Goal: Task Accomplishment & Management: Manage account settings

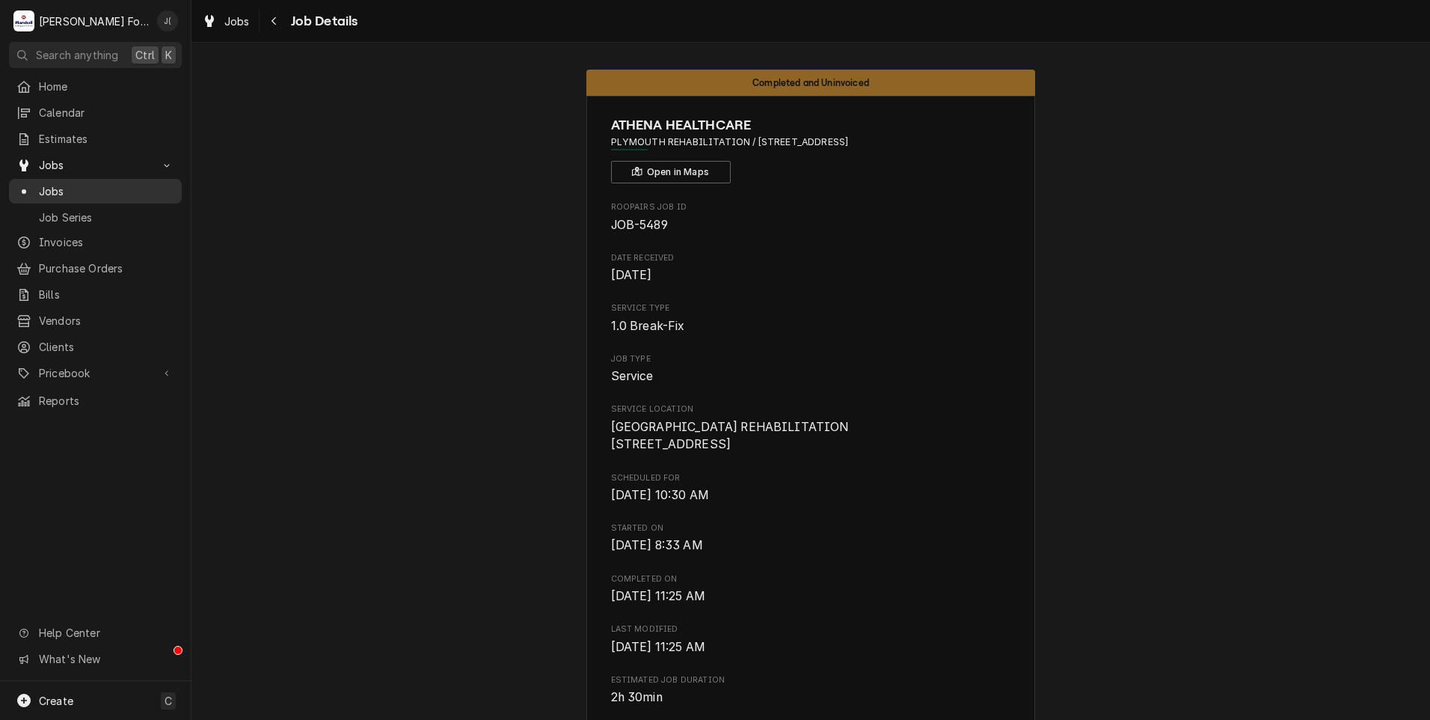
click at [90, 189] on span "Jobs" at bounding box center [106, 191] width 135 height 16
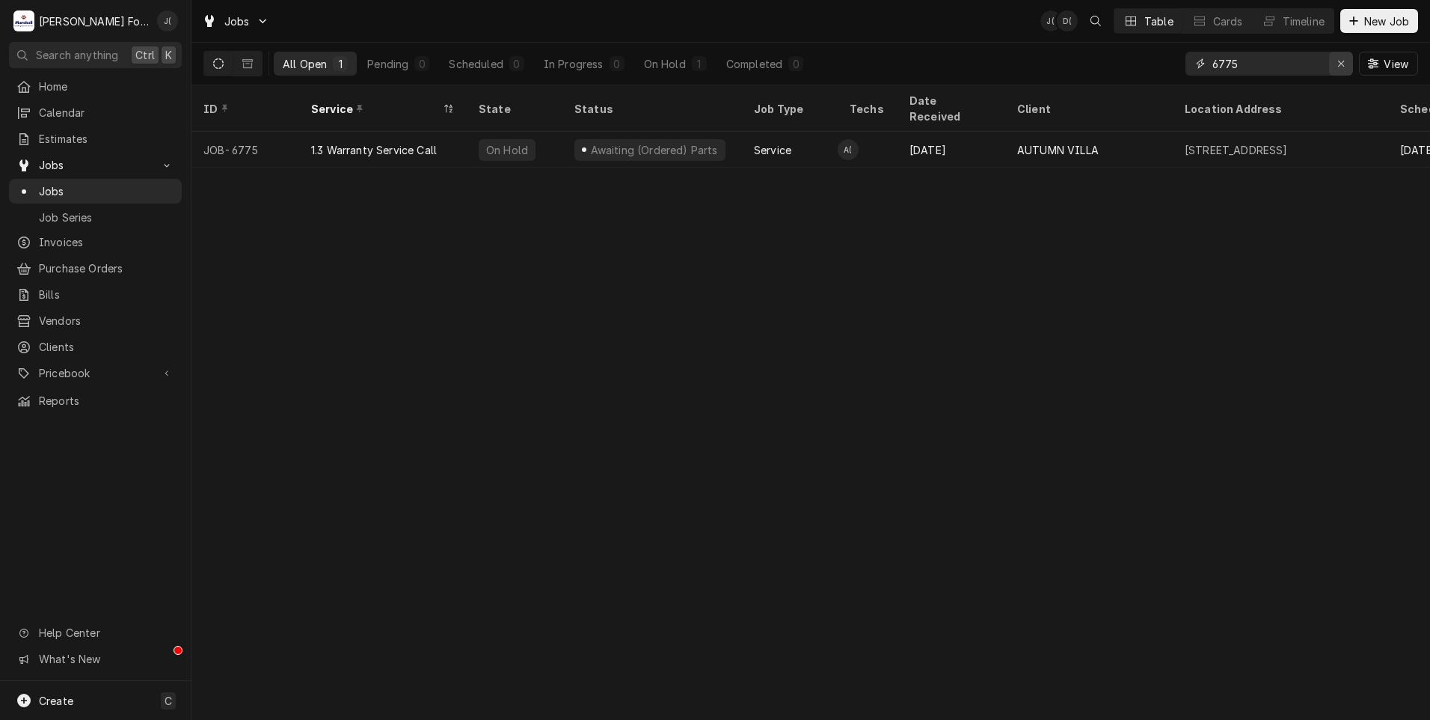
click at [1341, 70] on div "Erase input" at bounding box center [1341, 63] width 15 height 15
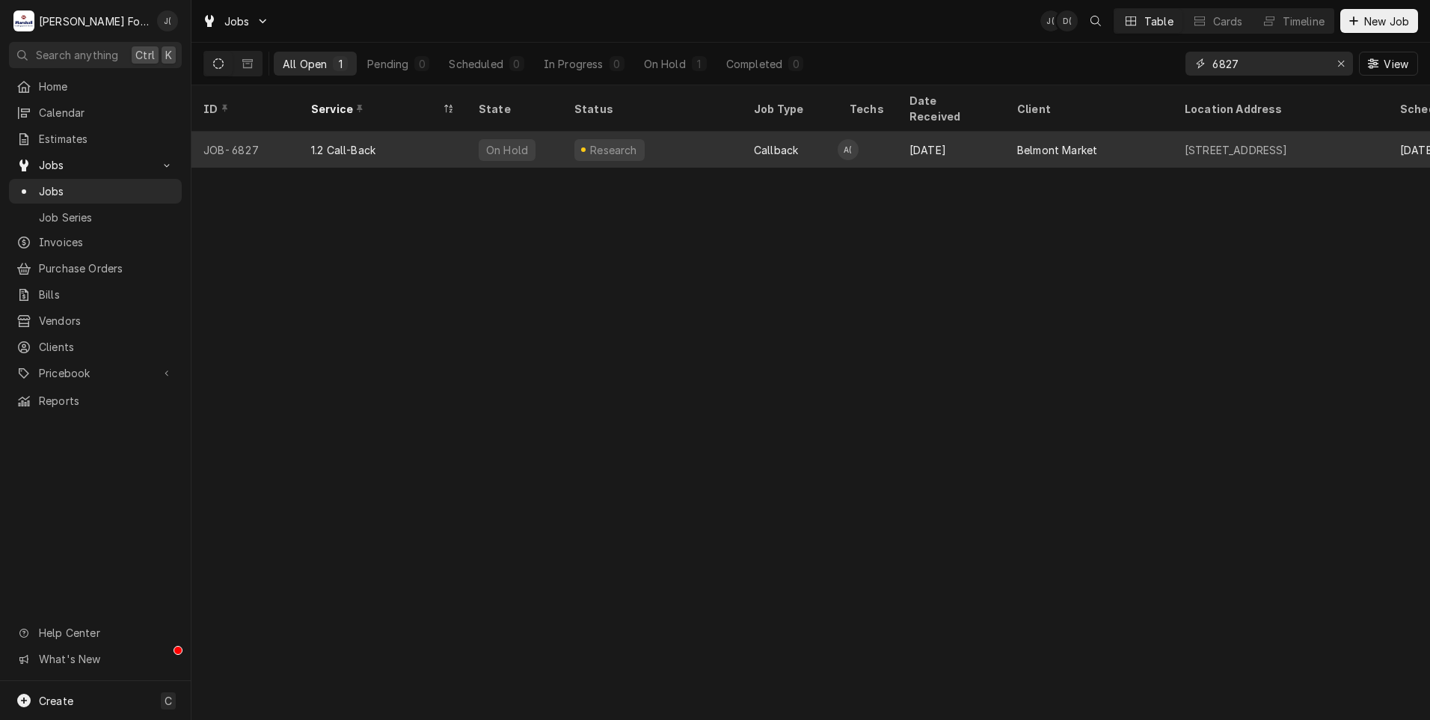
type input "6827"
click at [497, 141] on div "On Hold" at bounding box center [515, 150] width 96 height 36
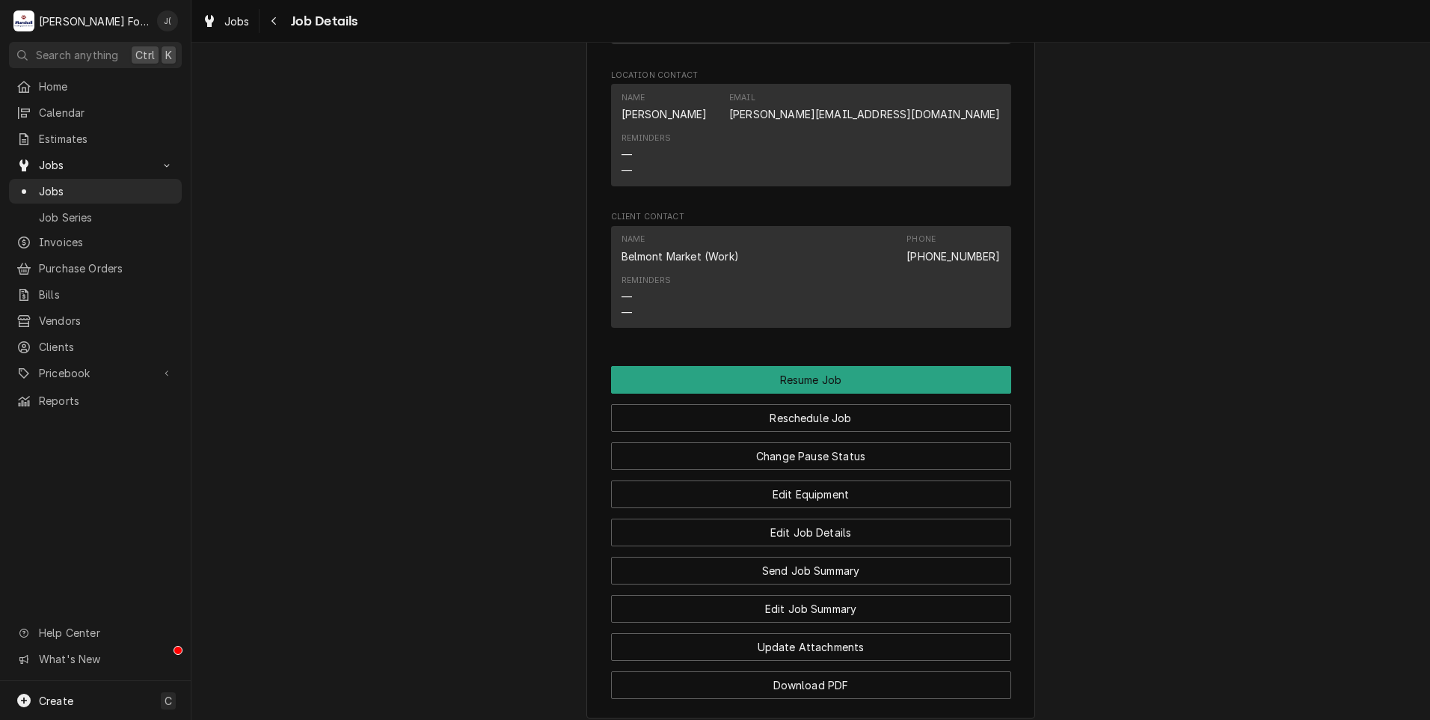
scroll to position [2130, 0]
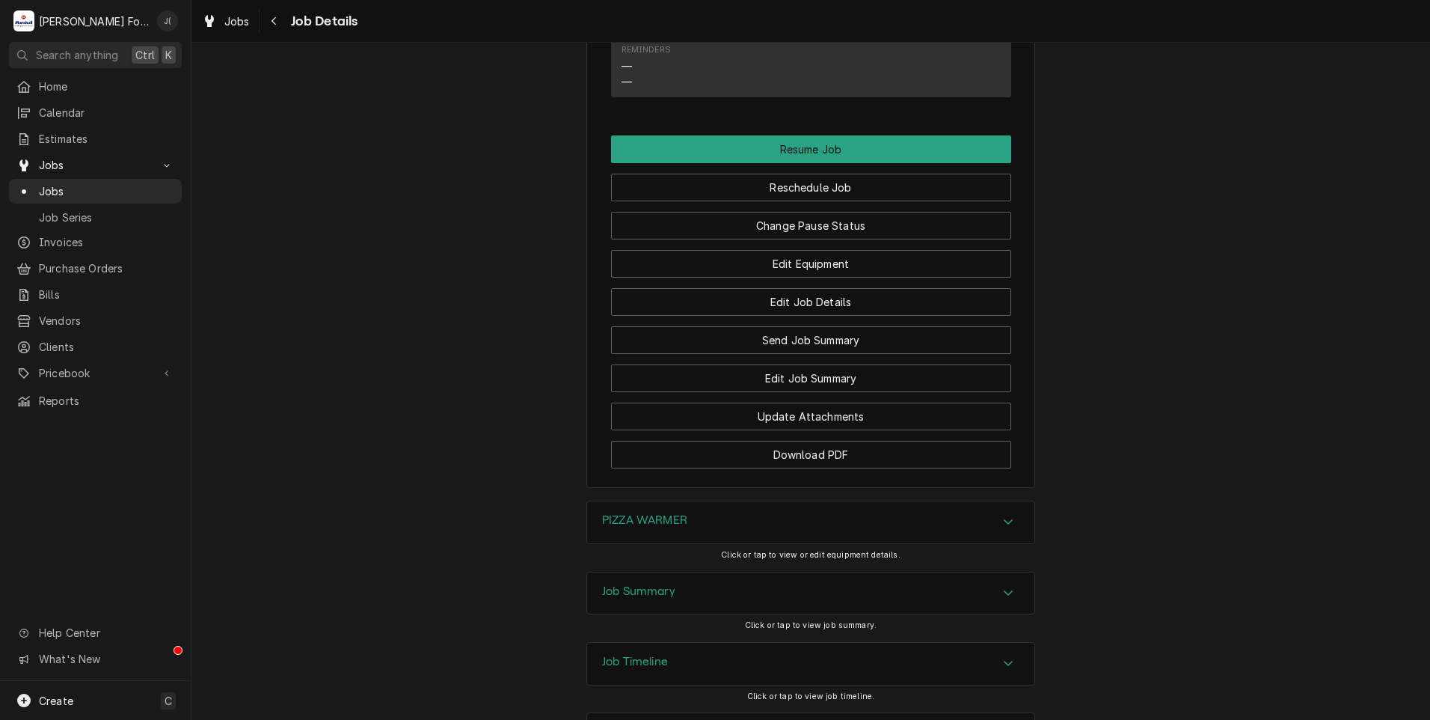
click at [635, 501] on div "PIZZA WARMER" at bounding box center [810, 522] width 447 height 42
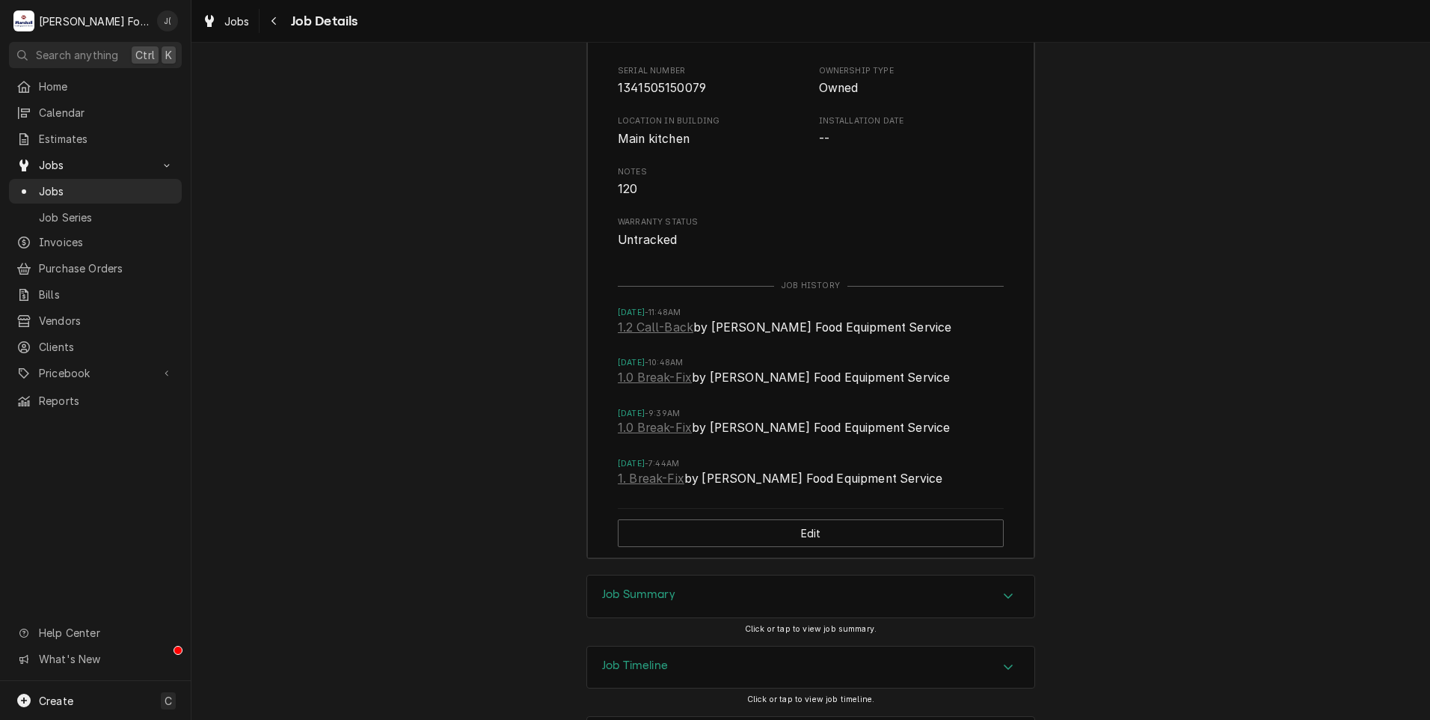
scroll to position [2747, 0]
click at [629, 584] on h3 "Job Summary" at bounding box center [638, 591] width 73 height 14
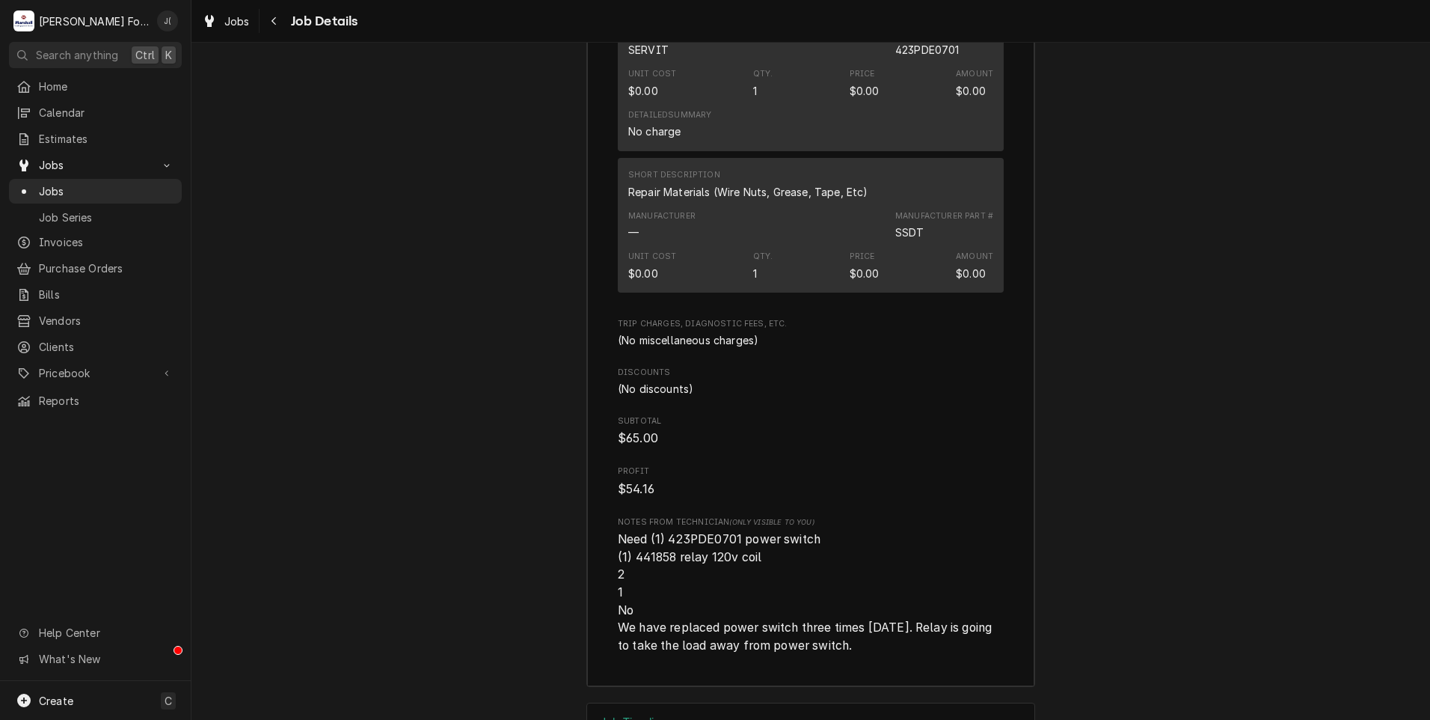
scroll to position [4596, 0]
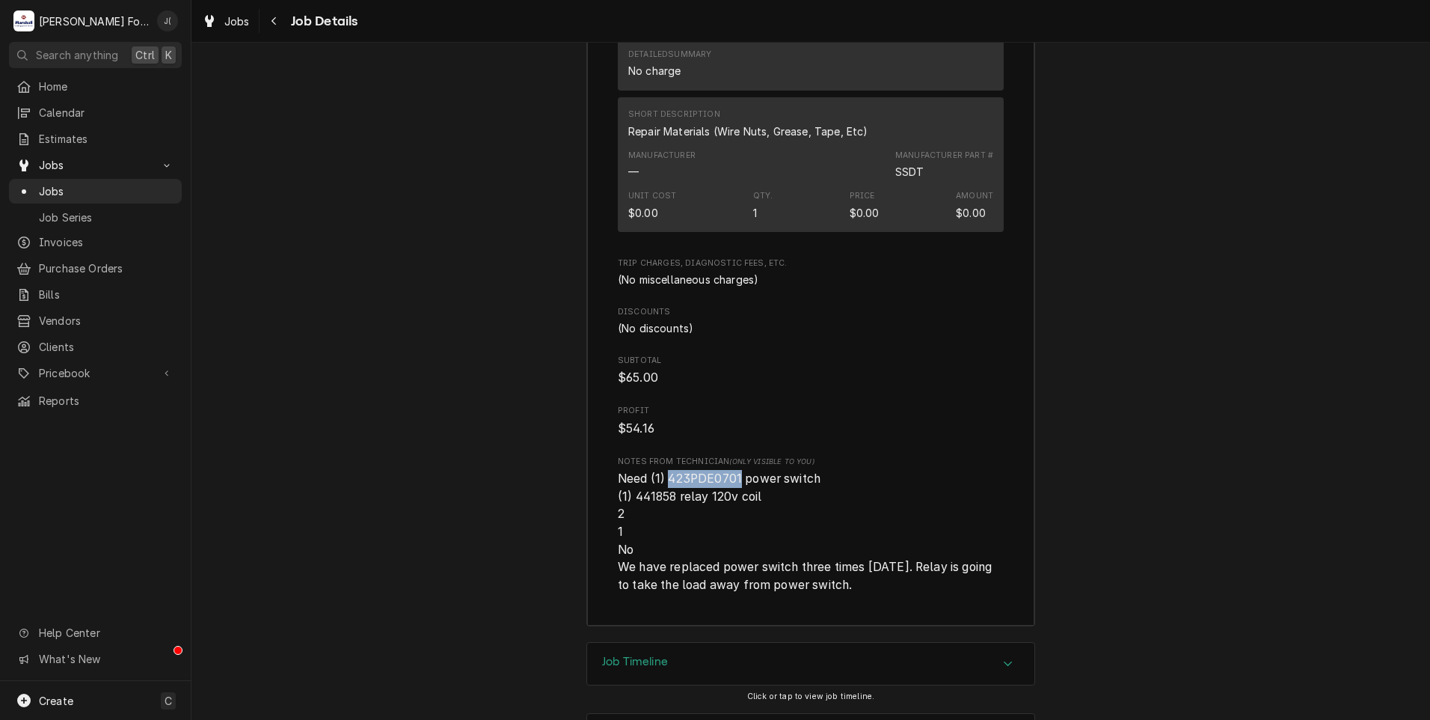
drag, startPoint x: 732, startPoint y: 414, endPoint x: 665, endPoint y: 411, distance: 67.4
click at [665, 471] on span "Need (1) 423PDE0701 power switch (1) 441858 relay 120v coil 2 1 No We have repl…" at bounding box center [806, 531] width 377 height 120
copy span "423PDE0701"
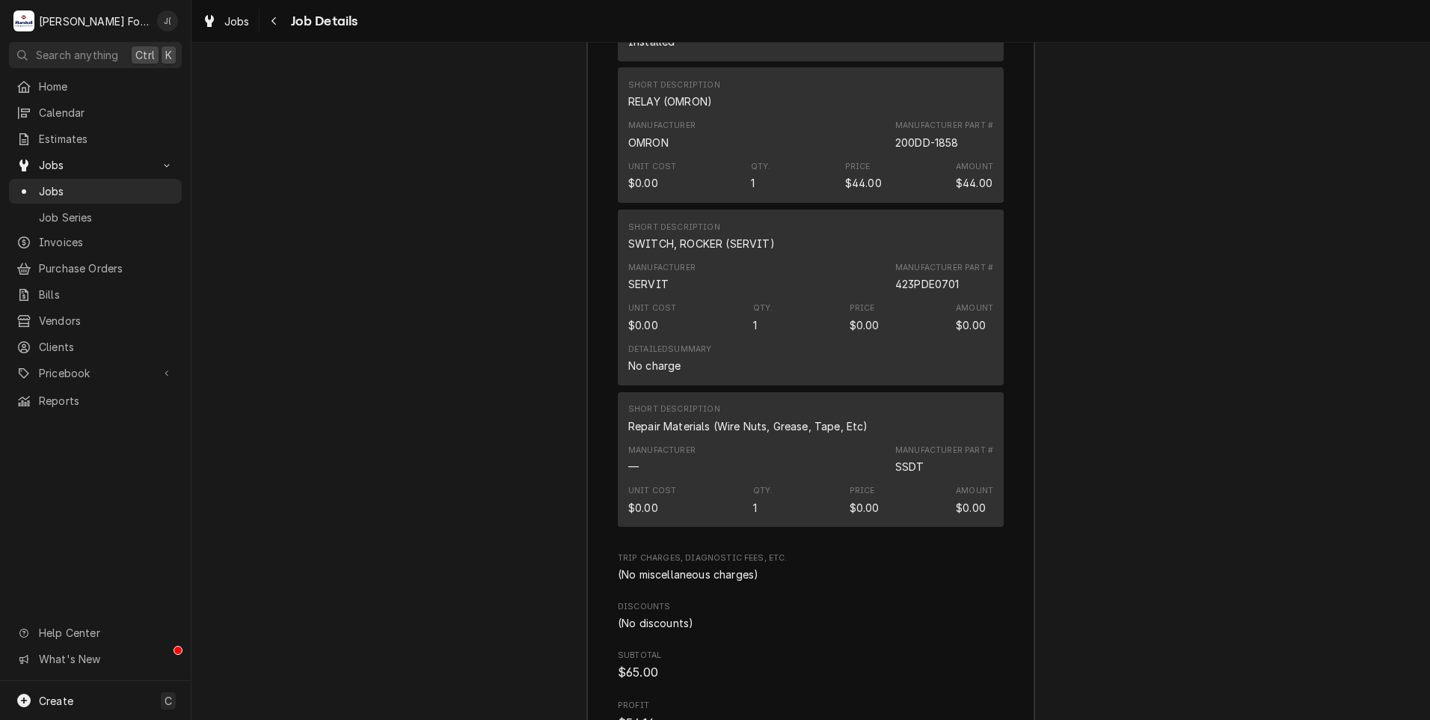
scroll to position [4222, 0]
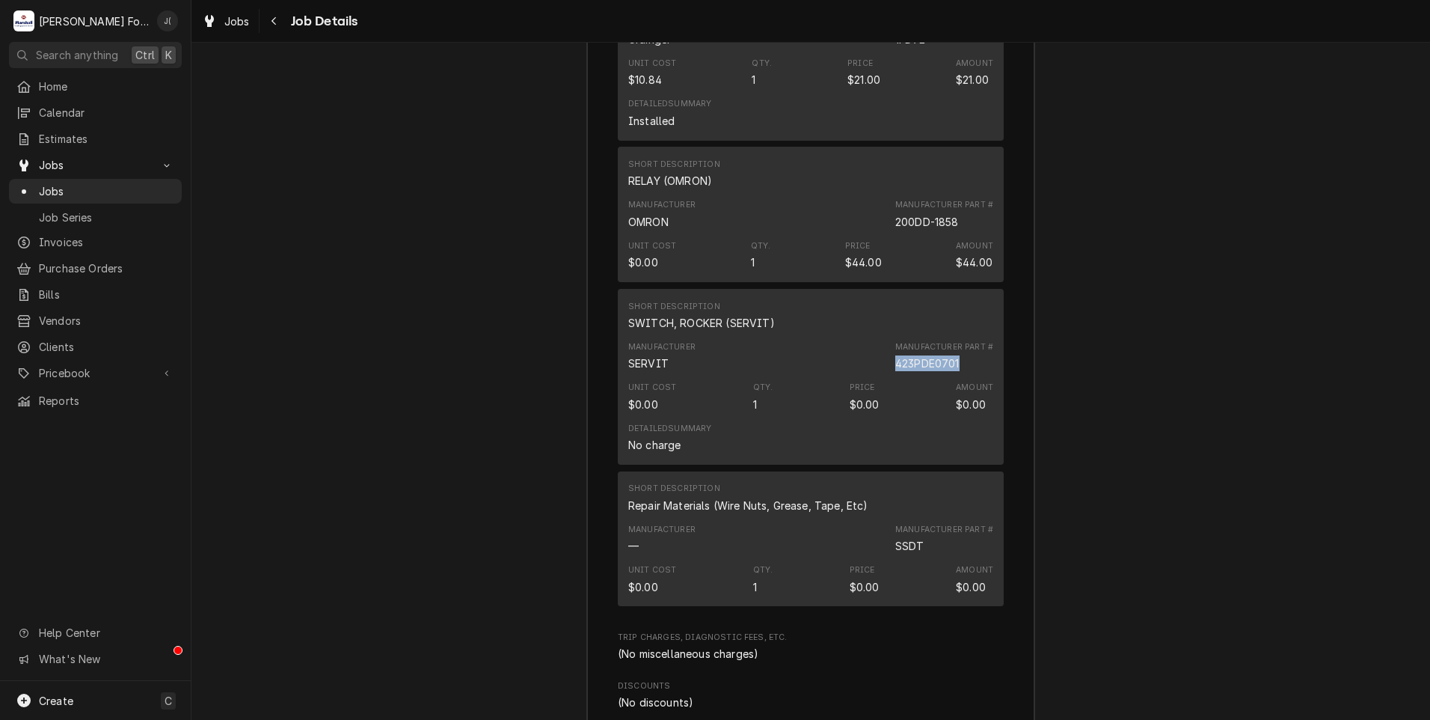
drag, startPoint x: 953, startPoint y: 298, endPoint x: 891, endPoint y: 299, distance: 62.1
click at [895, 355] on div "423PDE0701" at bounding box center [927, 363] width 64 height 16
copy div "423PDE0701"
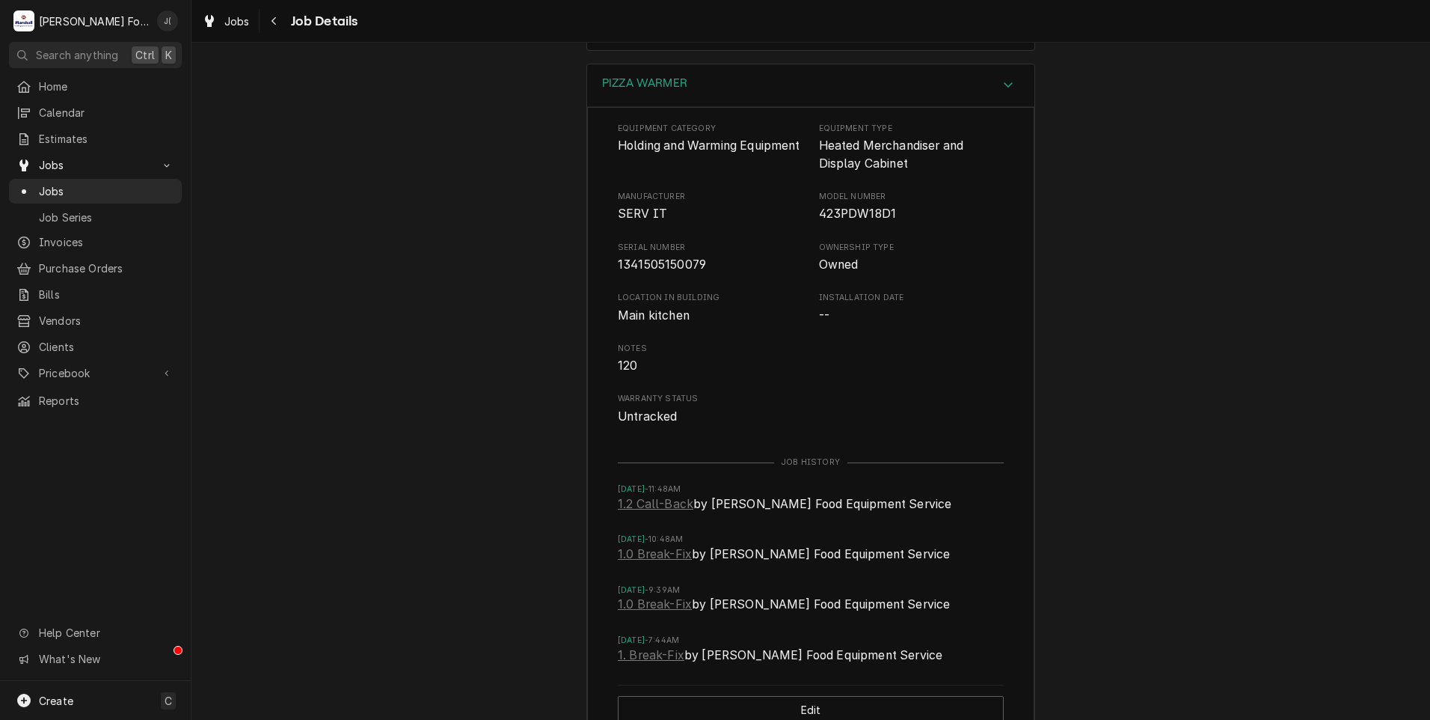
scroll to position [2352, 0]
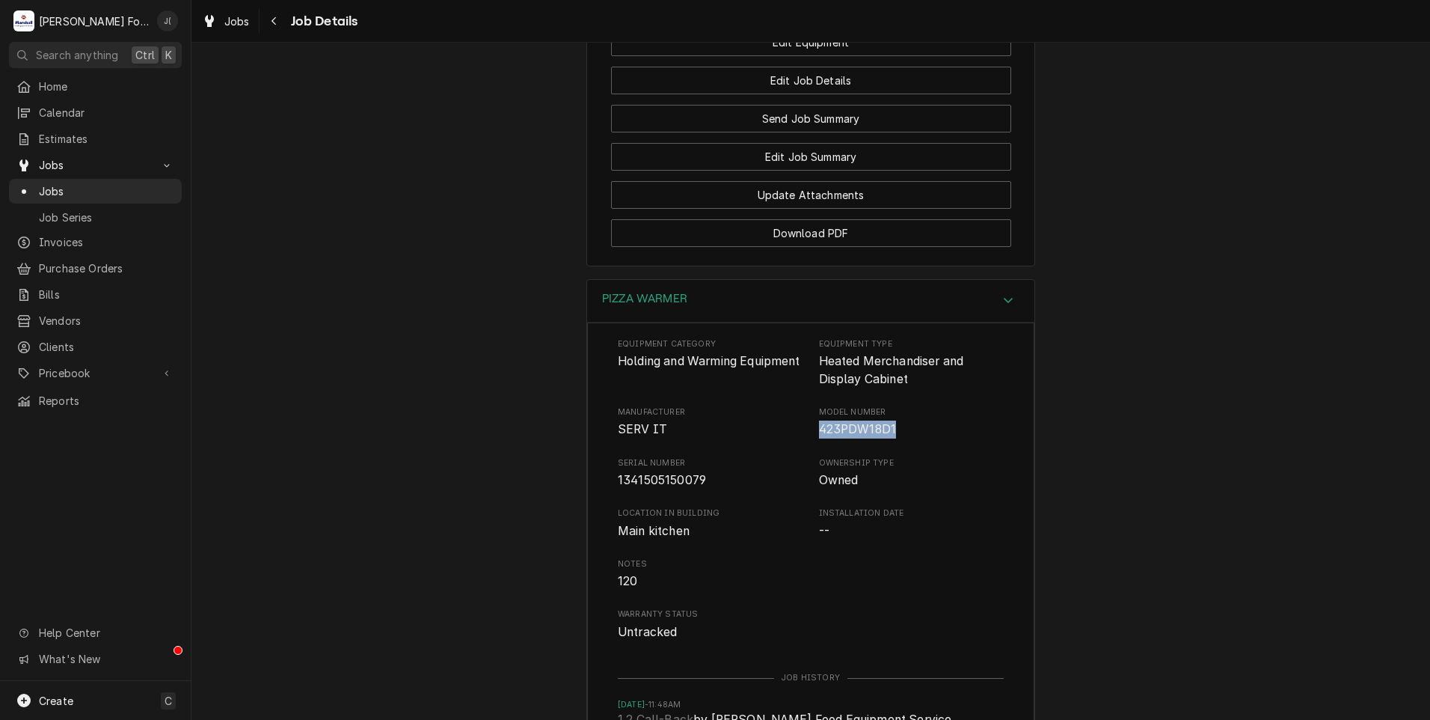
drag, startPoint x: 887, startPoint y: 364, endPoint x: 815, endPoint y: 364, distance: 72.6
click at [819, 422] on span "423PDW18D1" at bounding box center [858, 429] width 78 height 14
copy span "423PDW18D1"
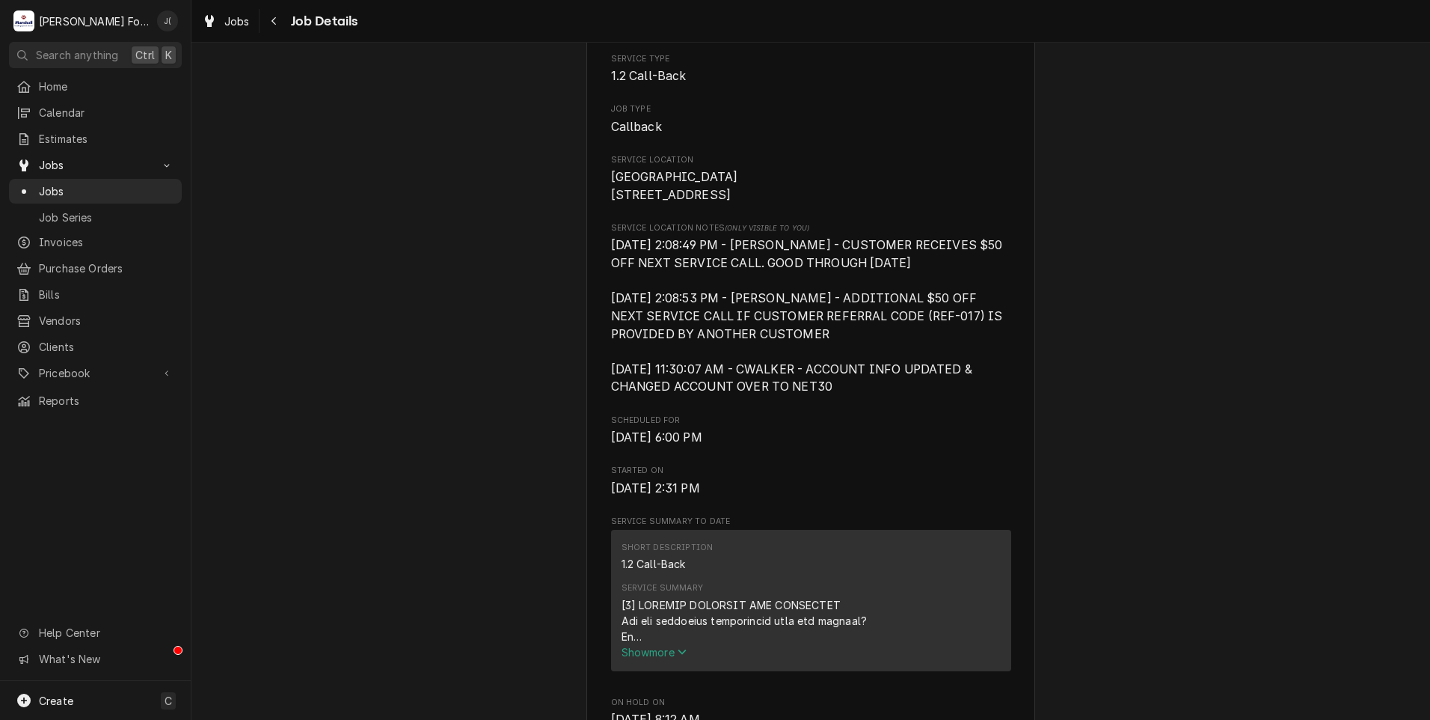
scroll to position [0, 0]
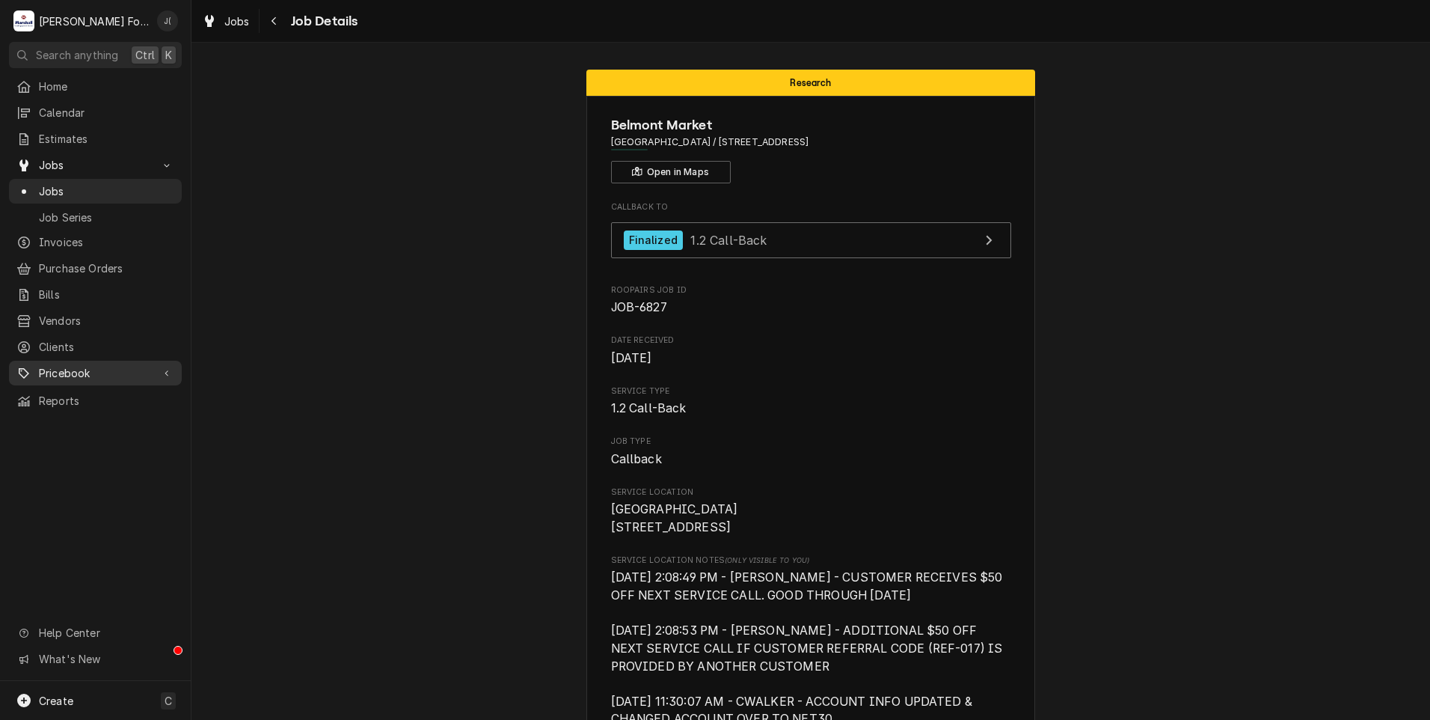
click at [71, 365] on span "Pricebook" at bounding box center [95, 373] width 113 height 16
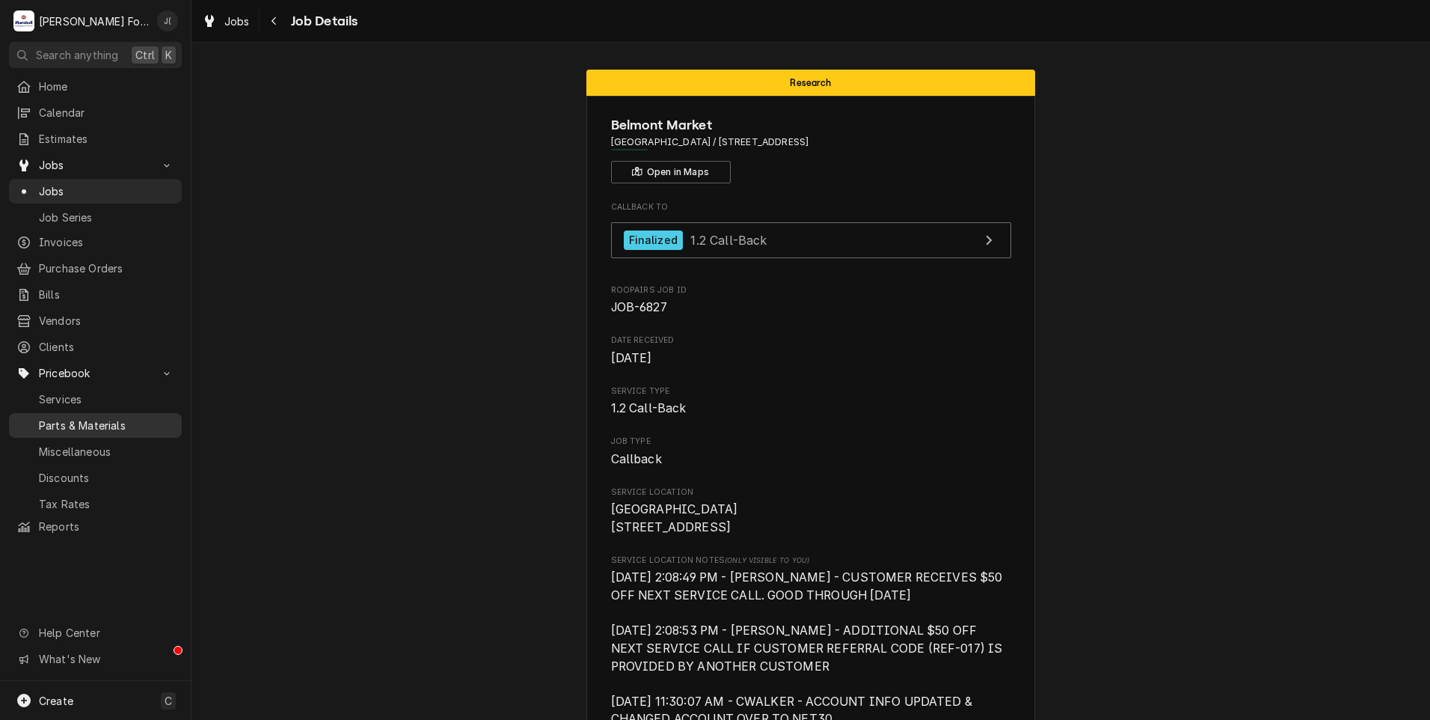
click at [85, 417] on span "Parts & Materials" at bounding box center [106, 425] width 135 height 16
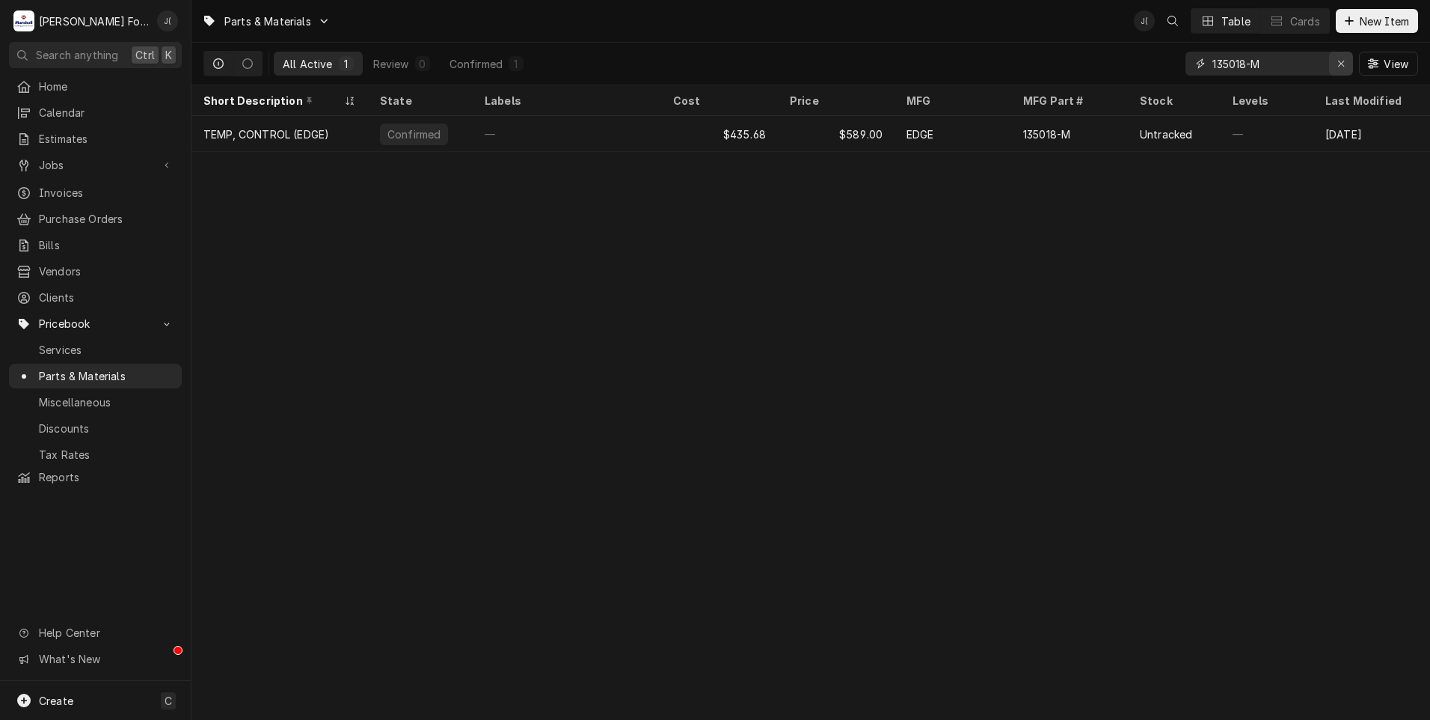
click at [1343, 64] on icon "Erase input" at bounding box center [1342, 63] width 8 height 10
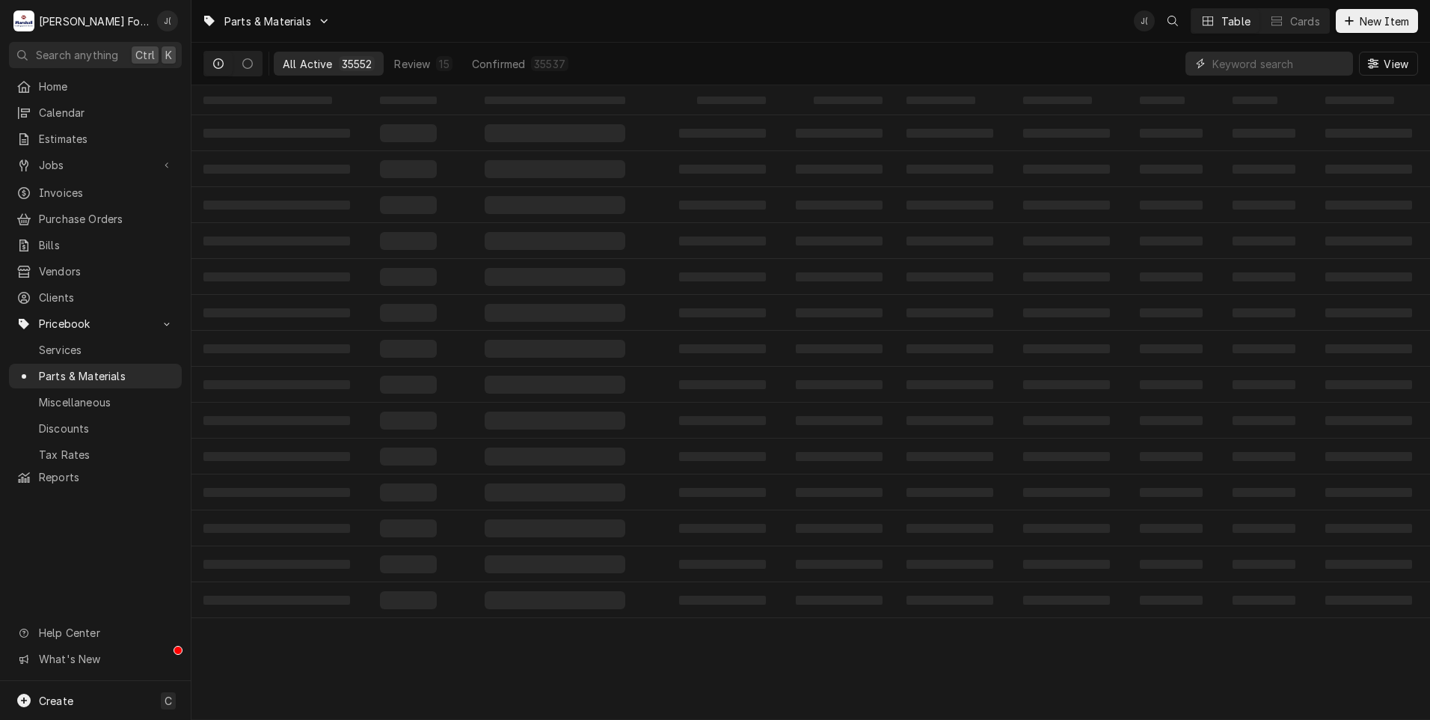
paste input "1854000101"
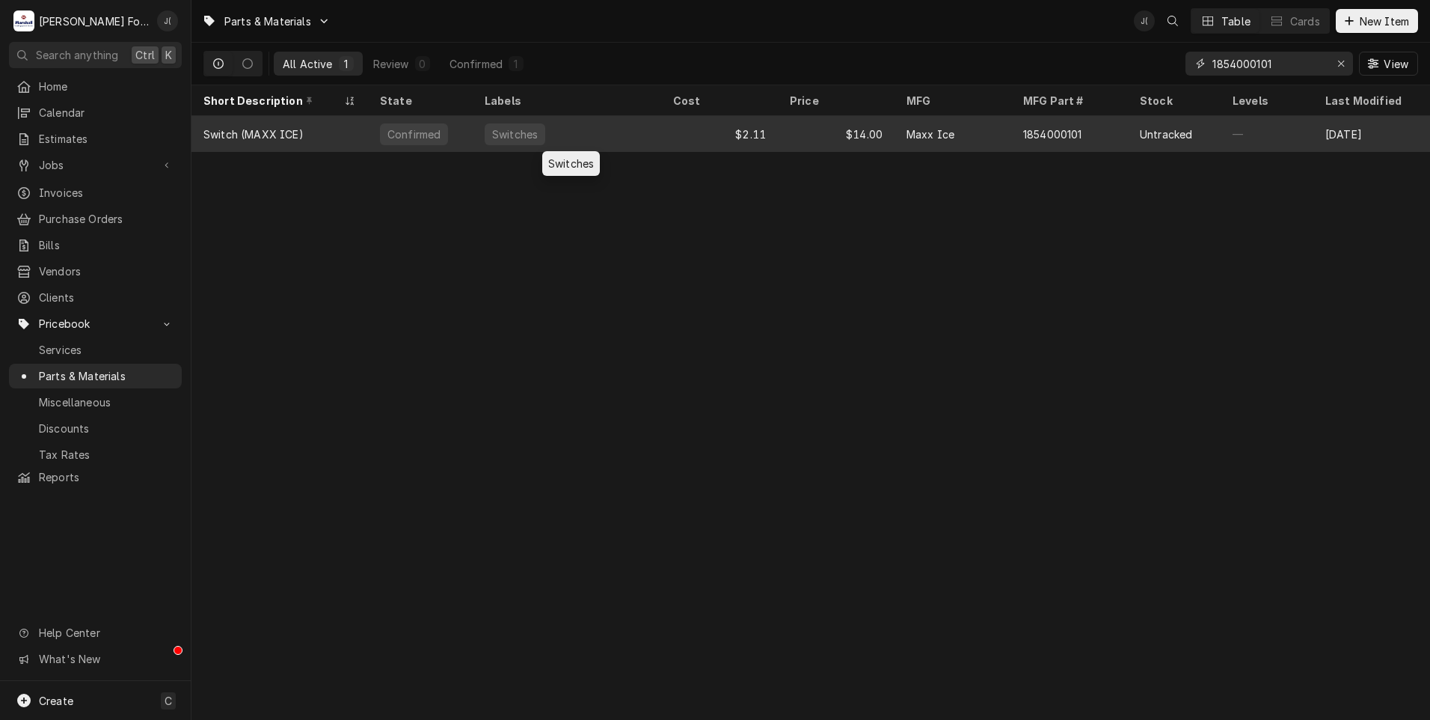
type input "1854000101"
click at [556, 127] on div "Switches" at bounding box center [567, 134] width 189 height 36
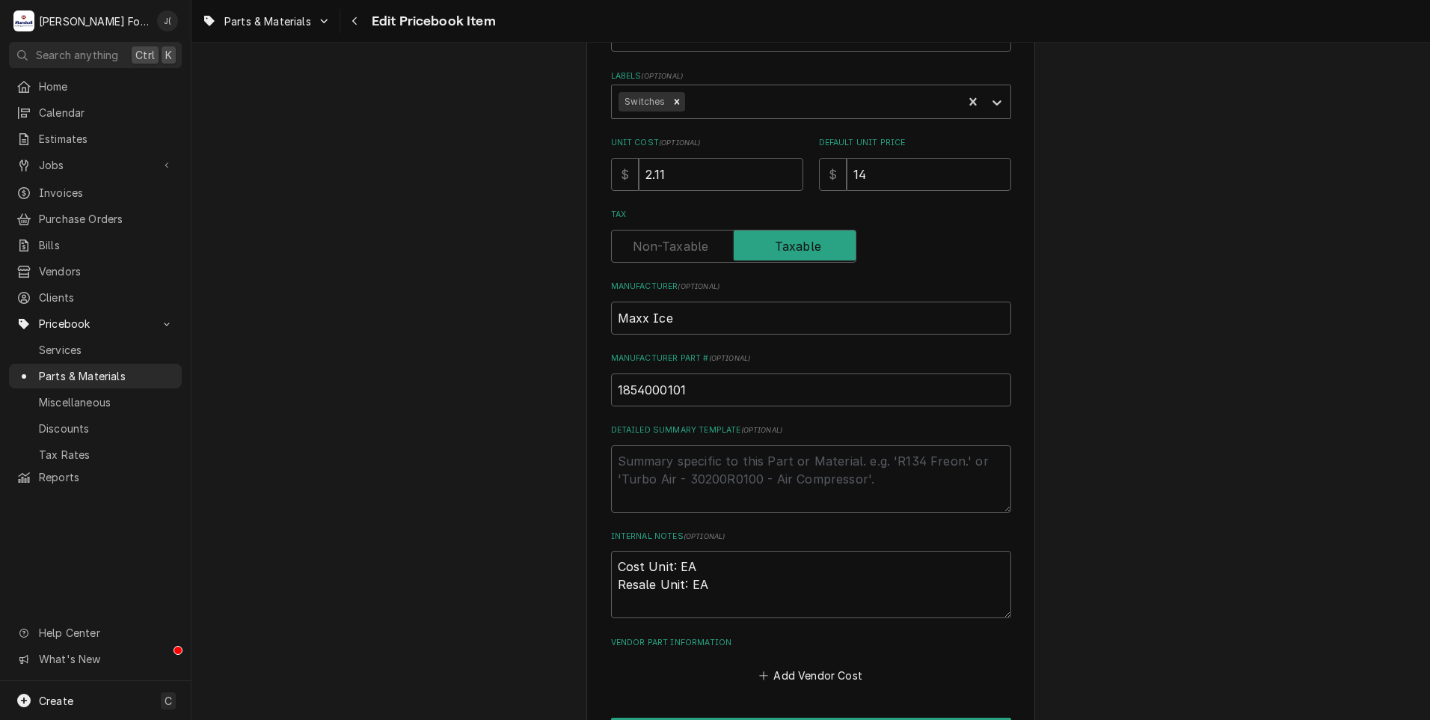
scroll to position [299, 0]
drag, startPoint x: 677, startPoint y: 163, endPoint x: 596, endPoint y: 177, distance: 82.0
click at [564, 171] on div "Use the fields below to edit this PriceBook item. Note that changes made here w…" at bounding box center [811, 286] width 1239 height 1054
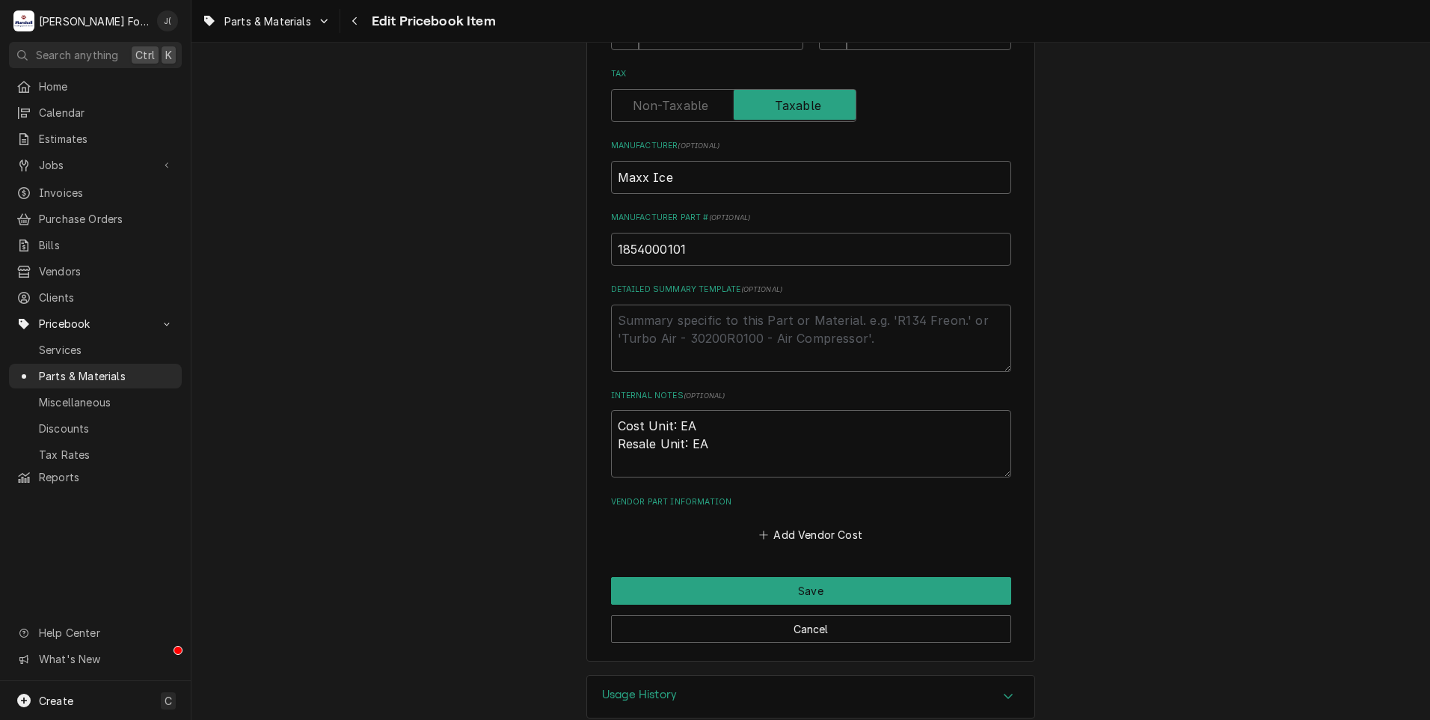
scroll to position [461, 0]
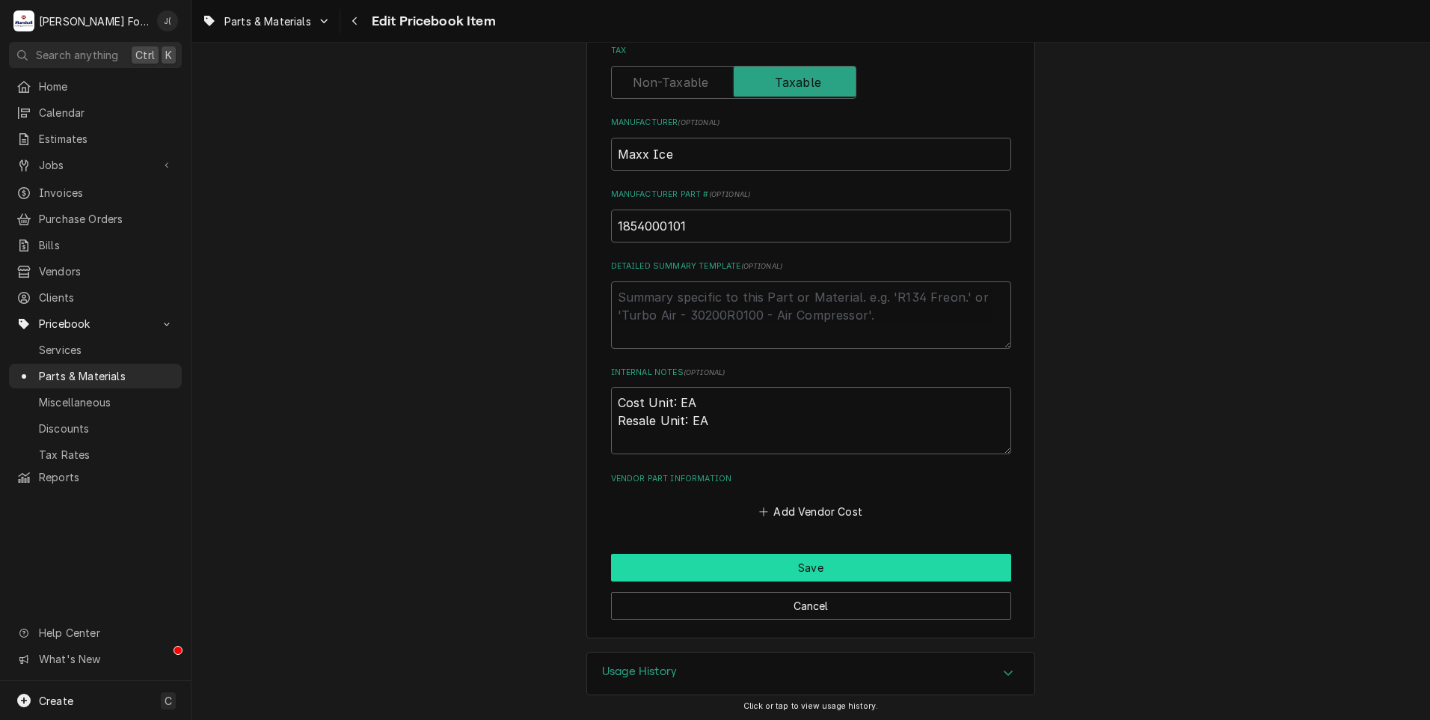
click at [834, 555] on button "Save" at bounding box center [811, 568] width 400 height 28
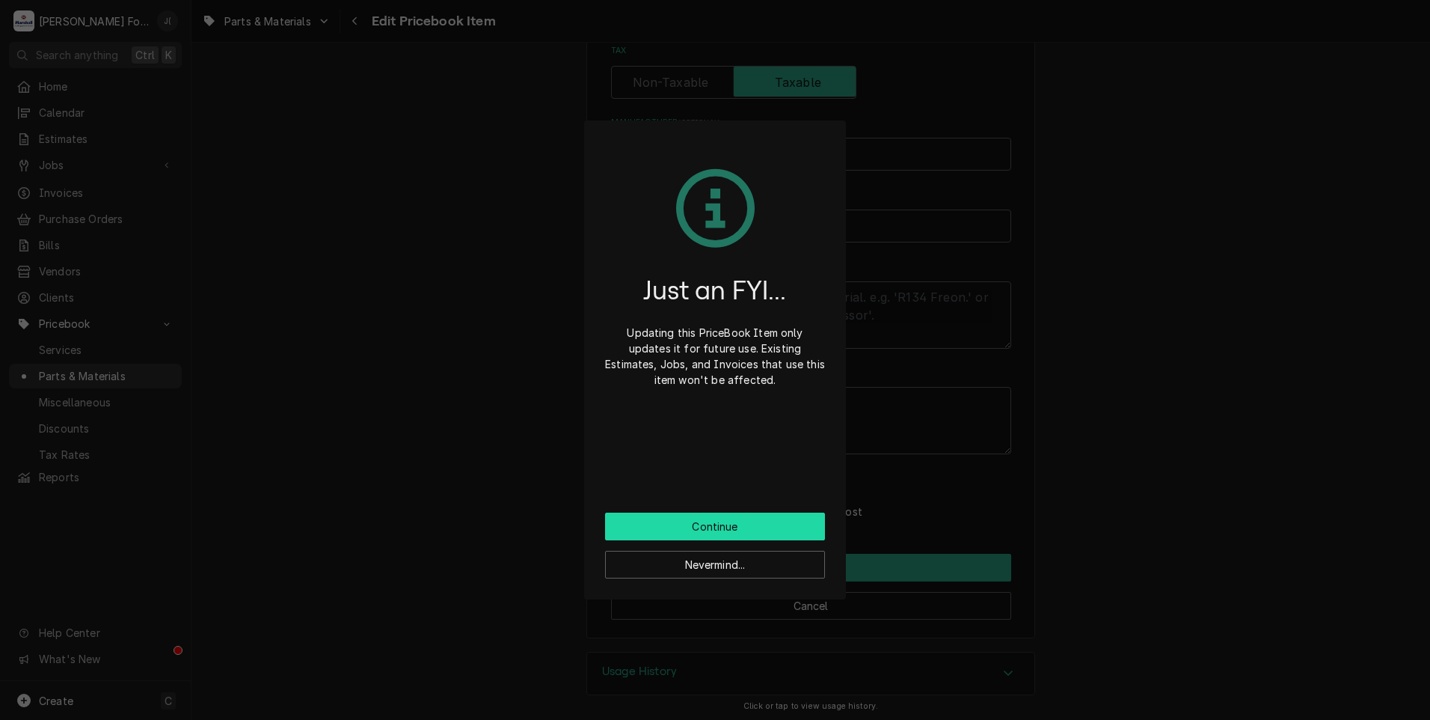
click at [732, 525] on button "Continue" at bounding box center [715, 526] width 220 height 28
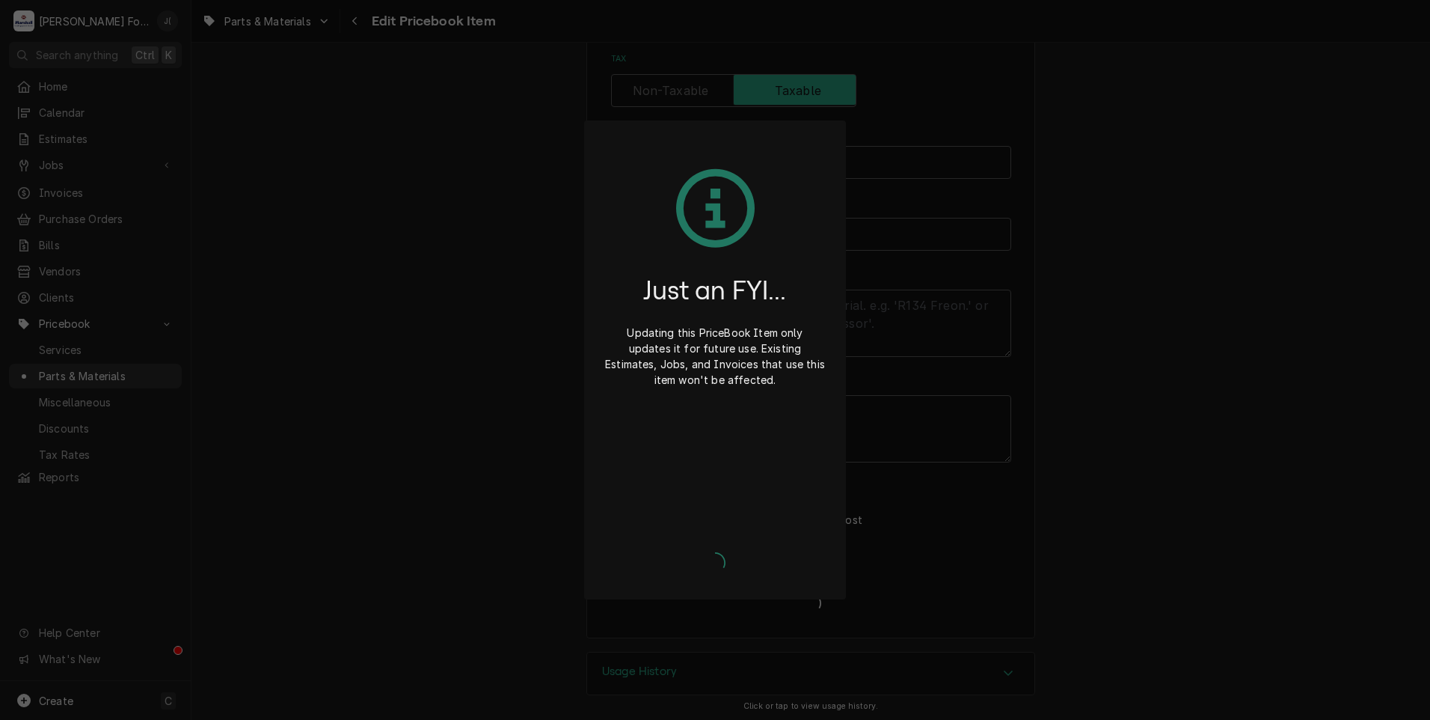
type textarea "x"
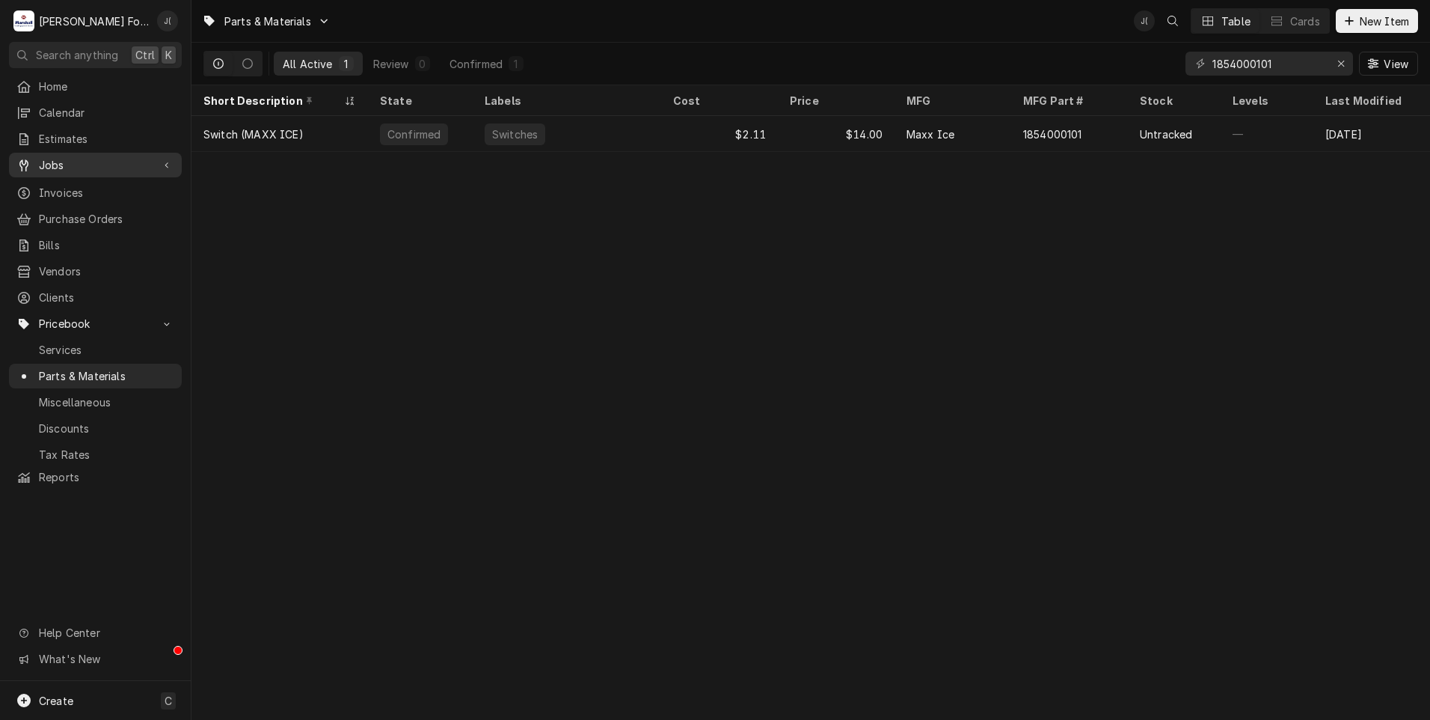
click at [54, 157] on span "Jobs" at bounding box center [95, 165] width 113 height 16
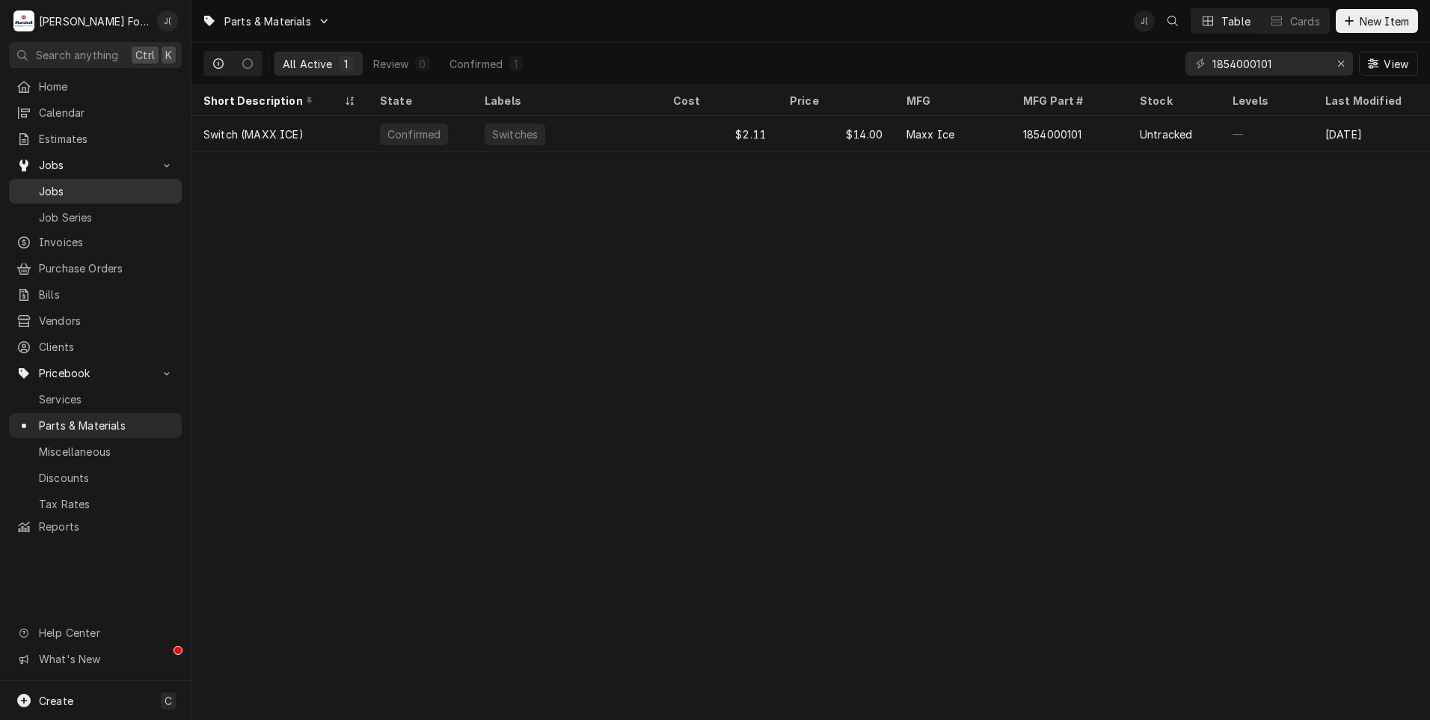
click at [65, 185] on span "Jobs" at bounding box center [106, 191] width 135 height 16
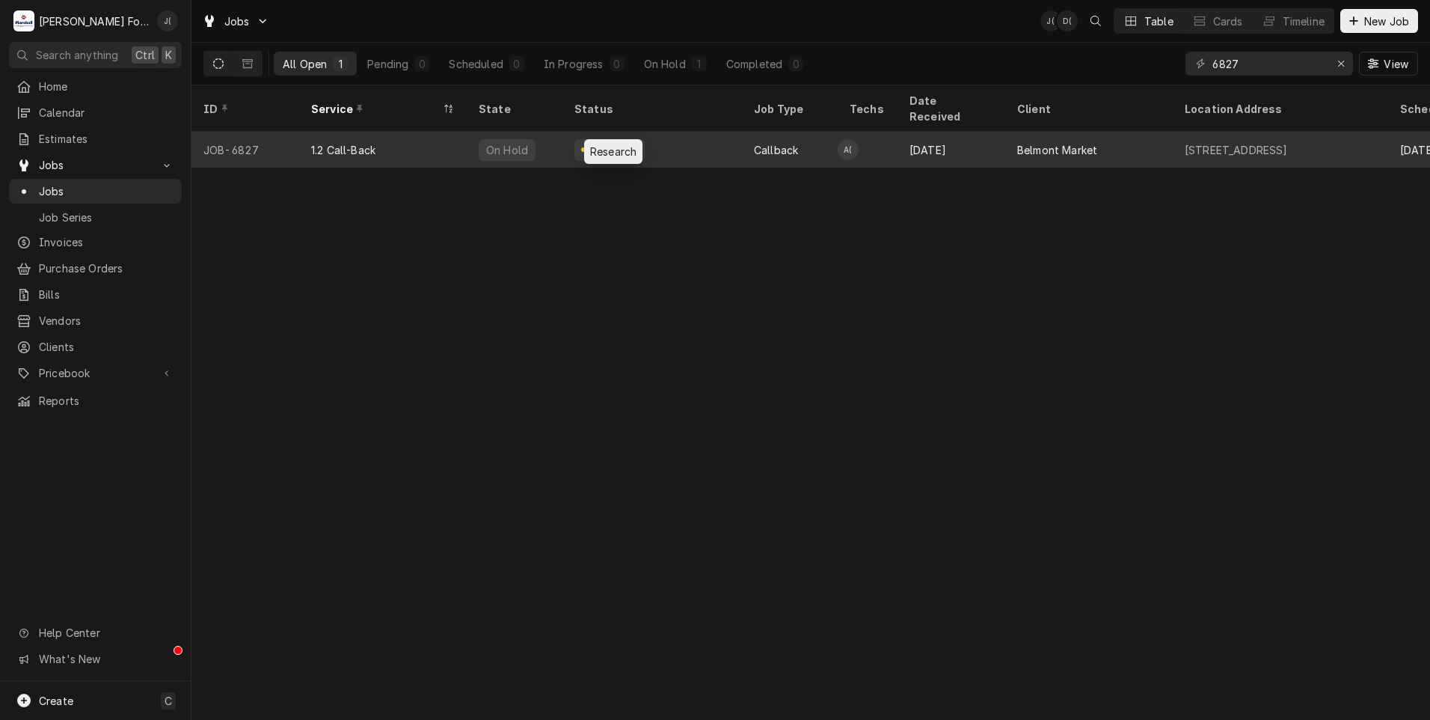
click at [623, 142] on div "Research" at bounding box center [614, 150] width 51 height 16
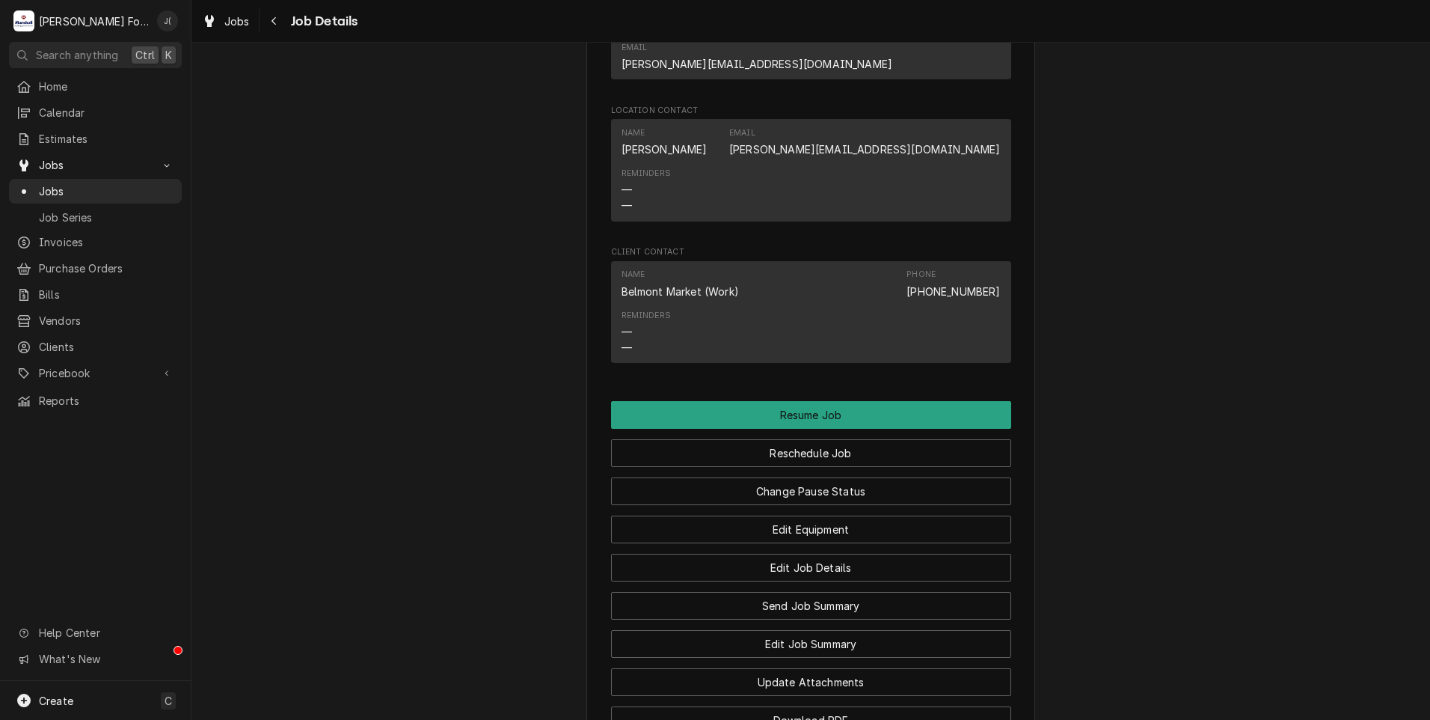
scroll to position [1870, 0]
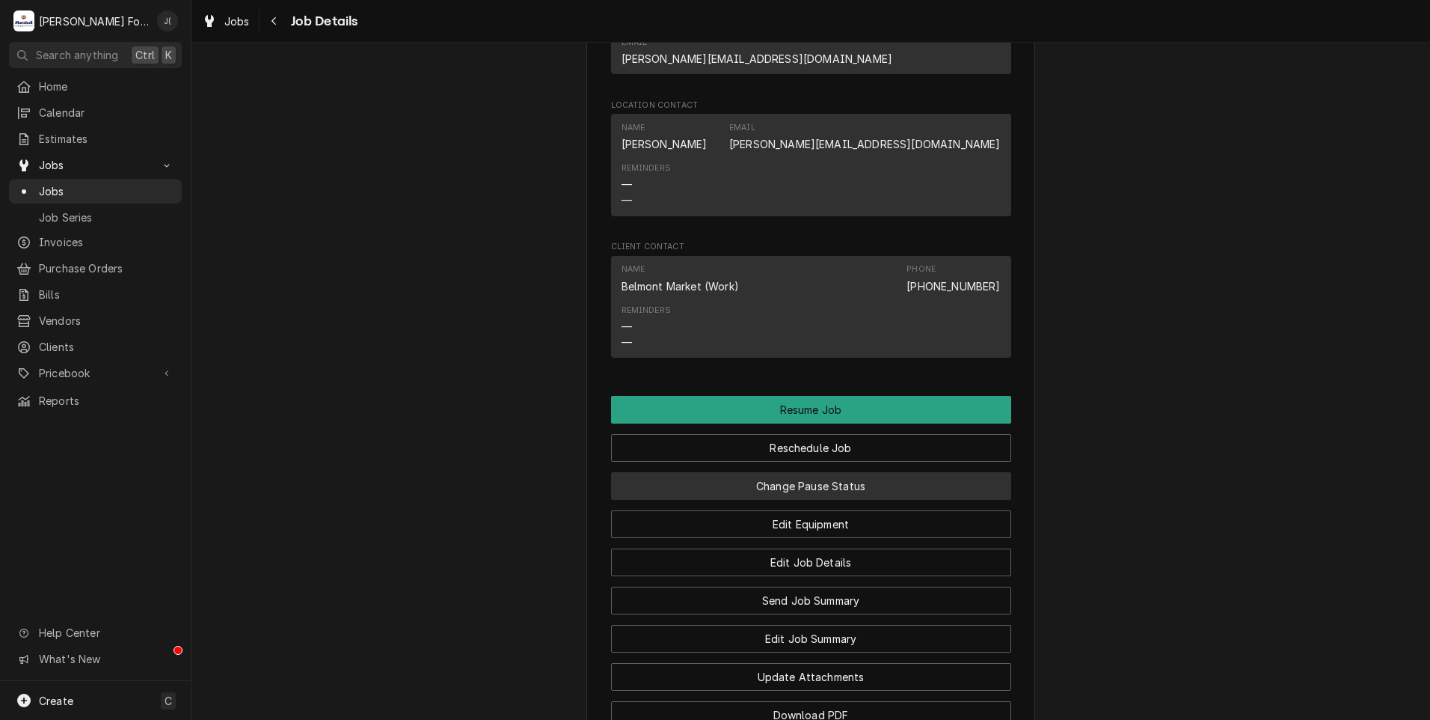
click at [798, 472] on button "Change Pause Status" at bounding box center [811, 486] width 400 height 28
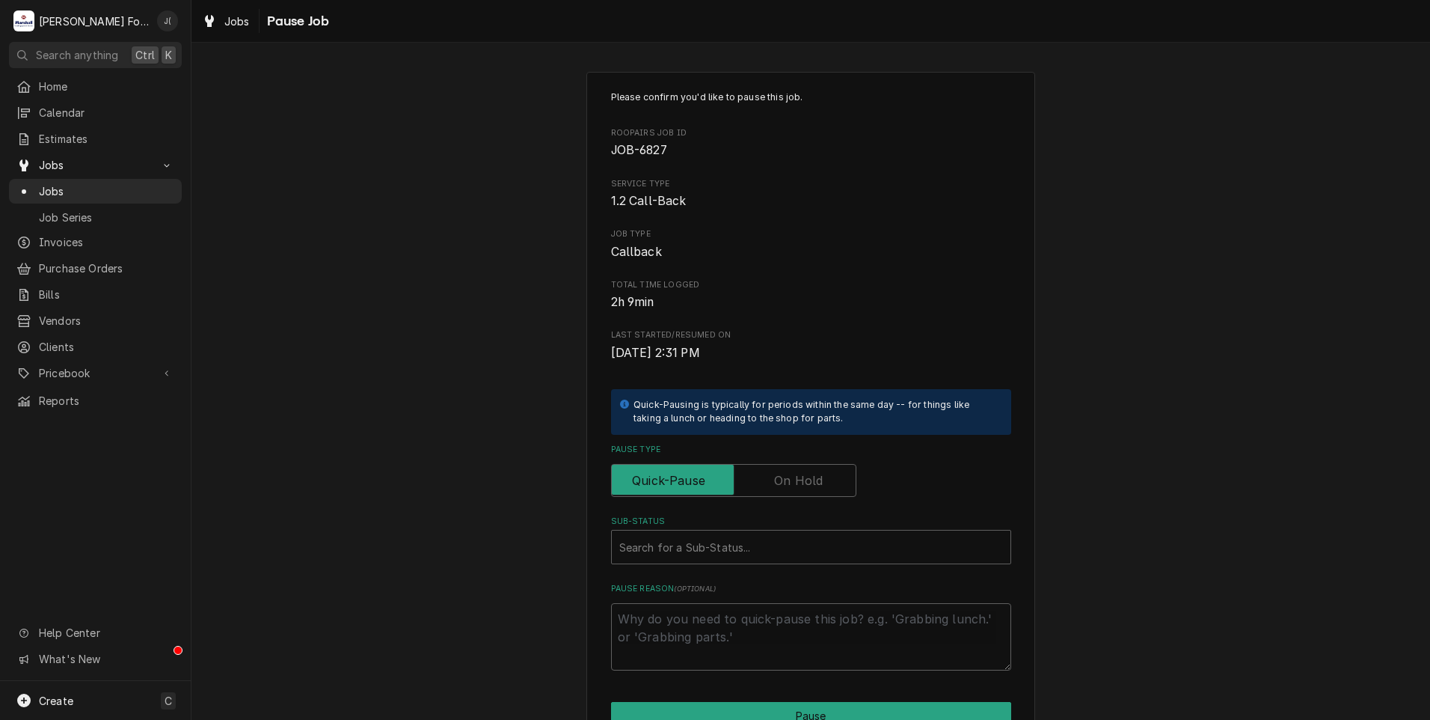
click at [816, 477] on label "Pause Type" at bounding box center [733, 480] width 245 height 33
click at [816, 477] on input "Pause Type" at bounding box center [734, 480] width 232 height 33
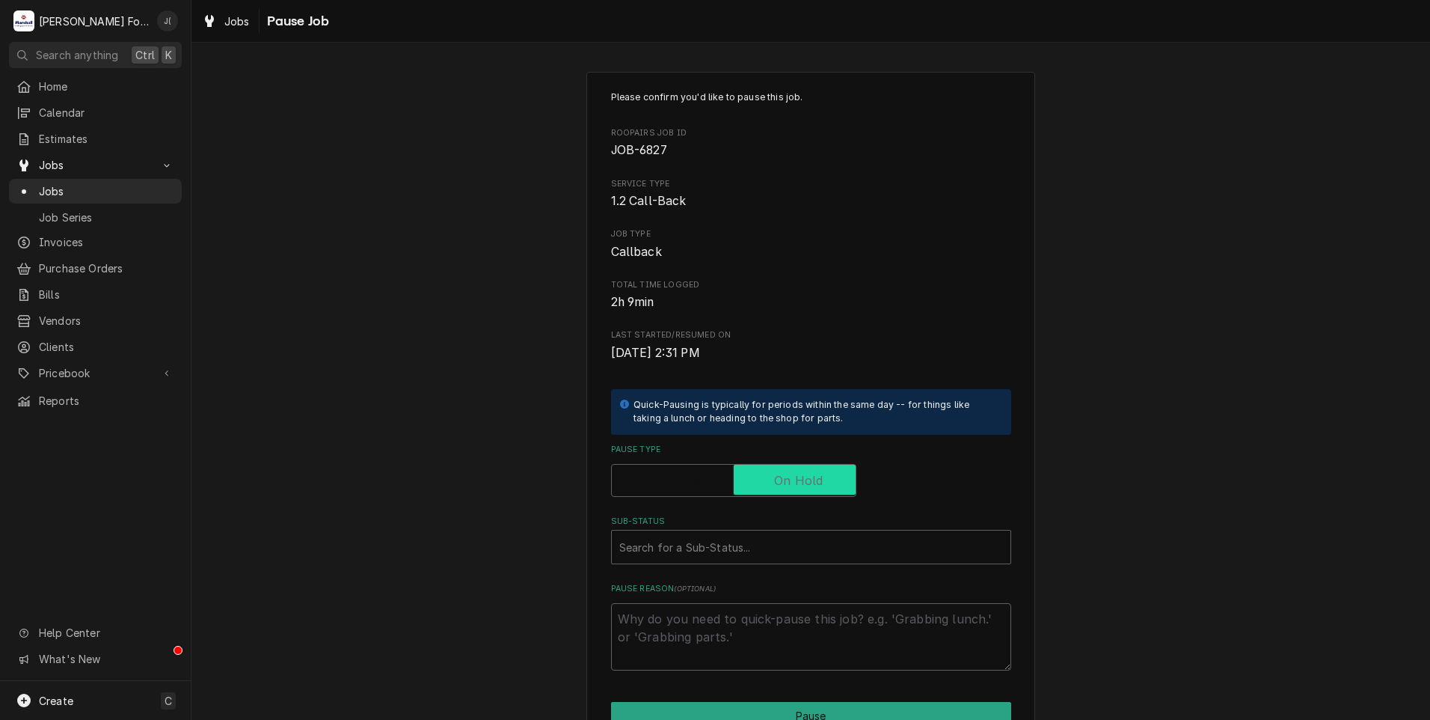
checkbox input "true"
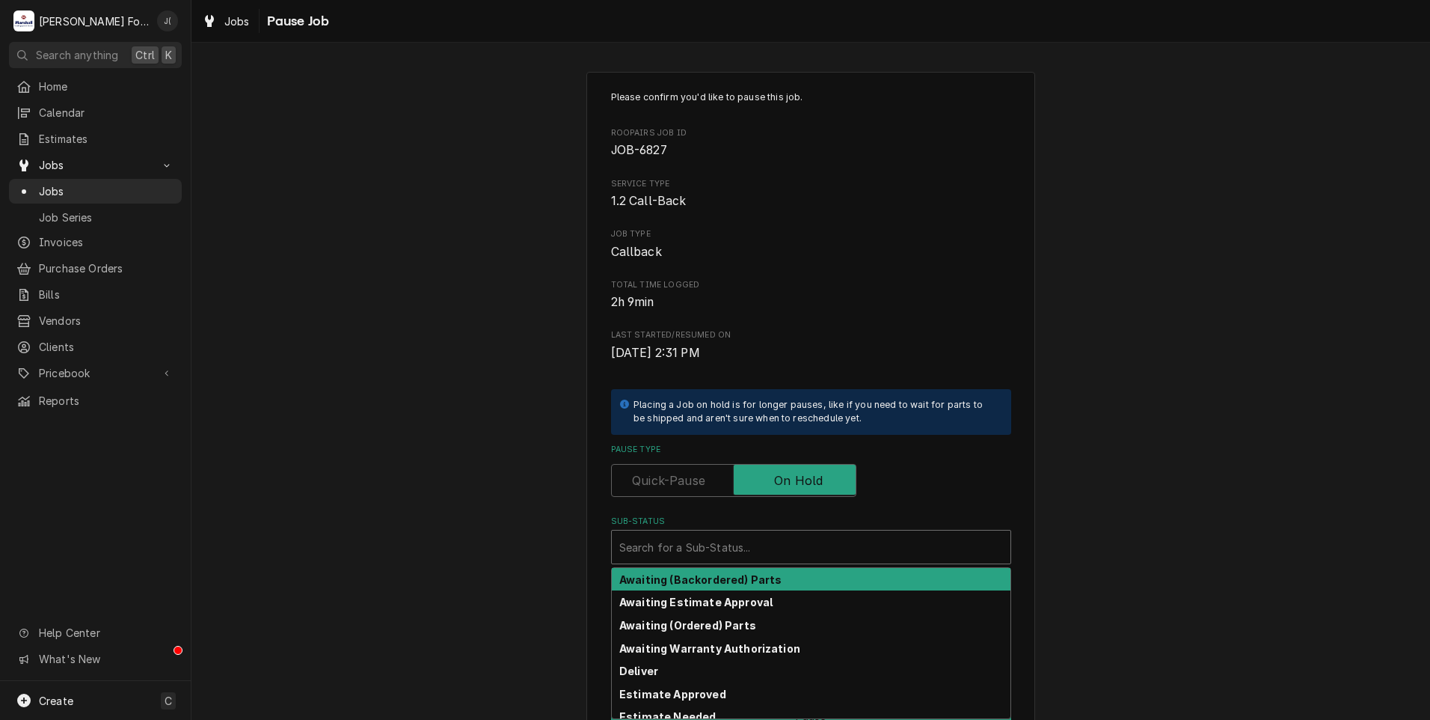
click at [752, 539] on div "Sub-Status" at bounding box center [811, 546] width 384 height 27
drag, startPoint x: 471, startPoint y: 316, endPoint x: 429, endPoint y: 249, distance: 79.7
click at [471, 316] on div "Please confirm you'd like to pause this job. Roopairs Job ID JOB-6827 Service T…" at bounding box center [811, 447] width 1239 height 779
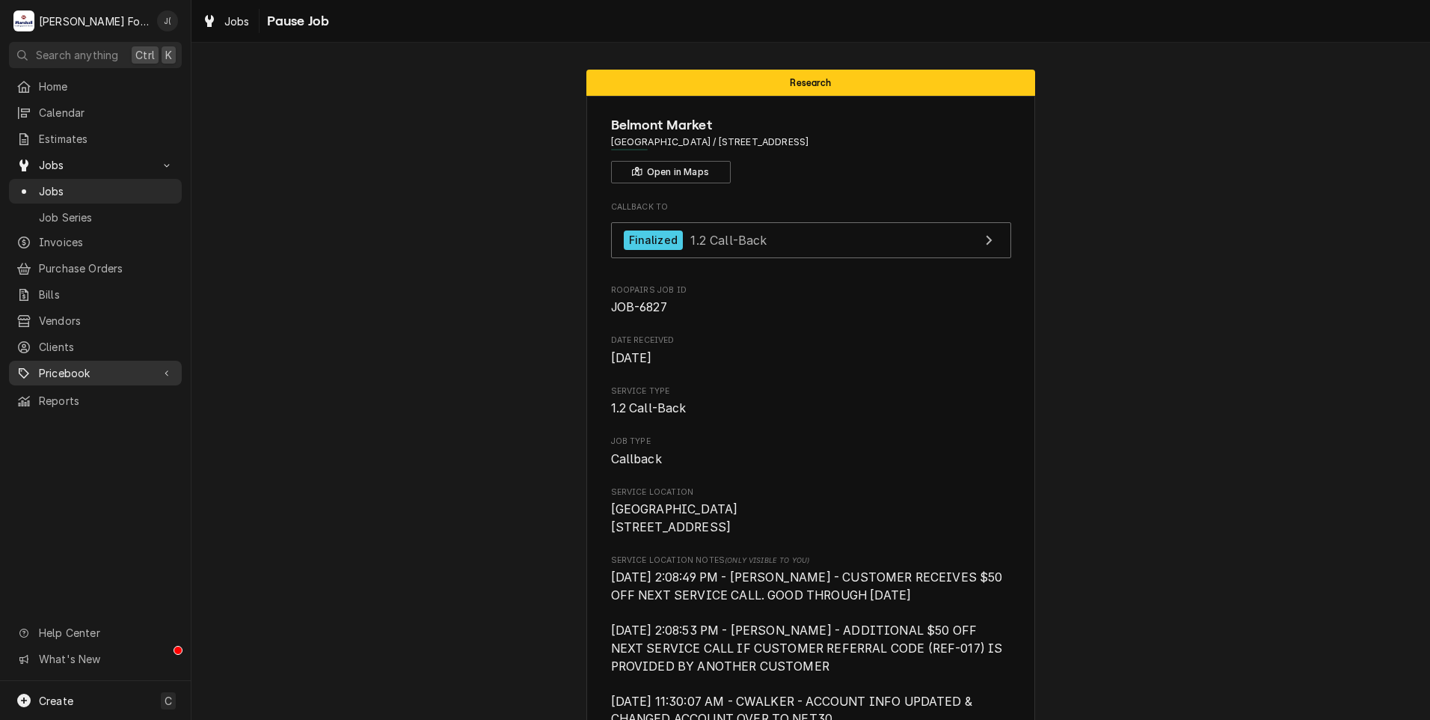
click at [84, 365] on span "Pricebook" at bounding box center [95, 373] width 113 height 16
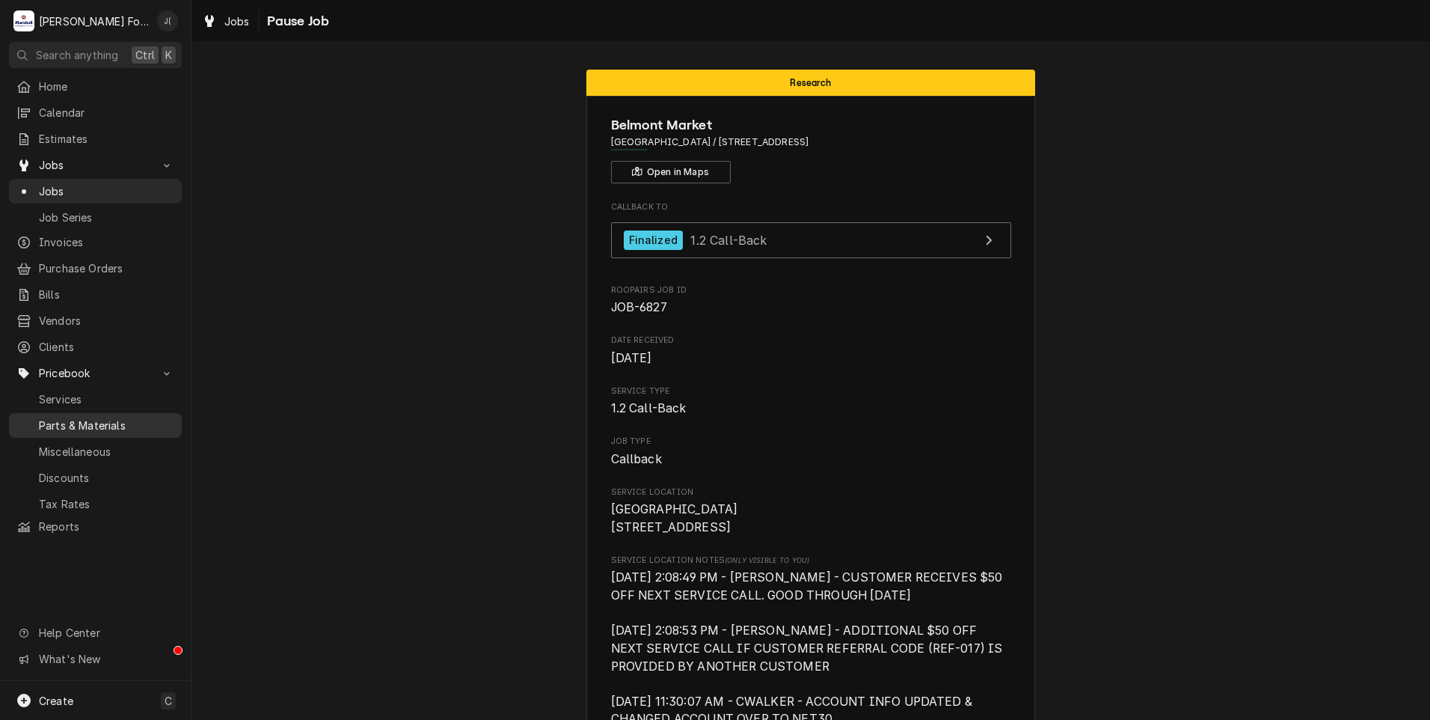
click at [96, 417] on span "Parts & Materials" at bounding box center [106, 425] width 135 height 16
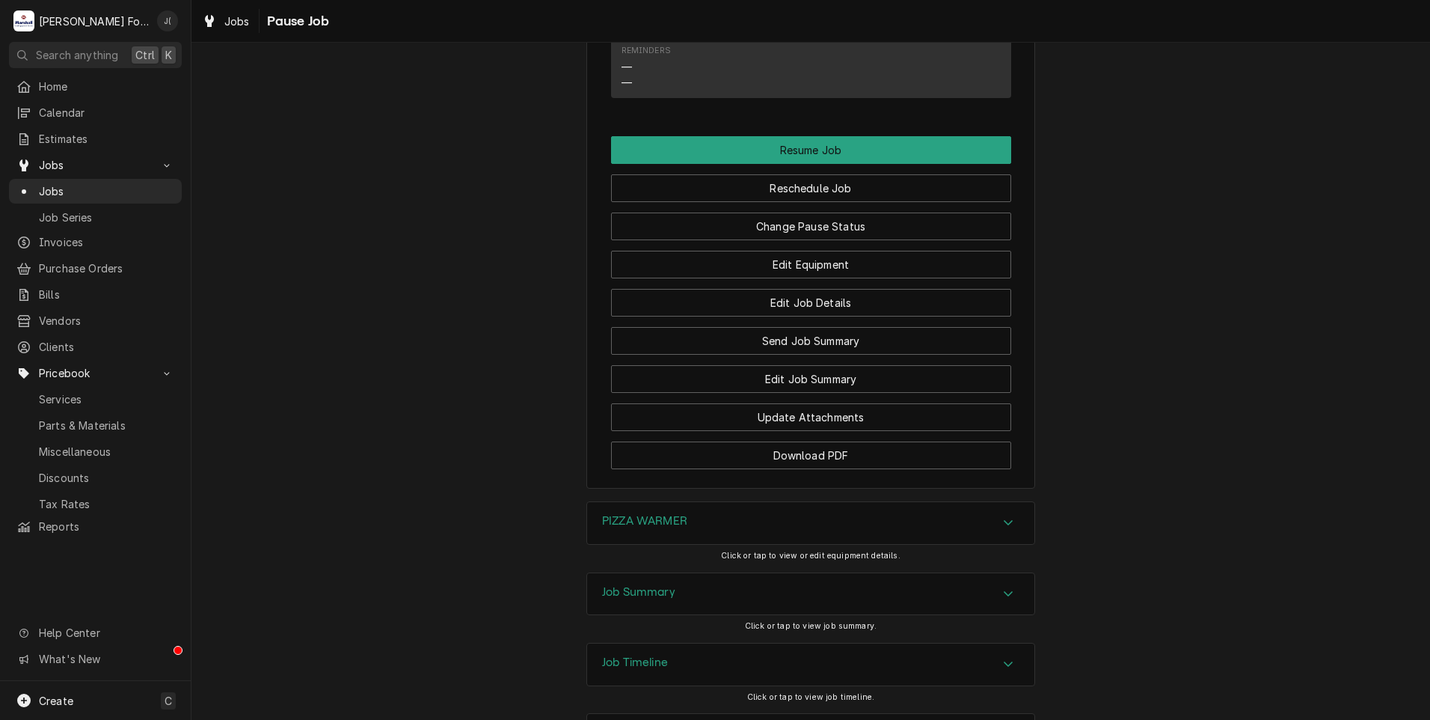
scroll to position [2130, 0]
click at [673, 513] on h3 "PIZZA WARMER" at bounding box center [644, 520] width 85 height 14
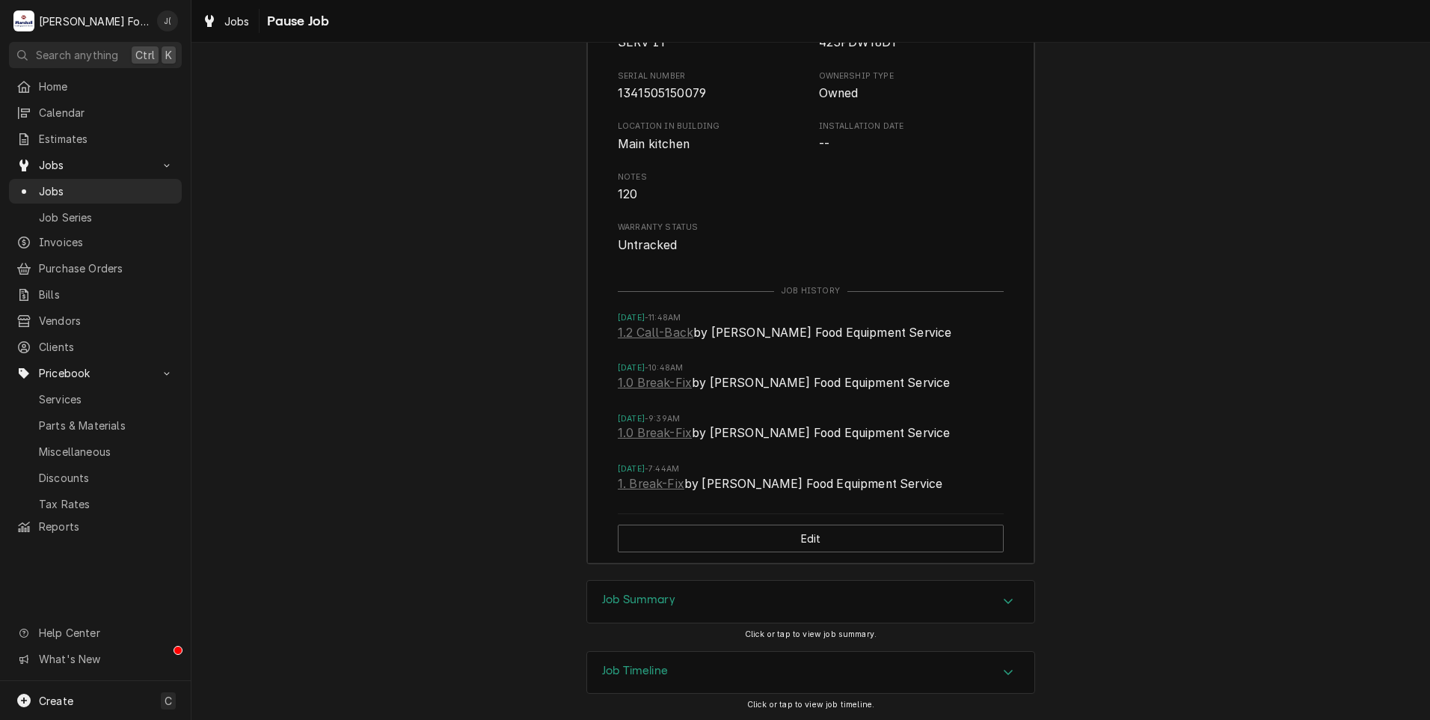
scroll to position [2747, 0]
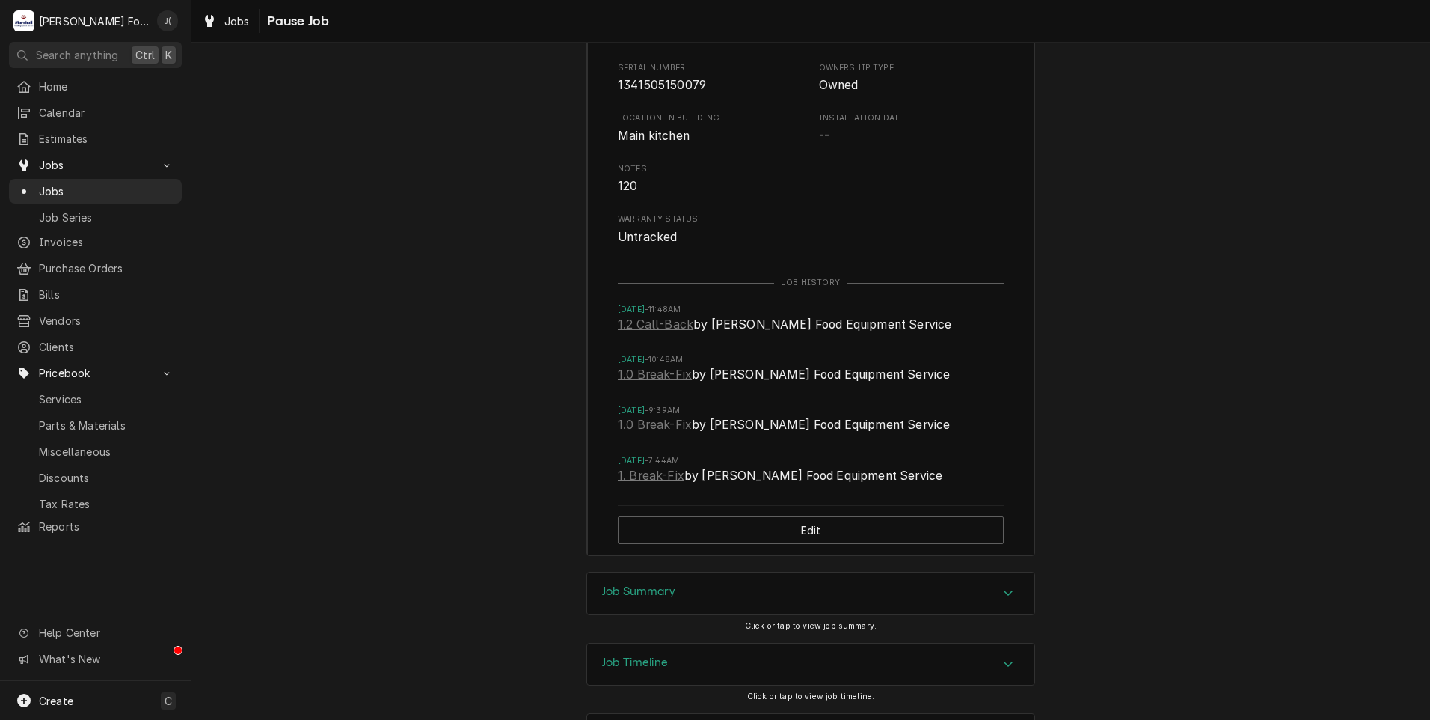
click at [632, 584] on h3 "Job Summary" at bounding box center [638, 591] width 73 height 14
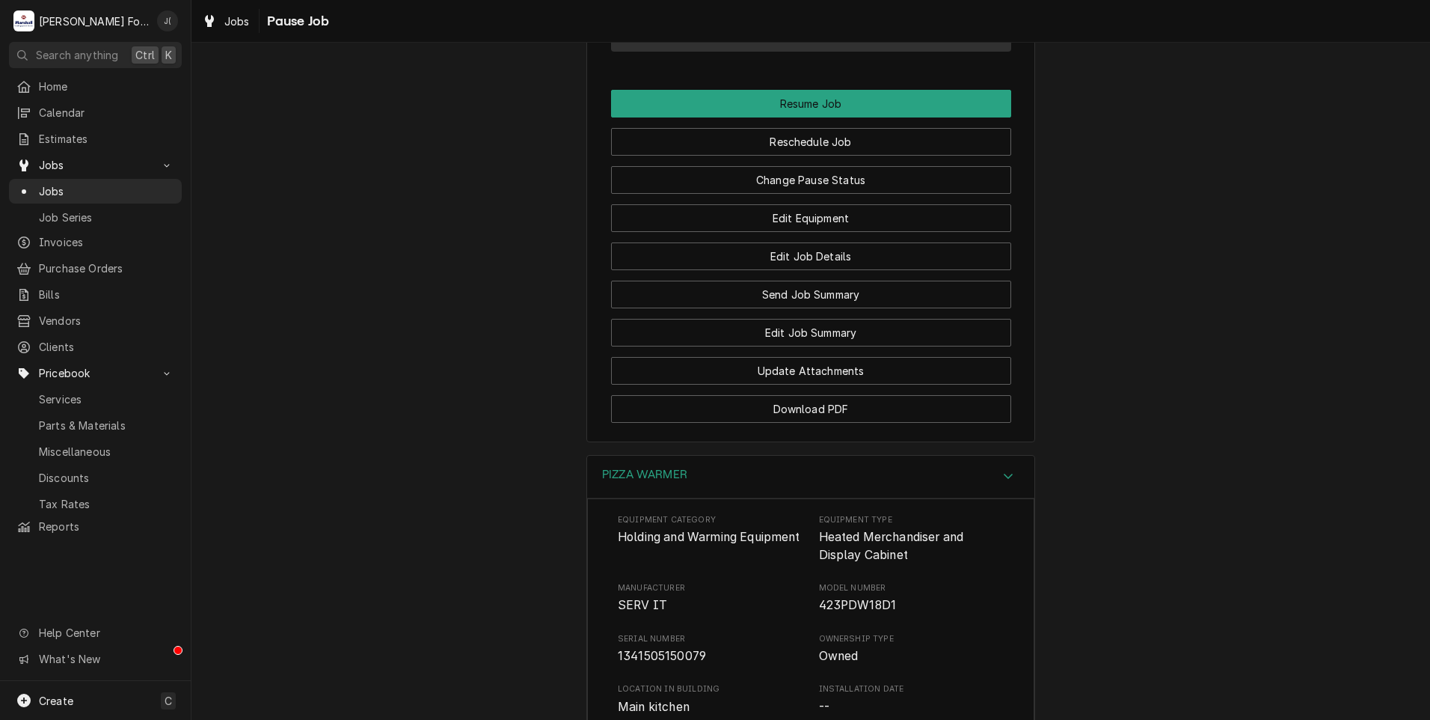
scroll to position [2074, 0]
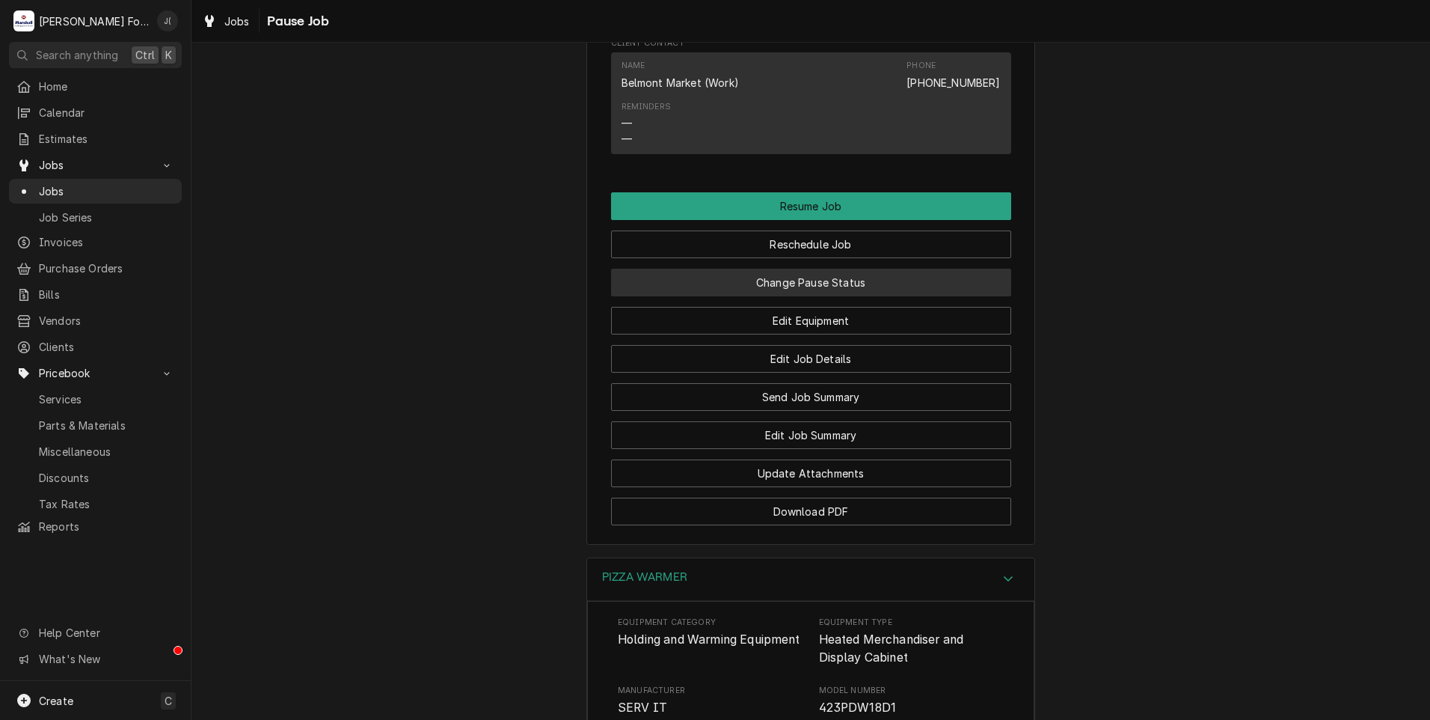
click at [837, 269] on button "Change Pause Status" at bounding box center [811, 283] width 400 height 28
type textarea "x"
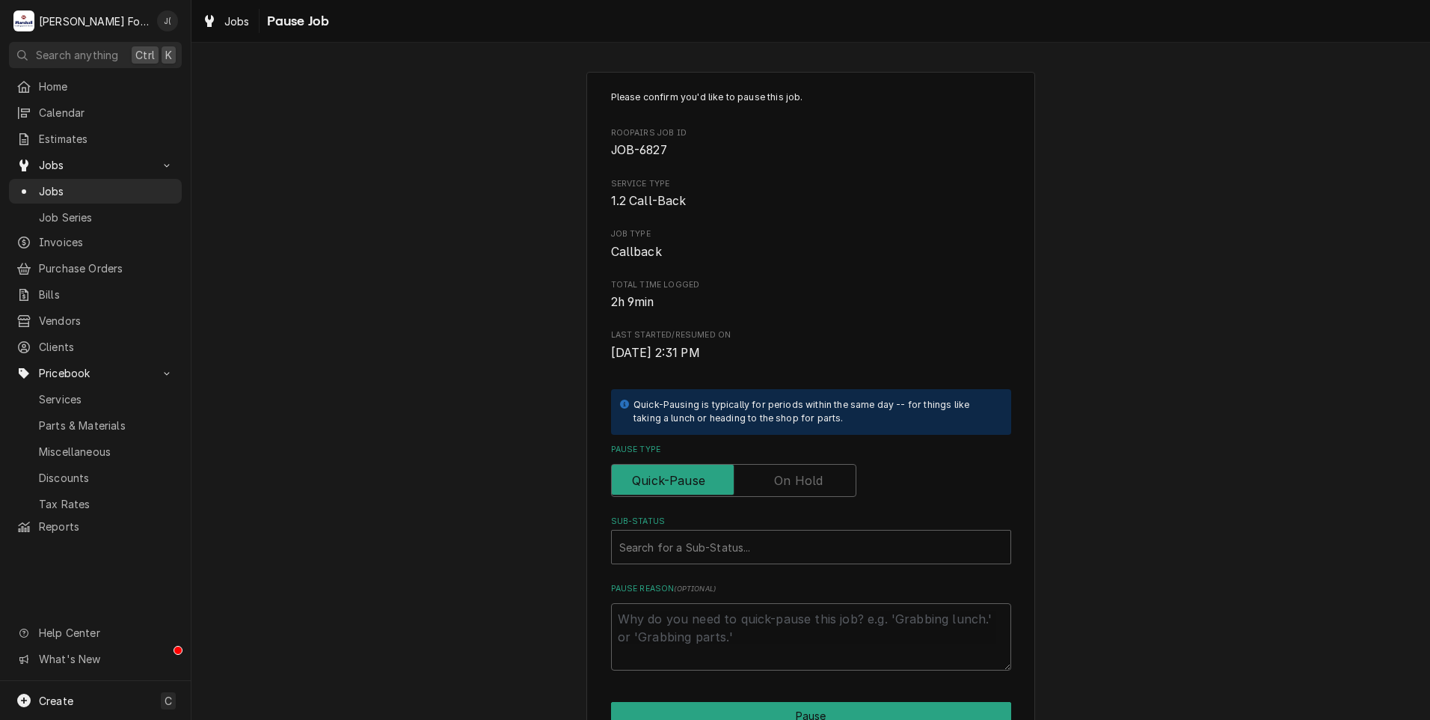
click at [776, 482] on label "Pause Type" at bounding box center [733, 480] width 245 height 33
click at [776, 482] on input "Pause Type" at bounding box center [734, 480] width 232 height 33
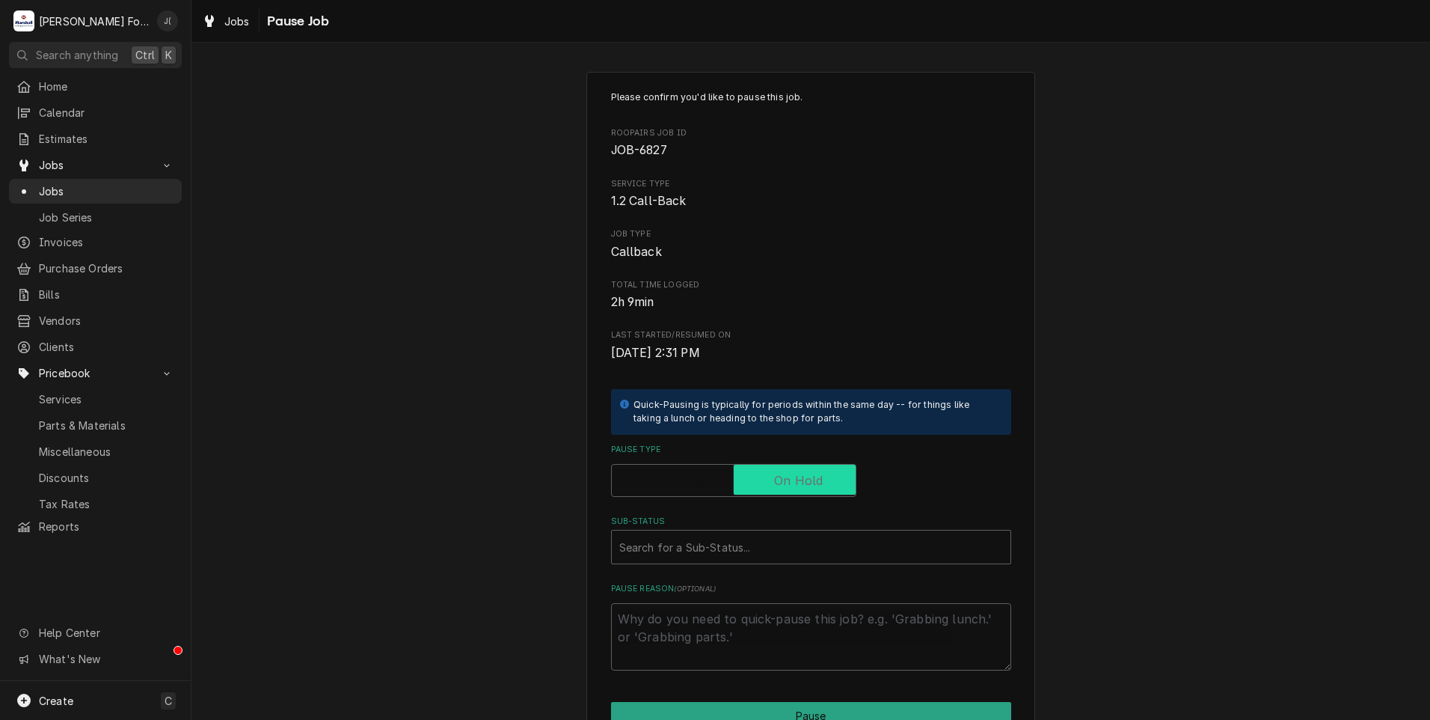
checkbox input "true"
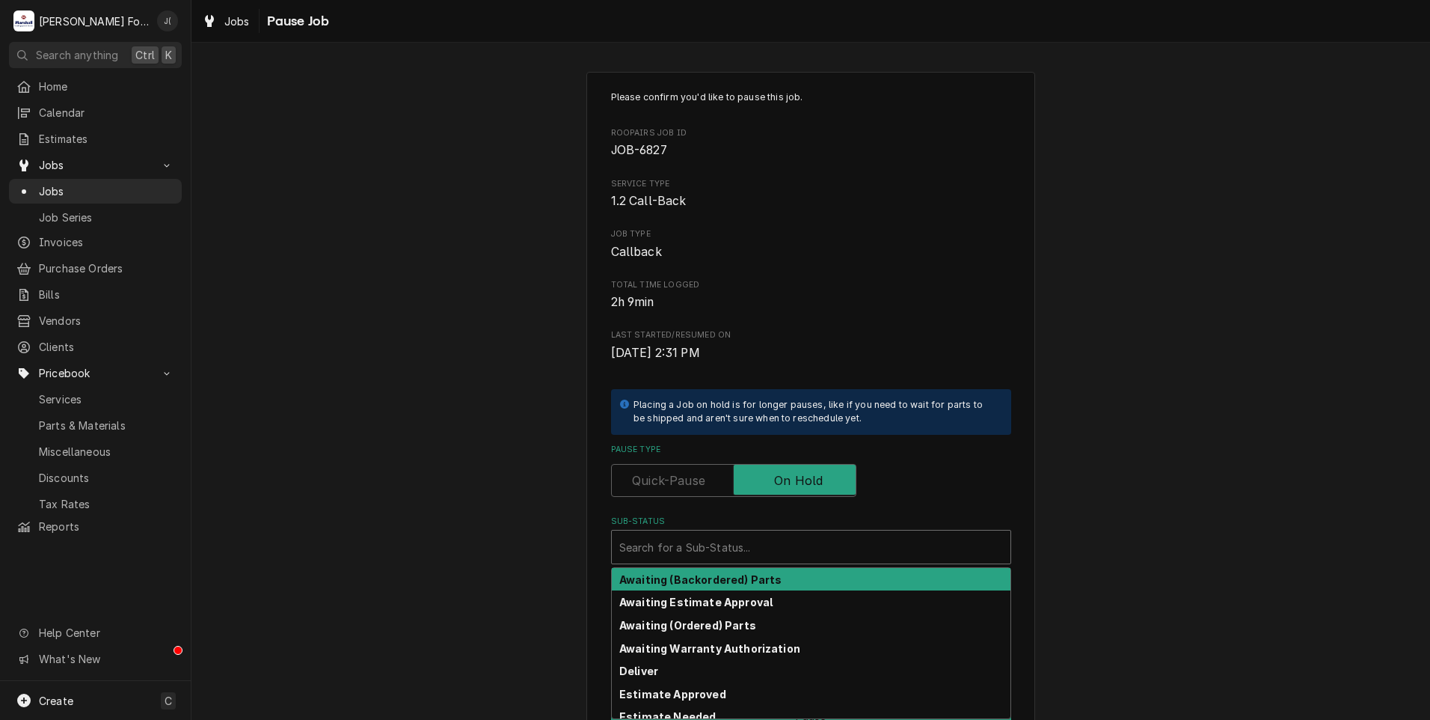
drag, startPoint x: 732, startPoint y: 541, endPoint x: 704, endPoint y: 595, distance: 61.2
click at [732, 542] on div "Sub-Status" at bounding box center [811, 546] width 384 height 27
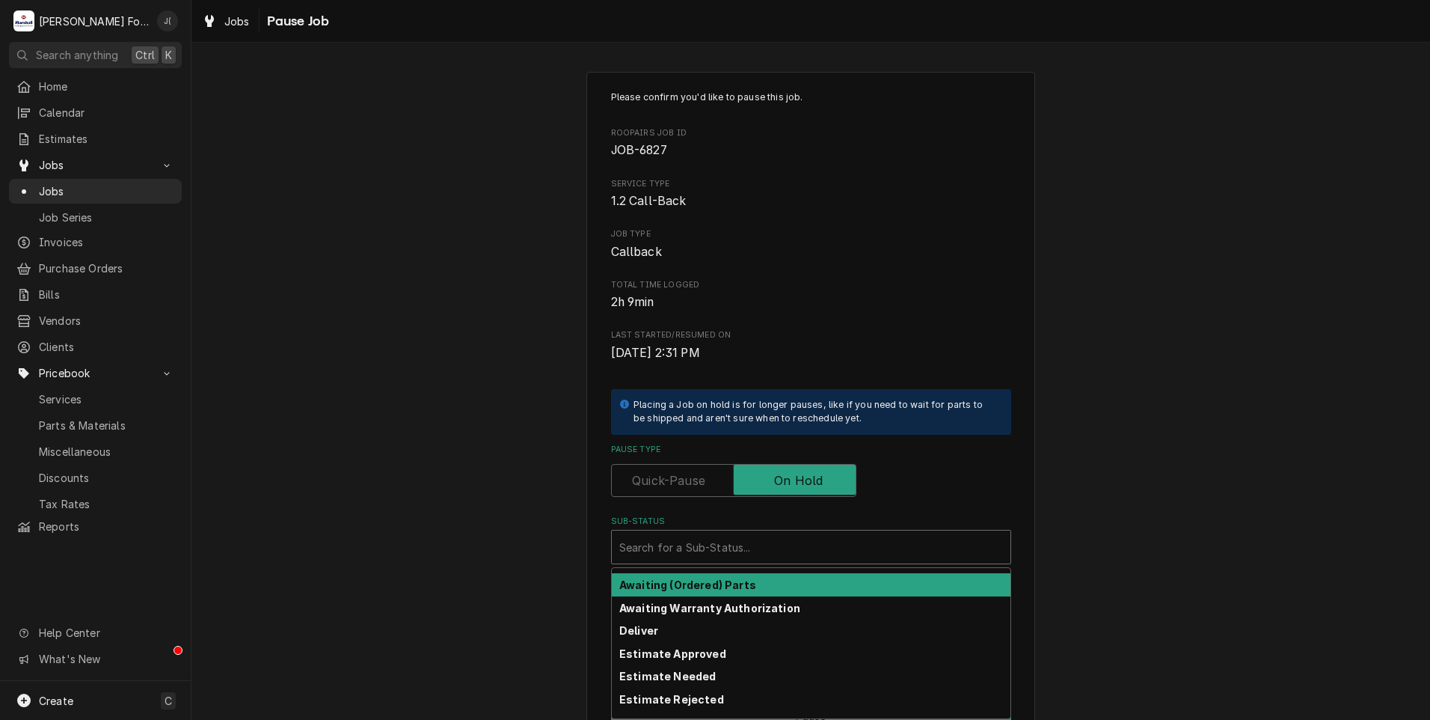
scroll to position [75, 0]
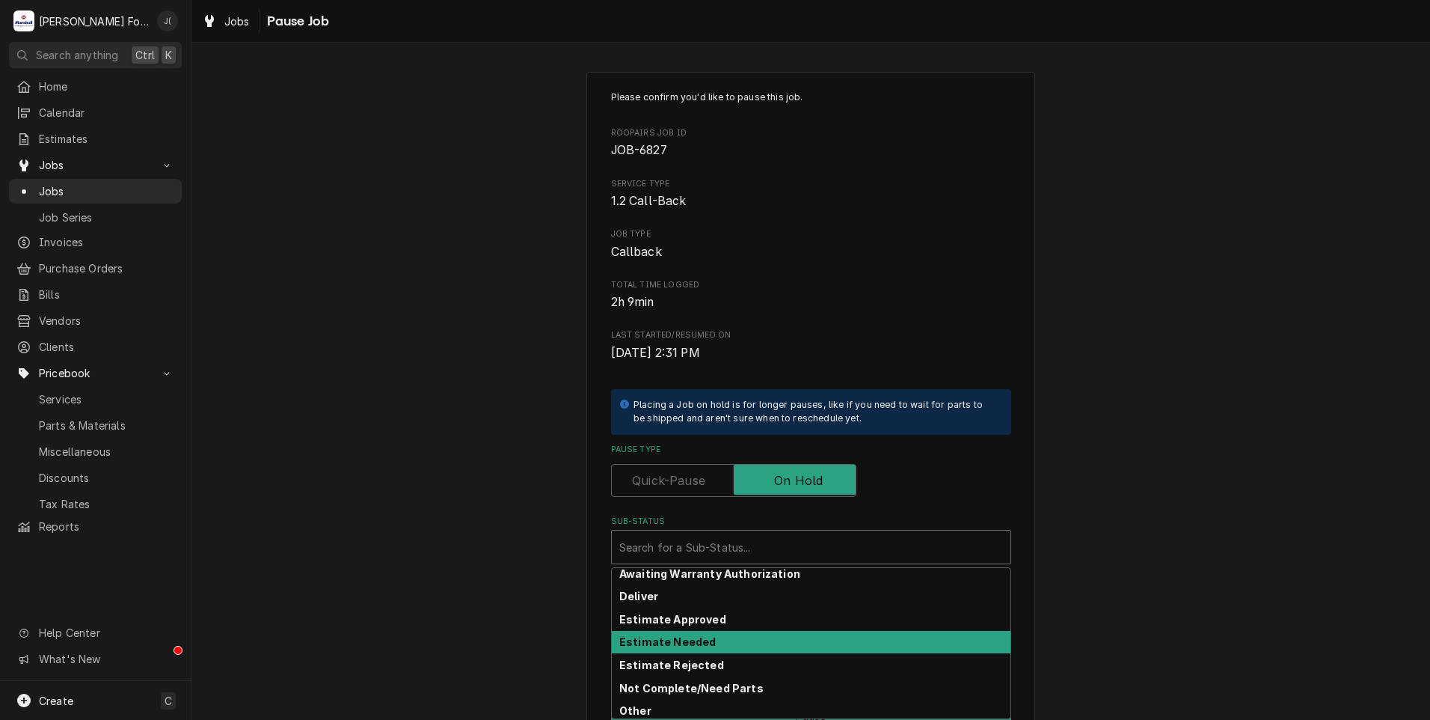
click at [720, 639] on div "Estimate Needed" at bounding box center [811, 642] width 399 height 23
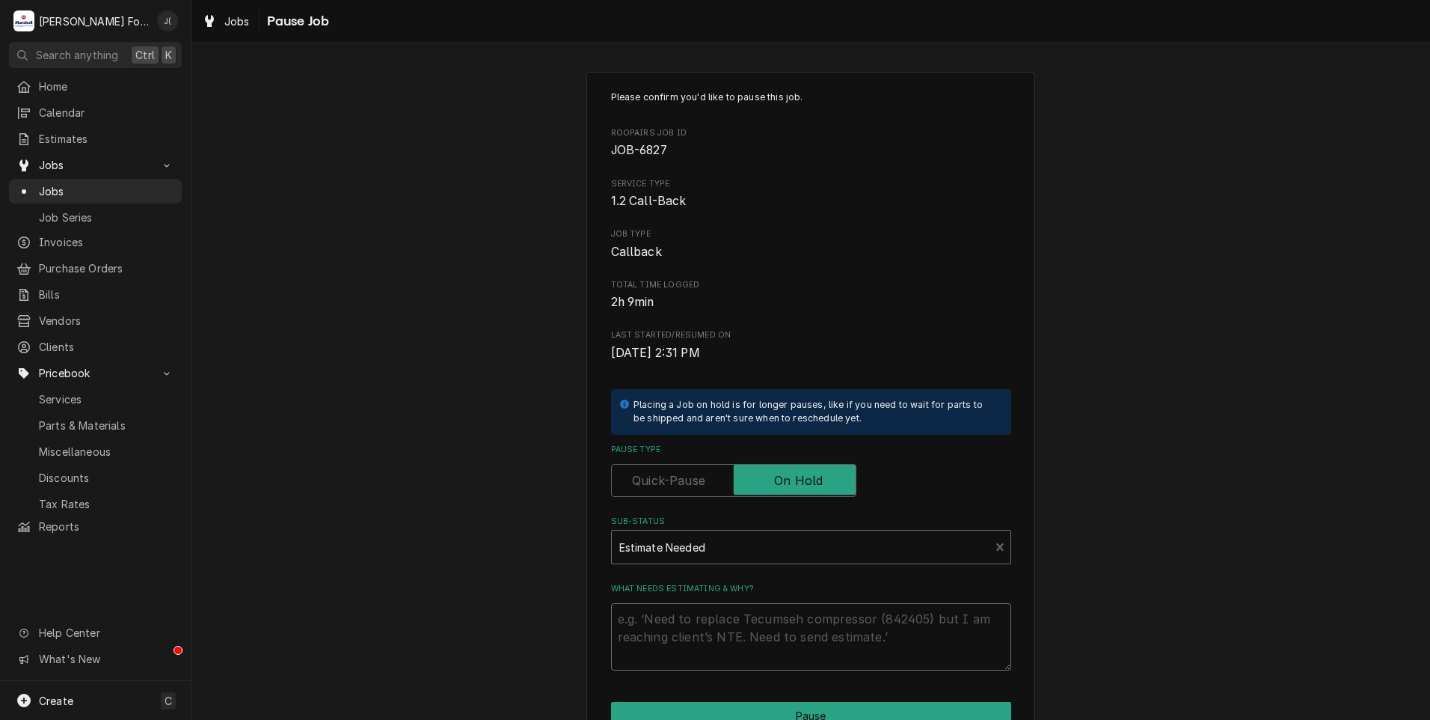
click at [720, 639] on textarea "What needs estimating & why?" at bounding box center [811, 636] width 400 height 67
type textarea "x"
type textarea "P"
type textarea "x"
type textarea "PR"
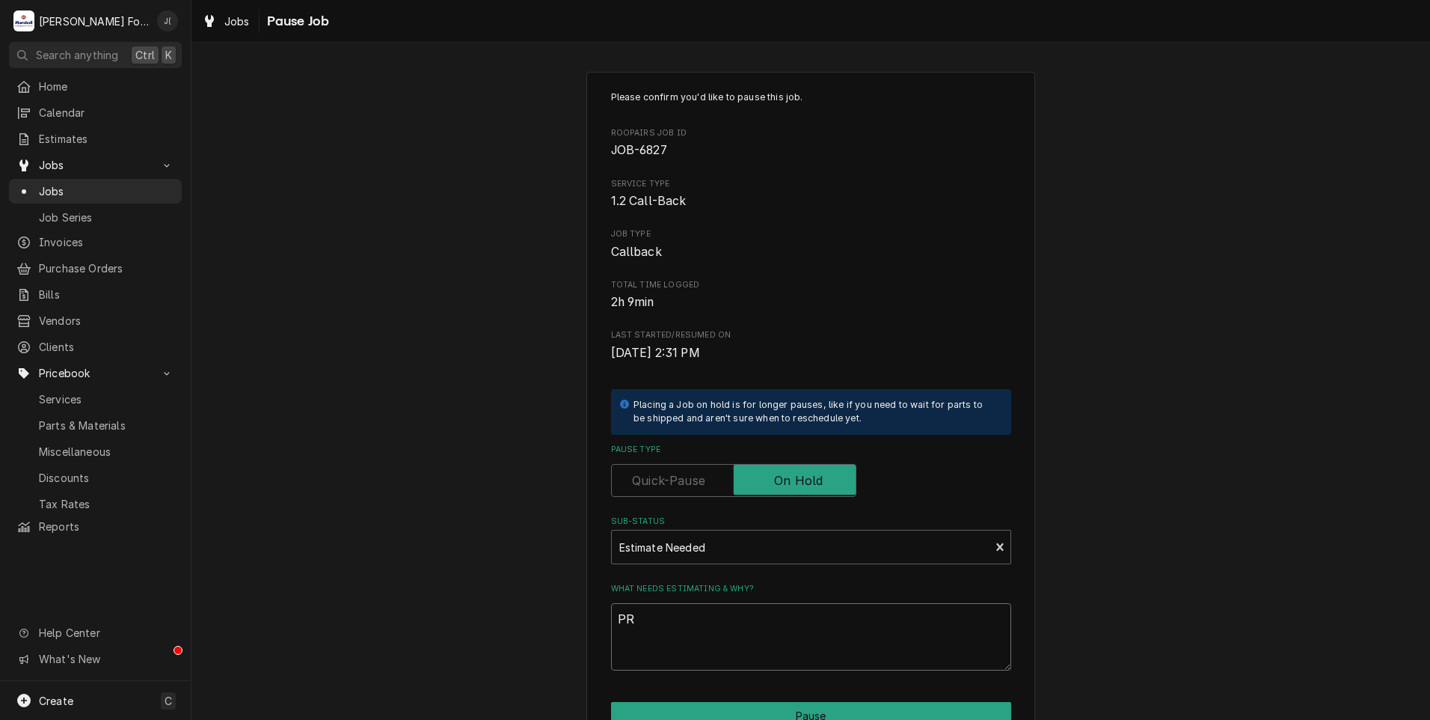
type textarea "x"
type textarea "PRI"
type textarea "x"
type textarea "PRIC"
type textarea "x"
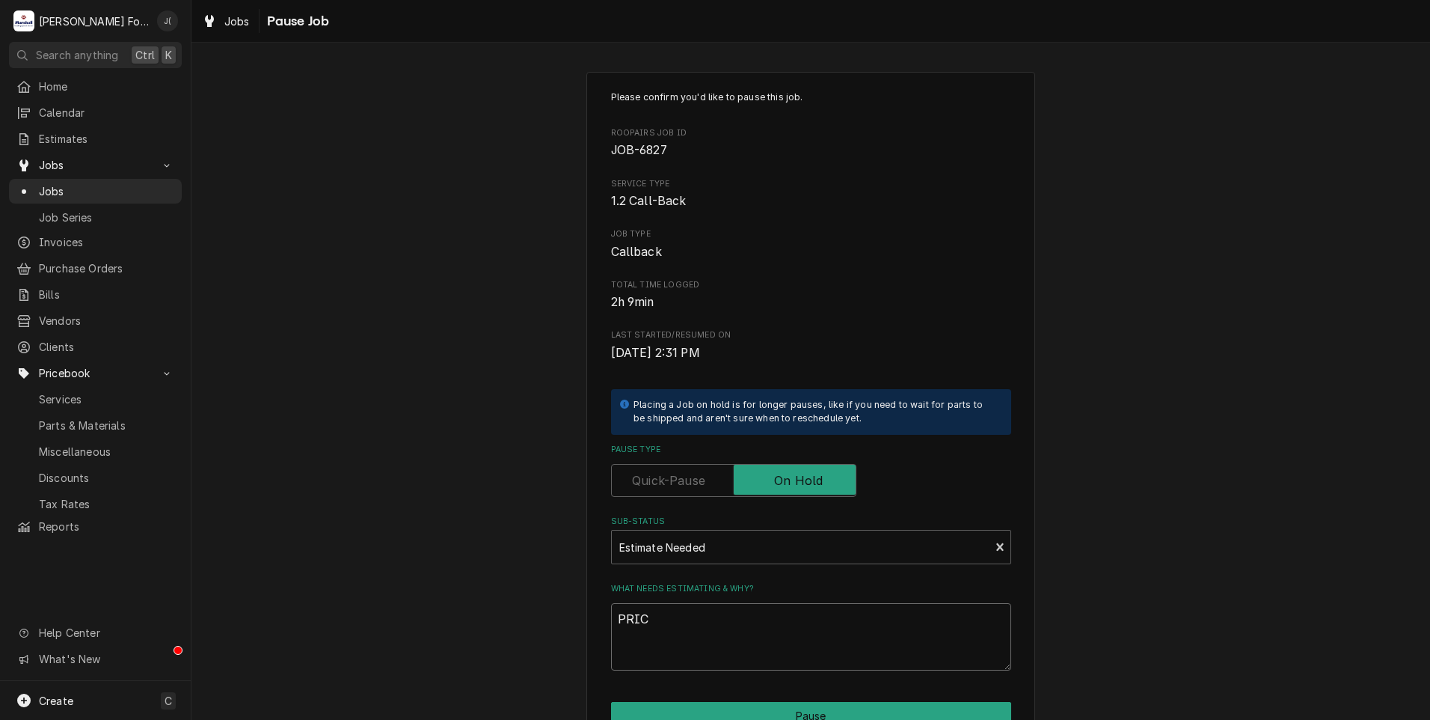
type textarea "PRICE"
type textarea "x"
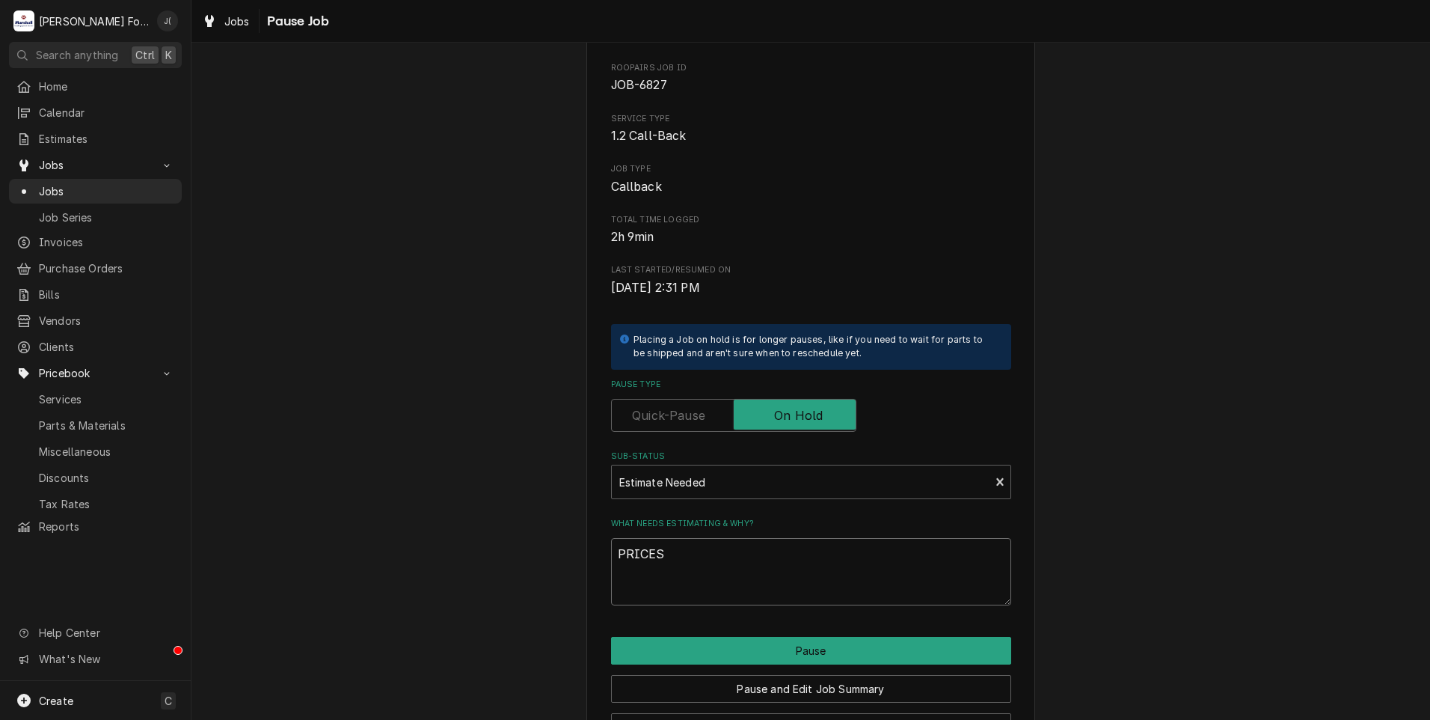
scroll to position [118, 0]
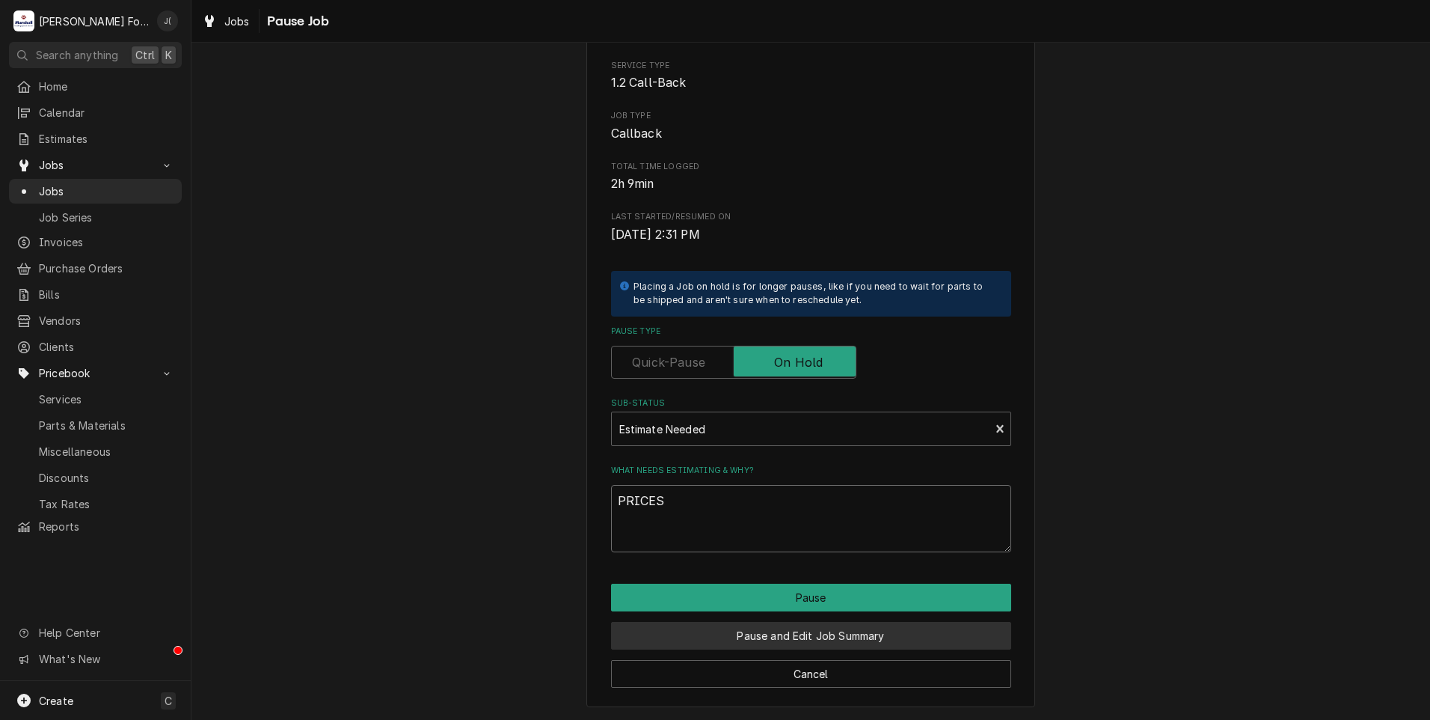
type textarea "PRICES"
click at [771, 634] on button "Pause and Edit Job Summary" at bounding box center [811, 636] width 400 height 28
type textarea "x"
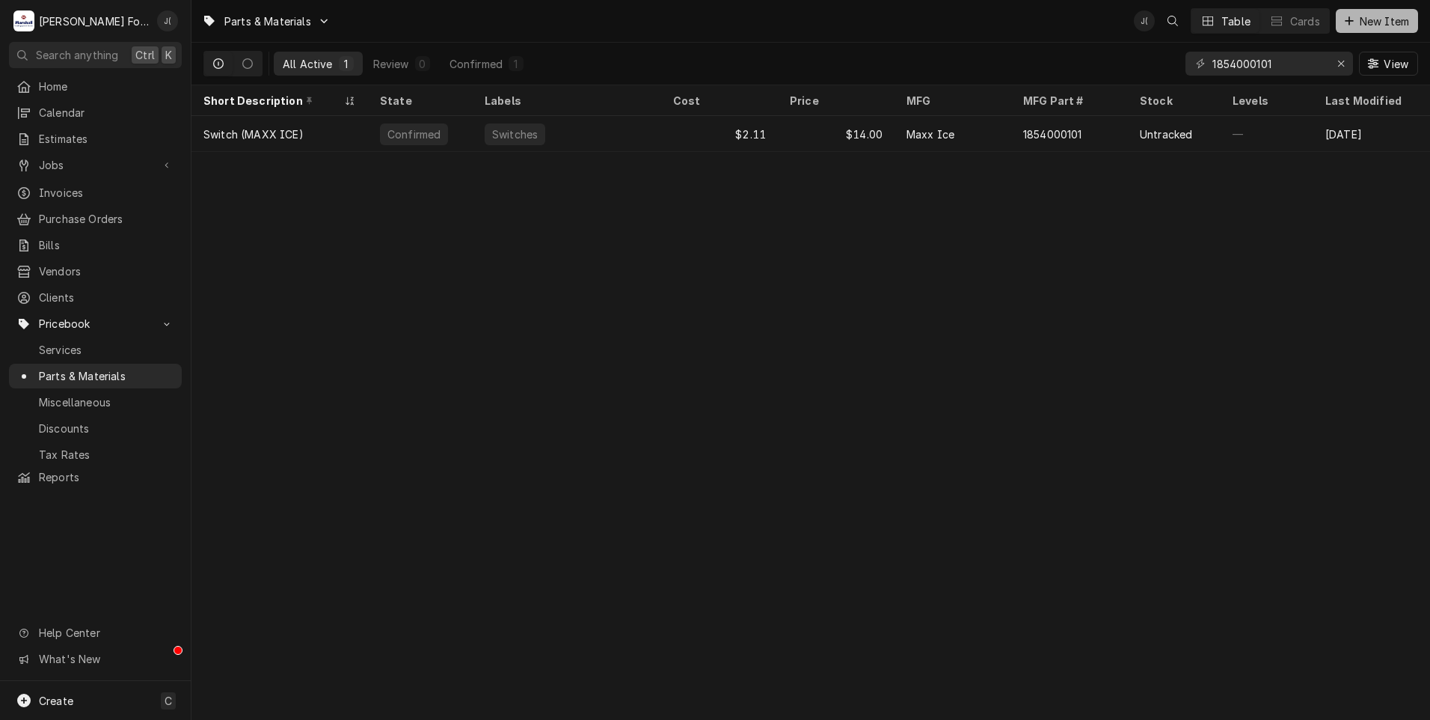
click at [1369, 27] on span "New Item" at bounding box center [1384, 21] width 55 height 16
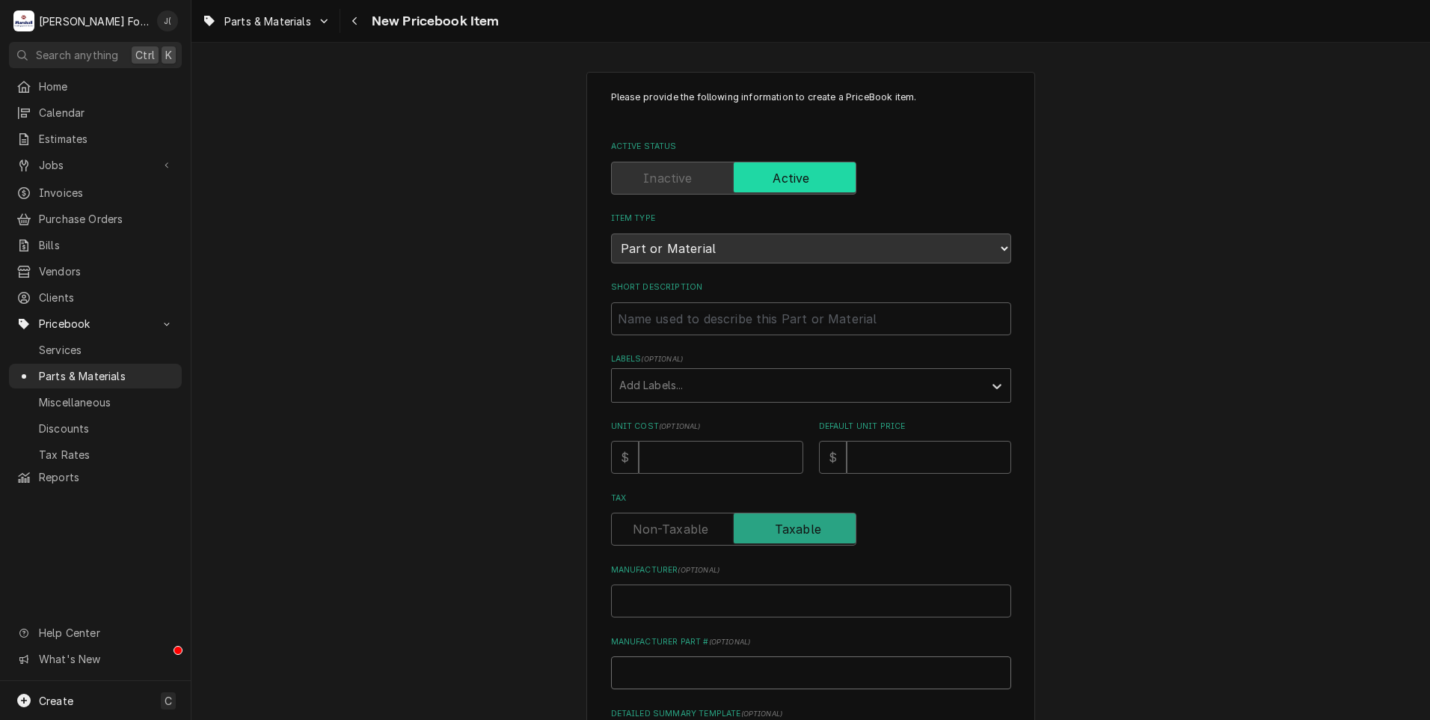
drag, startPoint x: 655, startPoint y: 677, endPoint x: 637, endPoint y: 666, distance: 21.8
click at [649, 671] on input "Manufacturer Part # ( optional )" at bounding box center [811, 672] width 400 height 33
paste input "200DD-1858"
type textarea "x"
type input "200DD-1858"
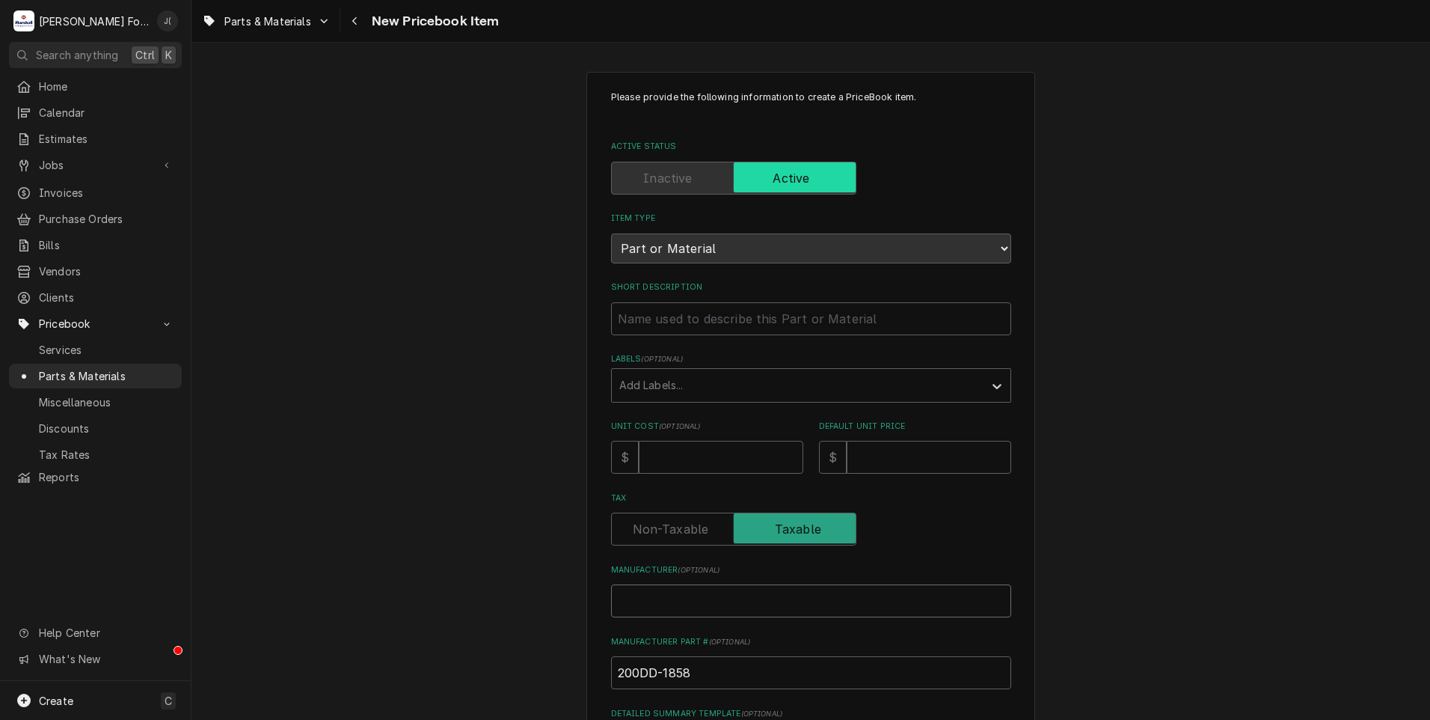
click at [674, 601] on input "Manufacturer ( optional )" at bounding box center [811, 600] width 400 height 33
type textarea "x"
type input "t"
type textarea "x"
type input "tr"
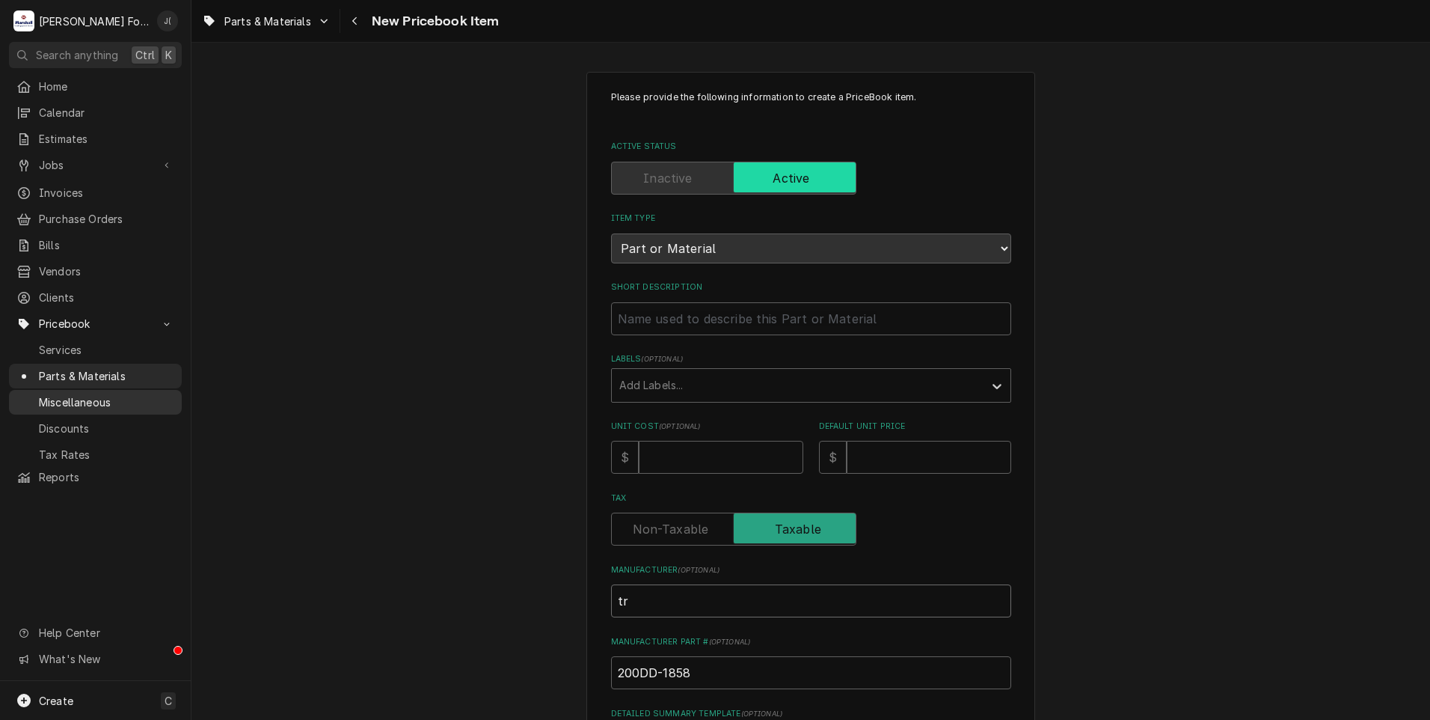
type textarea "x"
type input "tru"
type textarea "x"
type input "true"
type textarea "x"
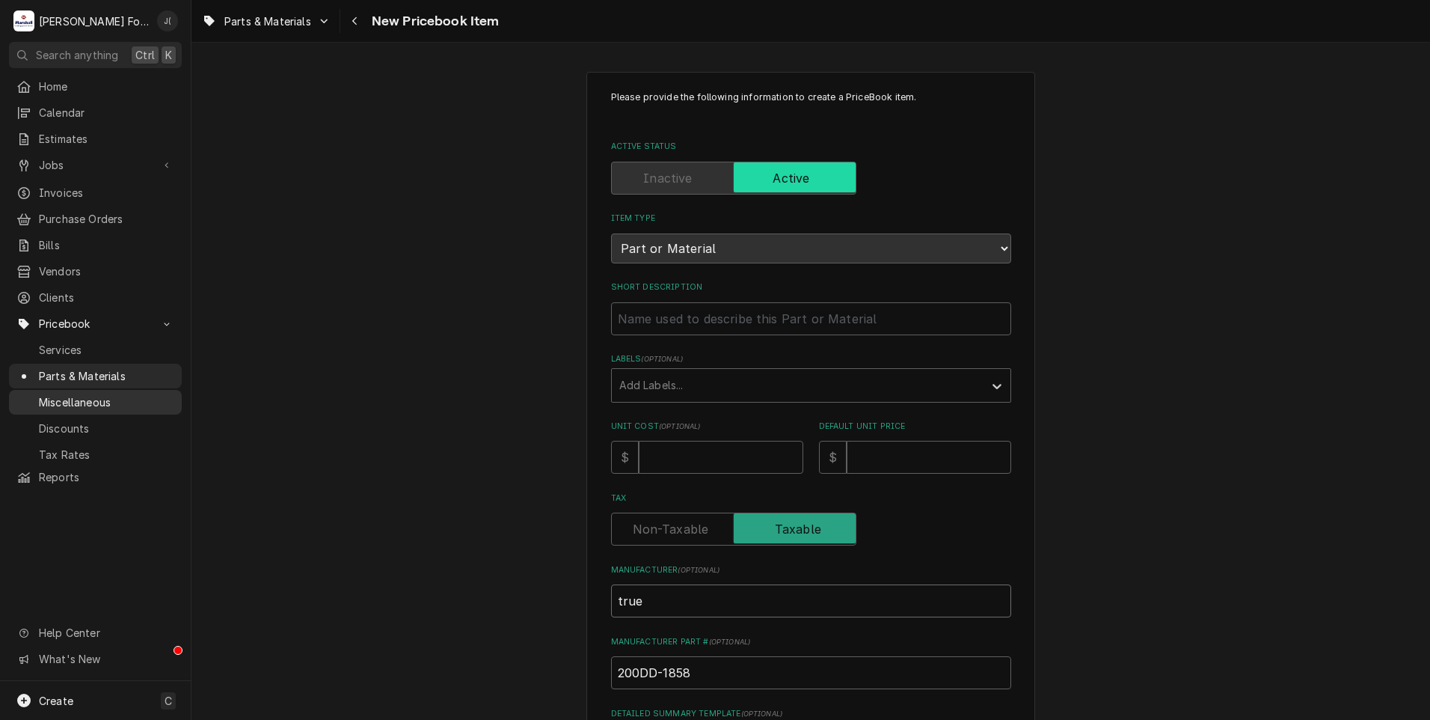
type input "tru"
type textarea "x"
type input "tr"
type textarea "x"
type input "t"
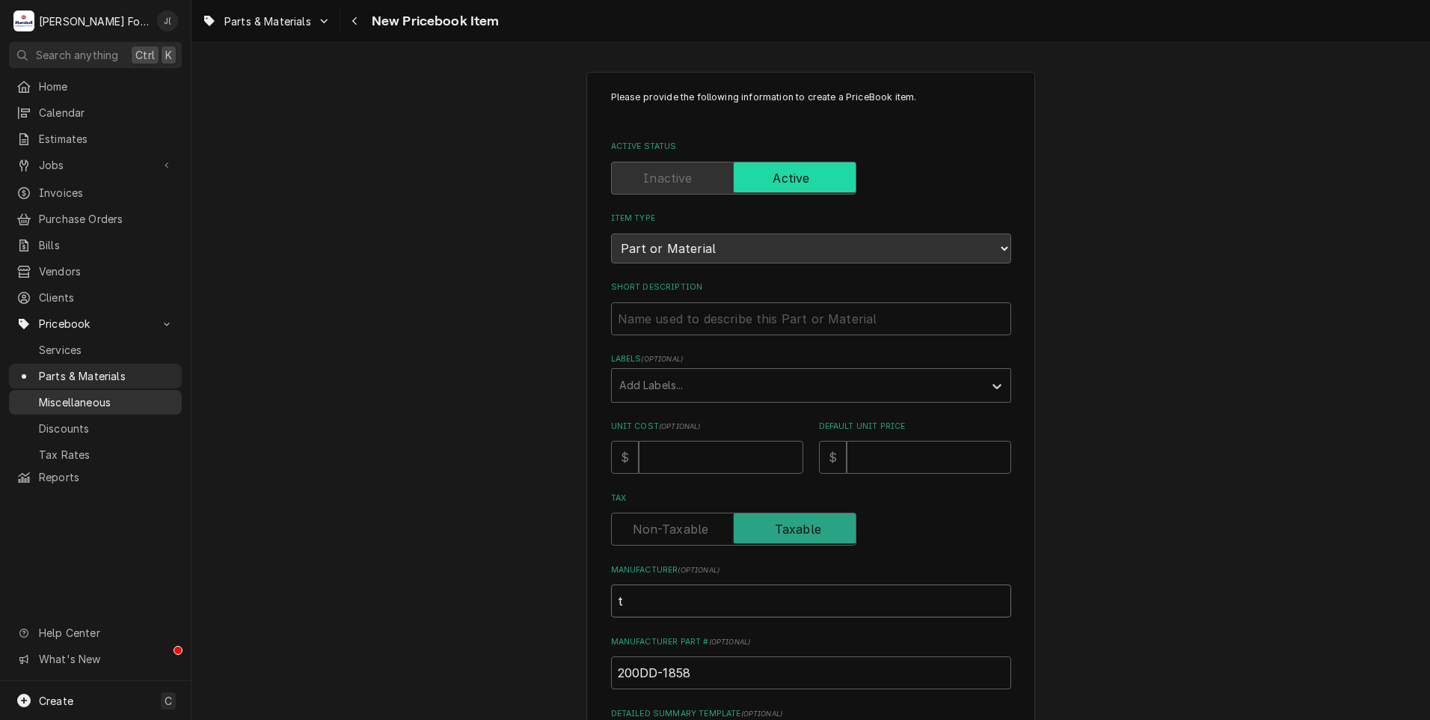
type textarea "x"
type input "T"
type textarea "x"
type input "TR"
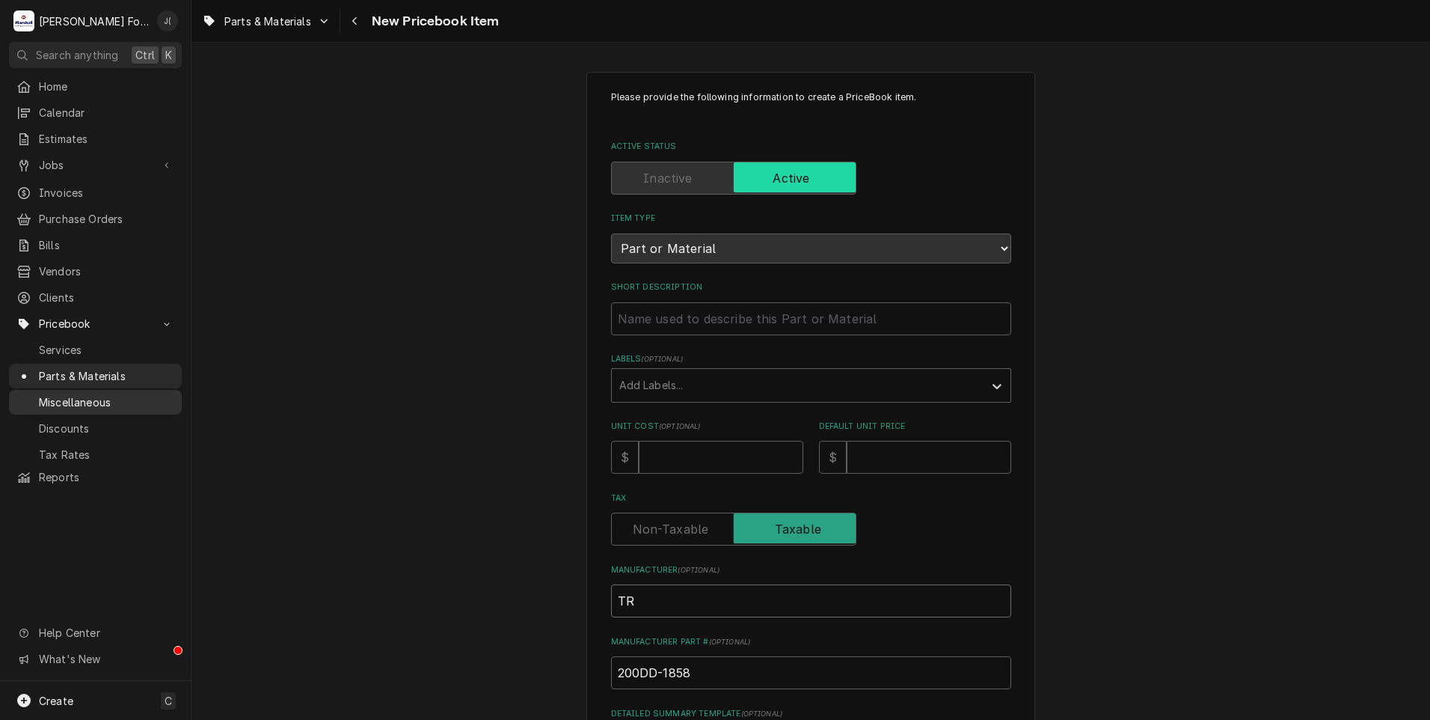
type textarea "x"
type input "TRU"
type textarea "x"
type input "TRUE"
click at [889, 465] on input "Default Unit Price" at bounding box center [929, 457] width 165 height 33
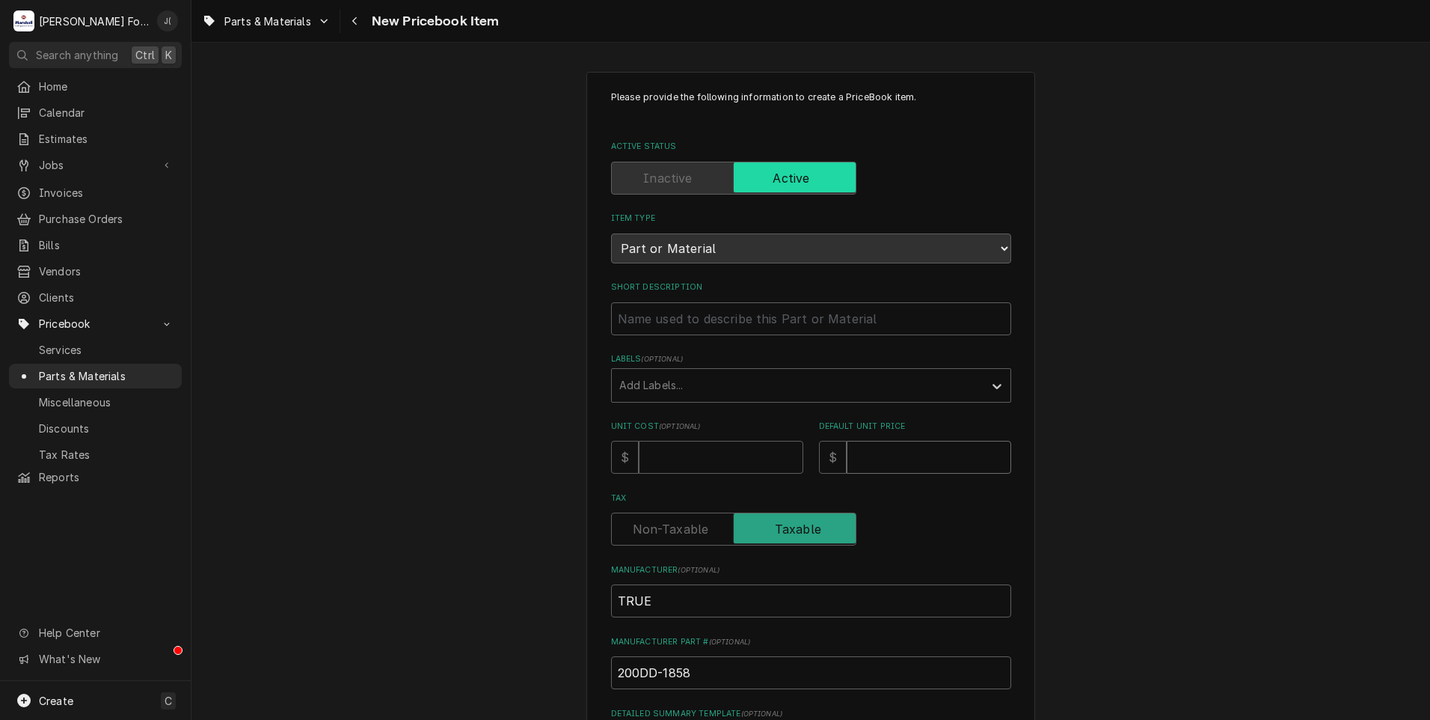
type textarea "x"
type input "8"
type textarea "x"
type input "85"
type textarea "x"
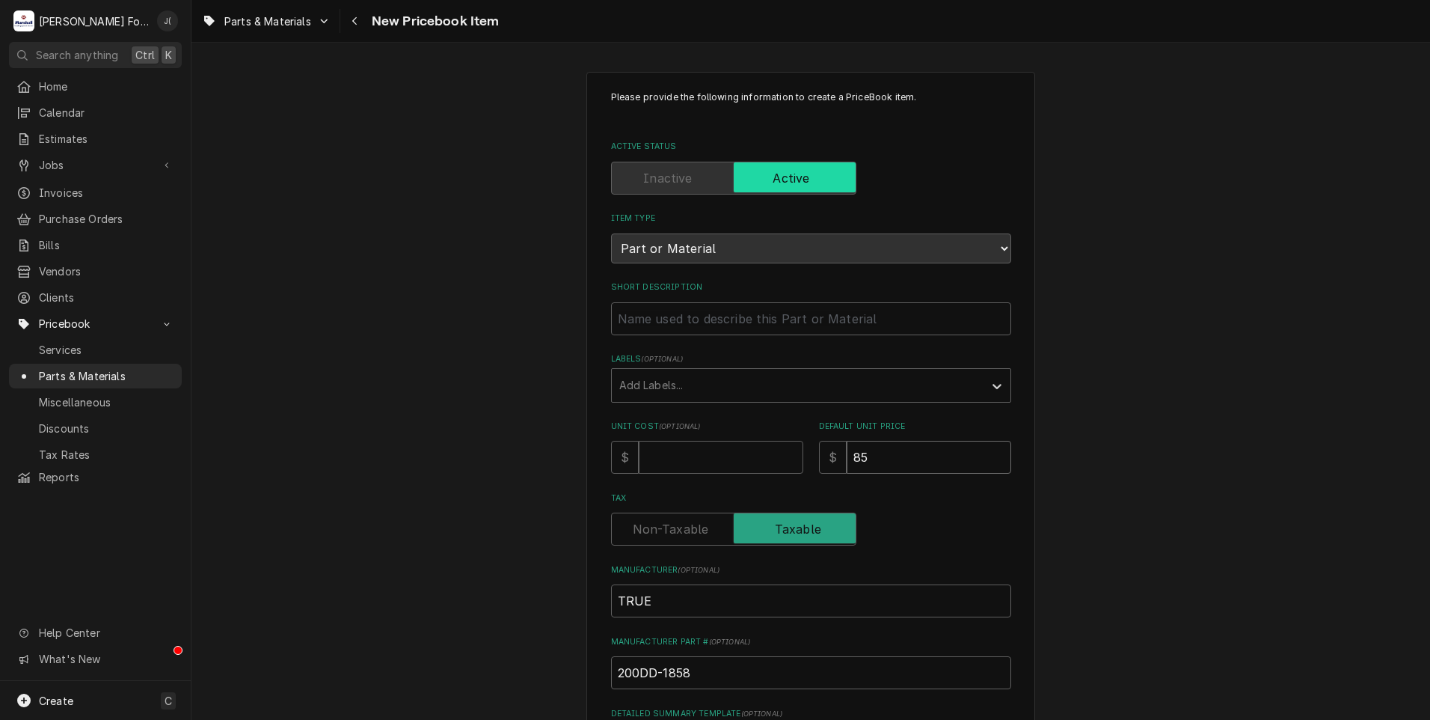
type input "853"
type textarea "x"
type input "853.0"
type textarea "x"
type input "853.00"
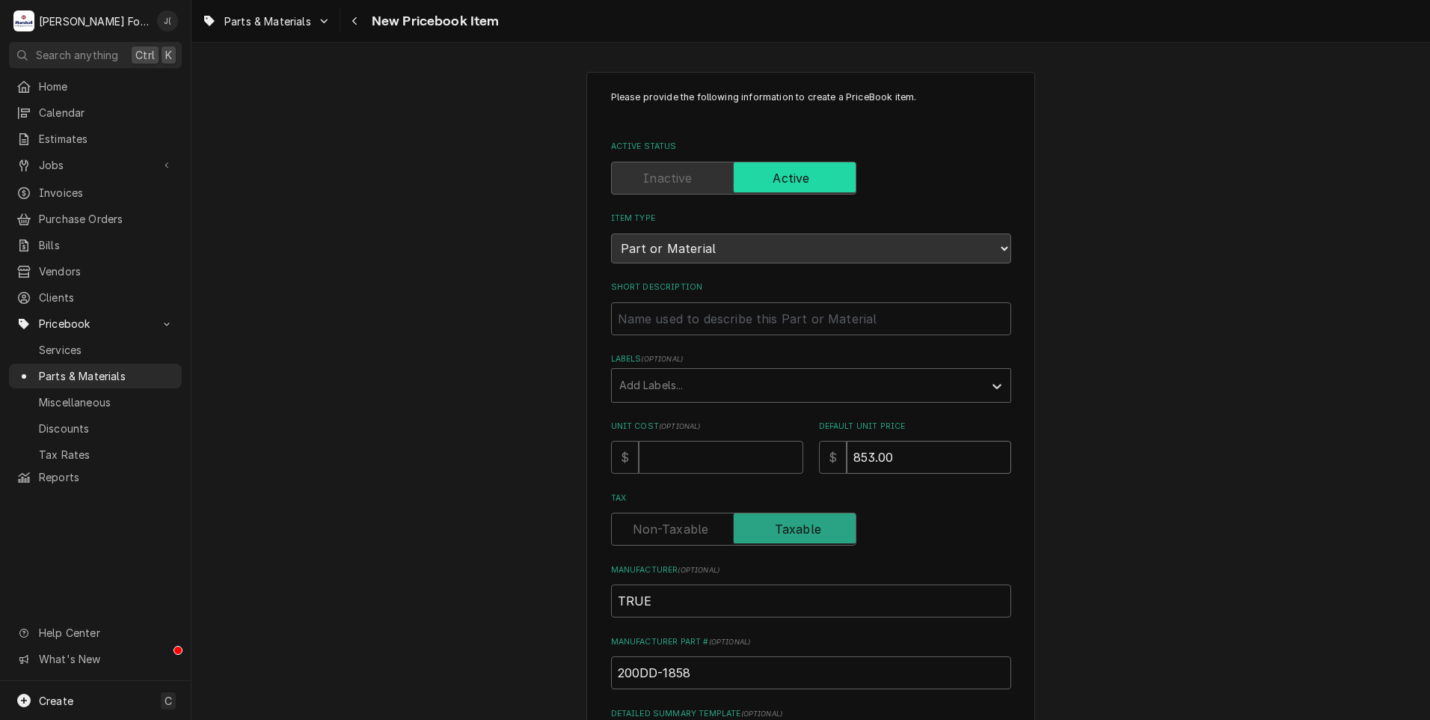
type textarea "x"
type input "853.0"
type textarea "x"
type input "853"
type textarea "x"
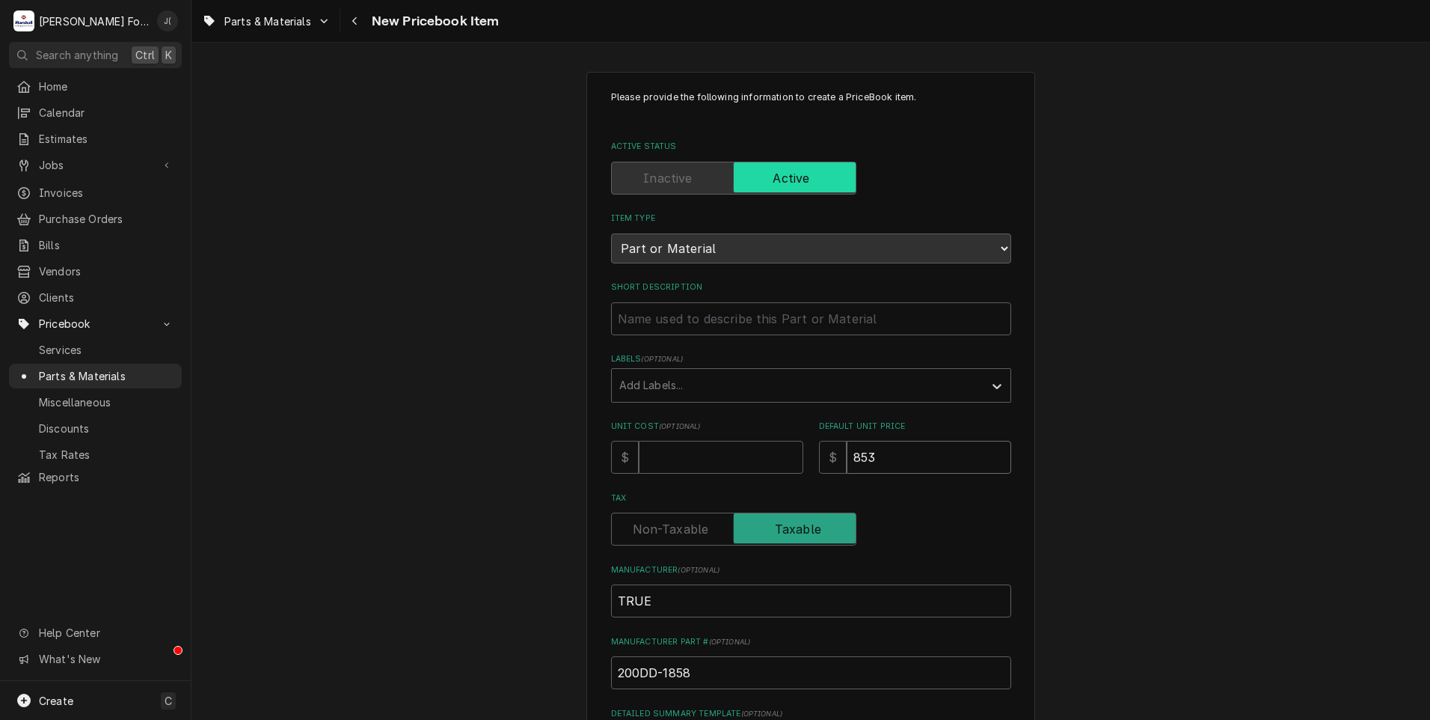
type input "85"
type textarea "x"
type input "8"
type textarea "x"
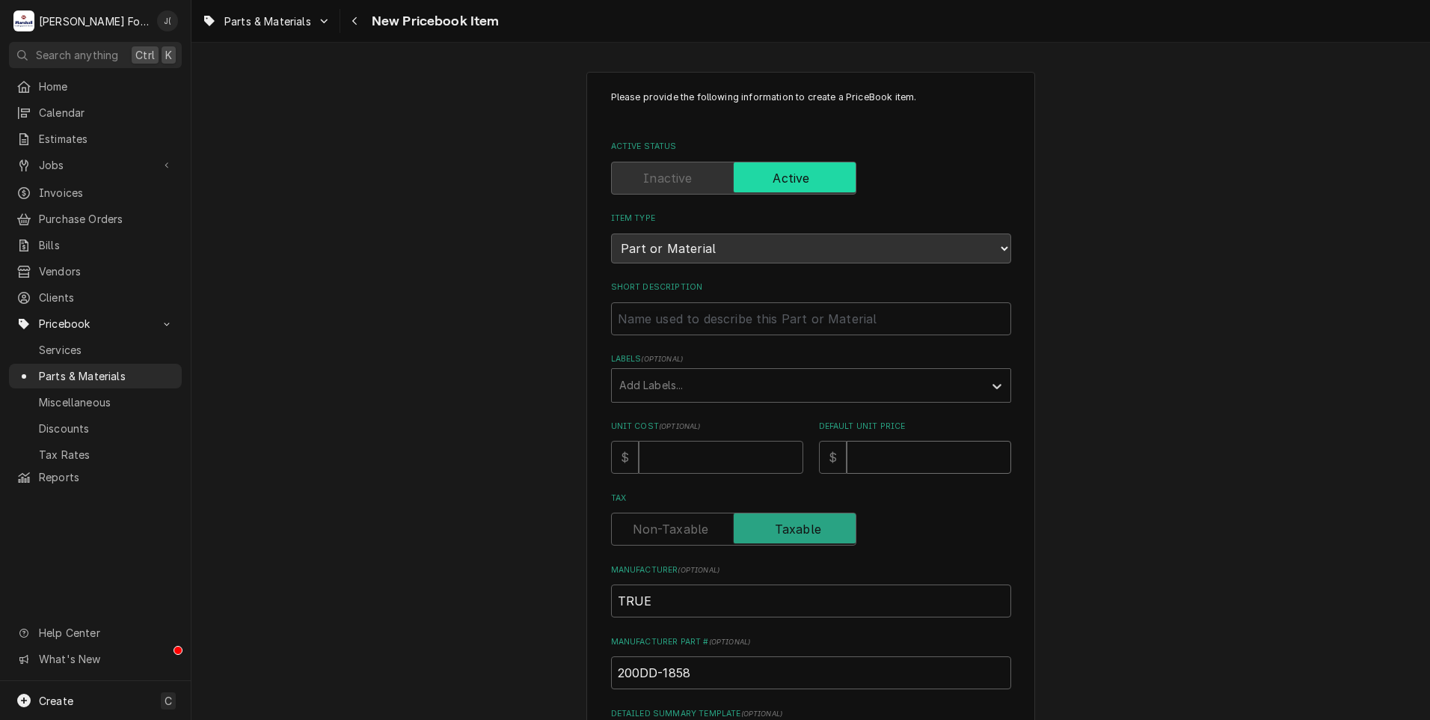
type input "8"
type textarea "x"
type input "85"
type textarea "x"
type input "85.0"
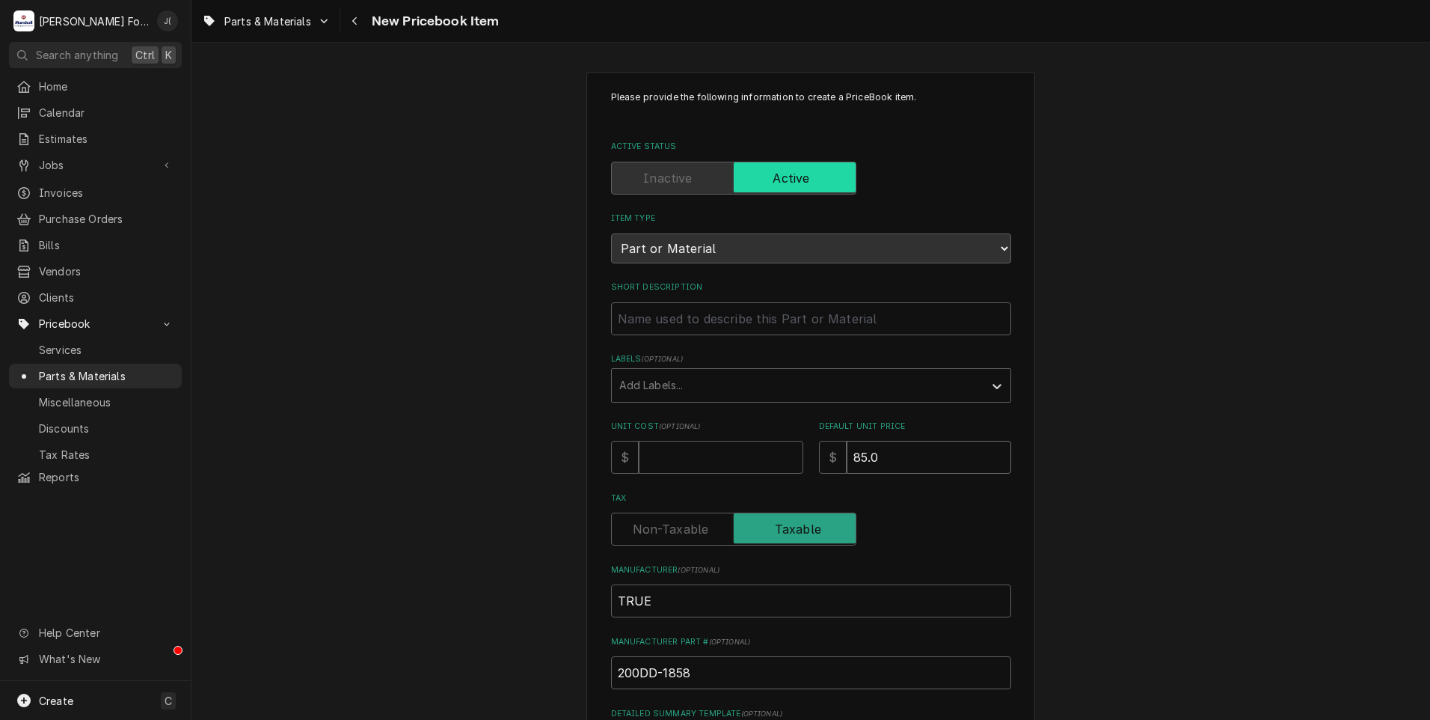
type textarea "x"
type input "85.00"
click at [712, 446] on input "Unit Cost ( optional )" at bounding box center [721, 457] width 165 height 33
type textarea "x"
type input "2"
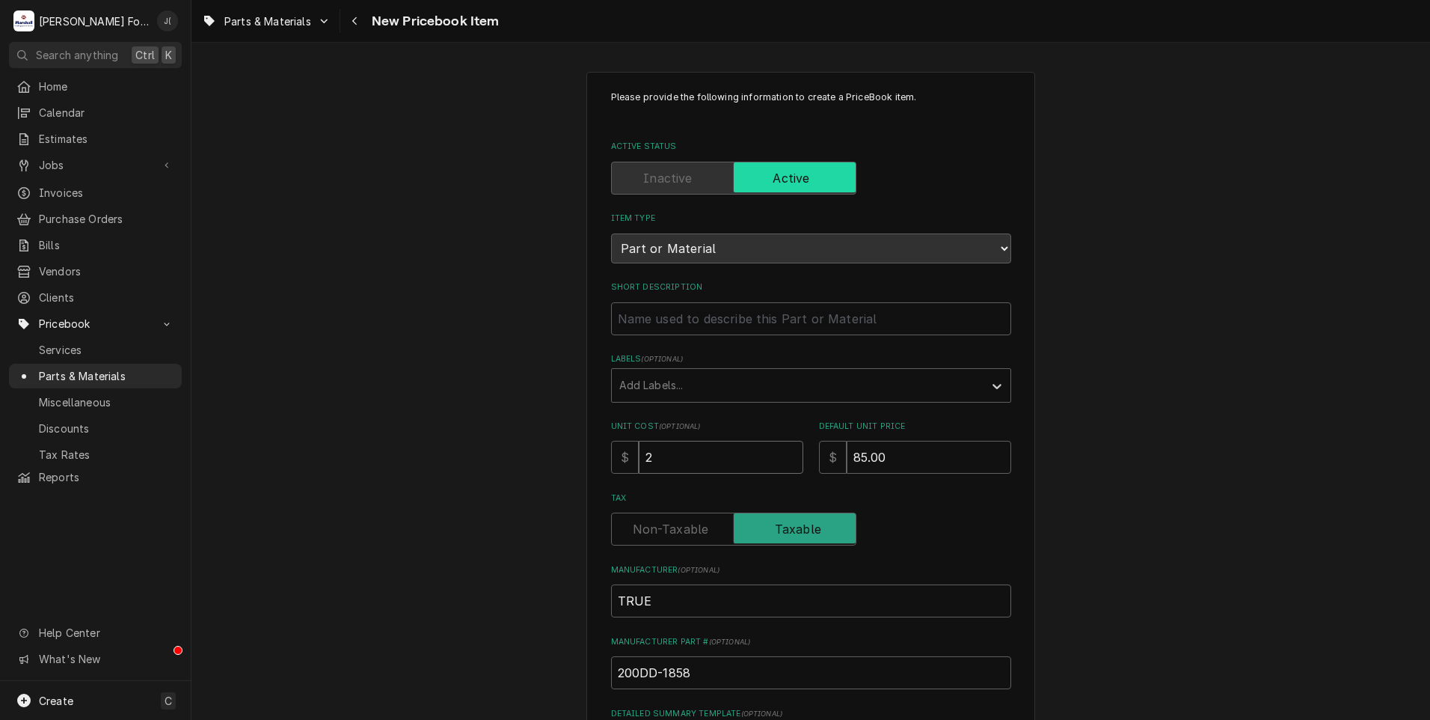
type textarea "x"
type input "24"
type textarea "x"
type input "24.8"
type textarea "x"
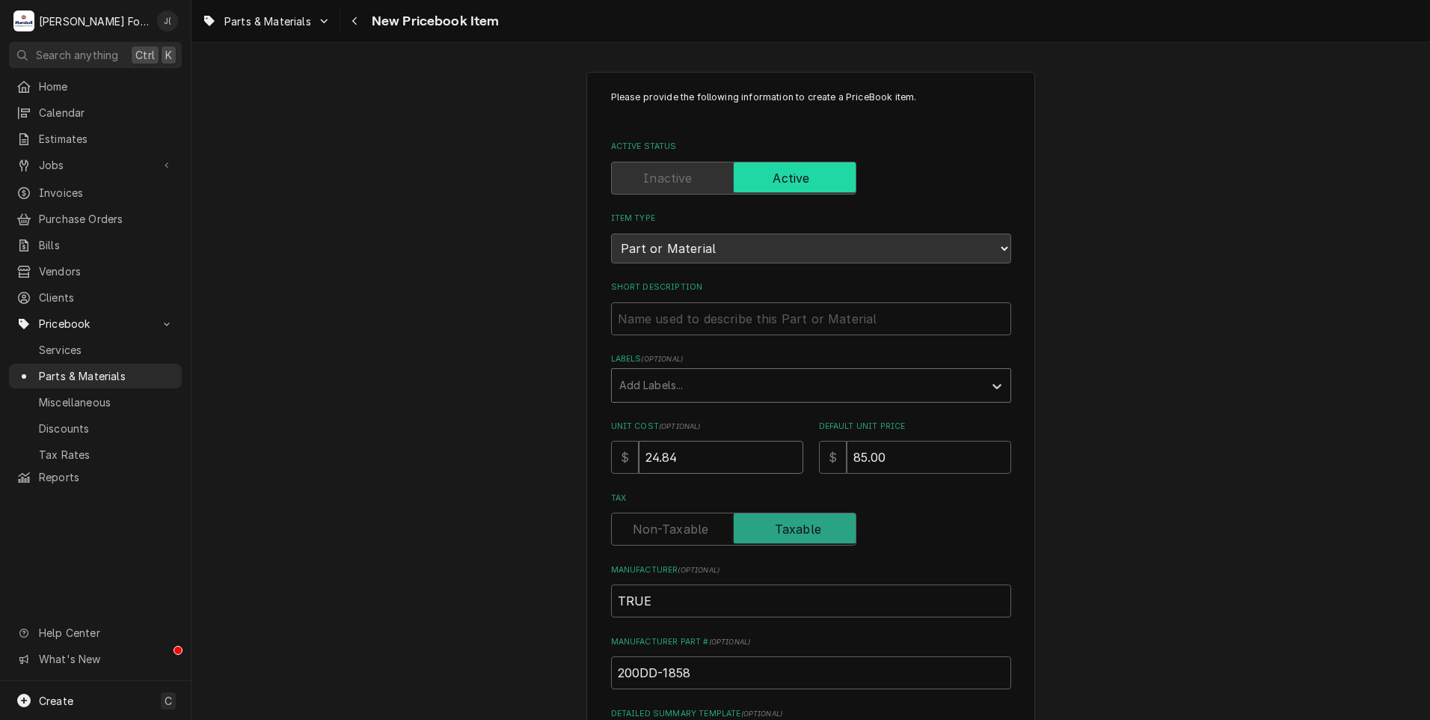
type input "24.84"
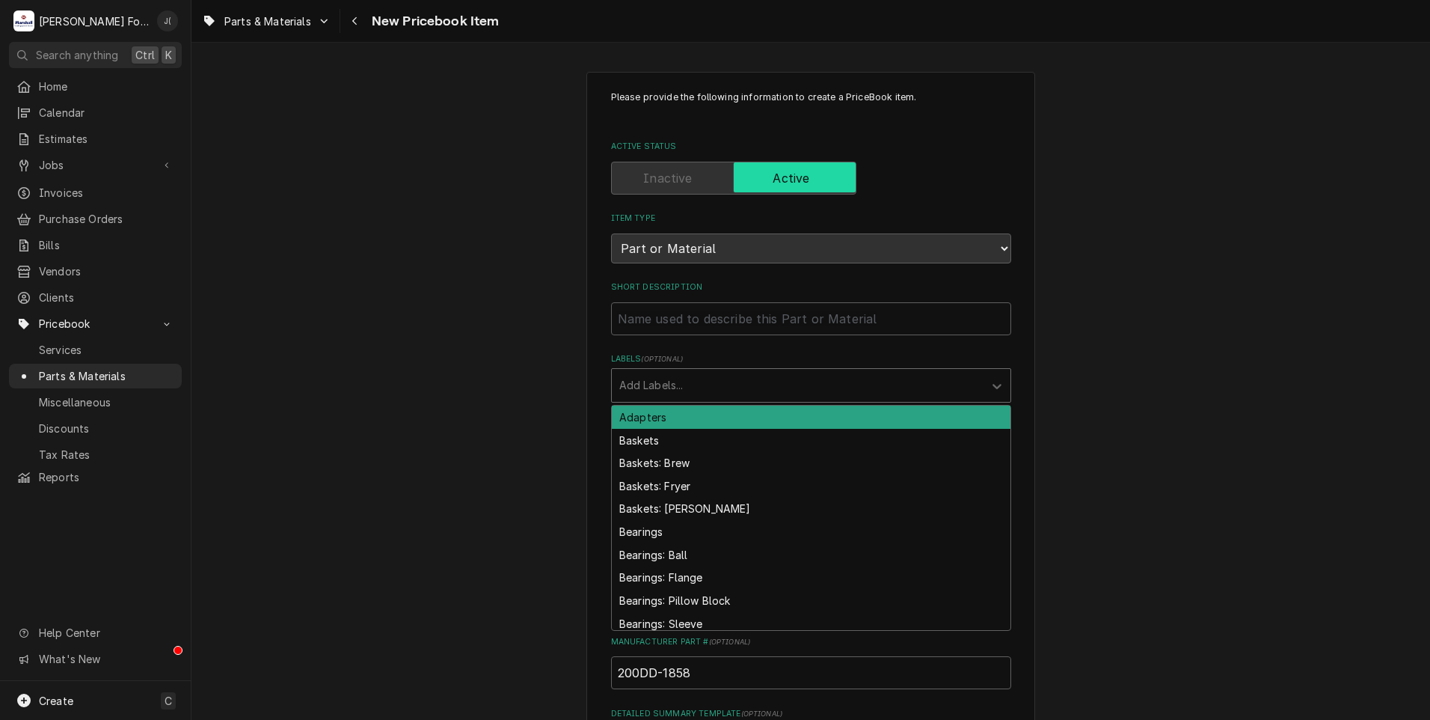
click at [720, 378] on div "Labels" at bounding box center [797, 385] width 357 height 27
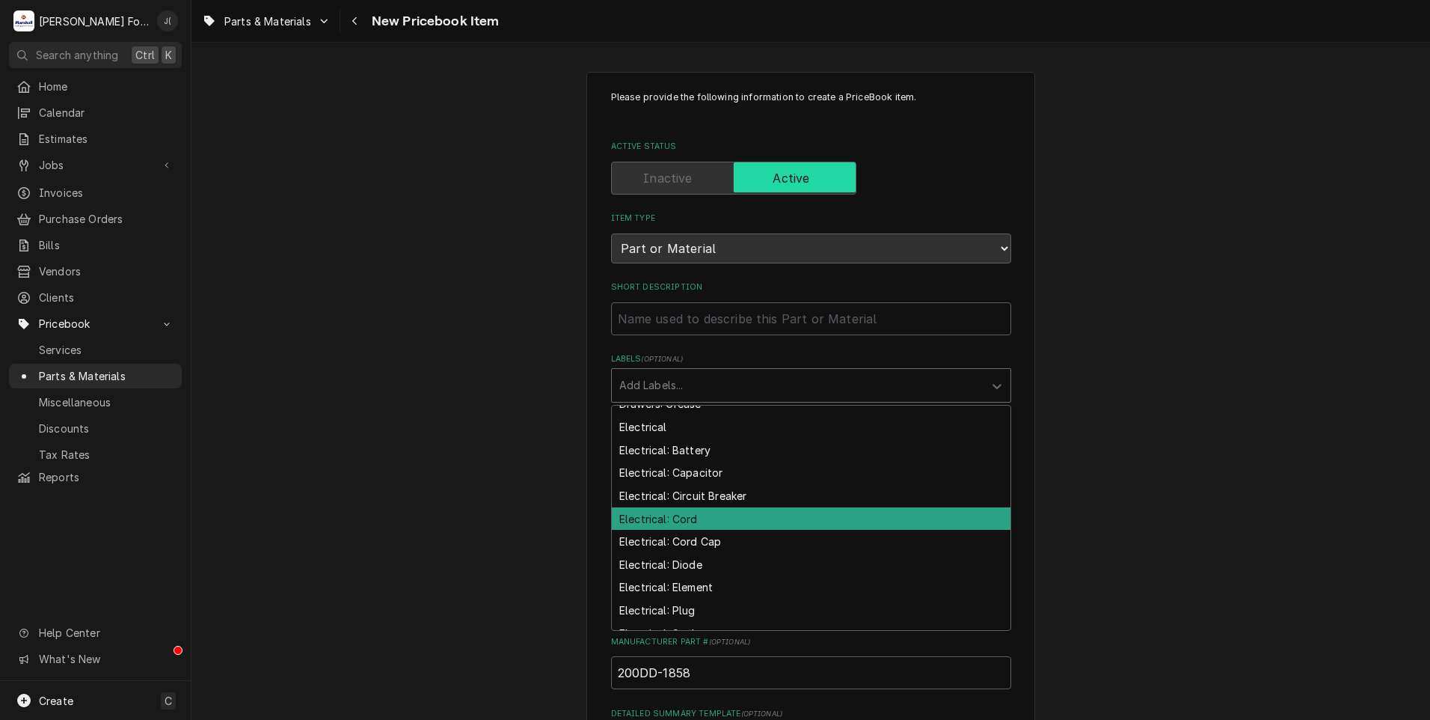
scroll to position [1496, 0]
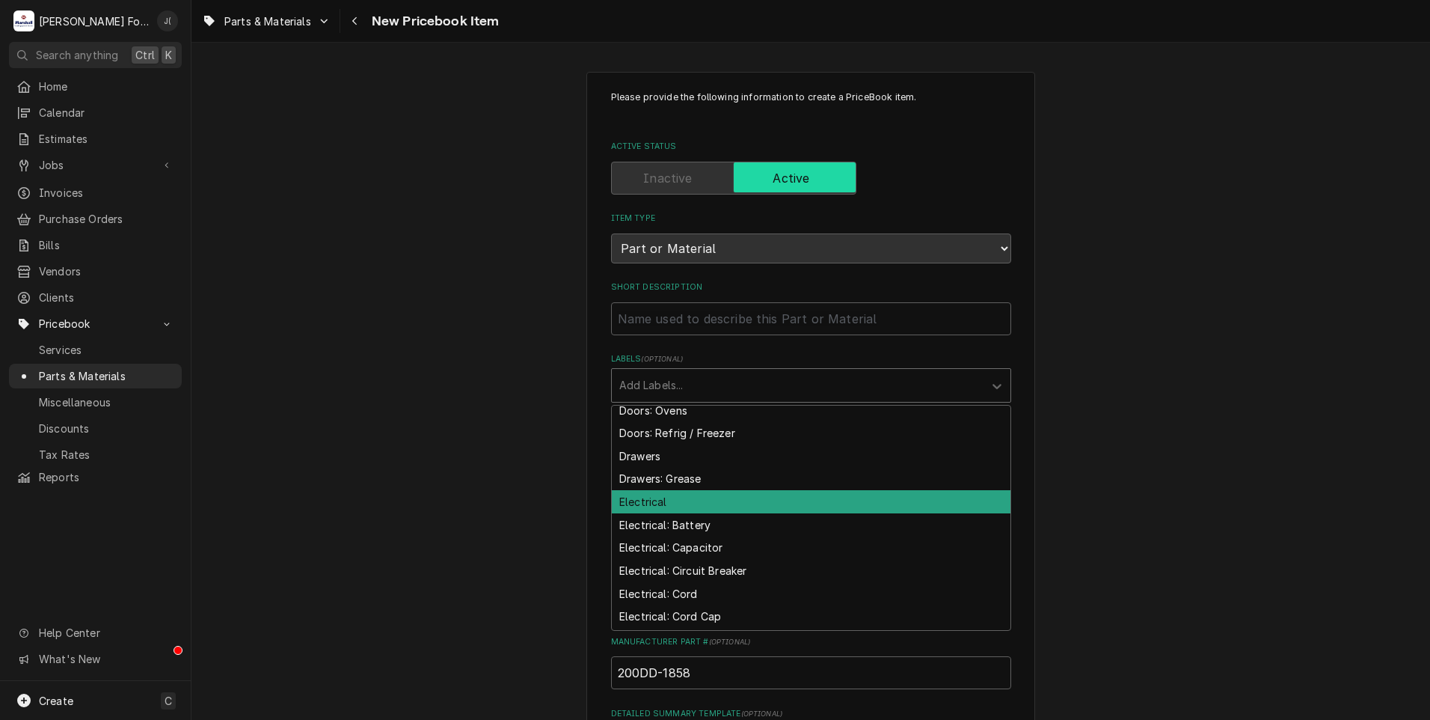
click at [705, 499] on div "Electrical" at bounding box center [811, 501] width 399 height 23
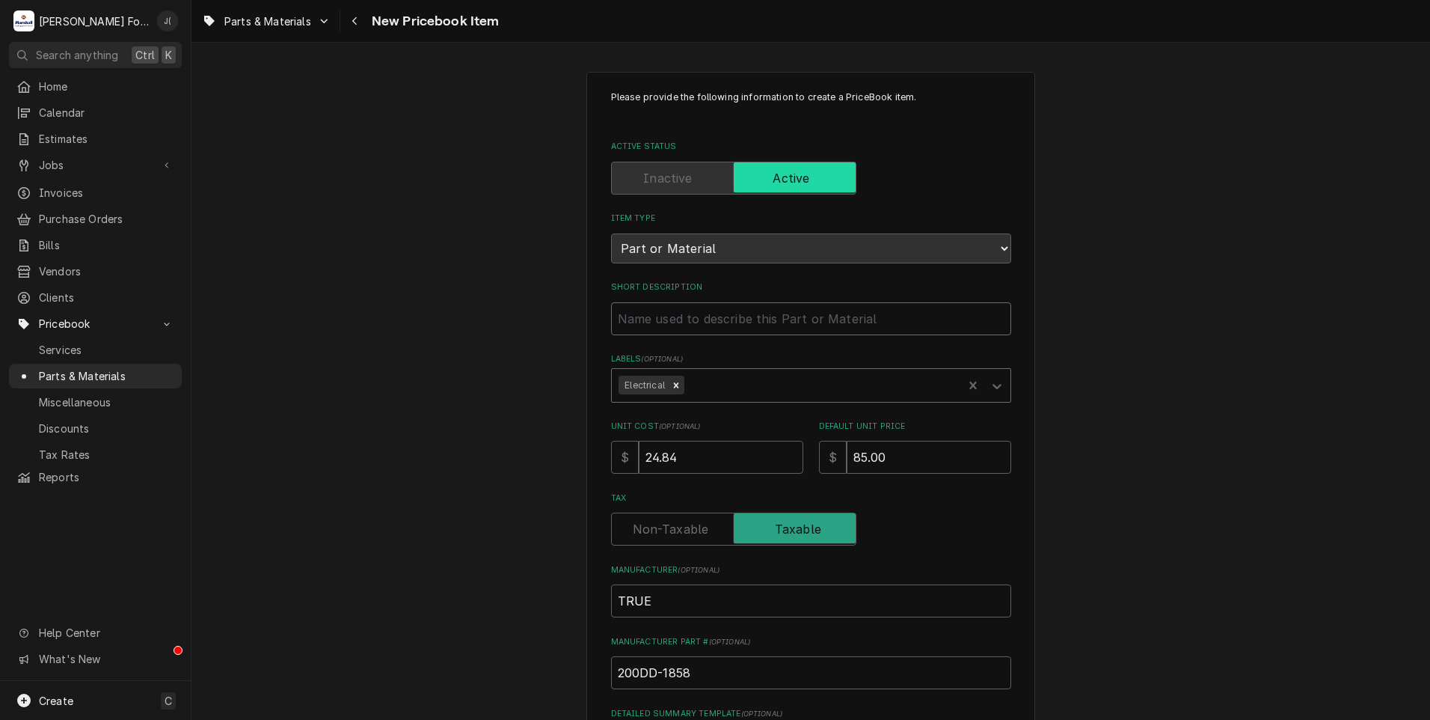
click at [660, 319] on input "Short Description" at bounding box center [811, 318] width 400 height 33
click at [661, 312] on input "Short Description" at bounding box center [811, 318] width 400 height 33
paste input "RELAY, G7L, 25A"
type textarea "x"
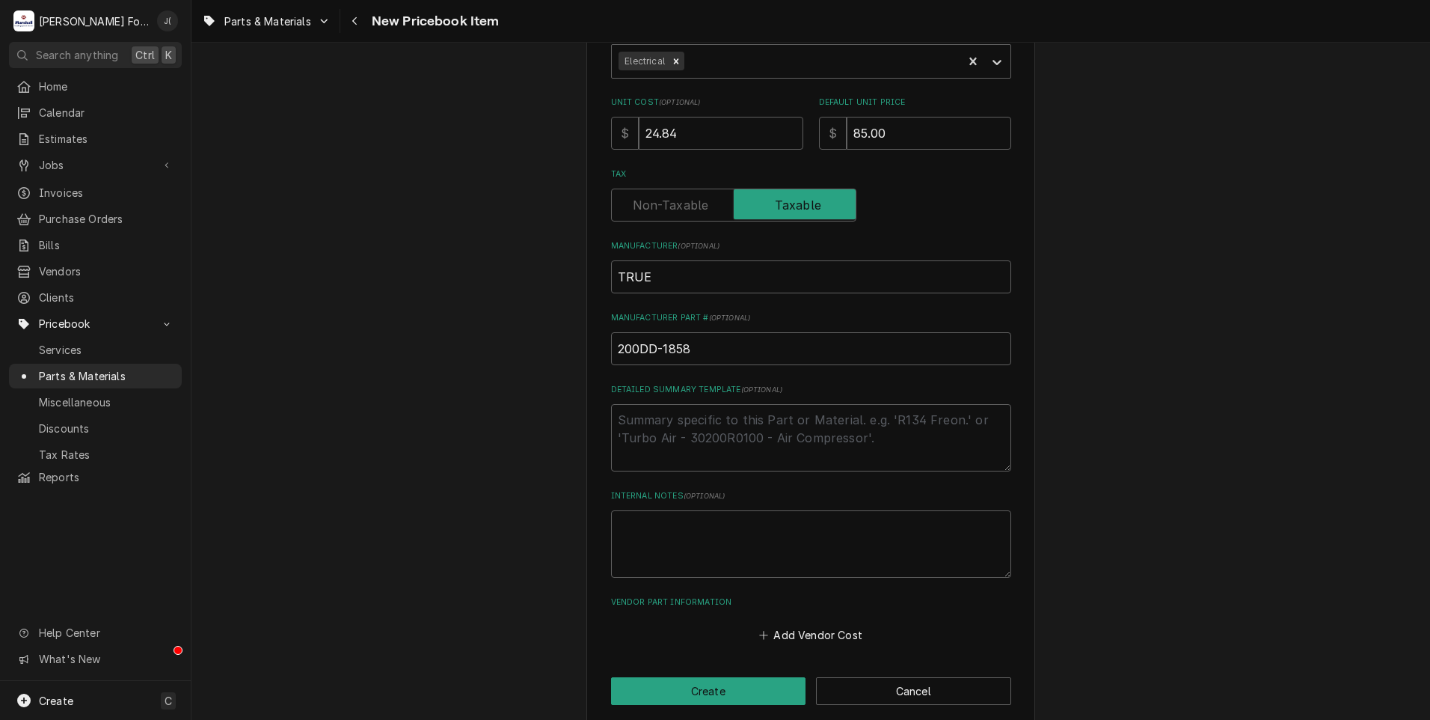
scroll to position [339, 0]
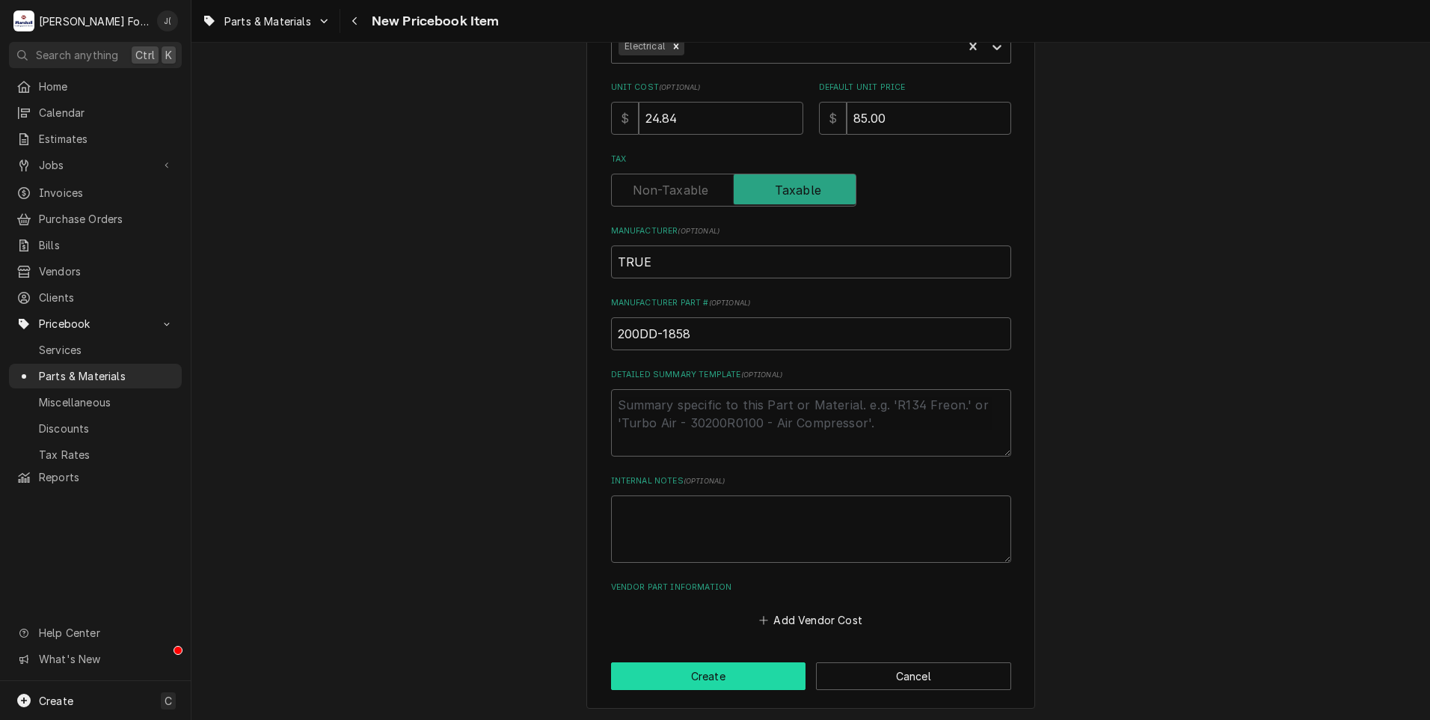
type input "RELAY, G7L, 25A"
click at [744, 672] on button "Create" at bounding box center [708, 676] width 195 height 28
type textarea "x"
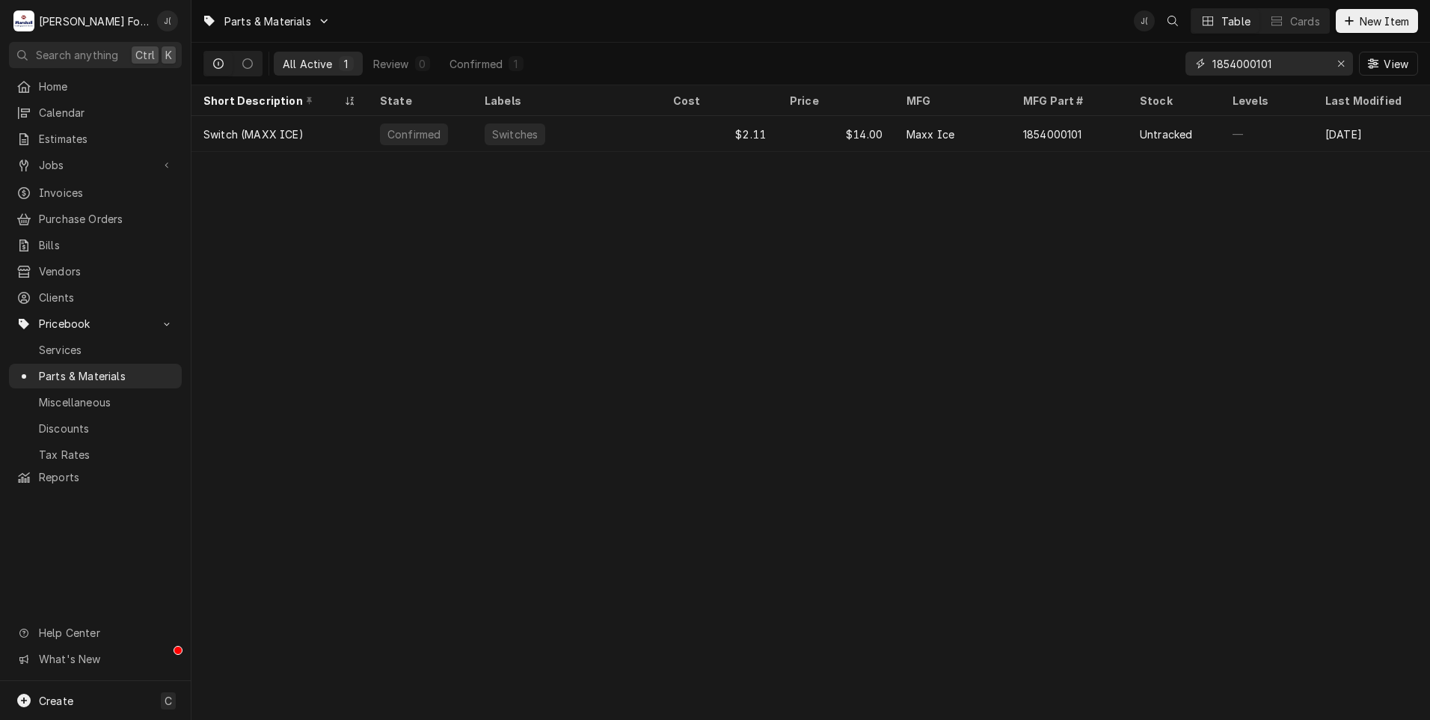
drag, startPoint x: 1289, startPoint y: 68, endPoint x: 861, endPoint y: 46, distance: 428.5
click at [890, 61] on div "All Active 1 Review 0 Confirmed 1 1854000101 View" at bounding box center [810, 64] width 1215 height 42
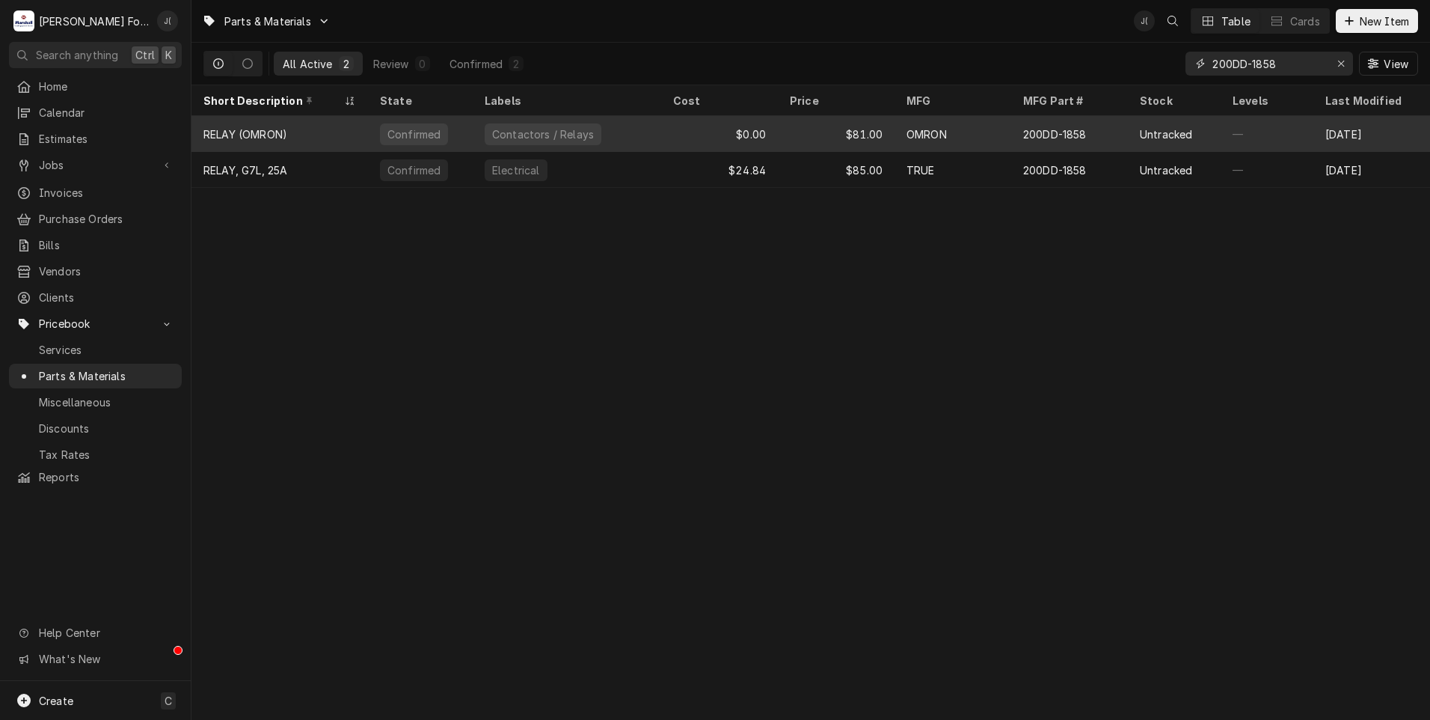
type input "200DD-1858"
click at [662, 138] on div "$0.00" at bounding box center [719, 134] width 117 height 36
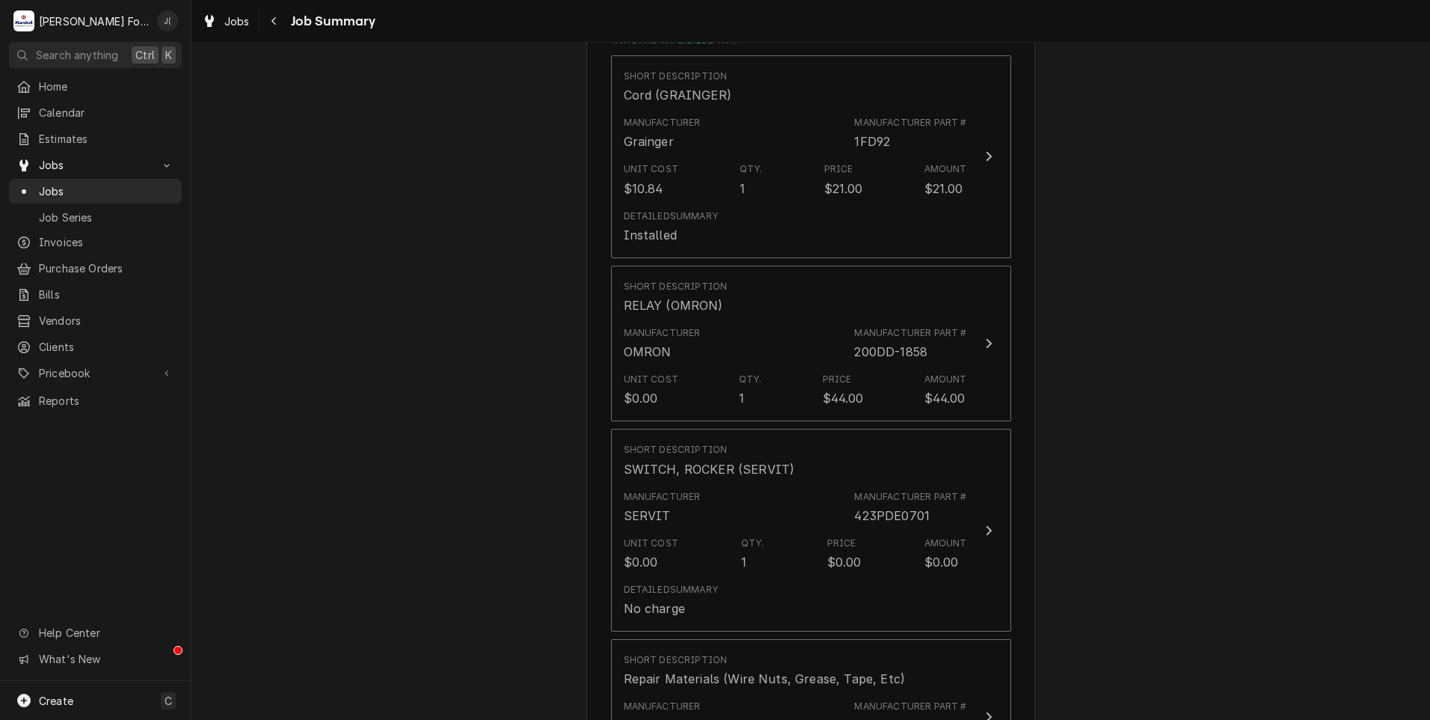
scroll to position [1421, 0]
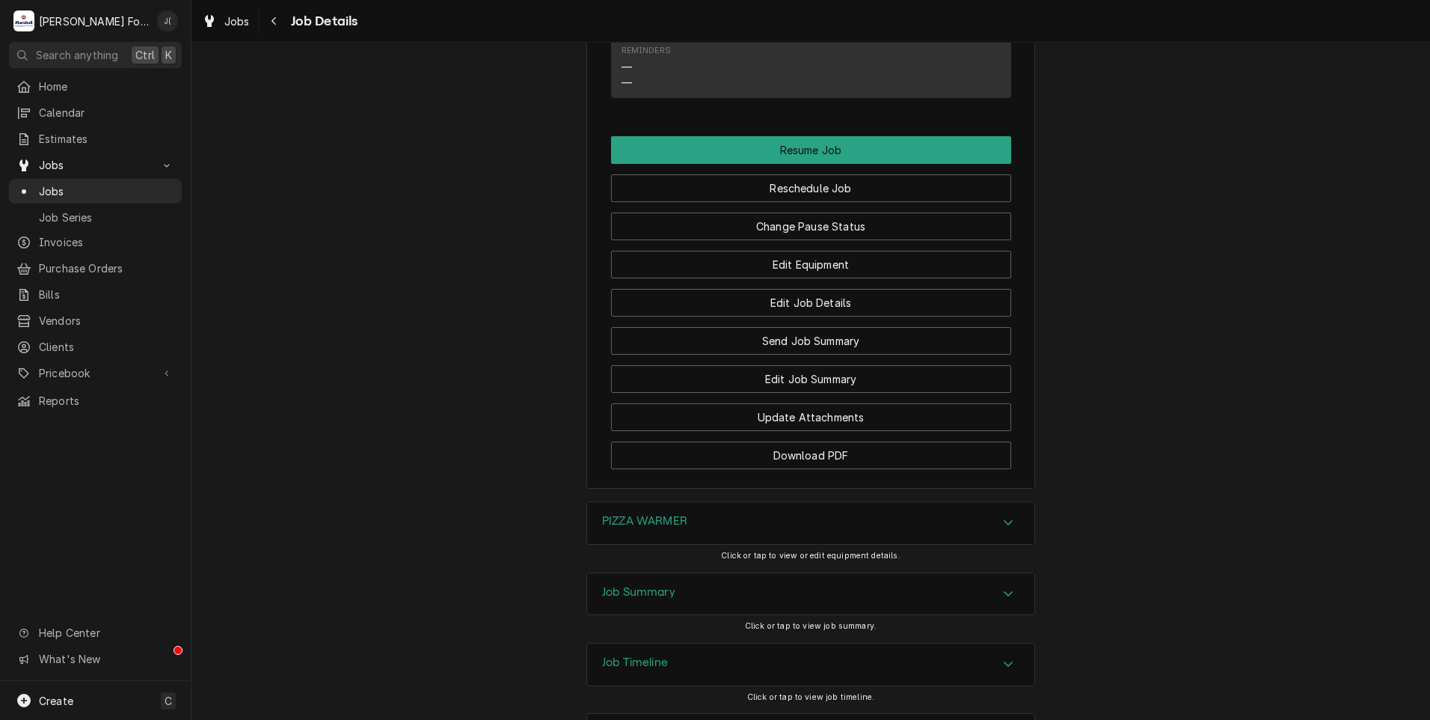
scroll to position [2130, 0]
click at [681, 513] on h3 "PIZZA WARMER" at bounding box center [644, 520] width 85 height 14
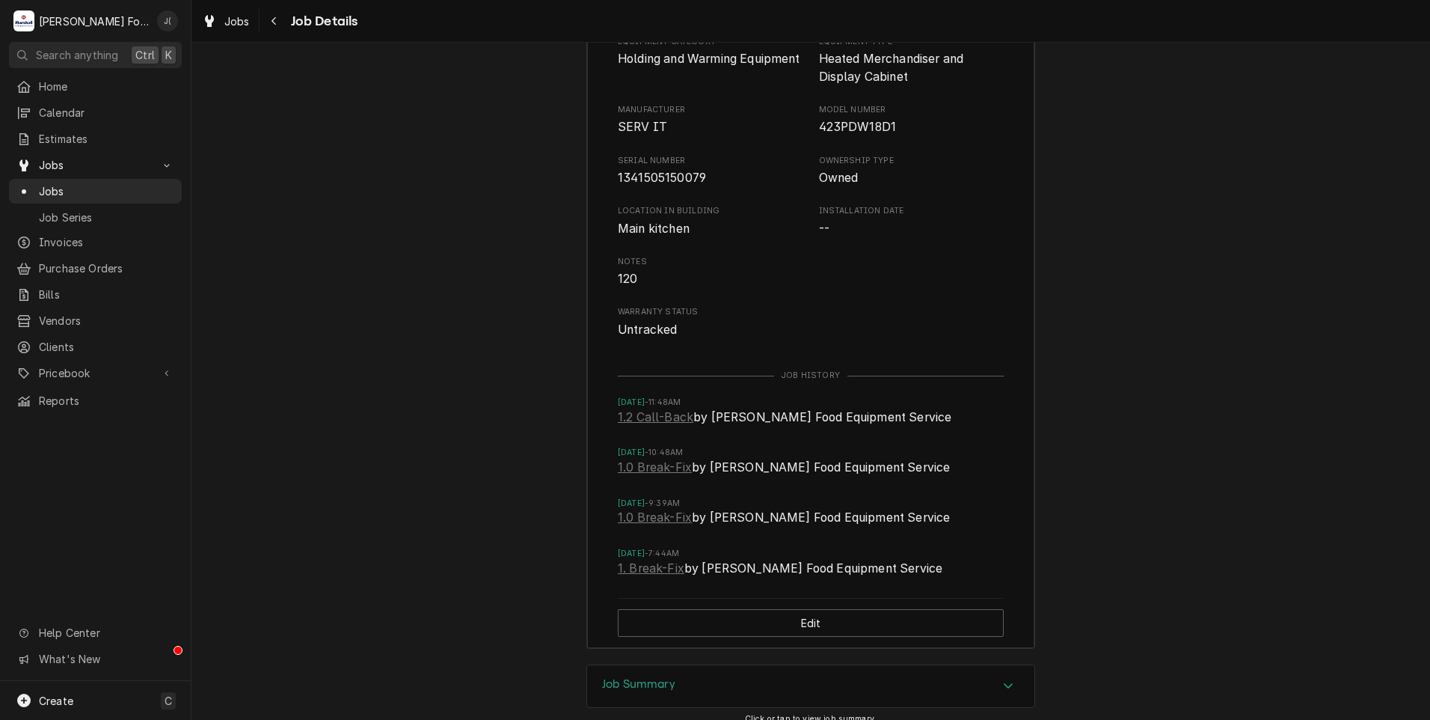
scroll to position [2747, 0]
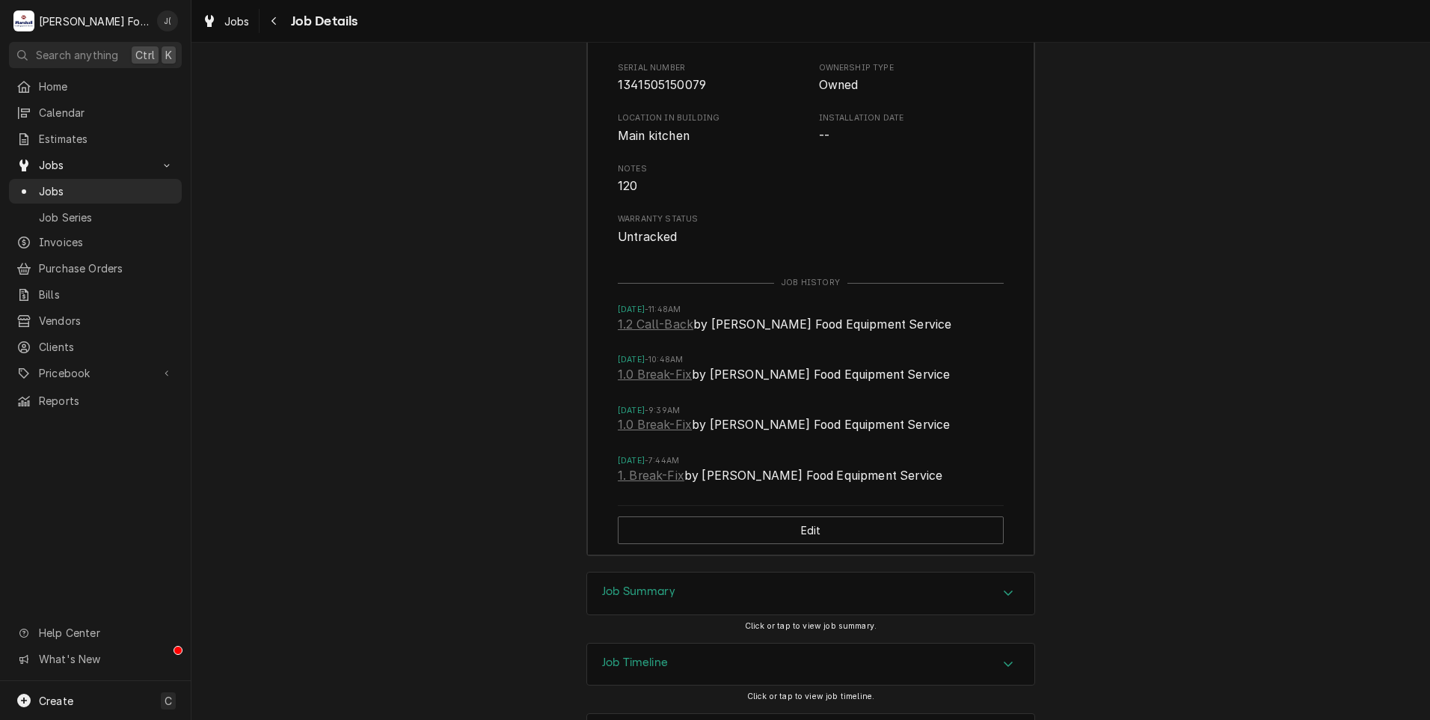
click at [649, 584] on h3 "Job Summary" at bounding box center [638, 591] width 73 height 14
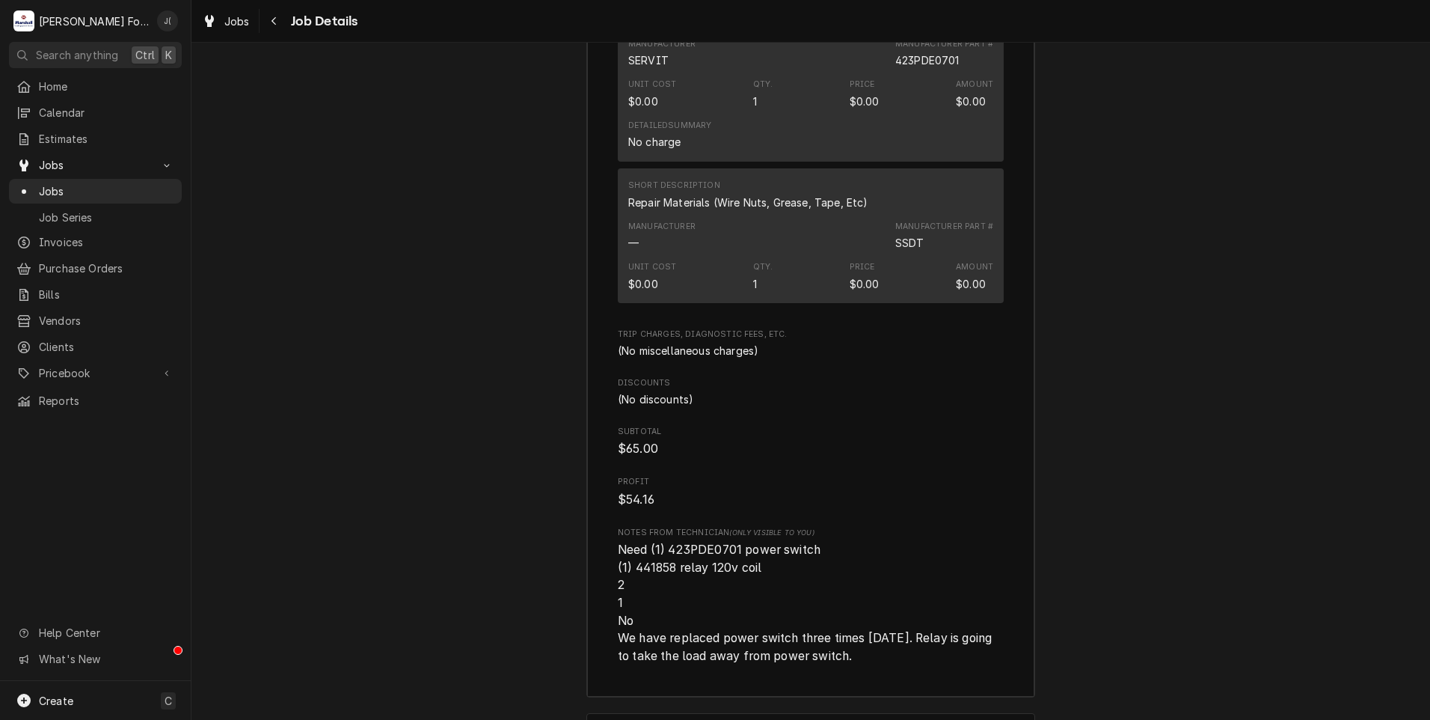
scroll to position [4596, 0]
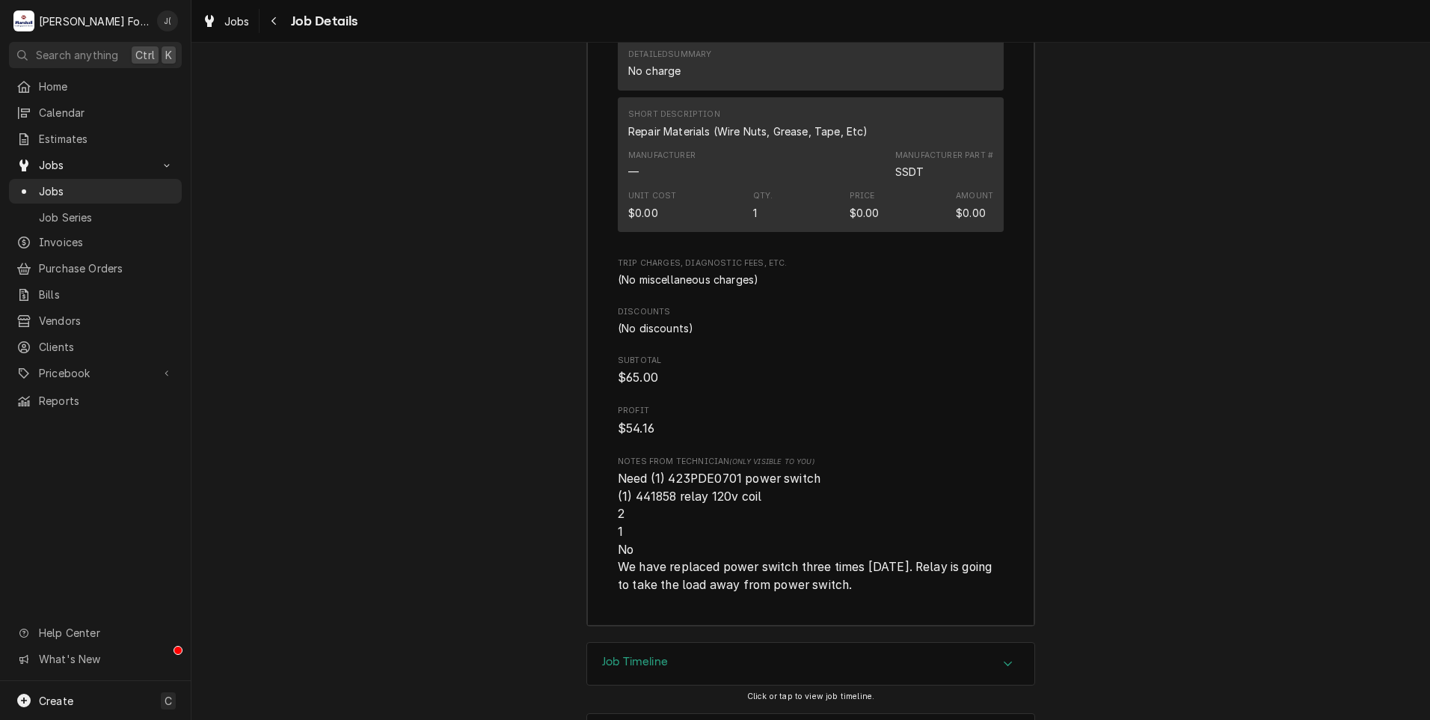
click at [620, 655] on h3 "Job Timeline" at bounding box center [635, 662] width 66 height 14
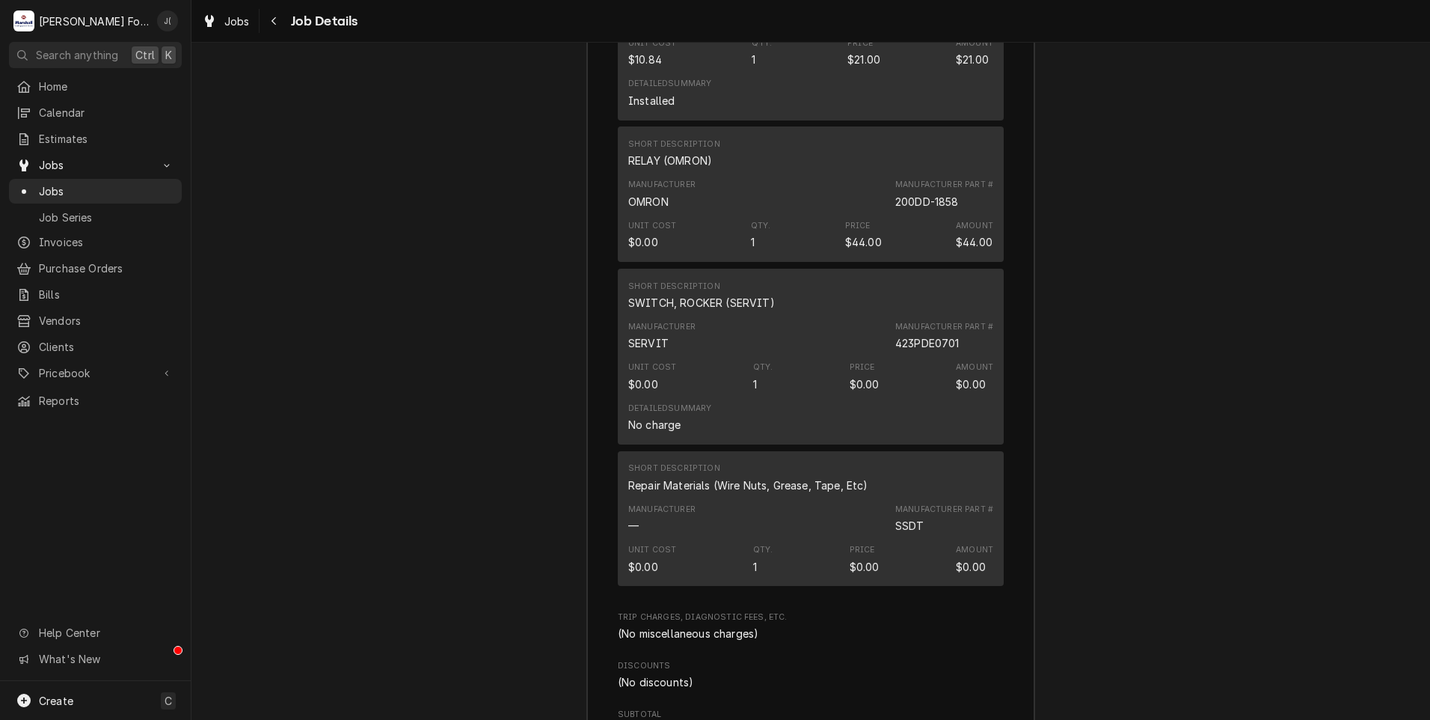
scroll to position [4167, 0]
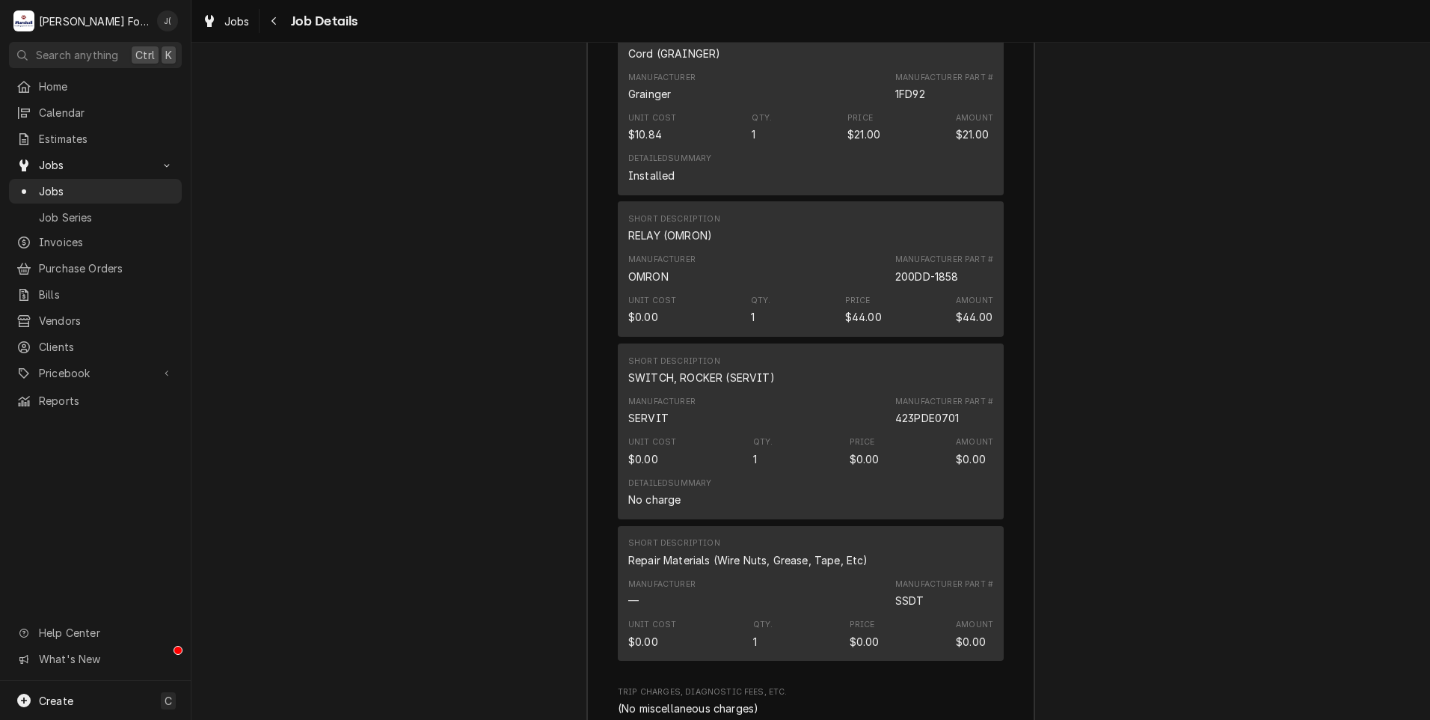
click at [772, 390] on div "Manufacturer SERVIT Manufacturer Part # 423PDE0701" at bounding box center [810, 410] width 365 height 40
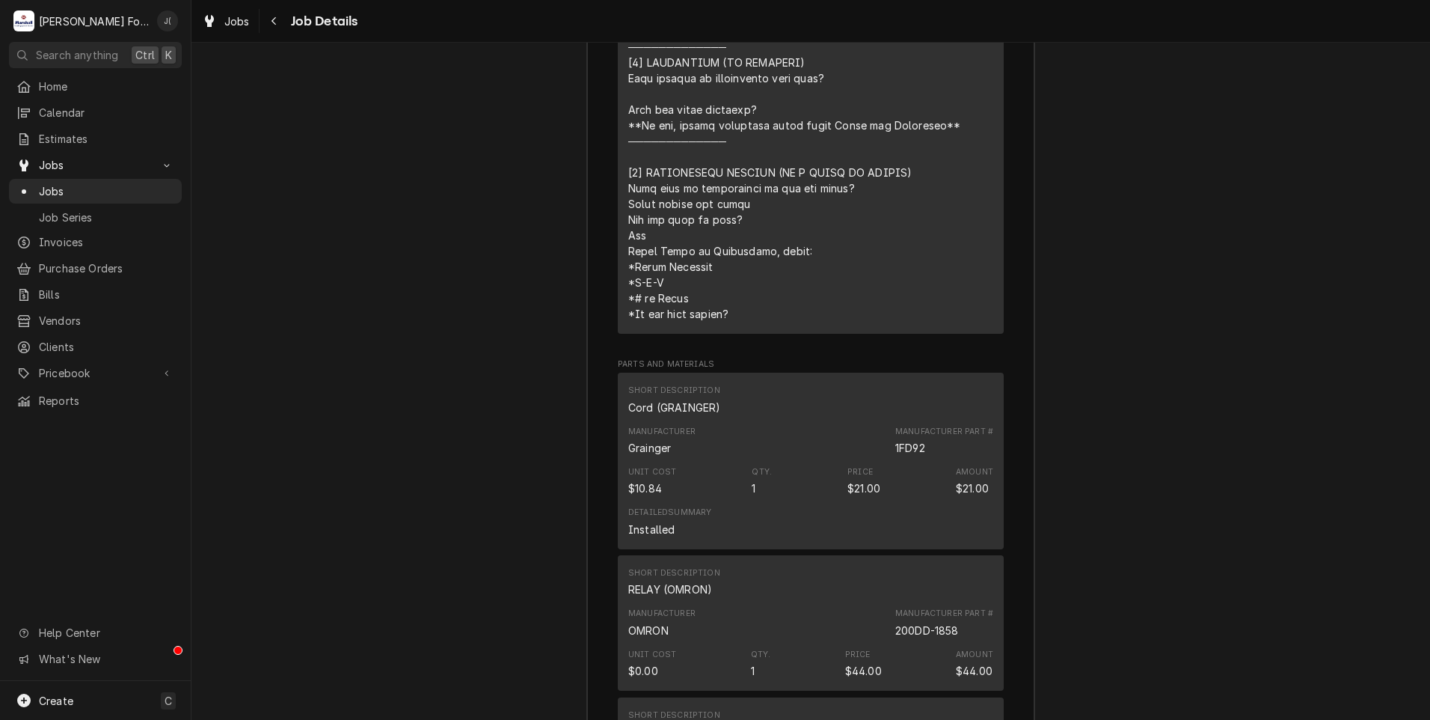
scroll to position [4018, 0]
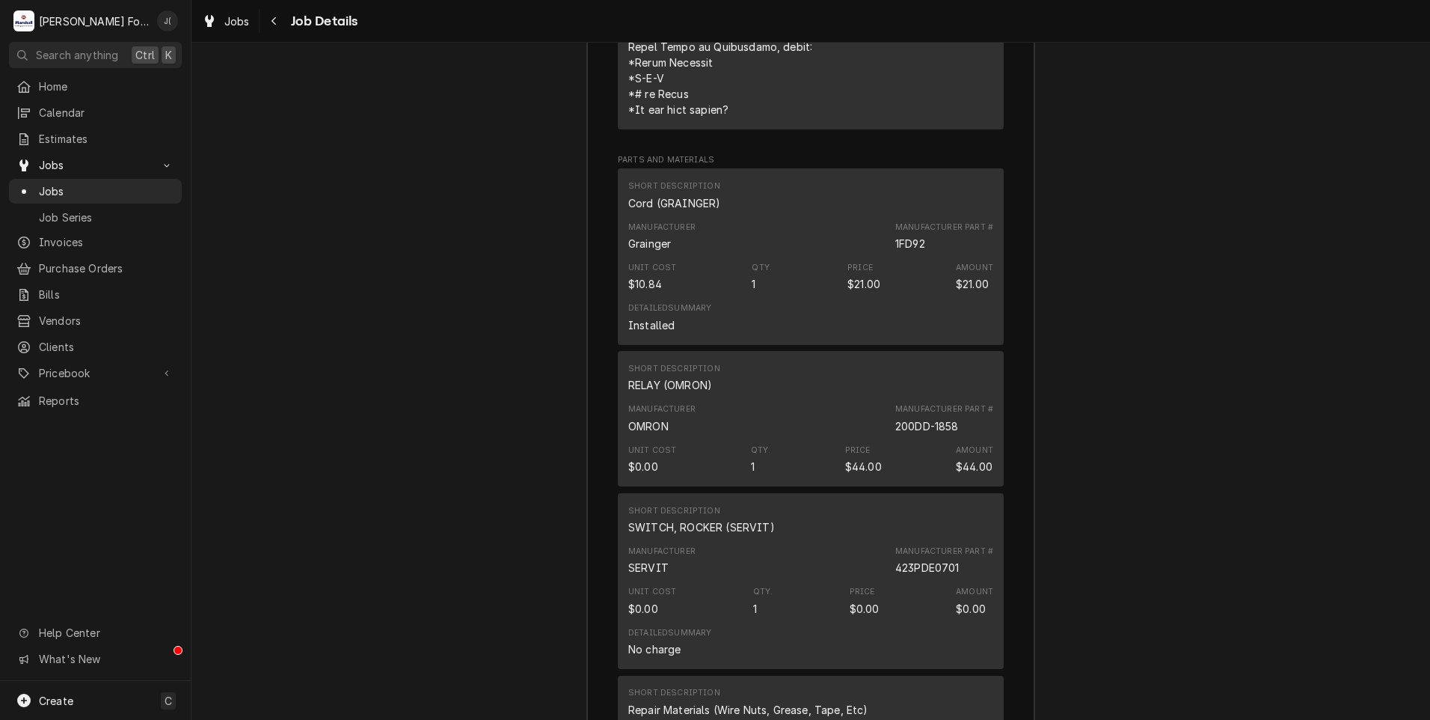
click at [697, 540] on div "Manufacturer SERVIT Manufacturer Part # 423PDE0701" at bounding box center [810, 560] width 365 height 40
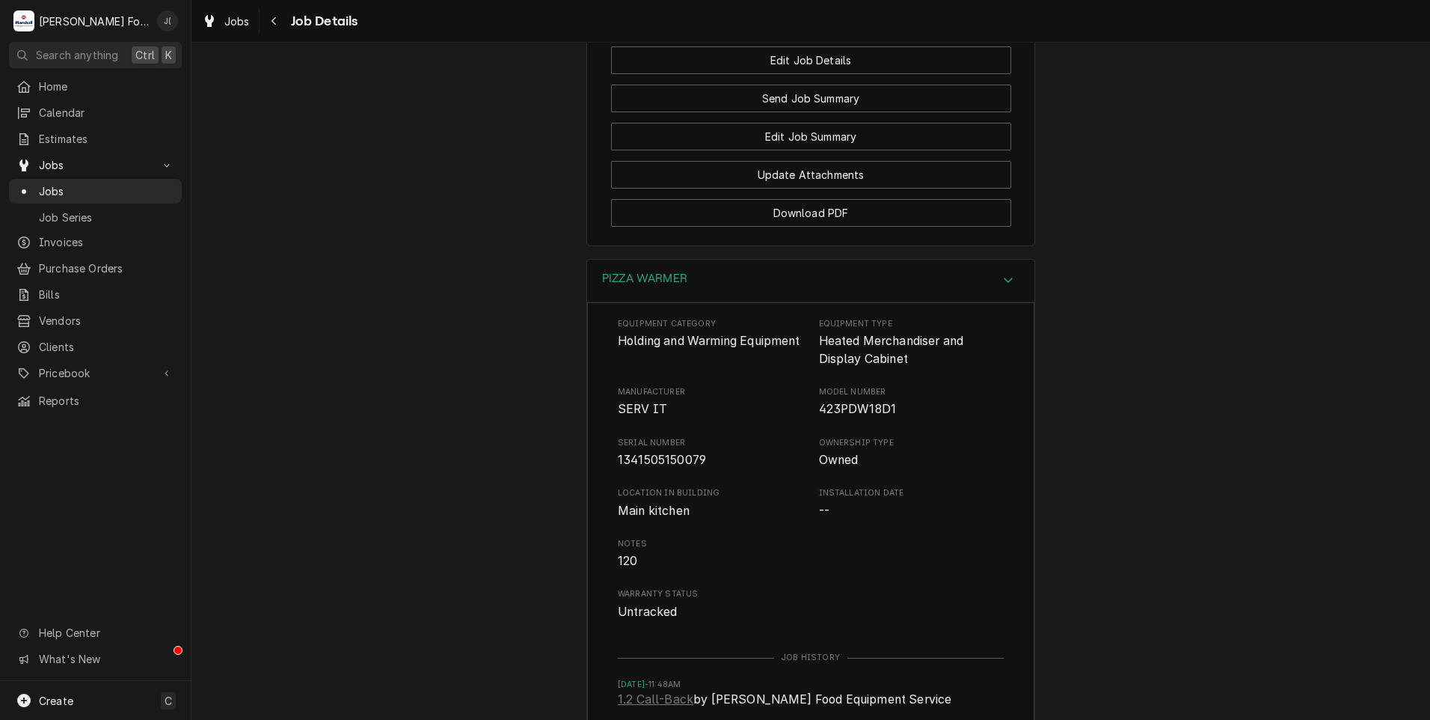
scroll to position [1774, 0]
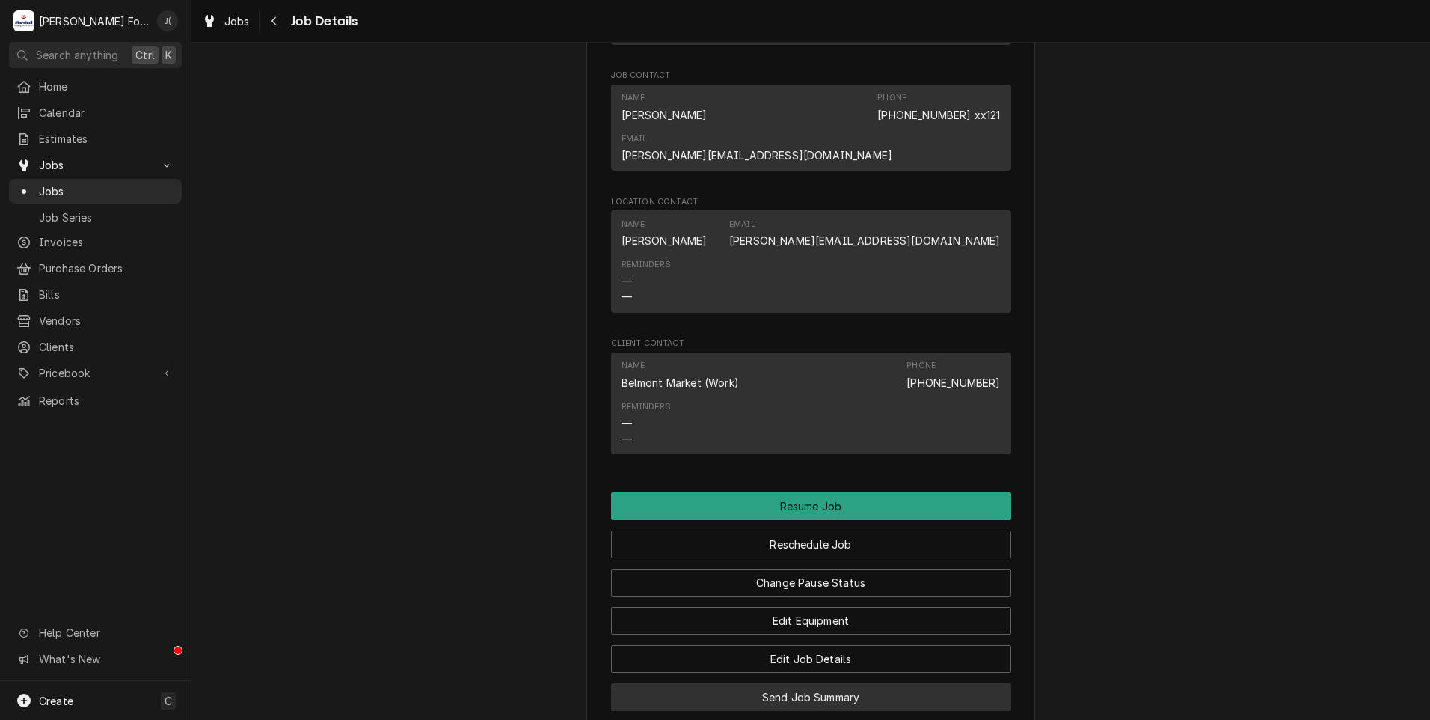
click at [842, 683] on button "Send Job Summary" at bounding box center [811, 697] width 400 height 28
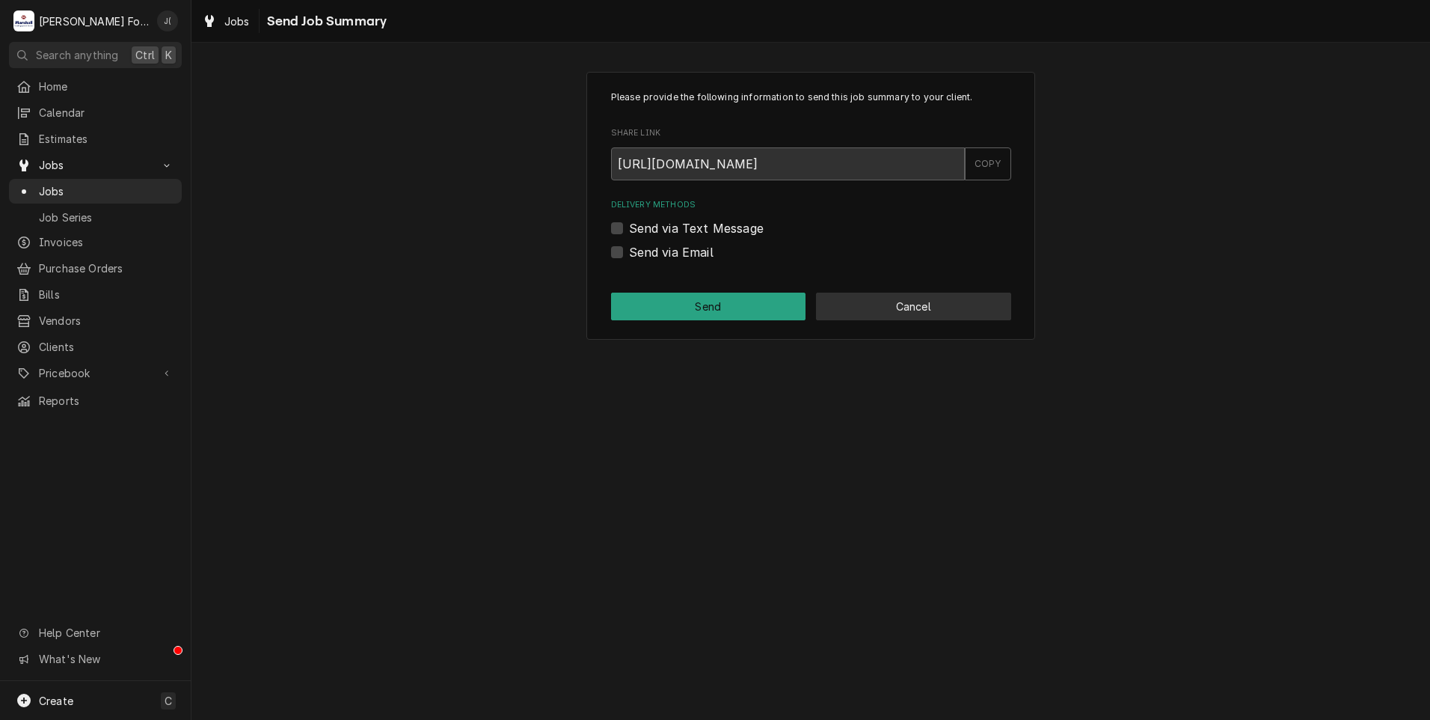
click at [947, 303] on button "Cancel" at bounding box center [913, 306] width 195 height 28
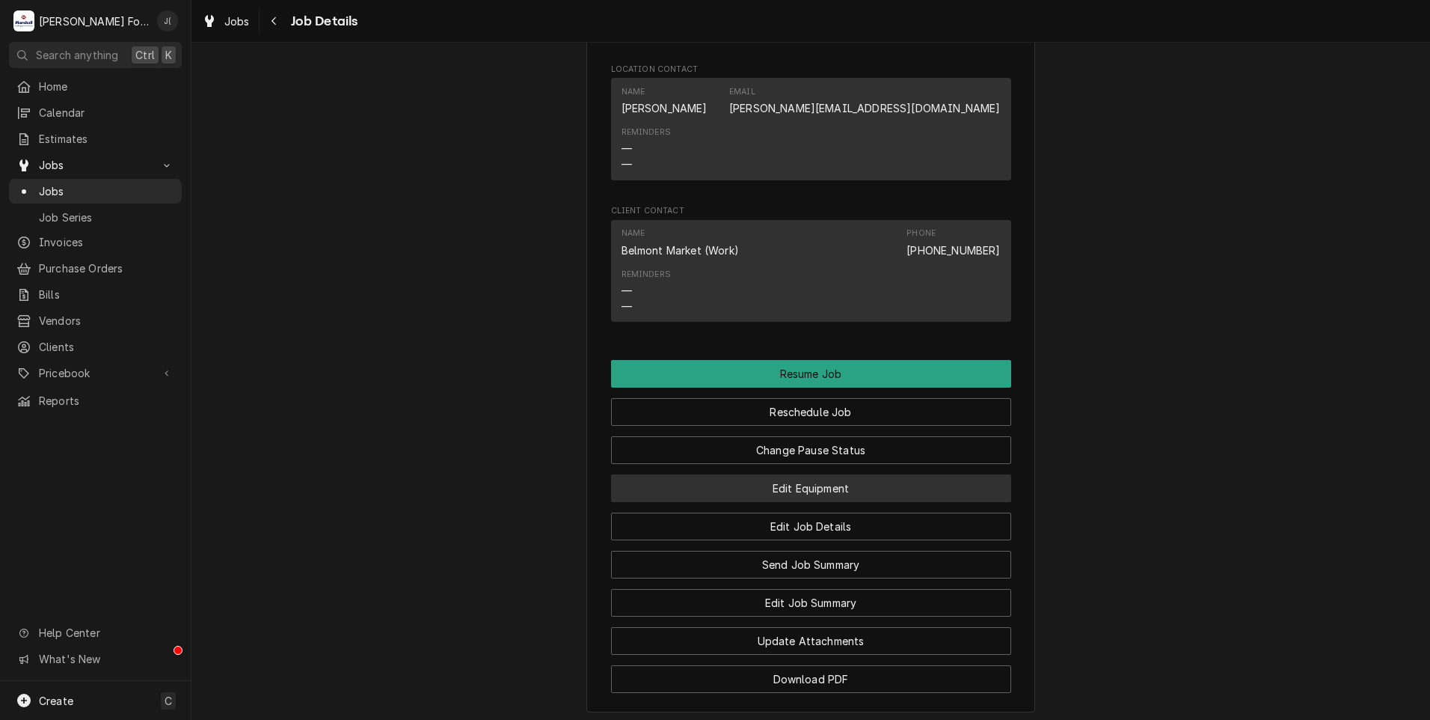
scroll to position [1923, 0]
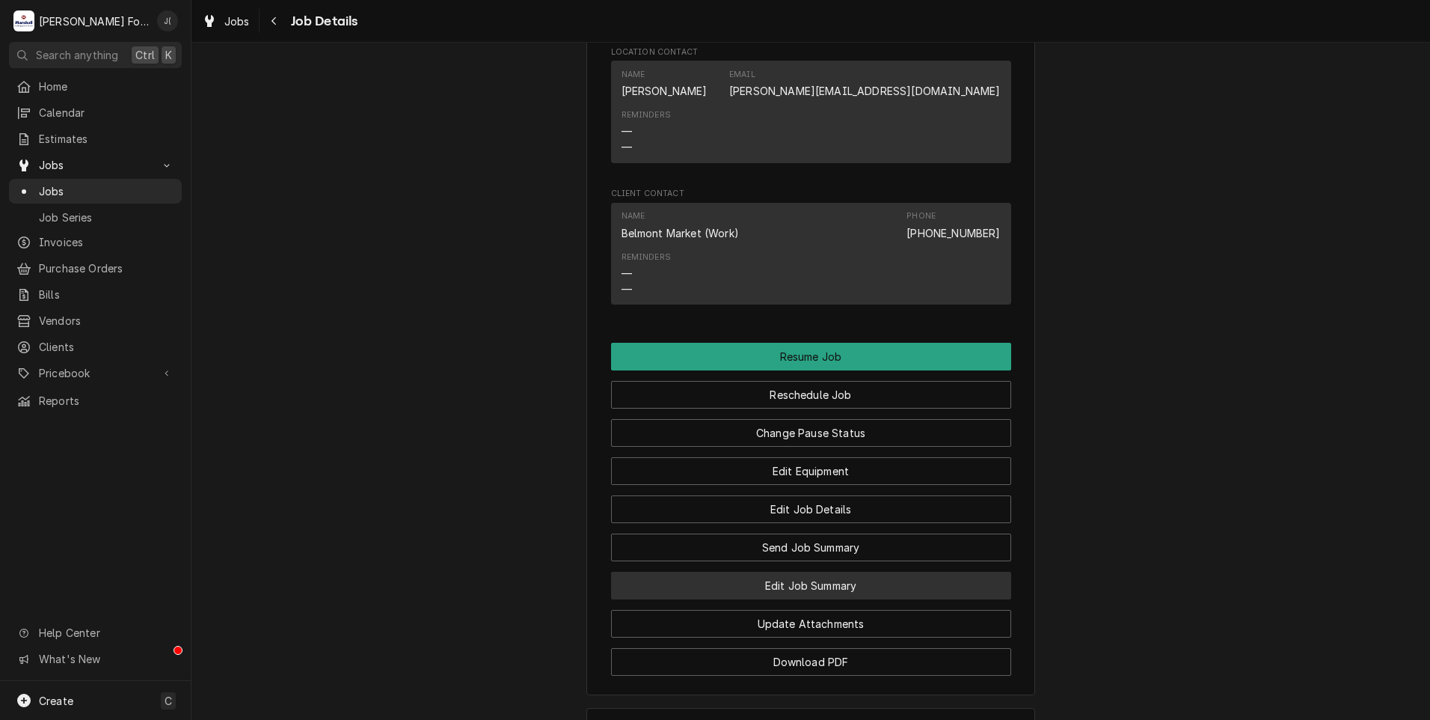
click at [838, 572] on button "Edit Job Summary" at bounding box center [811, 586] width 400 height 28
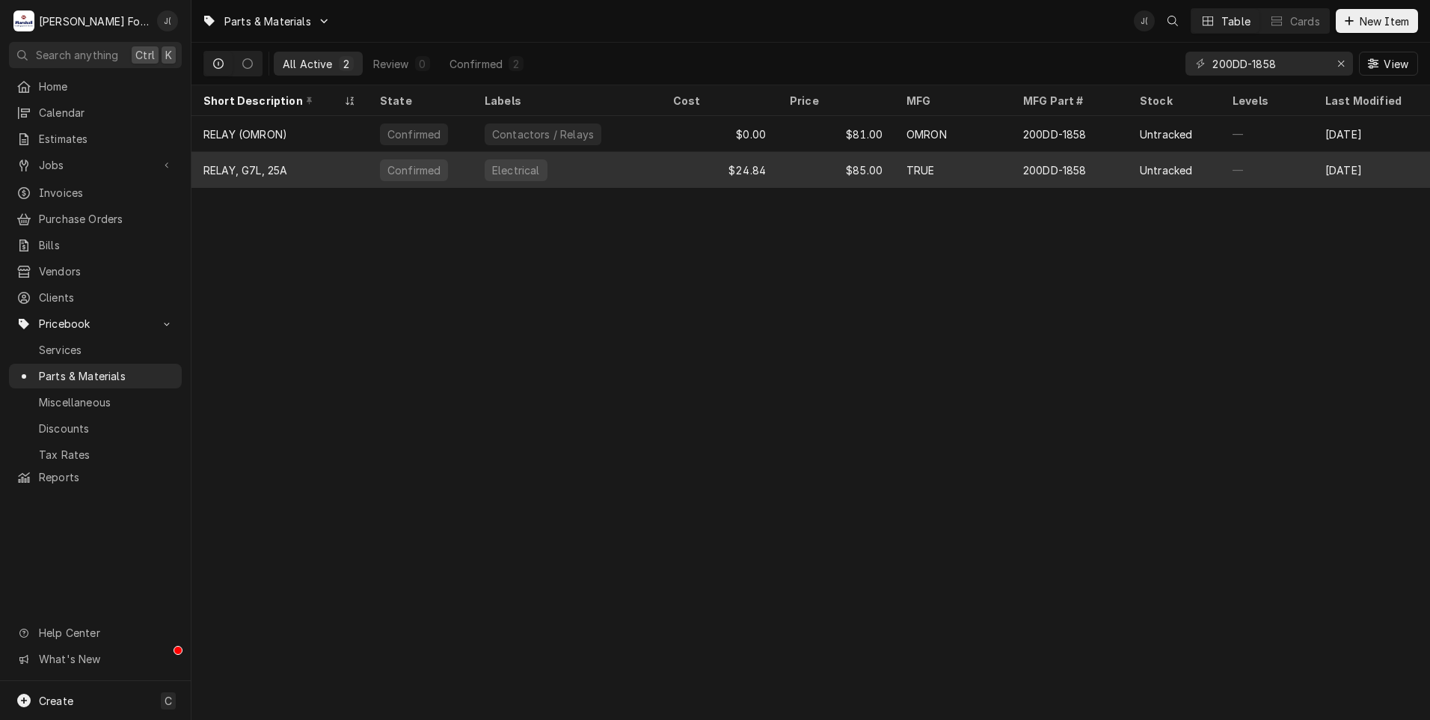
click at [594, 174] on div "Electrical" at bounding box center [567, 170] width 189 height 36
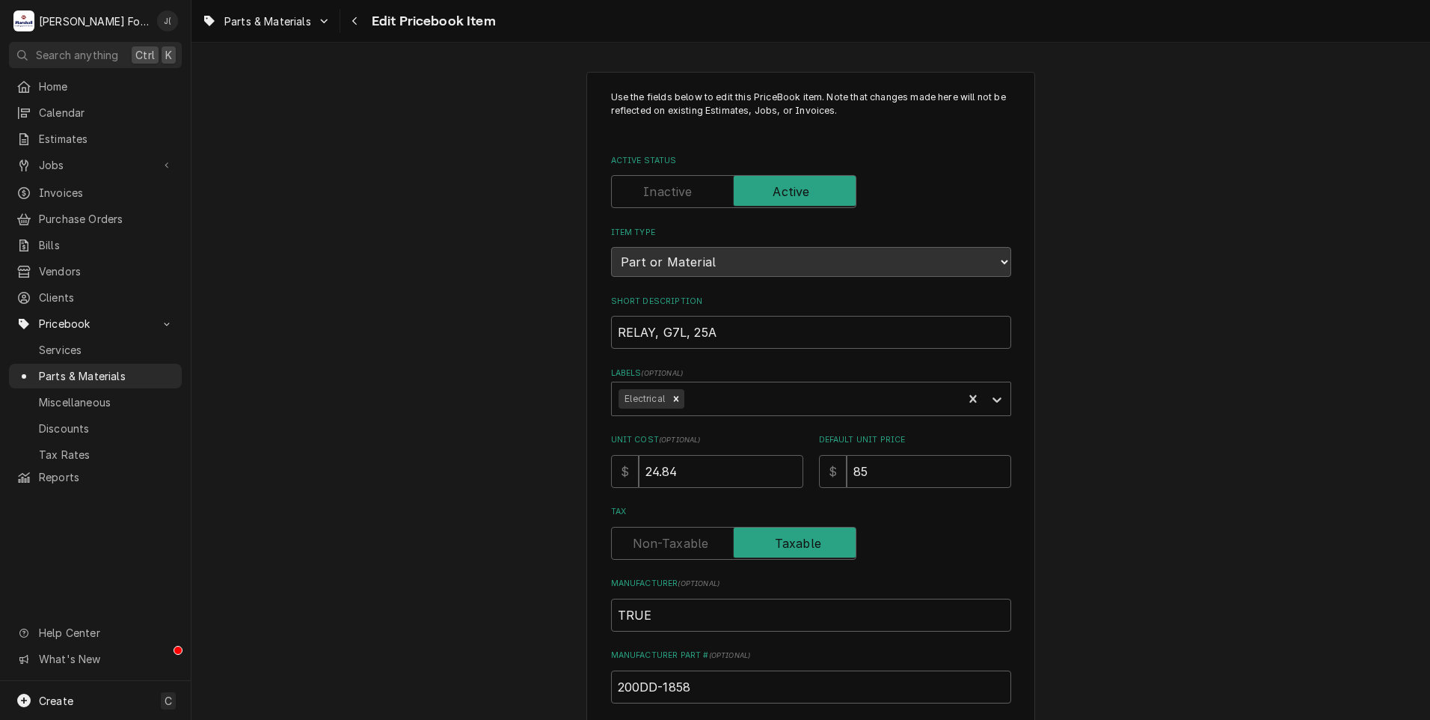
click at [666, 188] on label "Active Status" at bounding box center [733, 191] width 245 height 33
click at [666, 188] on input "Active Status" at bounding box center [734, 191] width 232 height 33
checkbox input "false"
type textarea "x"
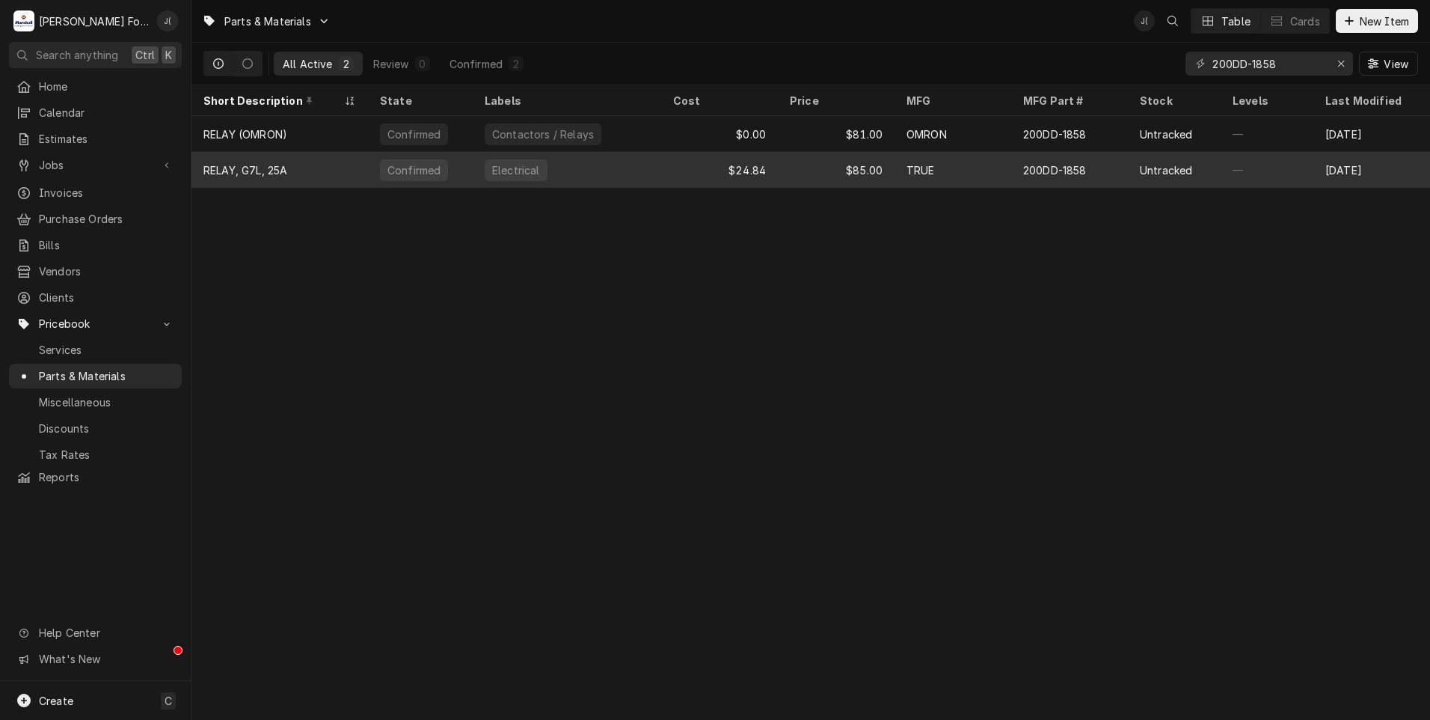
click at [329, 159] on div "RELAY, G7L, 25A" at bounding box center [280, 170] width 177 height 36
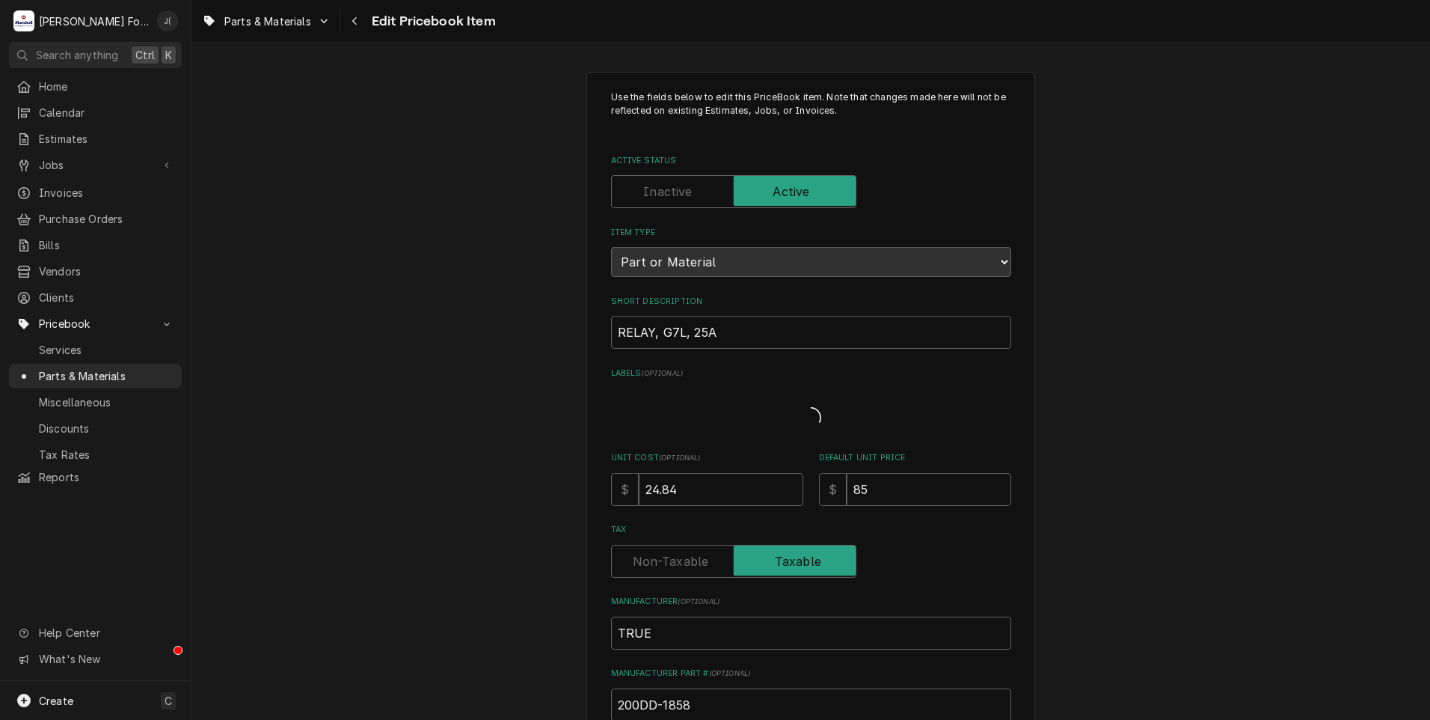
type textarea "x"
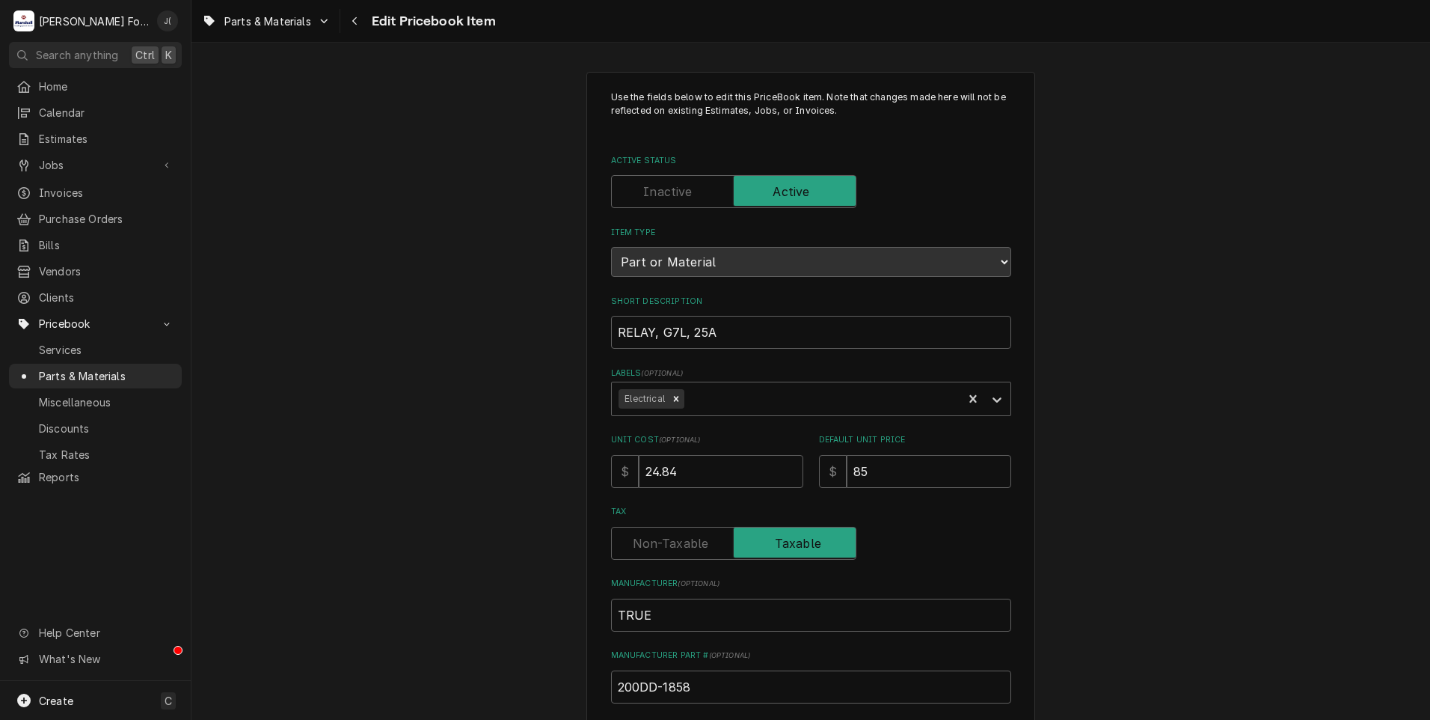
click at [680, 191] on label "Active Status" at bounding box center [733, 191] width 245 height 33
click at [680, 191] on input "Active Status" at bounding box center [734, 191] width 232 height 33
checkbox input "false"
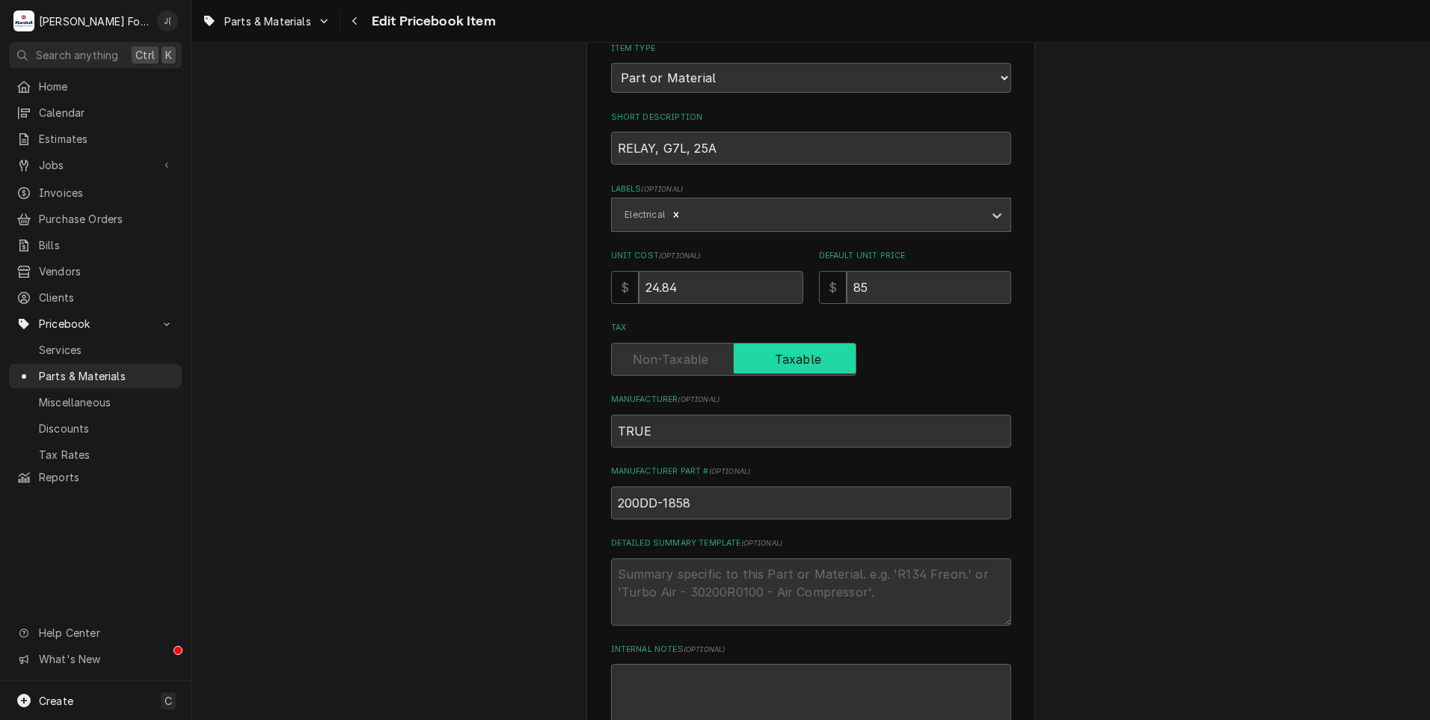
scroll to position [432, 0]
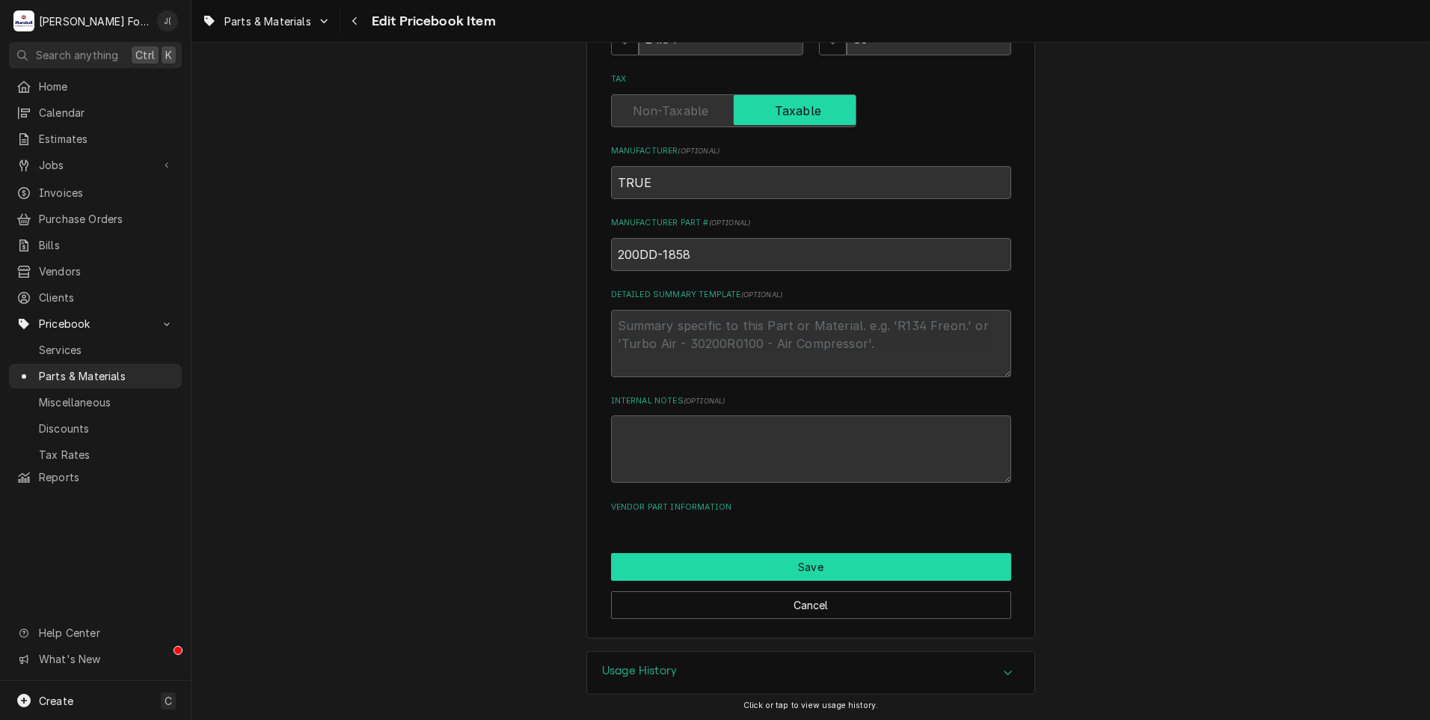
click at [765, 568] on button "Save" at bounding box center [811, 567] width 400 height 28
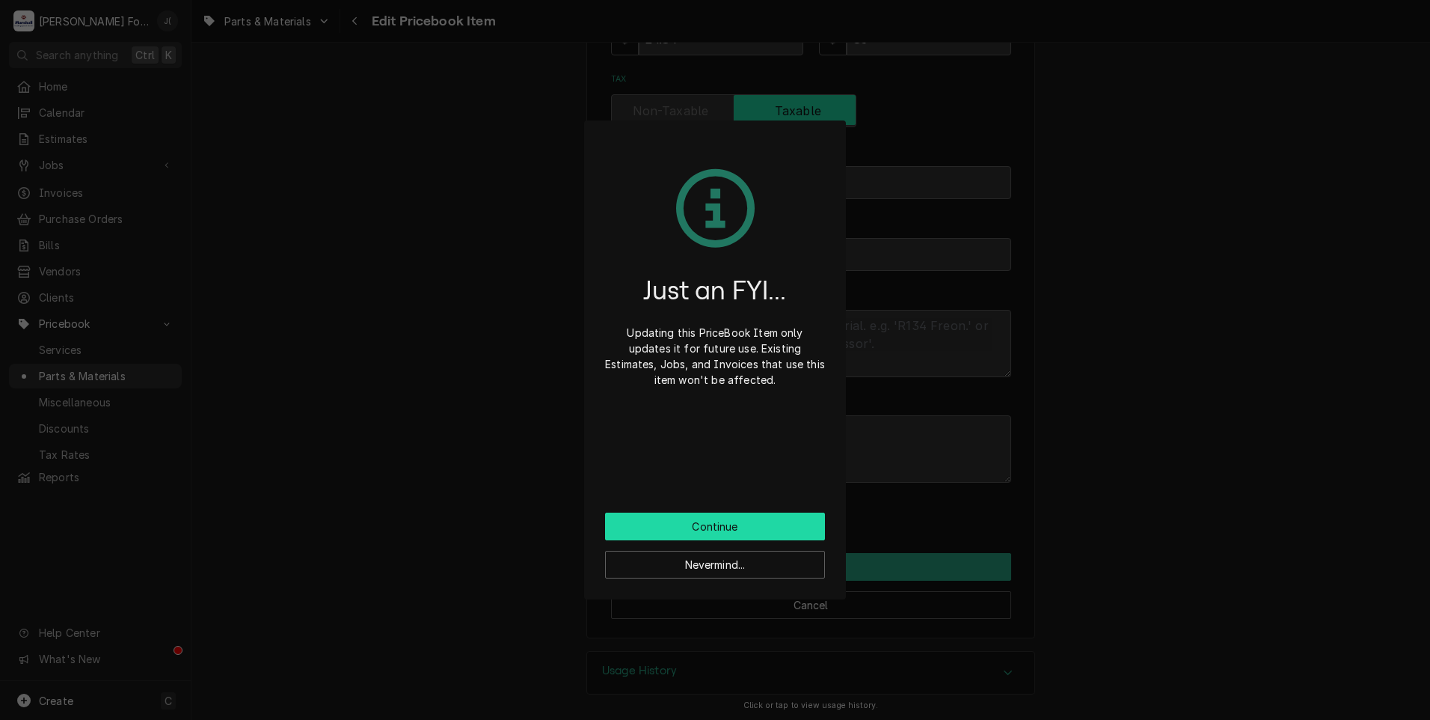
click at [693, 528] on button "Continue" at bounding box center [715, 526] width 220 height 28
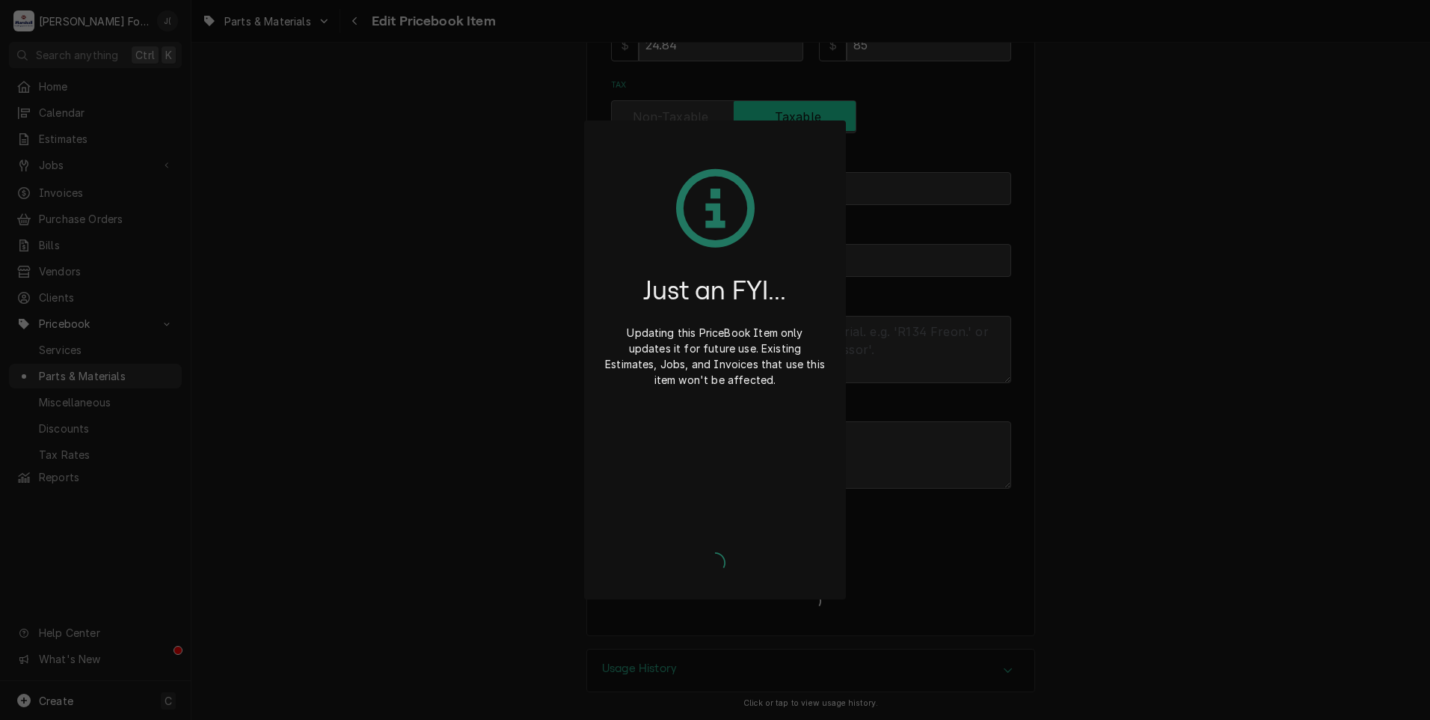
scroll to position [424, 0]
type textarea "x"
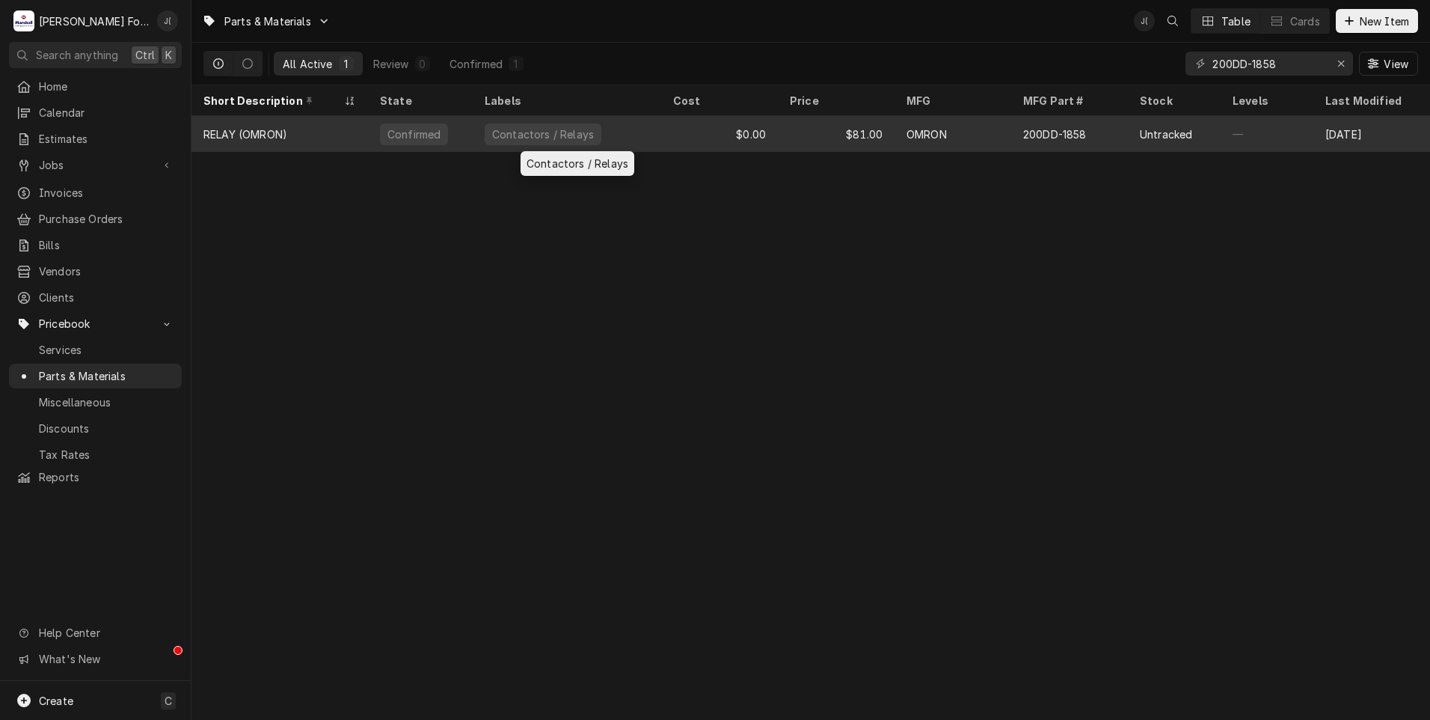
click at [592, 141] on div "Contactors / Relays" at bounding box center [567, 134] width 189 height 36
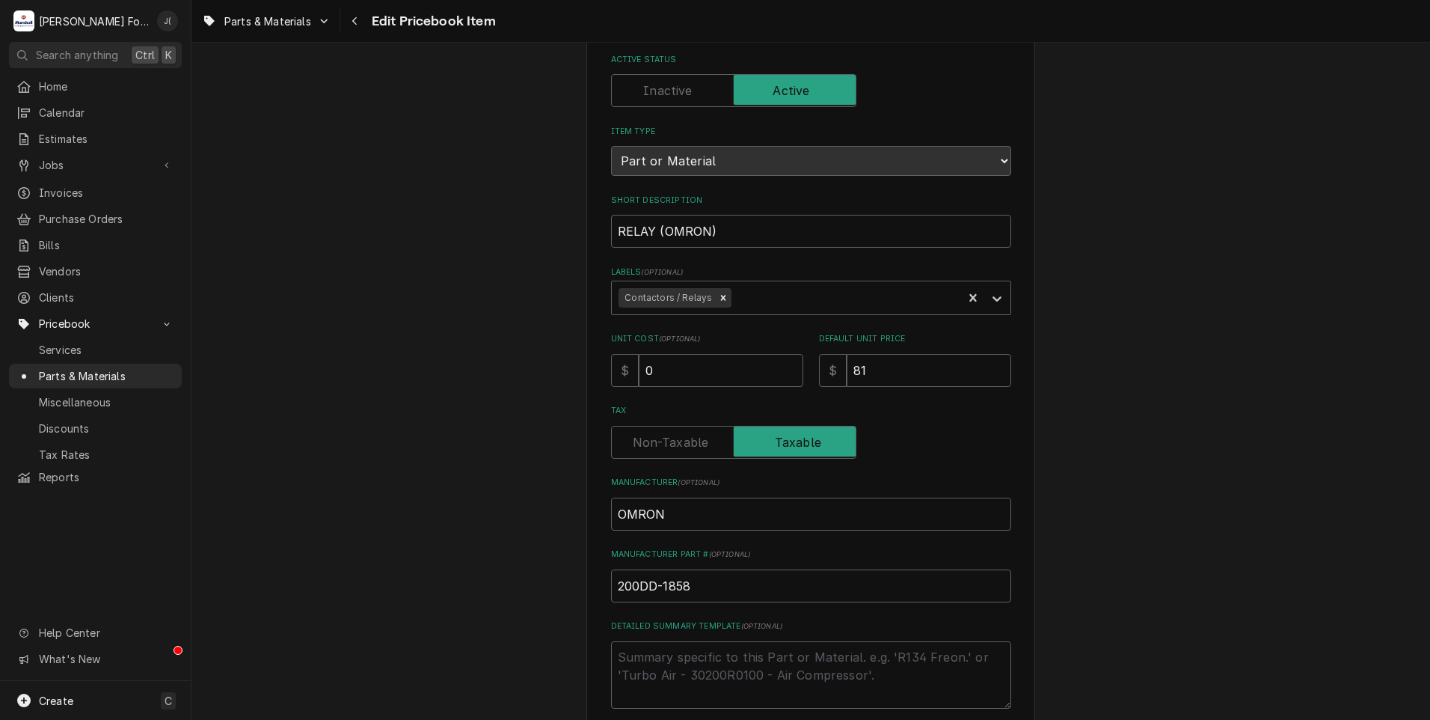
scroll to position [299, 0]
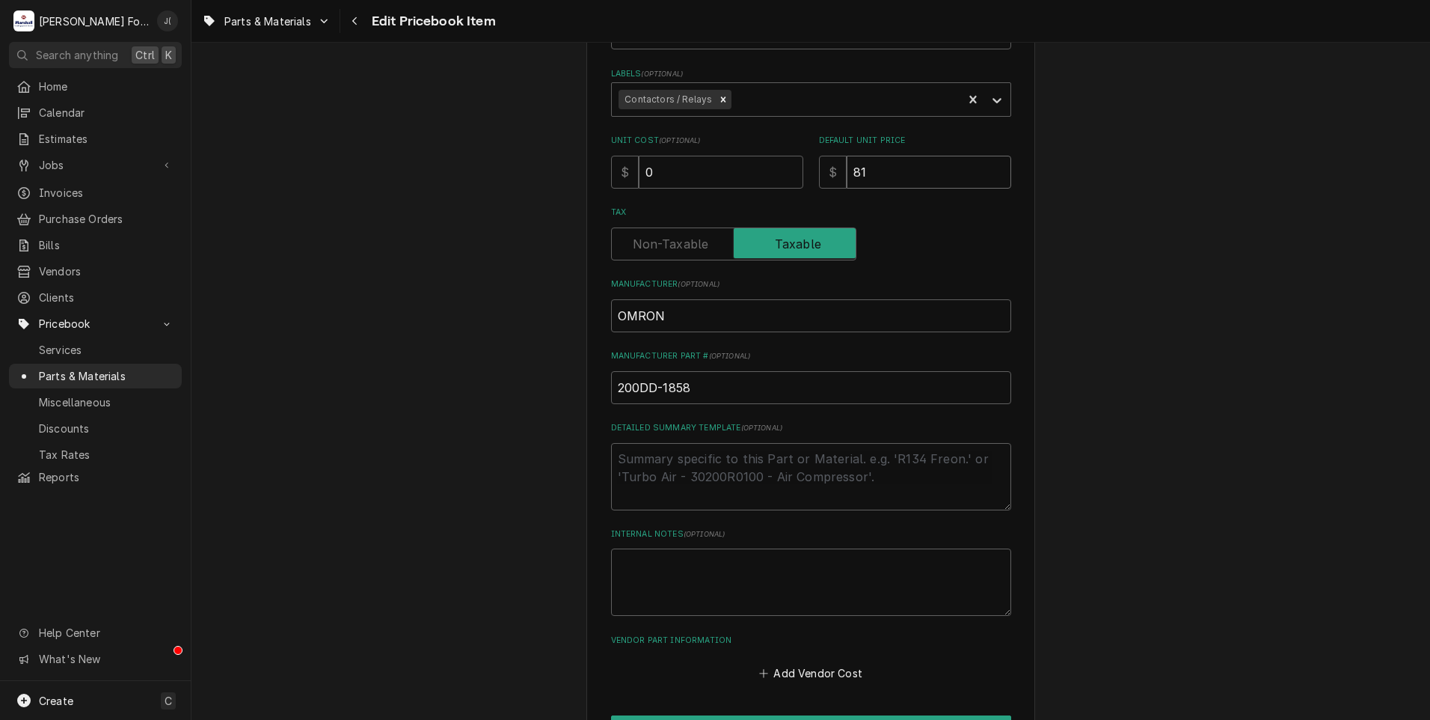
drag, startPoint x: 869, startPoint y: 167, endPoint x: 521, endPoint y: 150, distance: 349.0
click at [527, 154] on div "Use the fields below to edit this PriceBook item. Note that changes made here w…" at bounding box center [811, 286] width 1239 height 1054
type textarea "x"
type input "8"
type textarea "x"
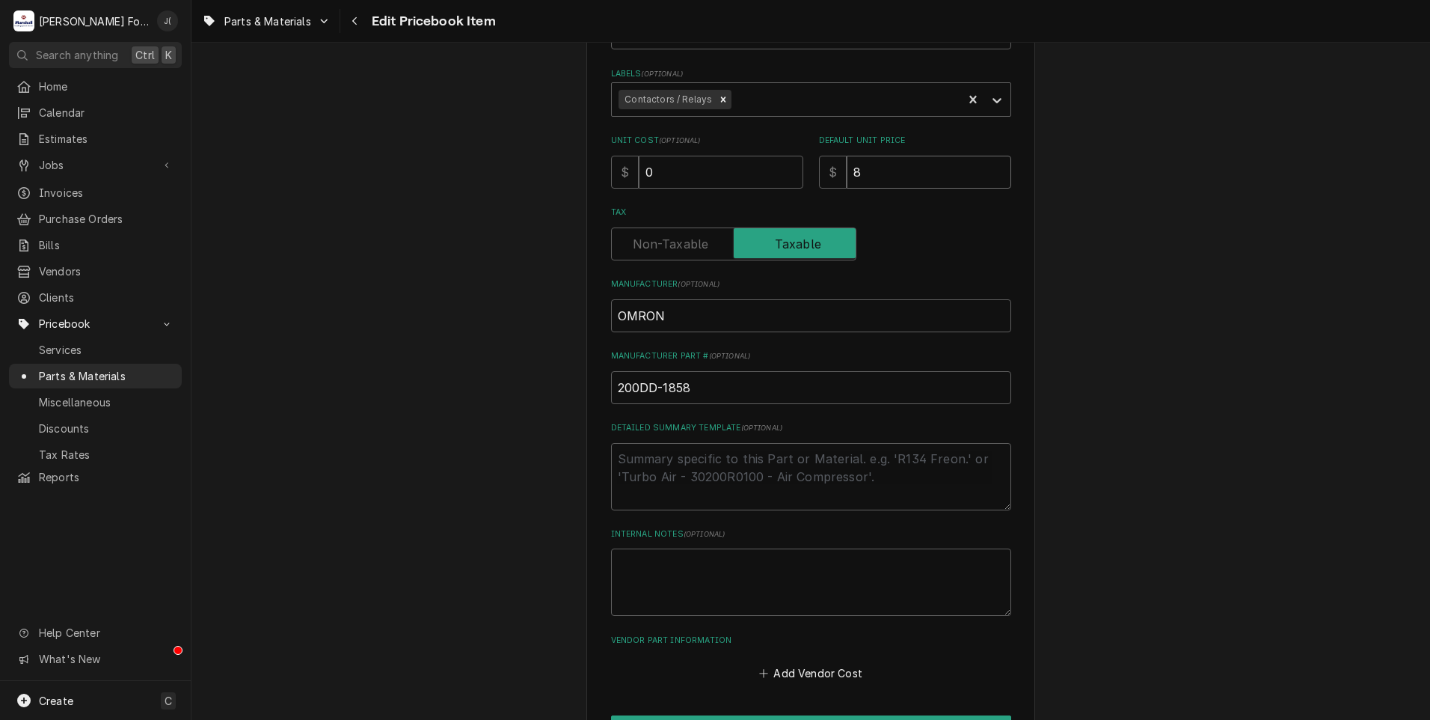
type input "85"
type textarea "x"
type input "85.0"
type textarea "x"
type input "85.00"
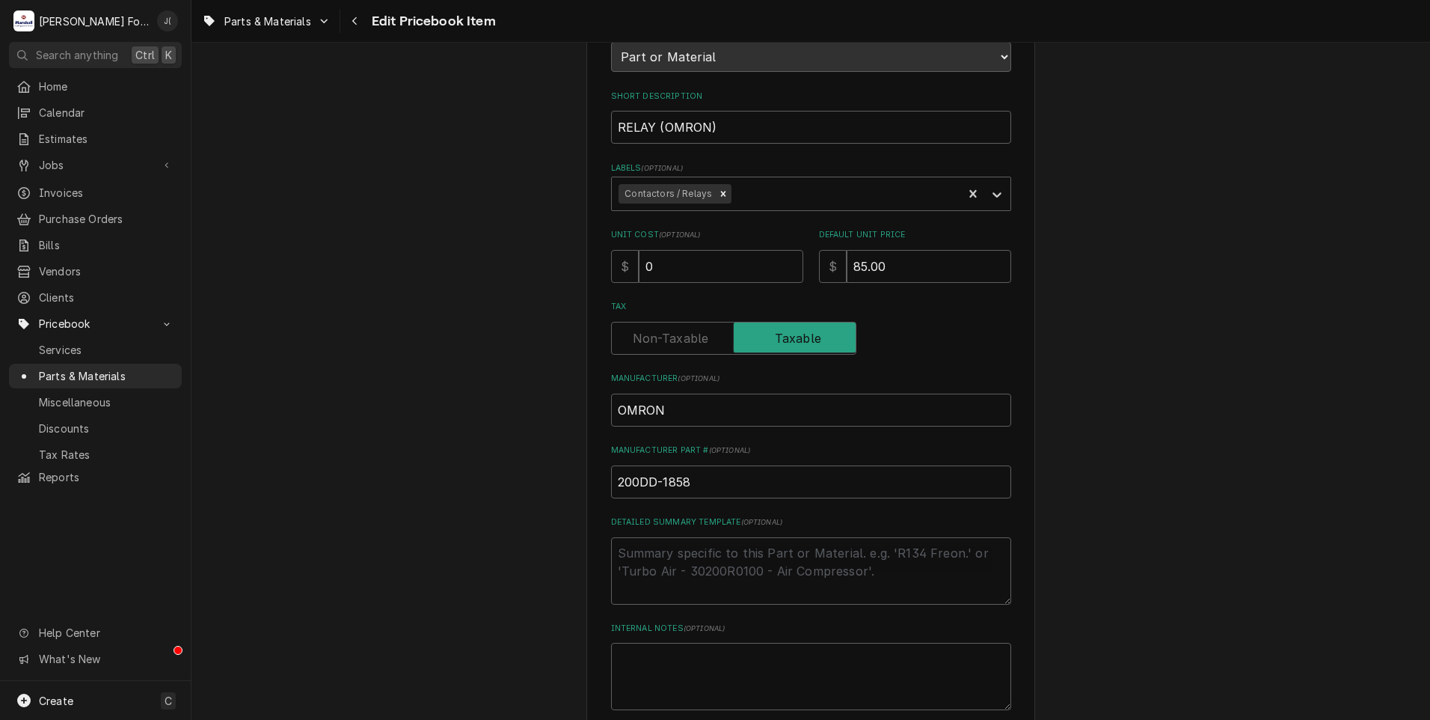
scroll to position [0, 0]
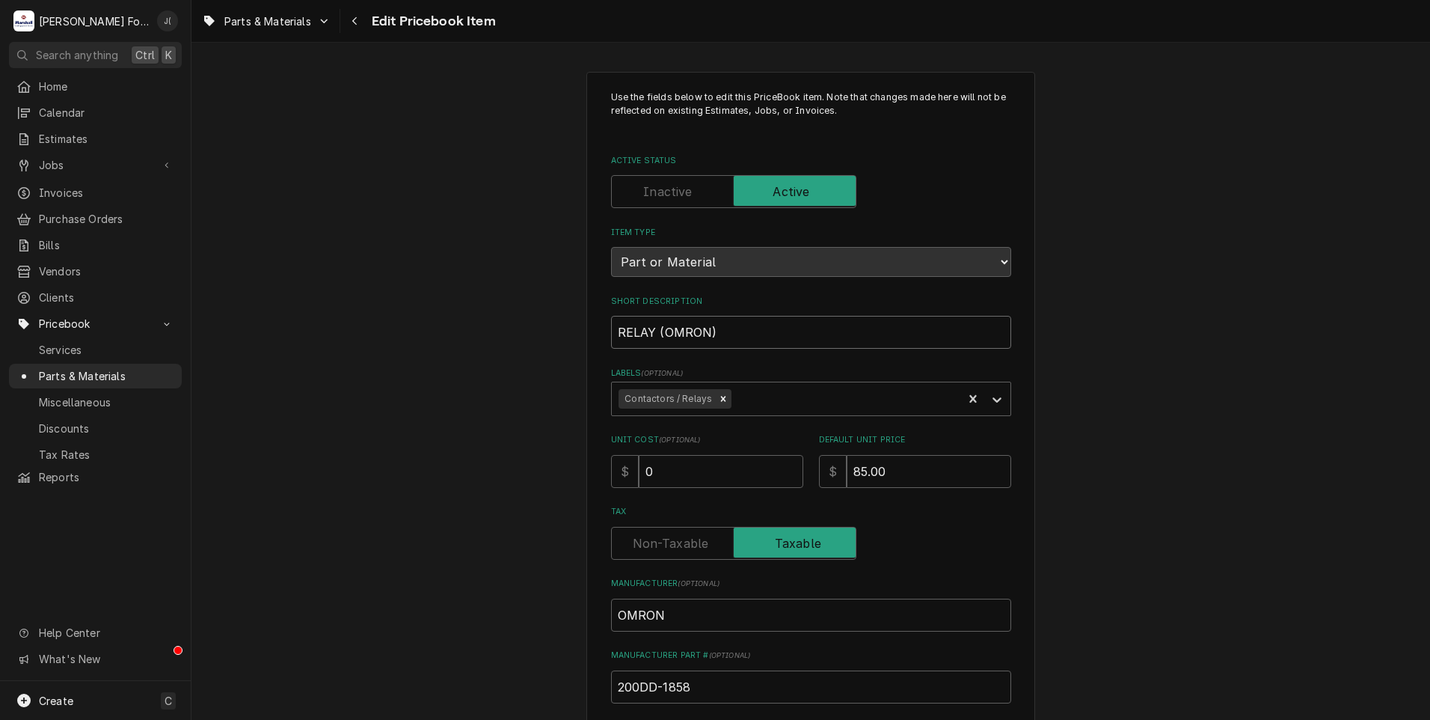
drag, startPoint x: 726, startPoint y: 325, endPoint x: 422, endPoint y: 324, distance: 304.5
click at [418, 324] on div "Use the fields below to edit this PriceBook item. Note that changes made here w…" at bounding box center [811, 585] width 1239 height 1054
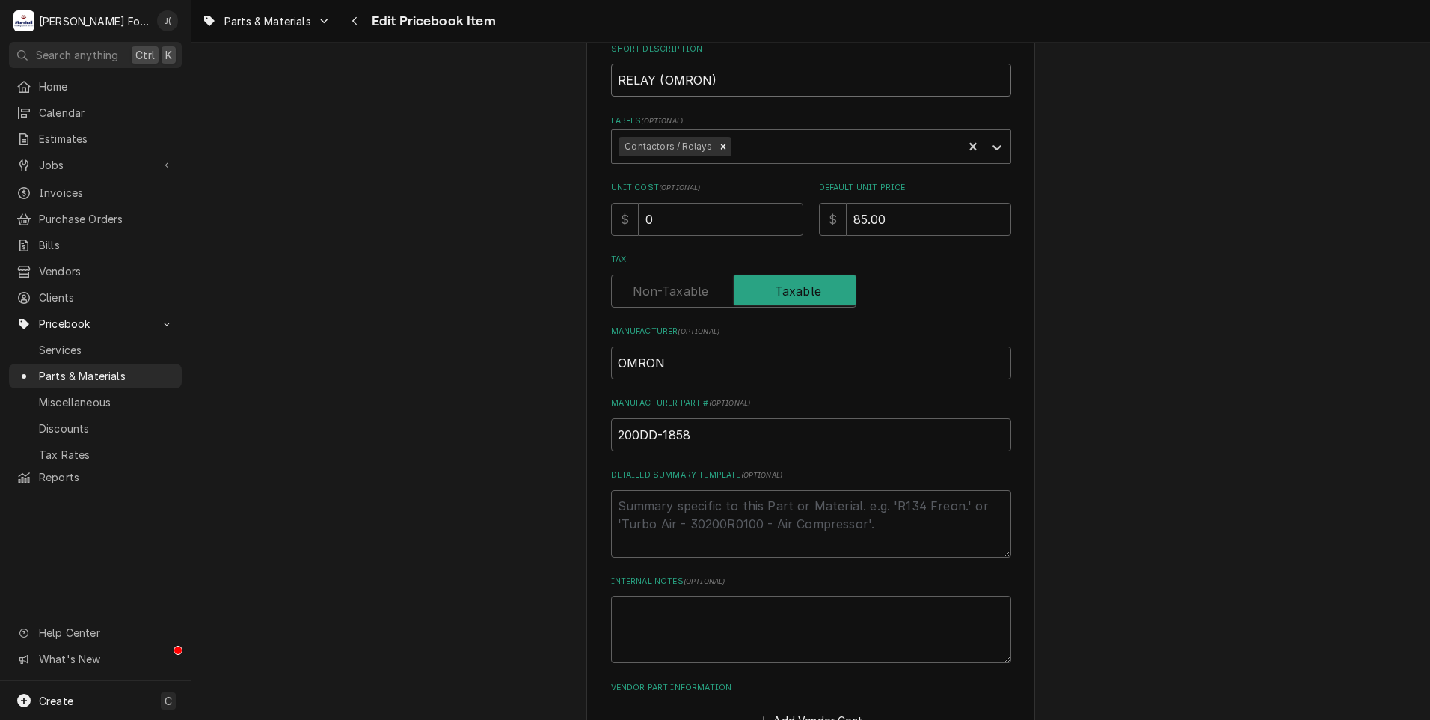
scroll to position [461, 0]
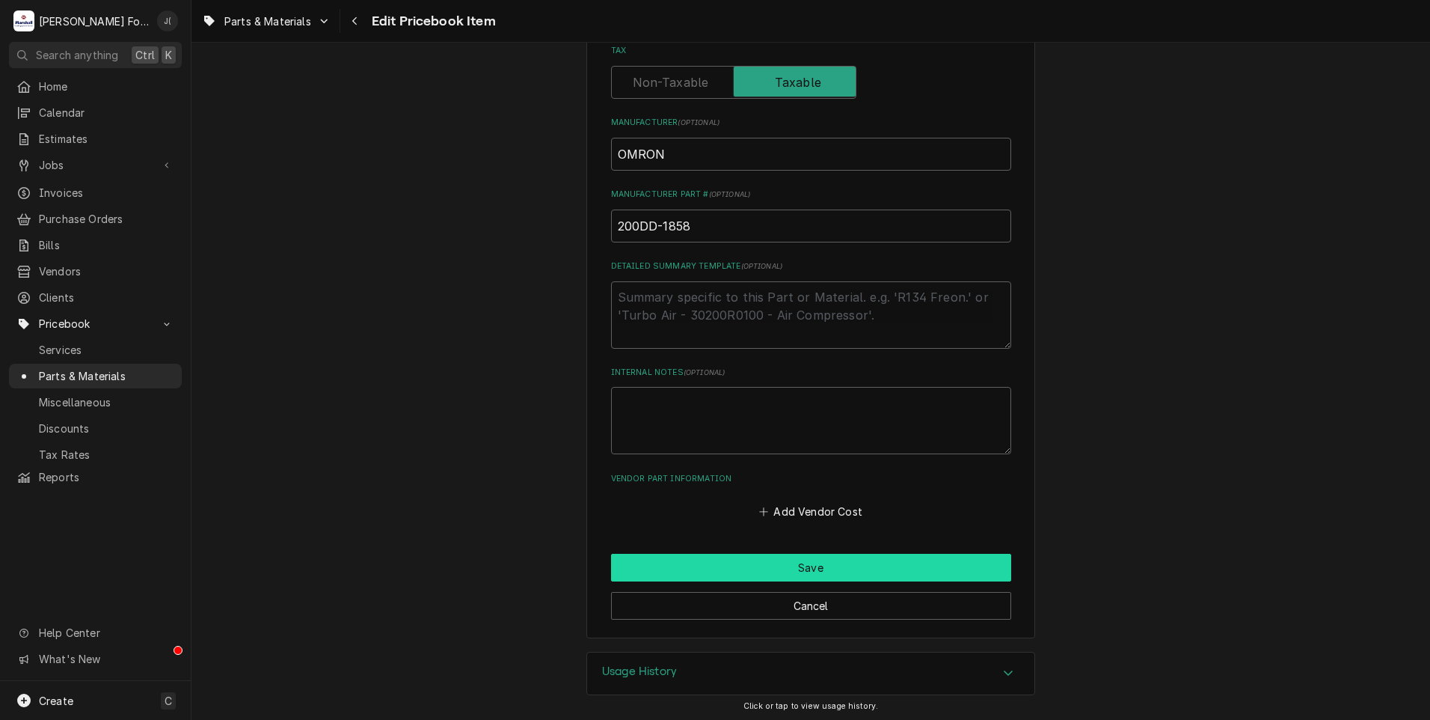
click at [857, 569] on button "Save" at bounding box center [811, 568] width 400 height 28
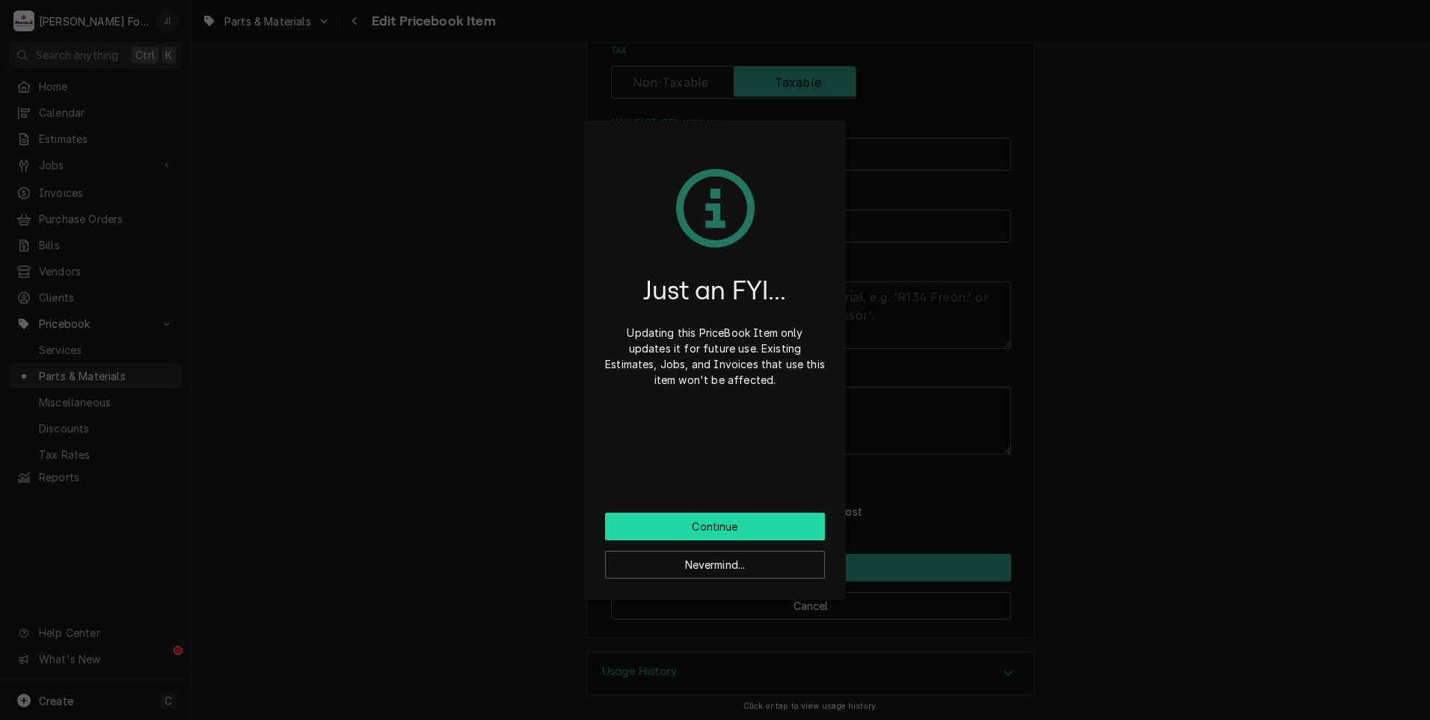
click at [792, 526] on button "Continue" at bounding box center [715, 526] width 220 height 28
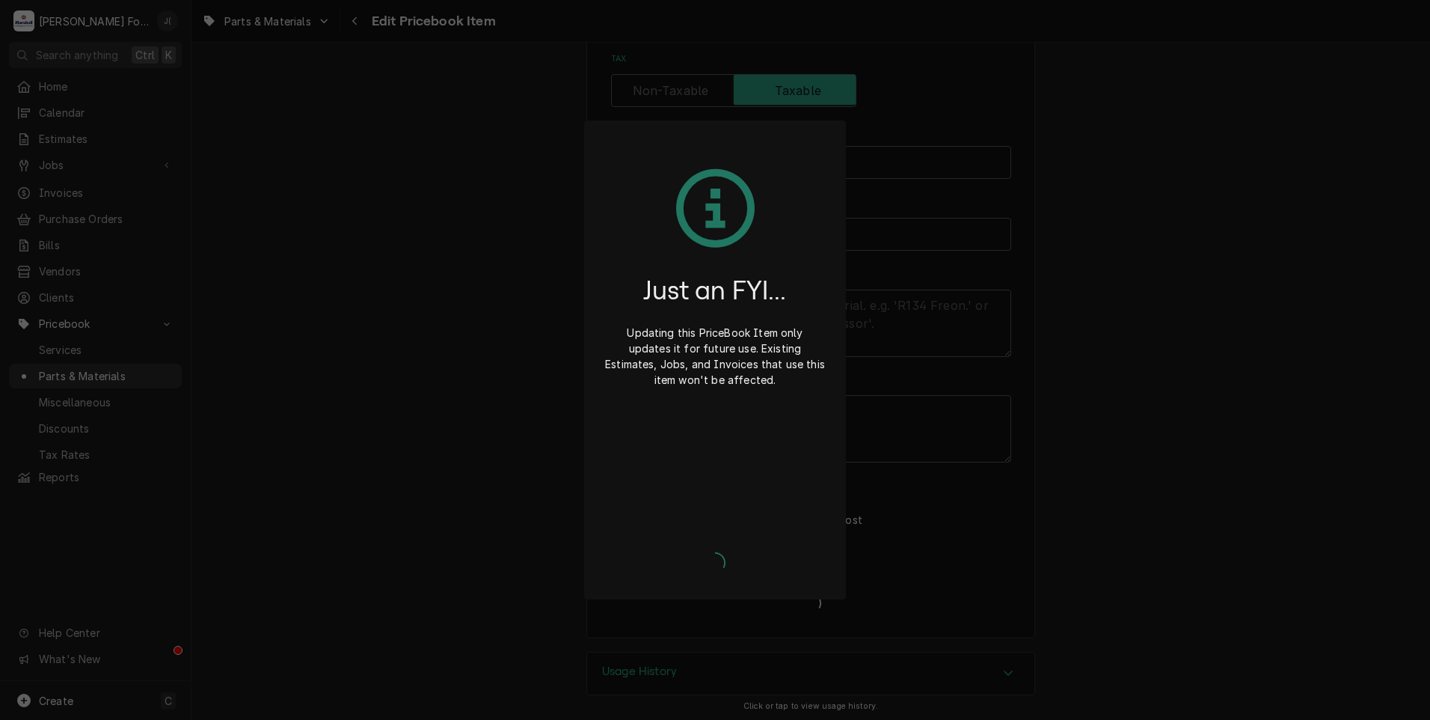
type textarea "x"
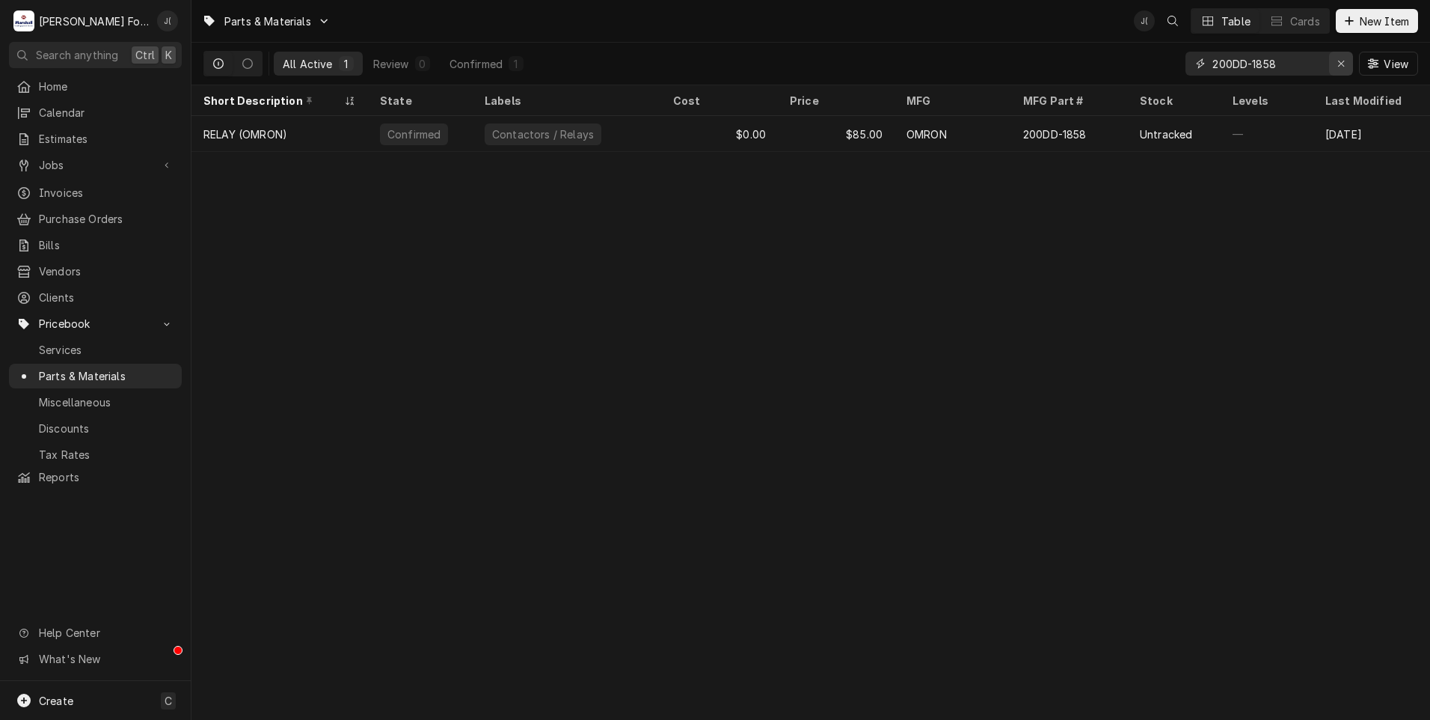
click at [1338, 63] on div "Erase input" at bounding box center [1341, 63] width 15 height 15
click at [1296, 62] on input "Dynamic Content Wrapper" at bounding box center [1283, 64] width 141 height 24
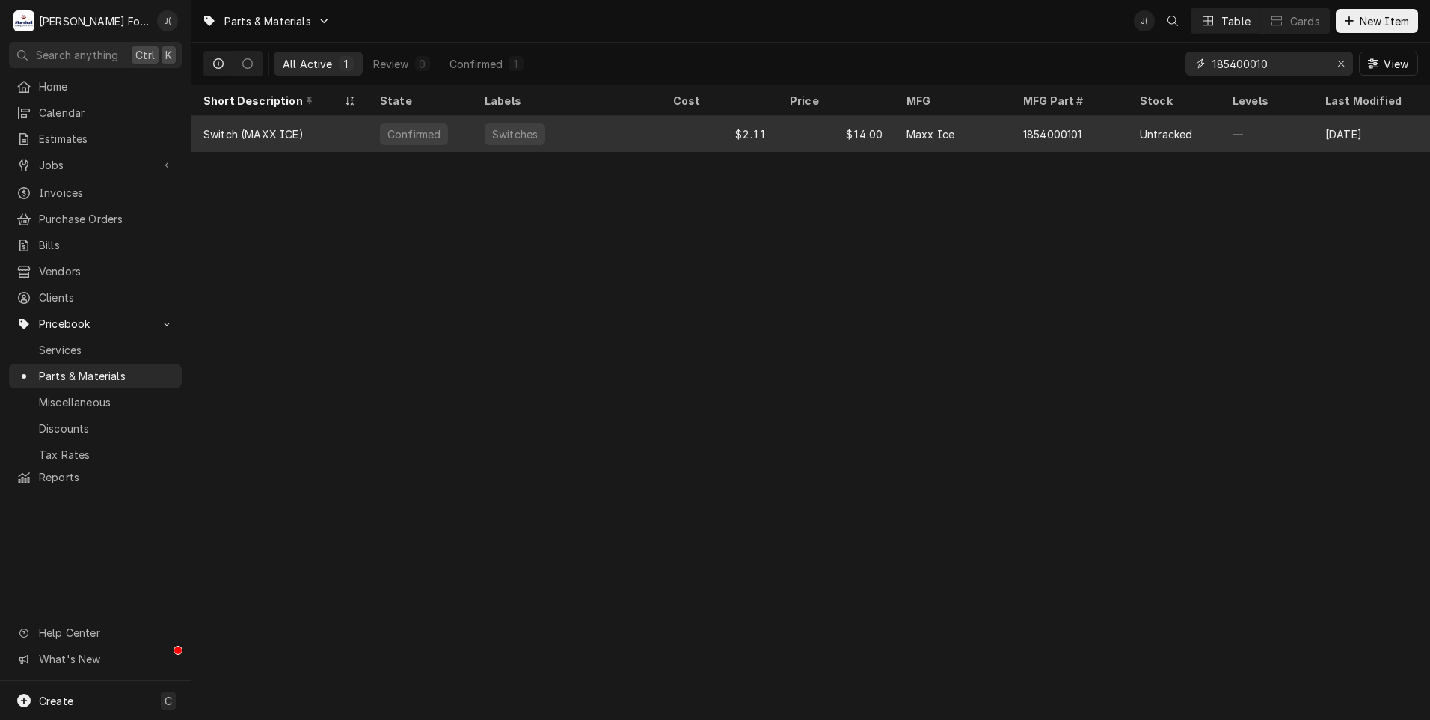
type input "185400010"
click at [1086, 130] on div "1854000101" at bounding box center [1069, 134] width 117 height 36
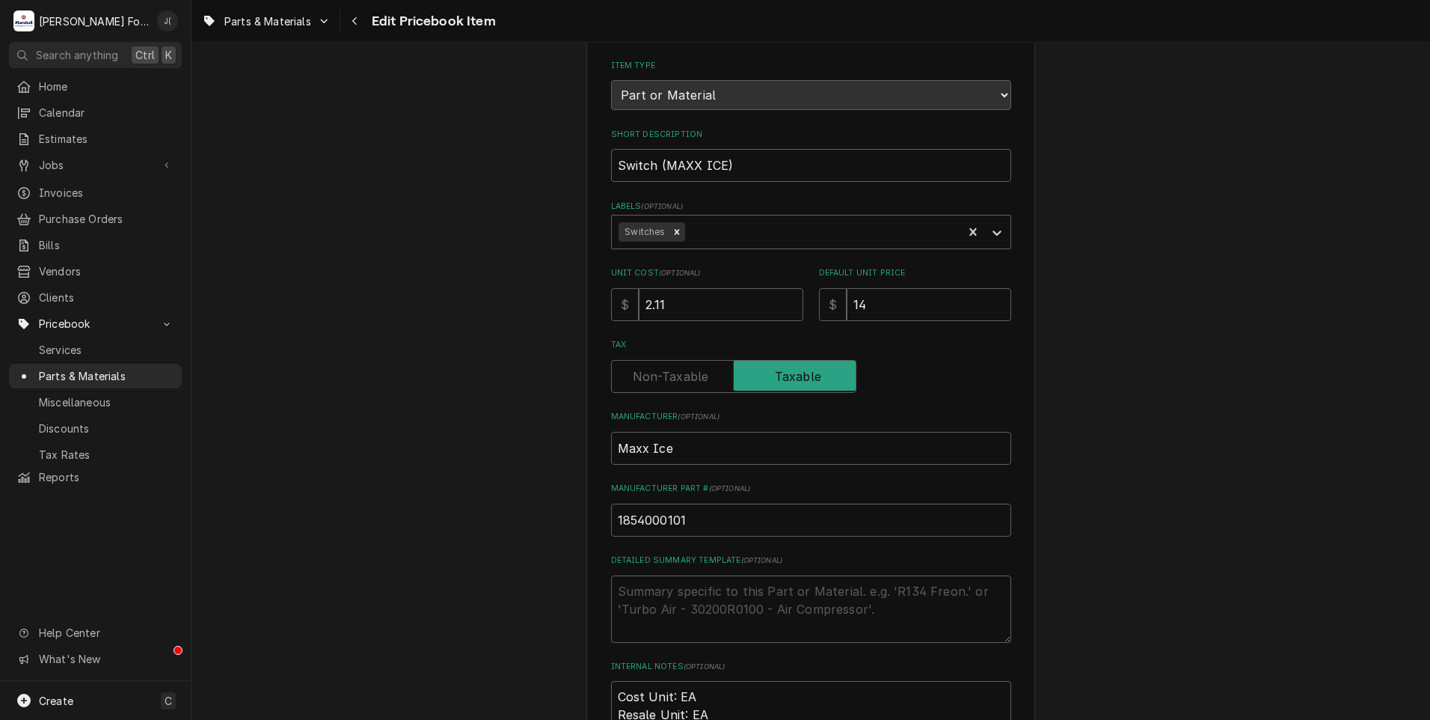
scroll to position [449, 0]
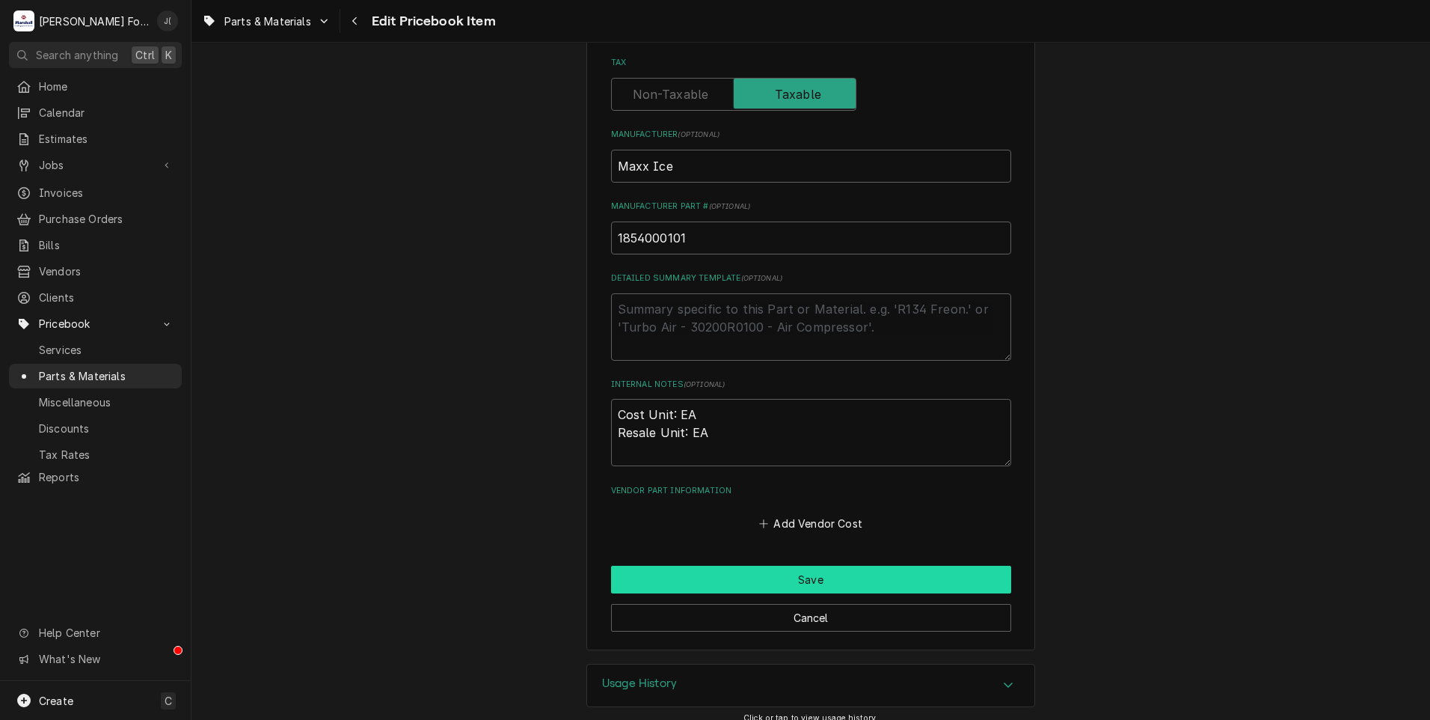
click at [740, 582] on button "Save" at bounding box center [811, 580] width 400 height 28
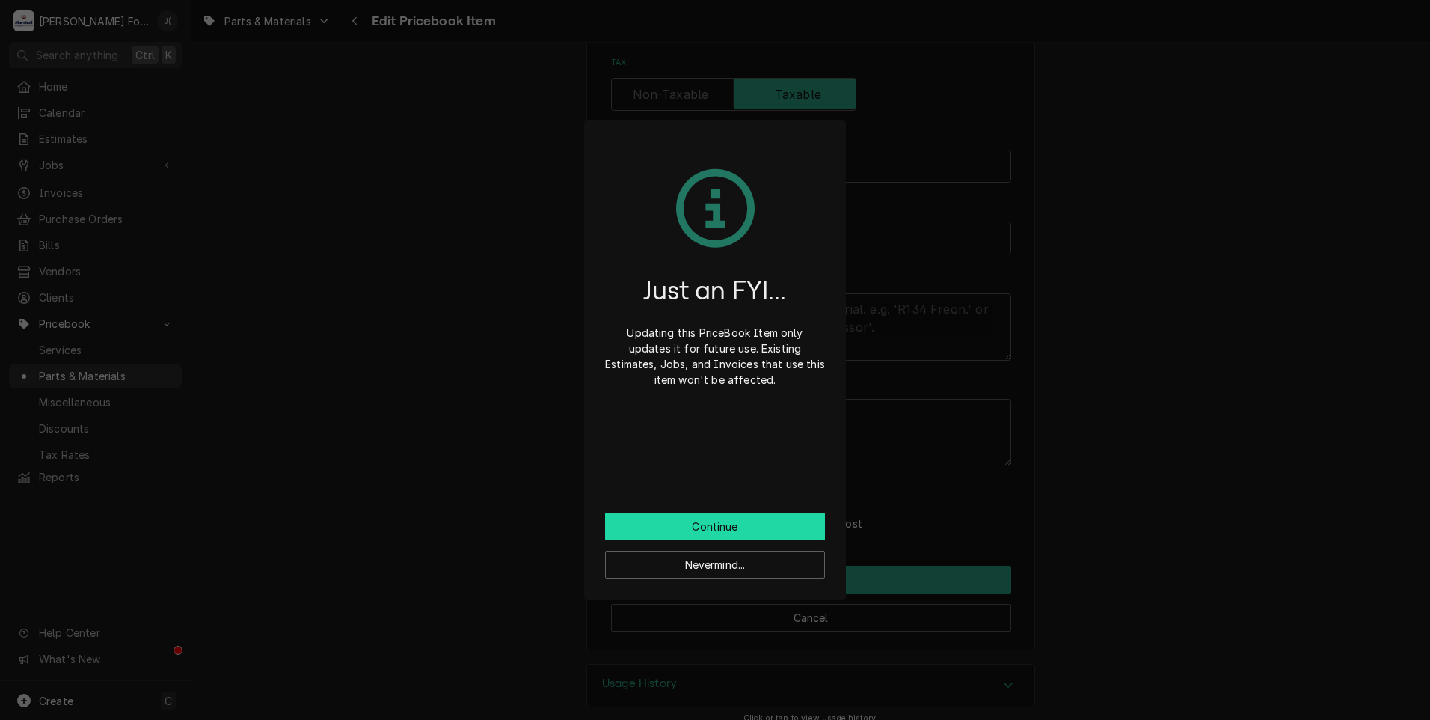
click at [741, 532] on button "Continue" at bounding box center [715, 526] width 220 height 28
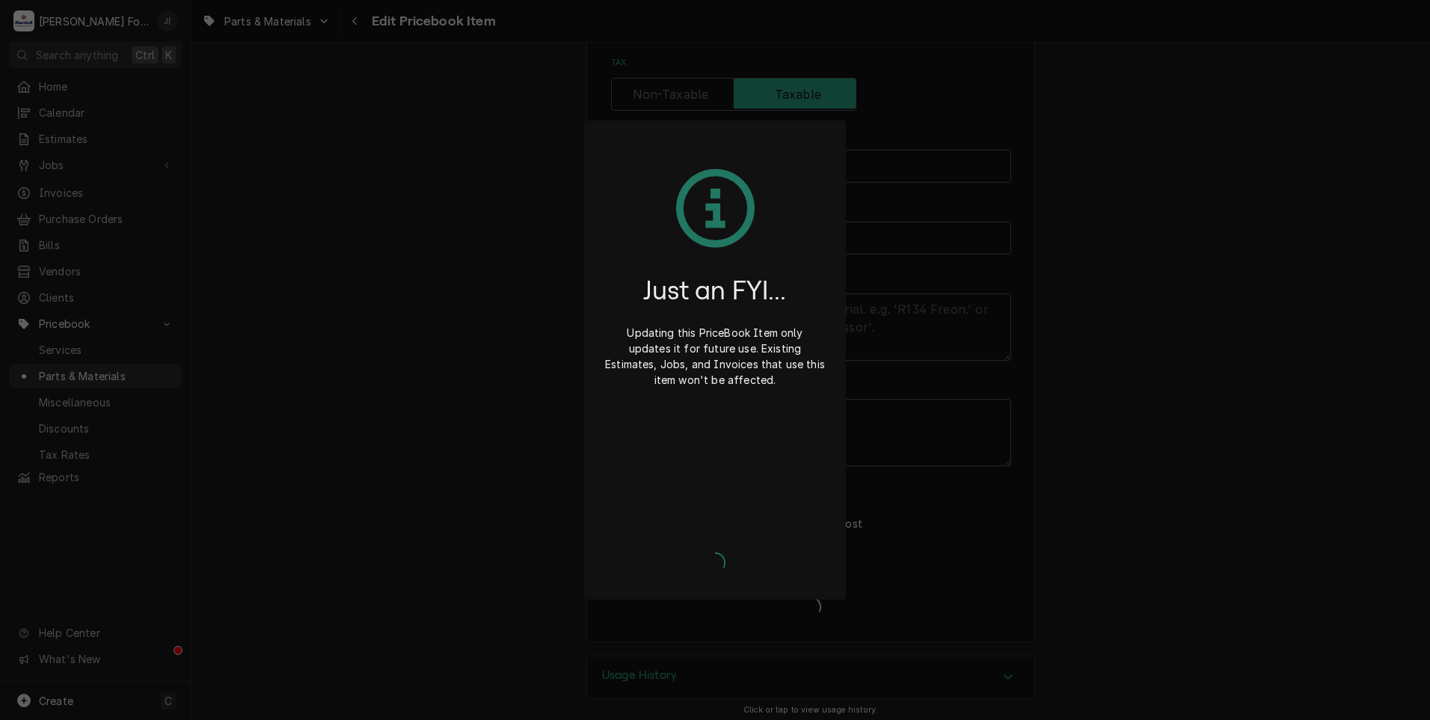
type textarea "x"
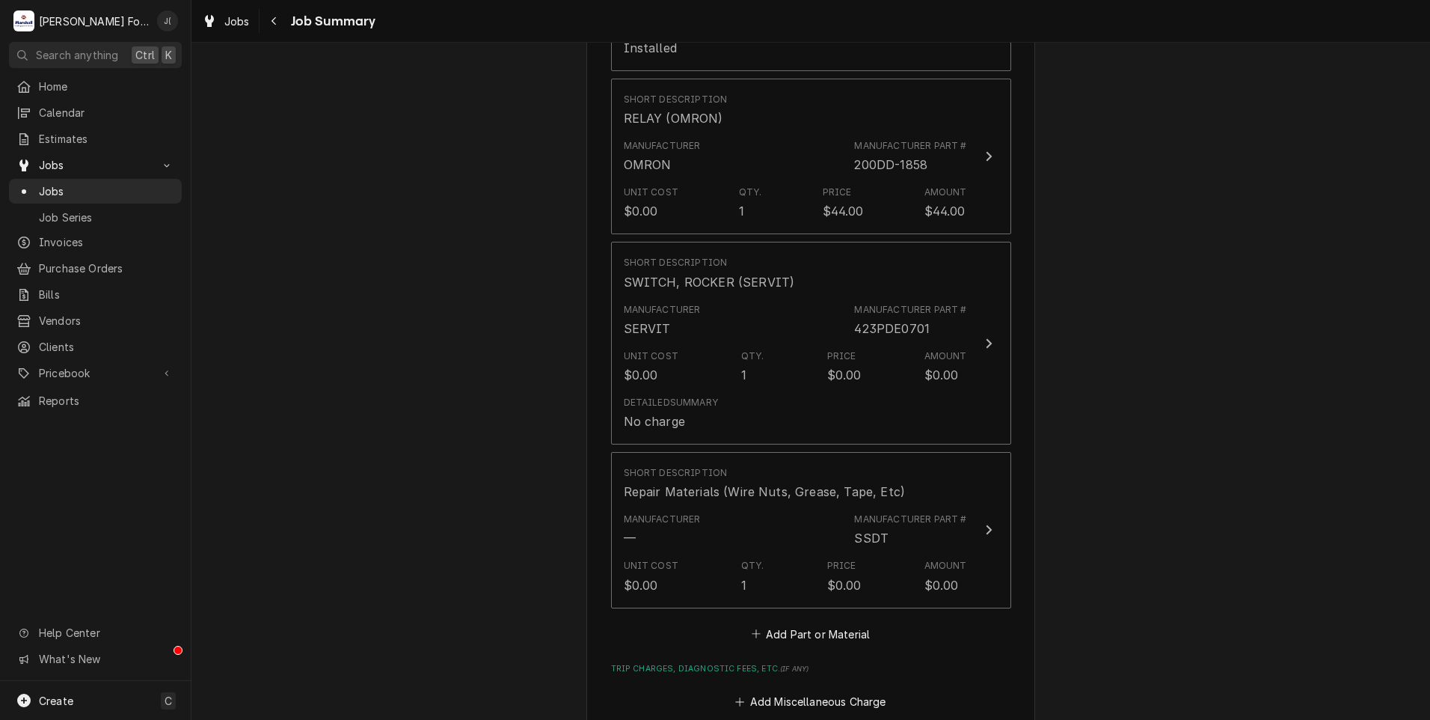
scroll to position [1272, 0]
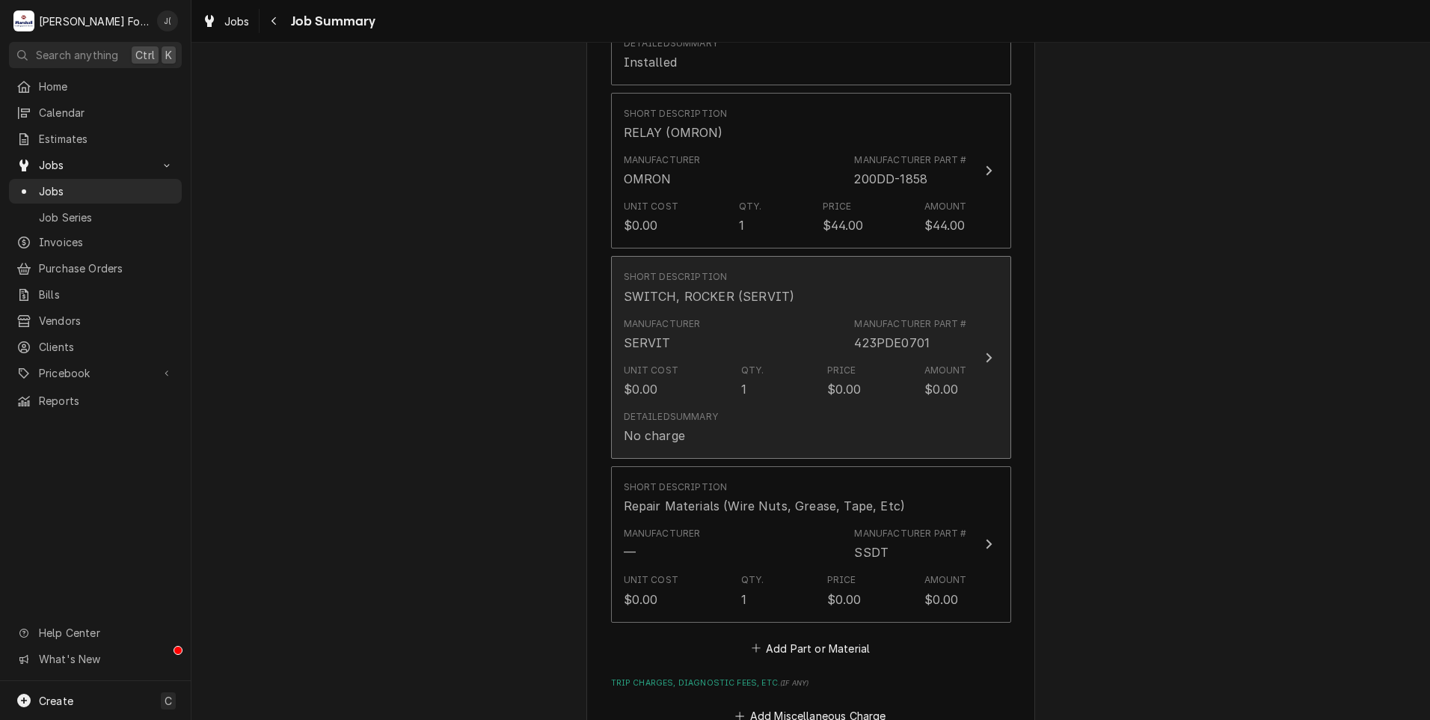
click at [719, 377] on div "Unit Cost $0.00 Qty. 1 Price $0.00 Amount $0.00" at bounding box center [795, 381] width 343 height 46
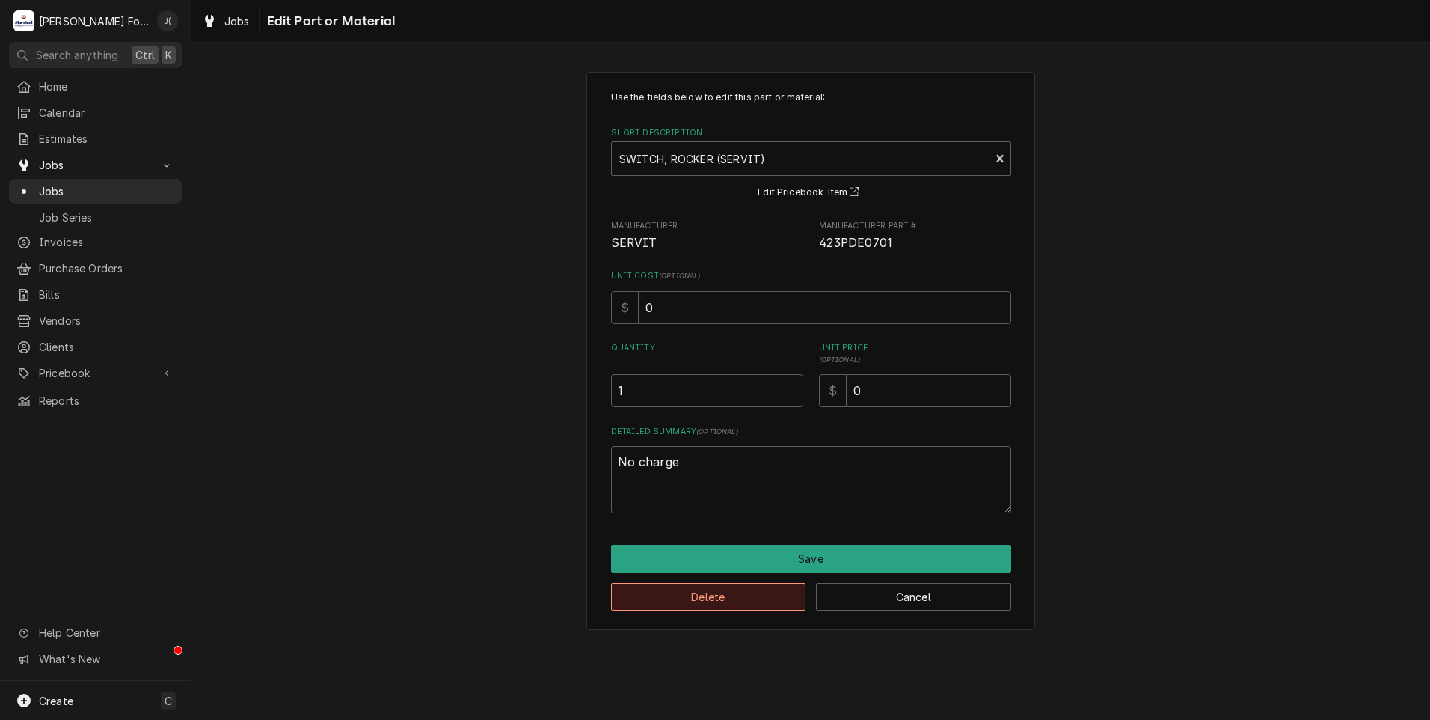
click at [740, 601] on button "Delete" at bounding box center [708, 597] width 195 height 28
type textarea "x"
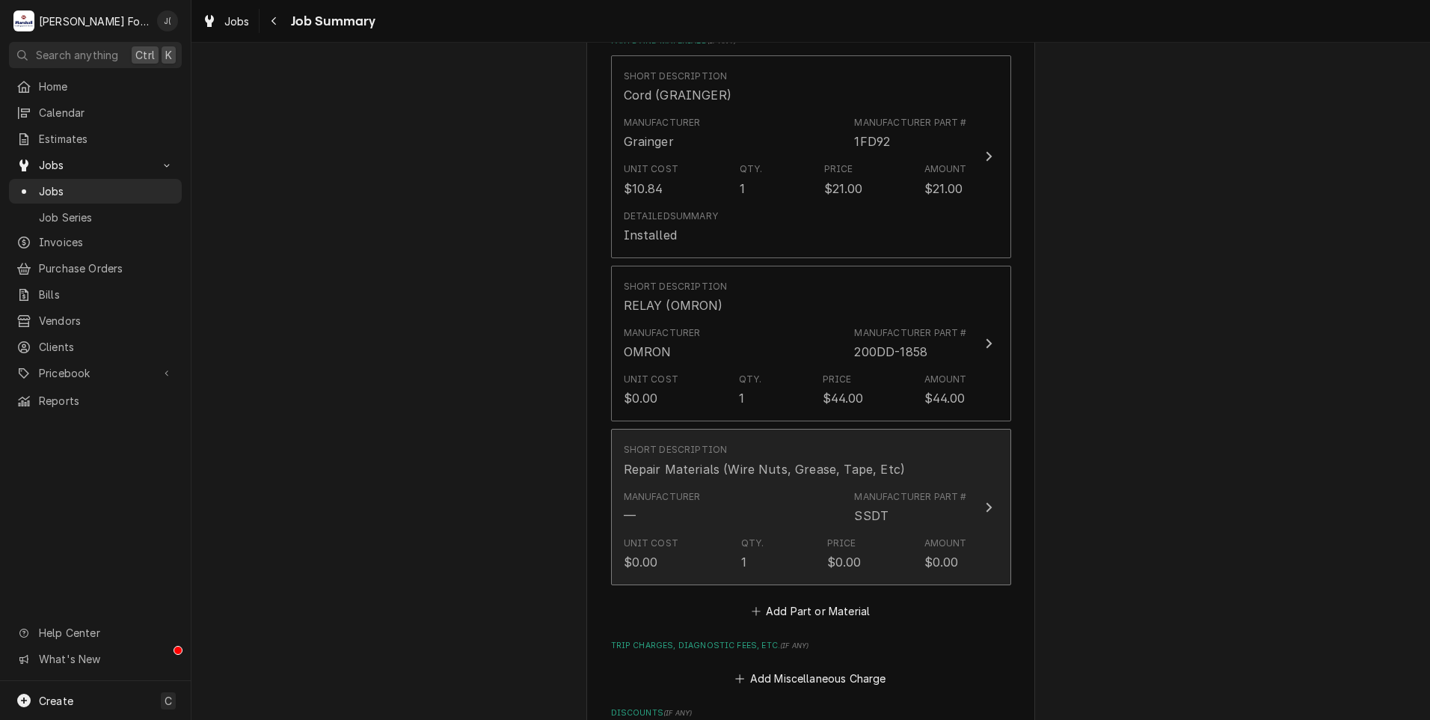
scroll to position [1122, 0]
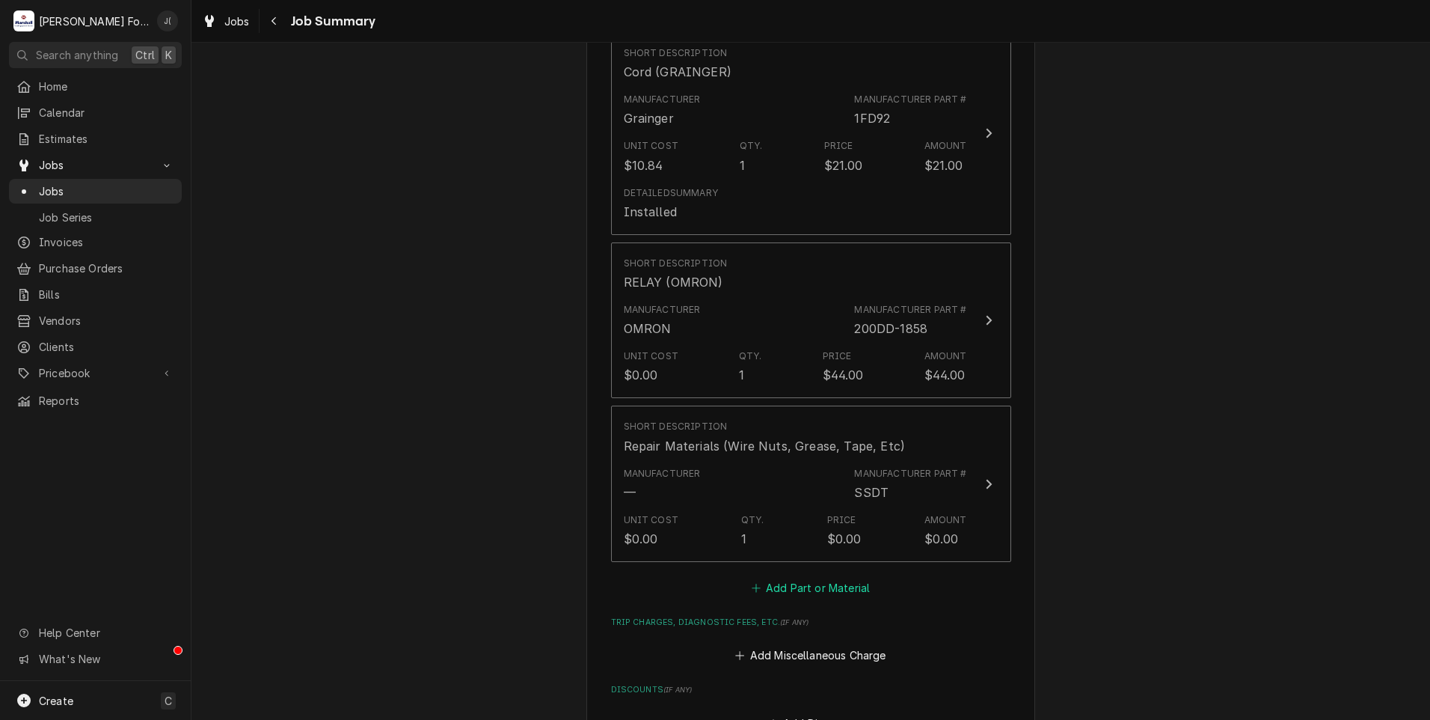
click at [824, 578] on button "Add Part or Material" at bounding box center [810, 587] width 123 height 21
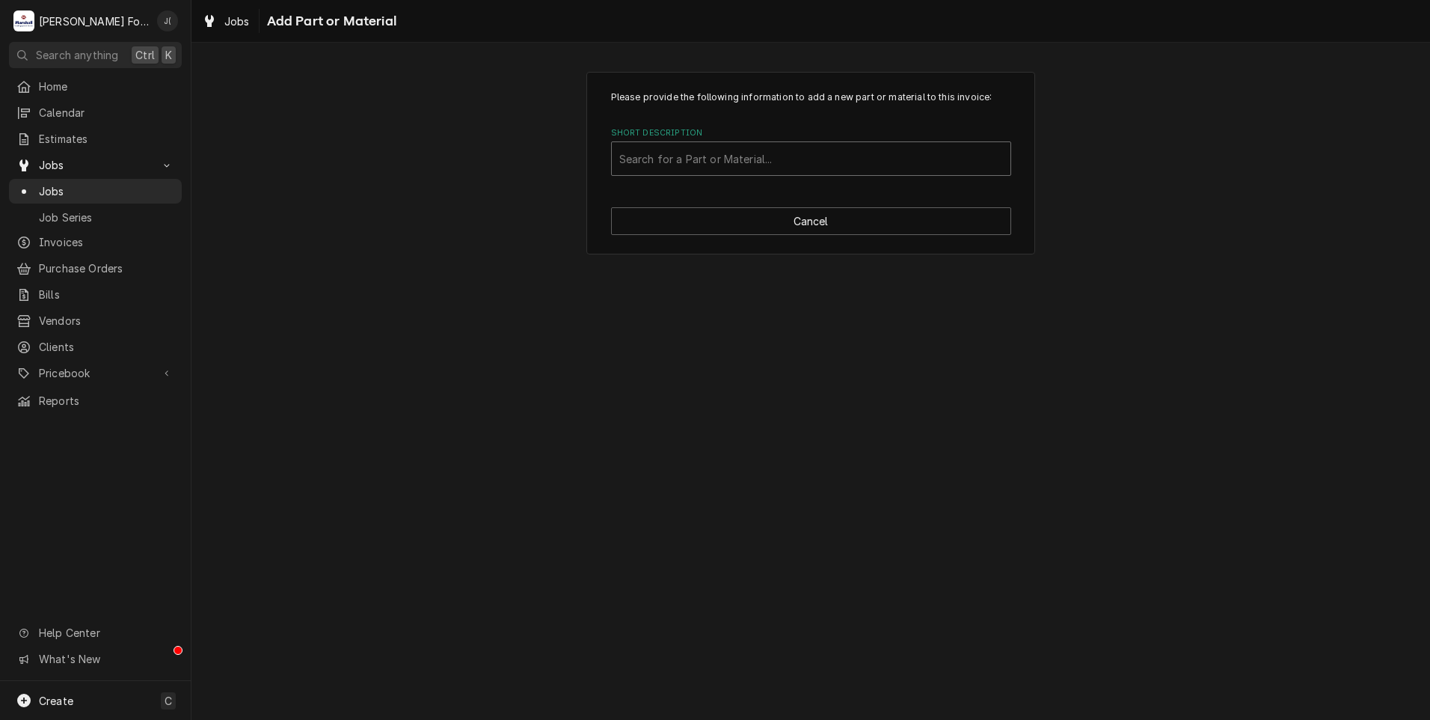
click at [666, 156] on div "Short Description" at bounding box center [811, 158] width 384 height 27
type input "1854000101"
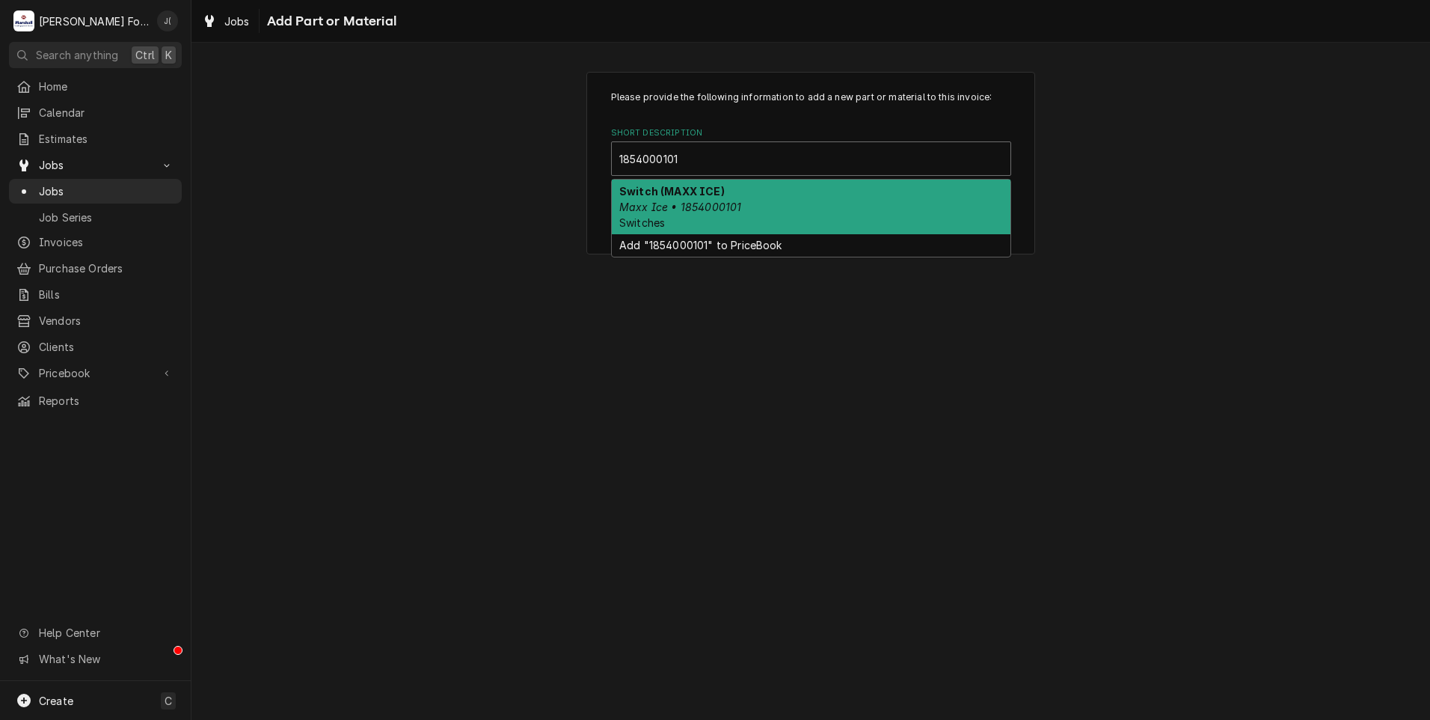
click at [672, 207] on em "Maxx Ice • 1854000101" at bounding box center [680, 206] width 122 height 13
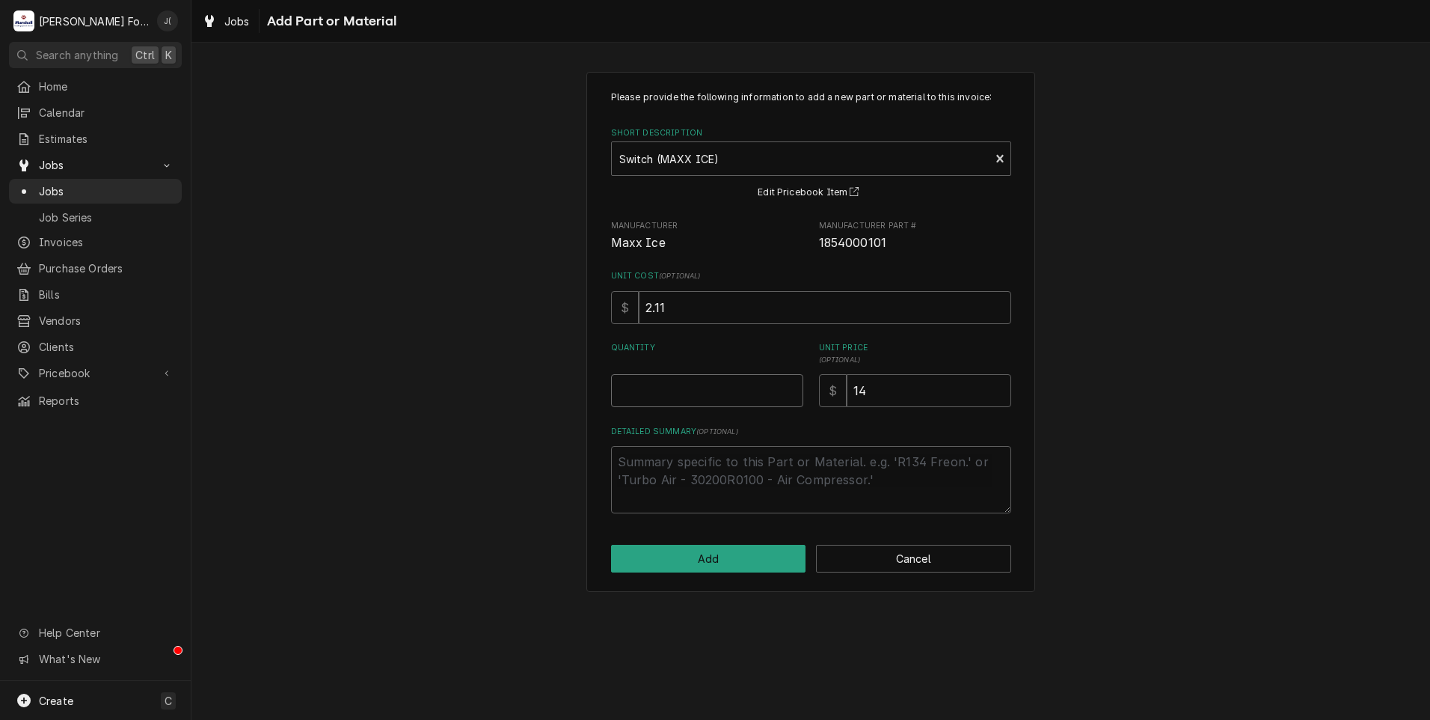
click at [720, 384] on input "Quantity" at bounding box center [707, 390] width 192 height 33
type textarea "x"
type input "1"
click at [696, 563] on button "Add" at bounding box center [708, 559] width 195 height 28
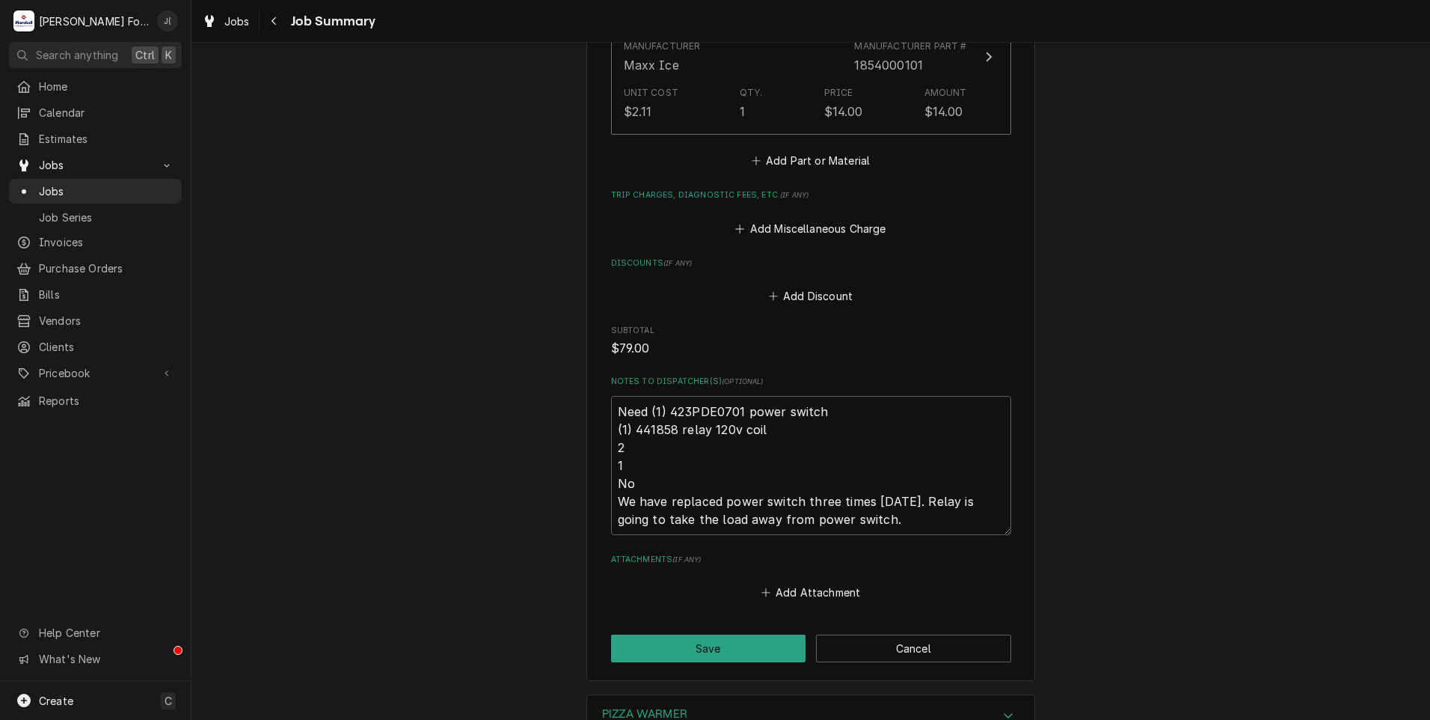
scroll to position [1810, 0]
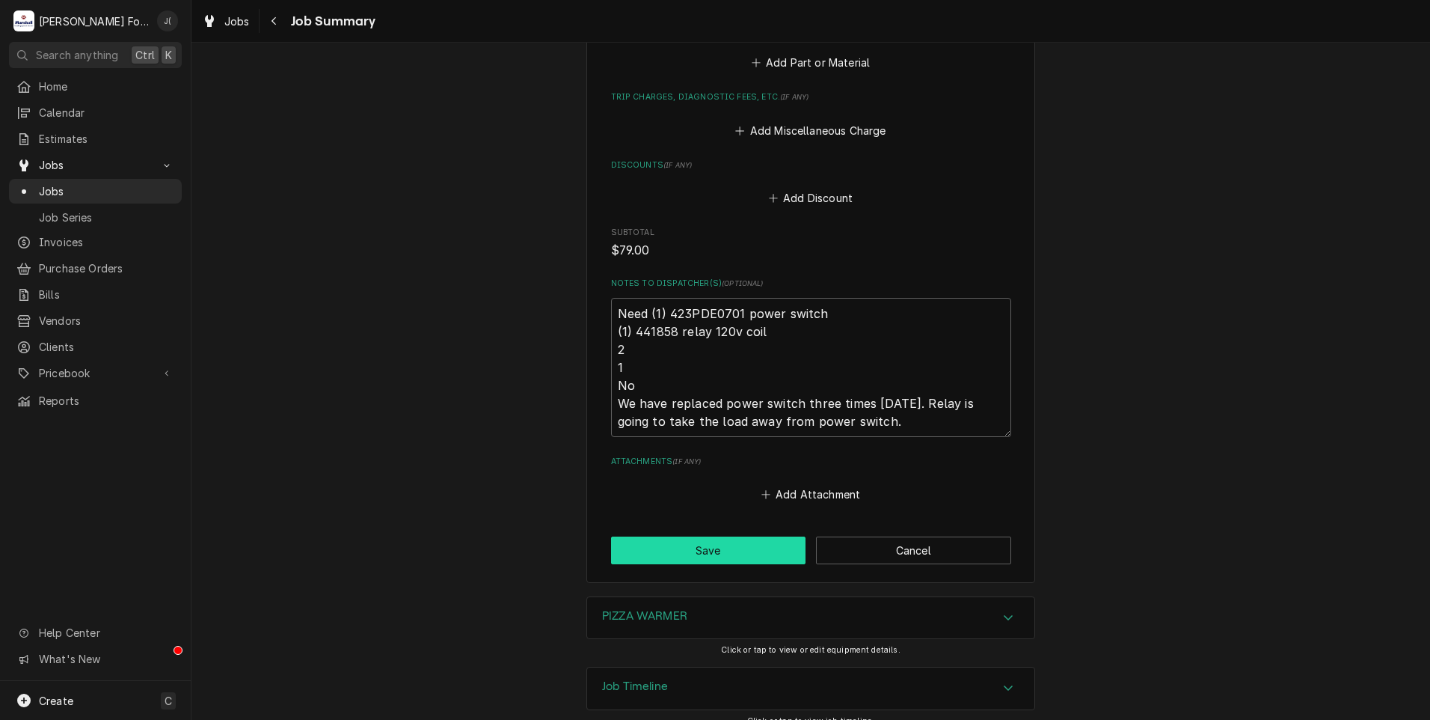
click at [619, 539] on button "Save" at bounding box center [708, 550] width 195 height 28
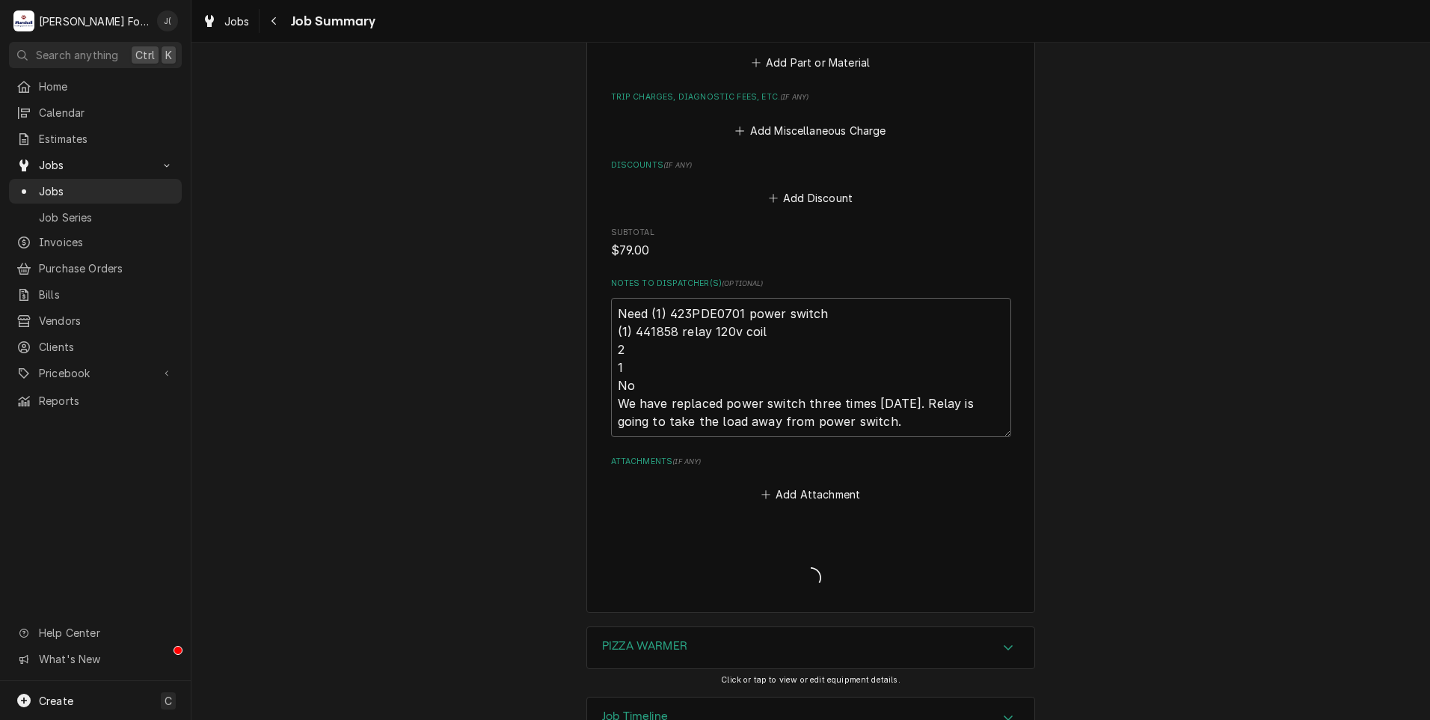
type textarea "x"
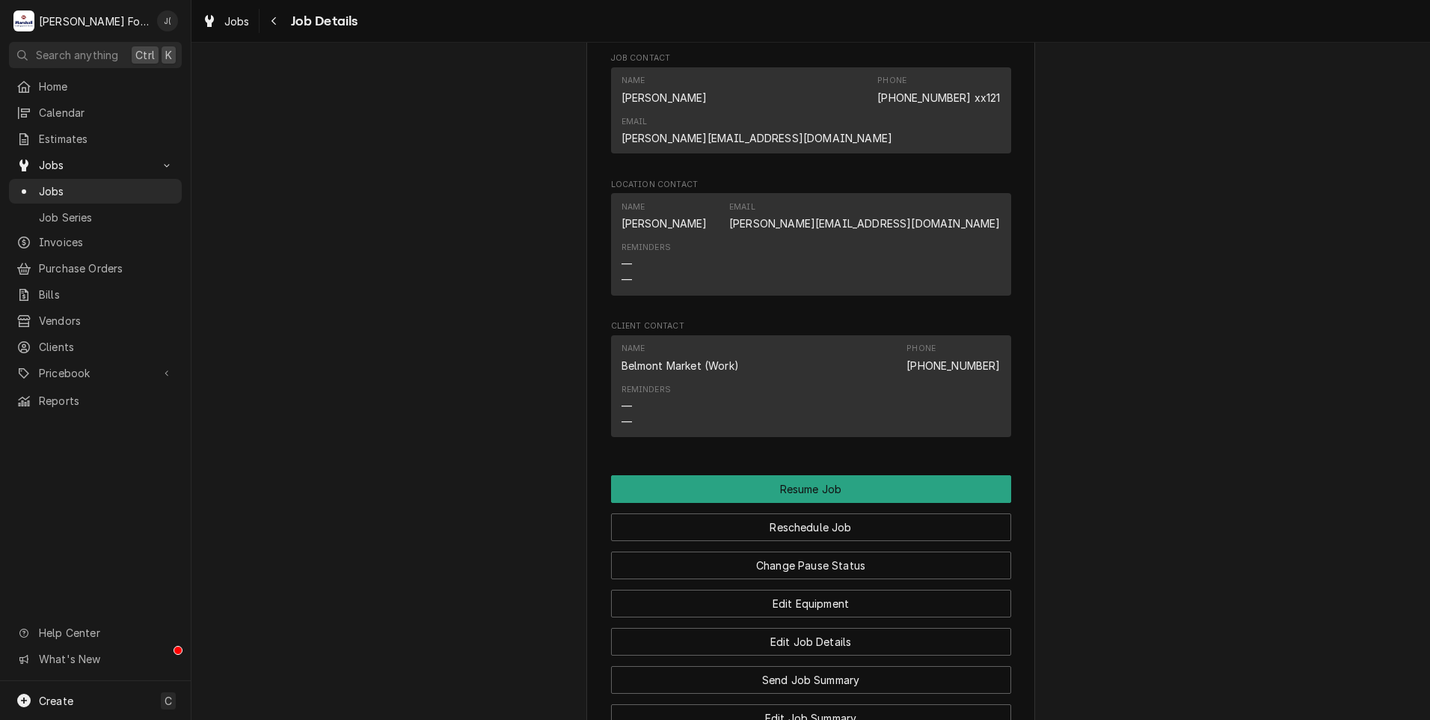
scroll to position [1870, 0]
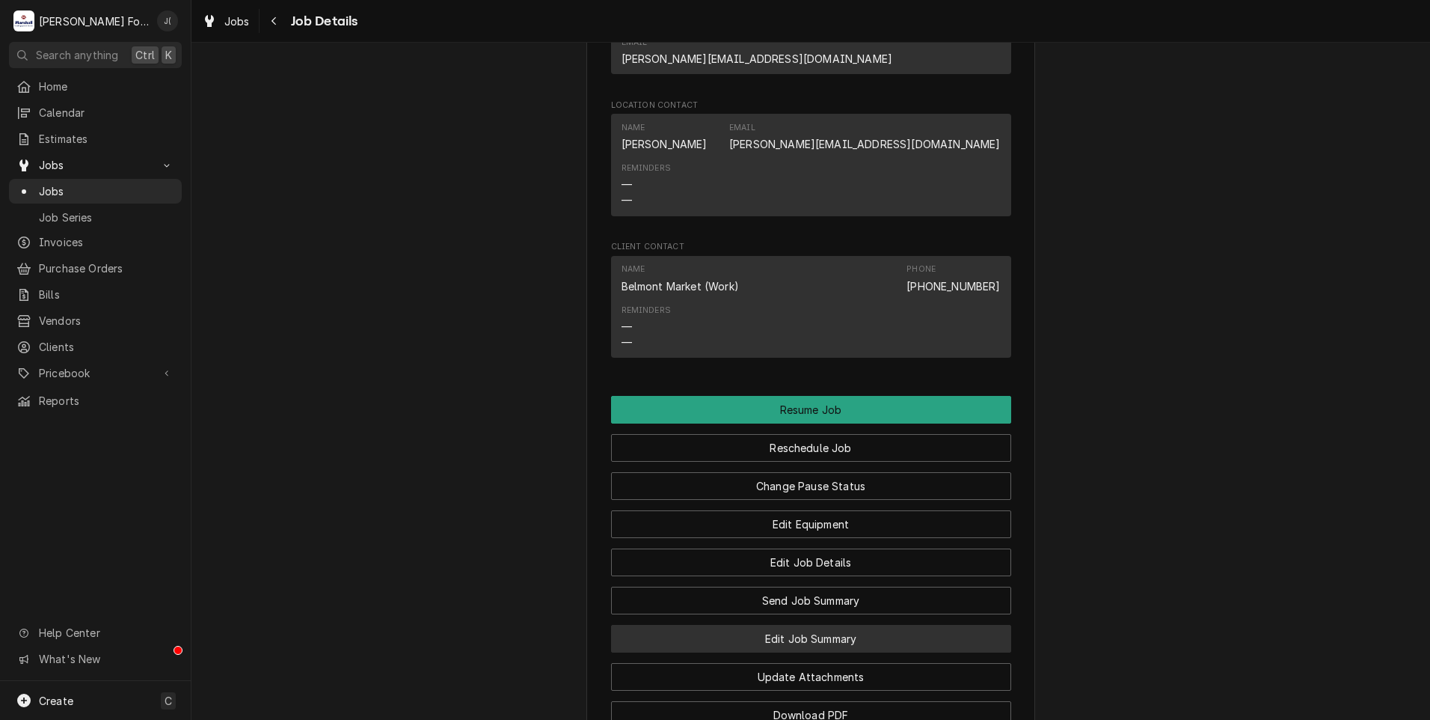
click at [790, 625] on button "Edit Job Summary" at bounding box center [811, 639] width 400 height 28
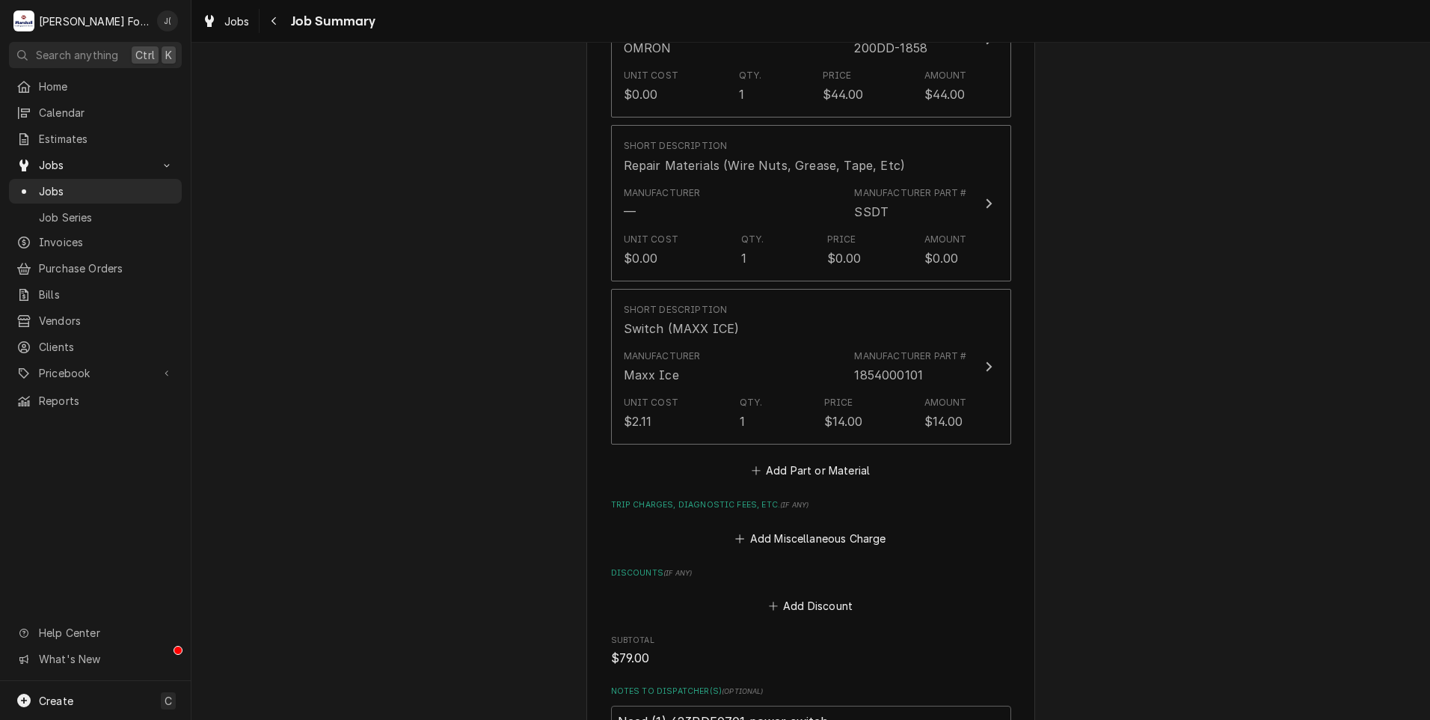
scroll to position [1496, 0]
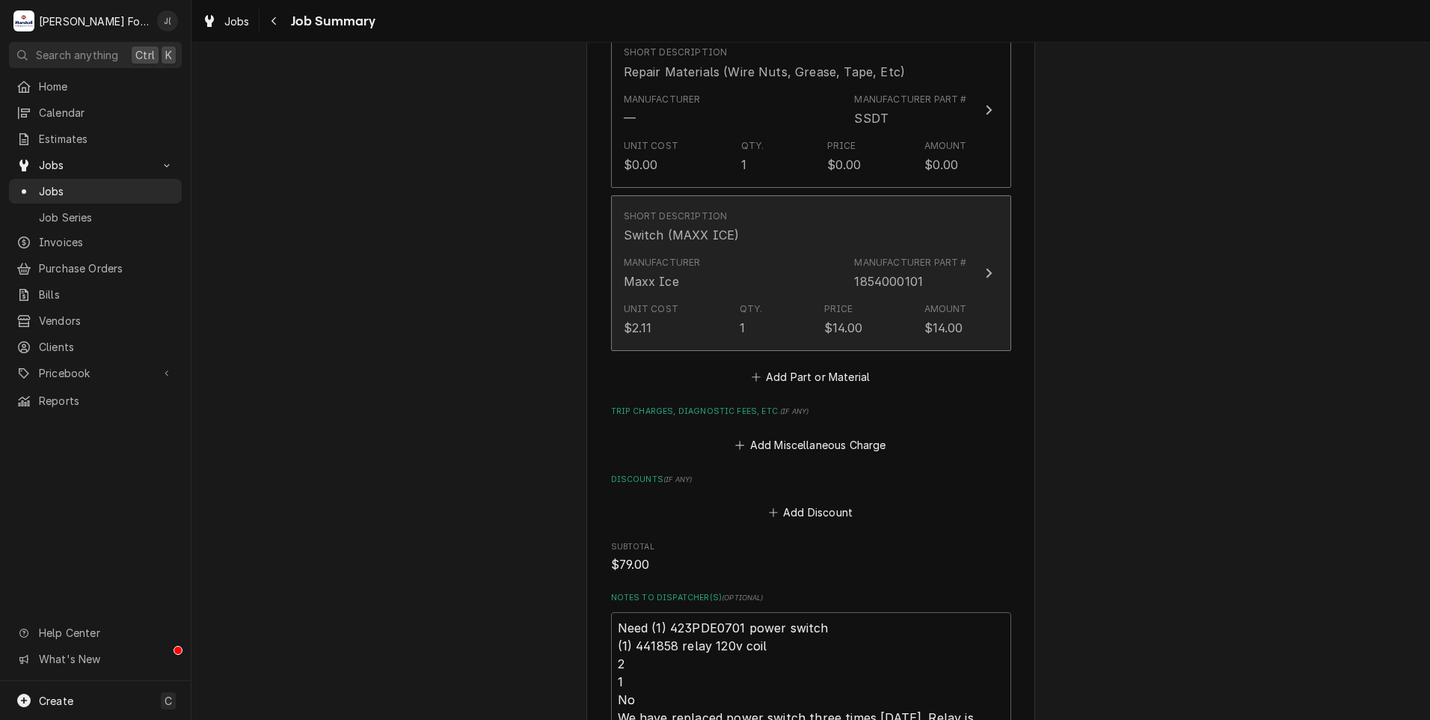
click at [771, 269] on div "Manufacturer Maxx Ice Manufacturer Part # 1854000101" at bounding box center [795, 273] width 343 height 46
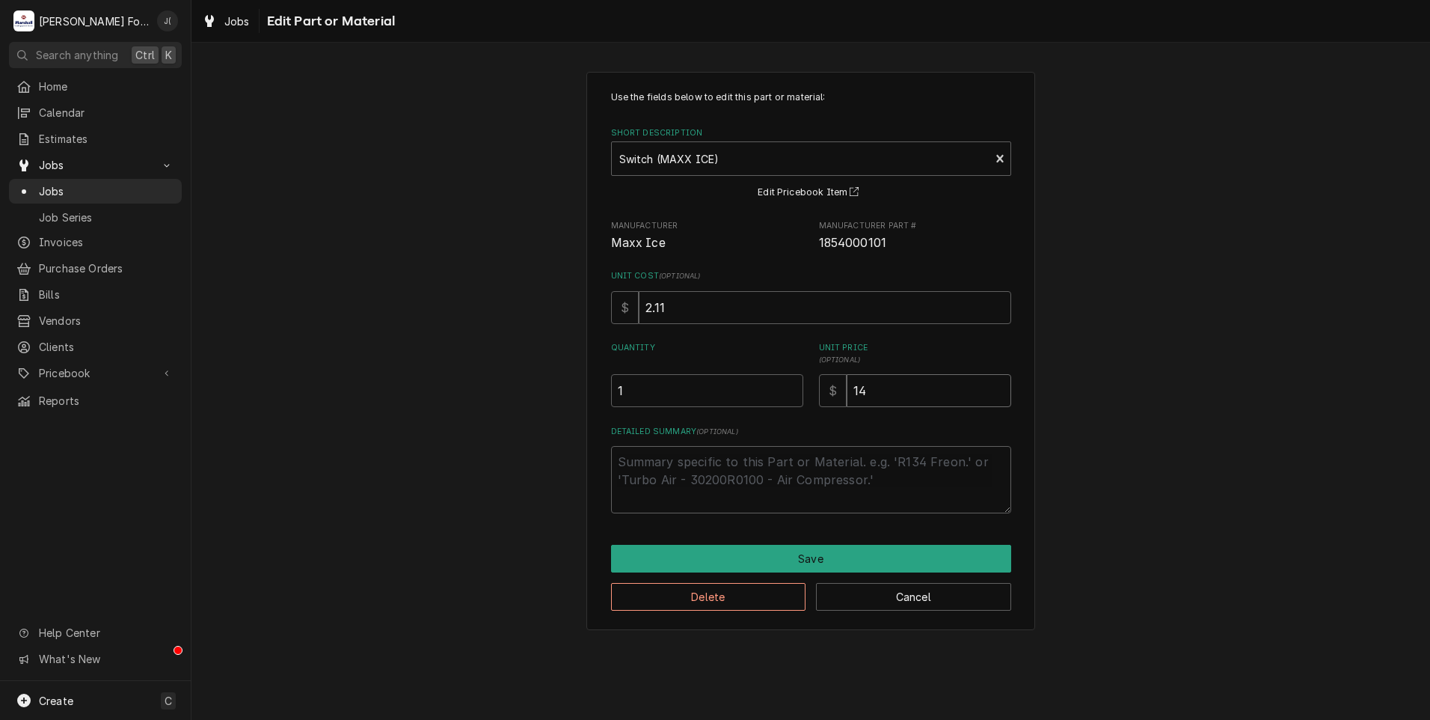
drag, startPoint x: 878, startPoint y: 396, endPoint x: 815, endPoint y: 402, distance: 63.9
click at [820, 402] on div "$ 14" at bounding box center [915, 390] width 192 height 33
type textarea "x"
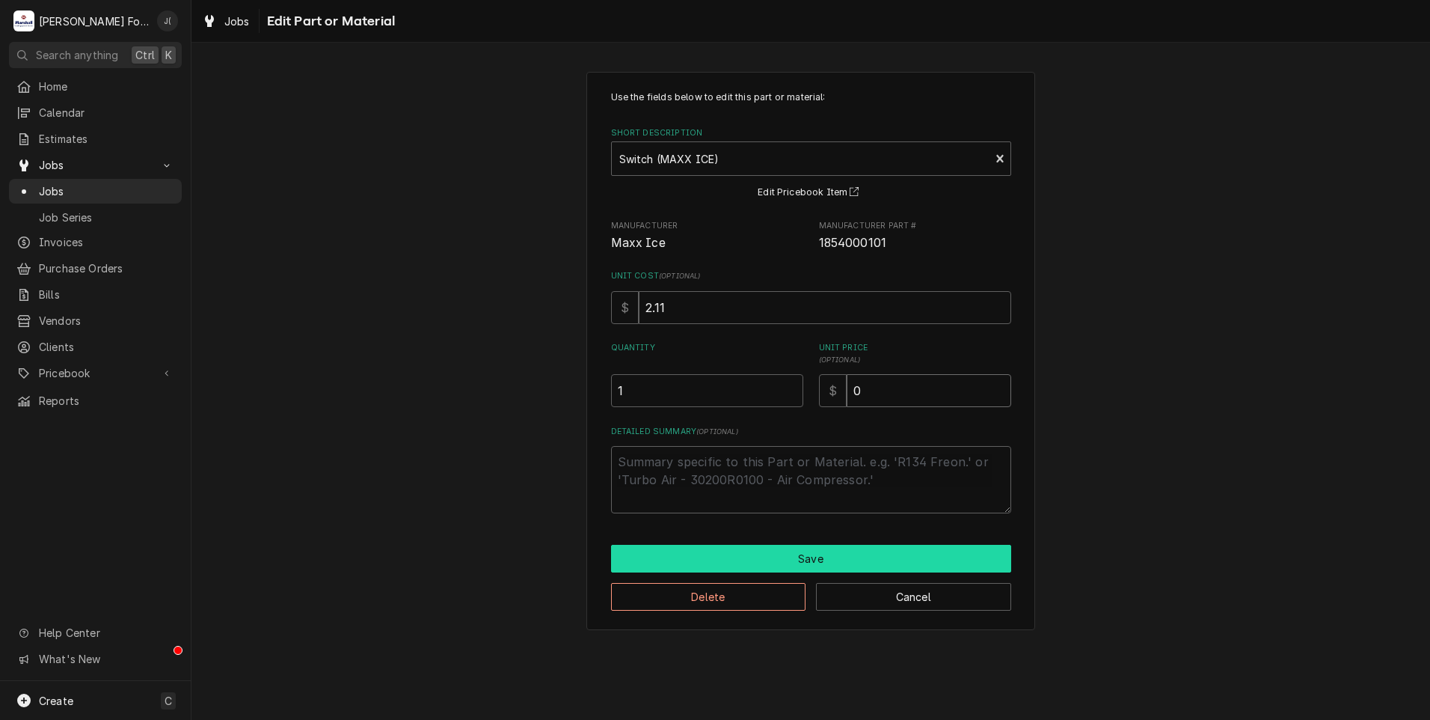
type input "0"
click at [812, 554] on button "Save" at bounding box center [811, 559] width 400 height 28
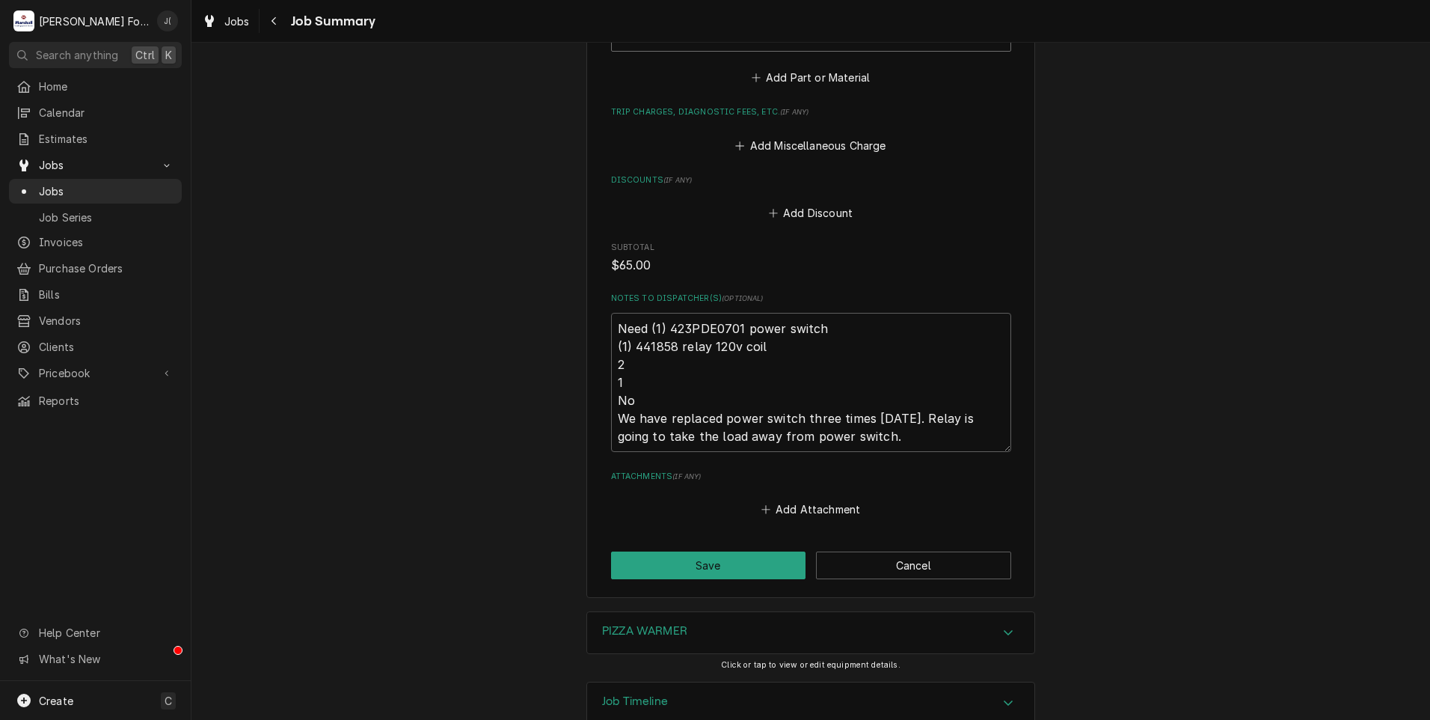
scroll to position [1810, 0]
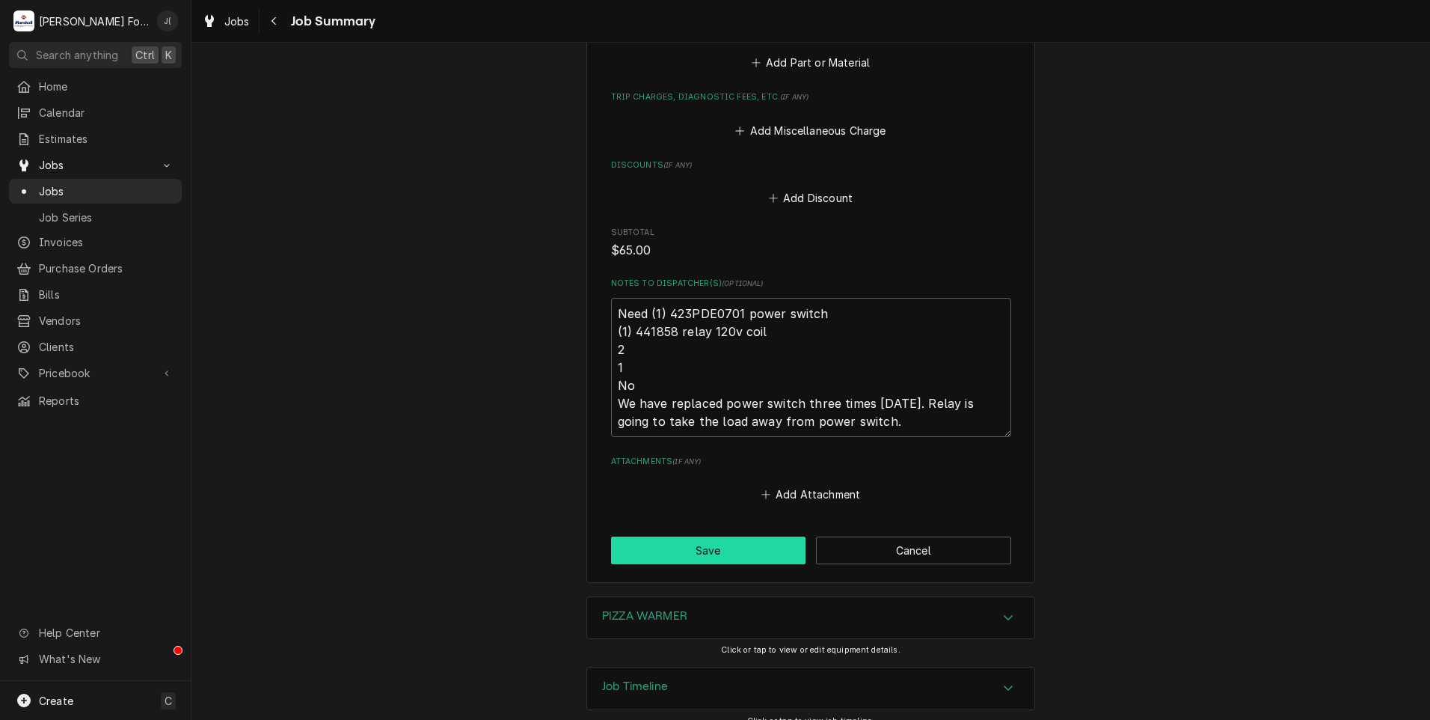
click at [729, 536] on button "Save" at bounding box center [708, 550] width 195 height 28
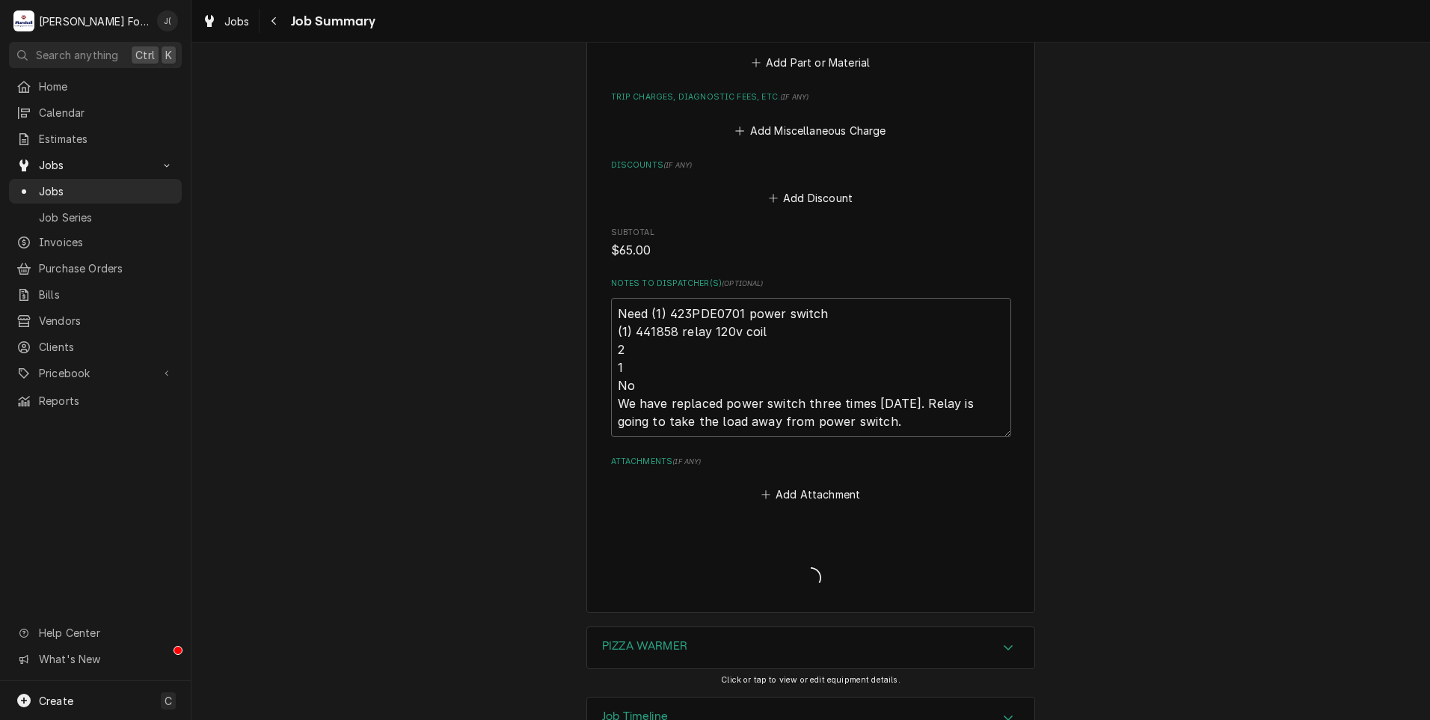
type textarea "x"
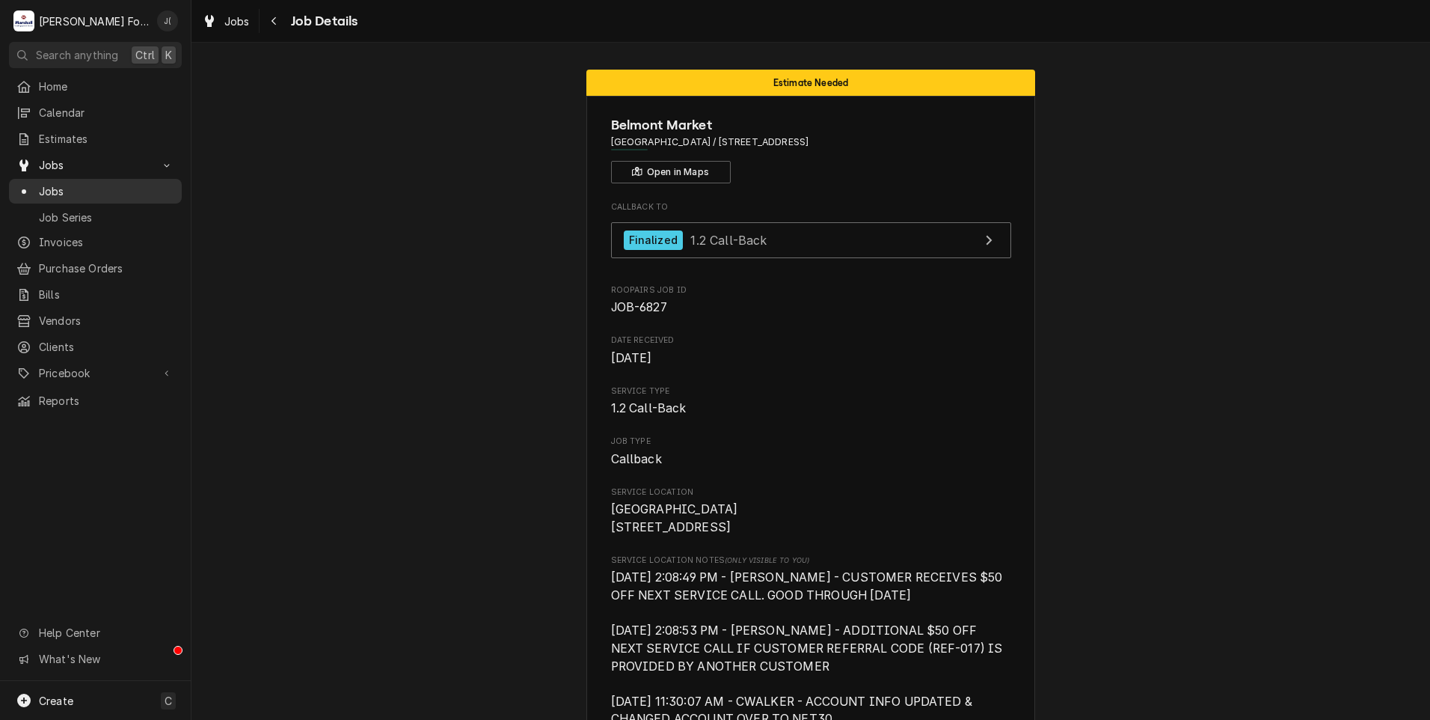
click at [125, 189] on span "Jobs" at bounding box center [106, 191] width 135 height 16
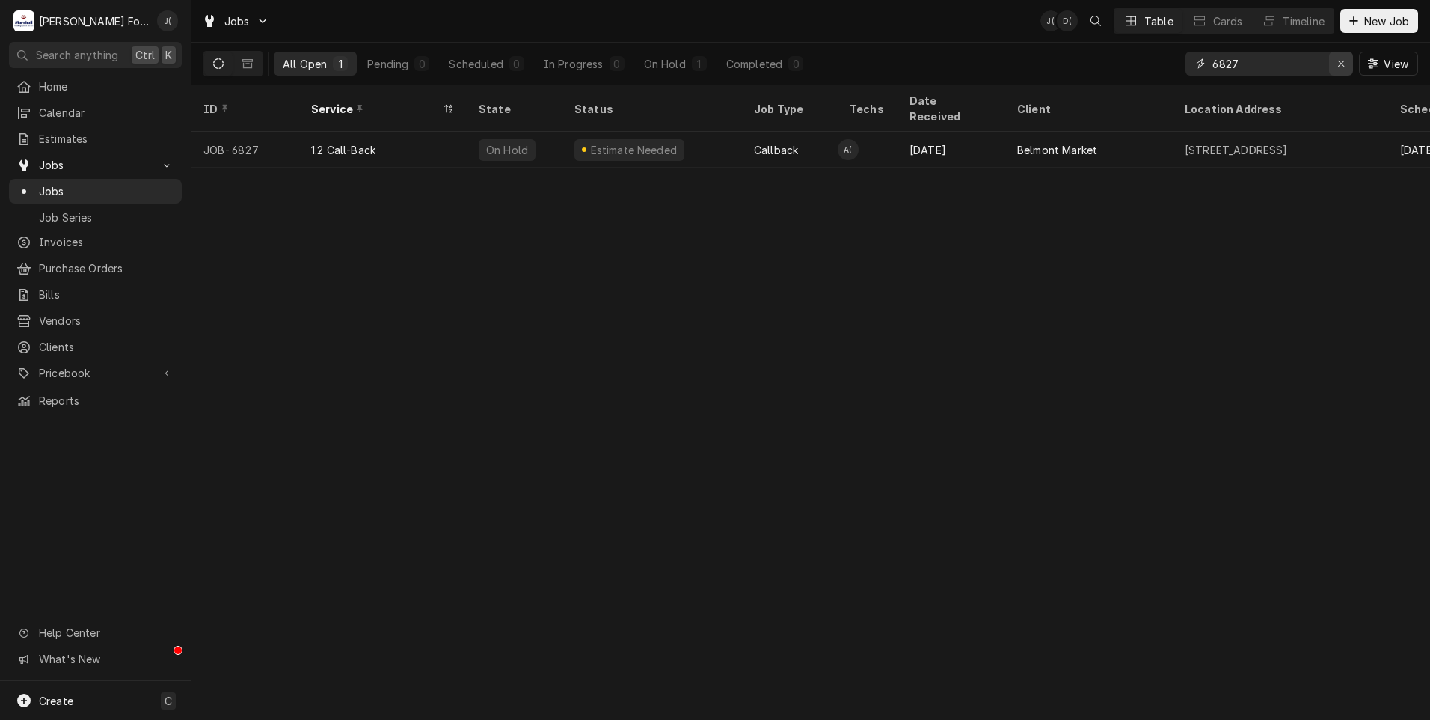
click at [1345, 67] on icon "Erase input" at bounding box center [1342, 63] width 8 height 10
click at [1294, 66] on input "Dynamic Content Wrapper" at bounding box center [1283, 64] width 141 height 24
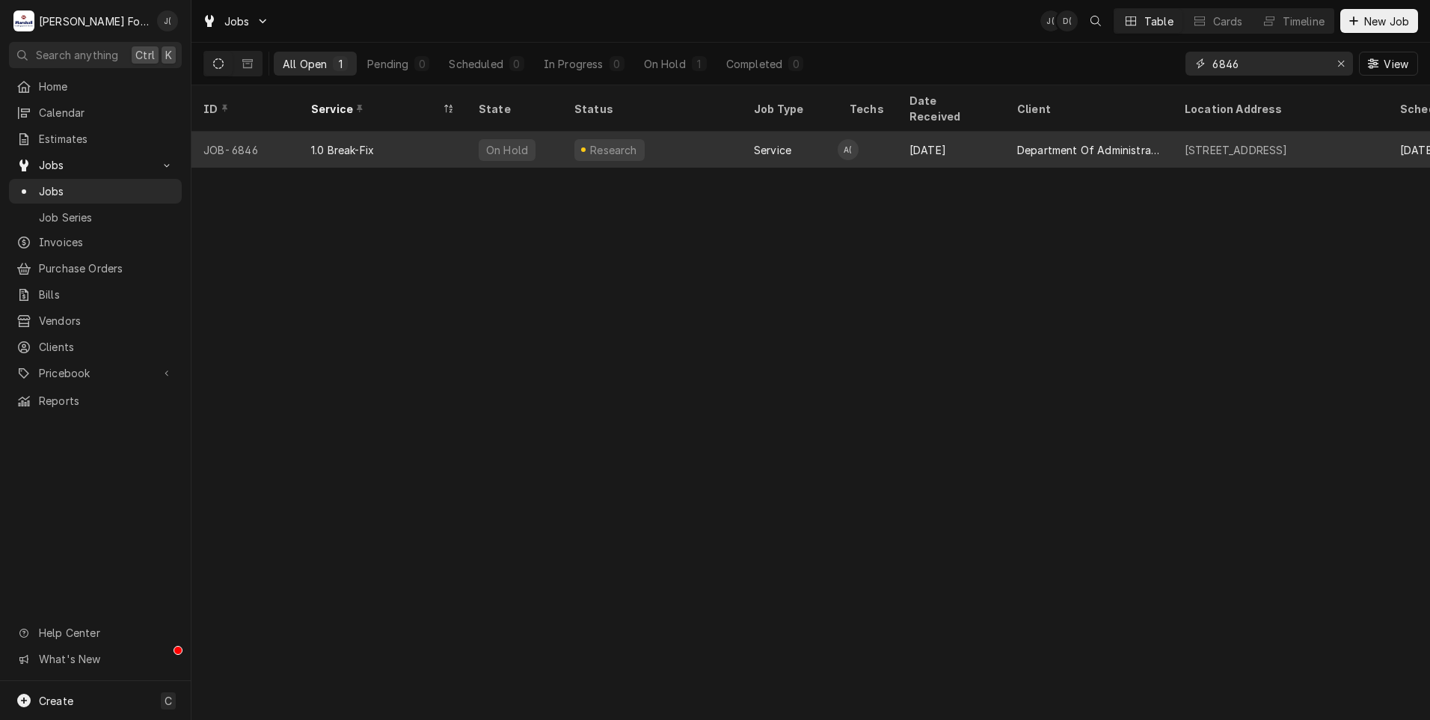
type input "6846"
click at [654, 133] on div "Research" at bounding box center [653, 150] width 180 height 36
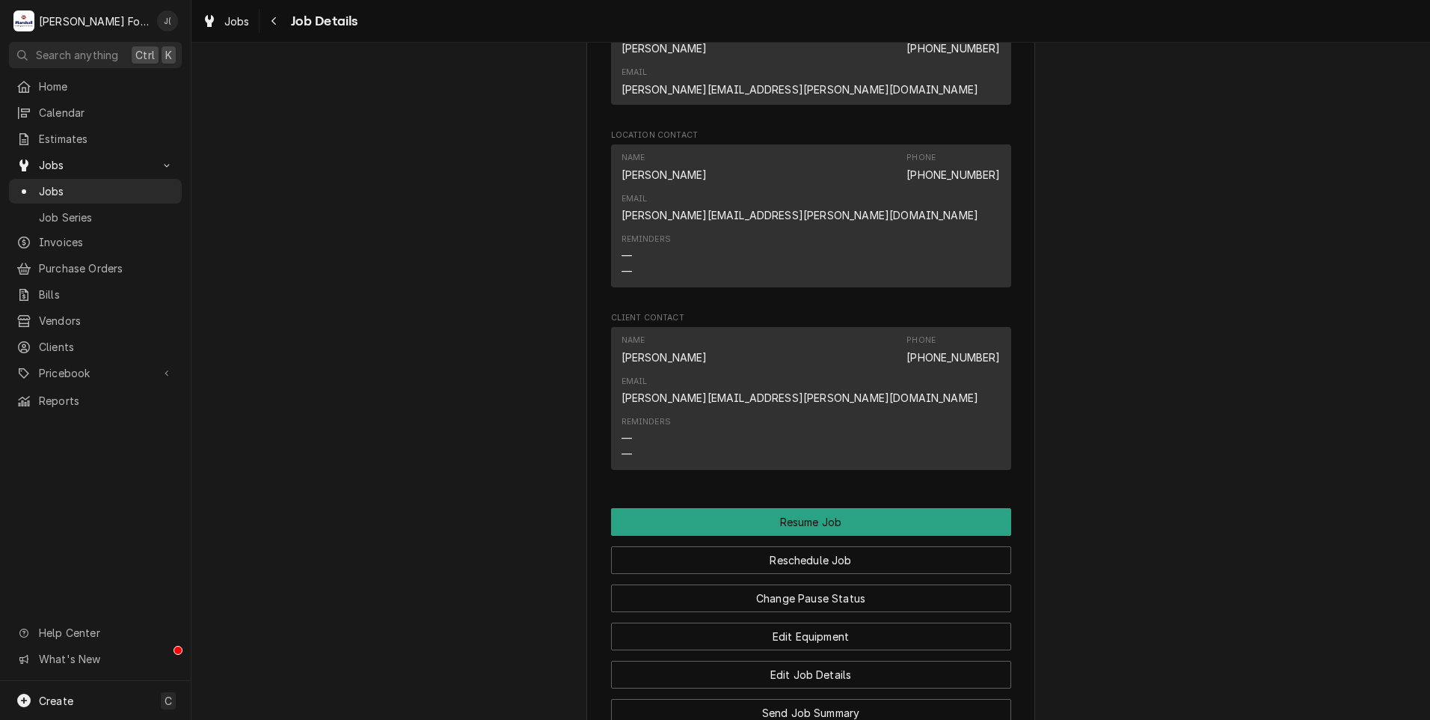
scroll to position [1641, 0]
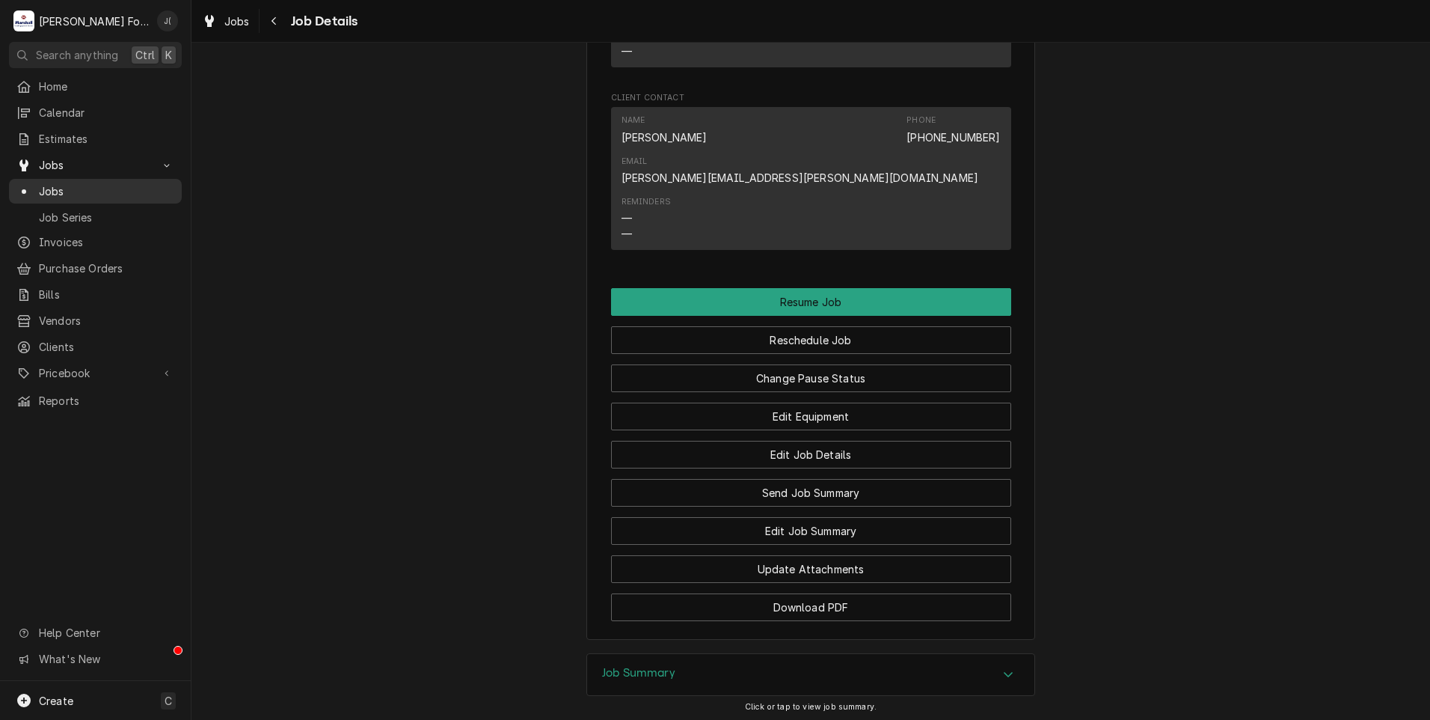
click at [65, 185] on span "Jobs" at bounding box center [106, 191] width 135 height 16
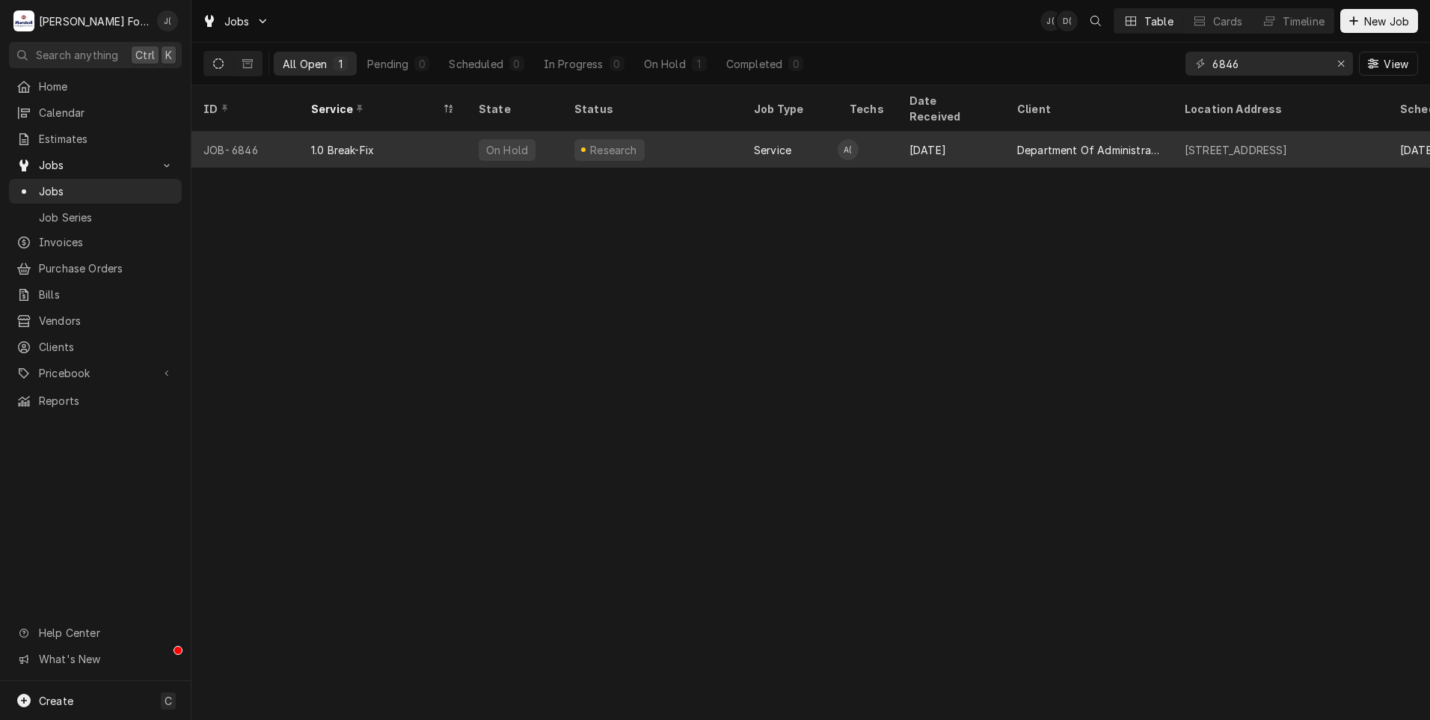
click at [649, 136] on div "Research" at bounding box center [653, 150] width 180 height 36
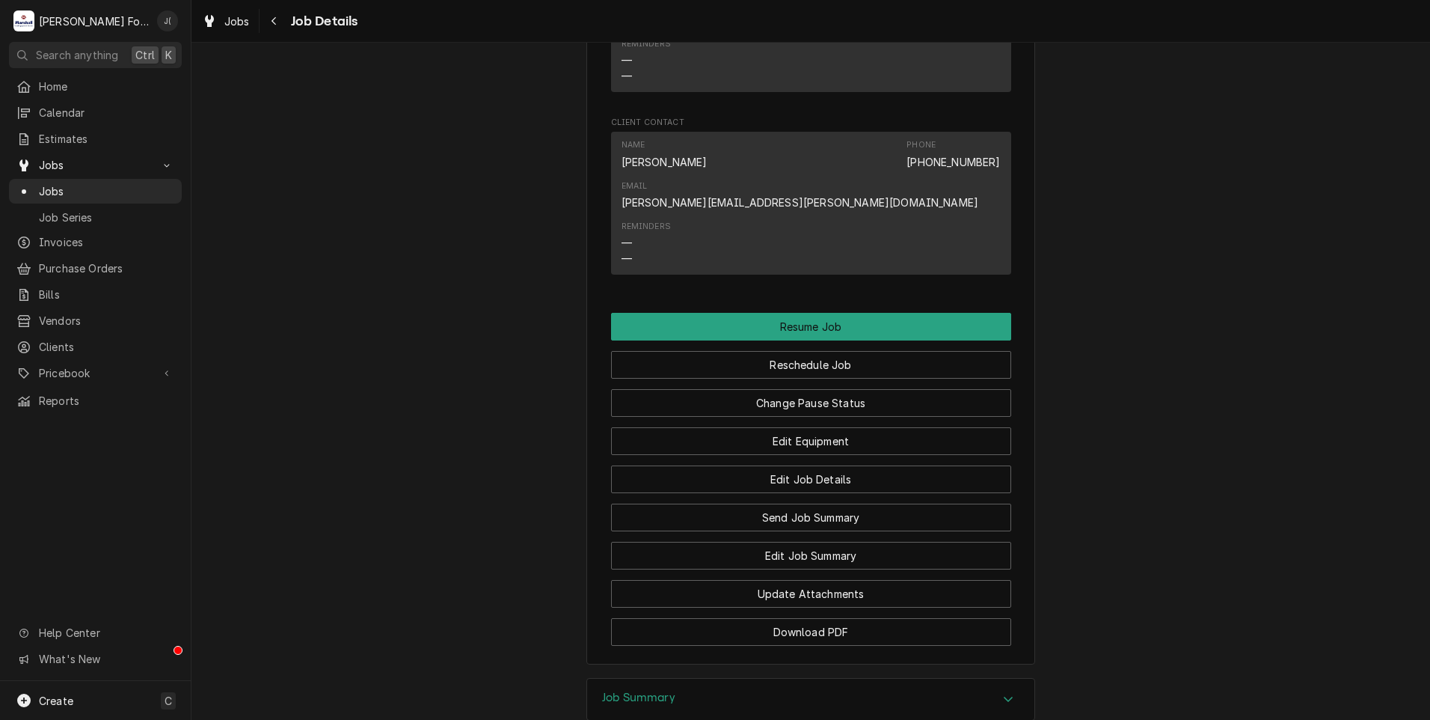
scroll to position [1641, 0]
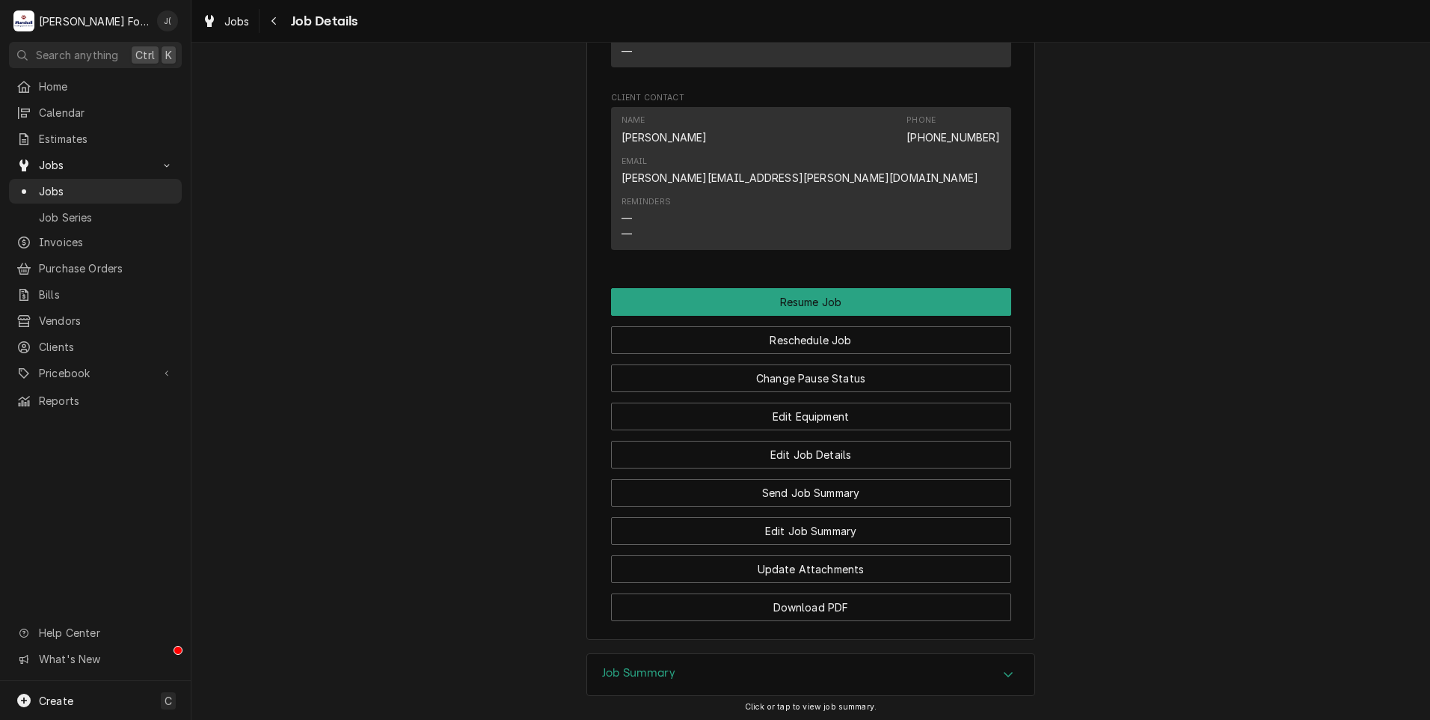
click at [647, 666] on h3 "Job Summary" at bounding box center [638, 673] width 73 height 14
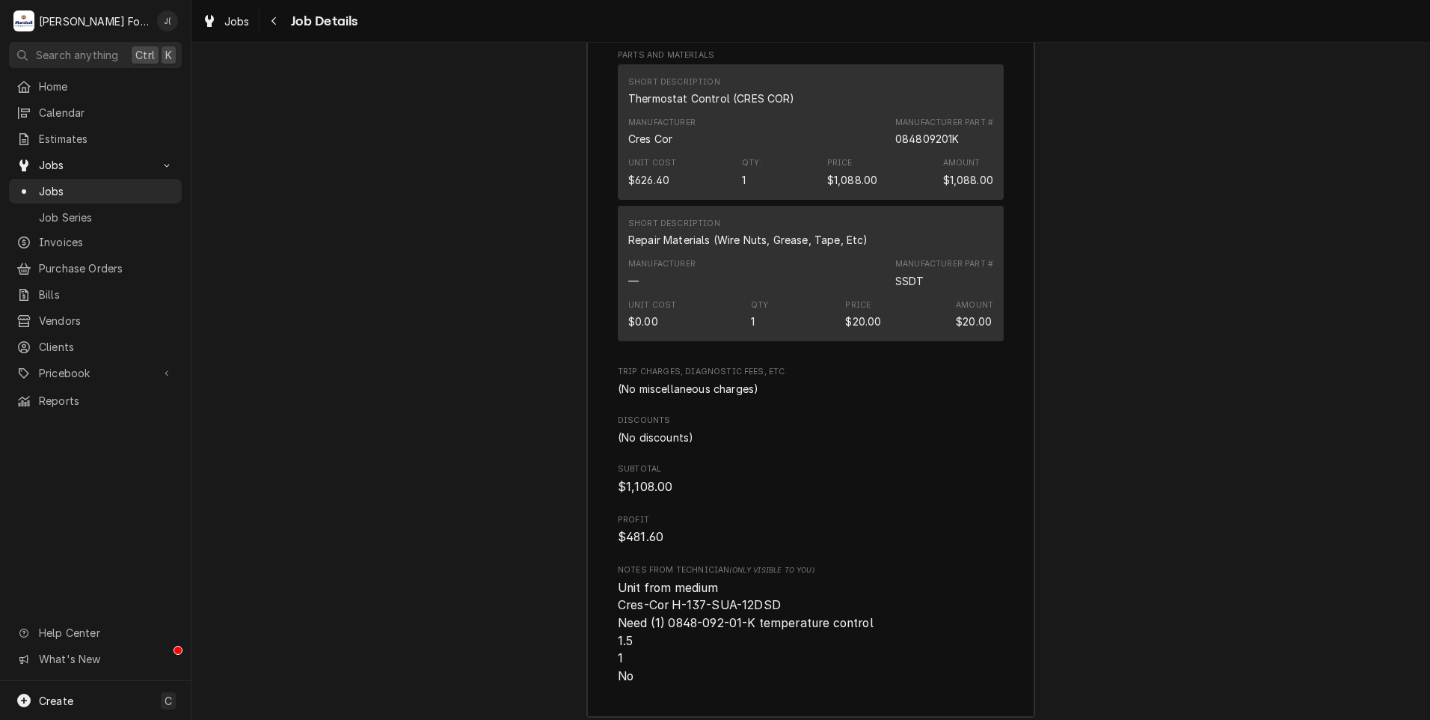
scroll to position [3092, 0]
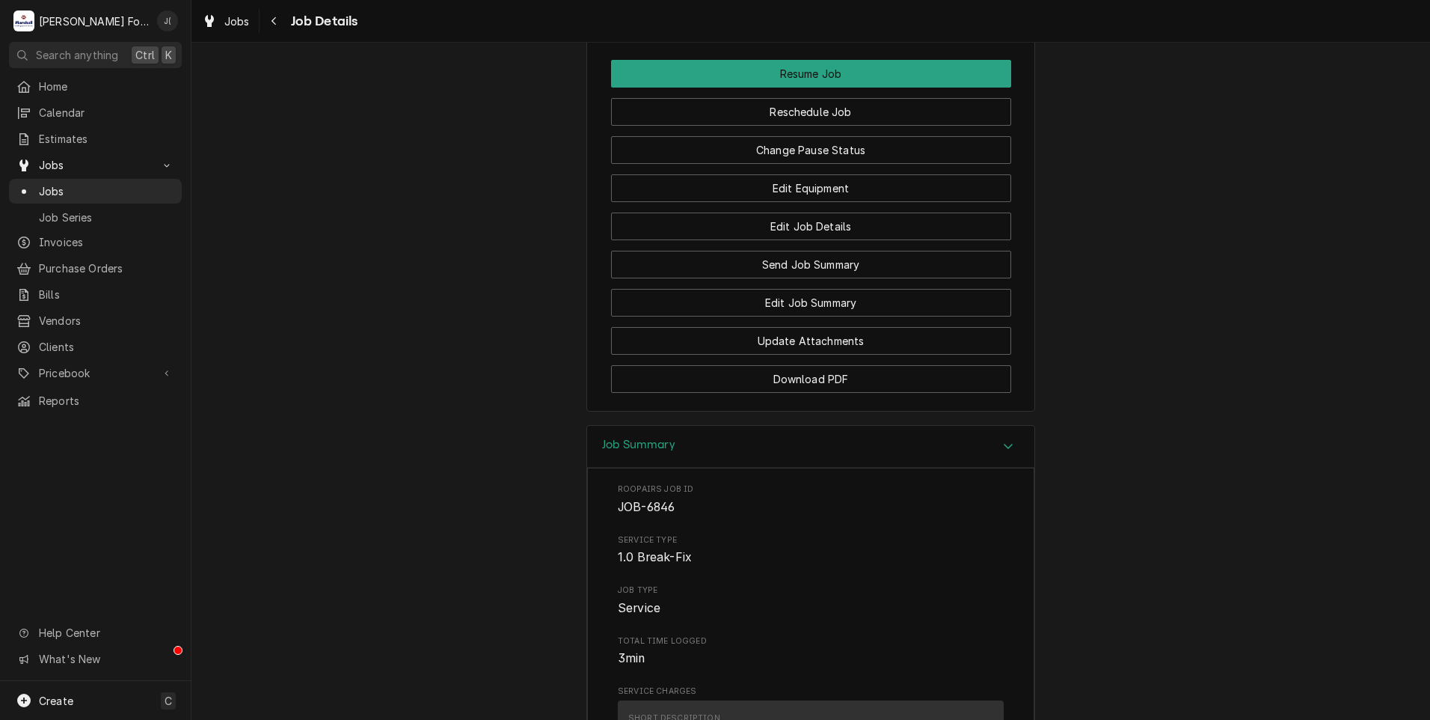
scroll to position [1597, 0]
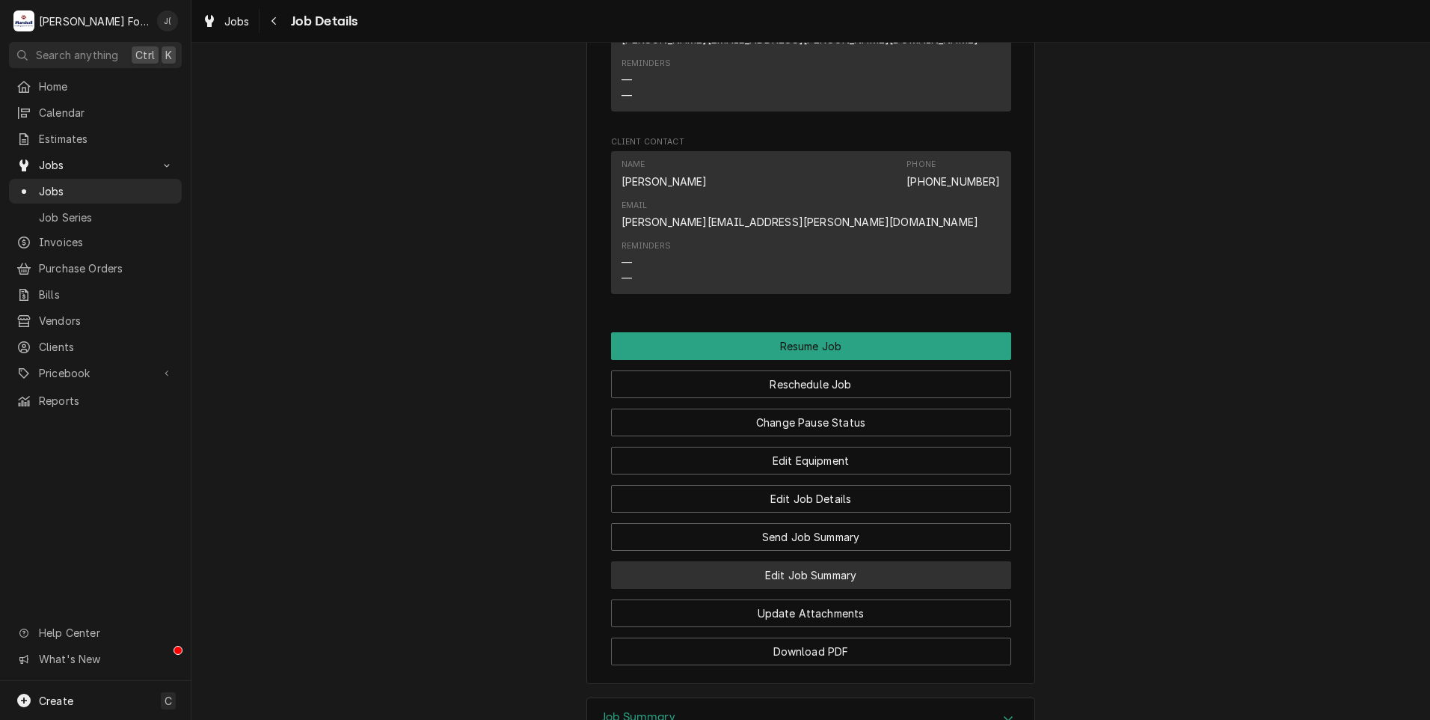
click at [837, 561] on button "Edit Job Summary" at bounding box center [811, 575] width 400 height 28
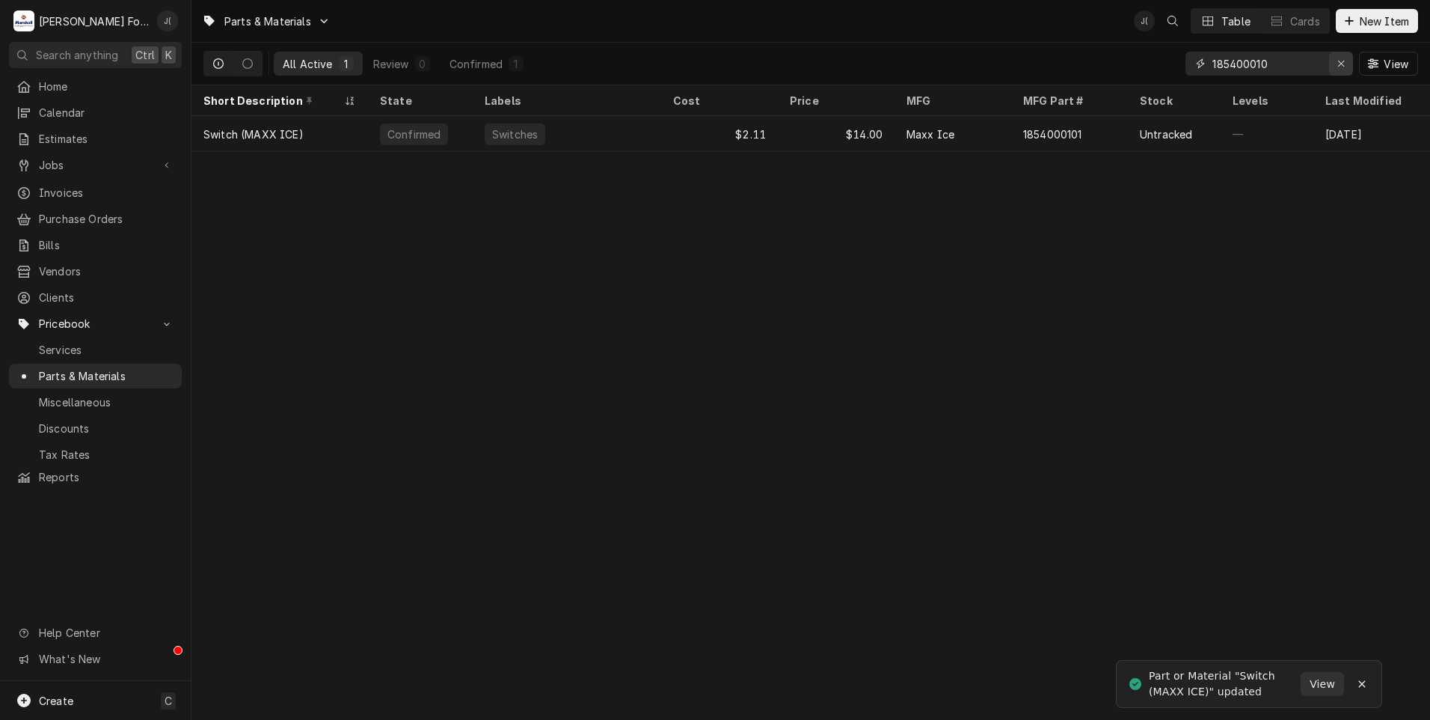
drag, startPoint x: 1338, startPoint y: 67, endPoint x: 1328, endPoint y: 70, distance: 10.0
click at [1338, 68] on div "Erase input" at bounding box center [1341, 63] width 15 height 15
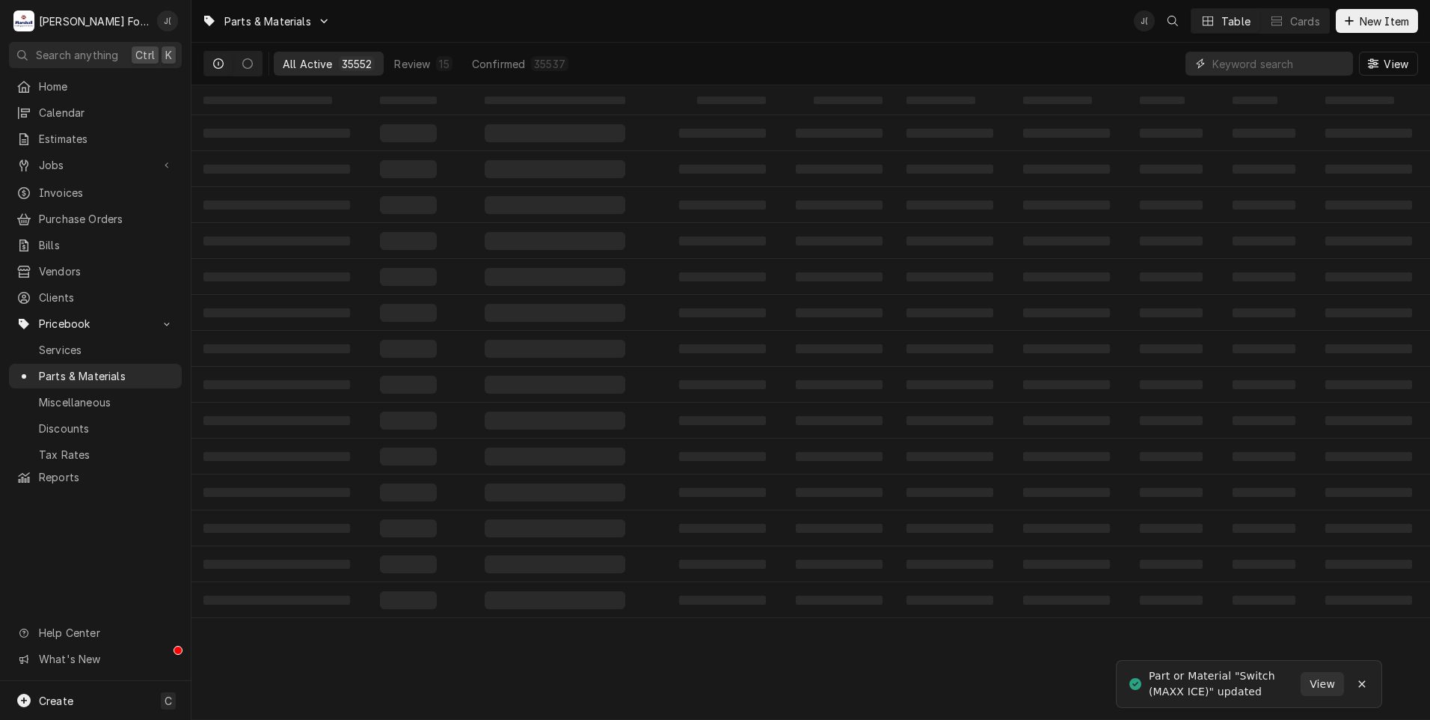
paste input "0848-092-01-K"
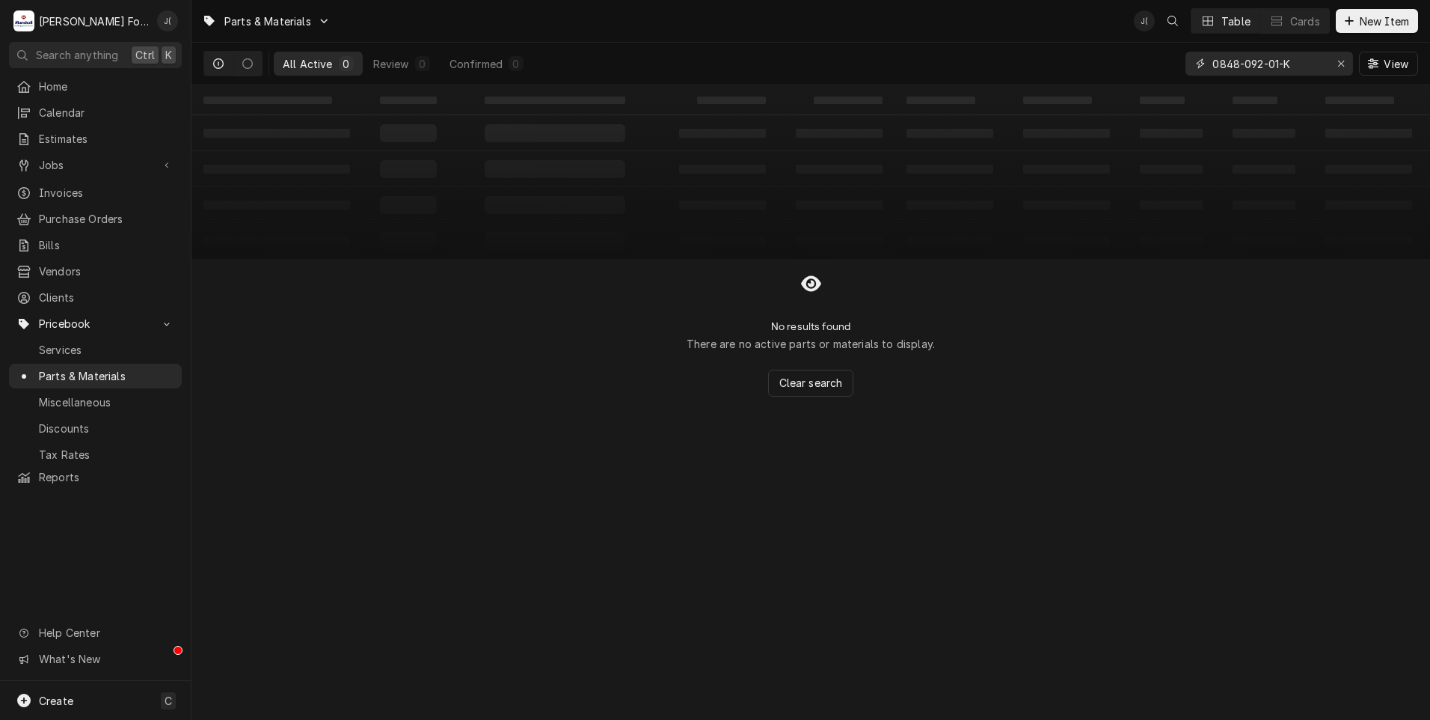
type input "0848-092-01-K"
click at [332, 67] on button "All Active 0" at bounding box center [318, 64] width 89 height 24
click at [1341, 65] on icon "Erase input" at bounding box center [1342, 63] width 8 height 10
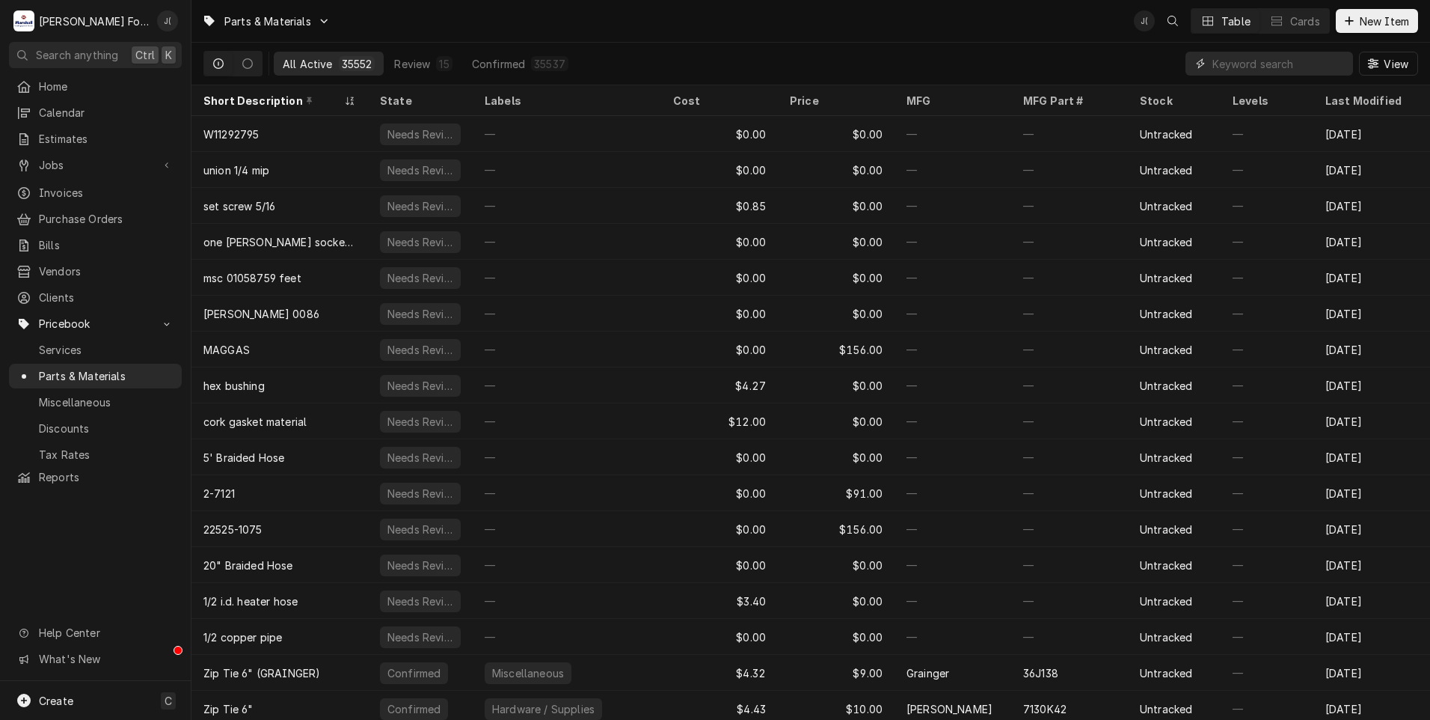
click at [1318, 67] on input "Dynamic Content Wrapper" at bounding box center [1279, 64] width 133 height 24
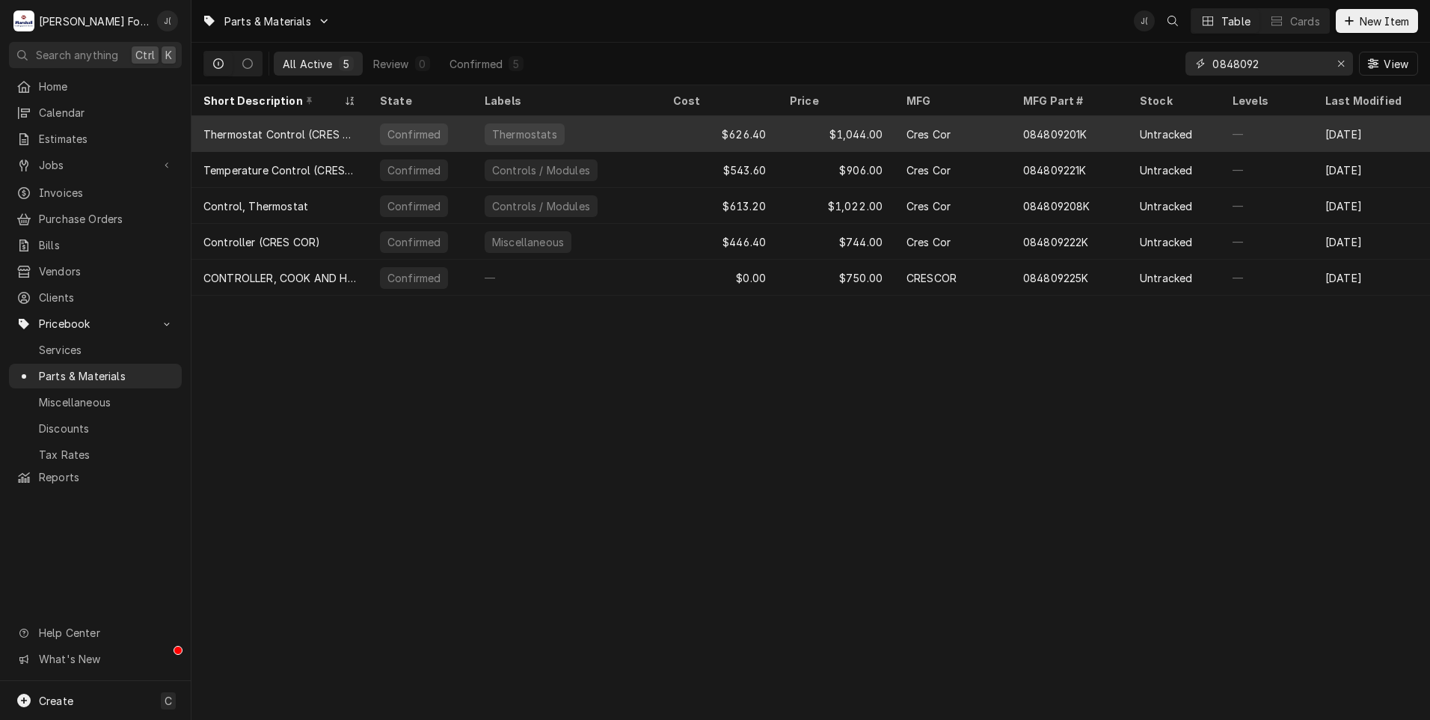
type input "0848092"
click at [1053, 134] on div "084809201K" at bounding box center [1055, 134] width 64 height 16
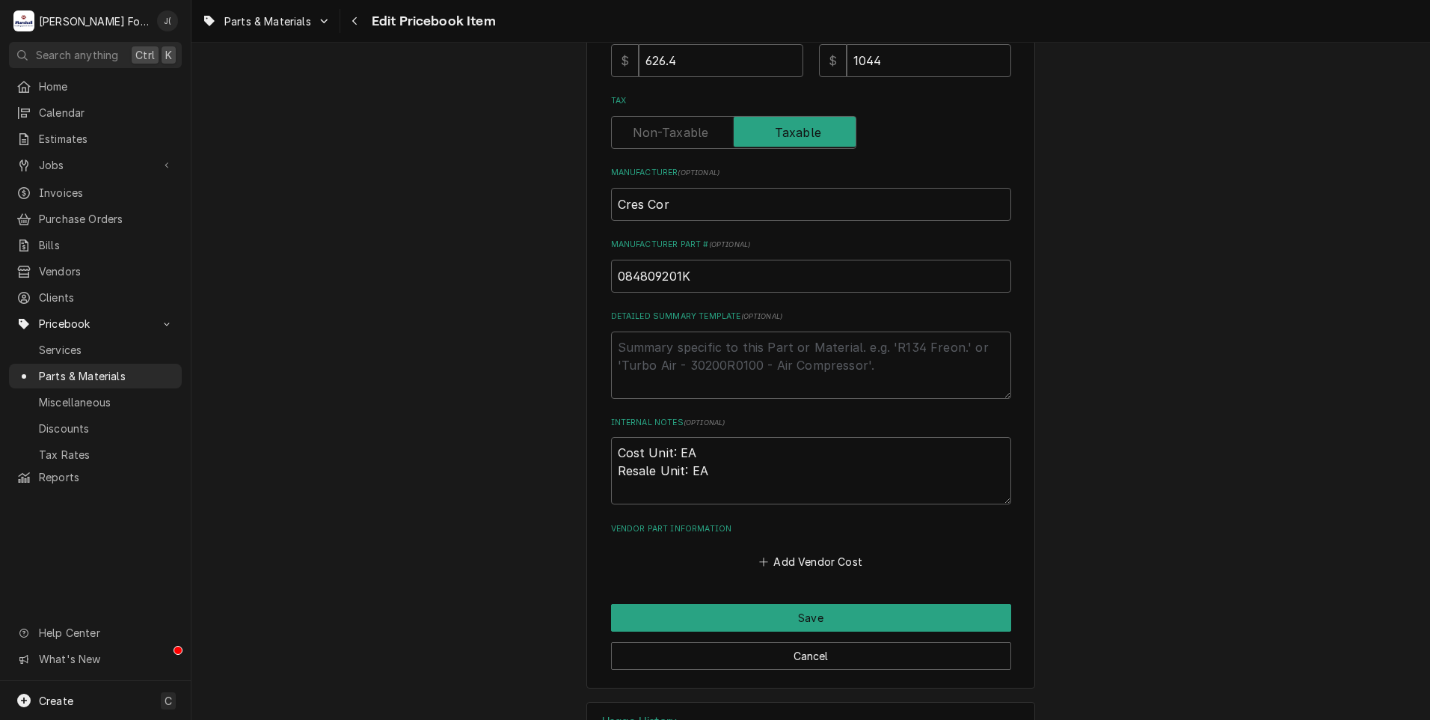
scroll to position [449, 0]
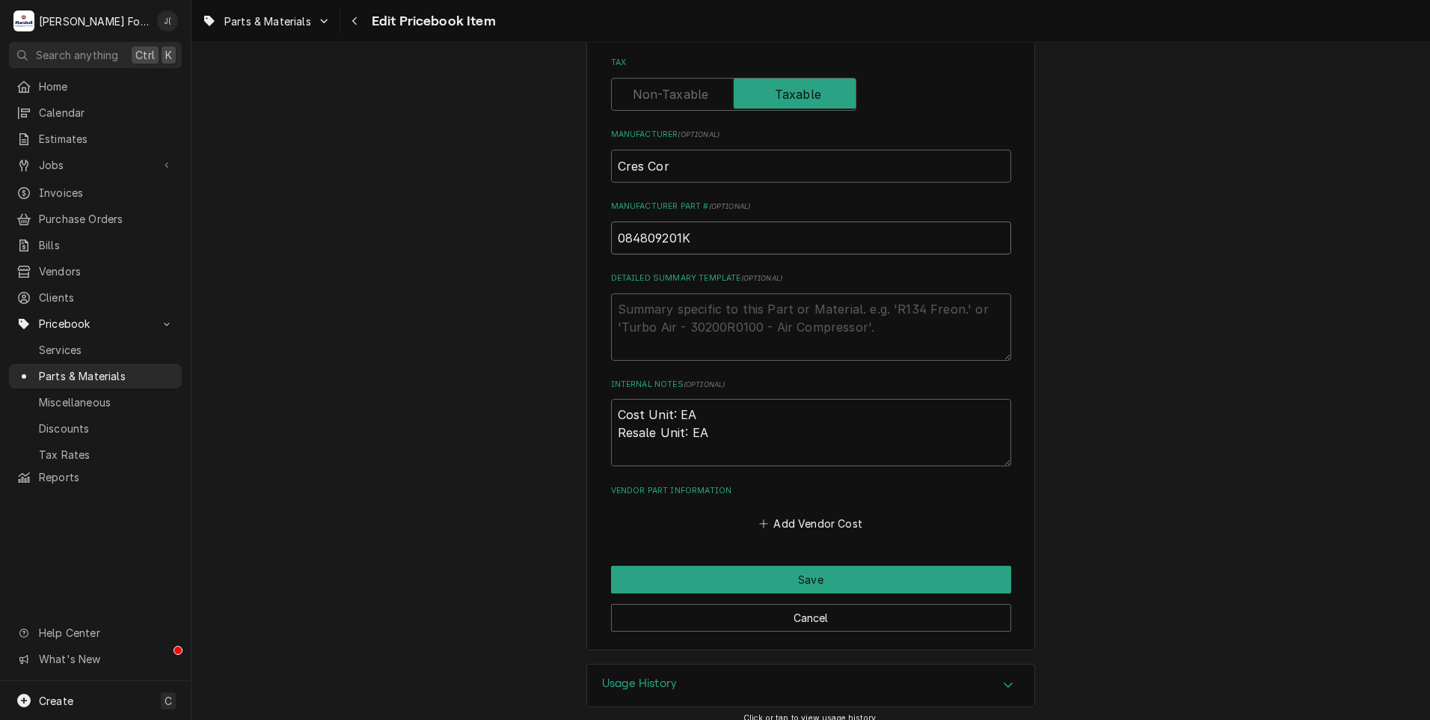
click at [640, 233] on input "084809201K" at bounding box center [811, 237] width 400 height 33
type textarea "x"
type input "0848-09201K"
type textarea "x"
type input "0848-092-01K"
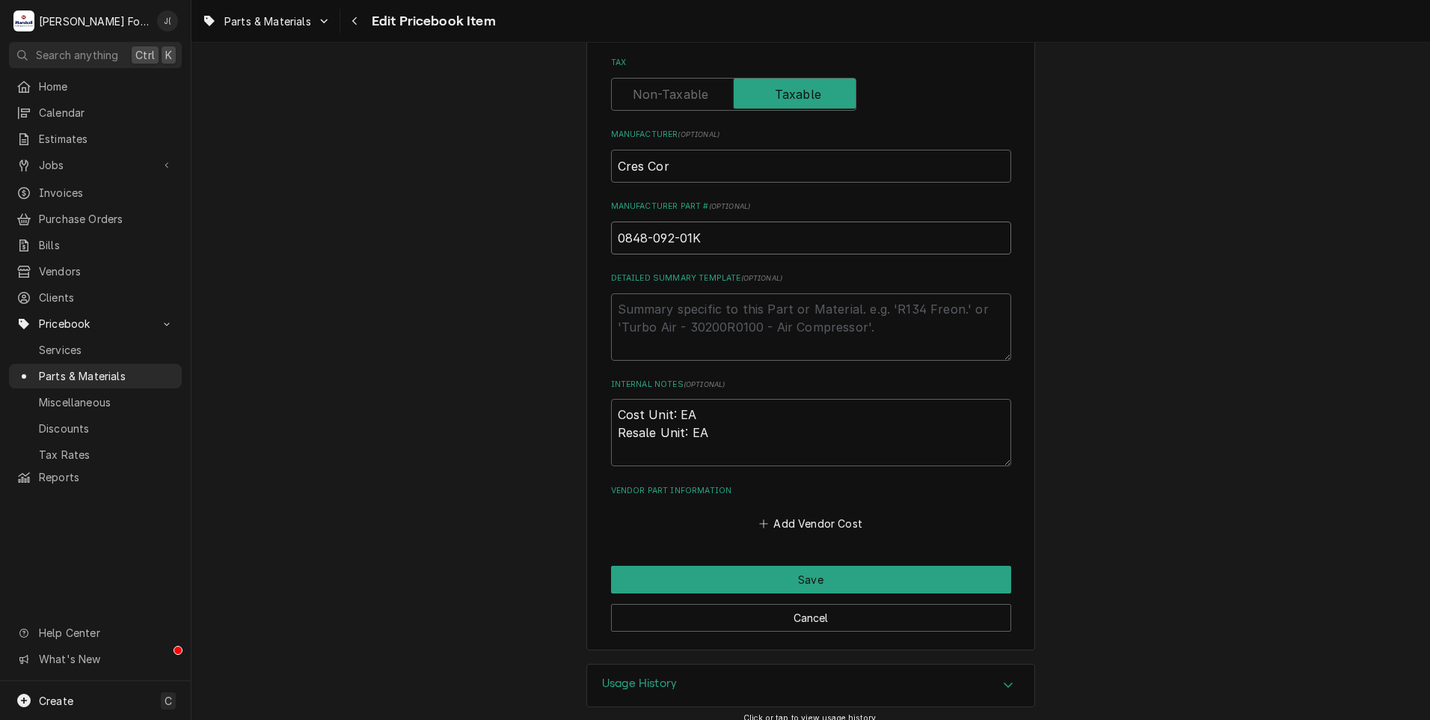
type textarea "x"
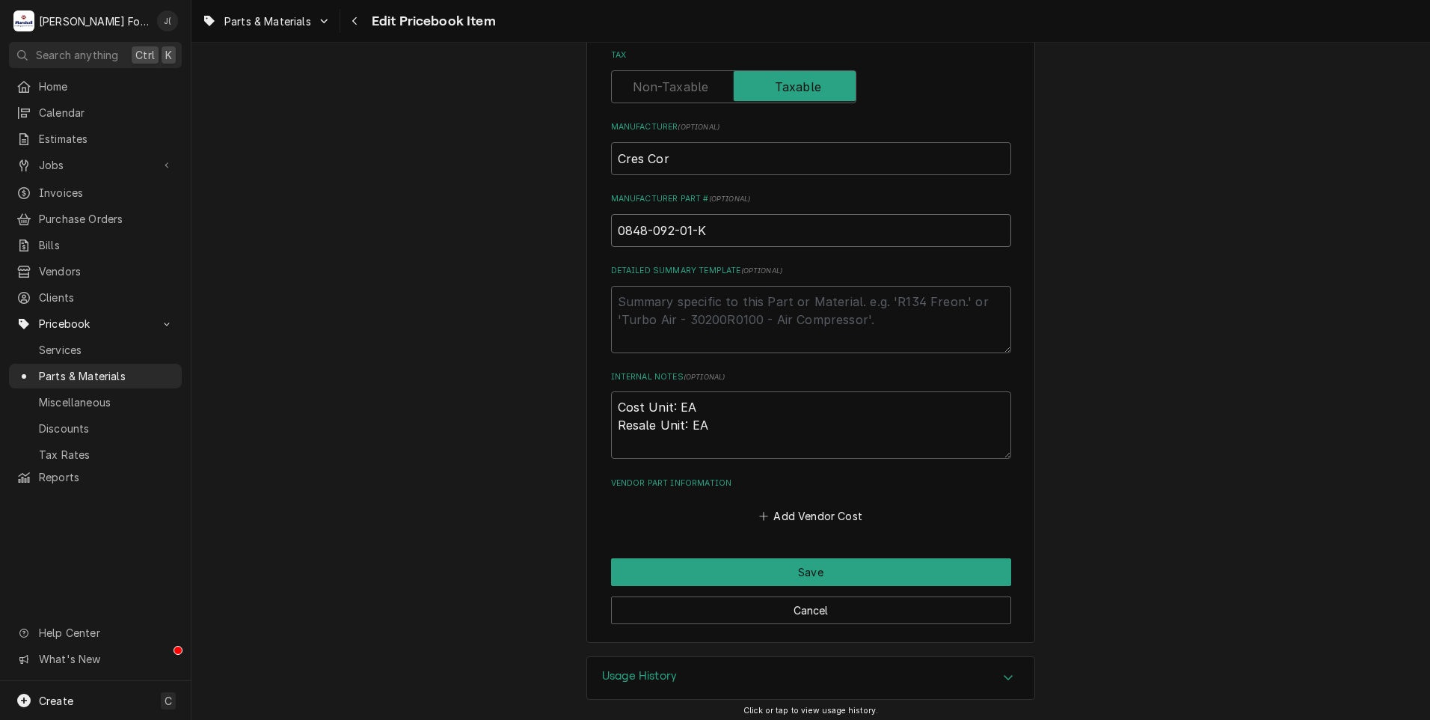
scroll to position [461, 0]
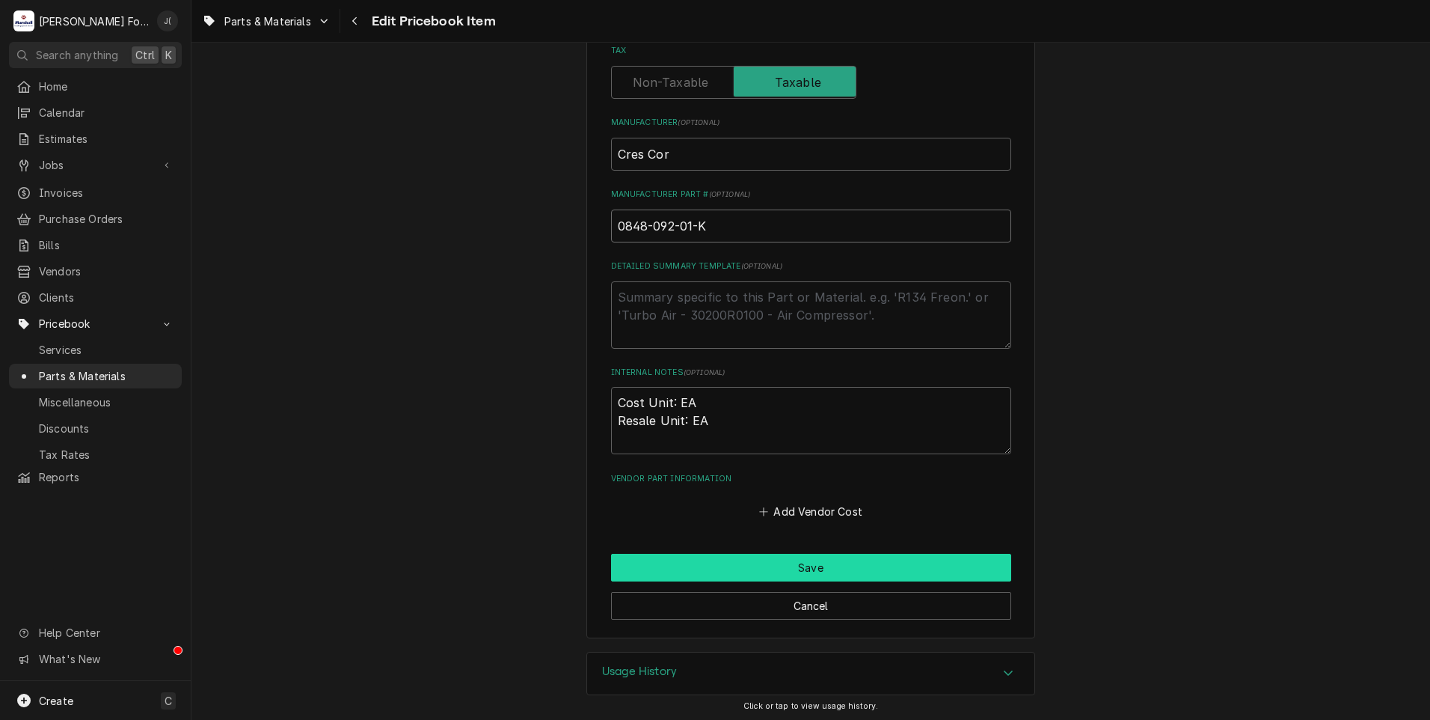
type input "0848-092-01-K"
click at [722, 557] on button "Save" at bounding box center [811, 568] width 400 height 28
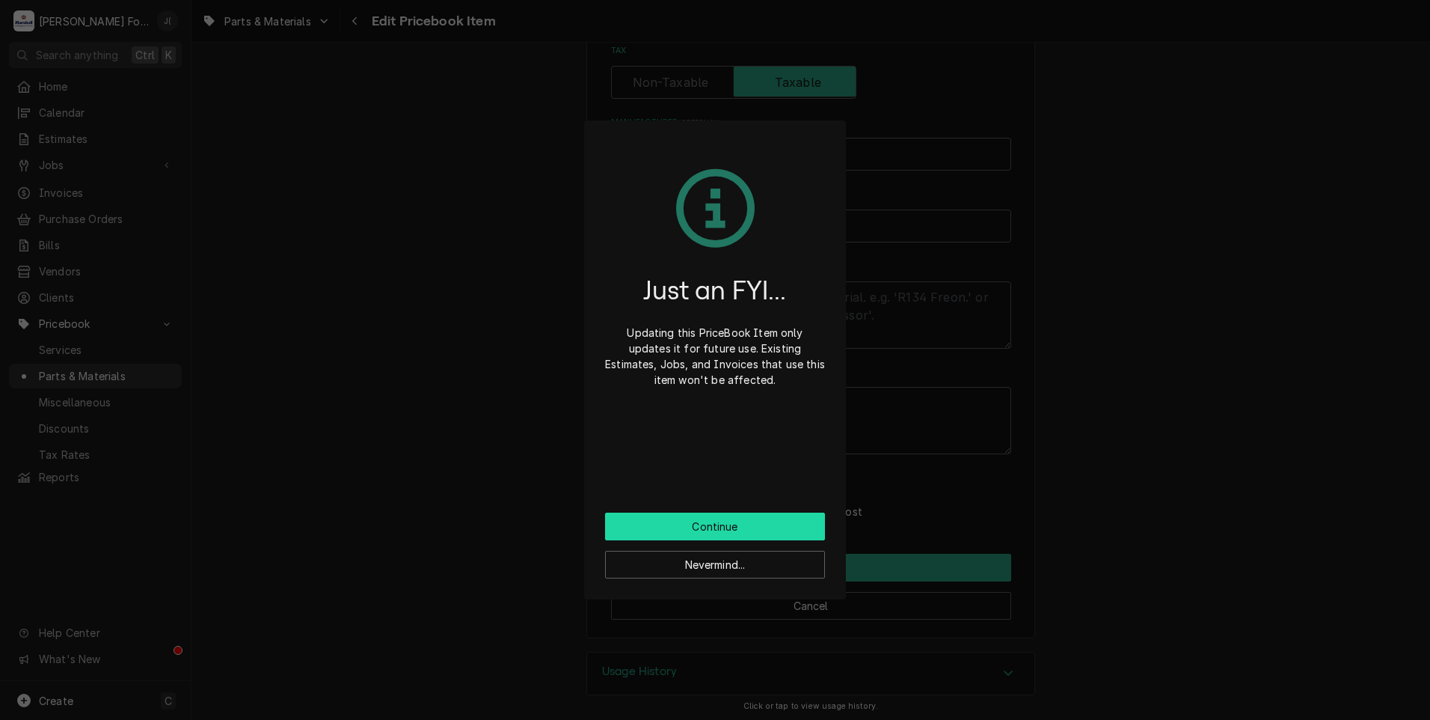
click at [721, 530] on button "Continue" at bounding box center [715, 526] width 220 height 28
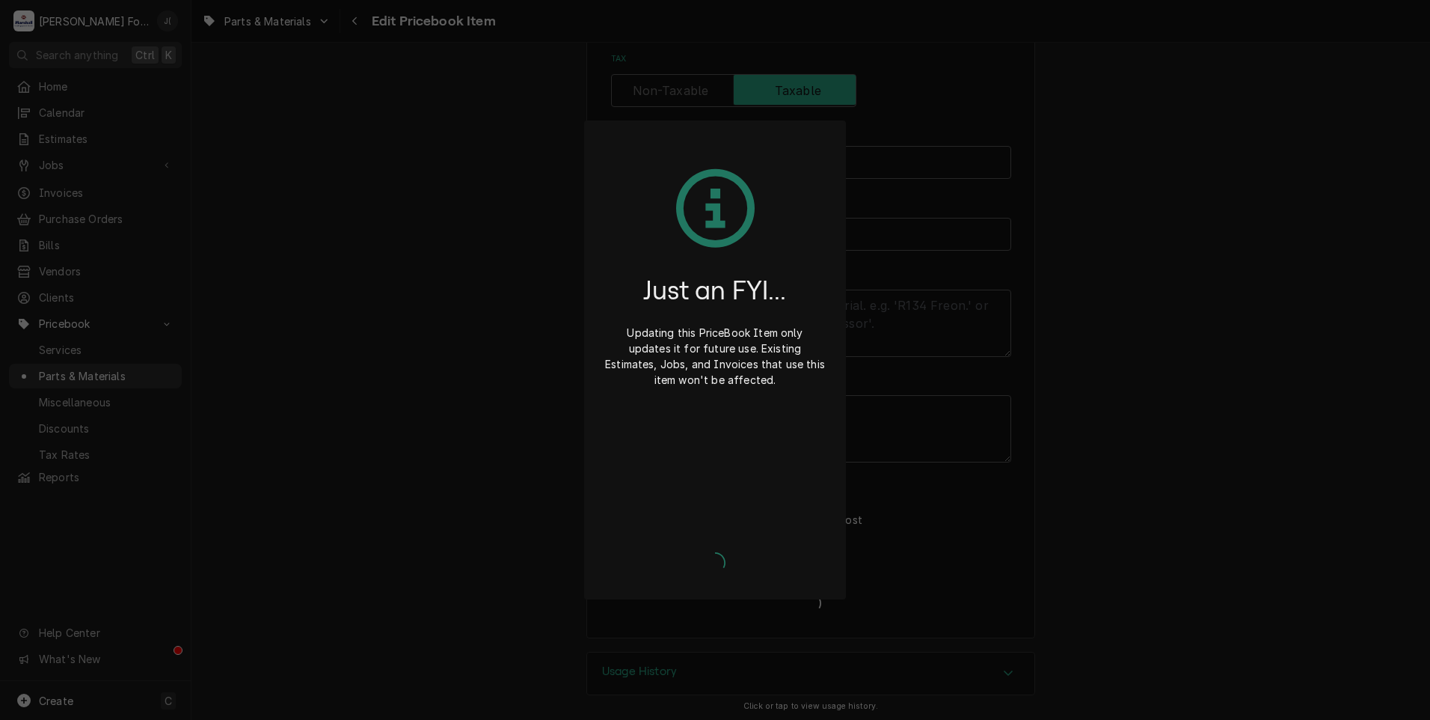
type textarea "x"
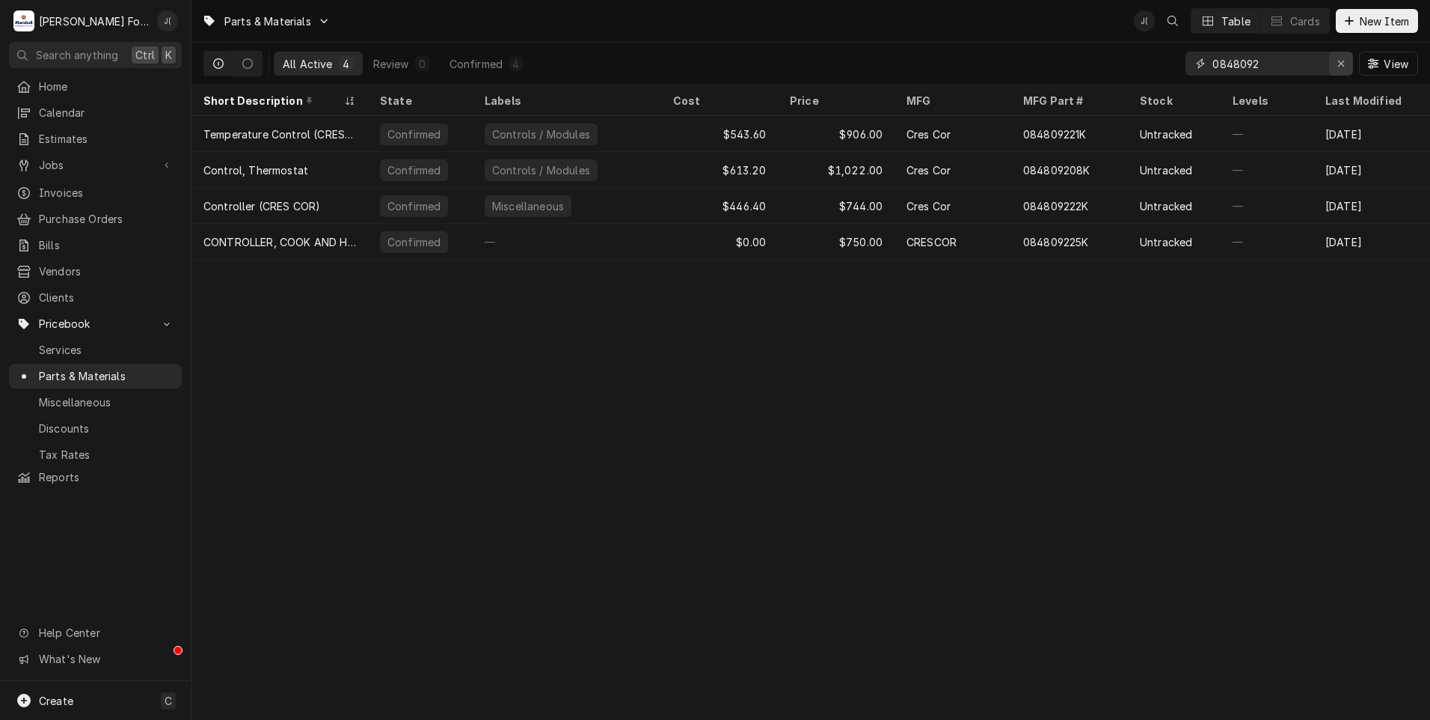
click at [1343, 65] on icon "Erase input" at bounding box center [1342, 63] width 8 height 10
click at [1264, 60] on input "Dynamic Content Wrapper" at bounding box center [1283, 64] width 141 height 24
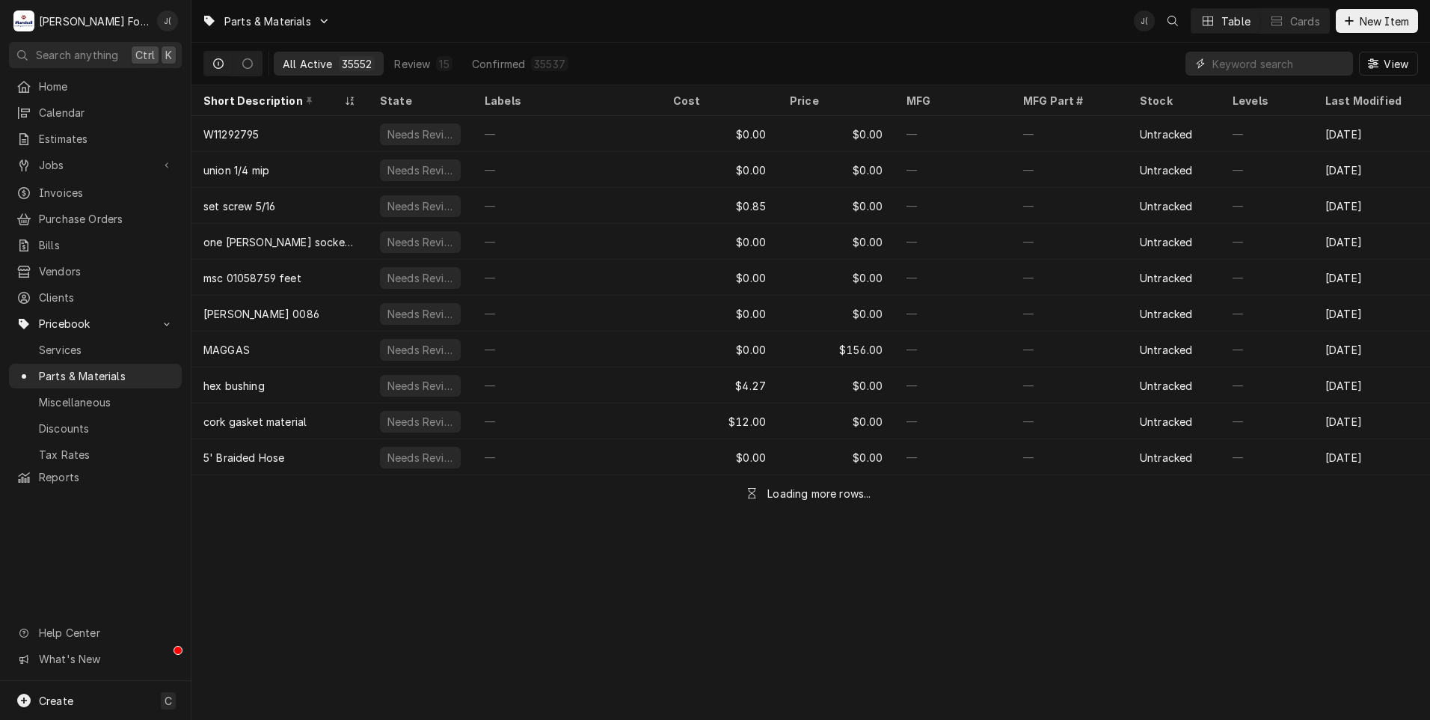
paste input "0848-092-01-K"
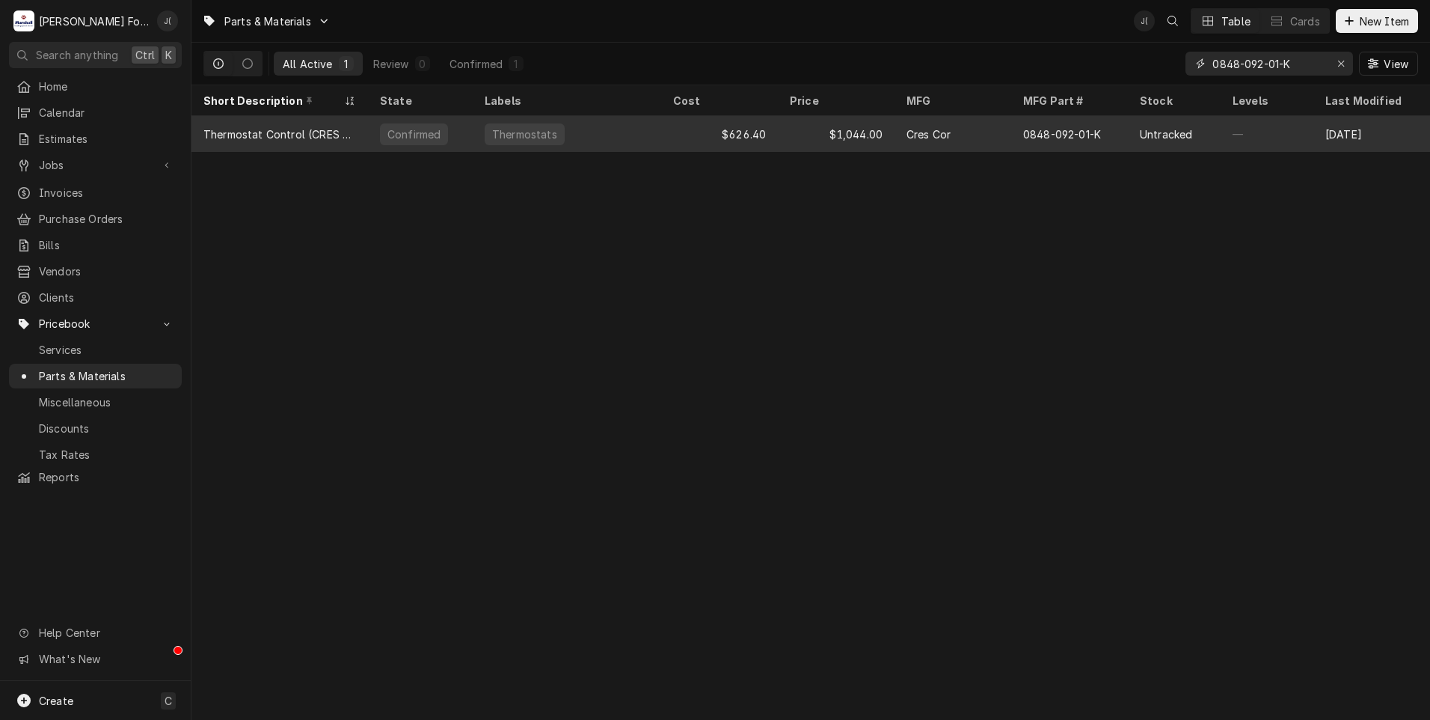
type input "0848-092-01-K"
click at [446, 133] on div "Confirmed" at bounding box center [420, 134] width 105 height 36
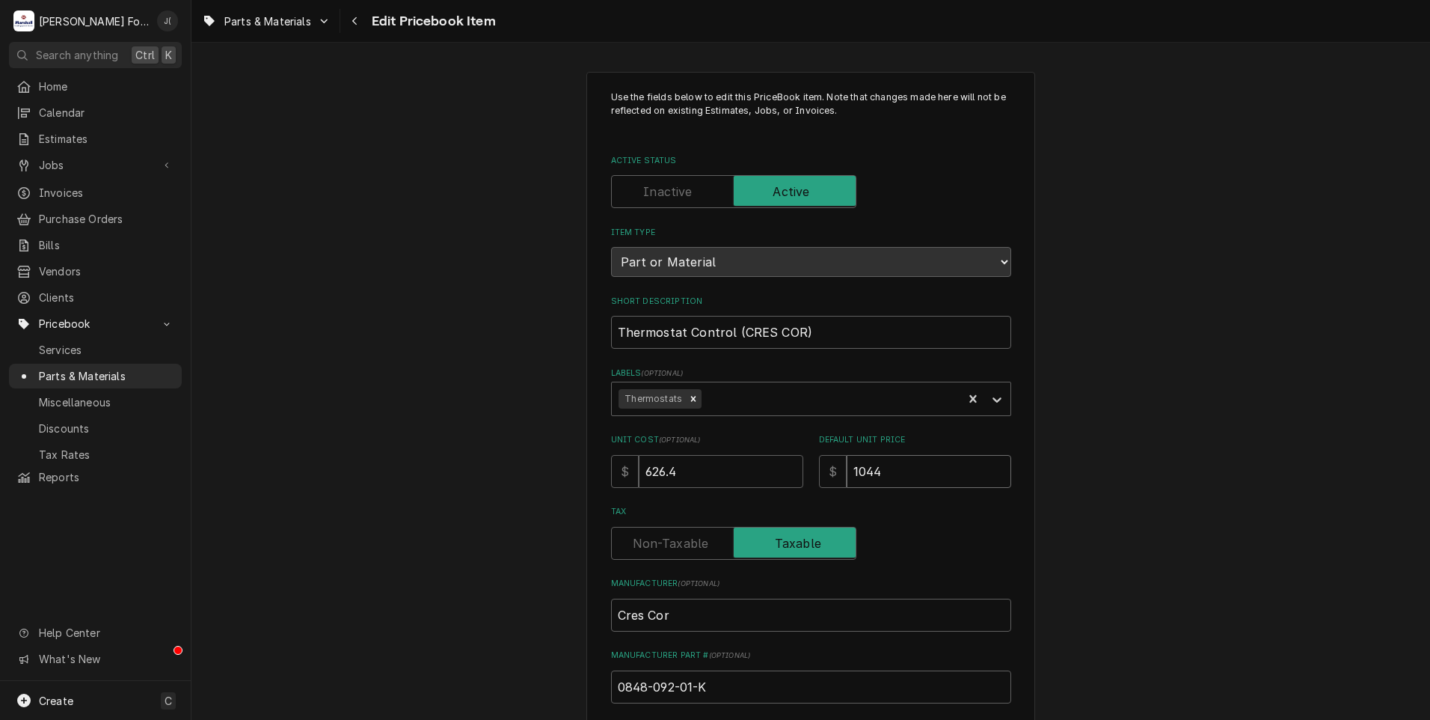
drag, startPoint x: 900, startPoint y: 462, endPoint x: 442, endPoint y: 445, distance: 458.1
click at [450, 445] on div "Use the fields below to edit this PriceBook item. Note that changes made here w…" at bounding box center [811, 585] width 1239 height 1054
type textarea "x"
type input "1"
type textarea "x"
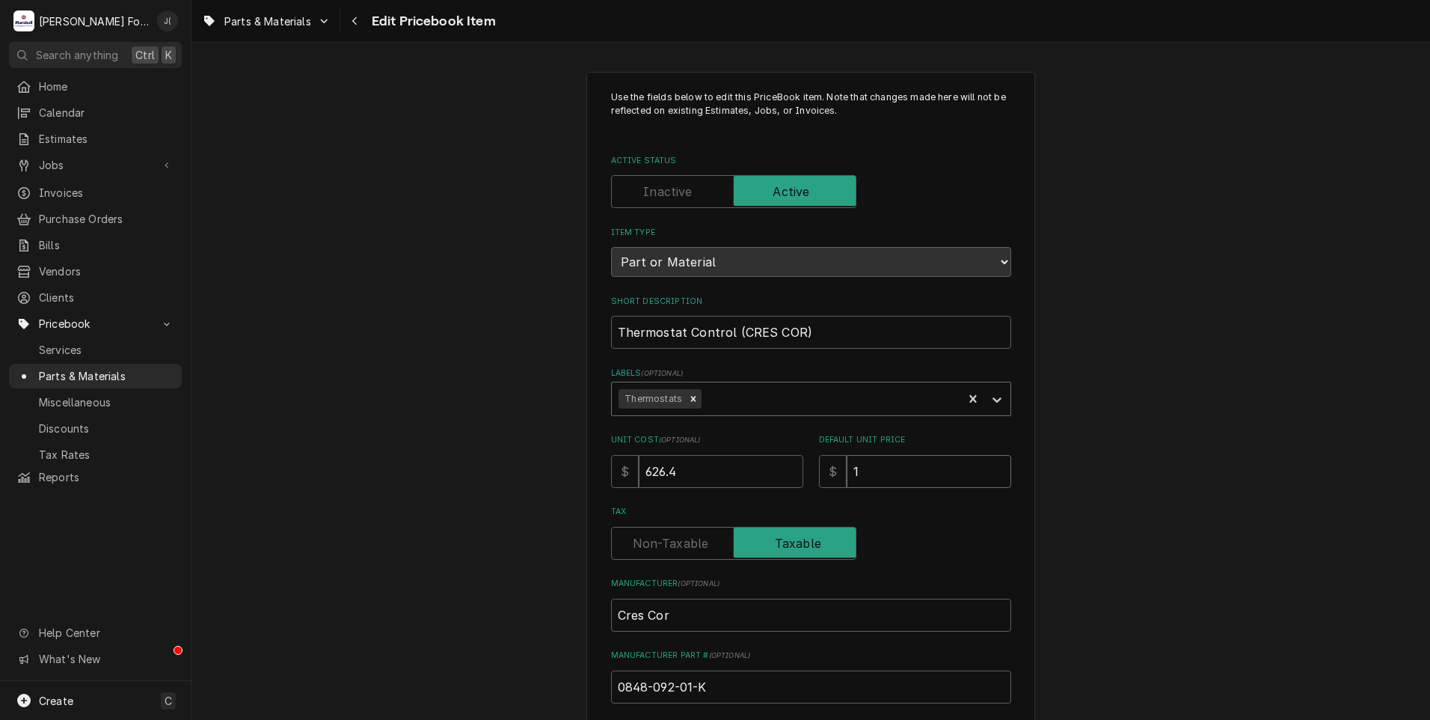
type input "10"
type textarea "x"
type input "108"
type textarea "x"
type input "1088"
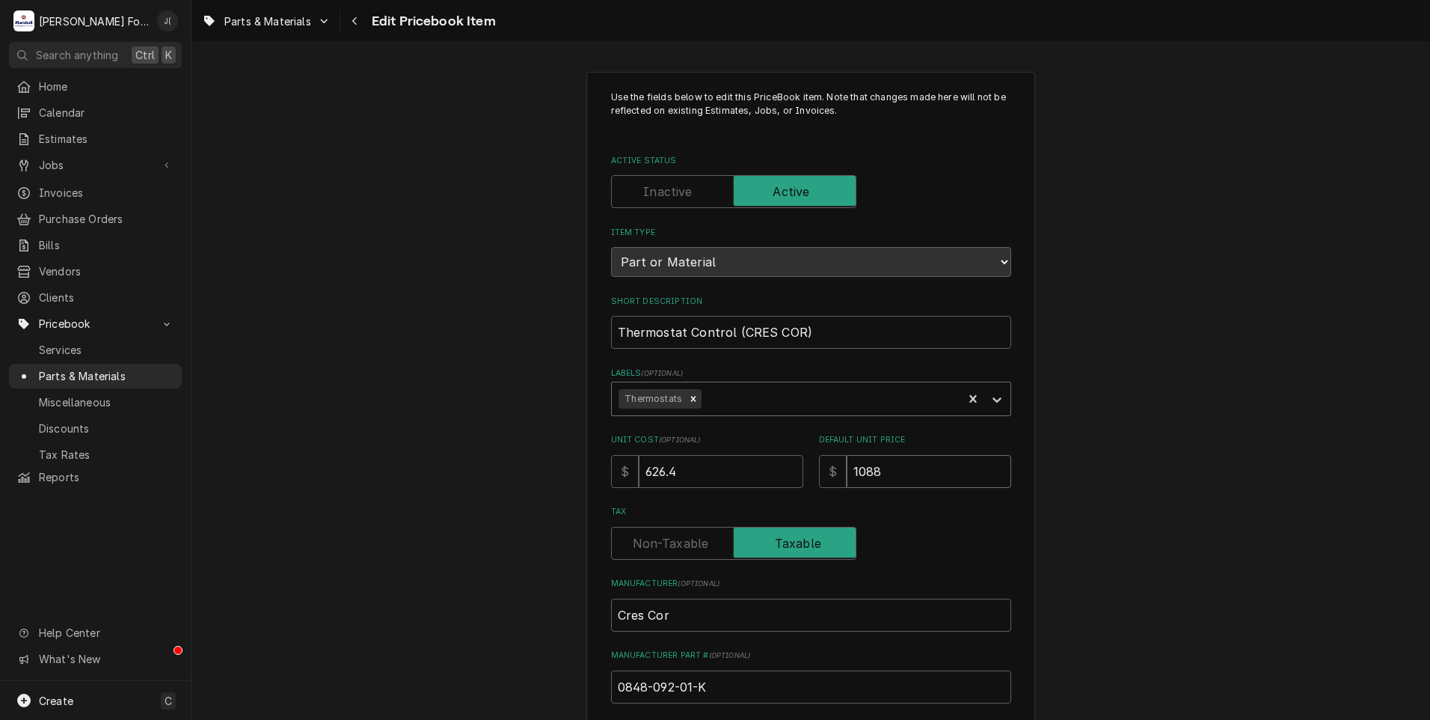
type textarea "x"
type input "10888"
type textarea "x"
type input "1088"
type textarea "x"
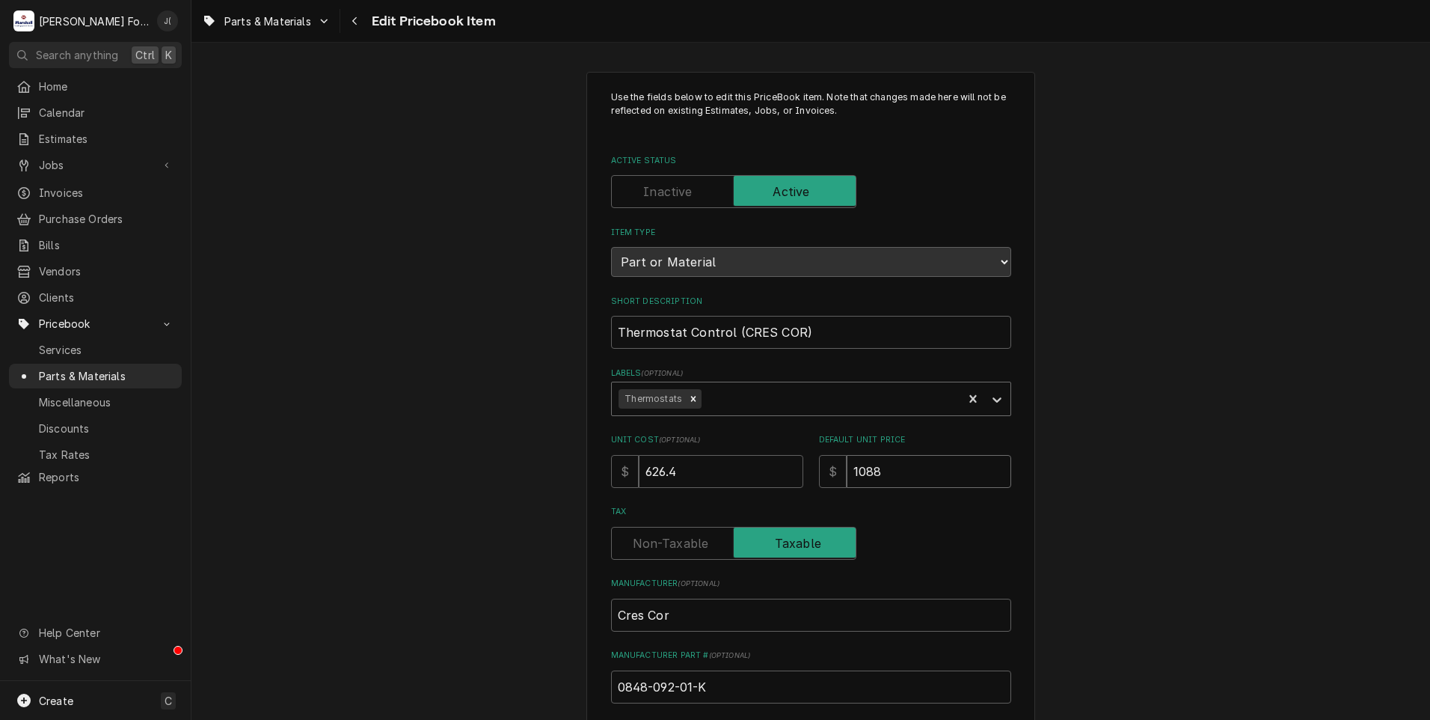
type input "1088.0"
type textarea "x"
type input "1088.00"
drag, startPoint x: 680, startPoint y: 472, endPoint x: 369, endPoint y: 455, distance: 311.7
click at [384, 455] on div "Use the fields below to edit this PriceBook item. Note that changes made here w…" at bounding box center [811, 585] width 1239 height 1054
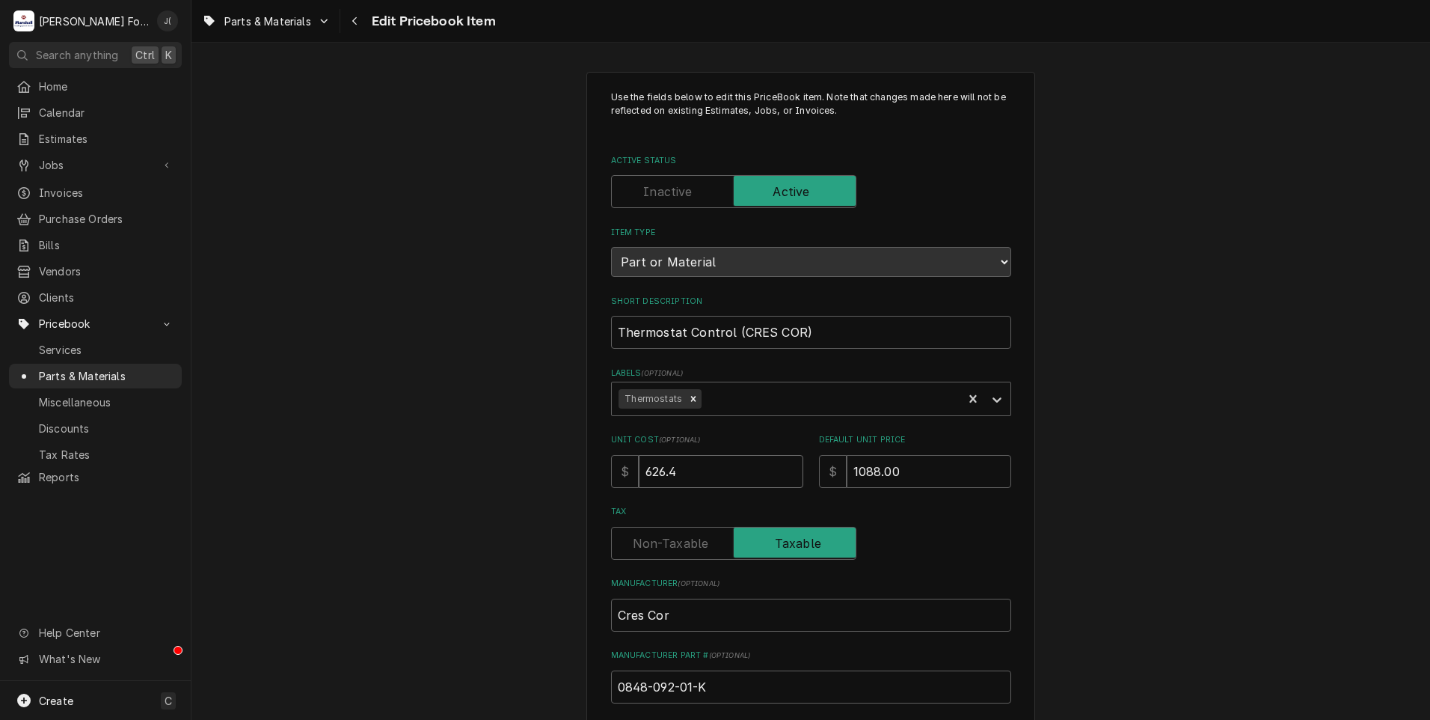
type textarea "x"
type input "6"
type textarea "x"
type input "65"
type textarea "x"
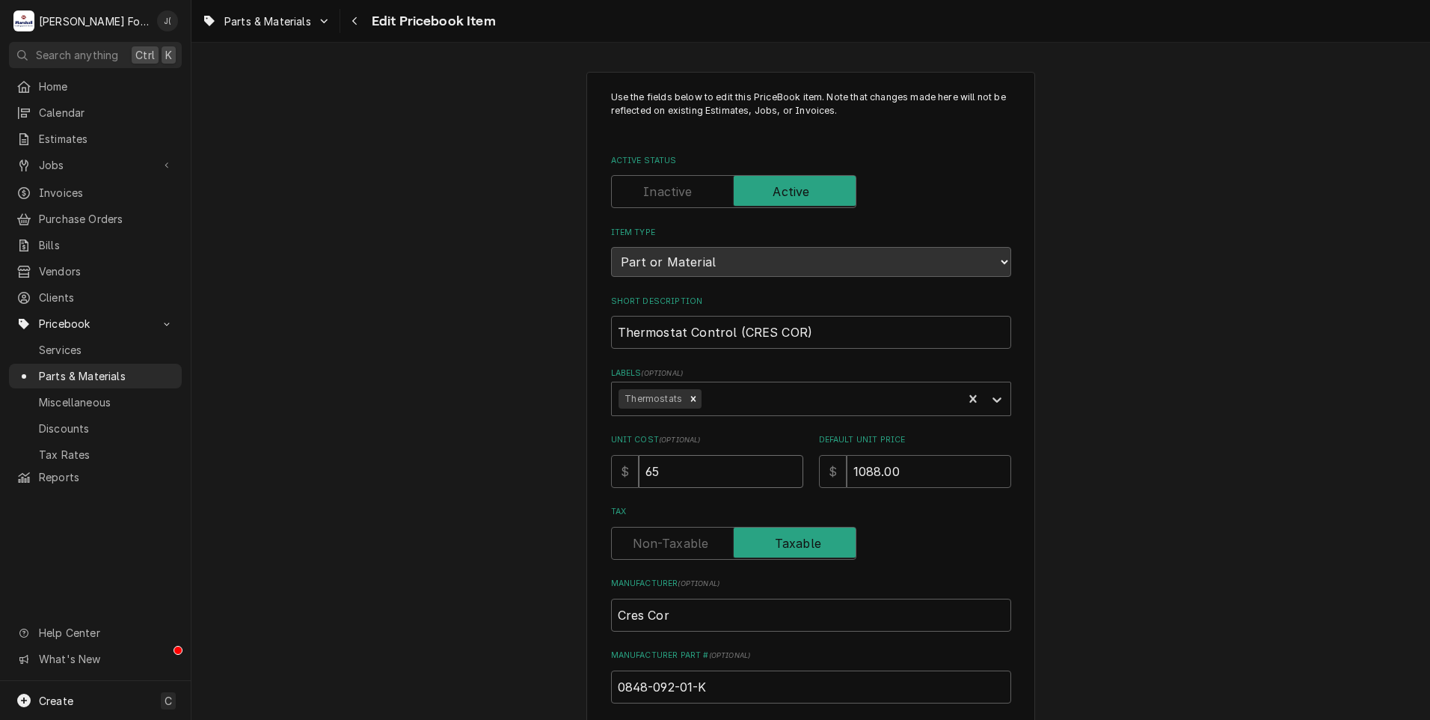
type input "652"
type textarea "x"
type input "652.8"
type textarea "x"
type input "652.80"
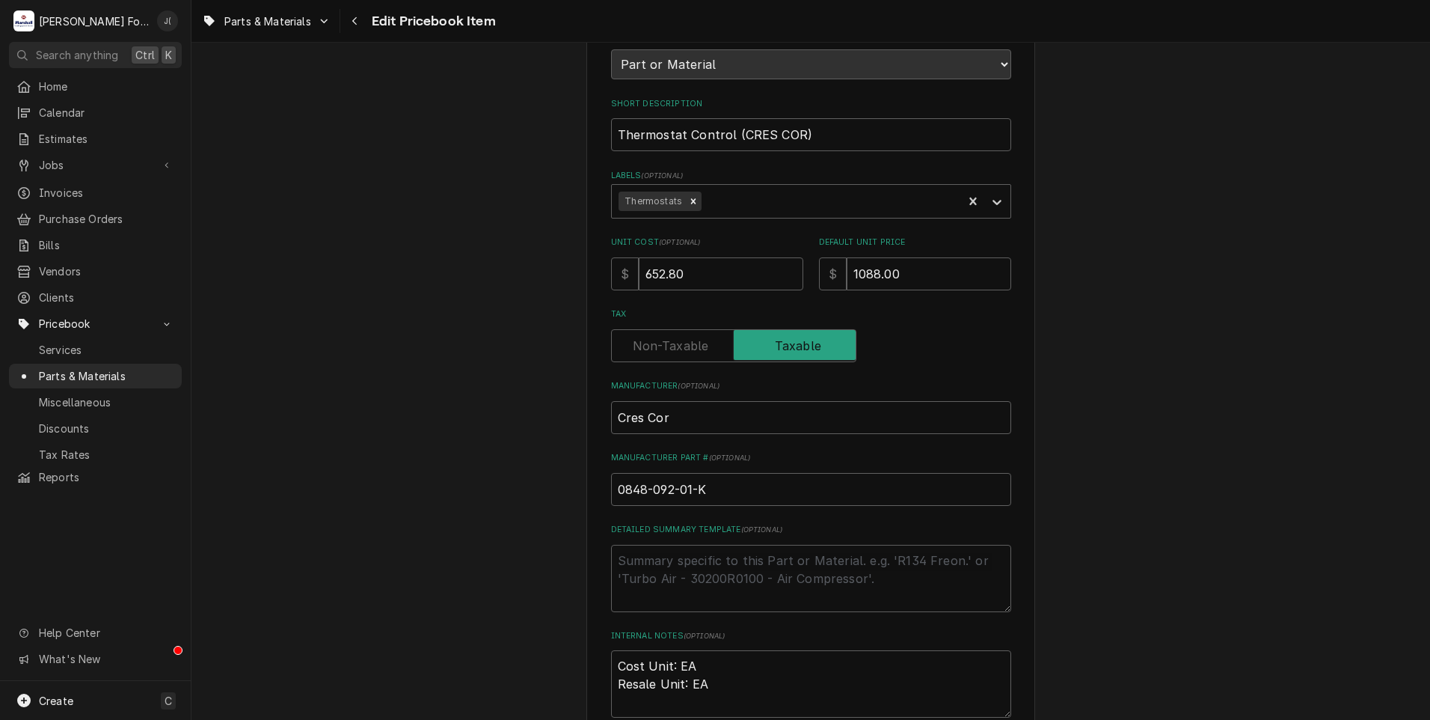
scroll to position [461, 0]
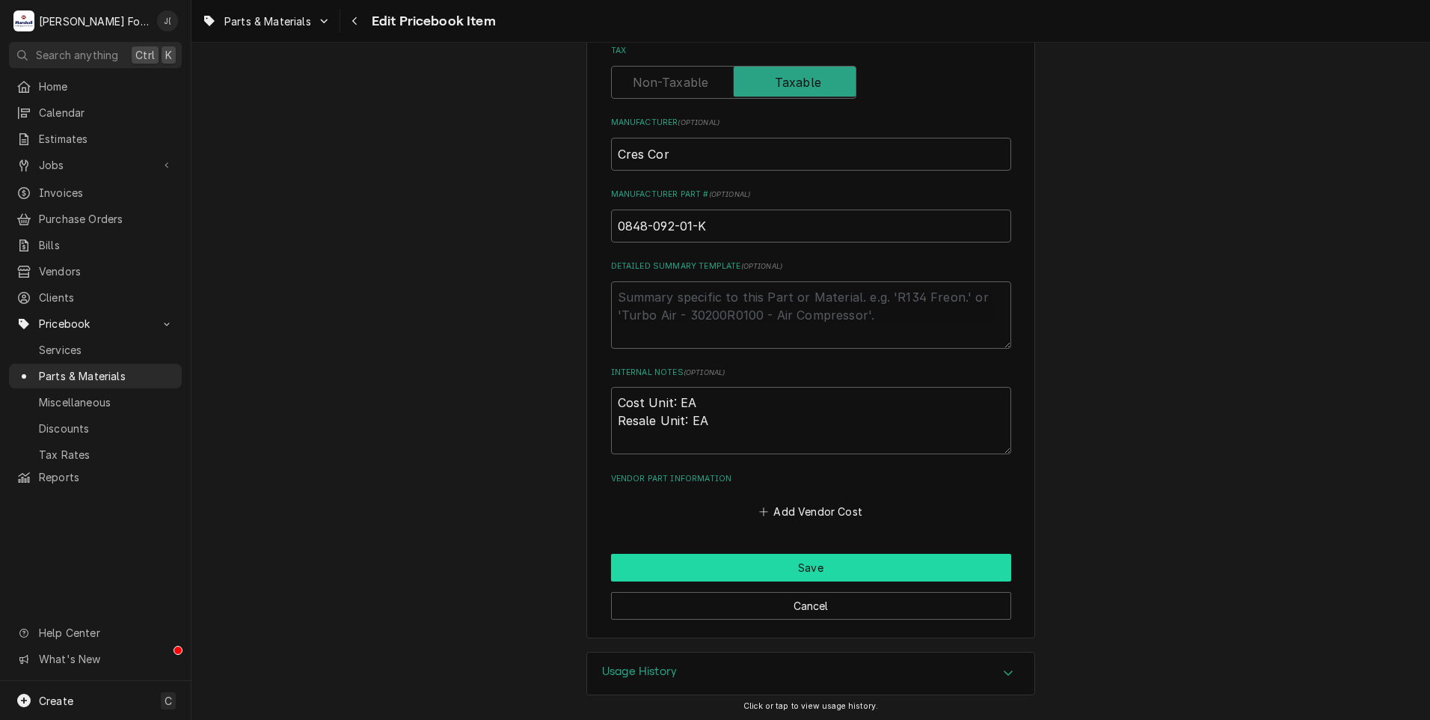
click at [894, 567] on button "Save" at bounding box center [811, 568] width 400 height 28
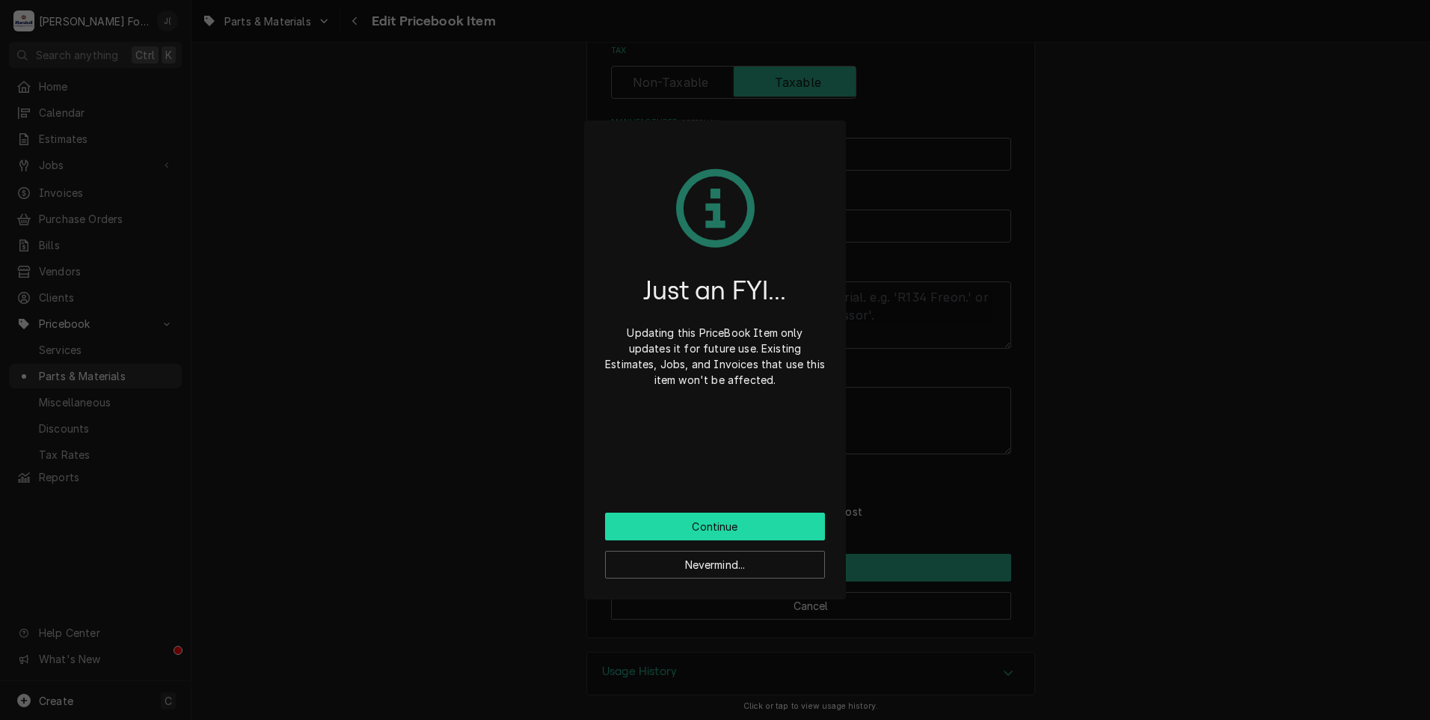
click at [742, 519] on button "Continue" at bounding box center [715, 526] width 220 height 28
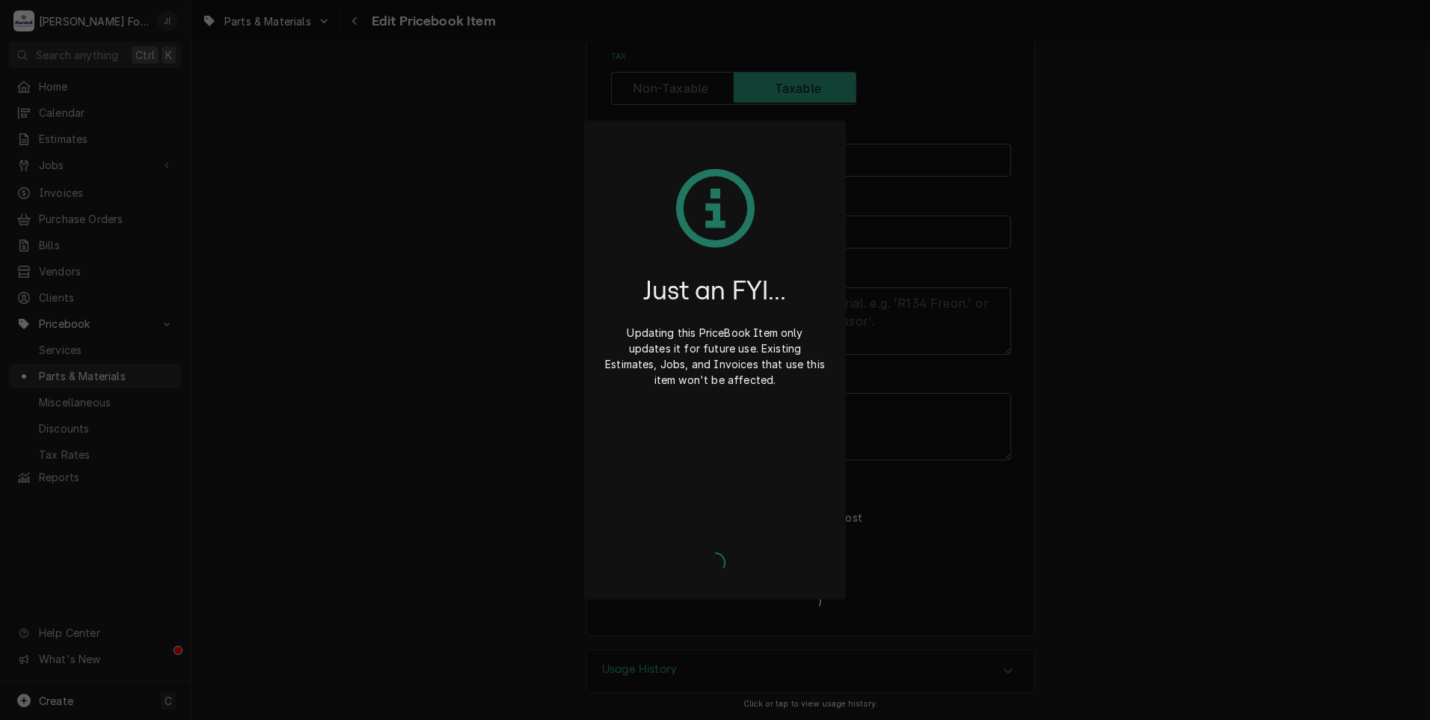
scroll to position [453, 0]
type textarea "x"
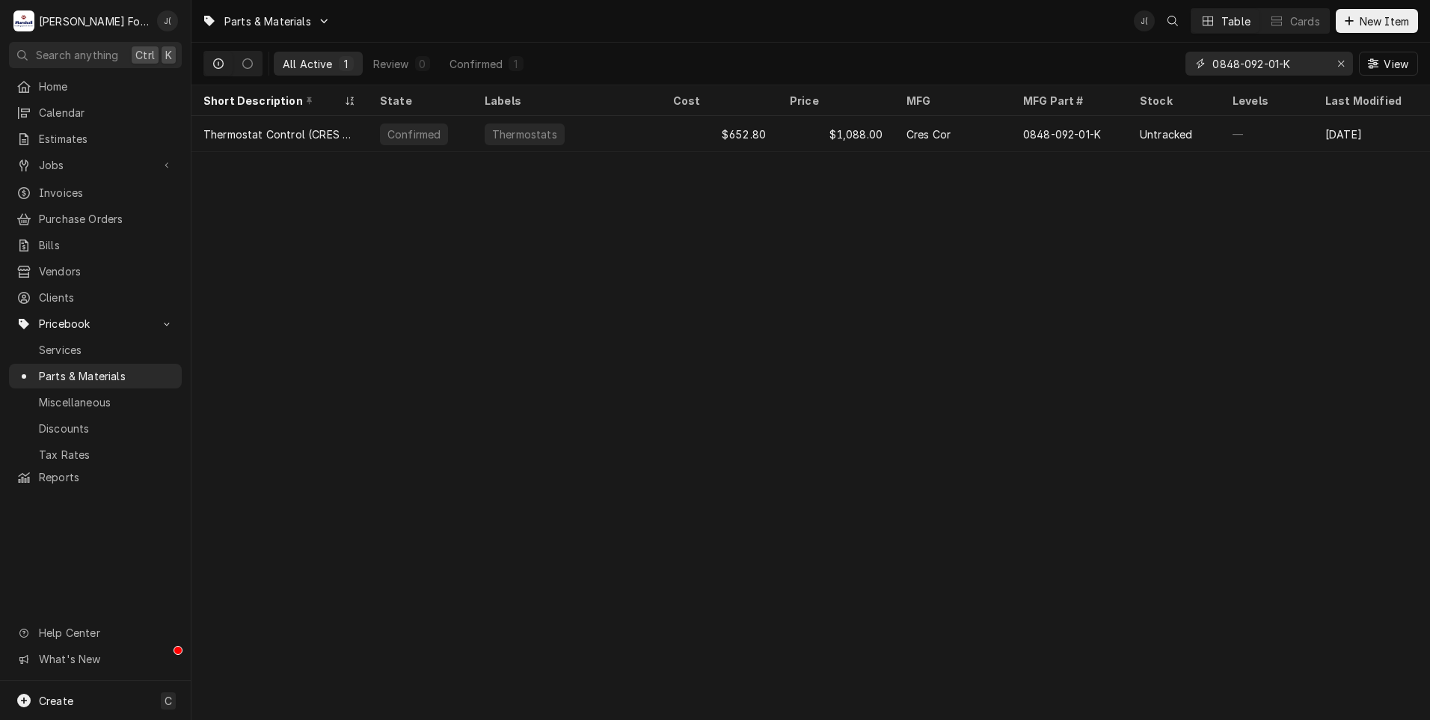
click at [1344, 64] on icon "Erase input" at bounding box center [1342, 63] width 8 height 10
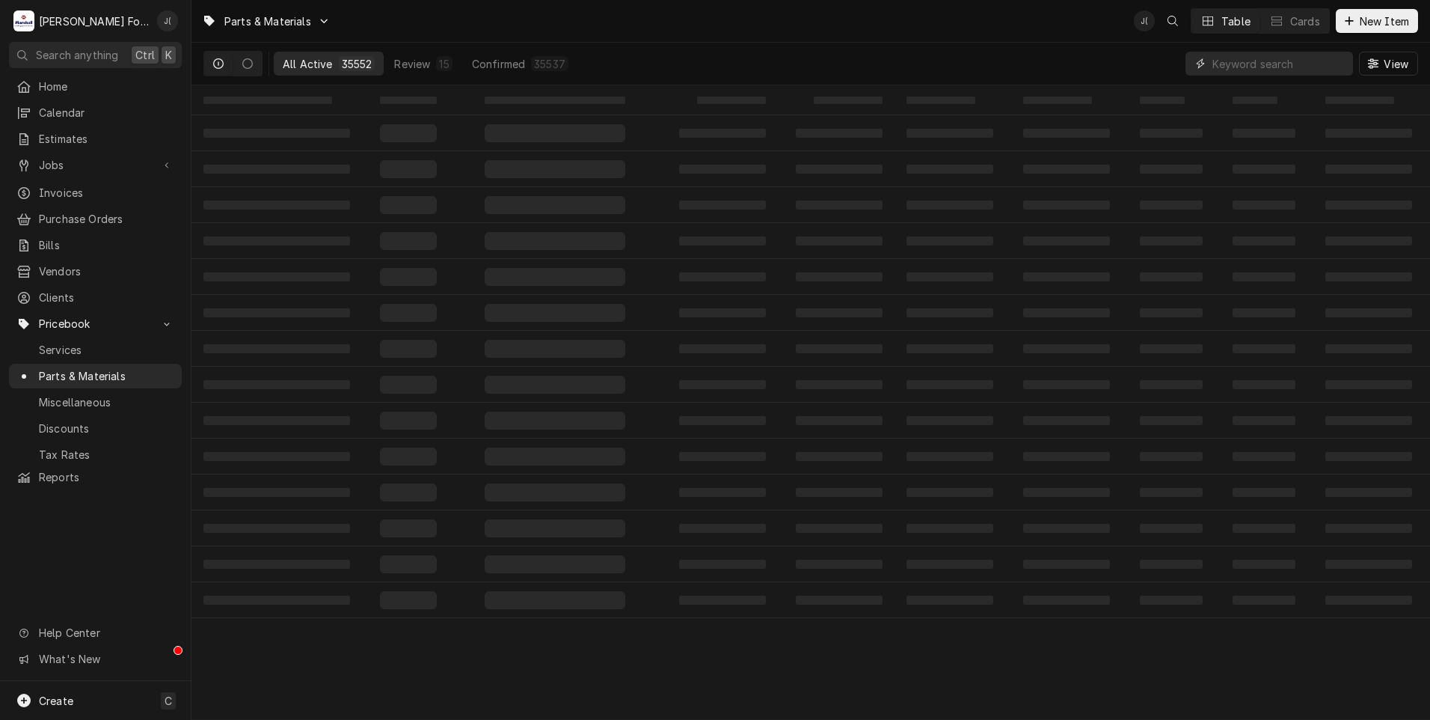
paste input "Z-699-2065"
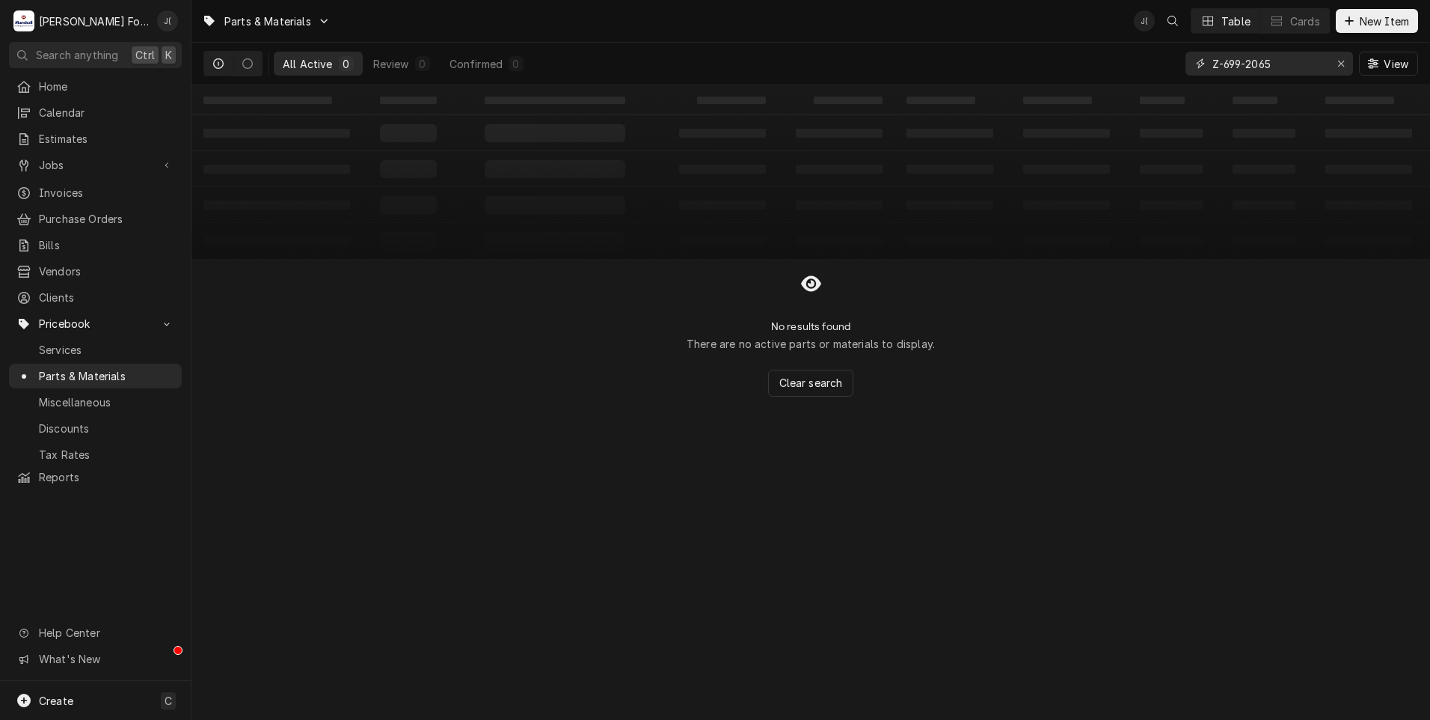
type input "Z-699-2065"
click at [1341, 70] on div "Erase input" at bounding box center [1341, 63] width 15 height 15
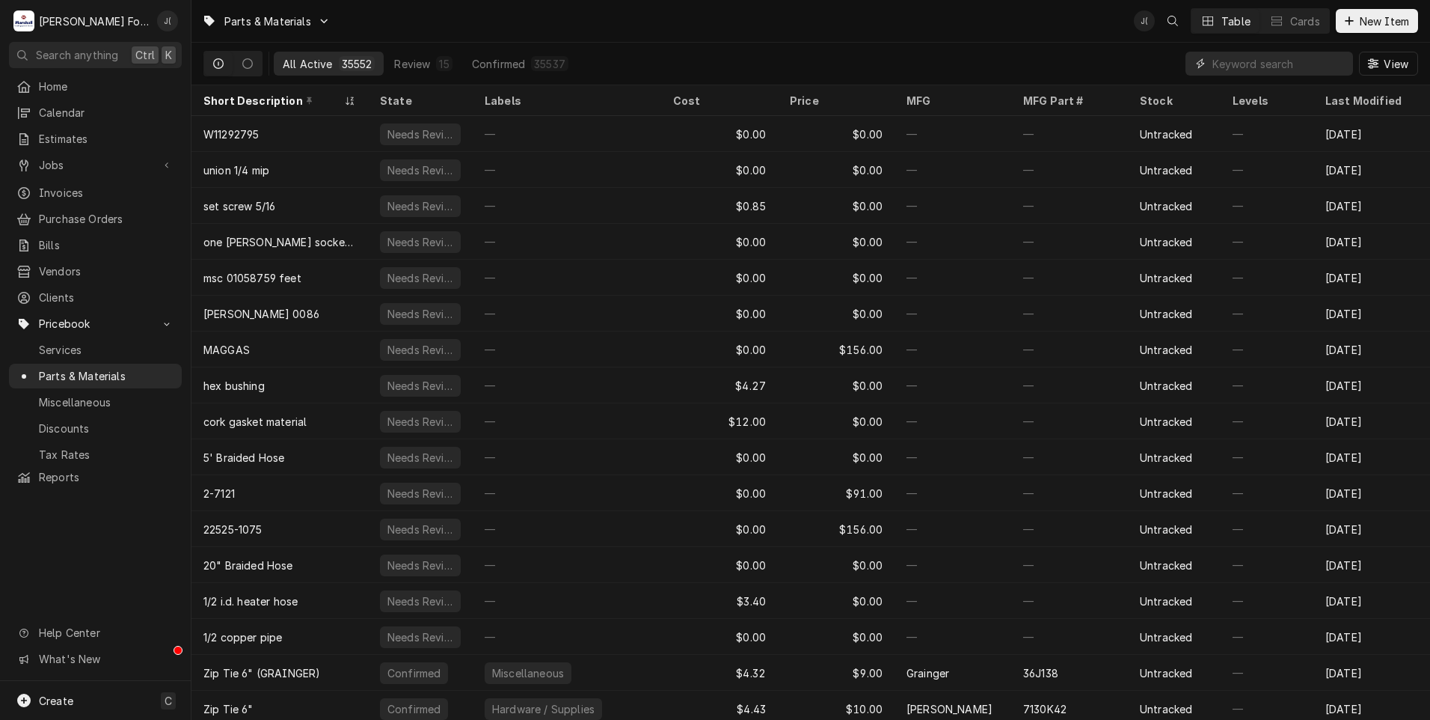
paste input "Z-600-2065"
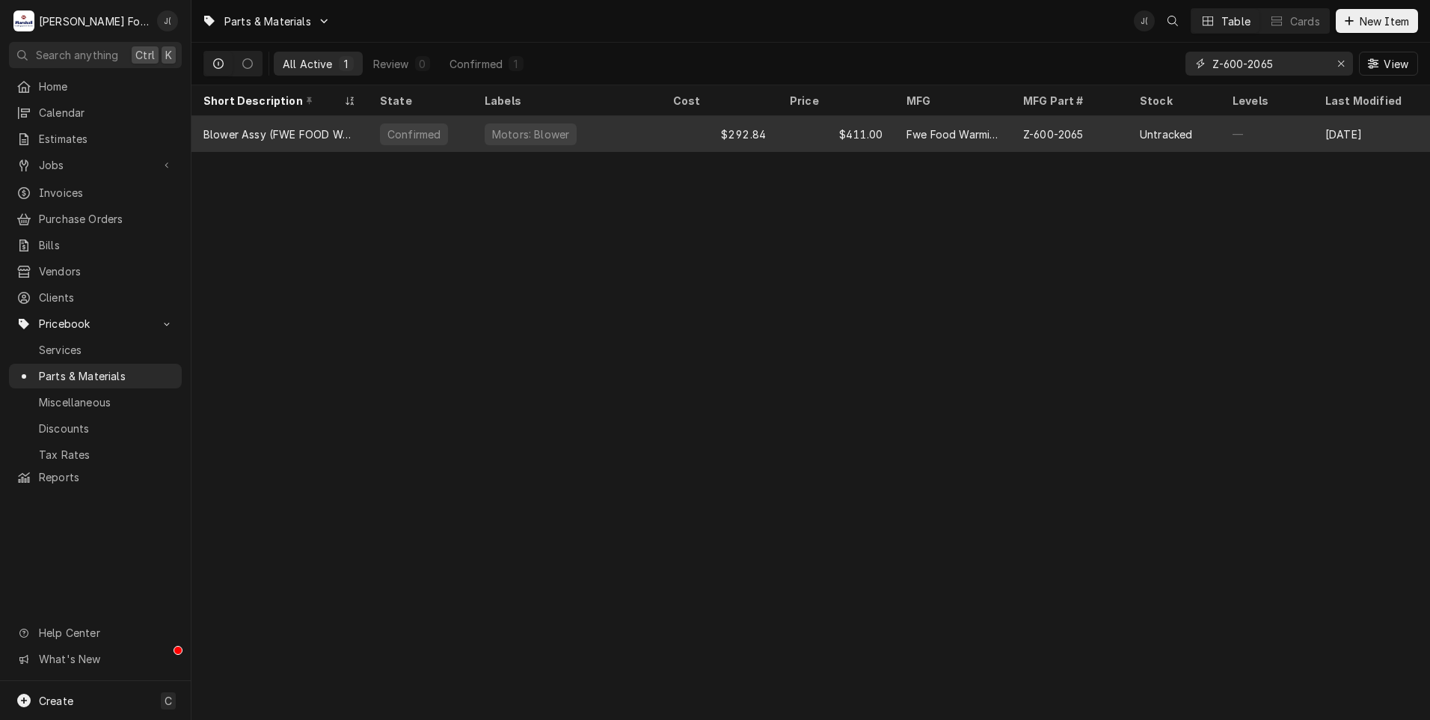
type input "Z-600-2065"
click at [682, 135] on div "$292.84" at bounding box center [719, 134] width 117 height 36
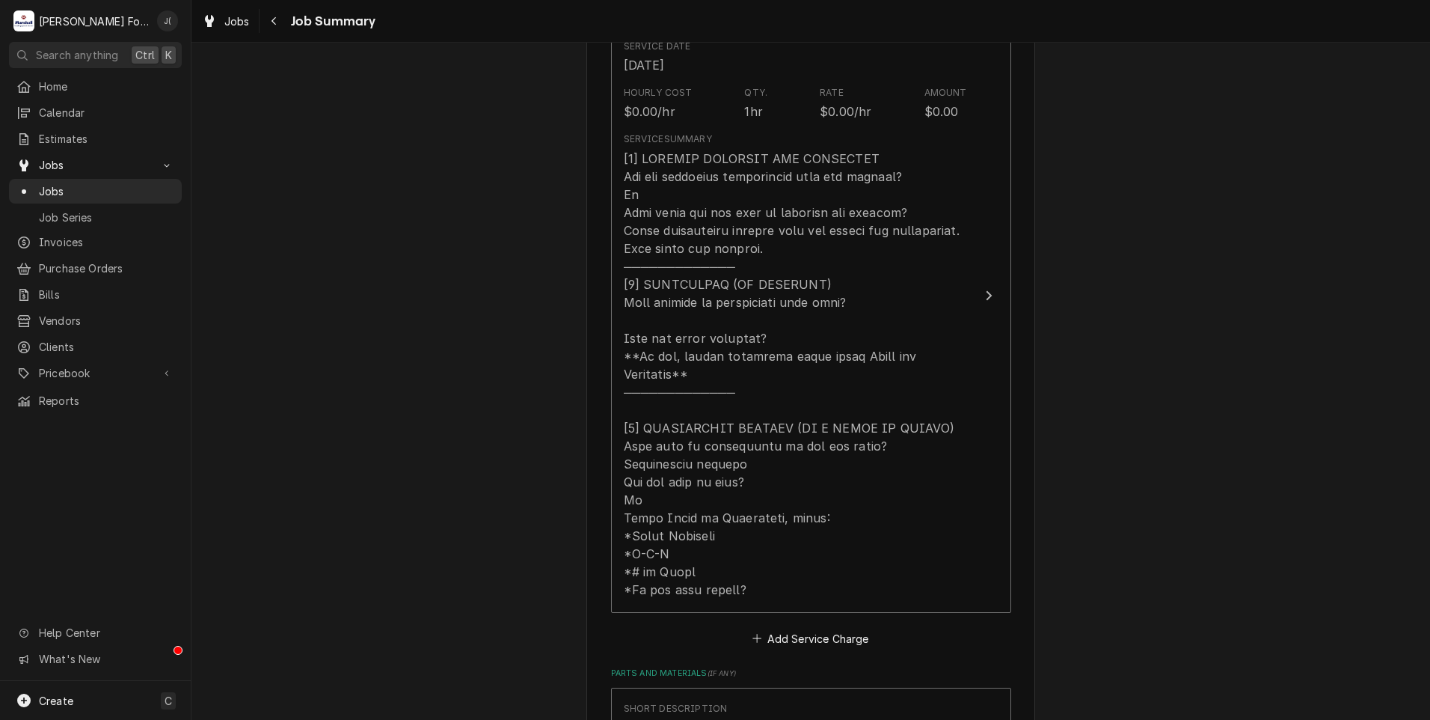
scroll to position [898, 0]
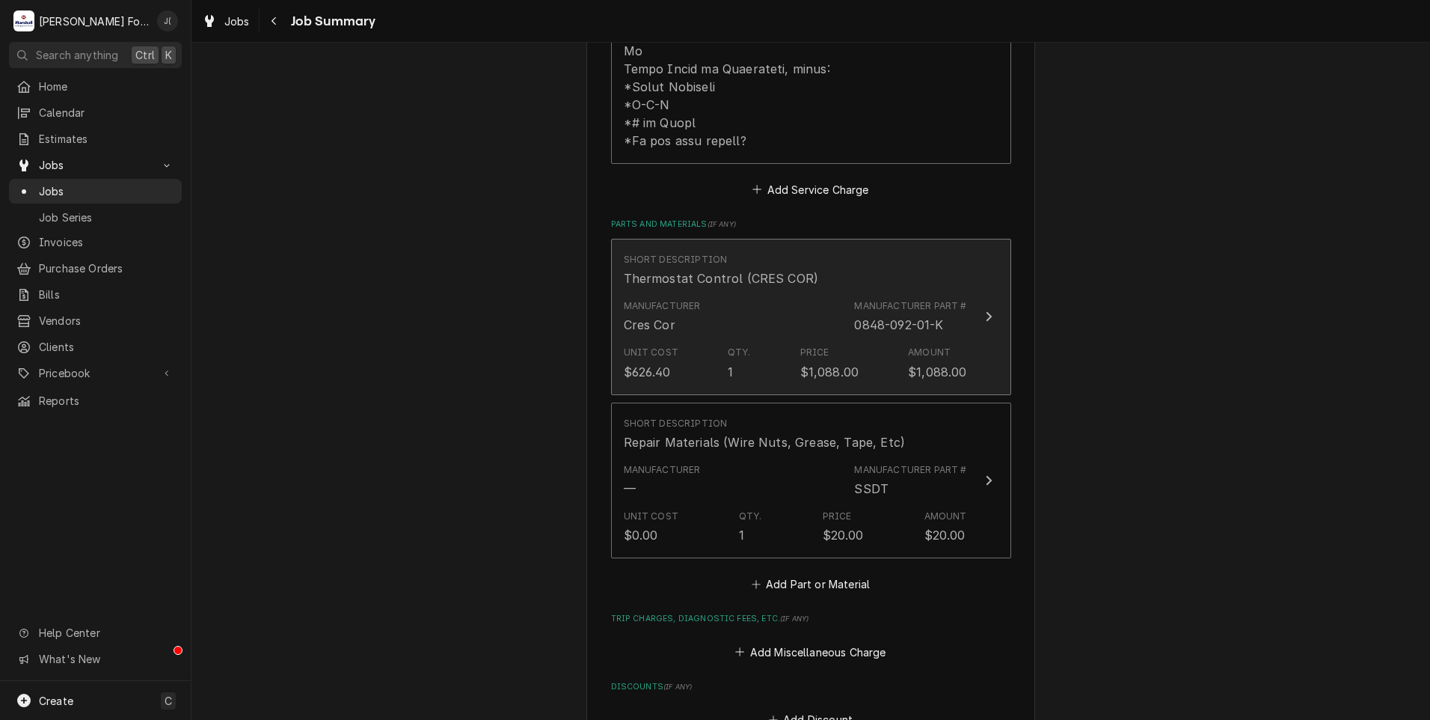
click at [733, 308] on div "Manufacturer Cres Cor Manufacturer Part # 0848-092-01-K" at bounding box center [795, 316] width 343 height 46
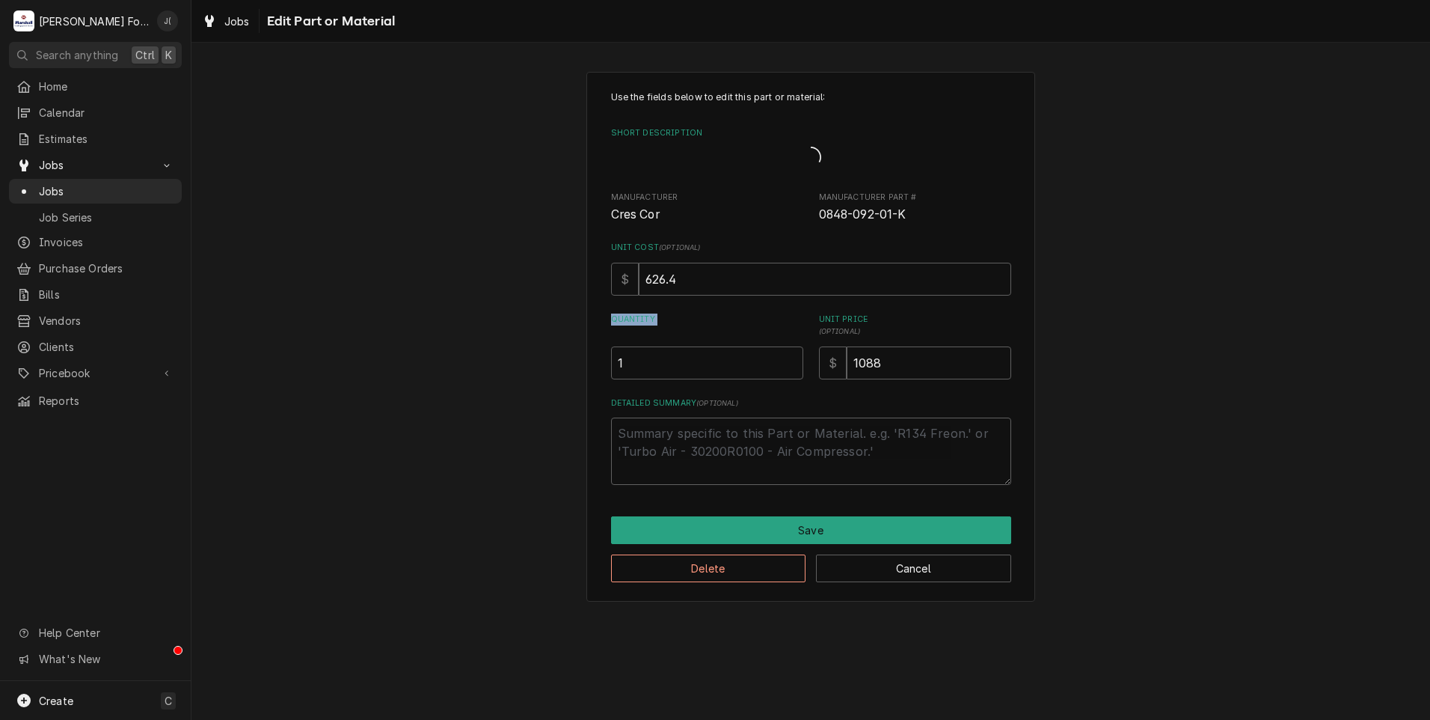
click at [733, 308] on div "Use the fields below to edit this part or material: Short Description Manufactu…" at bounding box center [811, 288] width 400 height 394
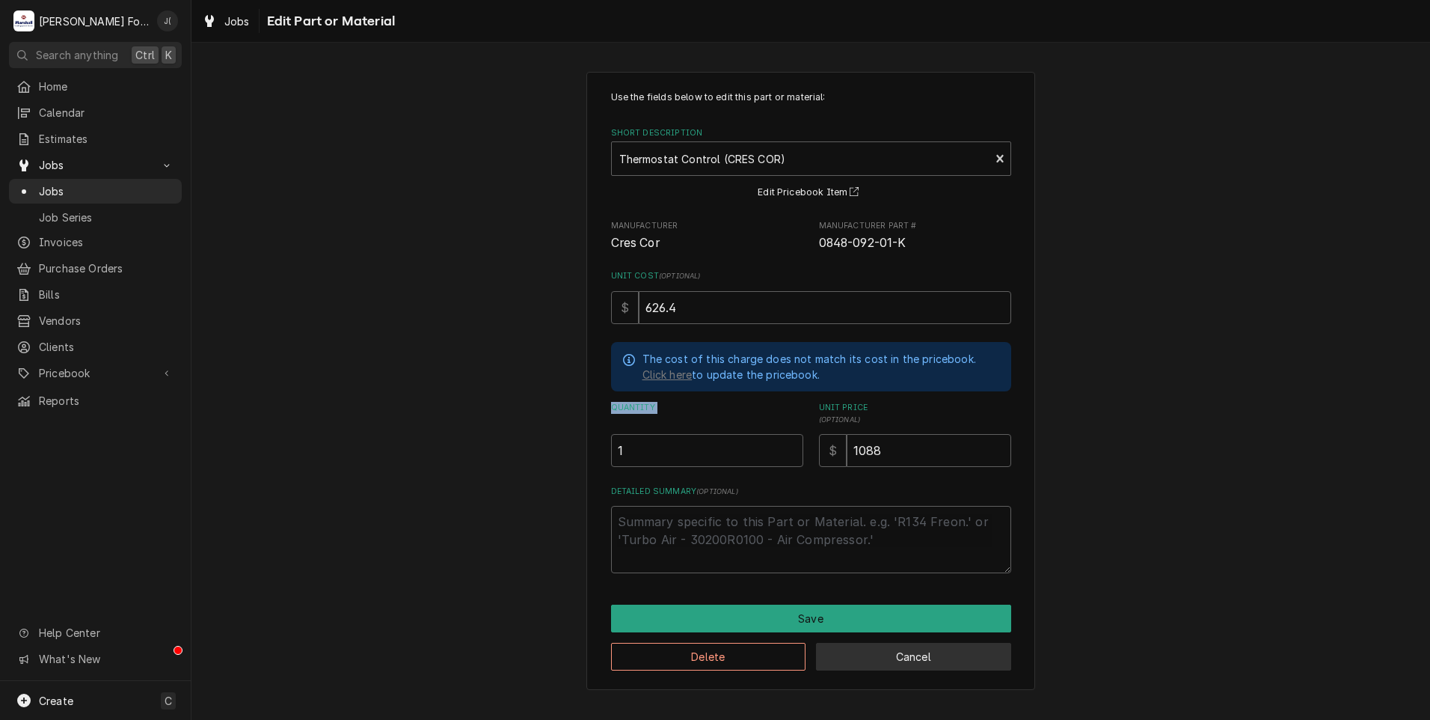
click at [880, 652] on button "Cancel" at bounding box center [913, 657] width 195 height 28
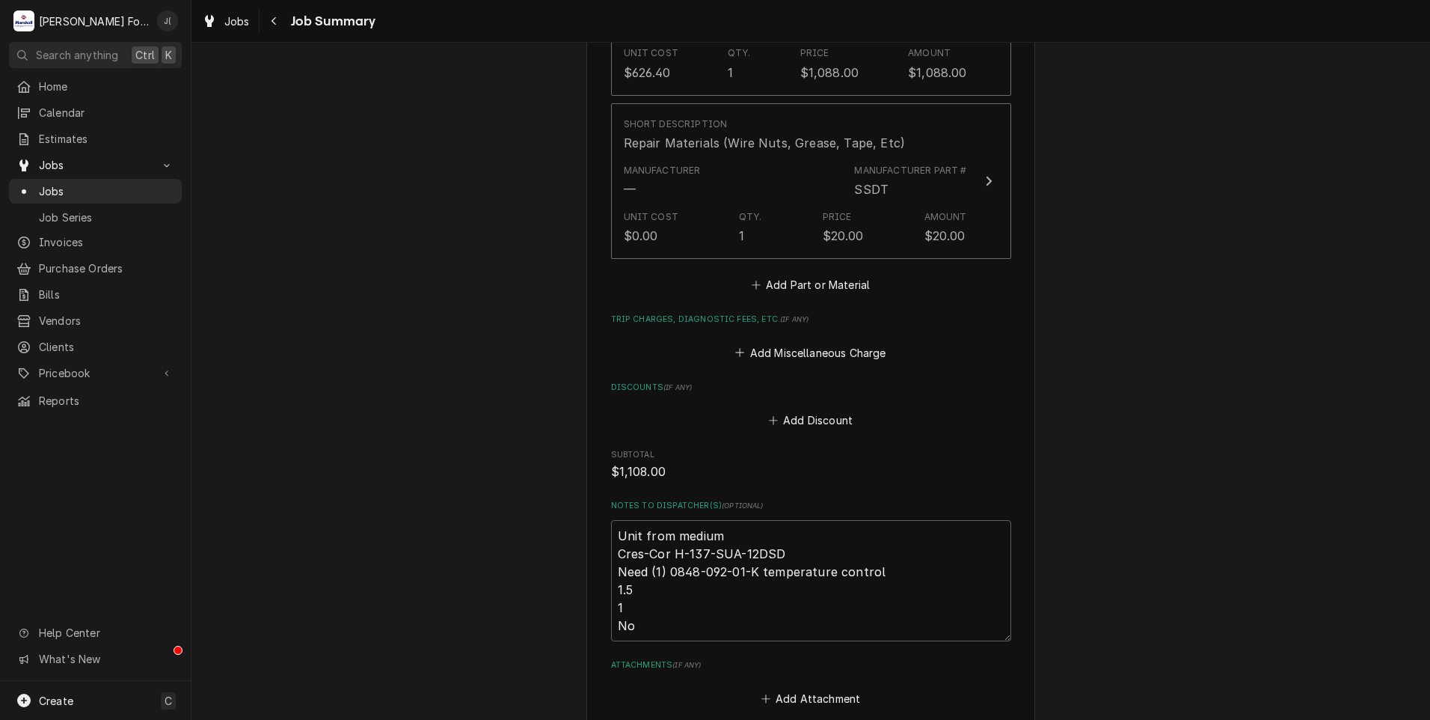
scroll to position [1330, 0]
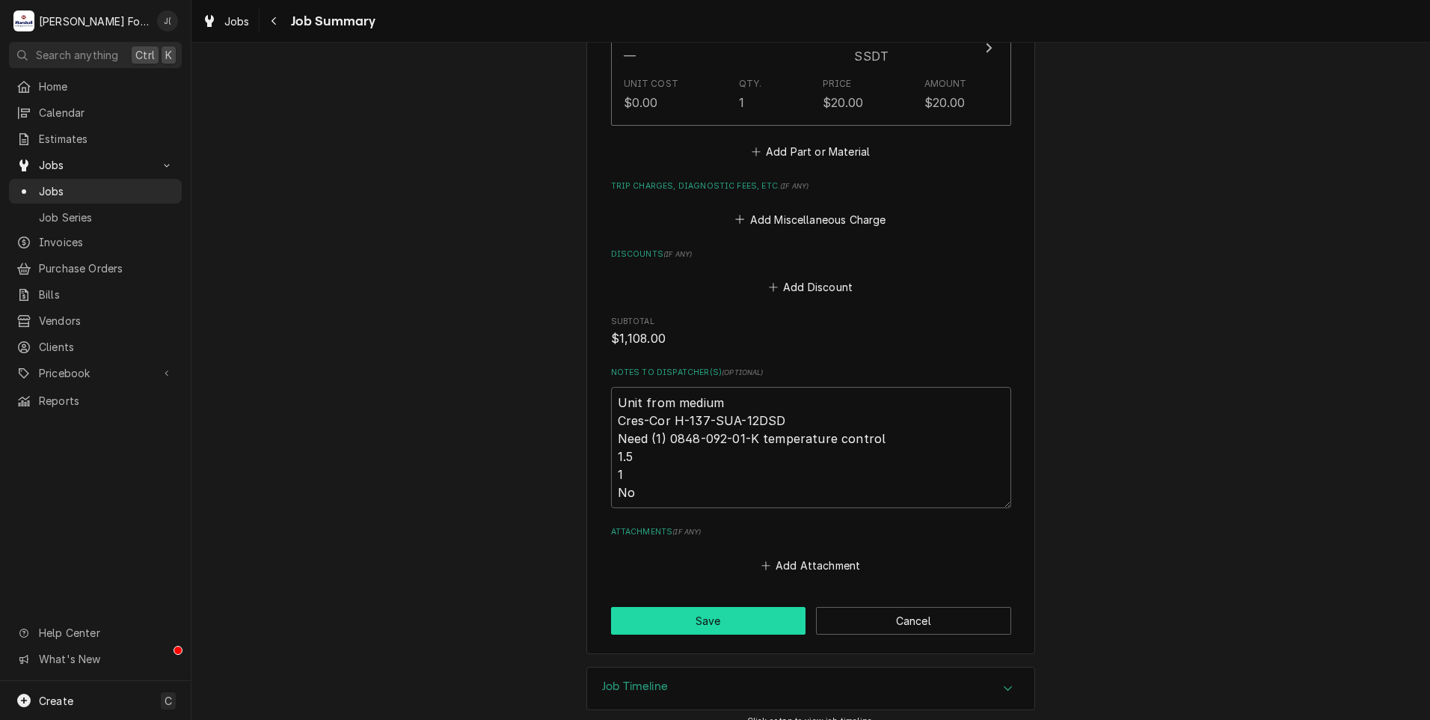
click at [671, 607] on button "Save" at bounding box center [708, 621] width 195 height 28
type textarea "x"
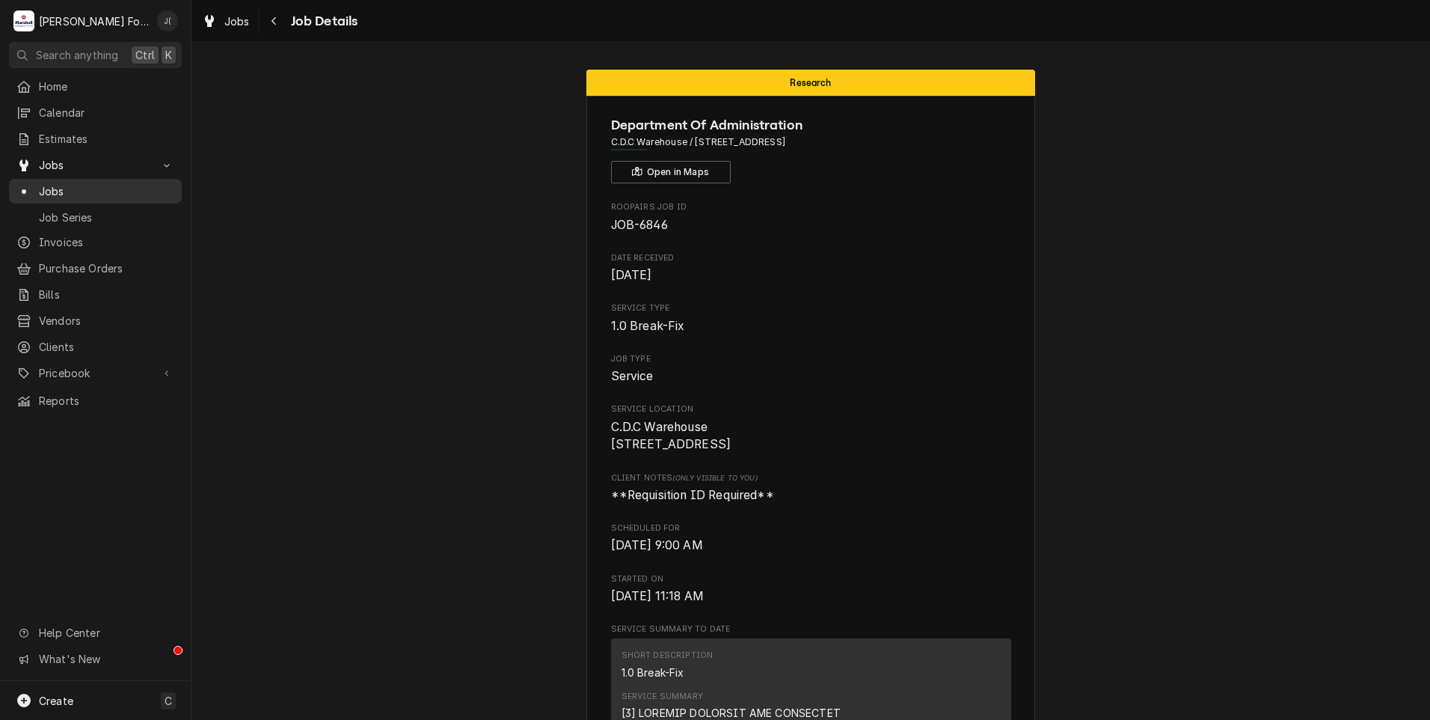
click at [102, 183] on span "Jobs" at bounding box center [106, 191] width 135 height 16
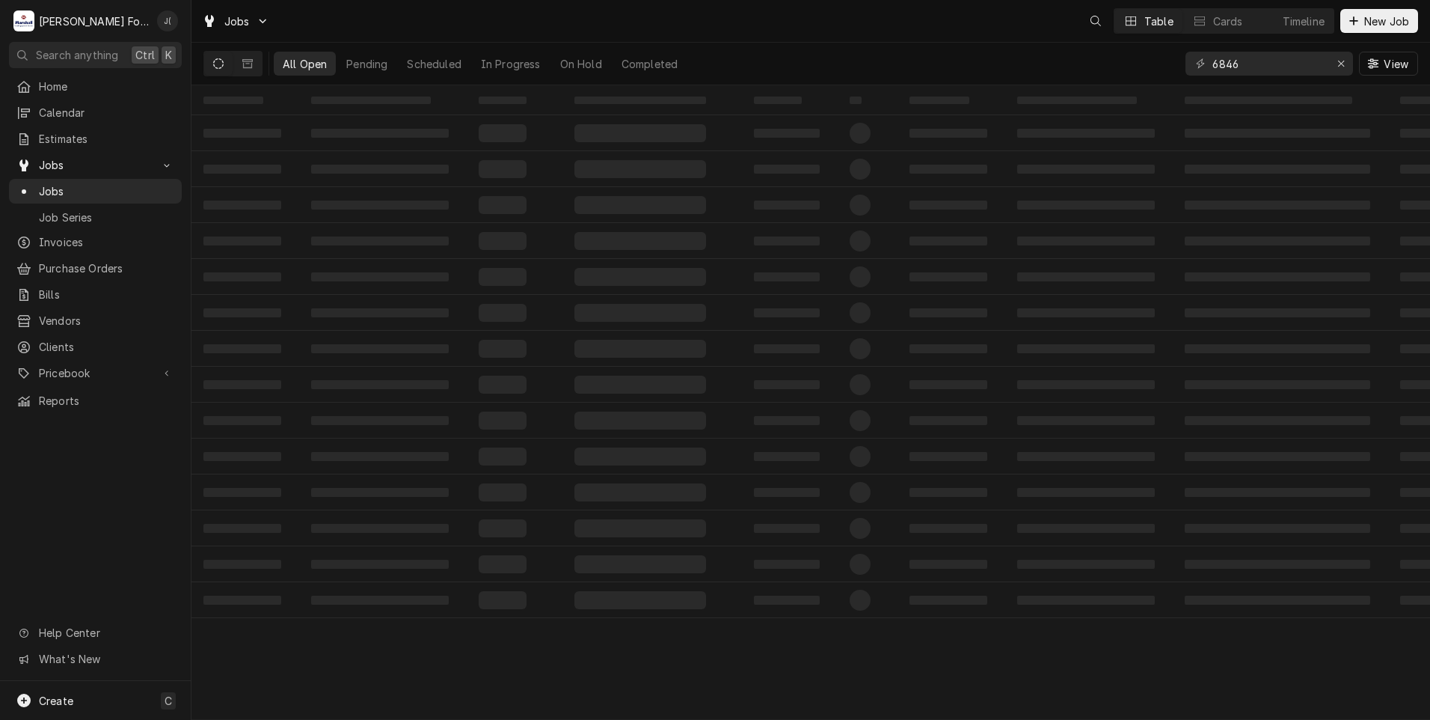
click at [1274, 144] on tbody "‌ ‌ ‌ ‌ ‌ ‌ ‌ ‌ ‌ ‌ ‌ ‌ ‌ ‌ ‌ ‌ ‌ ‌ ‌ ‌ ‌ ‌ ‌ ‌ ‌ ‌ ‌ ‌ ‌ ‌ ‌ ‌ ‌ ‌ ‌ ‌ ‌ ‌ ‌ ‌…" at bounding box center [811, 366] width 1239 height 503
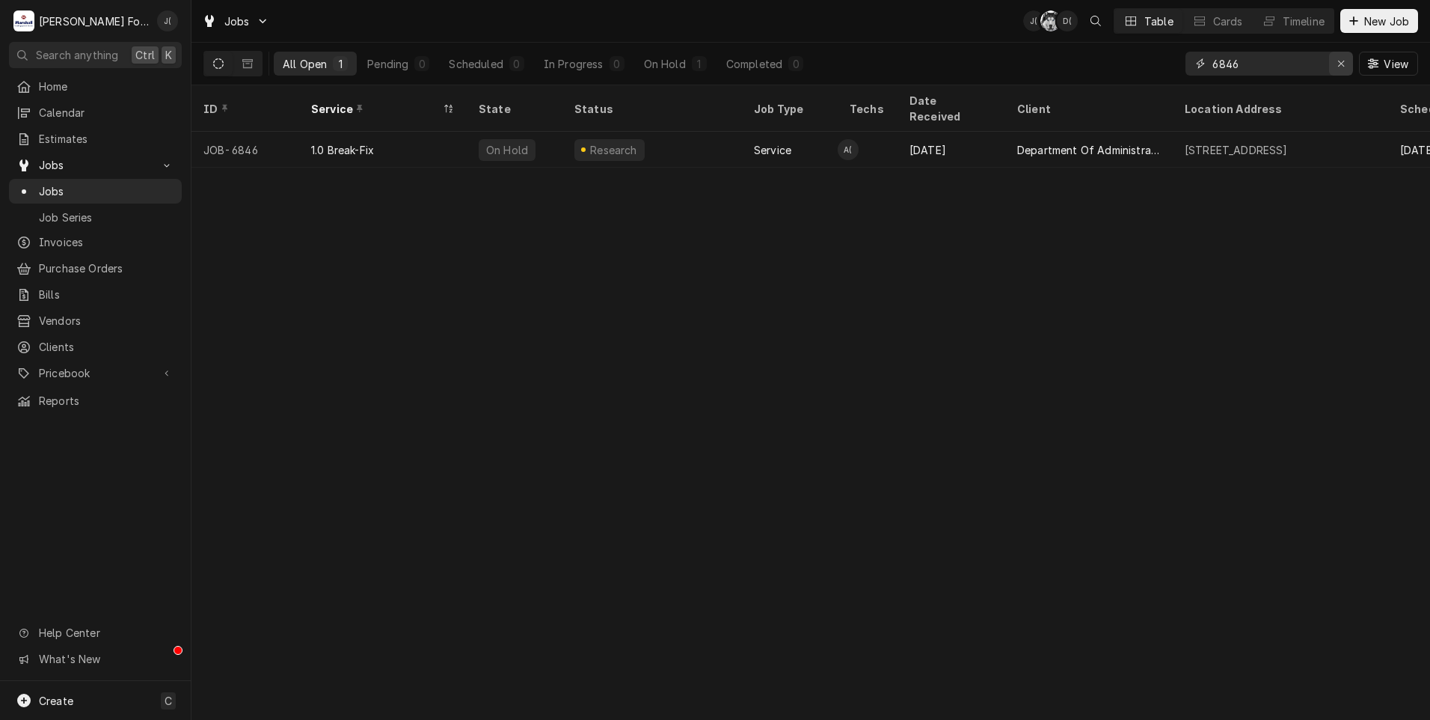
click at [1342, 69] on div "Erase input" at bounding box center [1341, 63] width 15 height 15
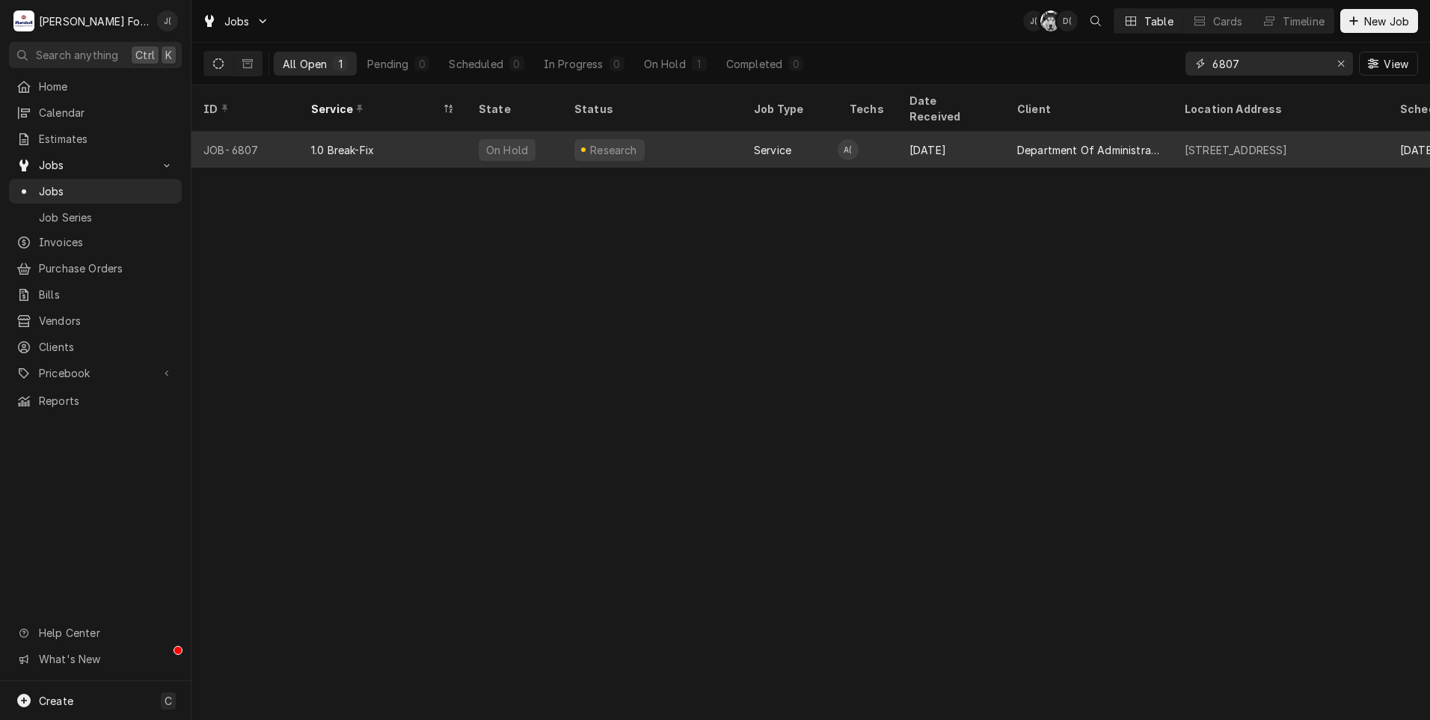
type input "6807"
click at [588, 139] on div "Research" at bounding box center [610, 150] width 70 height 22
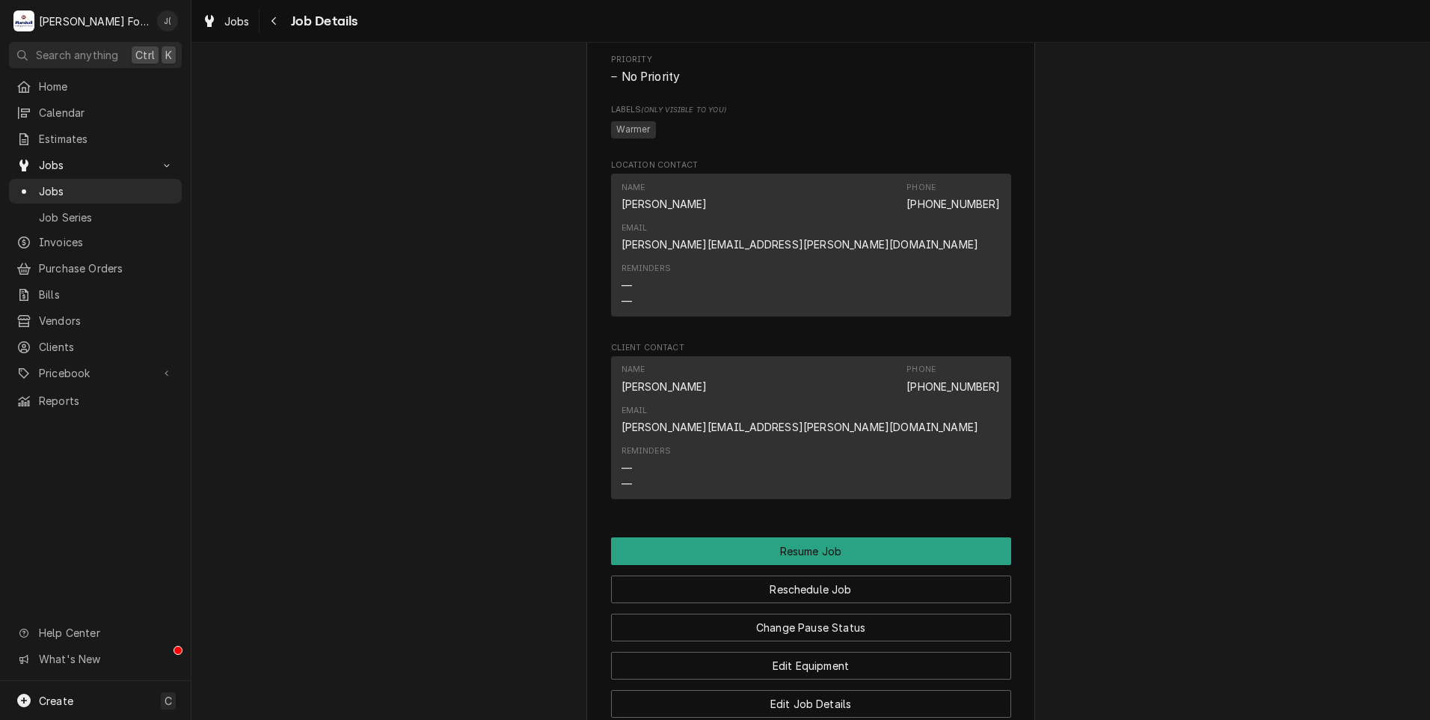
scroll to position [1453, 0]
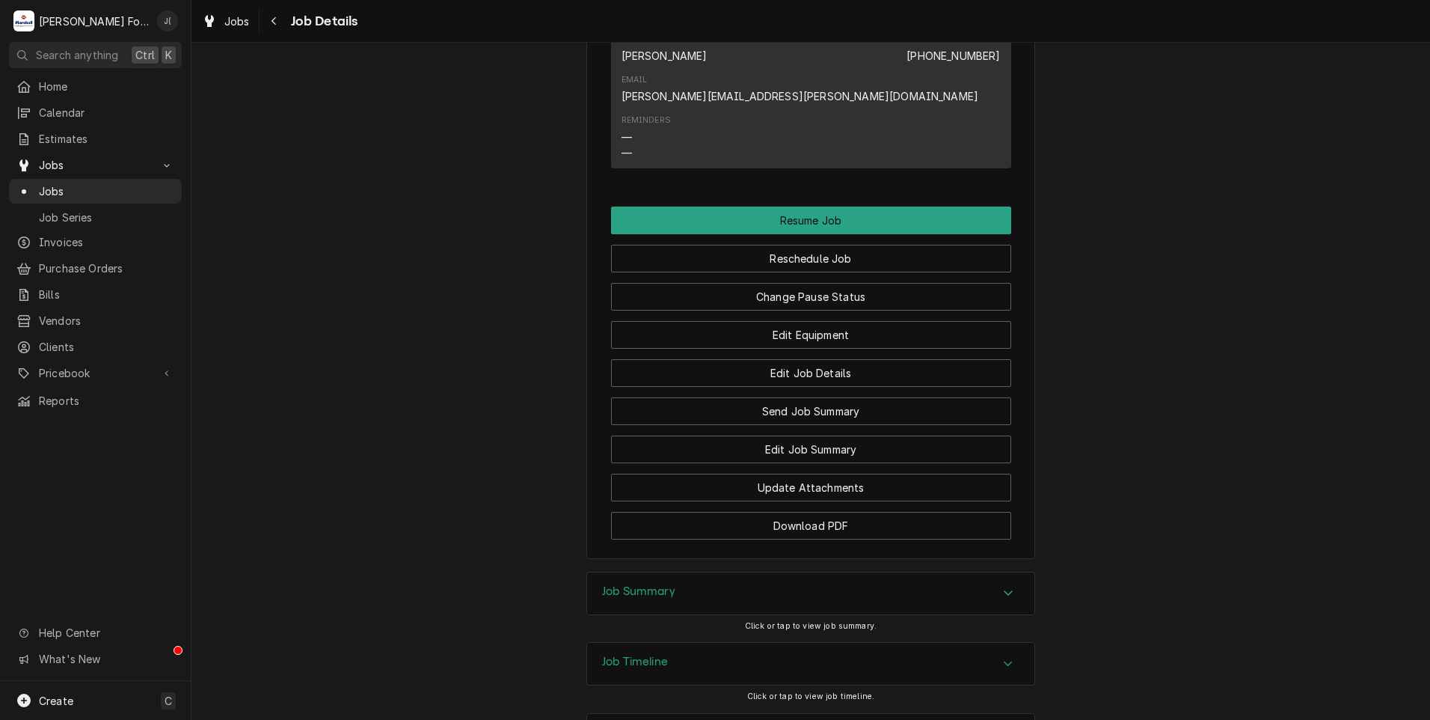
click at [707, 572] on div "Job Summary" at bounding box center [810, 593] width 447 height 42
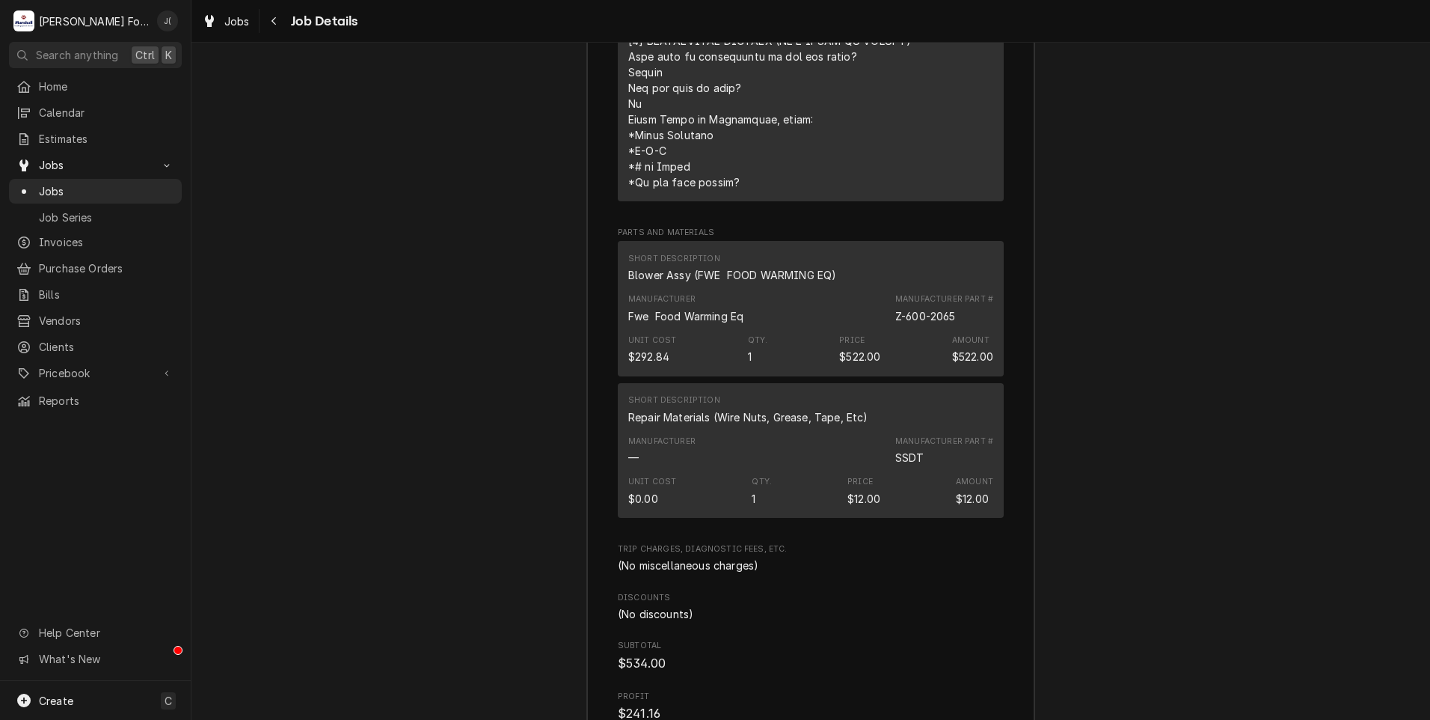
scroll to position [2886, 0]
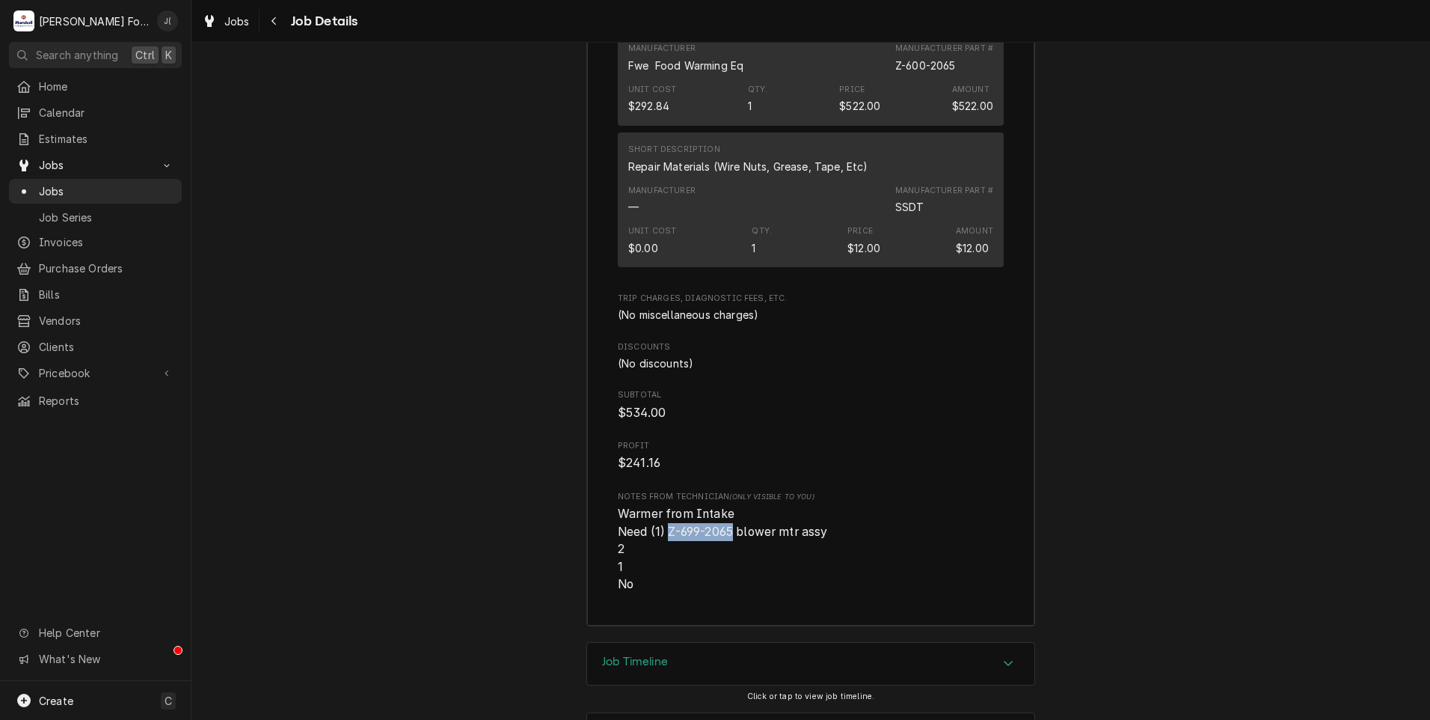
drag, startPoint x: 723, startPoint y: 465, endPoint x: 664, endPoint y: 474, distance: 59.9
click at [664, 505] on span "Warmer from Intake Need (1) Z-699-2065 blower mtr assy 2 1 No" at bounding box center [811, 549] width 386 height 88
drag, startPoint x: 664, startPoint y: 474, endPoint x: 673, endPoint y: 469, distance: 11.0
copy span "Z-699-2065"
click at [794, 643] on div "Job Timeline" at bounding box center [810, 664] width 447 height 42
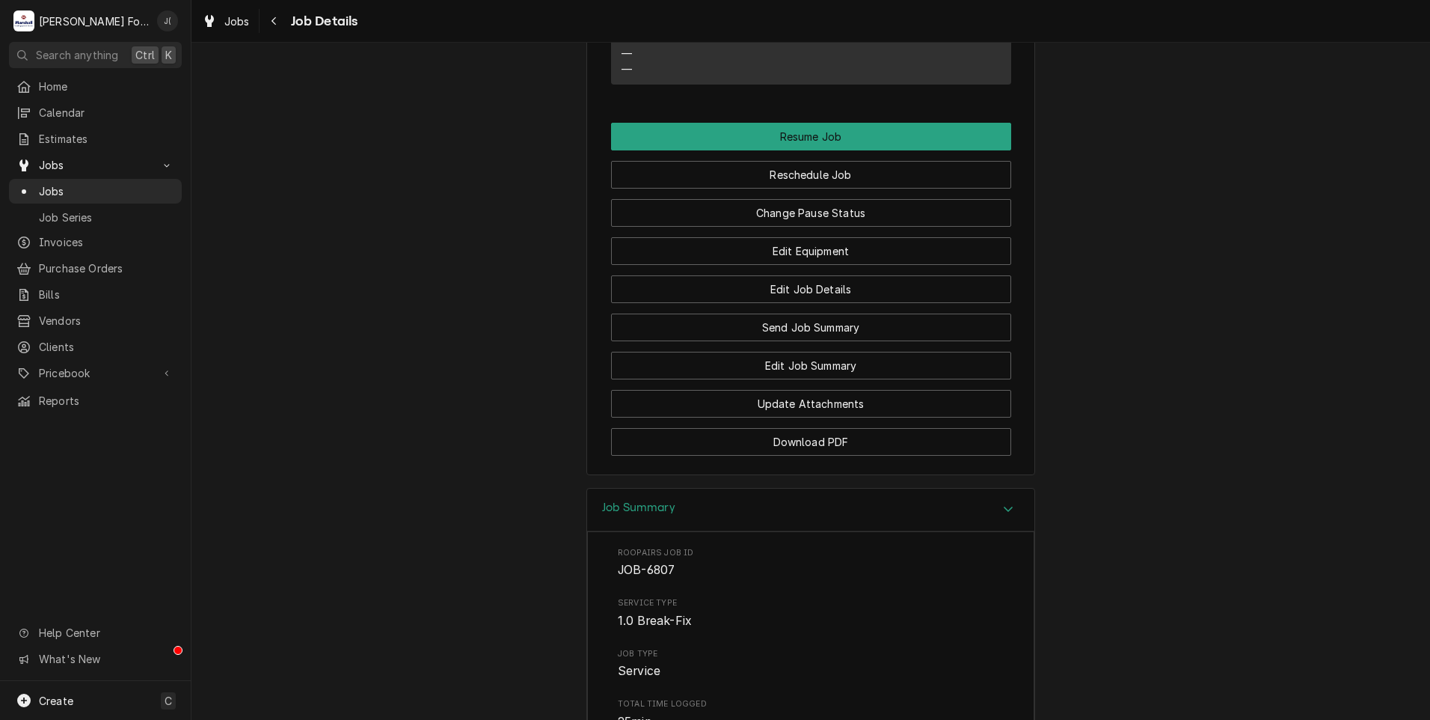
scroll to position [1496, 0]
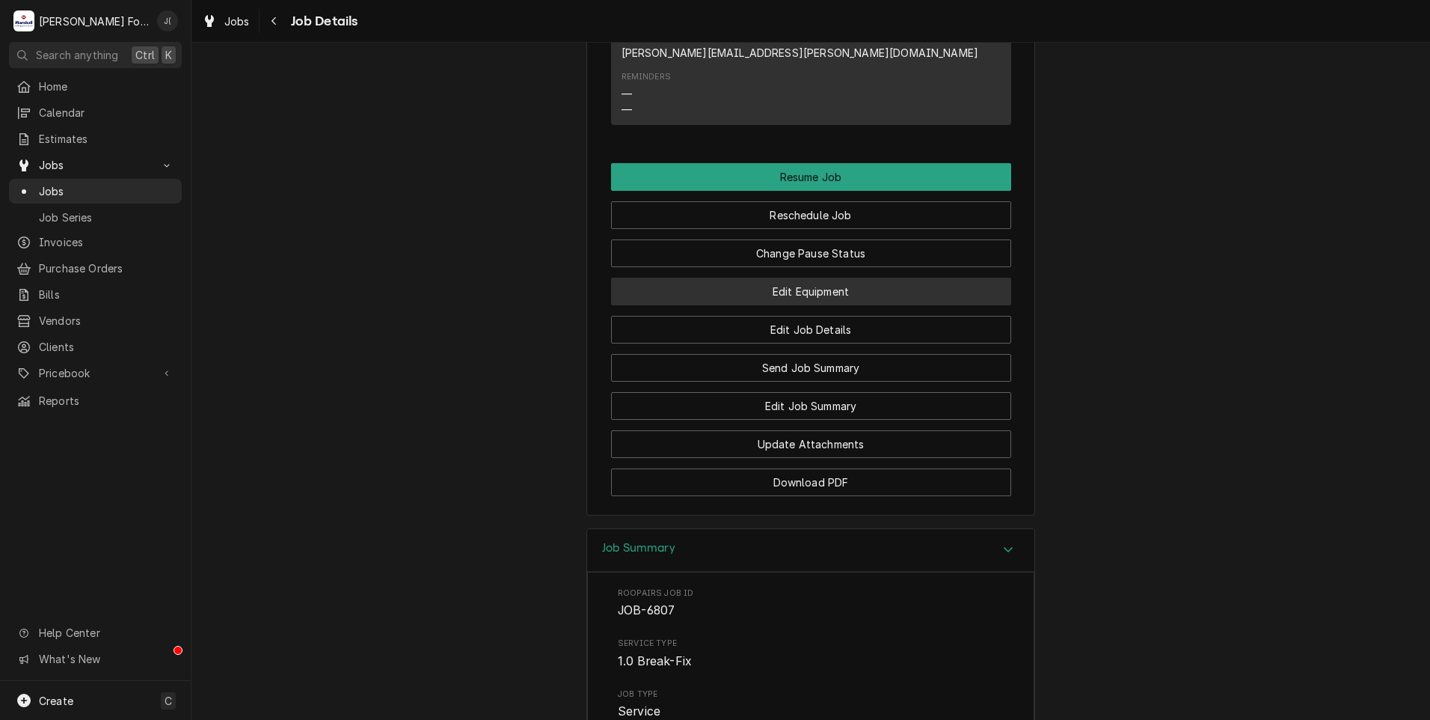
click at [785, 278] on button "Edit Equipment" at bounding box center [811, 292] width 400 height 28
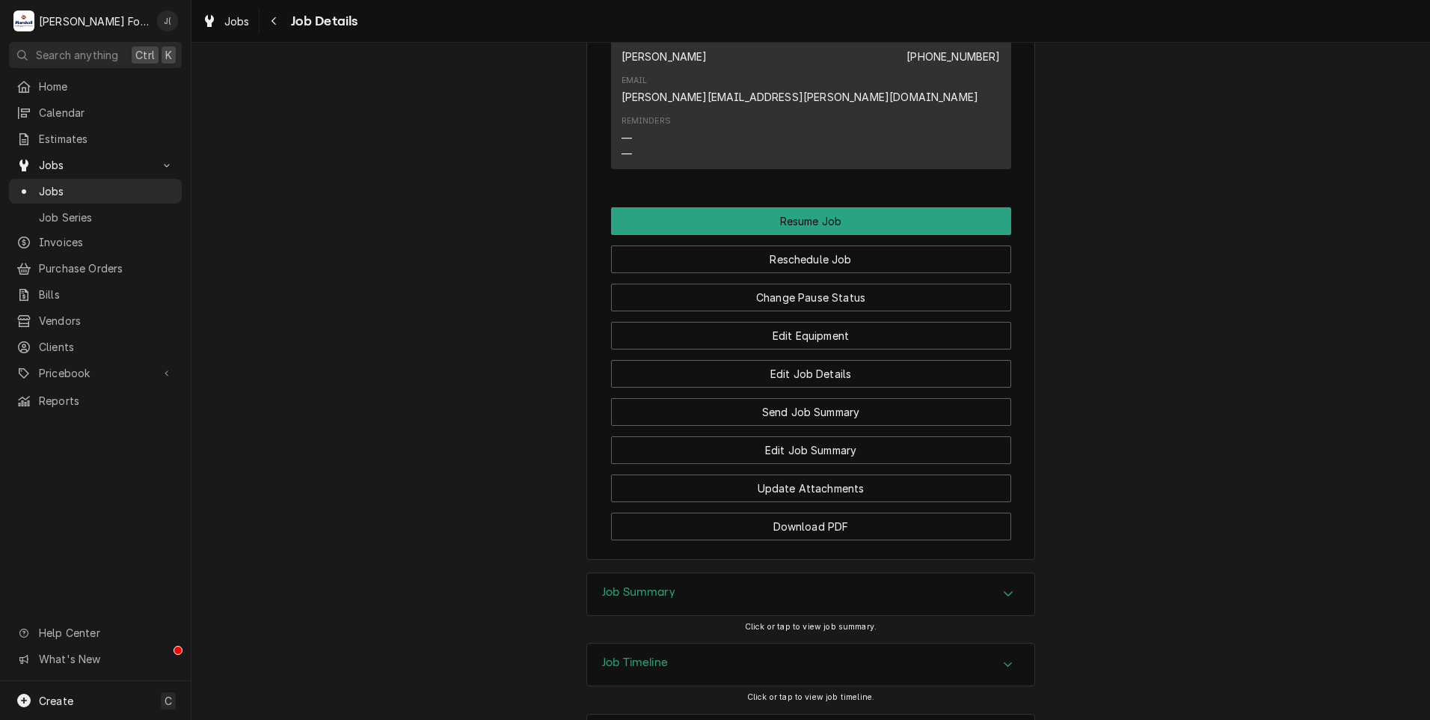
scroll to position [1453, 0]
click at [713, 572] on div "Job Summary" at bounding box center [810, 593] width 447 height 42
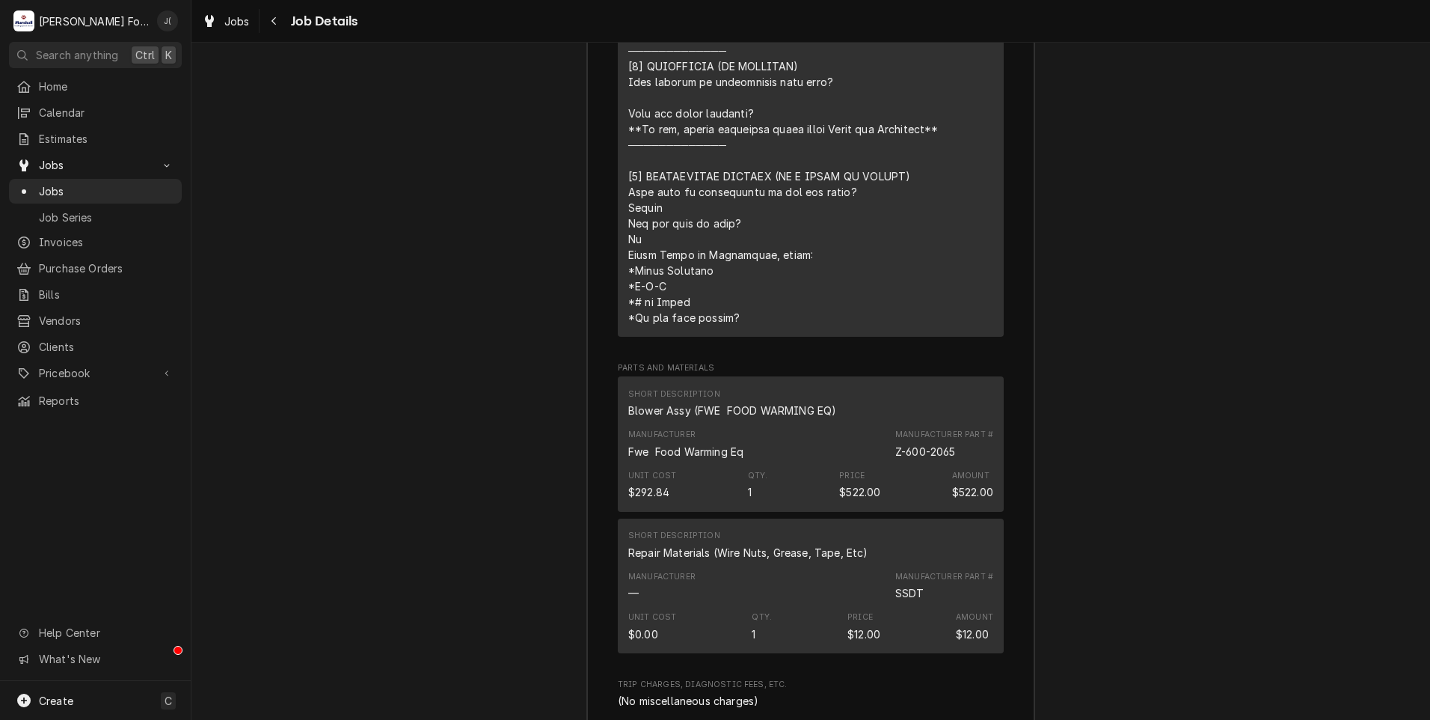
scroll to position [2886, 0]
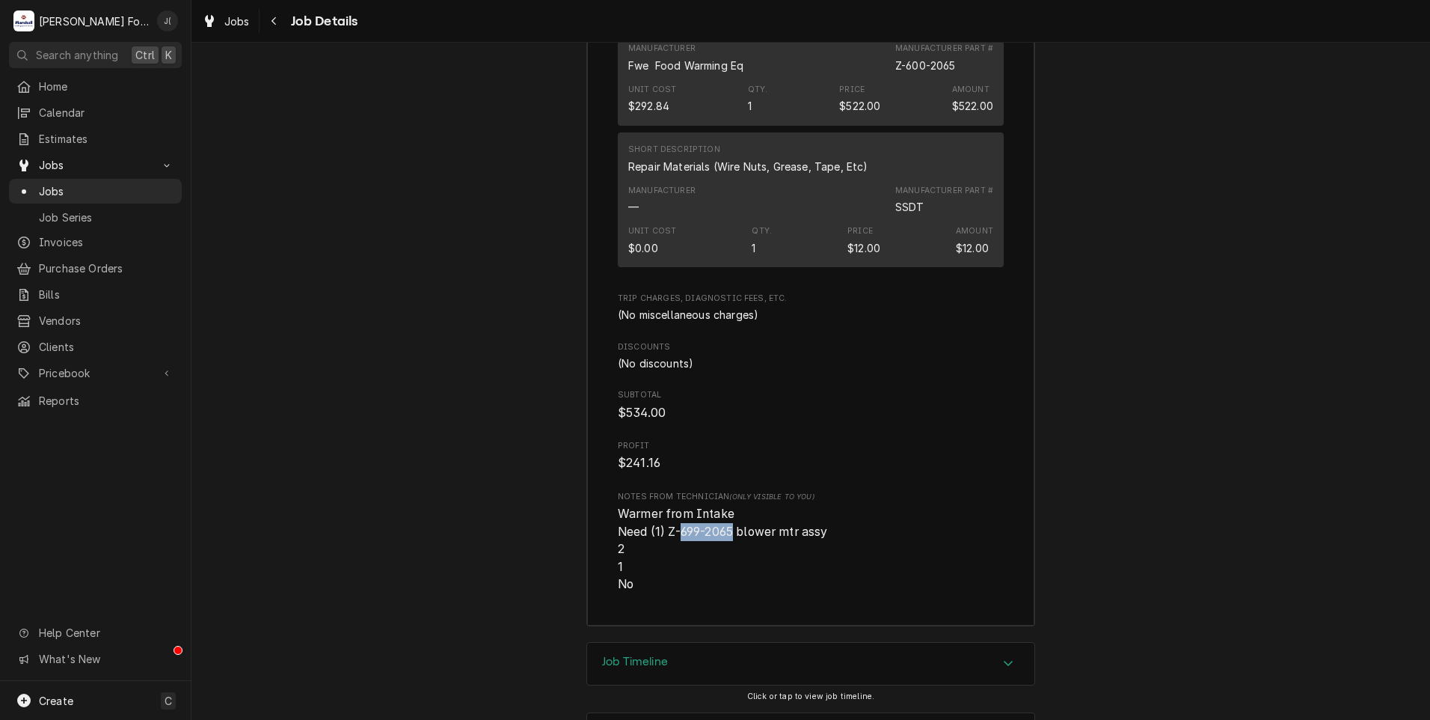
drag, startPoint x: 723, startPoint y: 465, endPoint x: 676, endPoint y: 466, distance: 47.1
click at [676, 506] on span "Warmer from Intake Need (1) Z-699-2065 blower mtr assy 2 1 No" at bounding box center [723, 548] width 210 height 85
click at [709, 506] on span "Warmer from Intake Need (1) Z-699-2065 blower mtr assy 2 1 No" at bounding box center [723, 548] width 210 height 85
drag, startPoint x: 725, startPoint y: 468, endPoint x: 664, endPoint y: 471, distance: 61.5
click at [664, 506] on span "Warmer from Intake Need (1) Z-699-2065 blower mtr assy 2 1 No" at bounding box center [723, 548] width 210 height 85
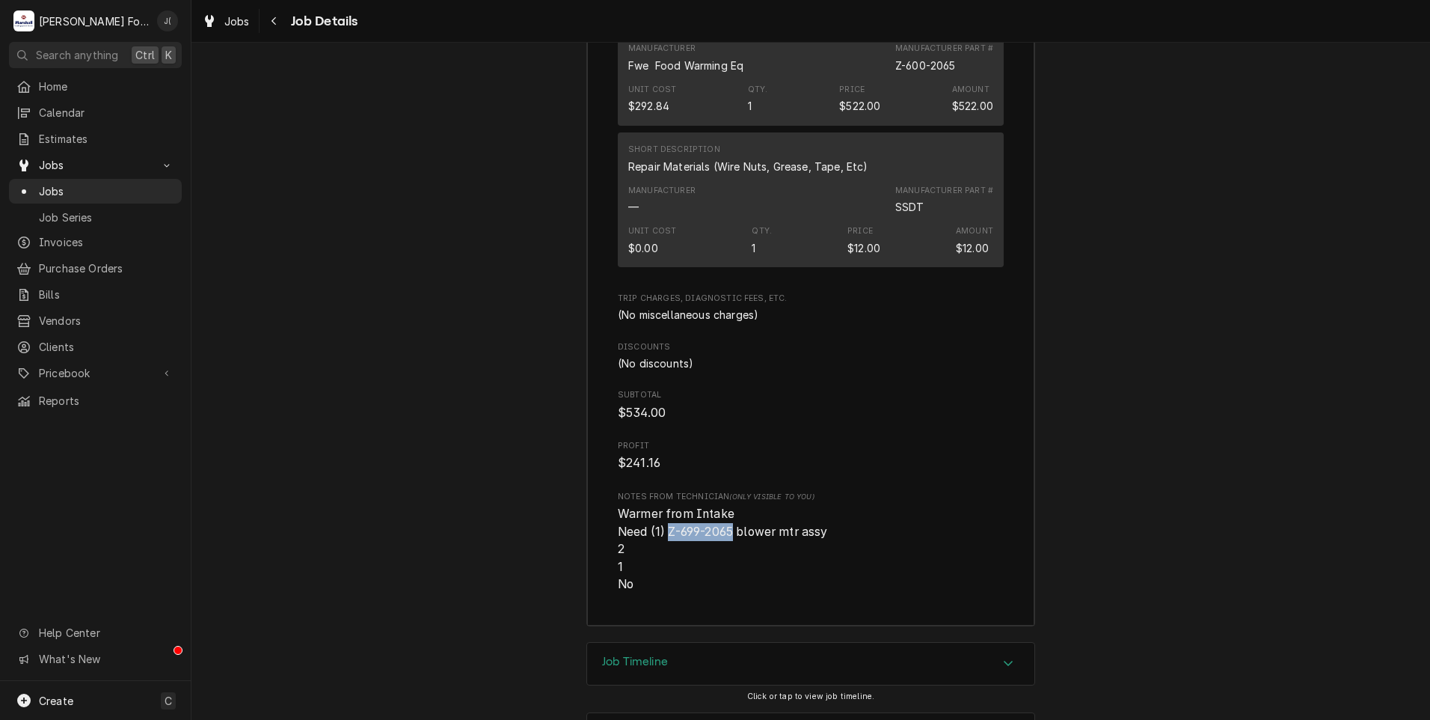
drag, startPoint x: 664, startPoint y: 471, endPoint x: 674, endPoint y: 468, distance: 11.1
copy span "Z-699-2065"
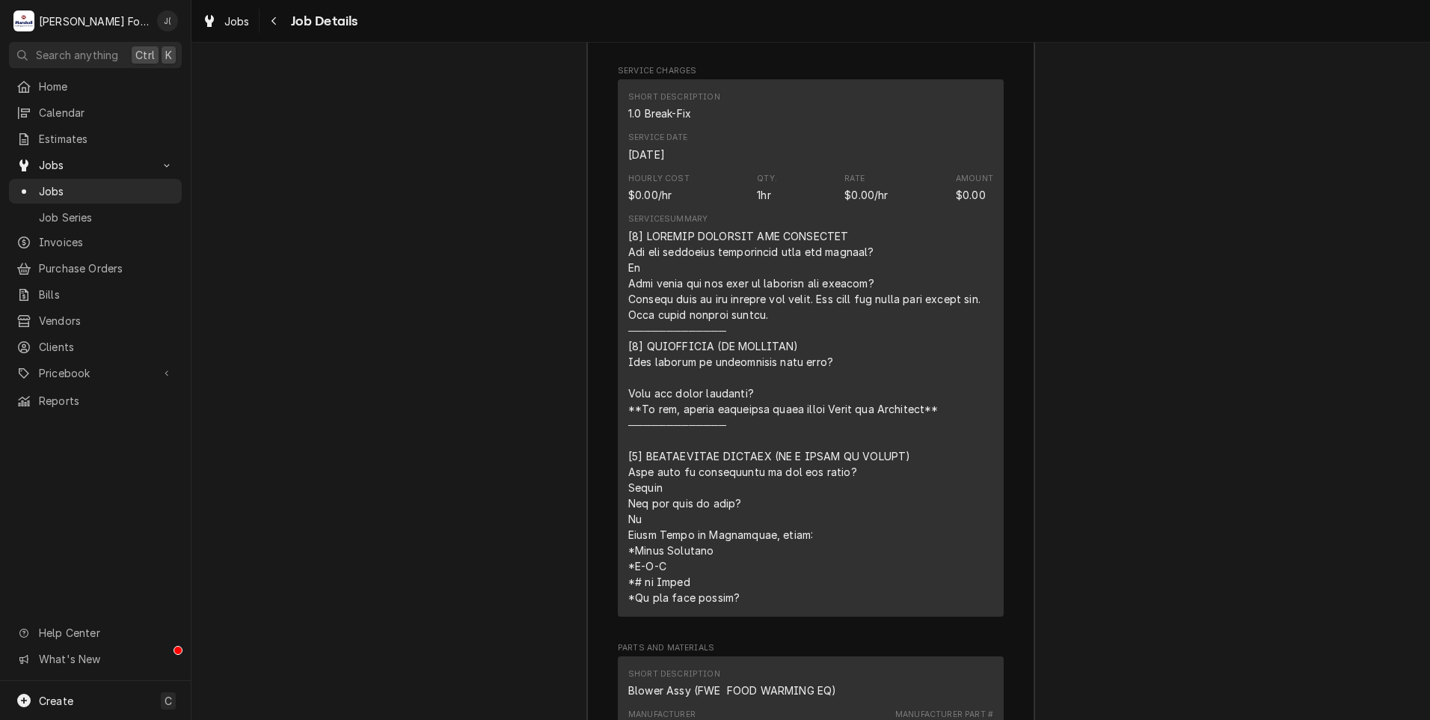
scroll to position [2512, 0]
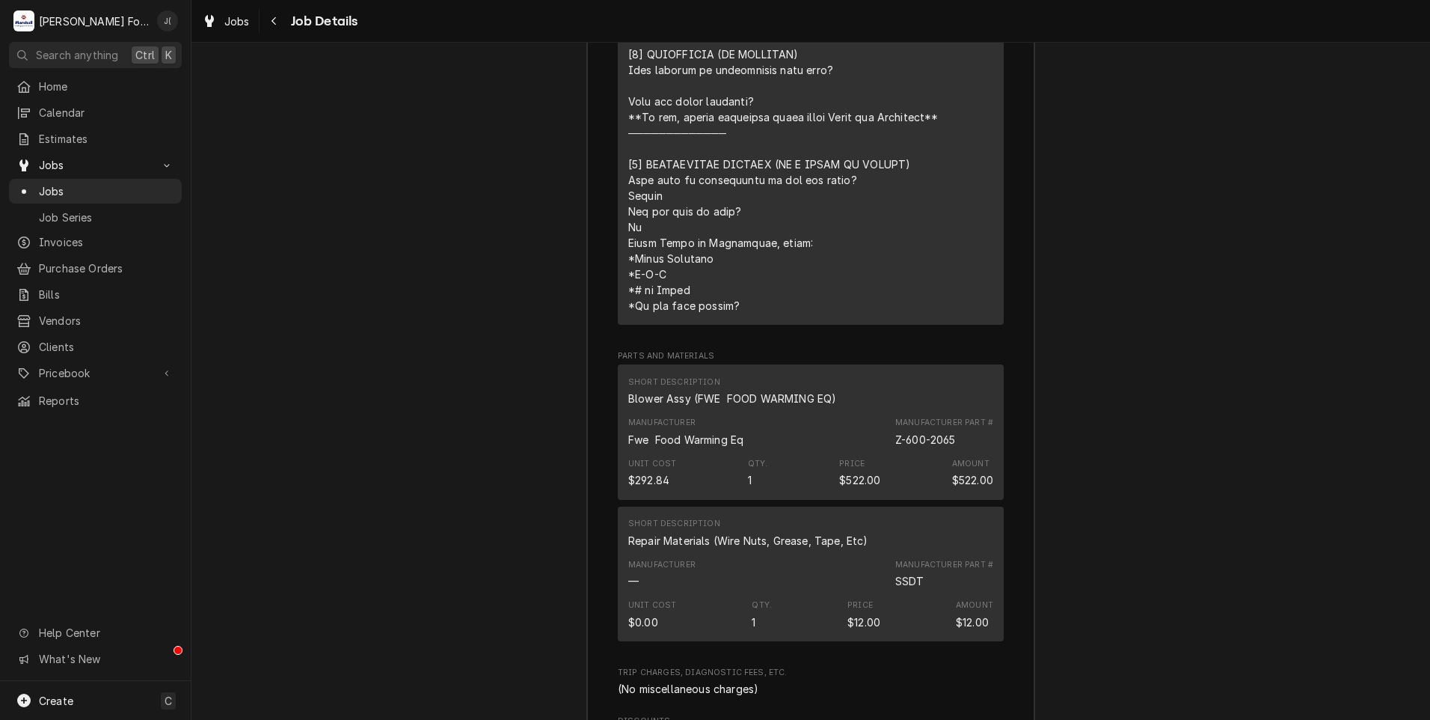
click at [800, 411] on div "Manufacturer Fwe Food Warming Eq Manufacturer Part # Z-600-2065" at bounding box center [810, 431] width 365 height 40
click at [797, 411] on div "Manufacturer Fwe Food Warming Eq Manufacturer Part # Z-600-2065" at bounding box center [810, 431] width 365 height 40
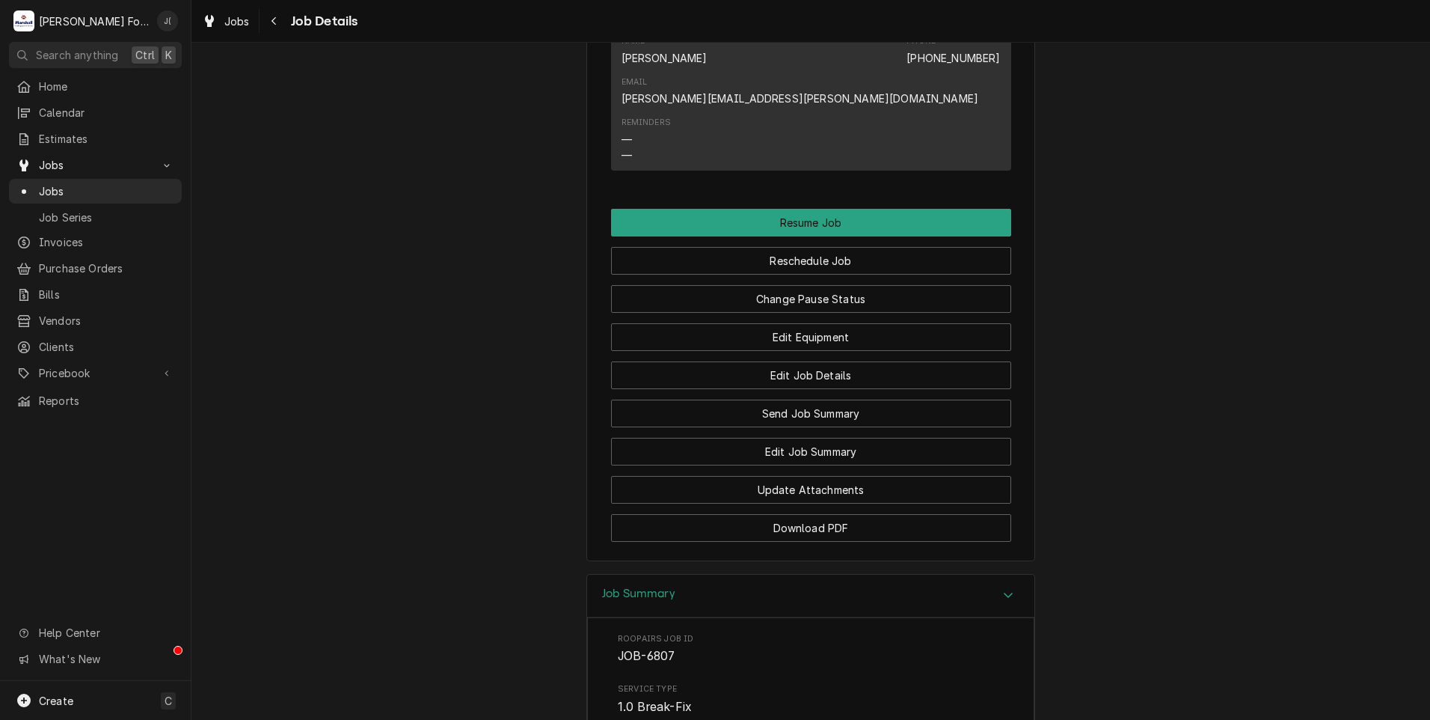
scroll to position [1197, 0]
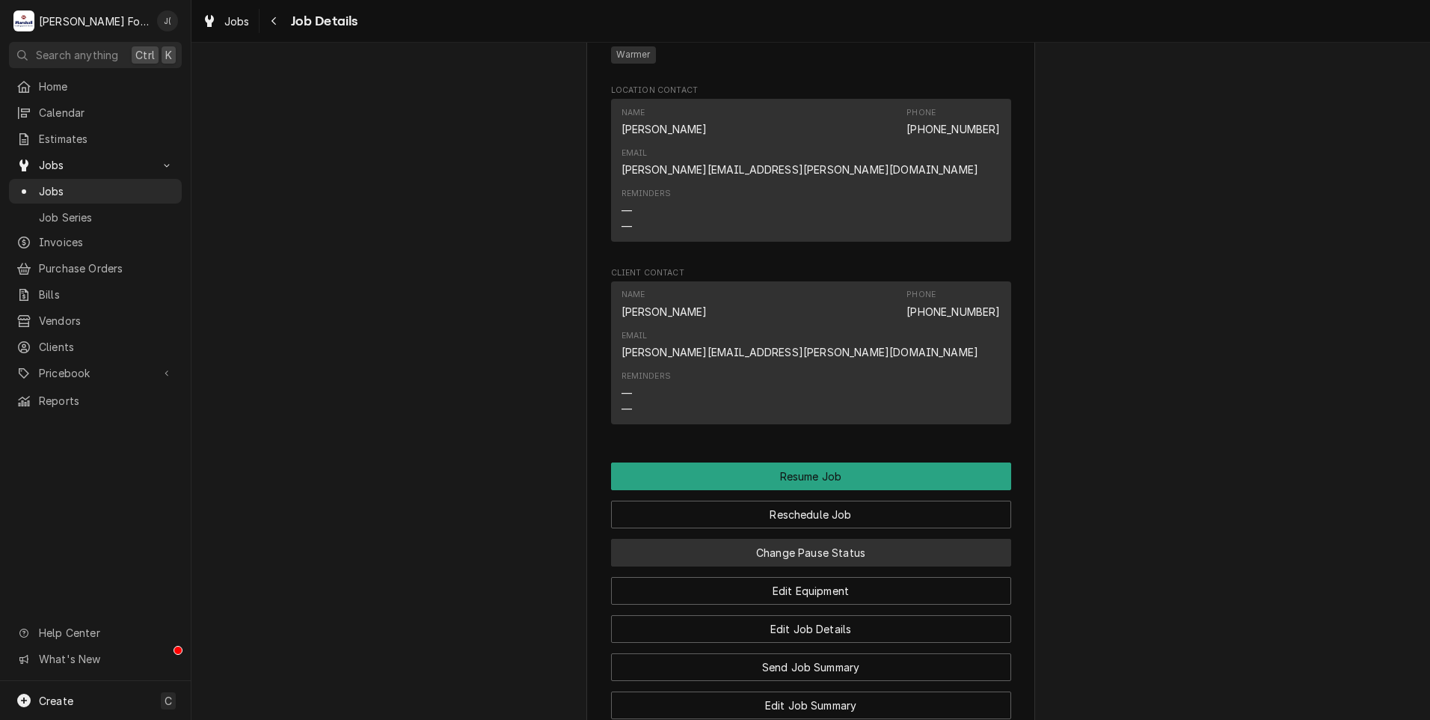
click at [792, 539] on button "Change Pause Status" at bounding box center [811, 553] width 400 height 28
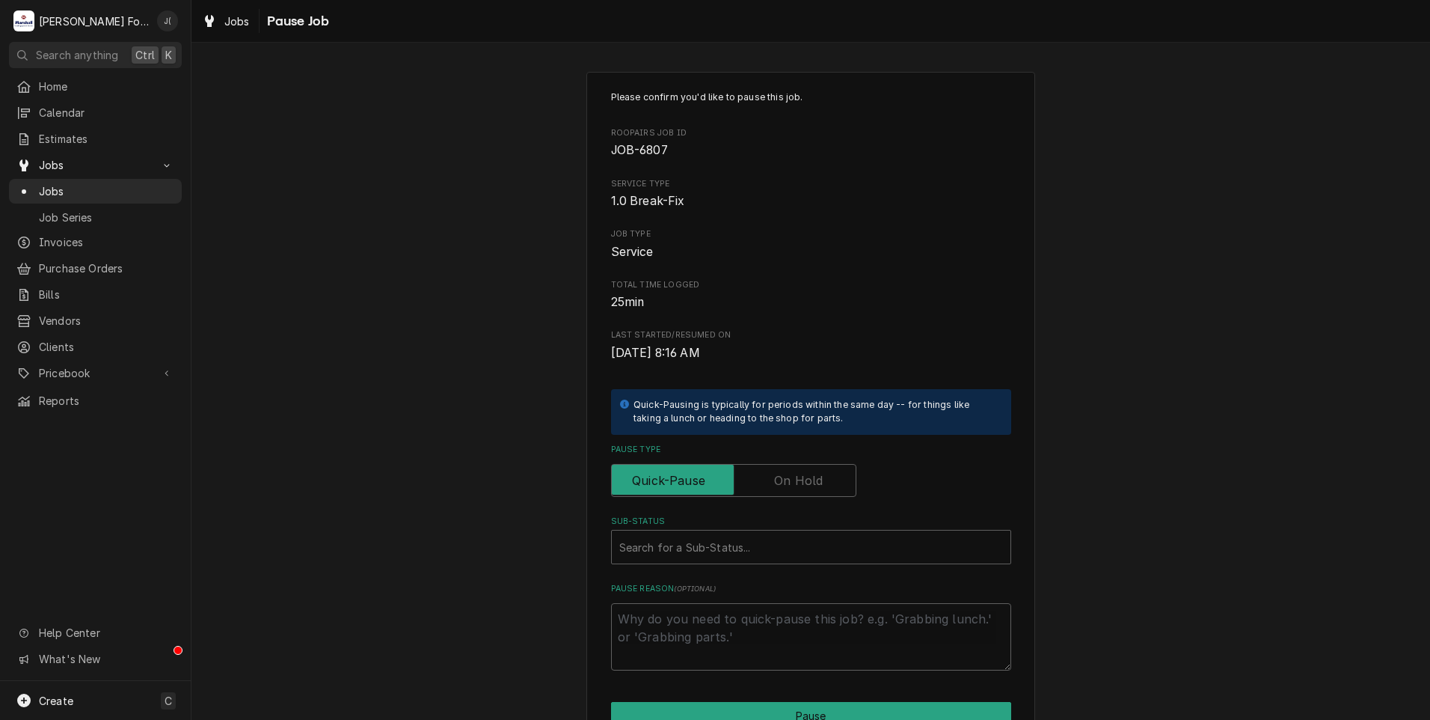
click at [785, 480] on label "Pause Type" at bounding box center [733, 480] width 245 height 33
click at [785, 480] on input "Pause Type" at bounding box center [734, 480] width 232 height 33
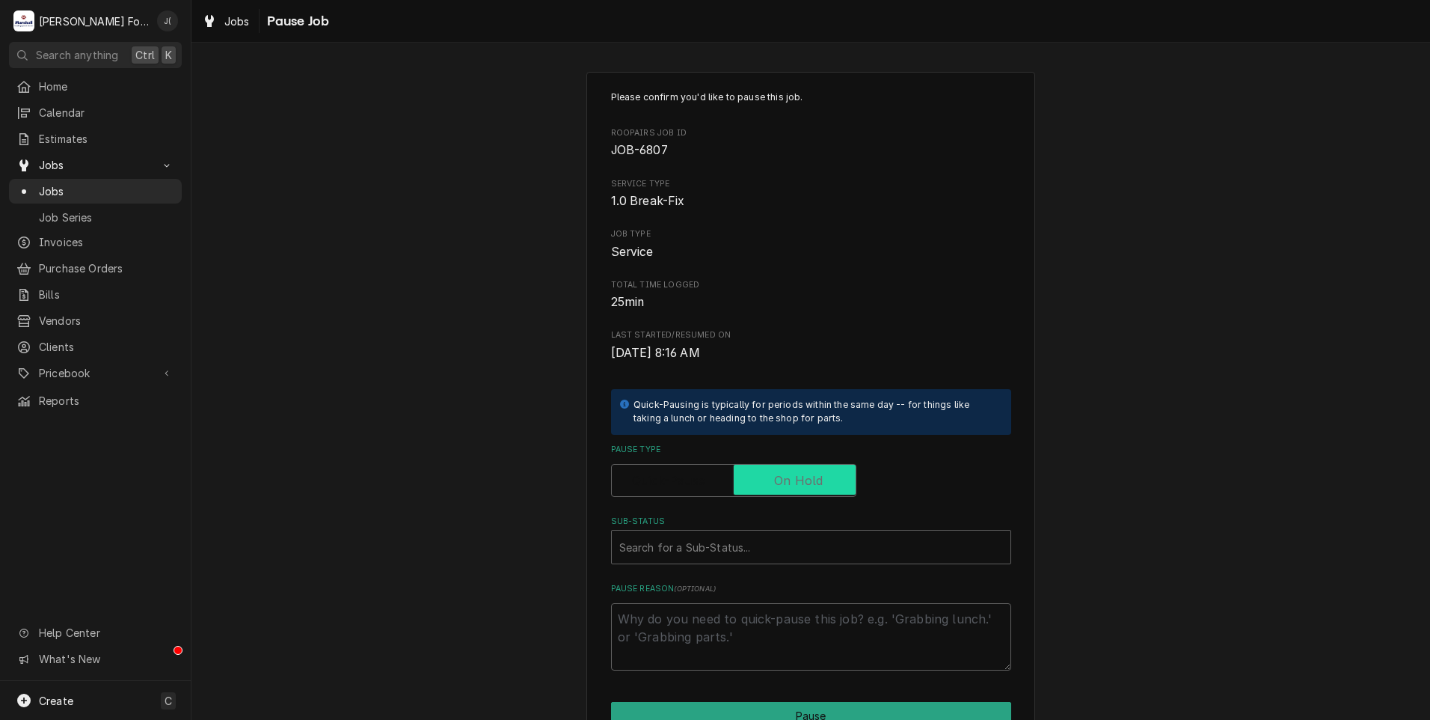
checkbox input "true"
click at [738, 542] on div "Sub-Status" at bounding box center [811, 546] width 384 height 27
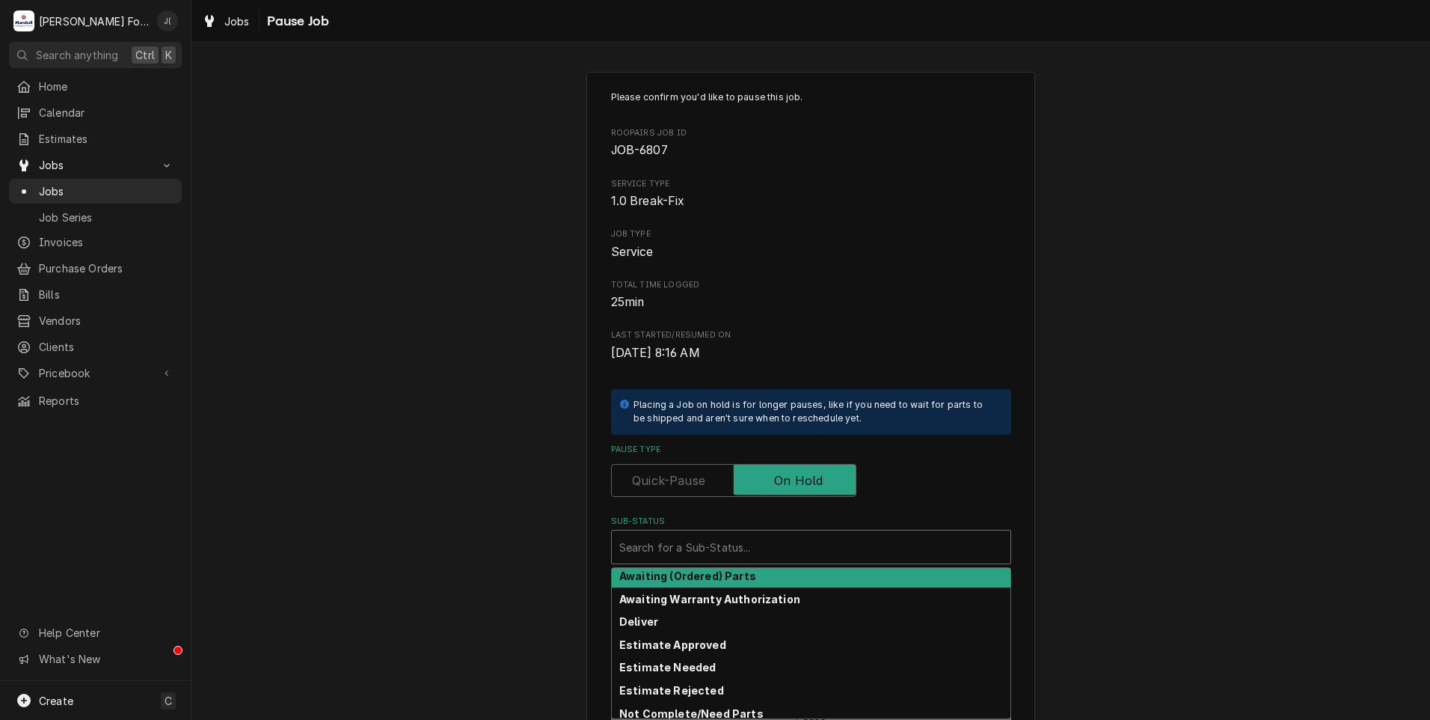
scroll to position [75, 0]
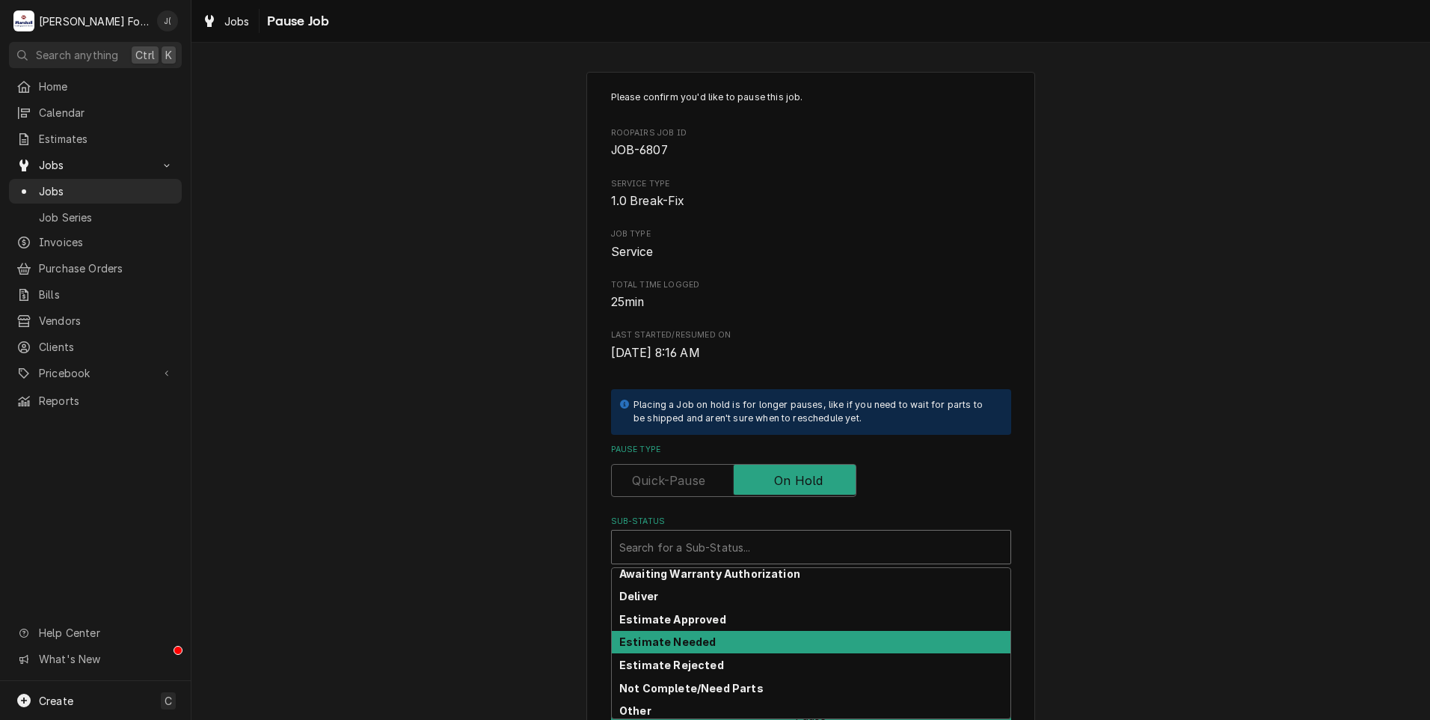
click at [694, 640] on strong "Estimate Needed" at bounding box center [667, 641] width 96 height 13
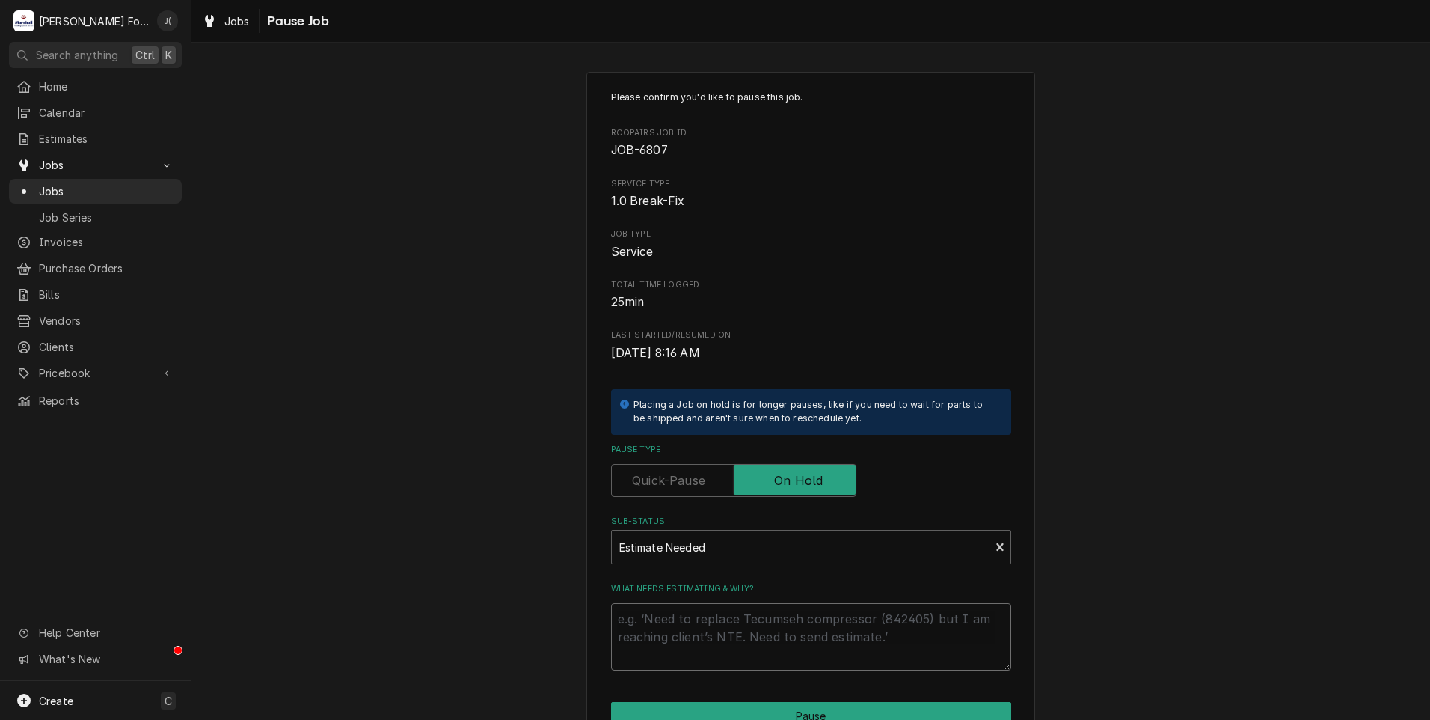
click at [698, 632] on textarea "What needs estimating & why?" at bounding box center [811, 636] width 400 height 67
type textarea "x"
type textarea "P"
type textarea "x"
type textarea "PR"
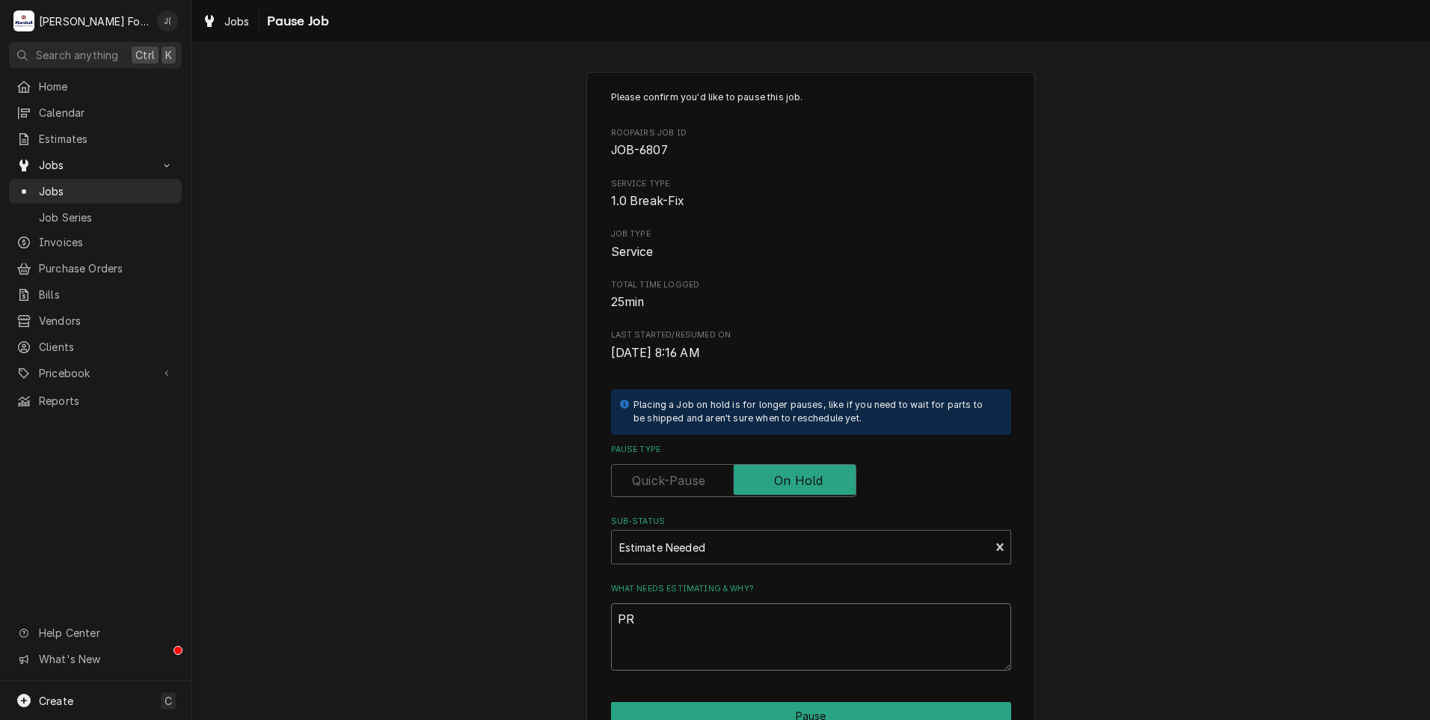
type textarea "x"
type textarea "PRI"
type textarea "x"
type textarea "PRIC"
type textarea "x"
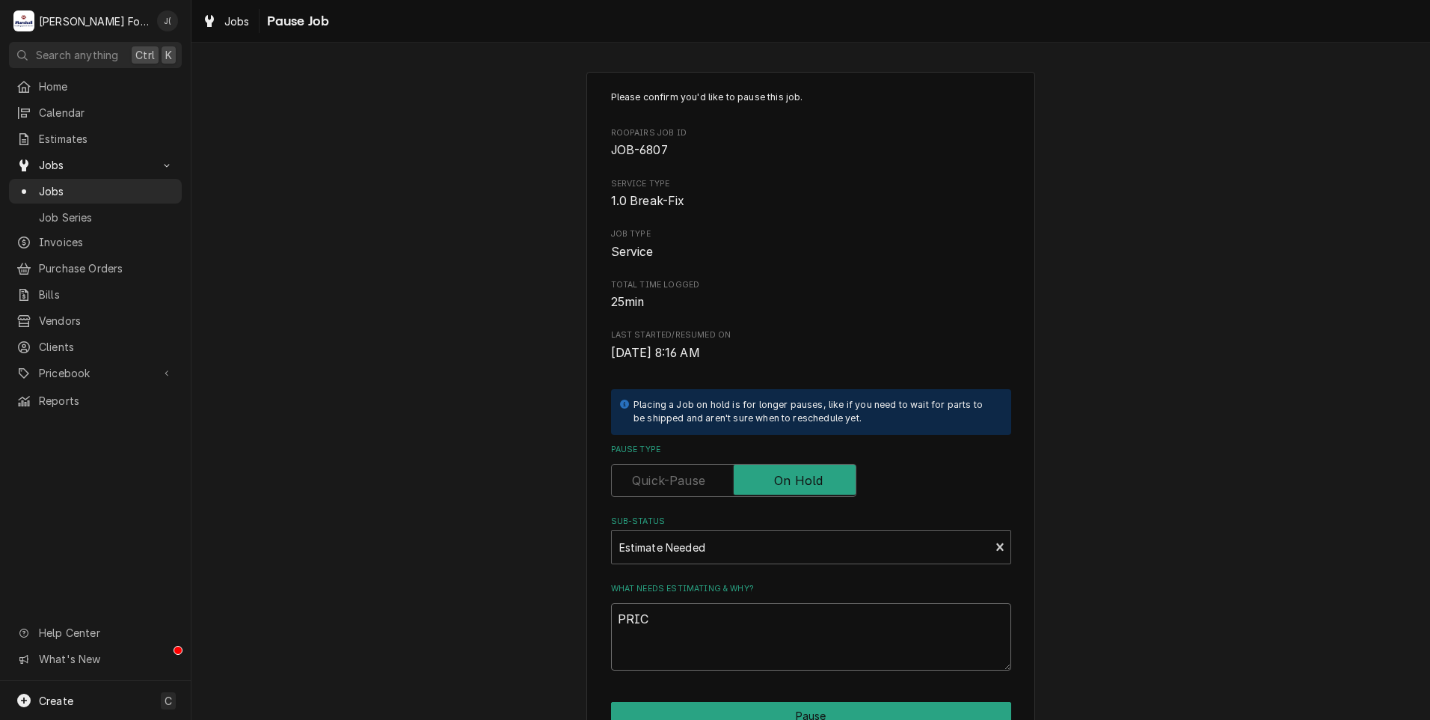
type textarea "PRICE"
type textarea "x"
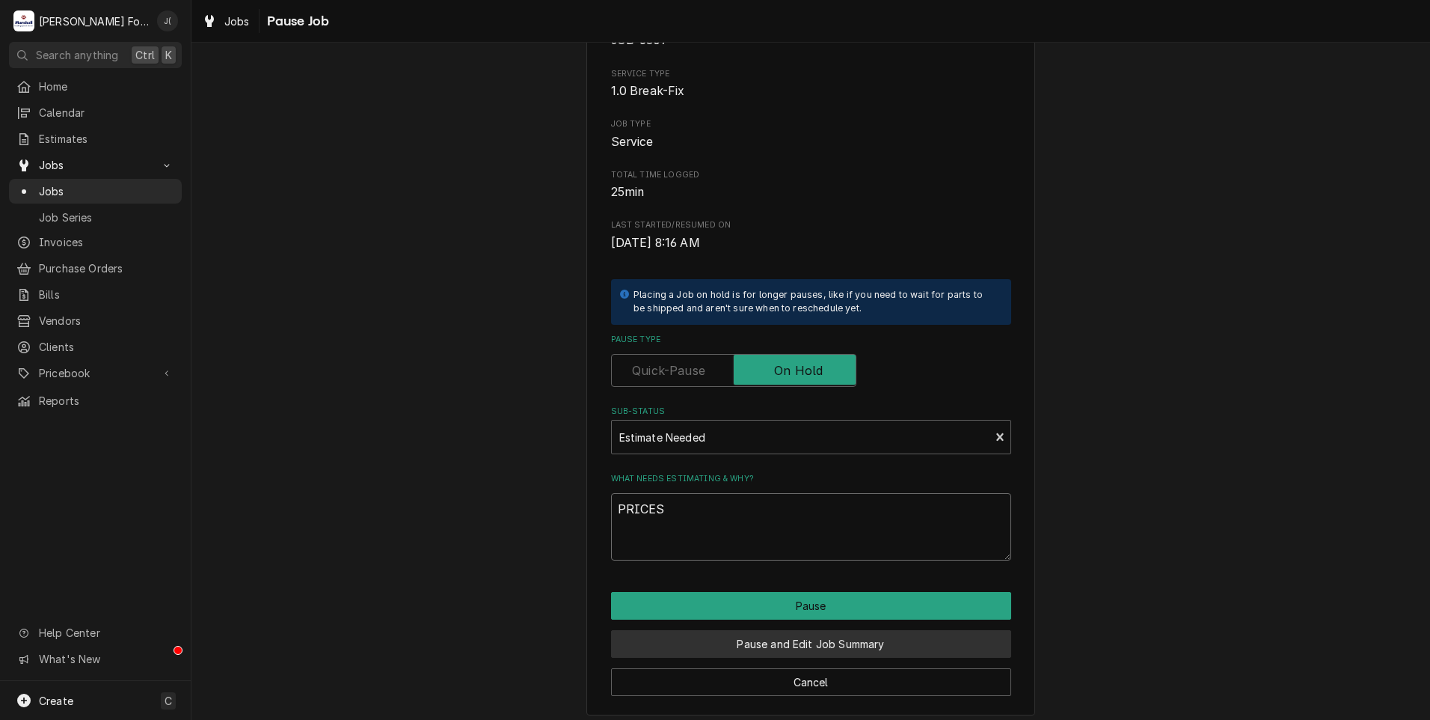
scroll to position [118, 0]
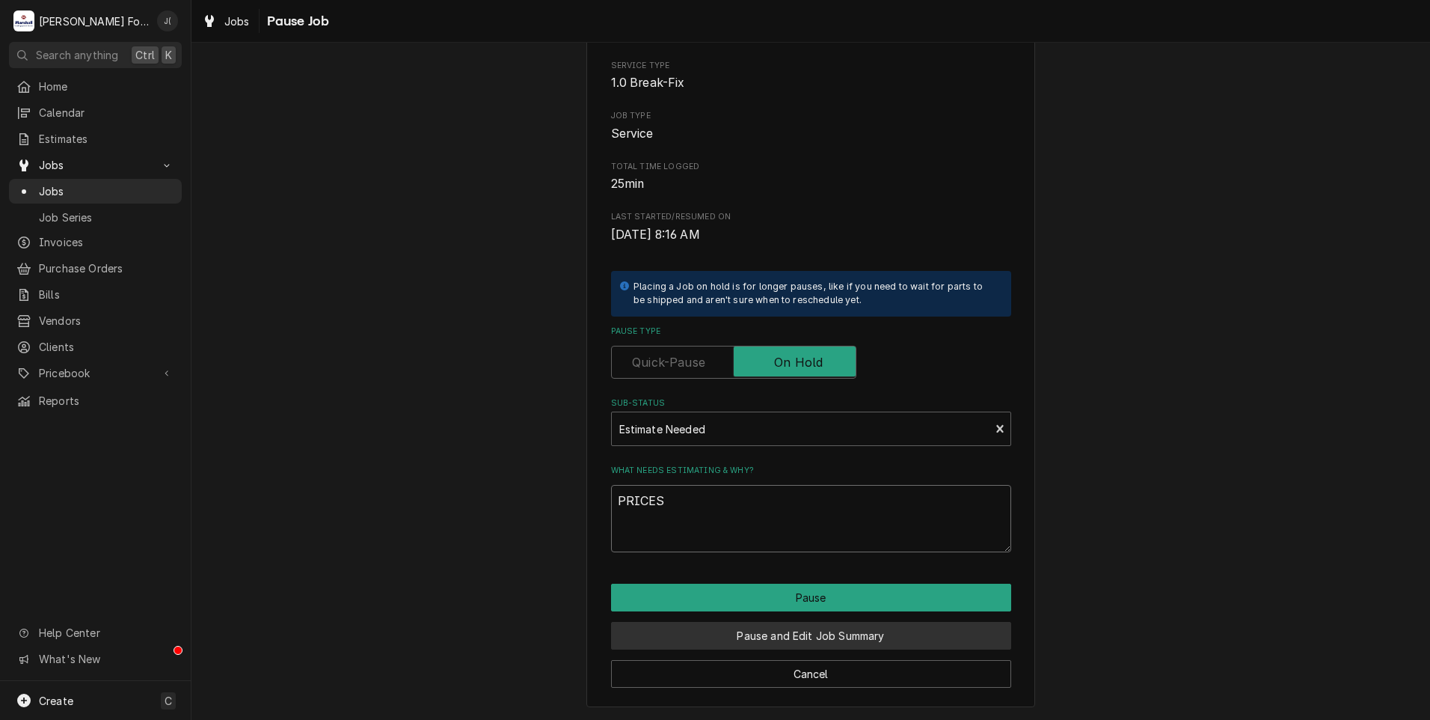
type textarea "PRICES"
click at [832, 638] on button "Pause and Edit Job Summary" at bounding box center [811, 636] width 400 height 28
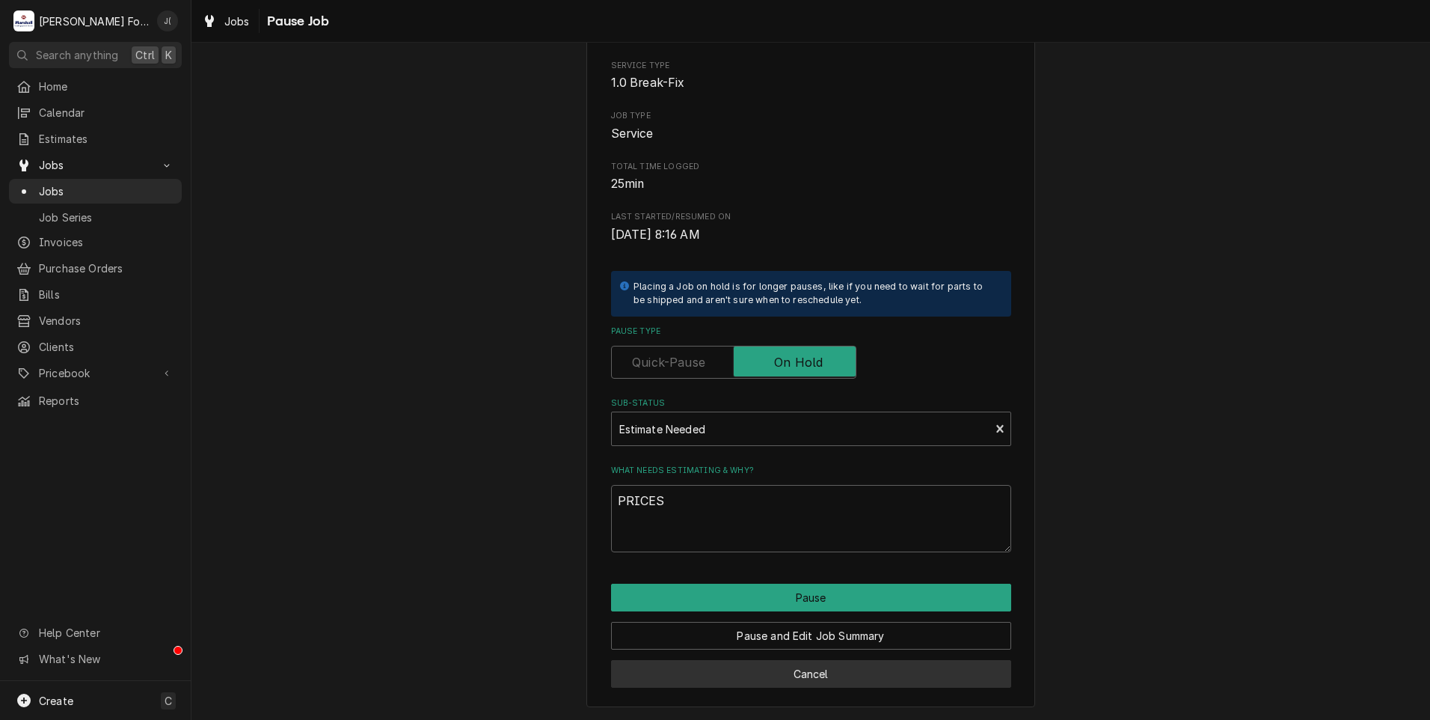
type textarea "x"
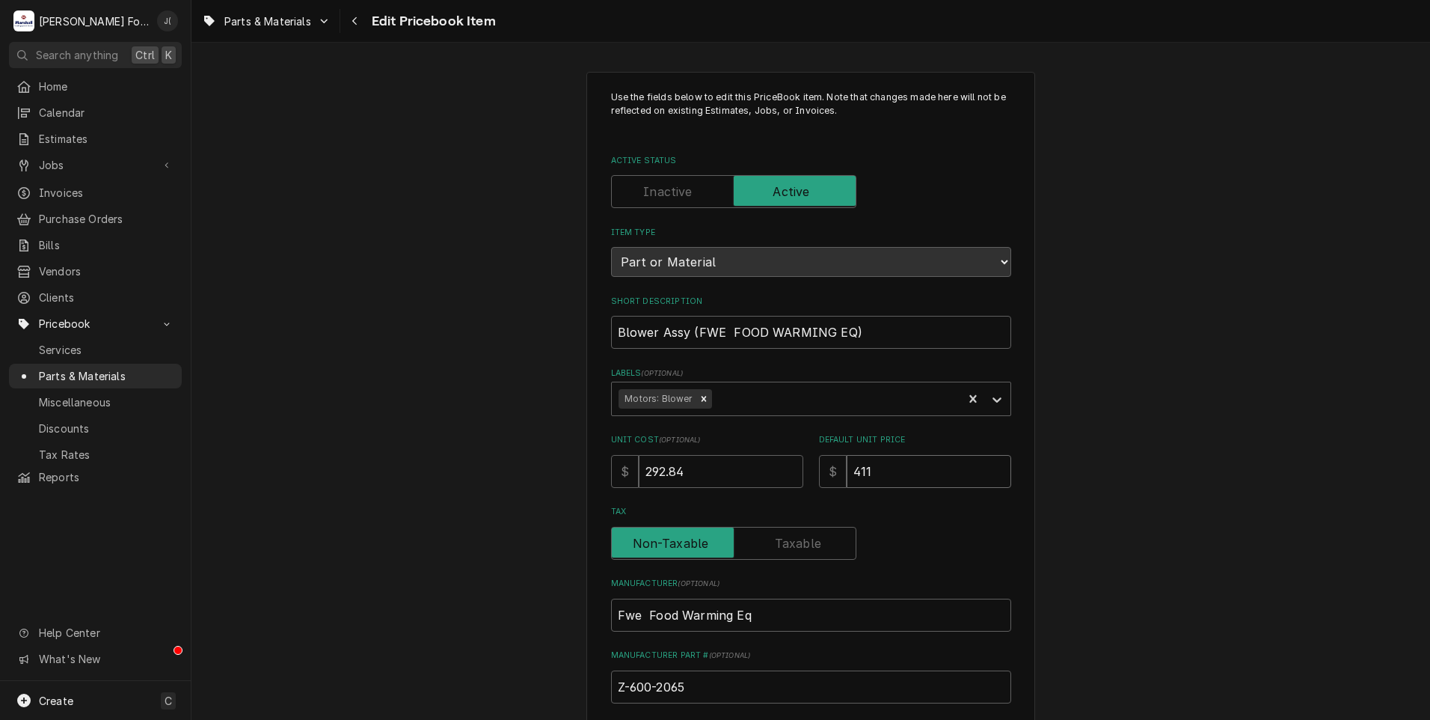
drag, startPoint x: 880, startPoint y: 468, endPoint x: 460, endPoint y: 420, distance: 422.4
click at [586, 439] on div "Use the fields below to edit this PriceBook item. Note that changes made here w…" at bounding box center [810, 586] width 449 height 1028
type textarea "x"
type input "5"
type textarea "x"
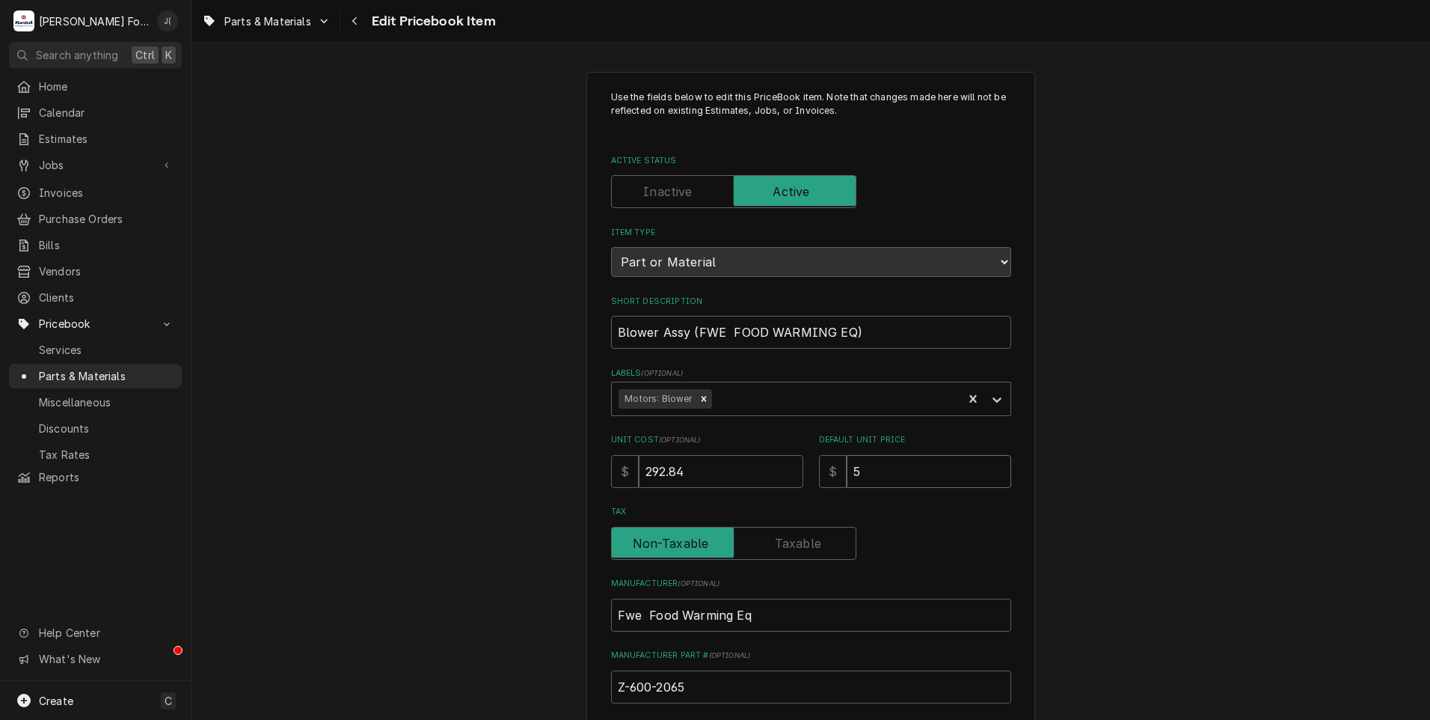
type input "52"
type textarea "x"
type input "522"
type textarea "x"
type input "522.0"
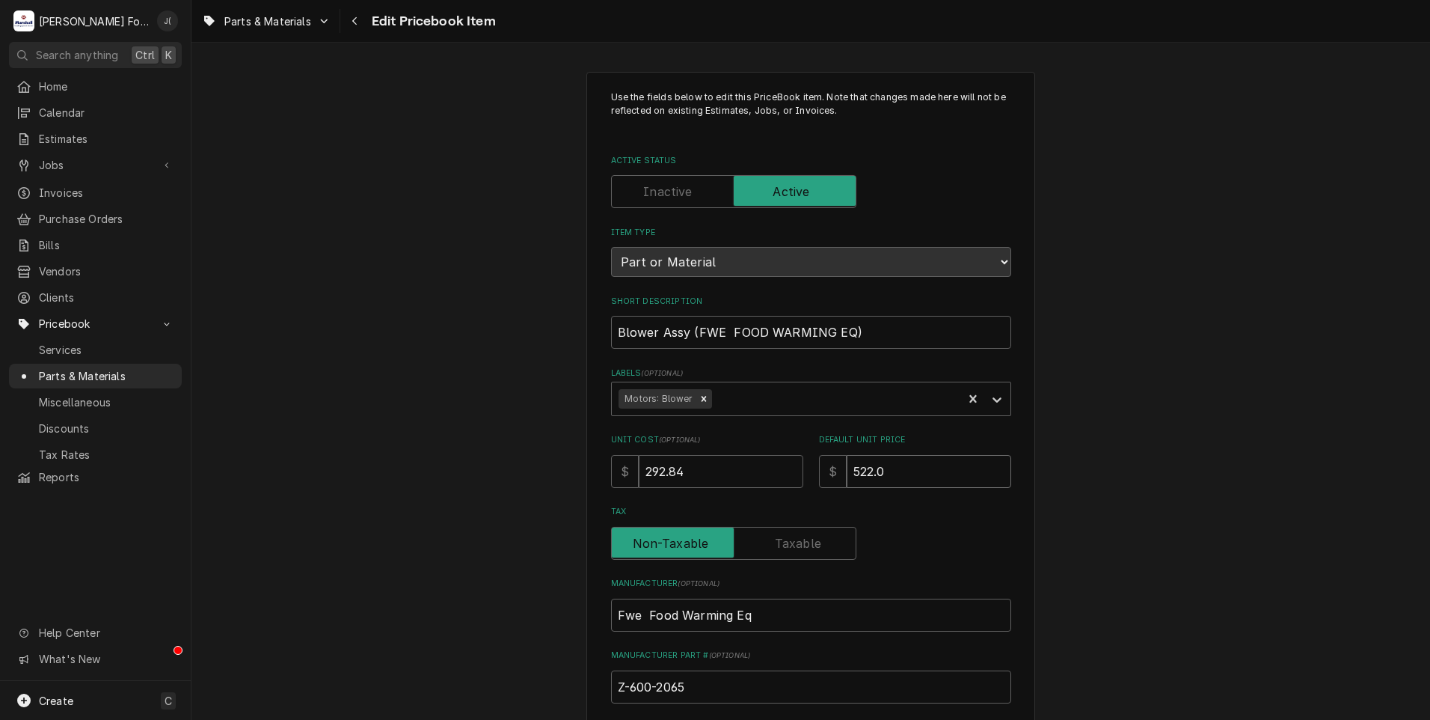
type textarea "x"
type input "522.00"
drag, startPoint x: 386, startPoint y: 456, endPoint x: 150, endPoint y: 457, distance: 235.6
click at [150, 457] on div "M [PERSON_NAME] Food Equipment Service J( Search anything Ctrl K Home Calendar …" at bounding box center [715, 360] width 1430 height 720
type textarea "x"
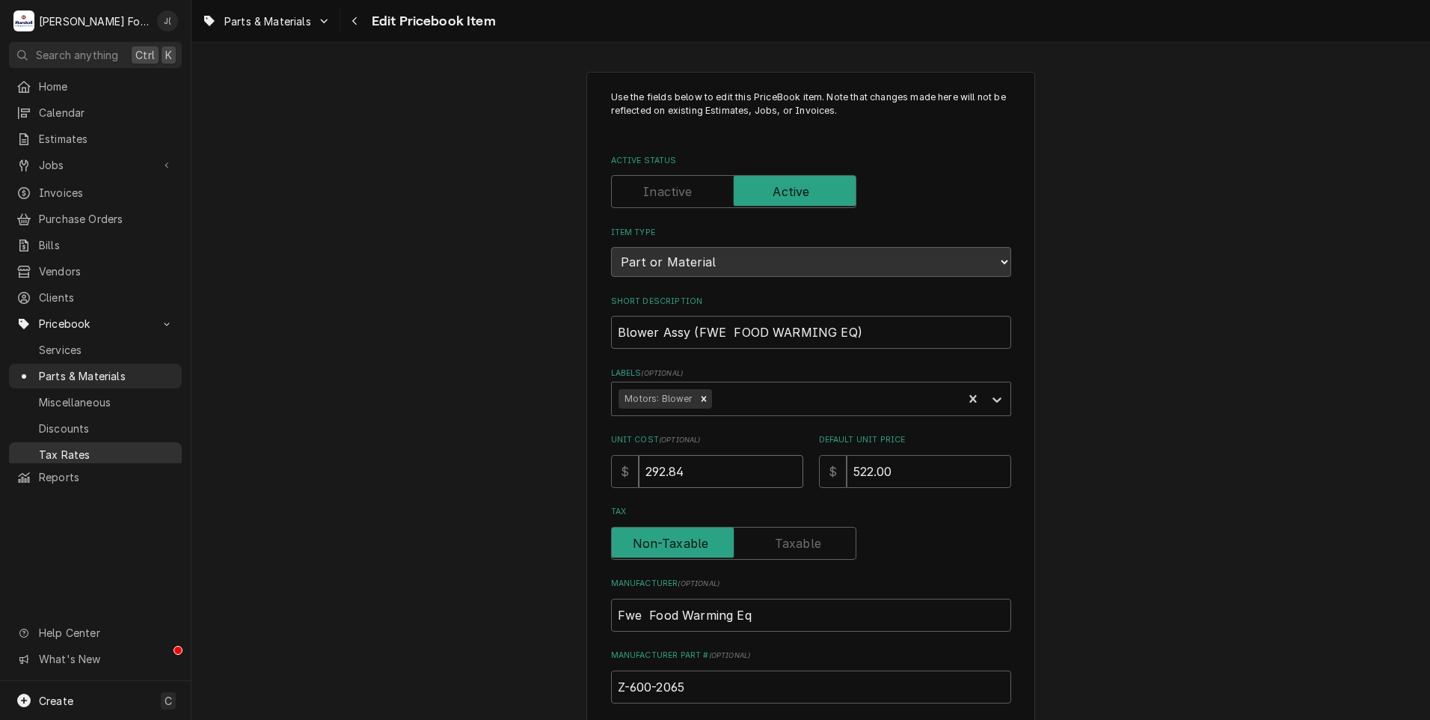
type input "3"
type textarea "x"
type input "32"
type textarea "x"
type input "328"
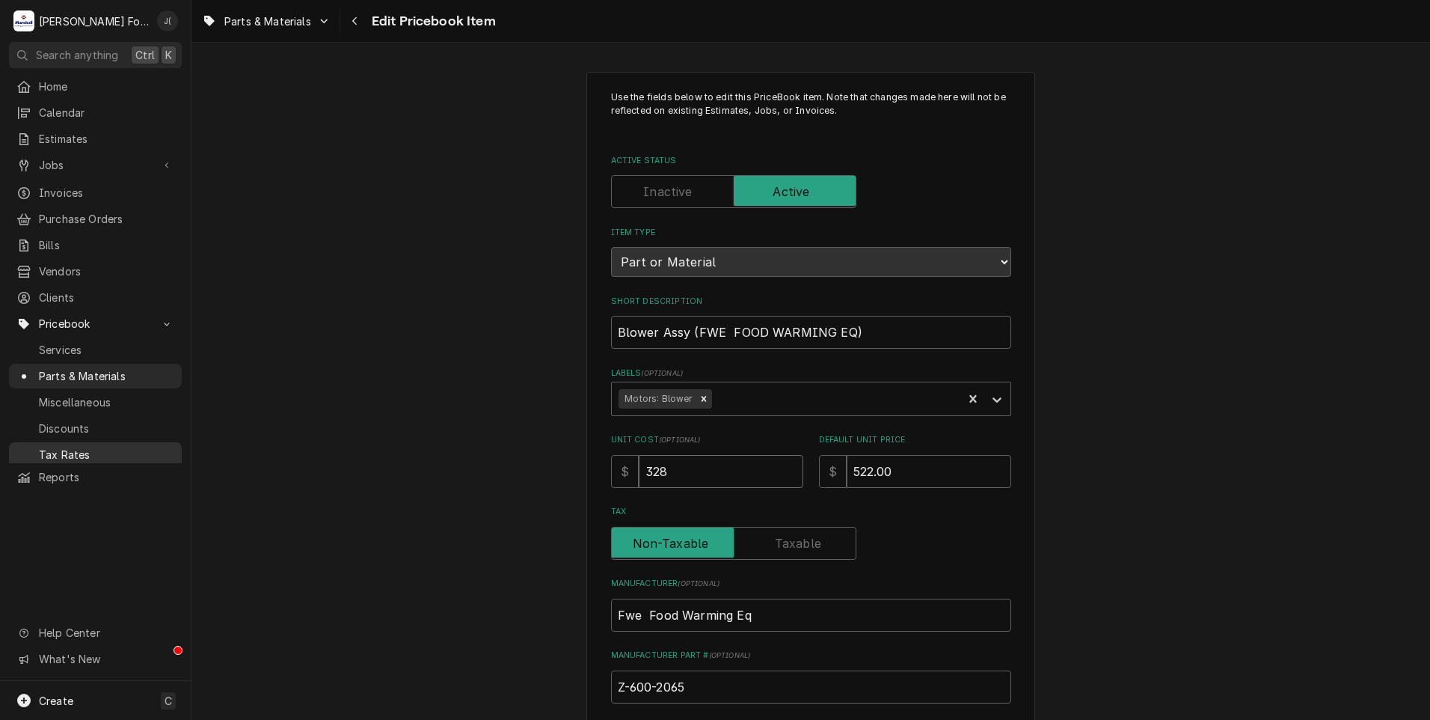
type textarea "x"
type input "328.8"
type textarea "x"
type input "328.86"
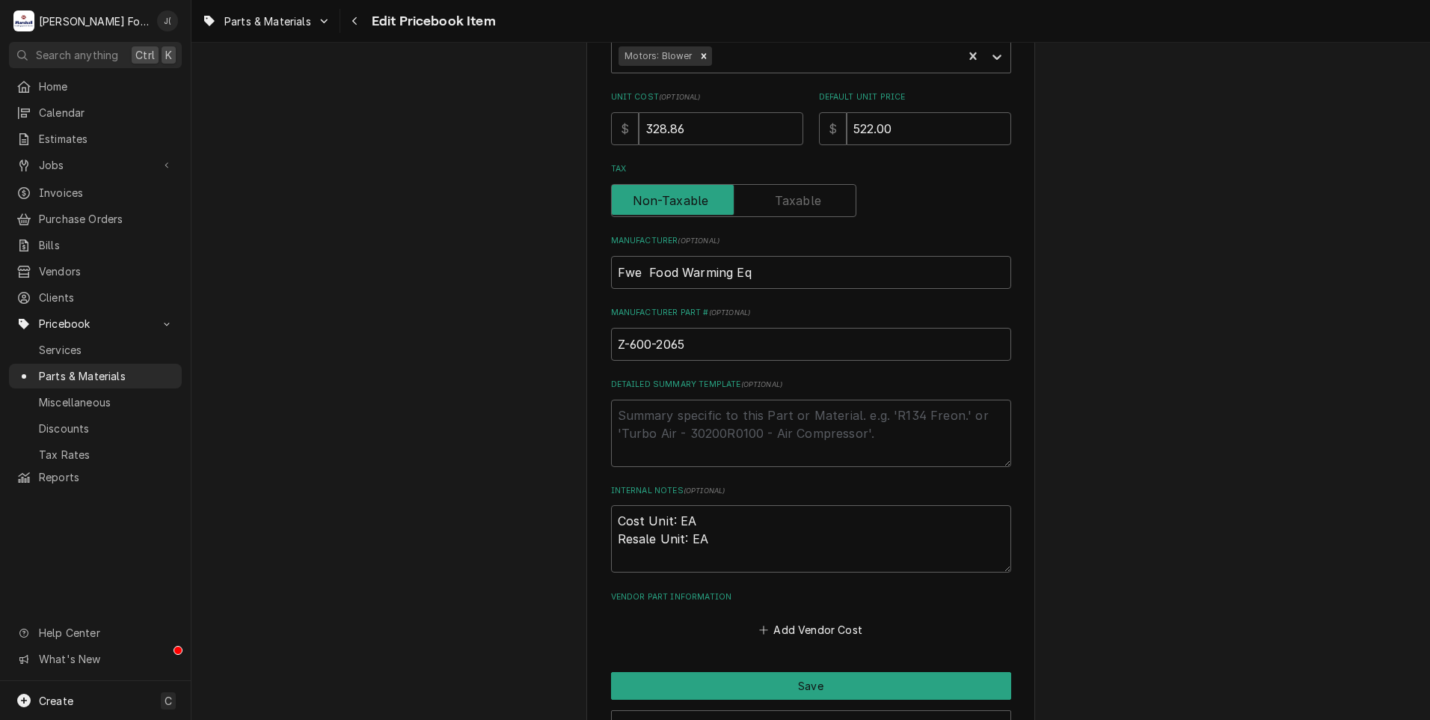
scroll to position [461, 0]
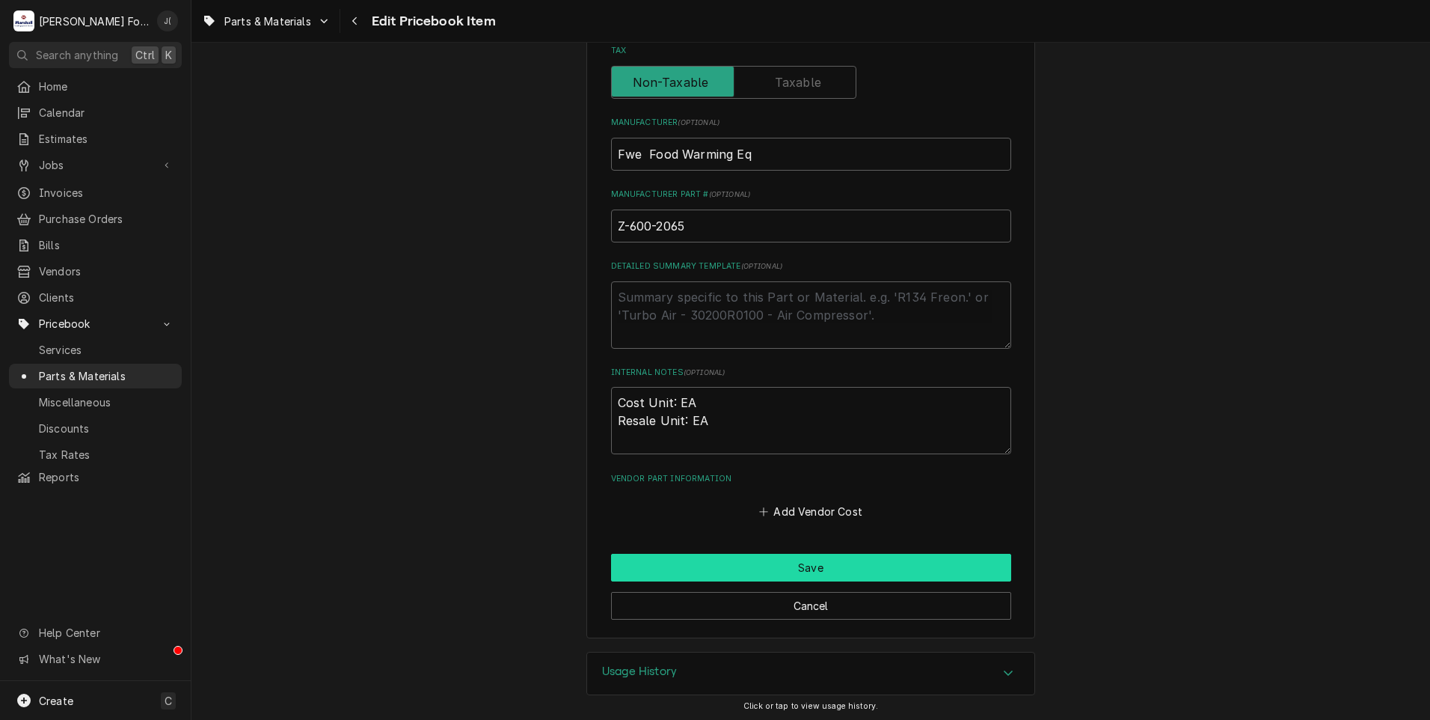
click at [755, 554] on button "Save" at bounding box center [811, 568] width 400 height 28
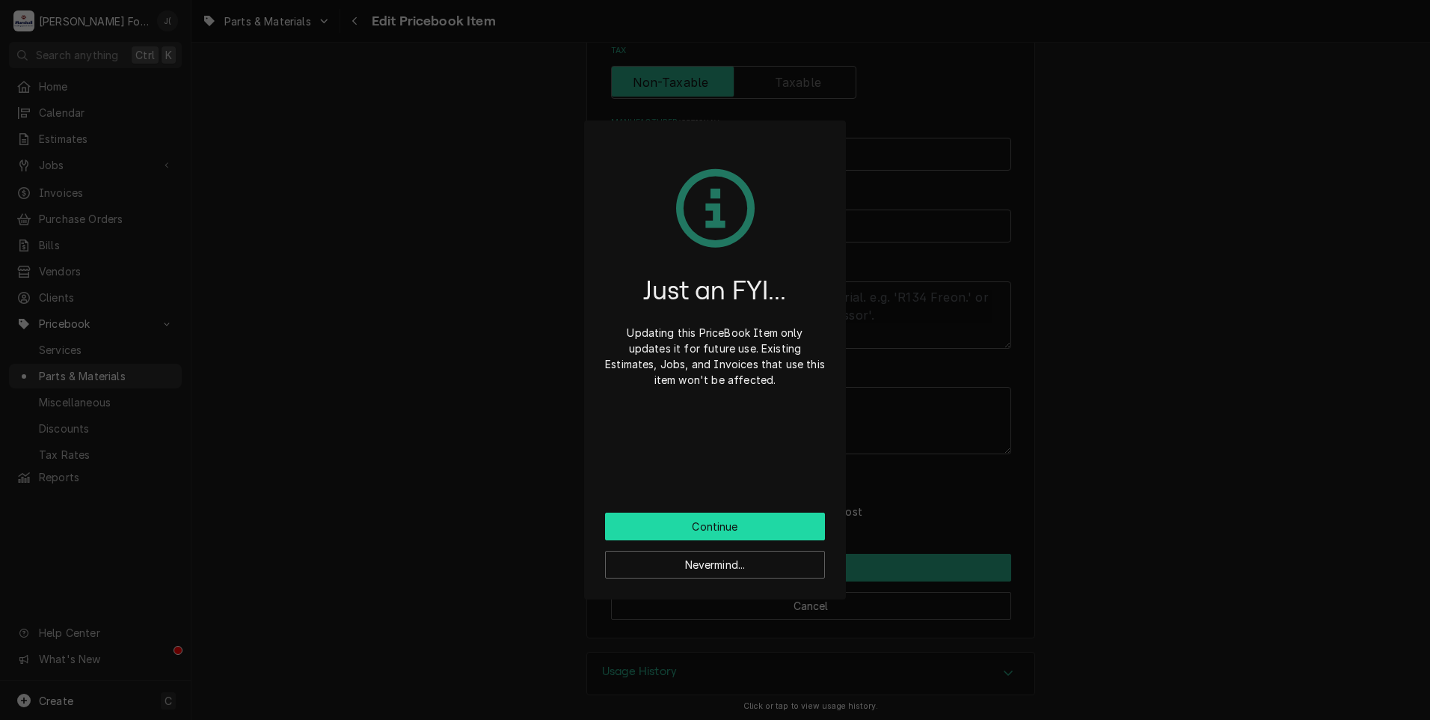
click at [735, 527] on button "Continue" at bounding box center [715, 526] width 220 height 28
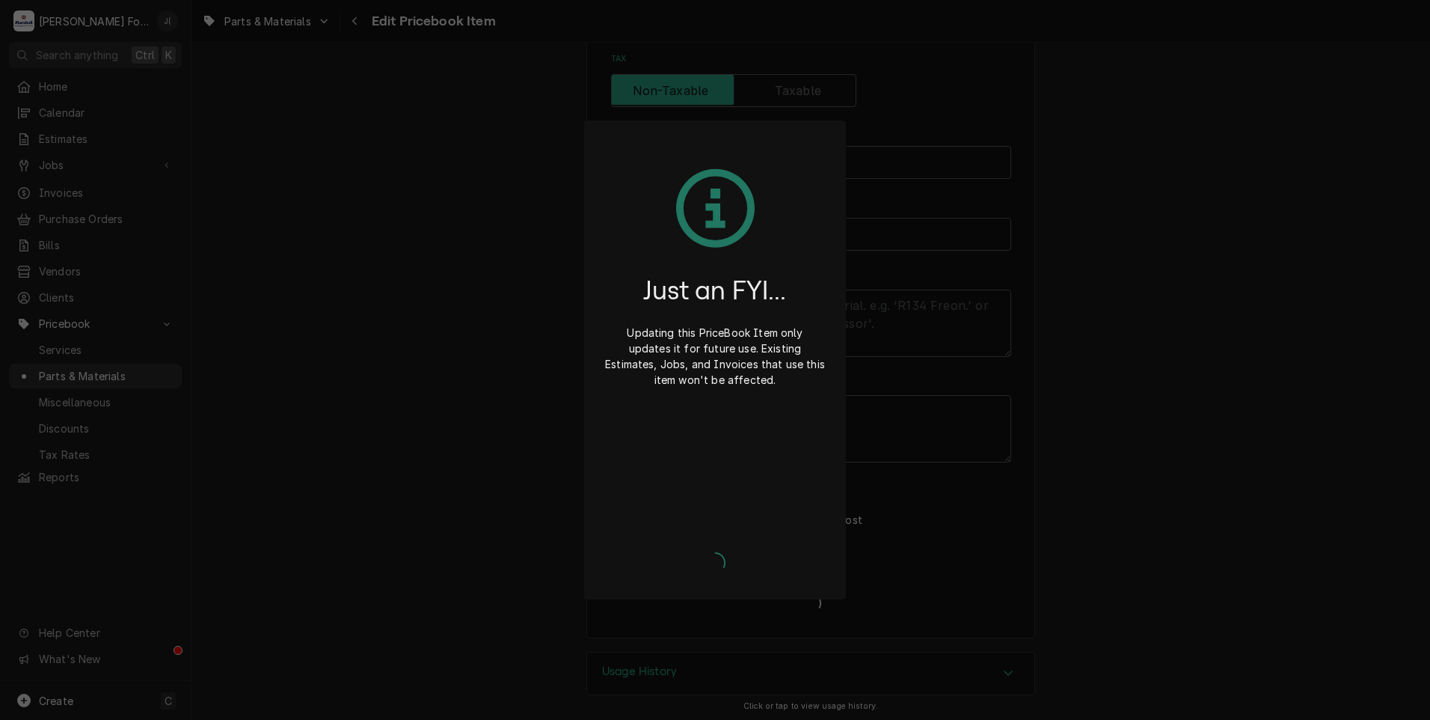
type textarea "x"
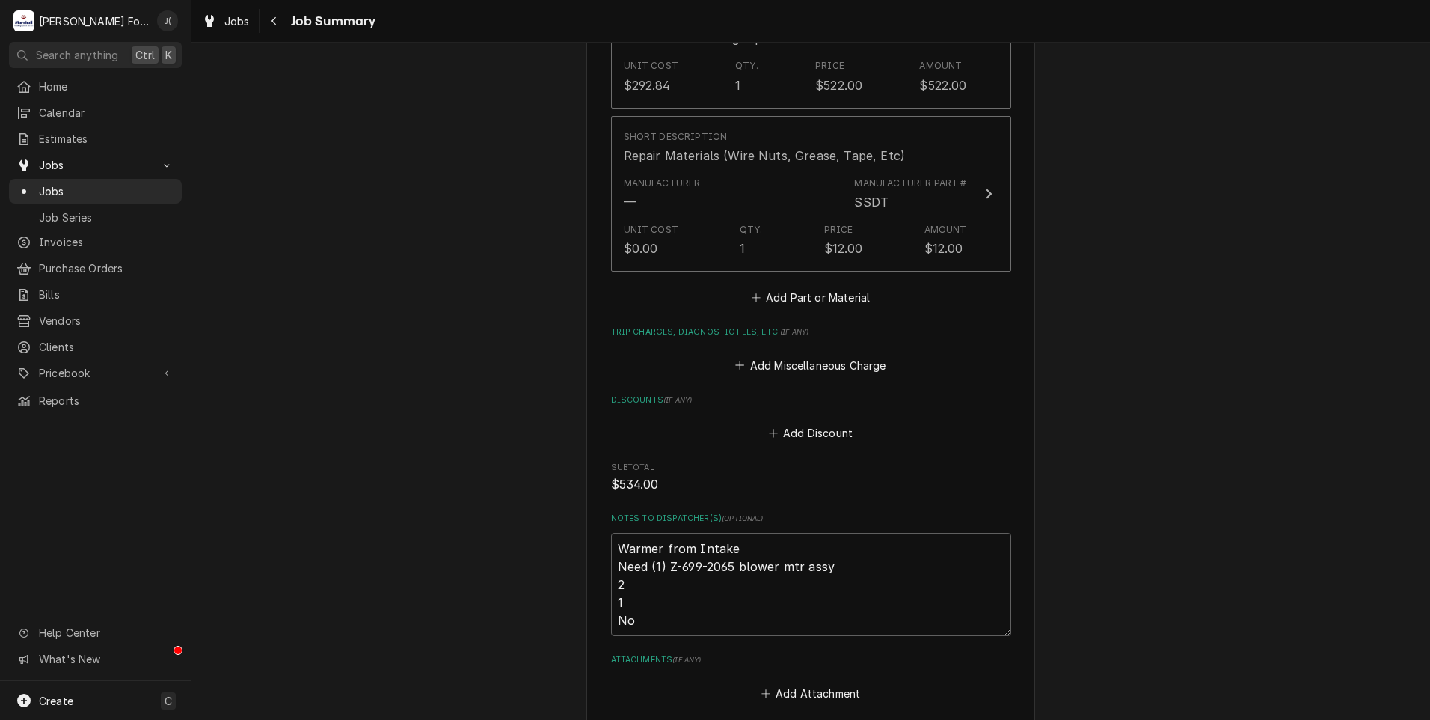
scroll to position [1312, 0]
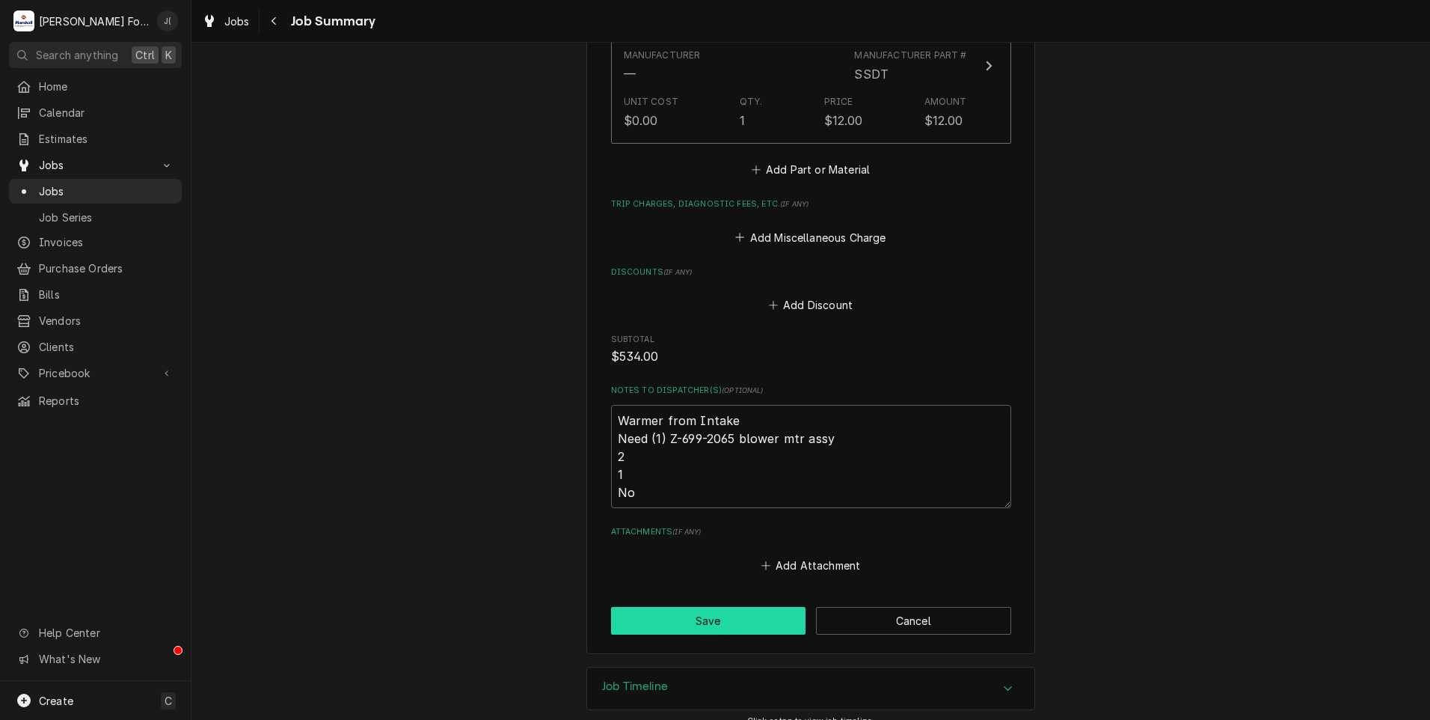
click at [680, 607] on button "Save" at bounding box center [708, 621] width 195 height 28
type textarea "x"
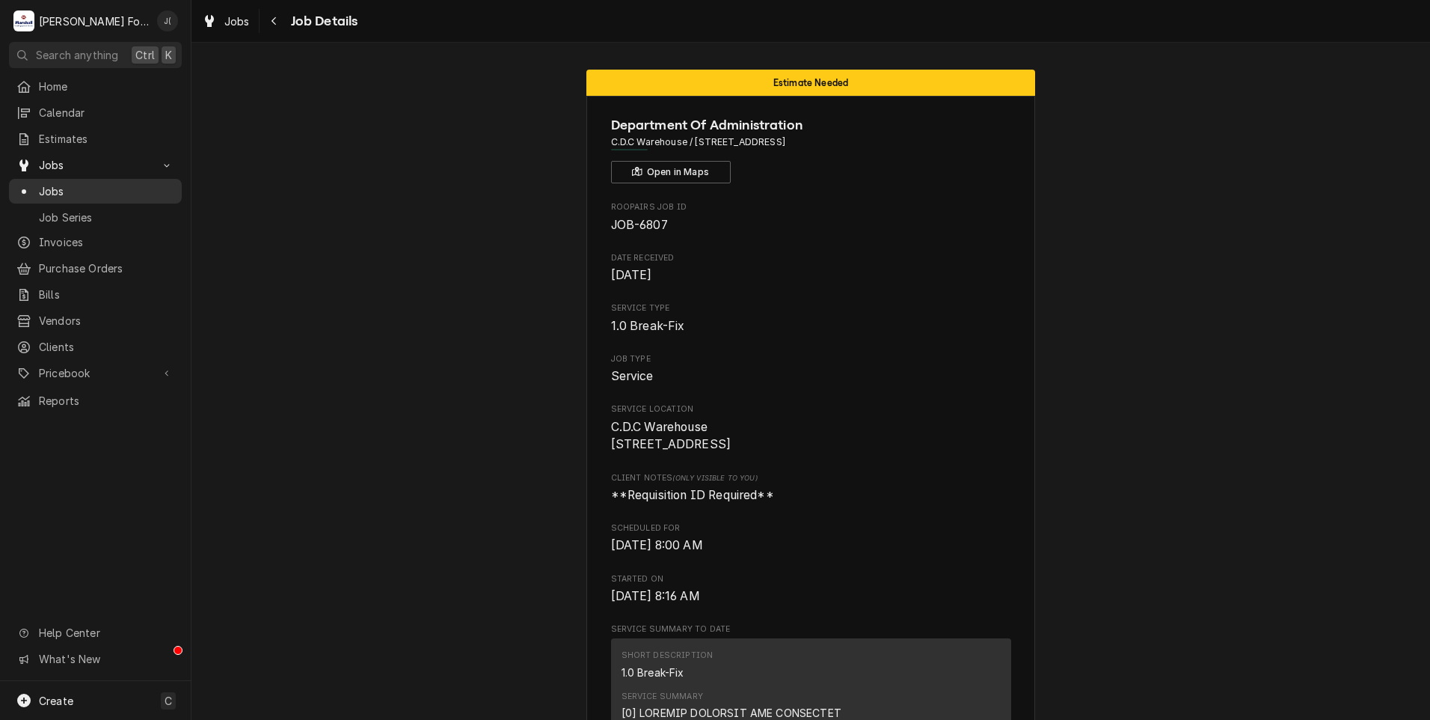
click at [82, 183] on span "Jobs" at bounding box center [106, 191] width 135 height 16
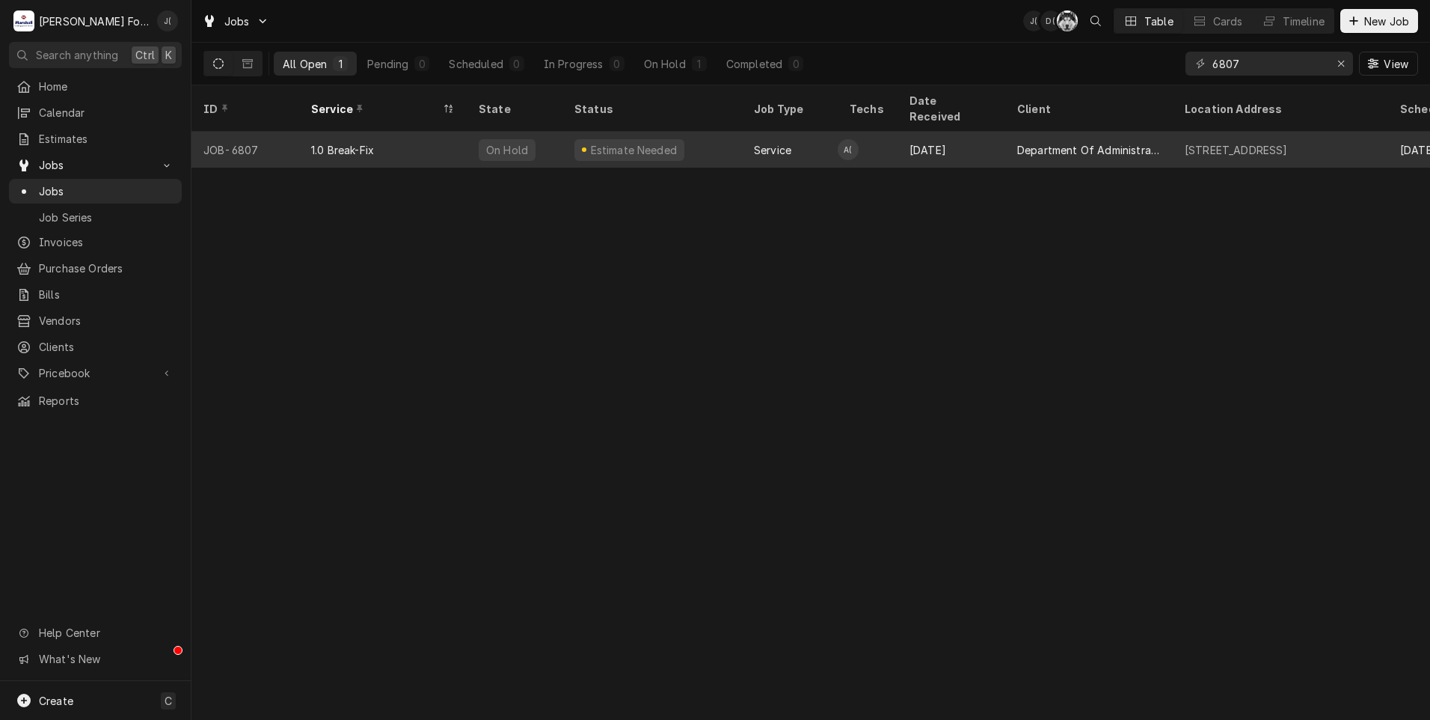
click at [447, 136] on div "1.0 Break-Fix" at bounding box center [383, 150] width 168 height 36
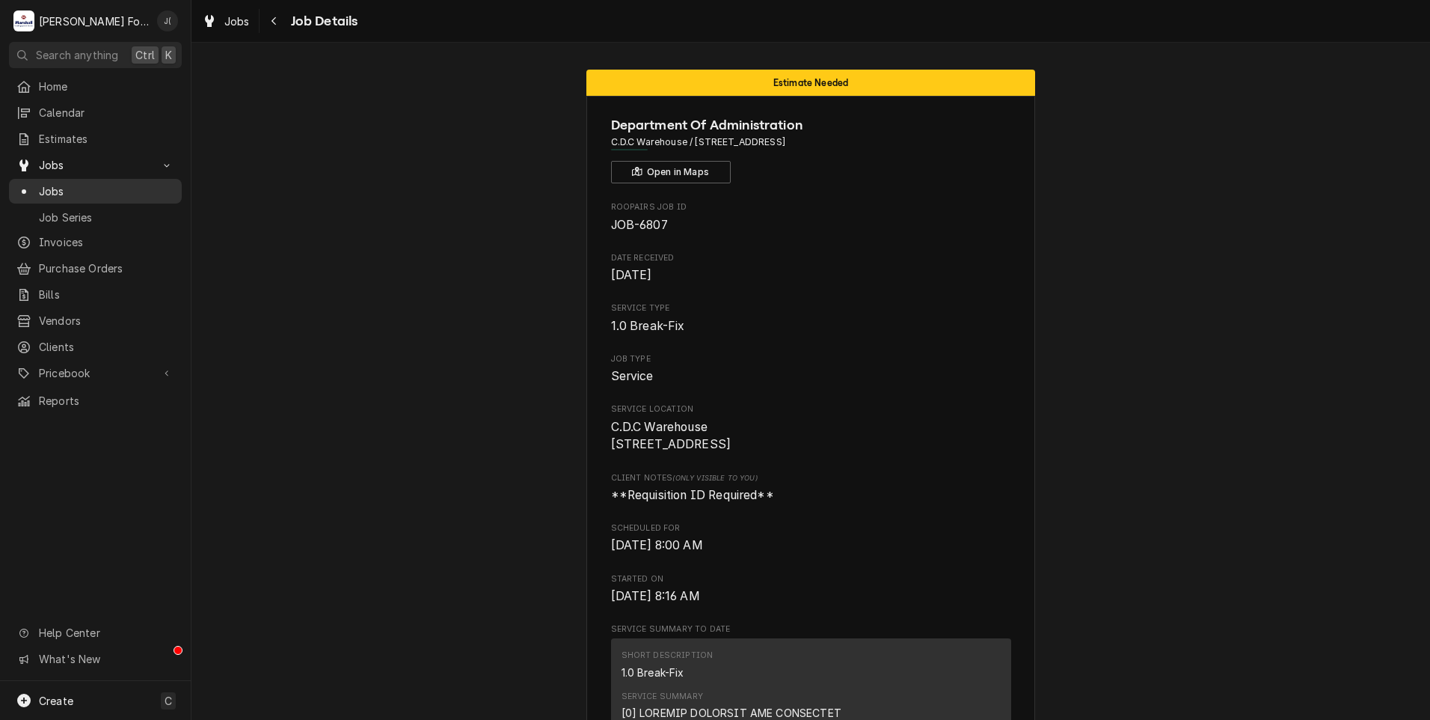
click at [93, 193] on div "Jobs" at bounding box center [95, 191] width 167 height 19
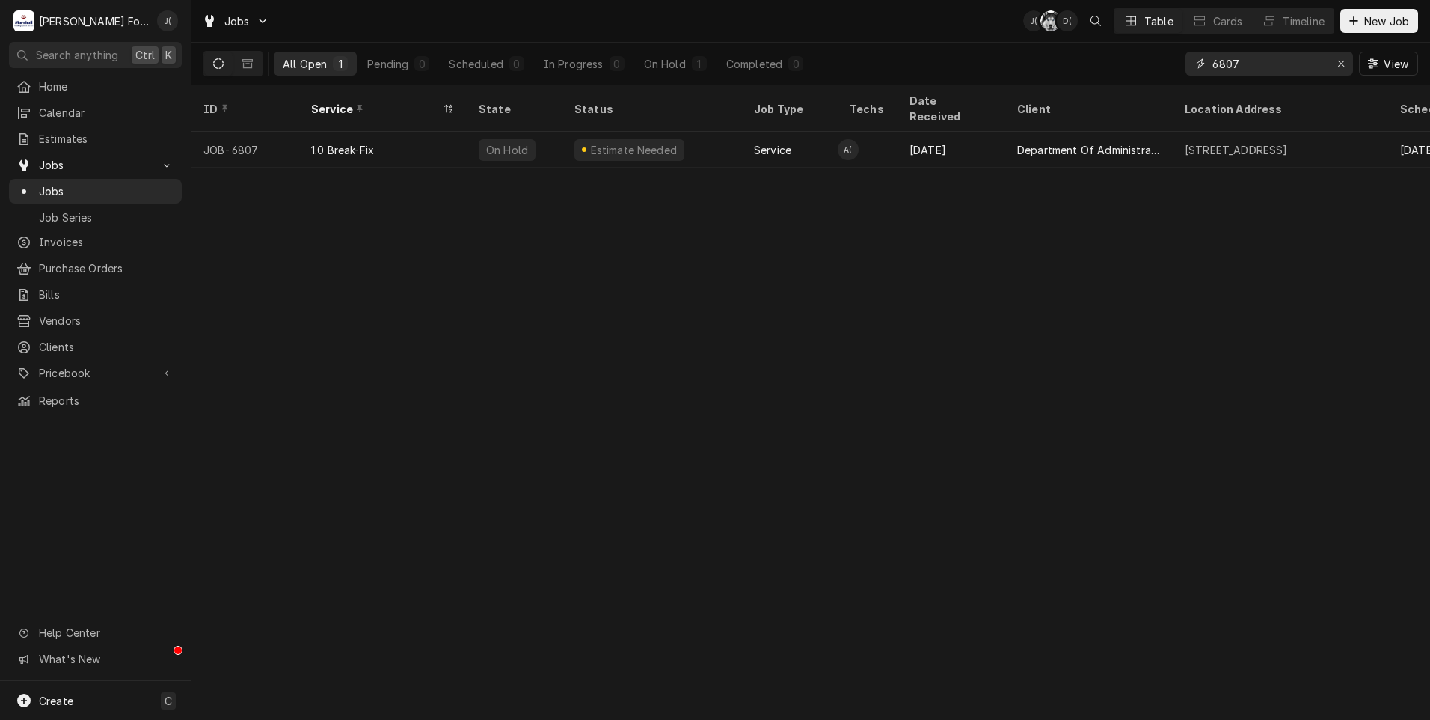
click at [1341, 67] on icon "Erase input" at bounding box center [1342, 63] width 8 height 10
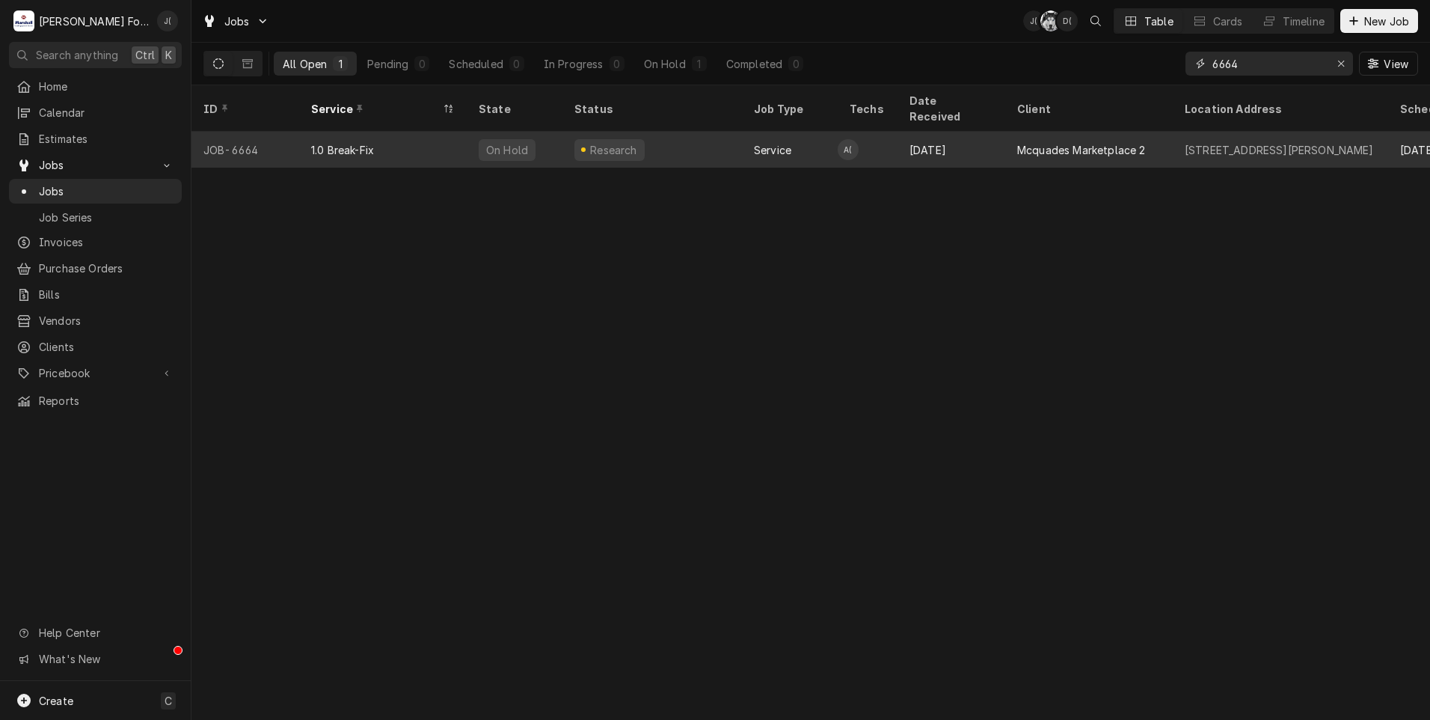
type input "6664"
click at [1027, 142] on div "Mcquades Marketplace 2" at bounding box center [1081, 150] width 129 height 16
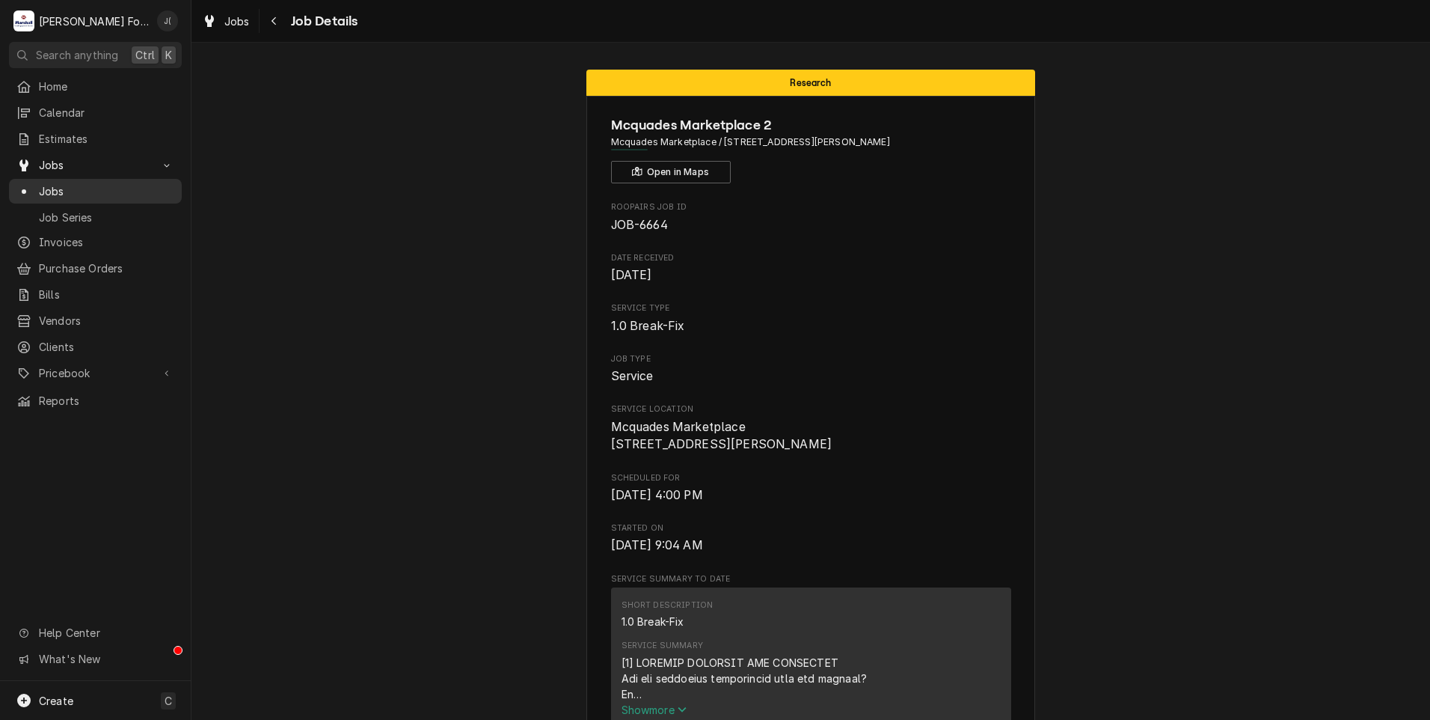
click at [105, 192] on span "Jobs" at bounding box center [106, 191] width 135 height 16
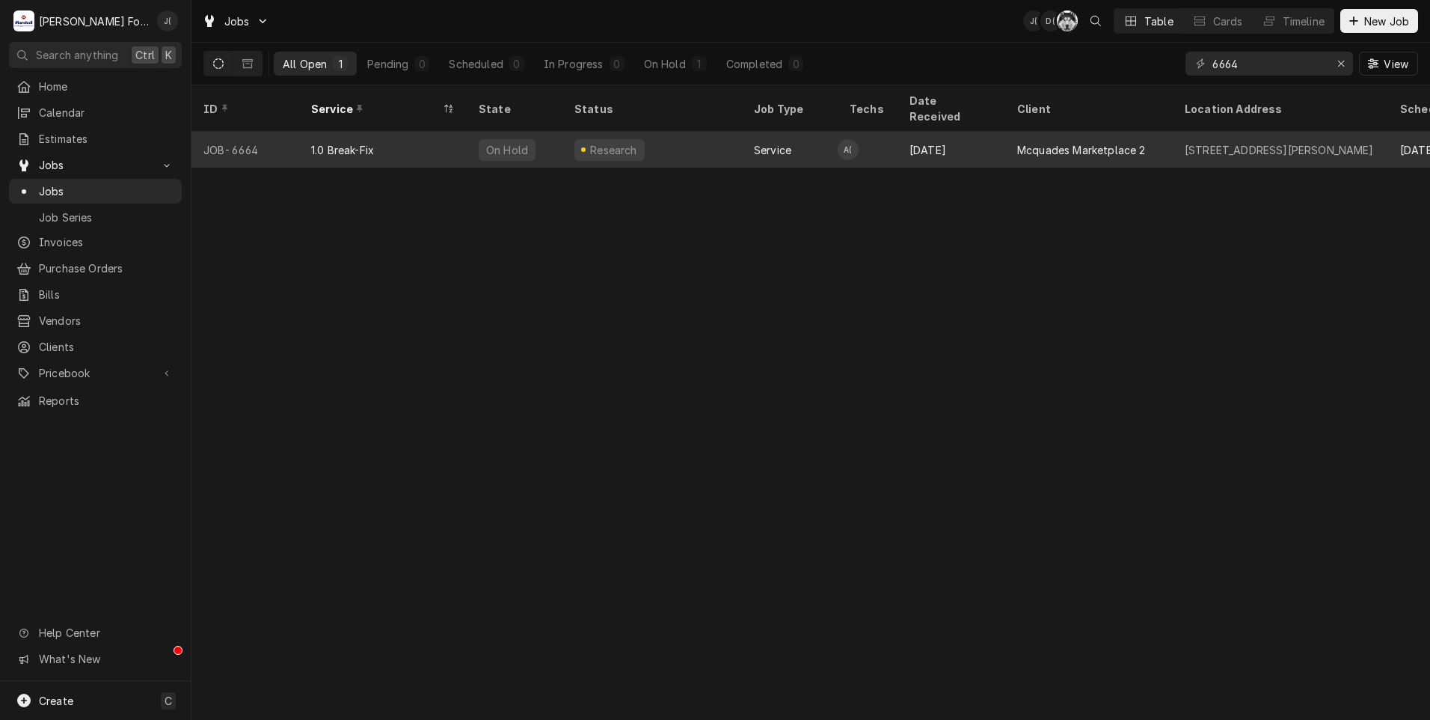
click at [404, 136] on div "1.0 Break-Fix" at bounding box center [383, 150] width 168 height 36
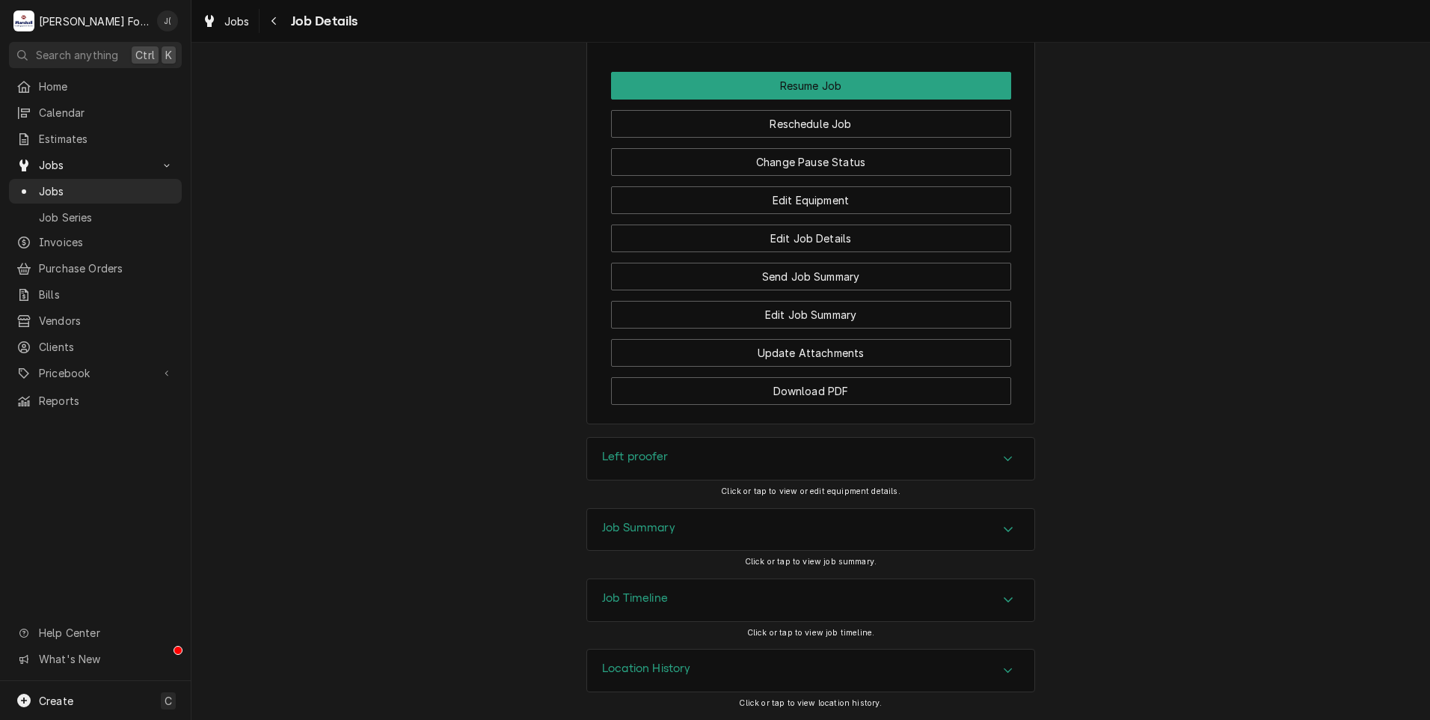
scroll to position [1714, 0]
click at [681, 447] on div "Left proofer" at bounding box center [810, 459] width 447 height 42
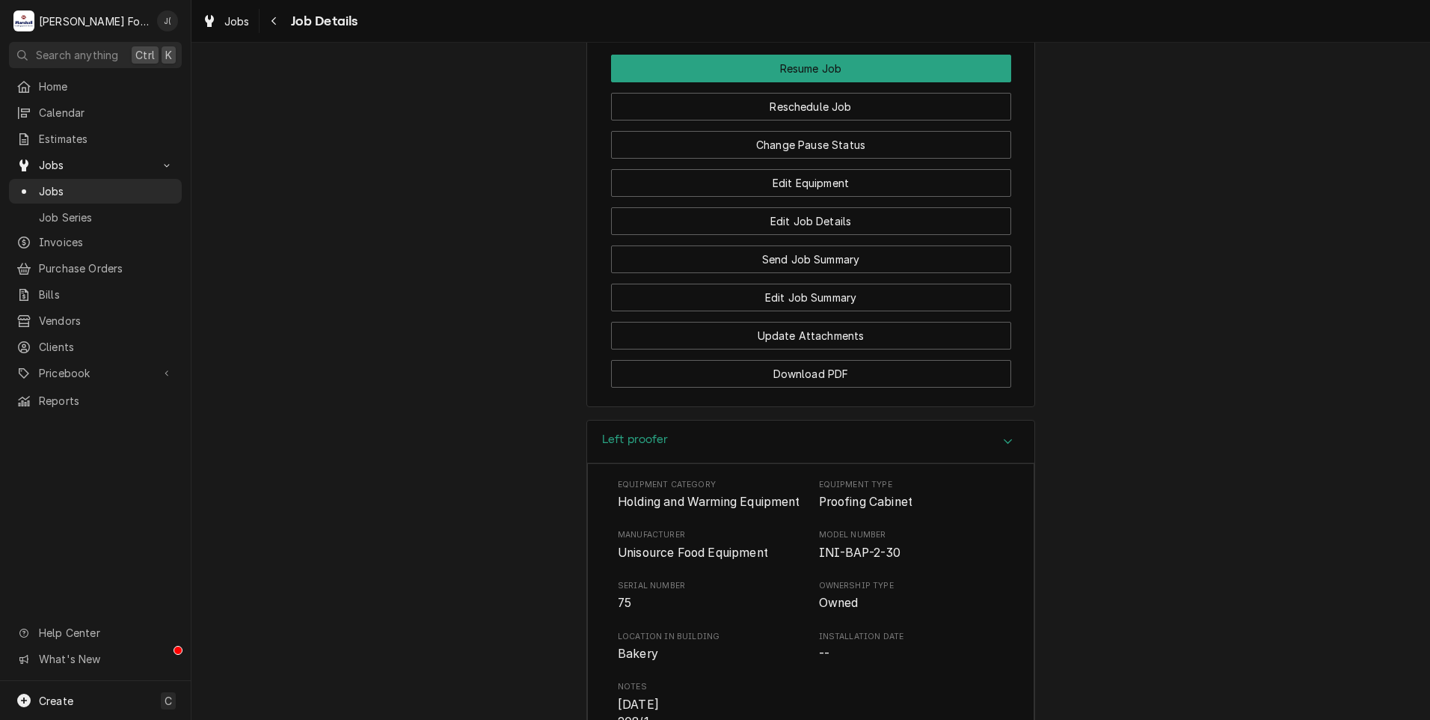
scroll to position [2160, 0]
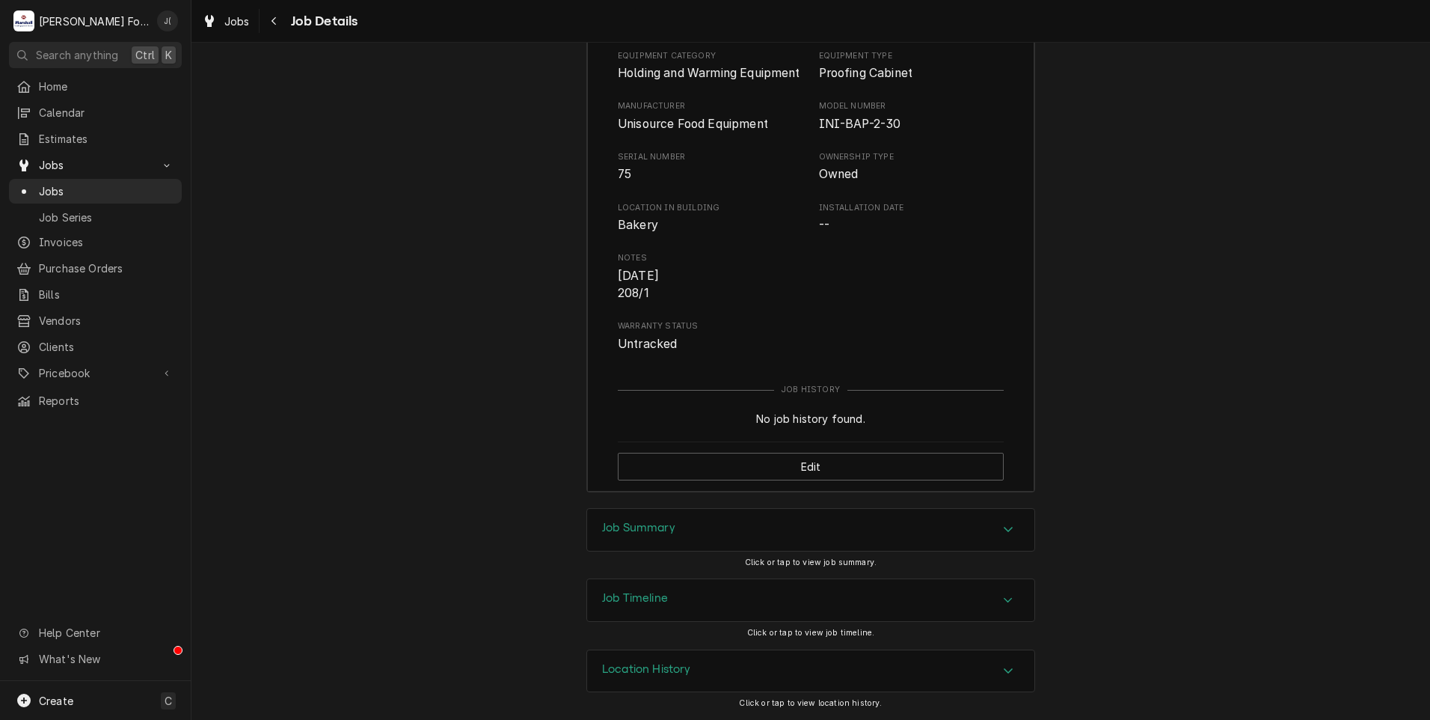
click at [624, 534] on h3 "Job Summary" at bounding box center [638, 528] width 73 height 14
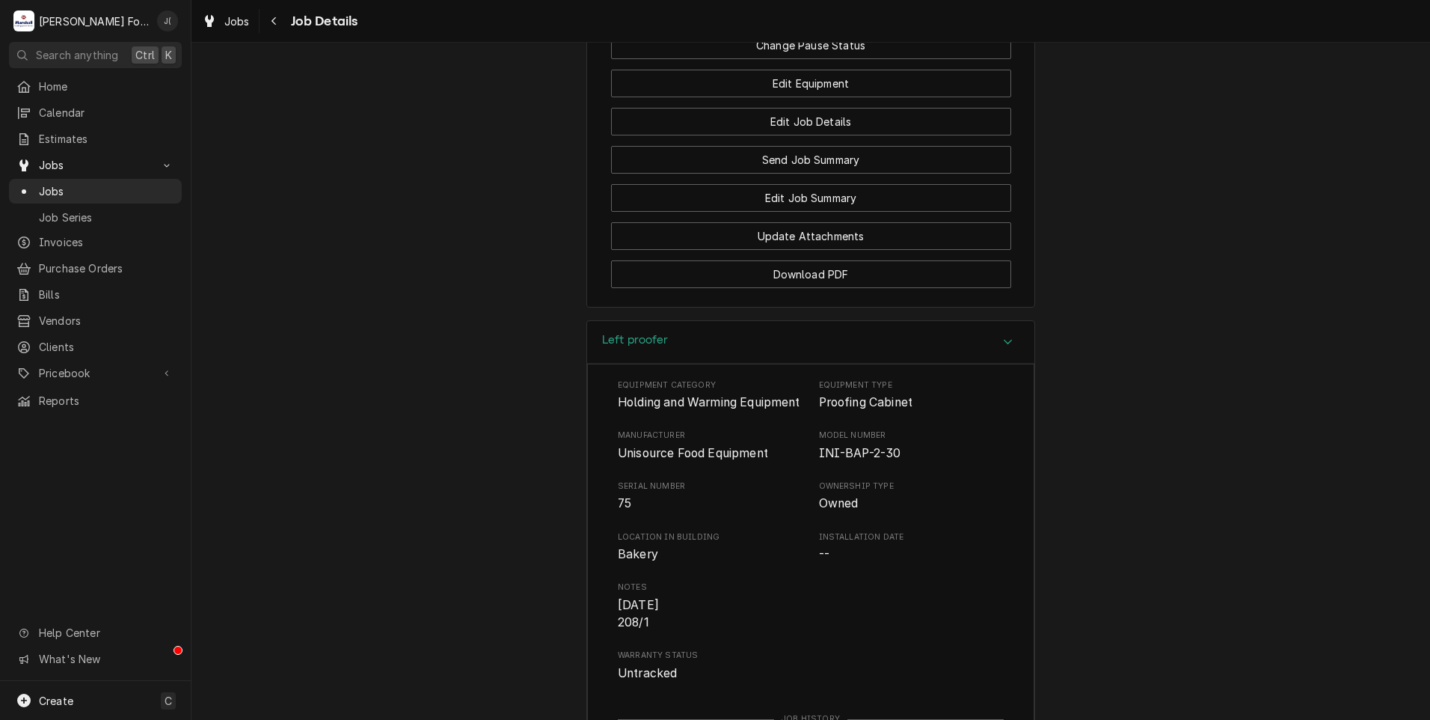
scroll to position [1804, 0]
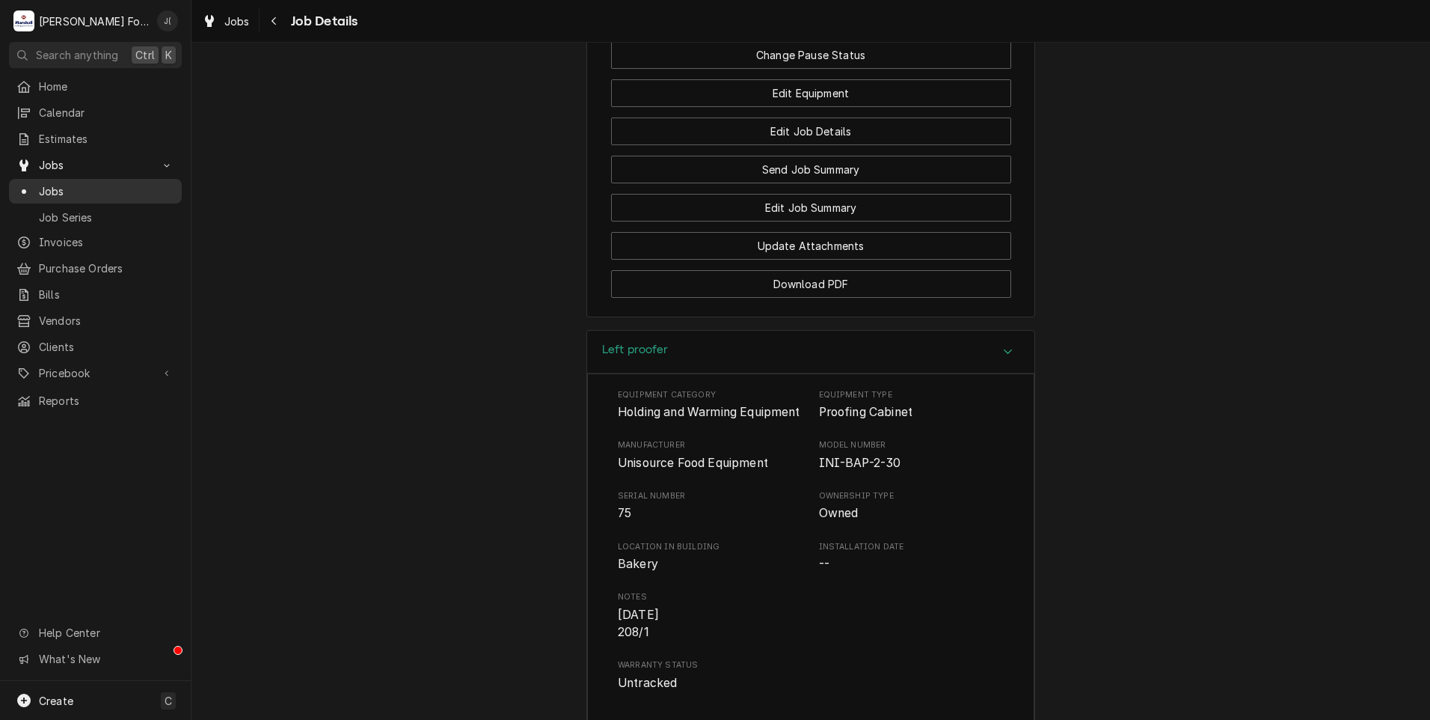
click at [126, 183] on span "Jobs" at bounding box center [106, 191] width 135 height 16
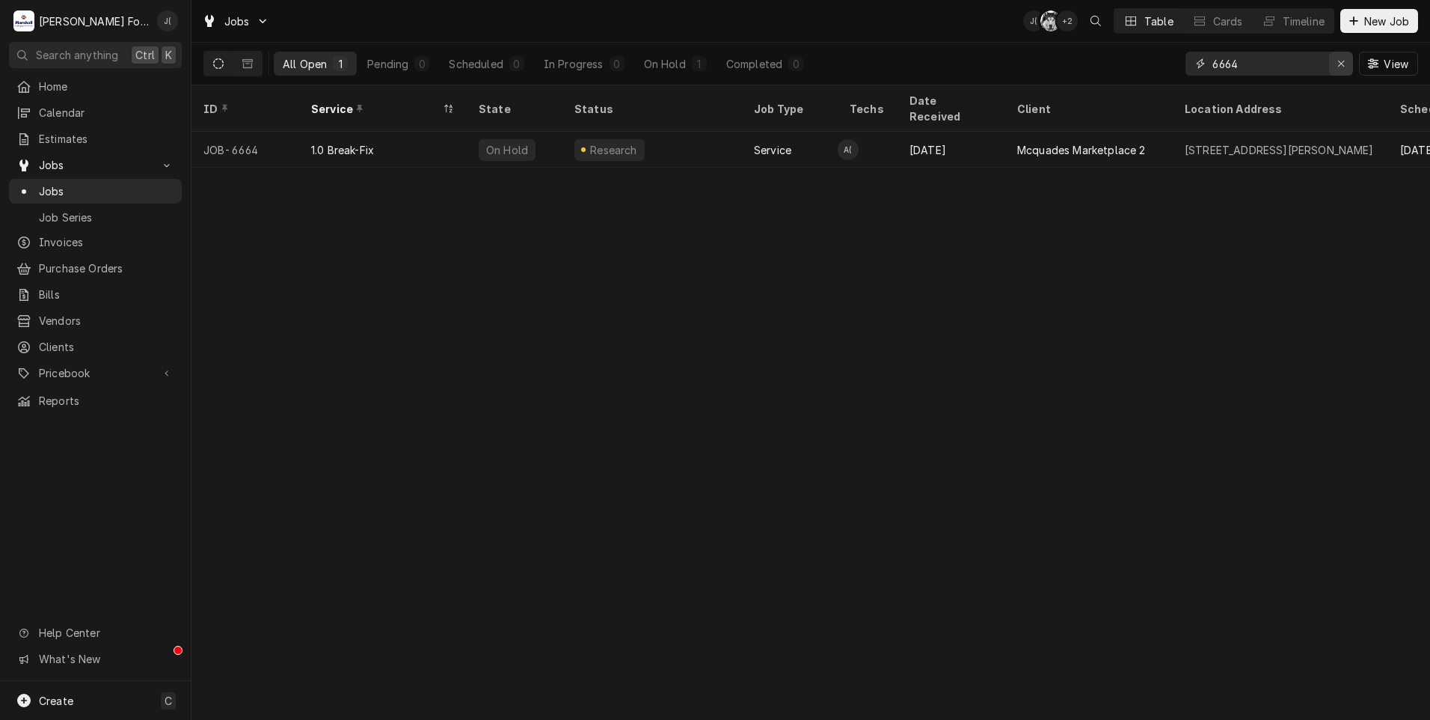
click at [1343, 63] on icon "Erase input" at bounding box center [1341, 64] width 6 height 6
click at [1327, 65] on input "Dynamic Content Wrapper" at bounding box center [1283, 64] width 141 height 24
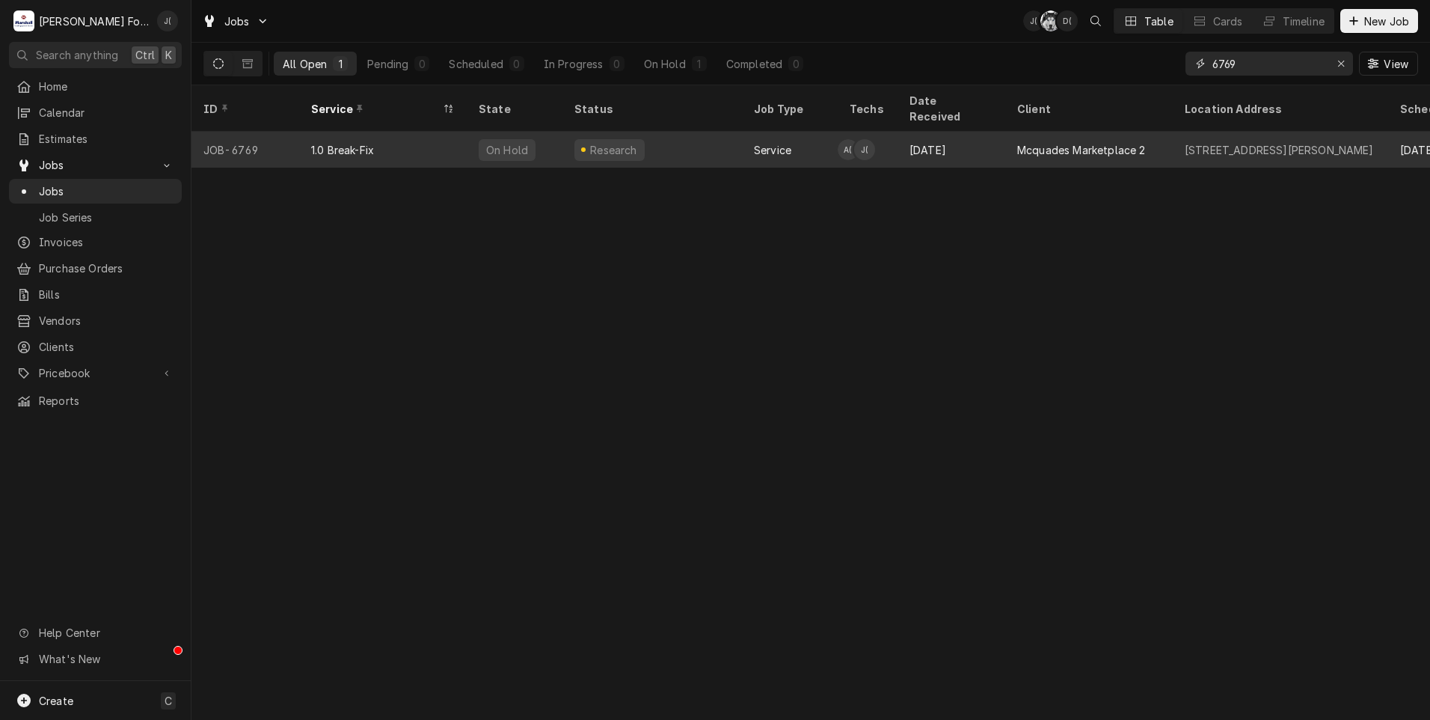
type input "6769"
click at [667, 132] on div "Research" at bounding box center [653, 150] width 180 height 36
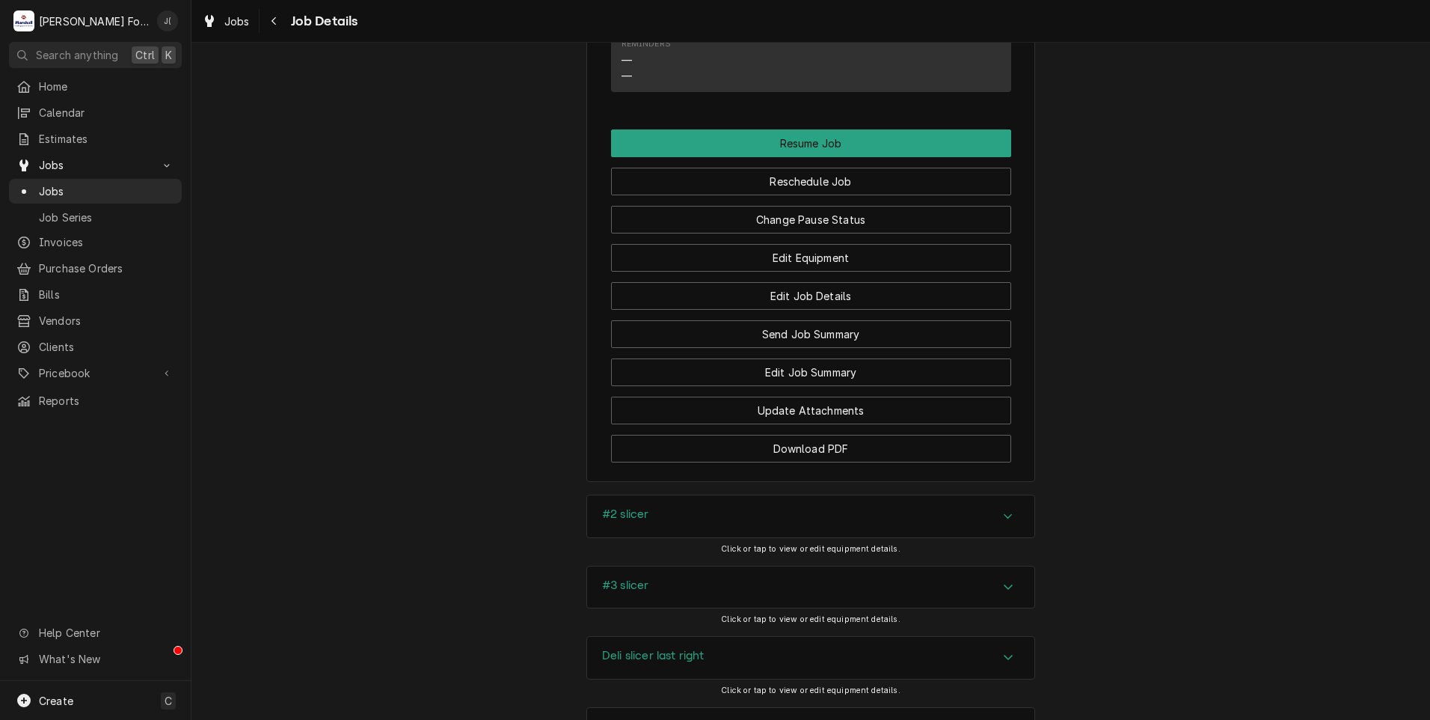
scroll to position [1721, 0]
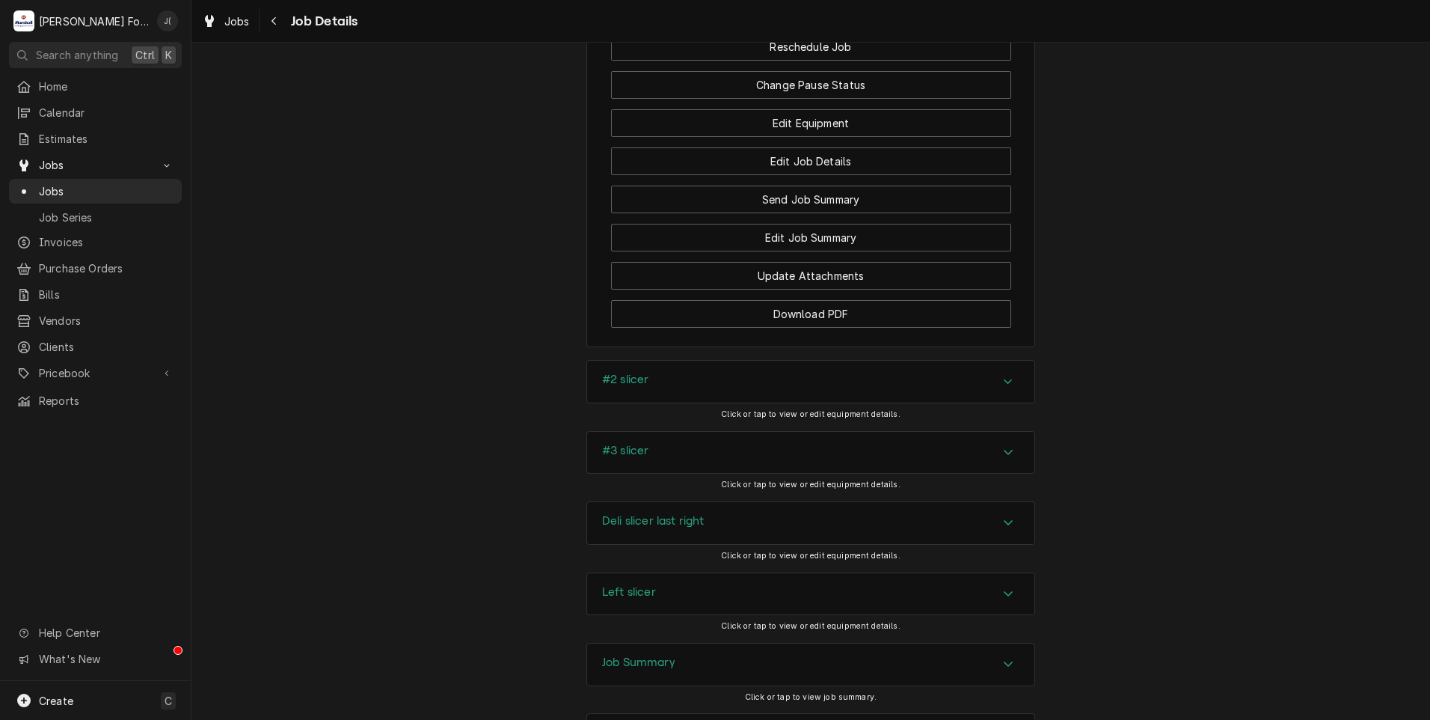
click at [663, 388] on div "#2 slicer" at bounding box center [810, 382] width 447 height 42
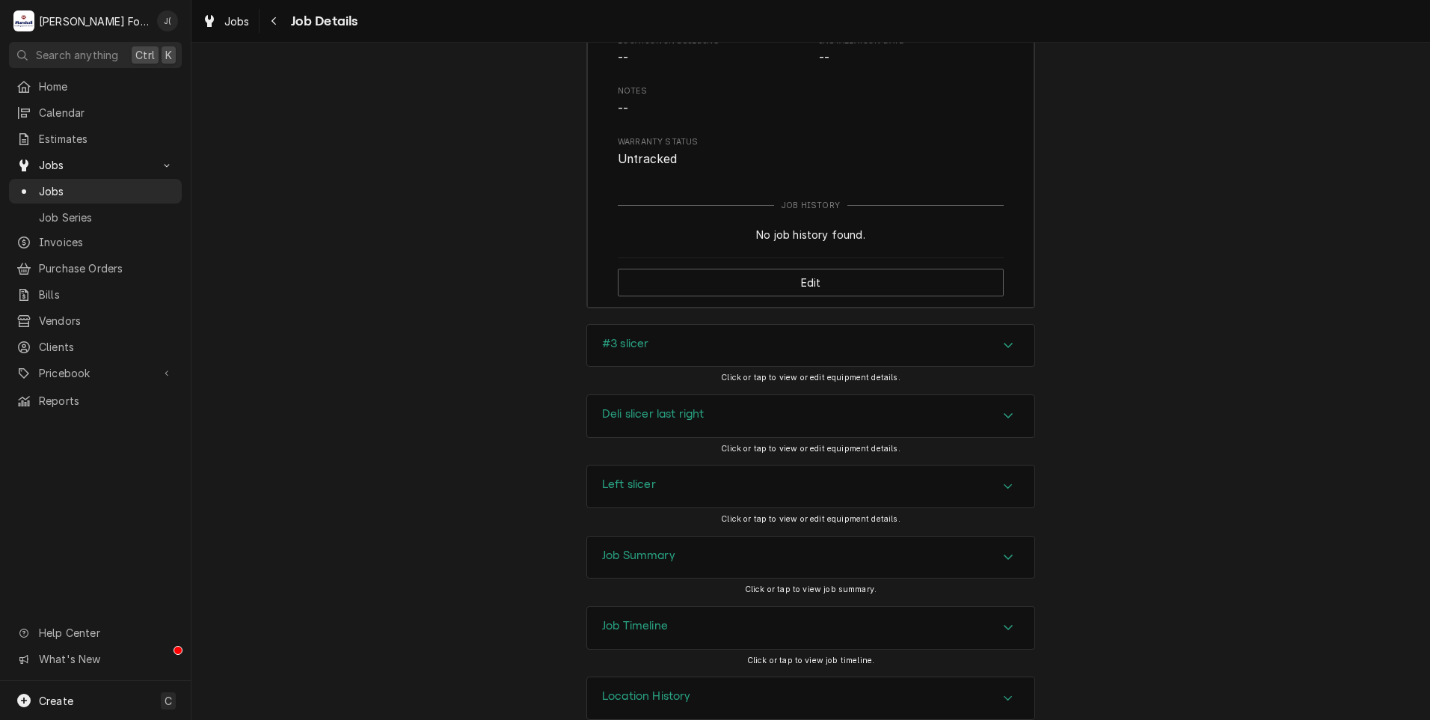
scroll to position [2301, 0]
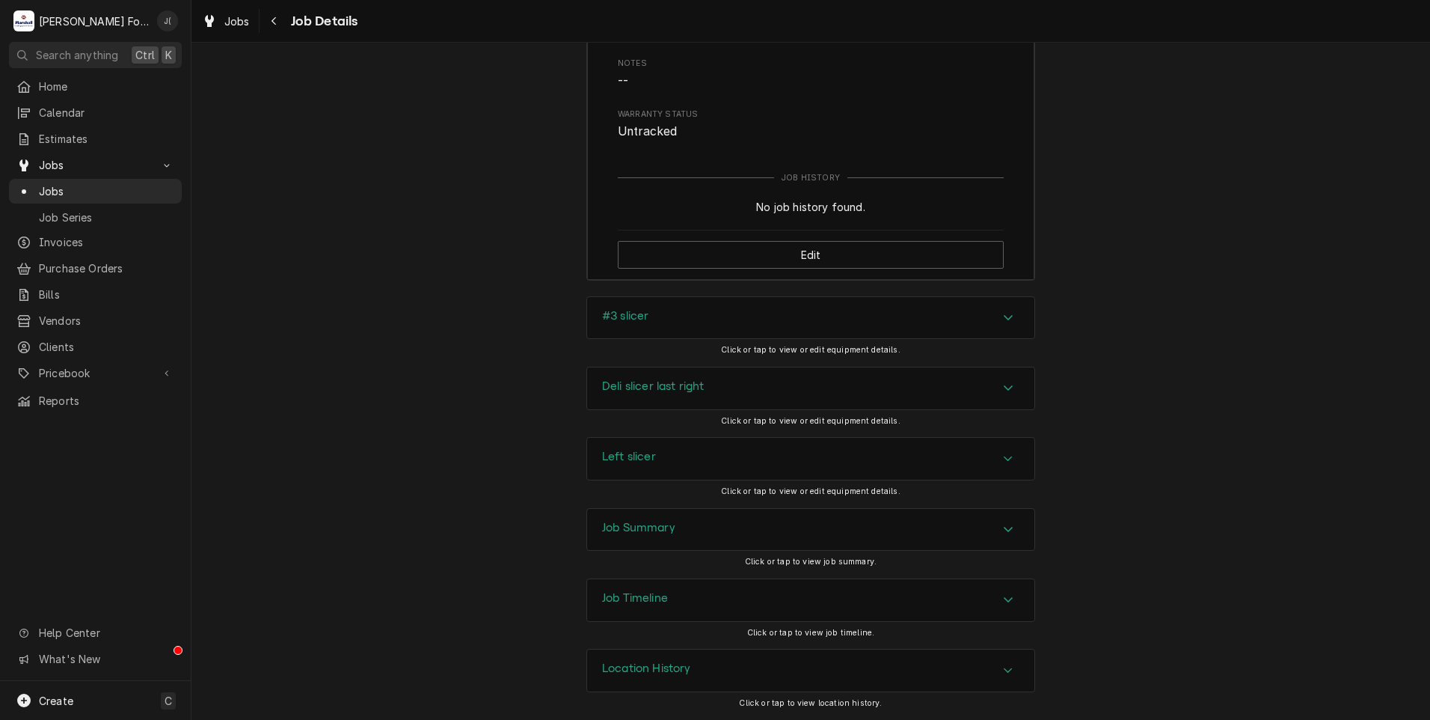
click at [675, 325] on div "#3 slicer" at bounding box center [810, 318] width 447 height 42
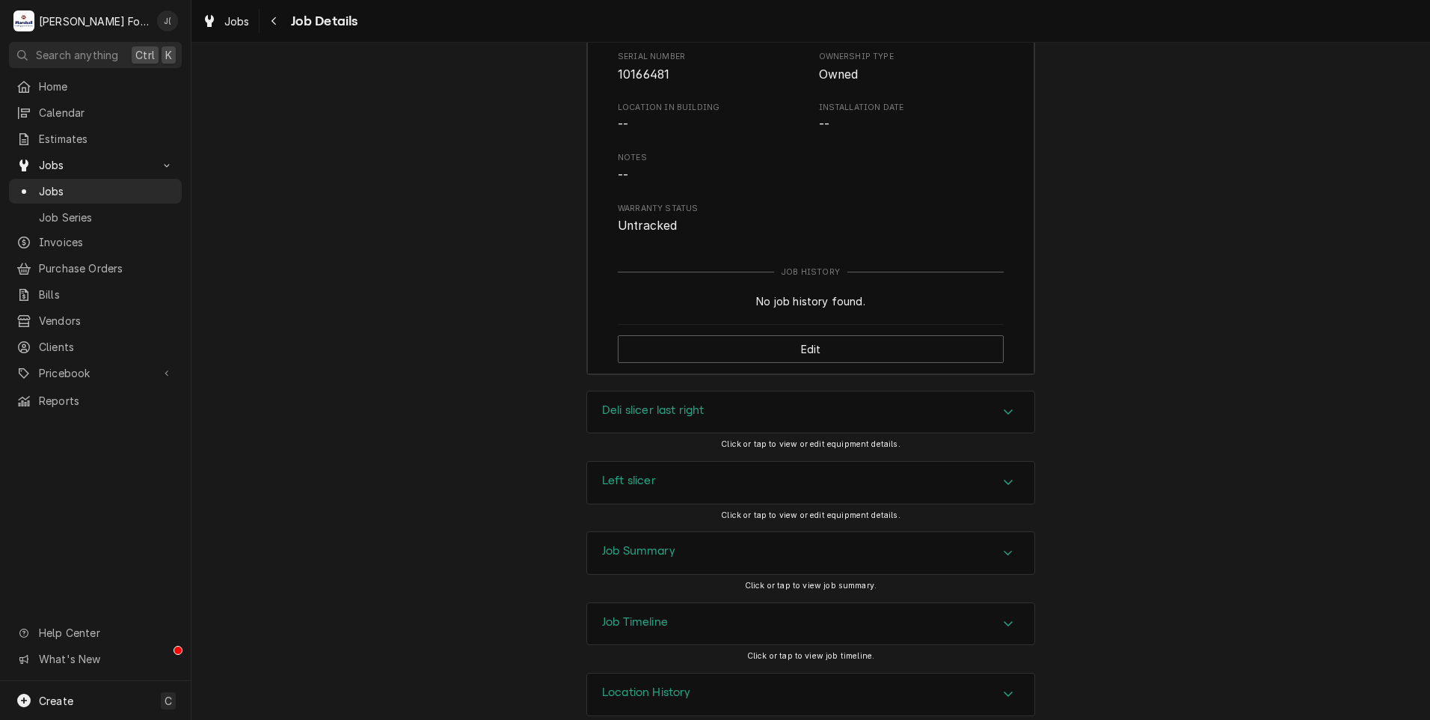
scroll to position [2730, 0]
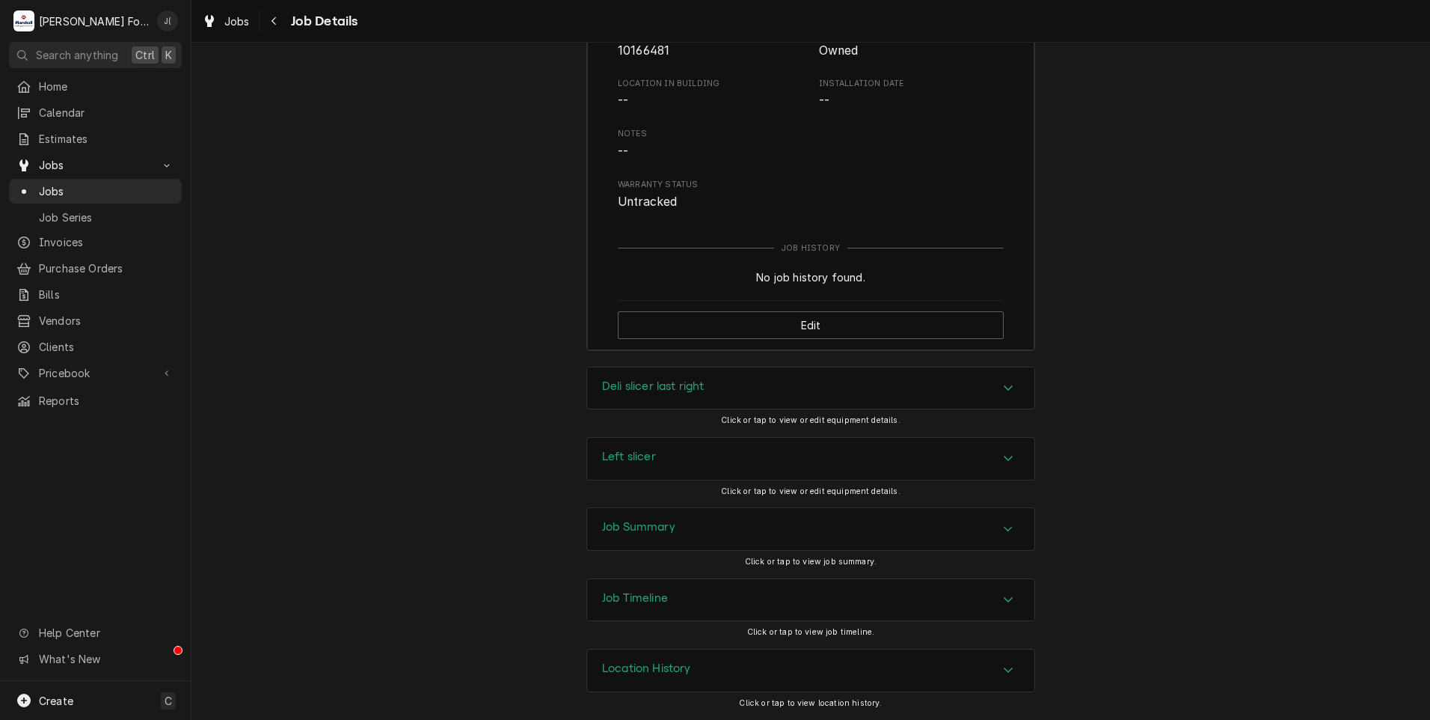
click at [681, 375] on div "Deli slicer last right" at bounding box center [810, 388] width 447 height 42
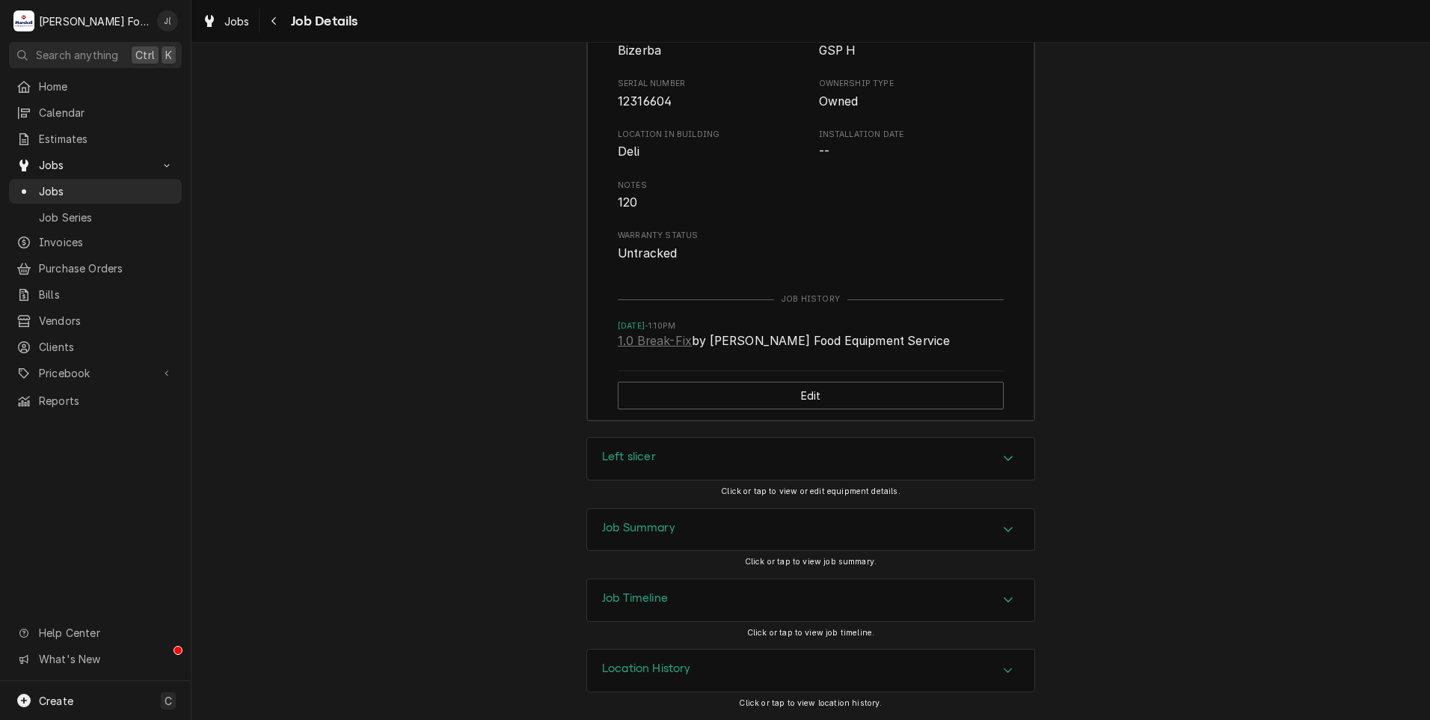
scroll to position [3178, 0]
click at [634, 465] on div "Left slicer" at bounding box center [629, 459] width 54 height 18
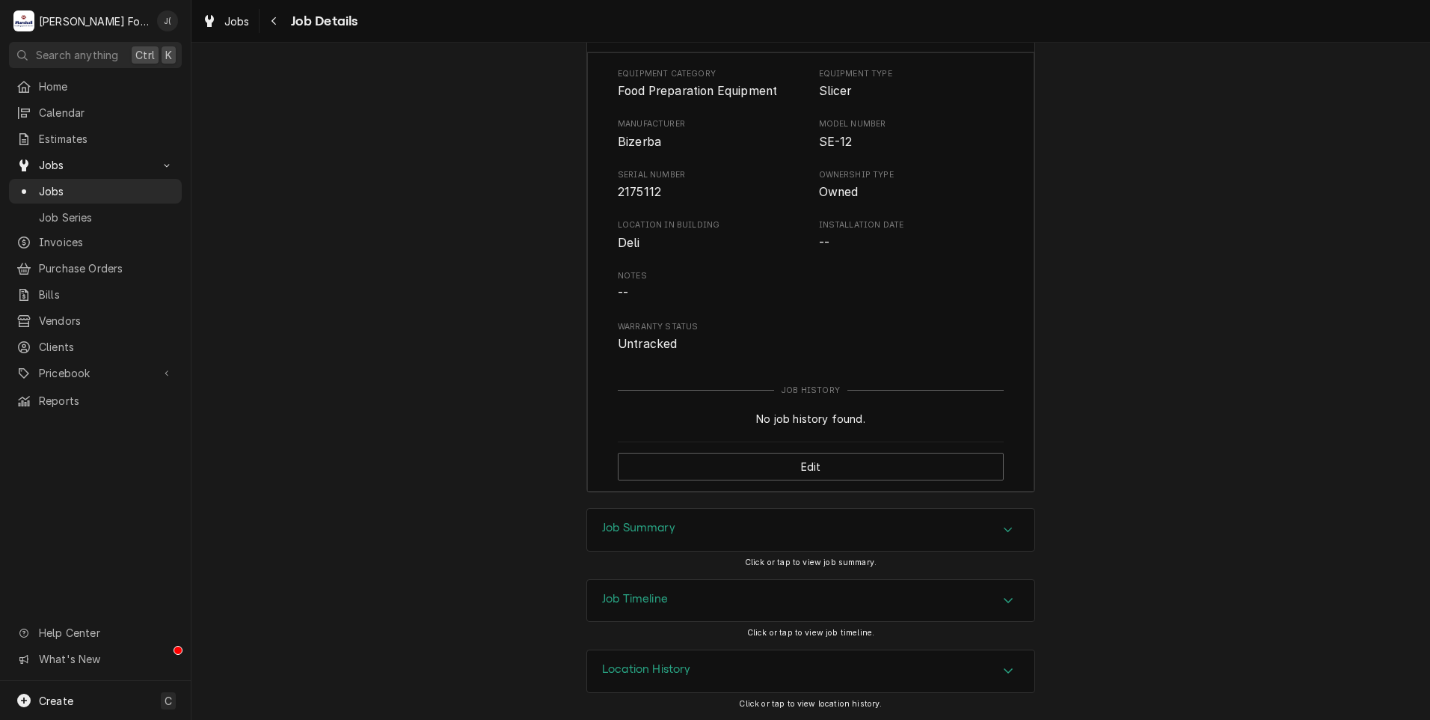
scroll to position [3606, 0]
drag, startPoint x: 612, startPoint y: 520, endPoint x: 602, endPoint y: 507, distance: 16.0
click at [613, 520] on div "Job Summary" at bounding box center [810, 530] width 447 height 42
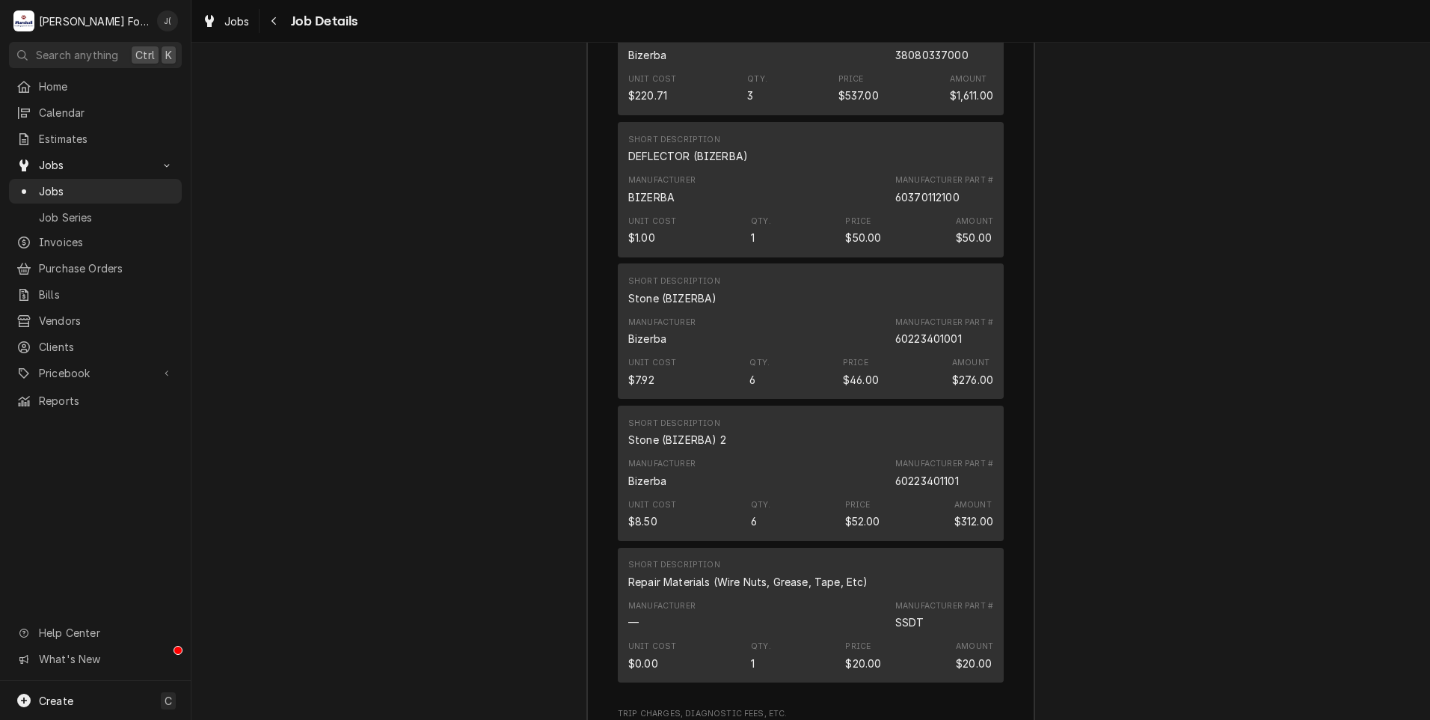
scroll to position [4878, 0]
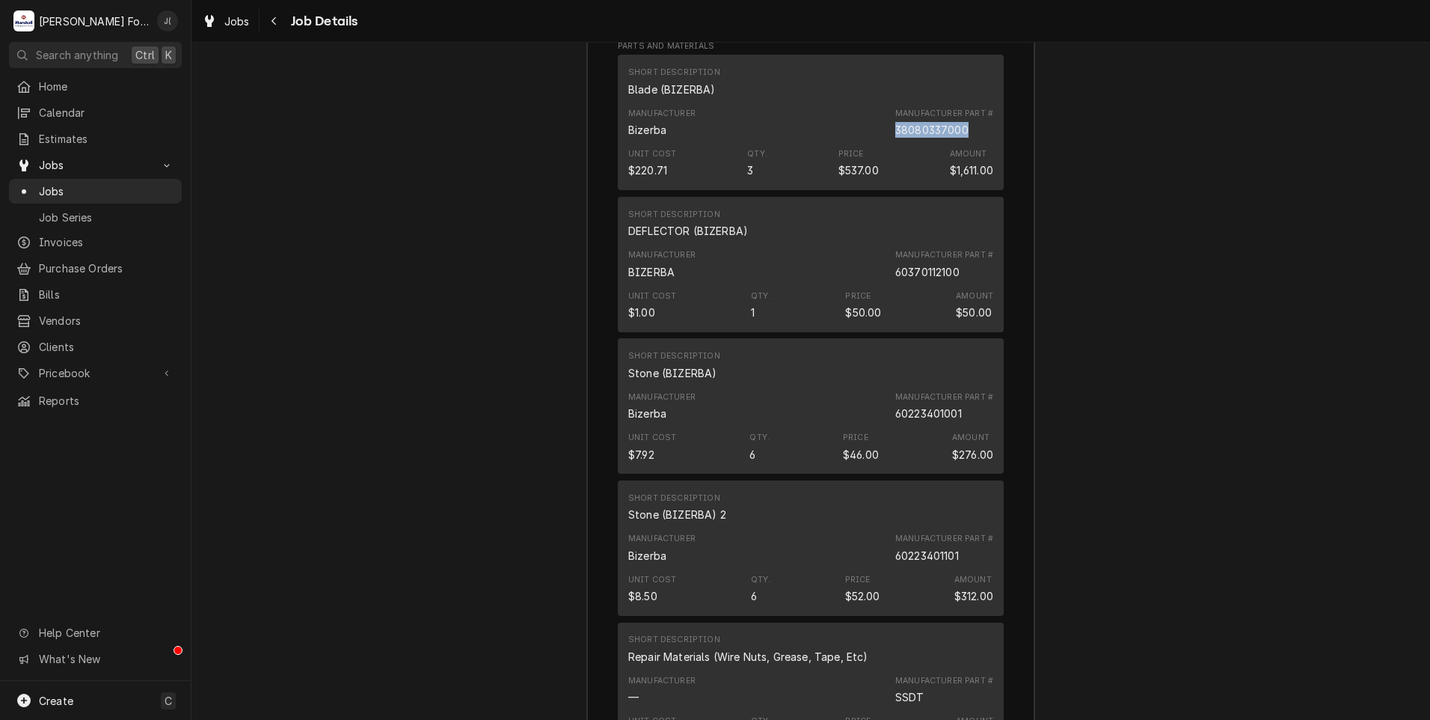
drag, startPoint x: 956, startPoint y: 147, endPoint x: 880, endPoint y: 150, distance: 75.6
click at [880, 143] on div "Manufacturer Bizerba Manufacturer Part # 38080337000" at bounding box center [810, 122] width 365 height 40
drag, startPoint x: 880, startPoint y: 150, endPoint x: 899, endPoint y: 150, distance: 18.7
copy div "38080337000"
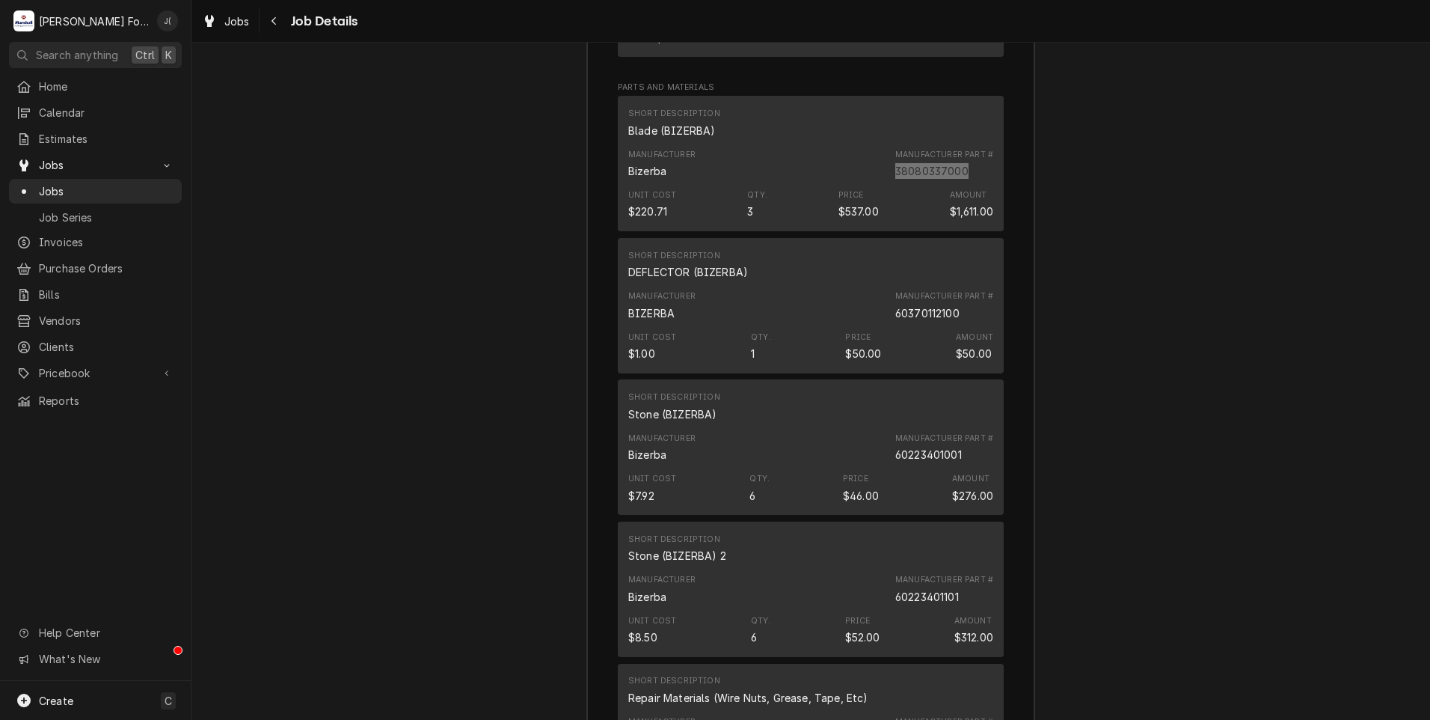
scroll to position [4811, 0]
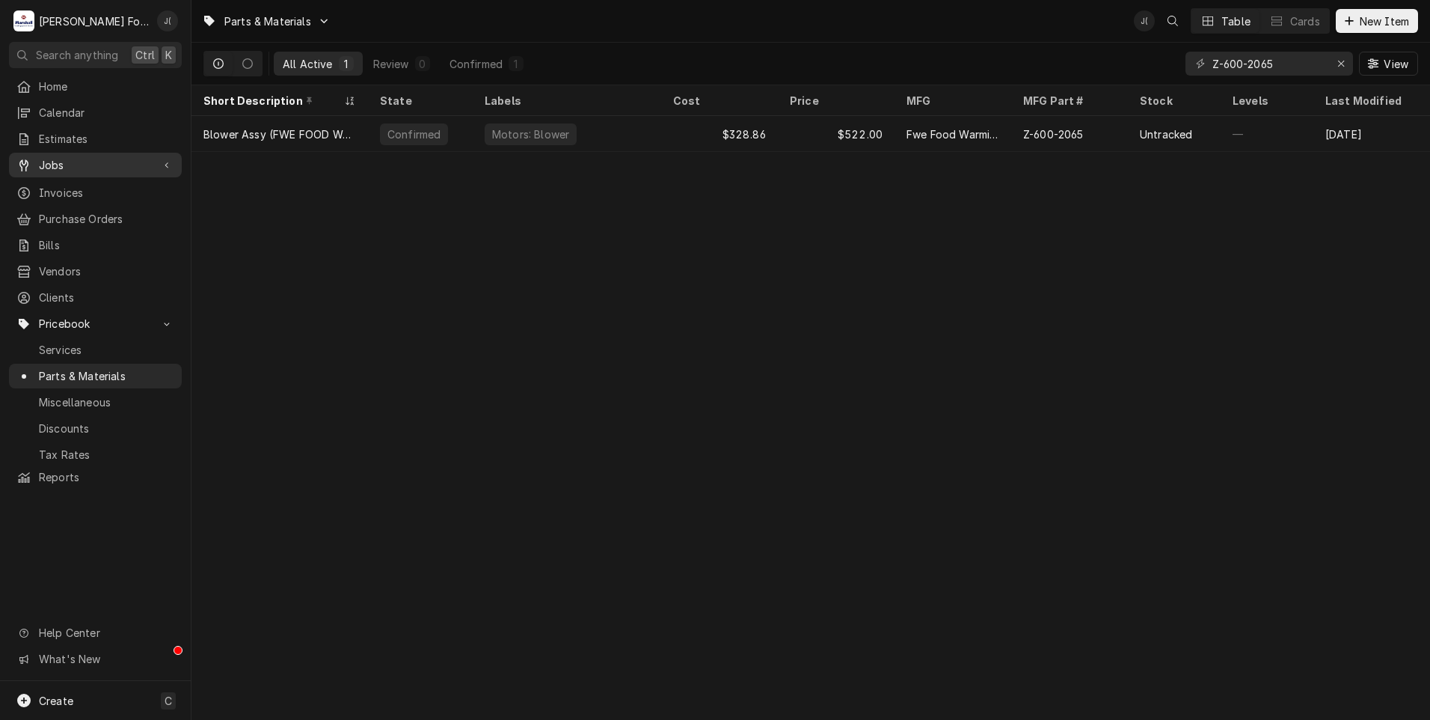
click at [64, 162] on span "Jobs" at bounding box center [95, 165] width 113 height 16
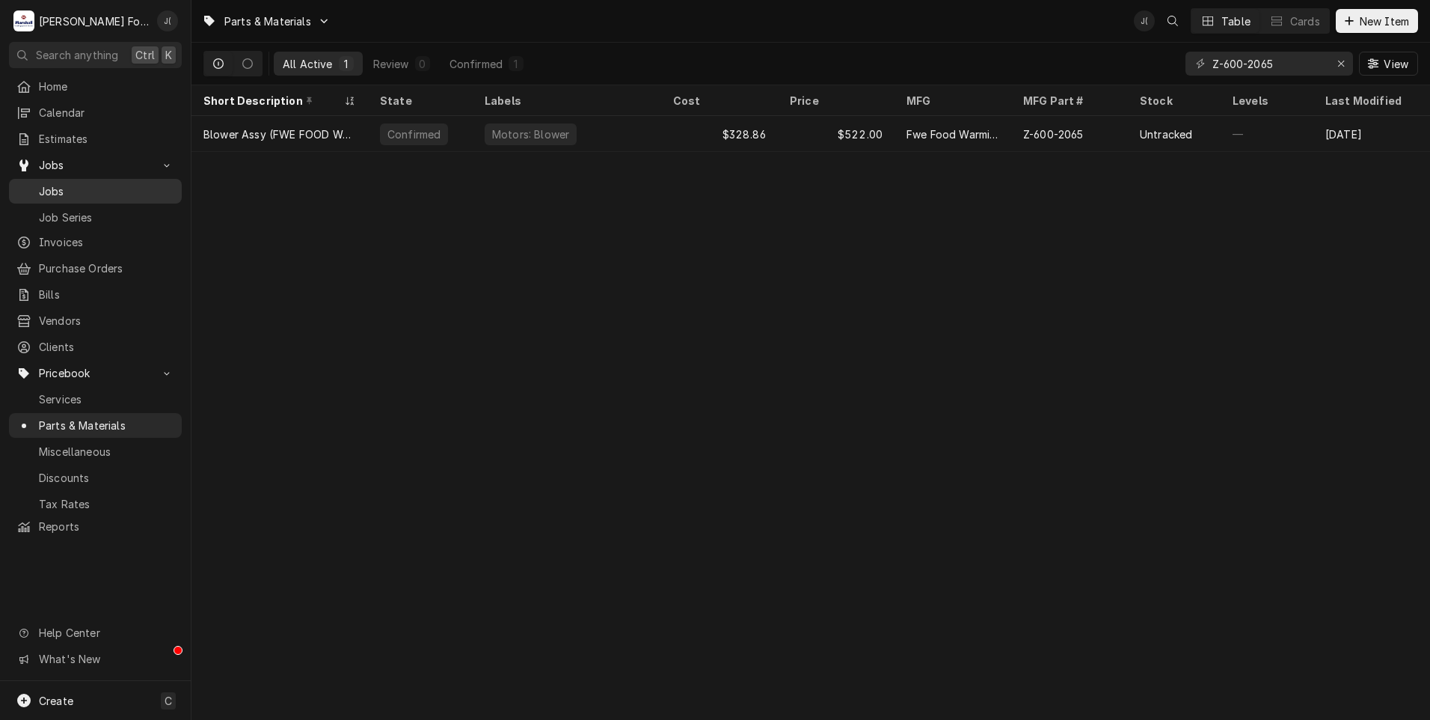
click at [62, 187] on span "Jobs" at bounding box center [106, 191] width 135 height 16
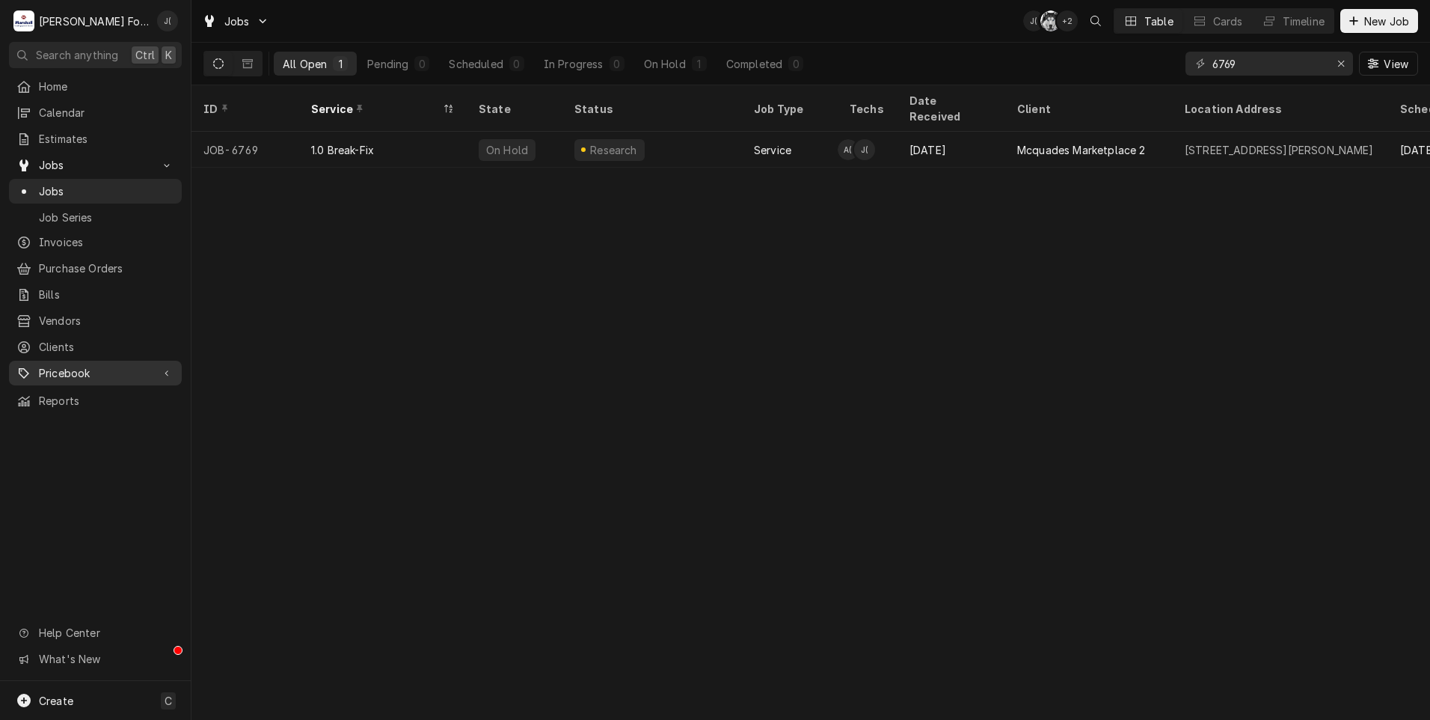
click at [81, 367] on span "Pricebook" at bounding box center [95, 373] width 113 height 16
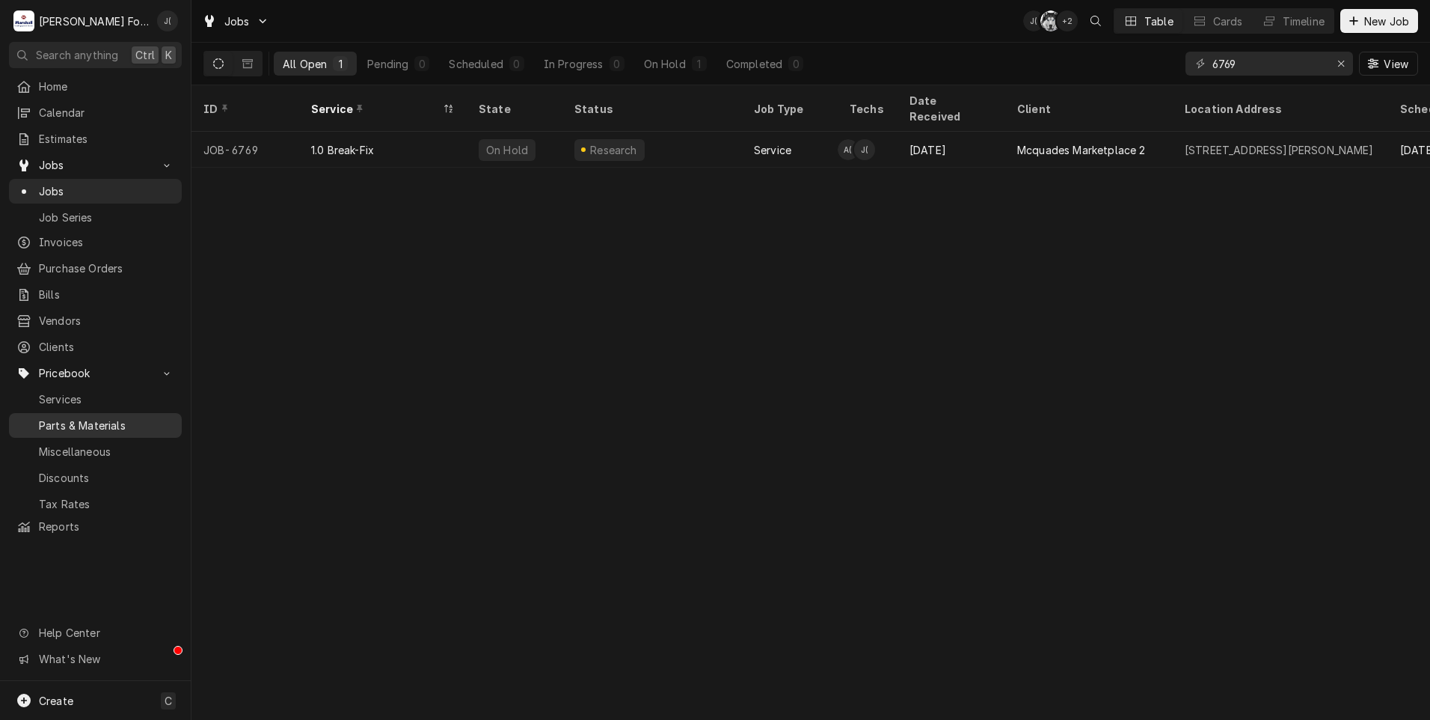
click at [79, 418] on span "Parts & Materials" at bounding box center [106, 425] width 135 height 16
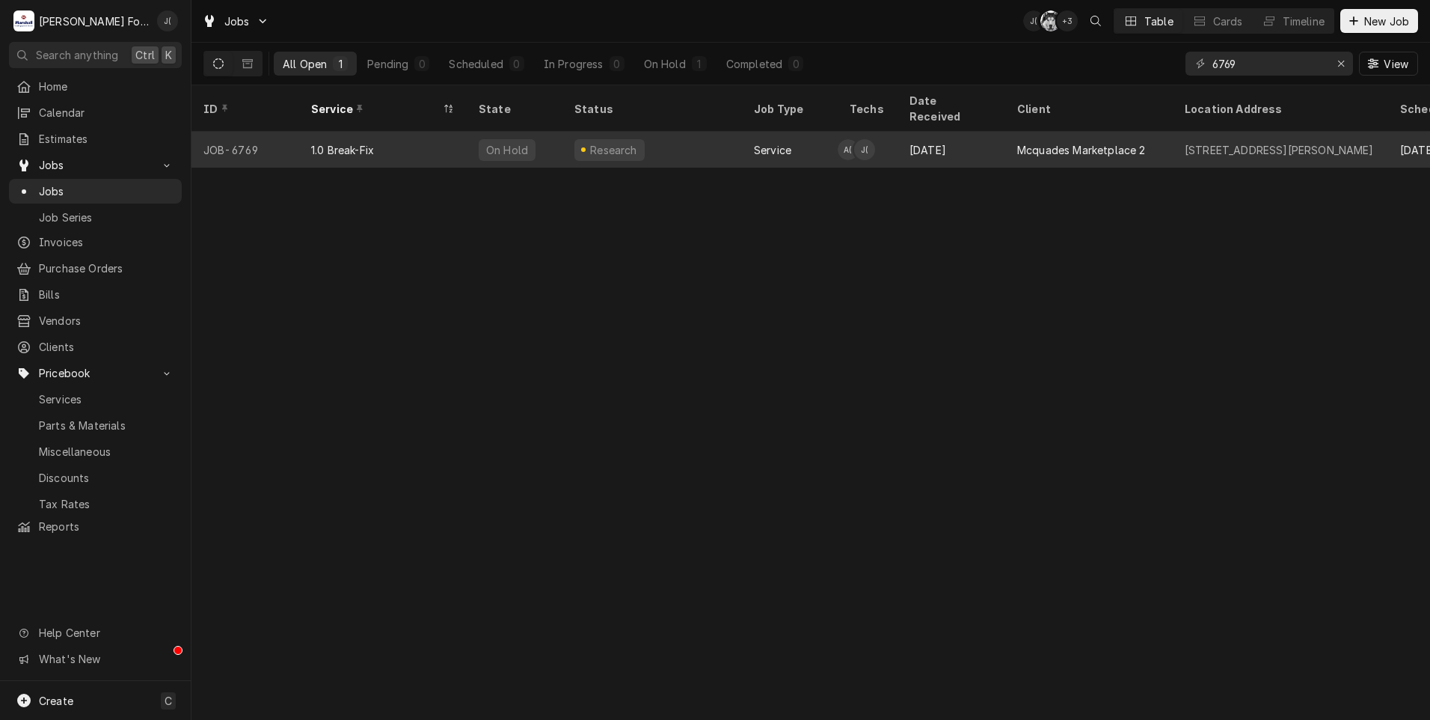
click at [423, 135] on div "1.0 Break-Fix" at bounding box center [383, 150] width 168 height 36
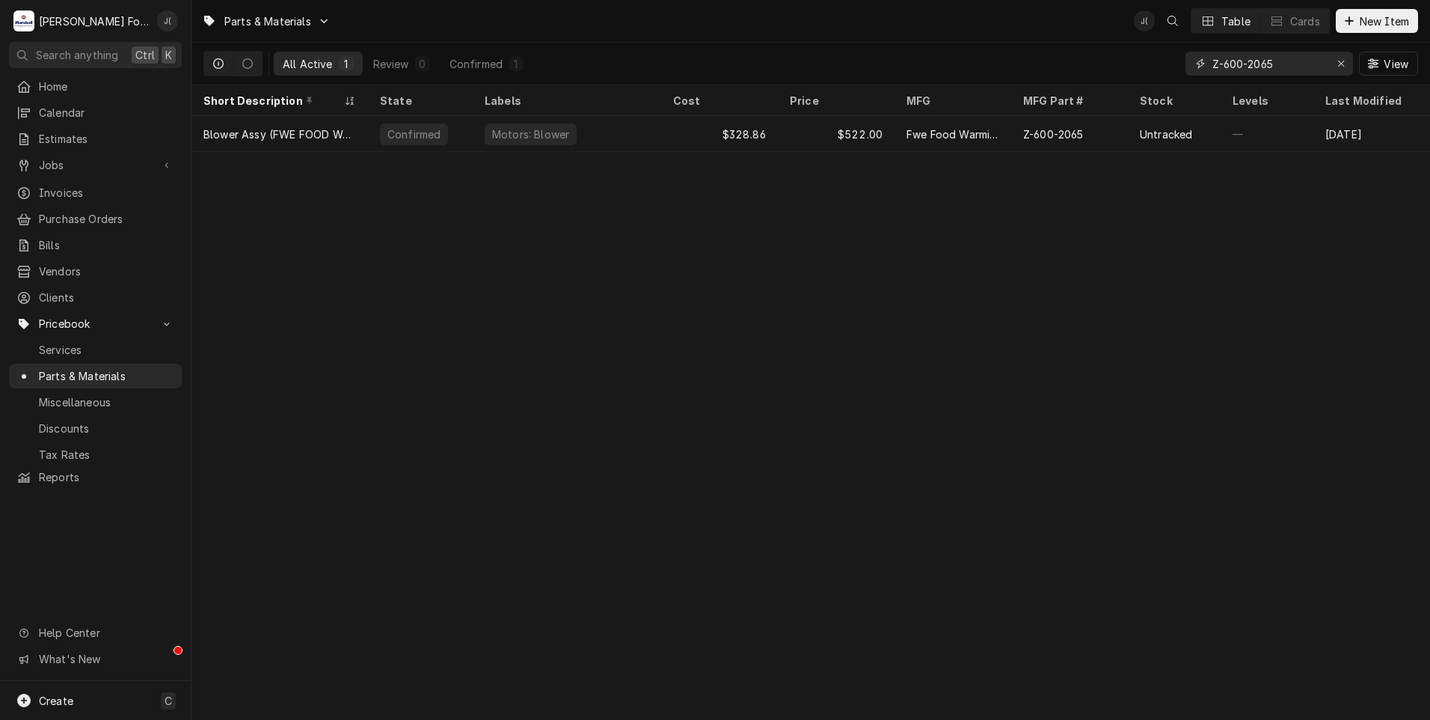
drag, startPoint x: 1344, startPoint y: 60, endPoint x: 1333, endPoint y: 63, distance: 11.6
click at [1343, 60] on icon "Erase input" at bounding box center [1342, 63] width 8 height 10
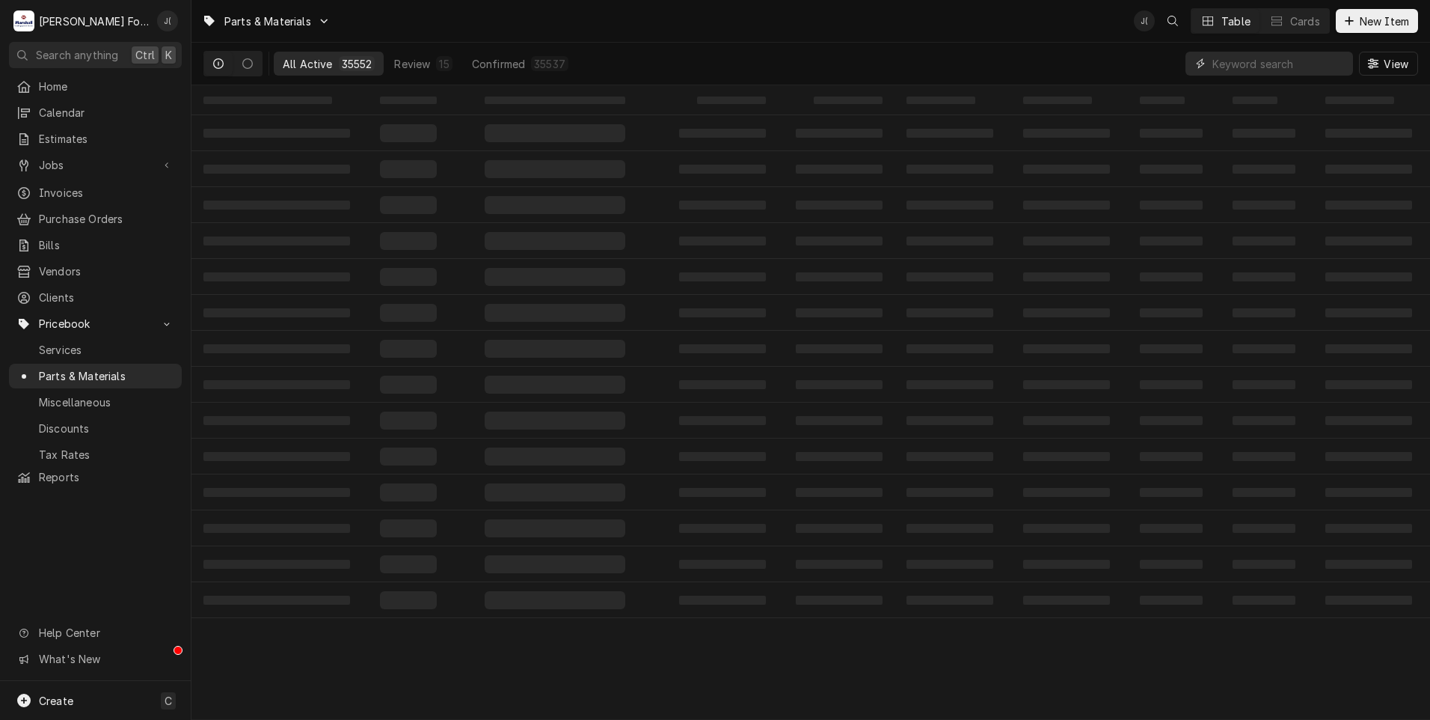
paste input "6037011210"
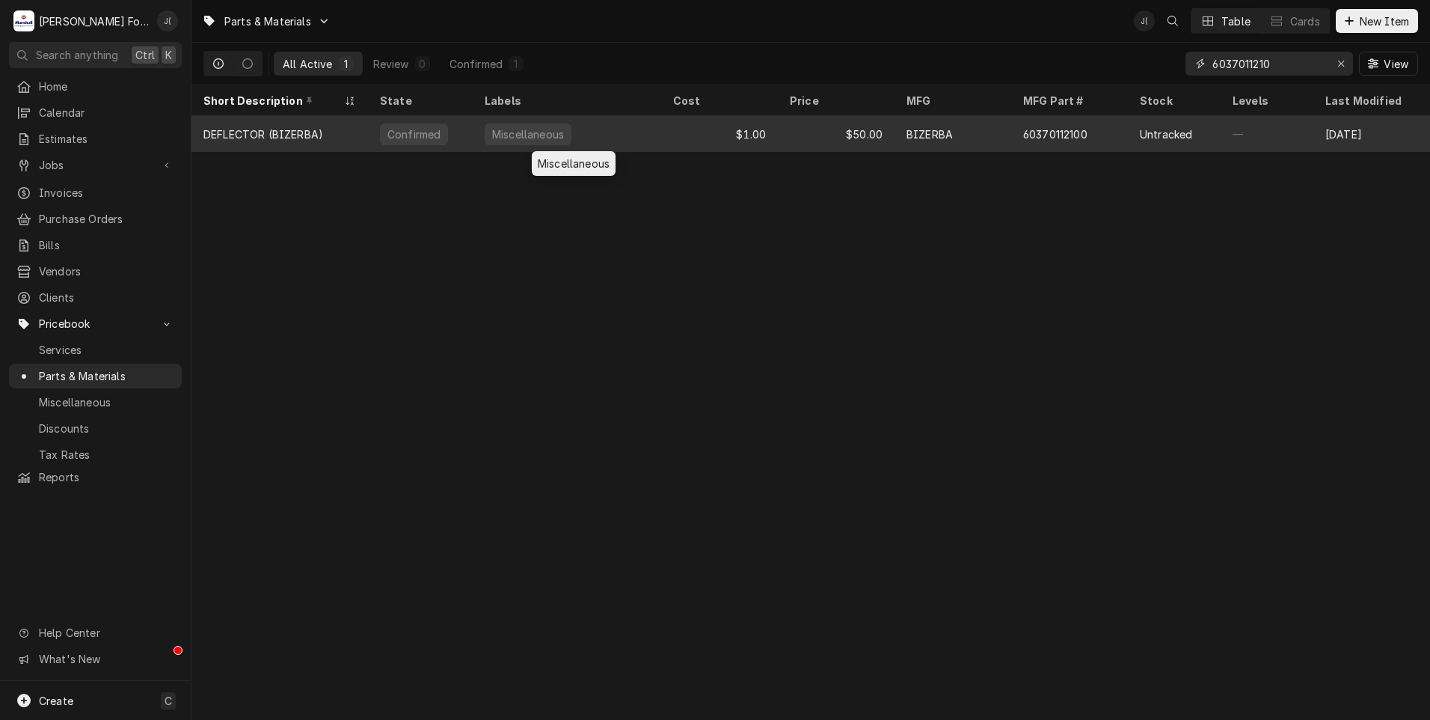
type input "6037011210"
click at [600, 137] on div "Miscellaneous" at bounding box center [567, 134] width 189 height 36
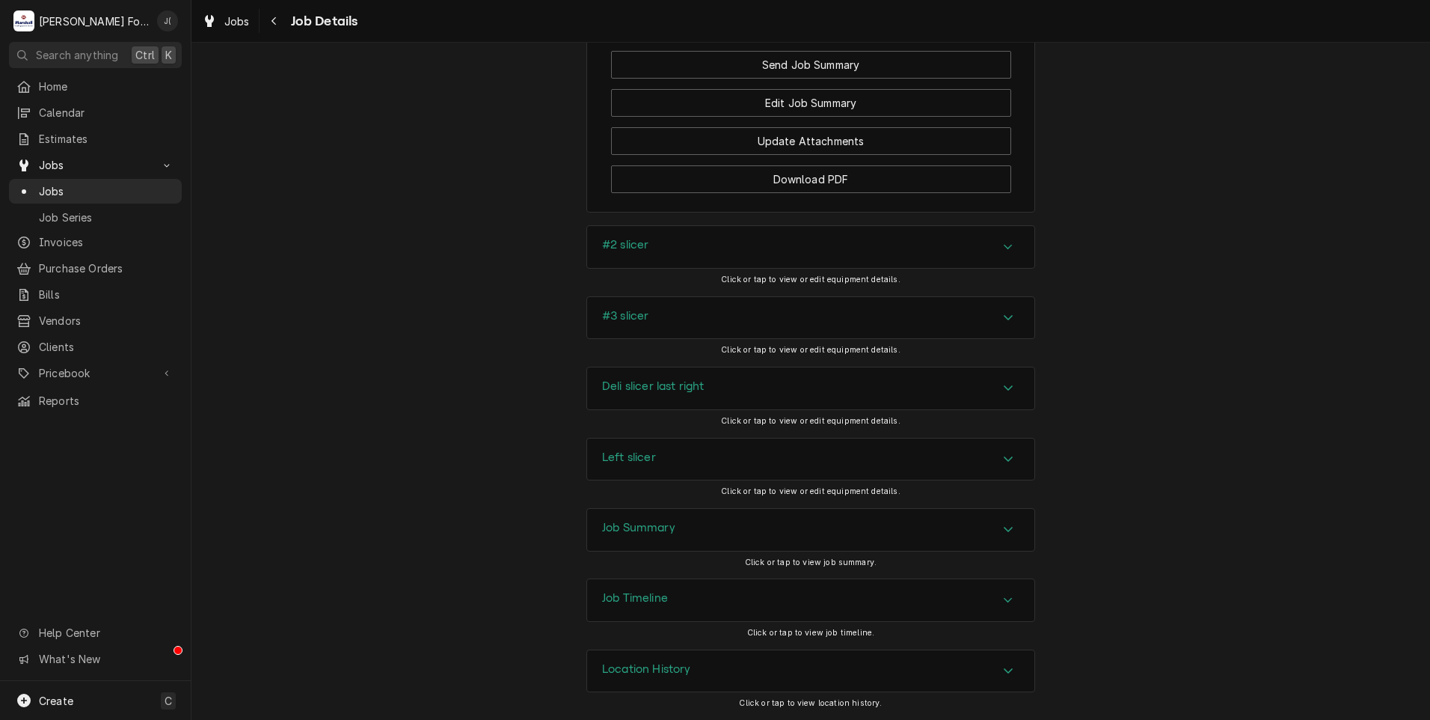
scroll to position [1873, 0]
click at [657, 527] on h3 "Job Summary" at bounding box center [638, 528] width 73 height 14
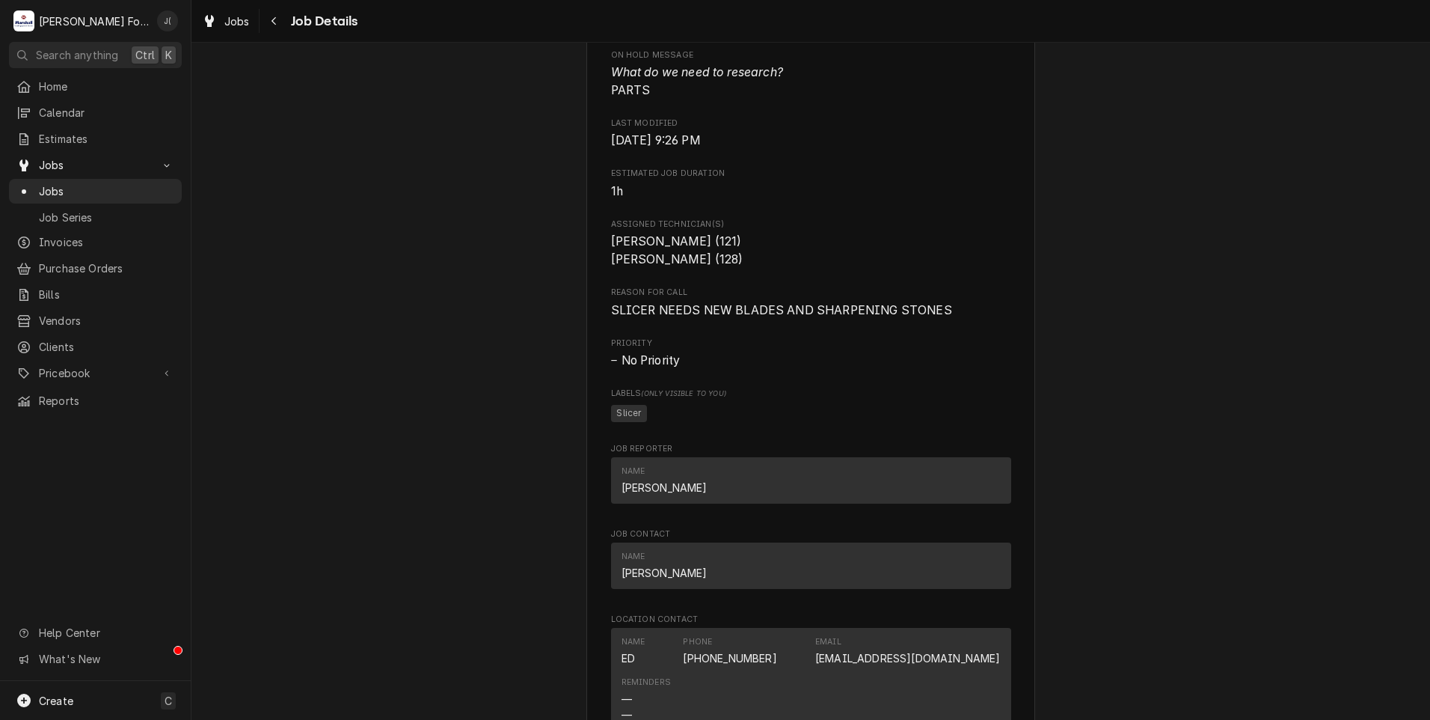
scroll to position [1197, 0]
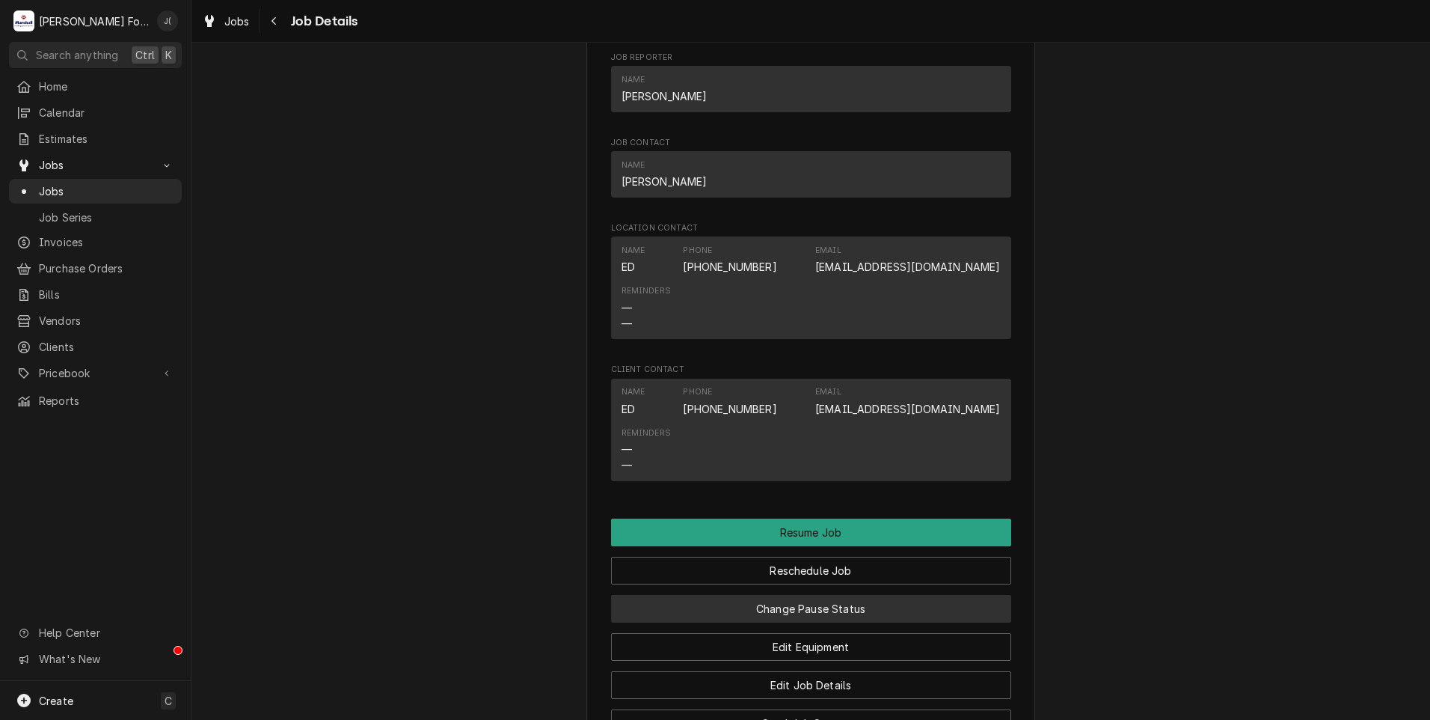
click at [785, 622] on button "Change Pause Status" at bounding box center [811, 609] width 400 height 28
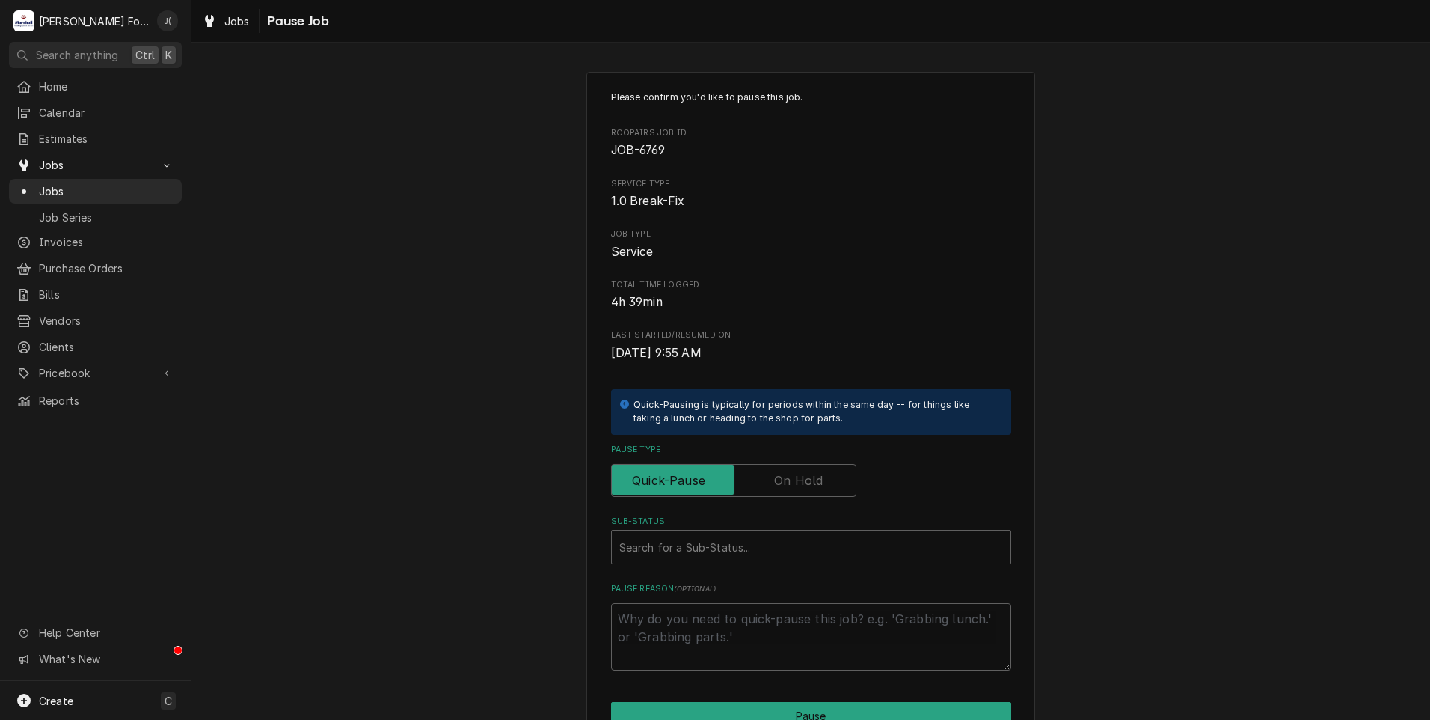
click at [785, 493] on label "Pause Type" at bounding box center [733, 480] width 245 height 33
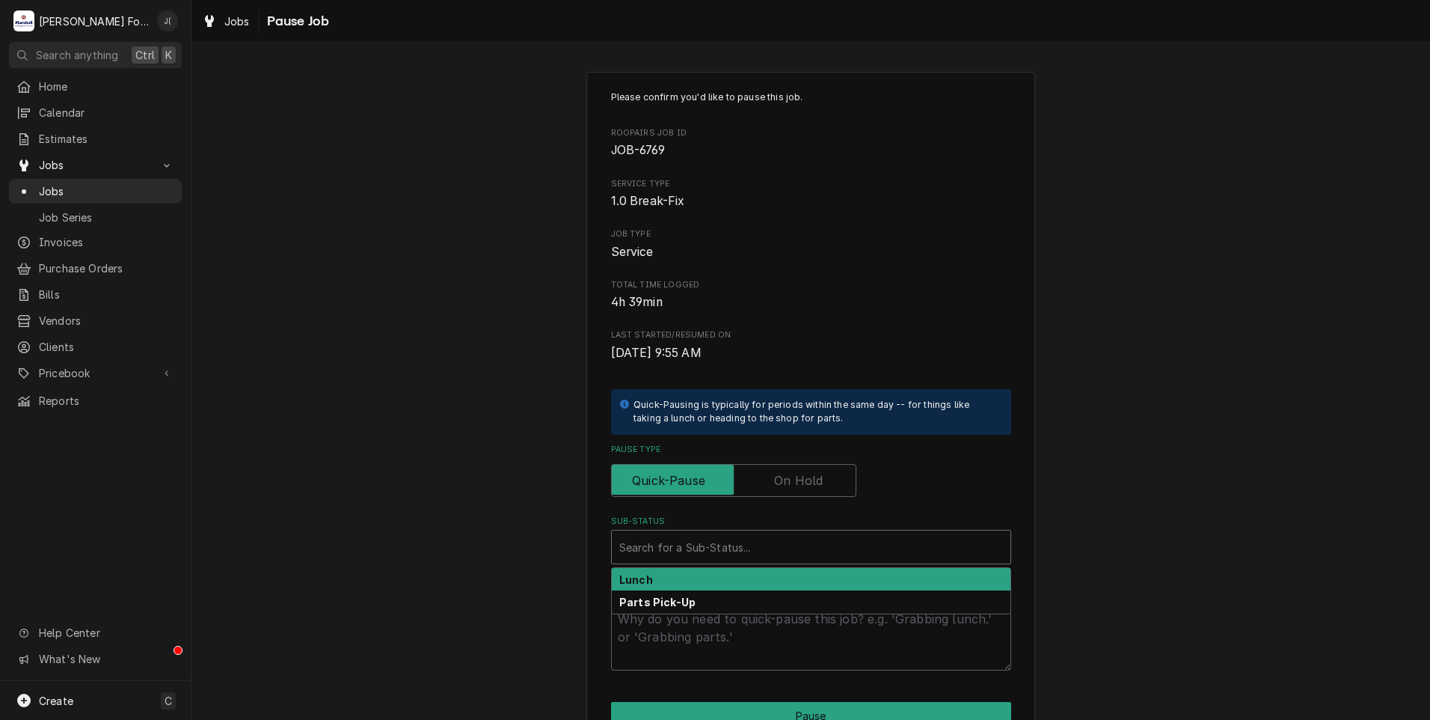
drag, startPoint x: 785, startPoint y: 493, endPoint x: 728, endPoint y: 550, distance: 80.9
click at [728, 550] on div "Sub-Status" at bounding box center [811, 546] width 384 height 27
click at [797, 482] on label "Pause Type" at bounding box center [733, 480] width 245 height 33
click at [797, 482] on input "Pause Type" at bounding box center [734, 480] width 232 height 33
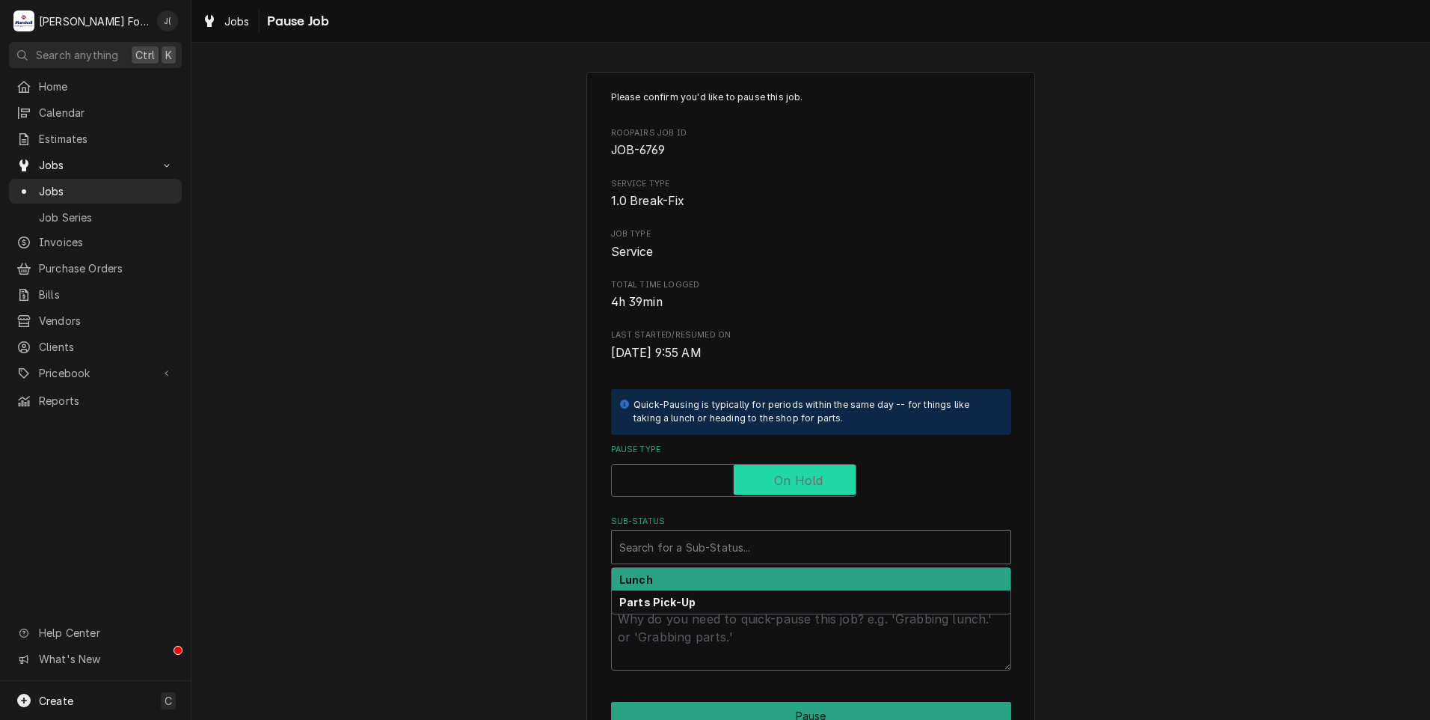
checkbox input "true"
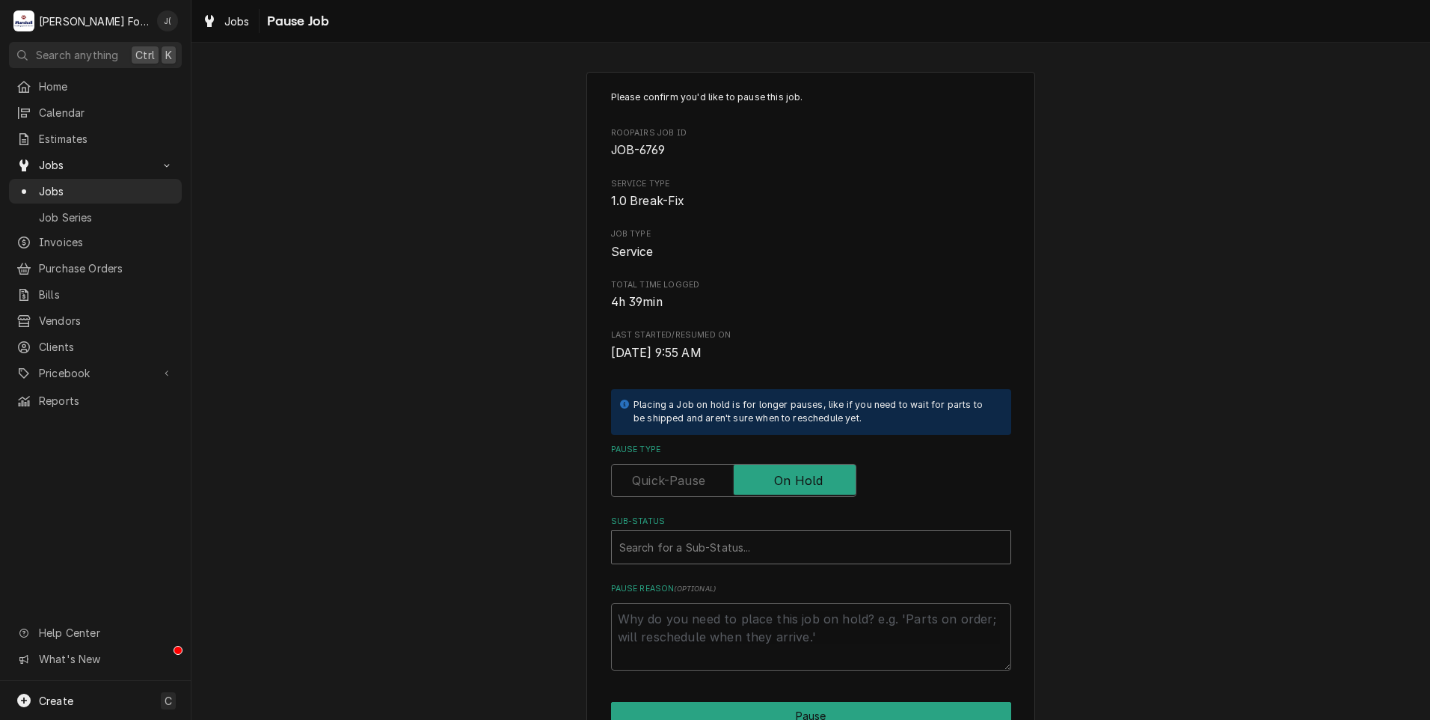
click at [760, 536] on div "Sub-Status" at bounding box center [811, 546] width 384 height 27
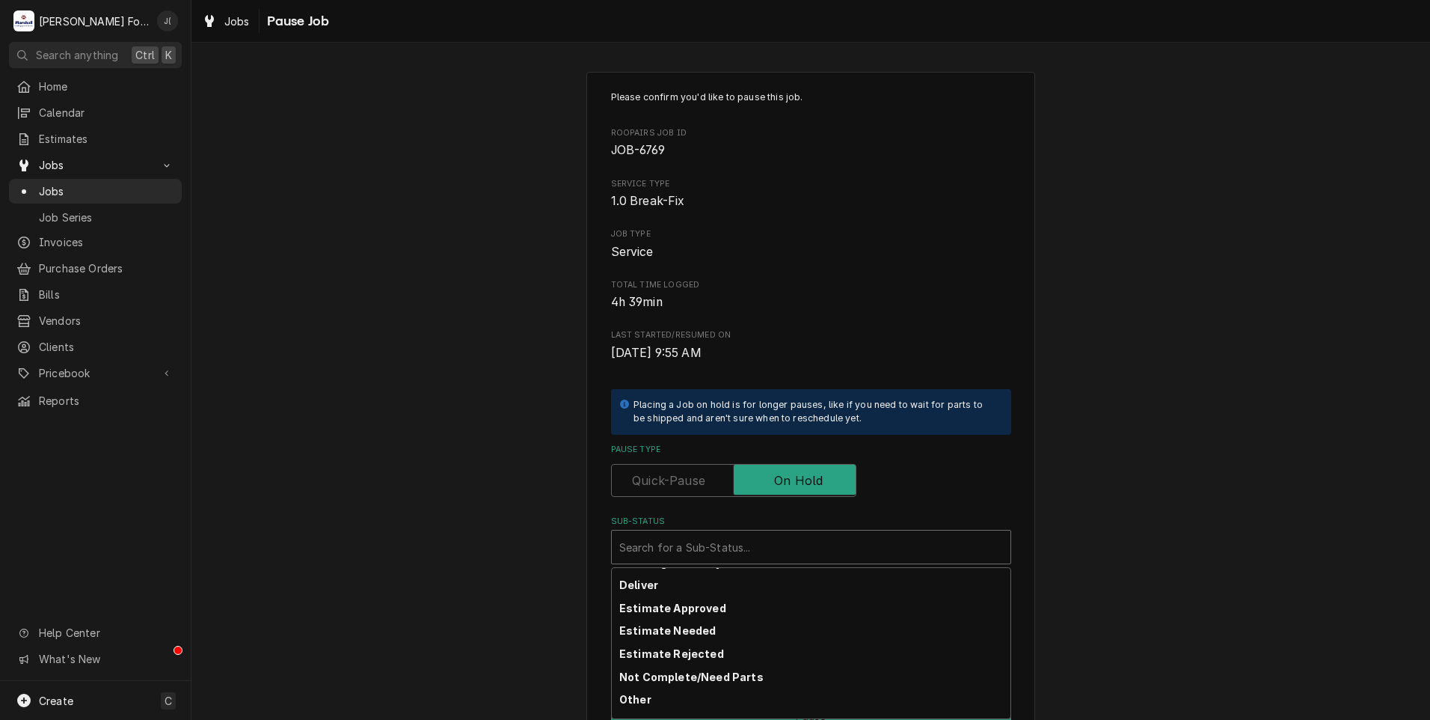
scroll to position [75, 0]
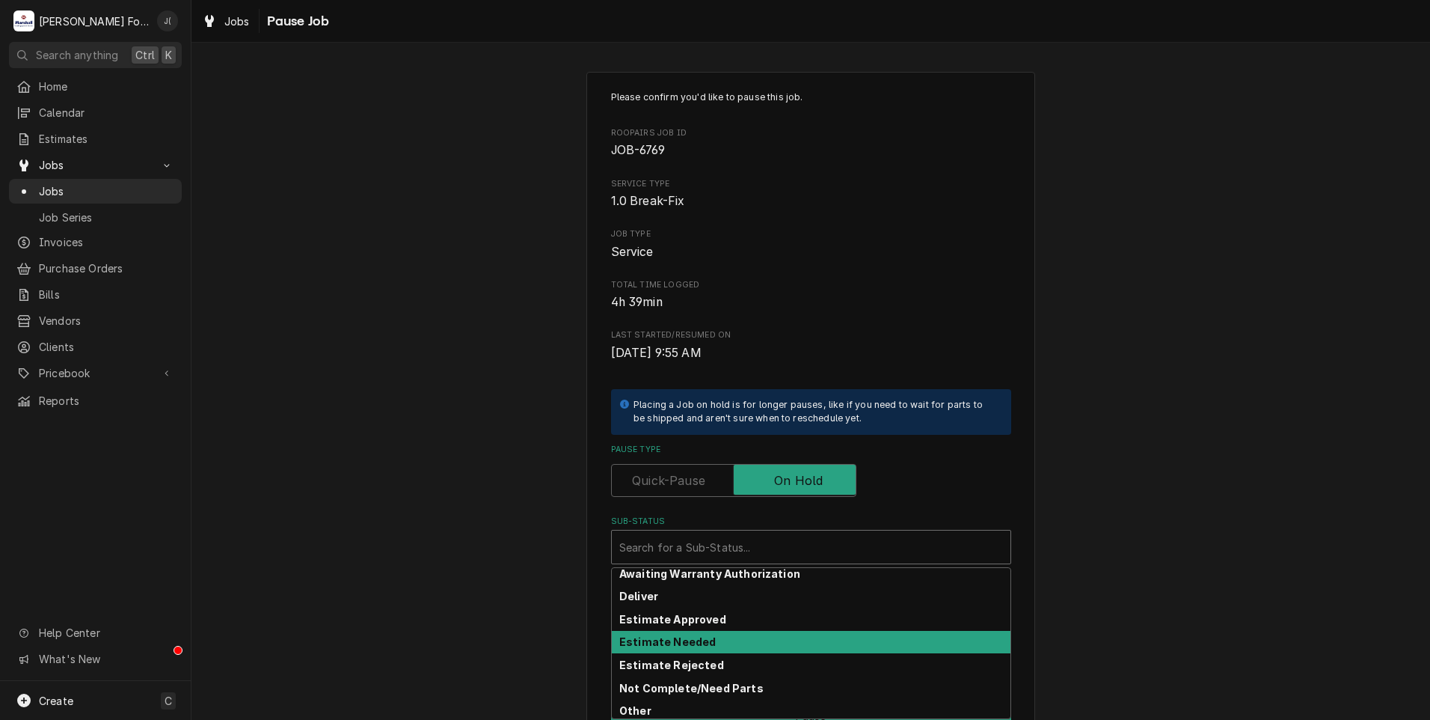
click at [749, 637] on div "Estimate Needed" at bounding box center [811, 642] width 399 height 23
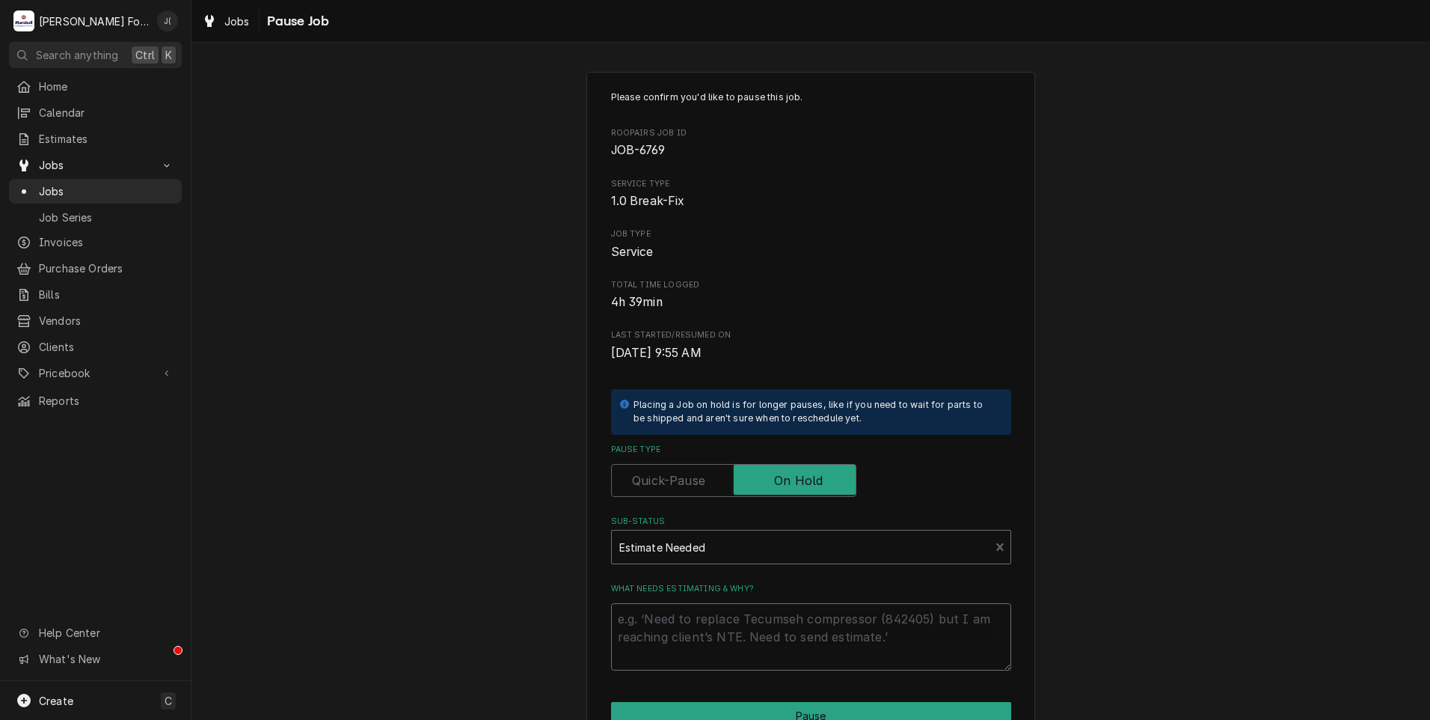
click at [749, 637] on textarea "What needs estimating & why?" at bounding box center [811, 636] width 400 height 67
type textarea "x"
type textarea "P"
type textarea "x"
type textarea "PR"
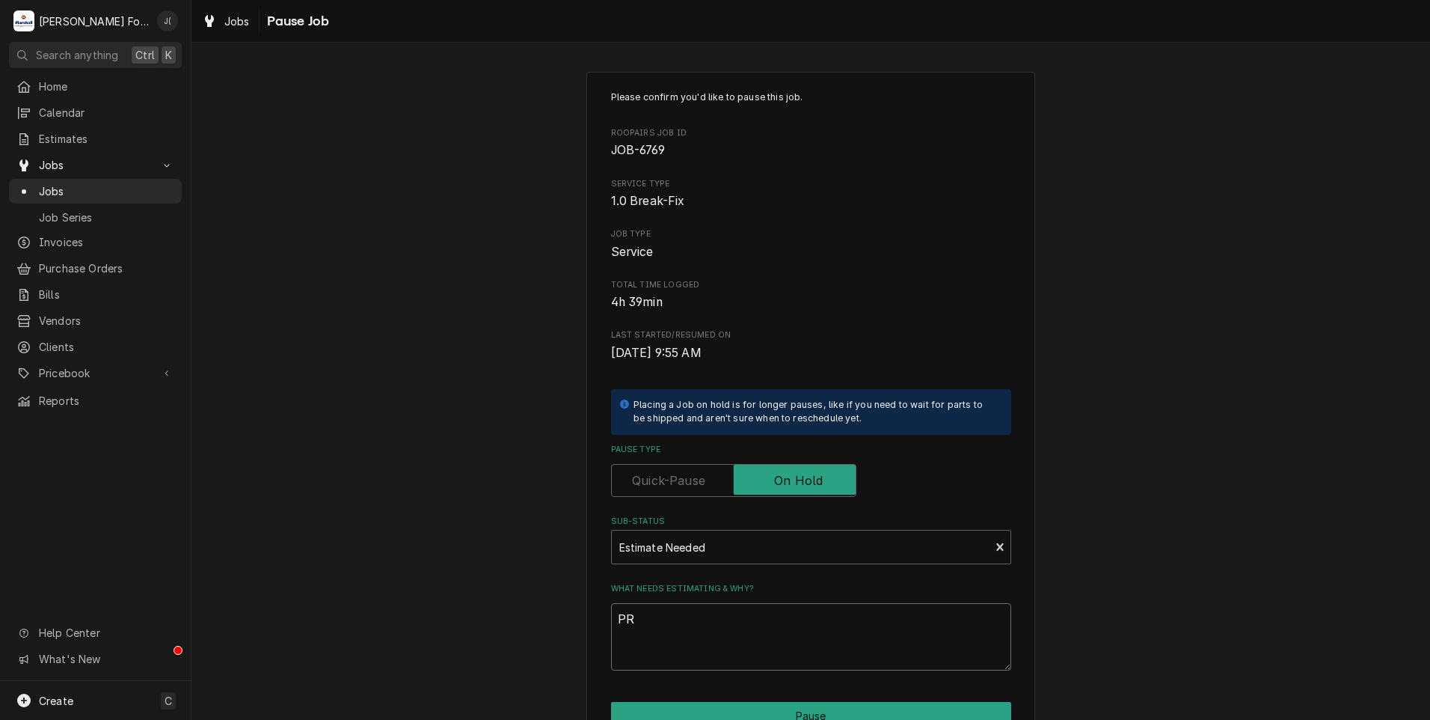
type textarea "x"
type textarea "PRI"
type textarea "x"
type textarea "PRIC"
type textarea "x"
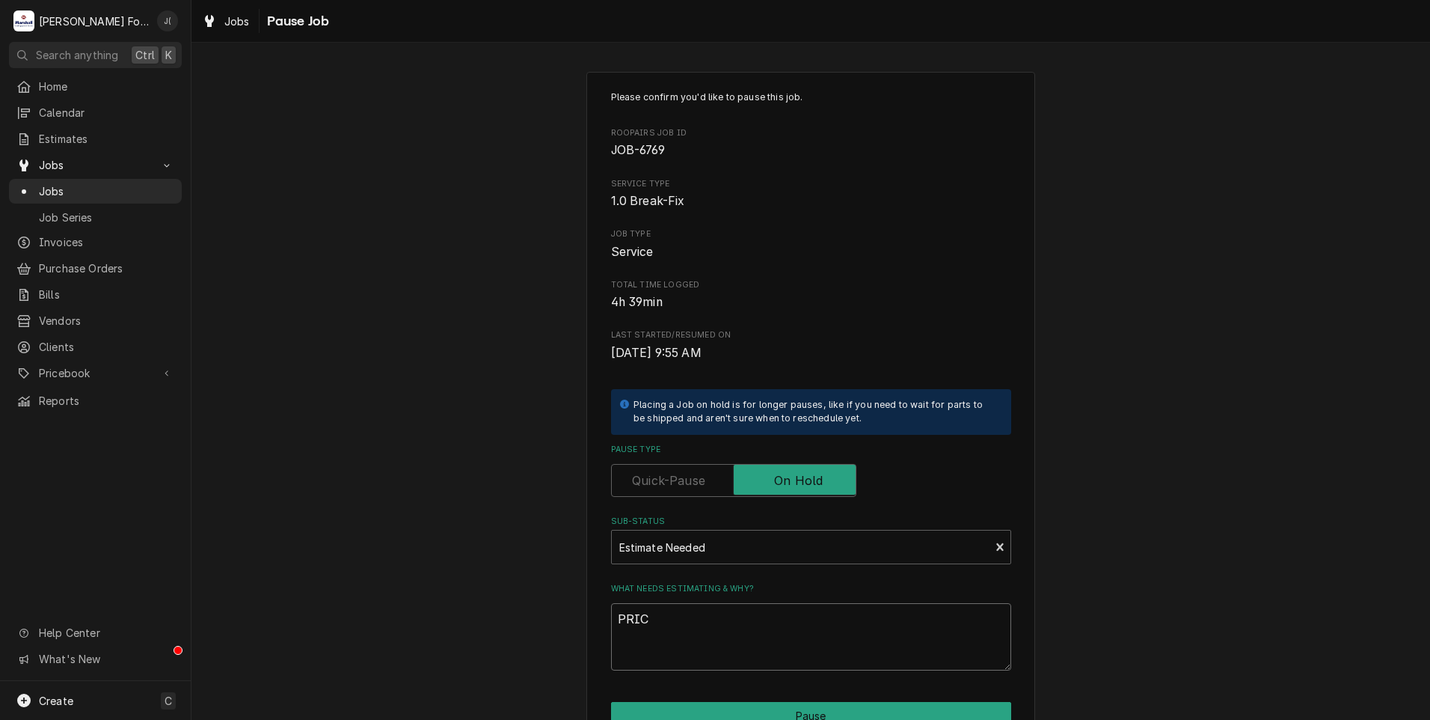
type textarea "PRICE"
type textarea "x"
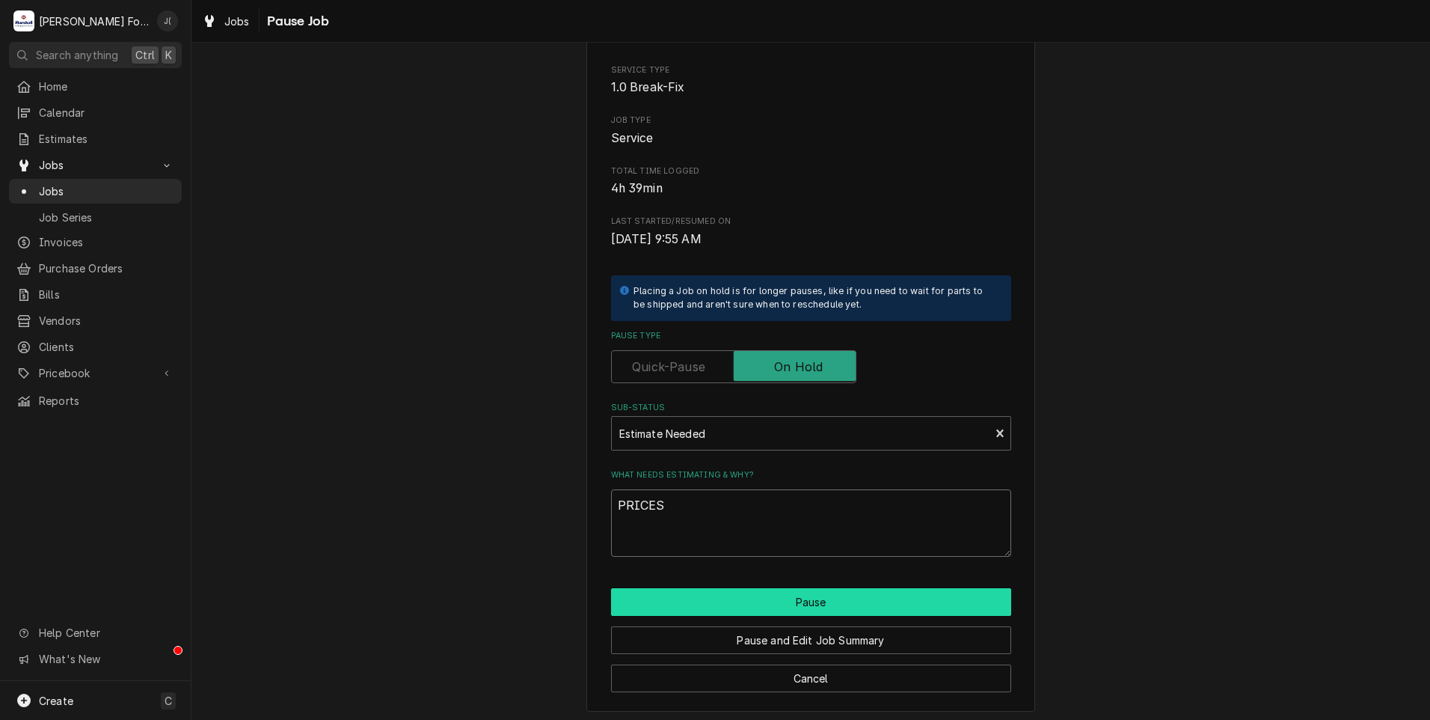
scroll to position [118, 0]
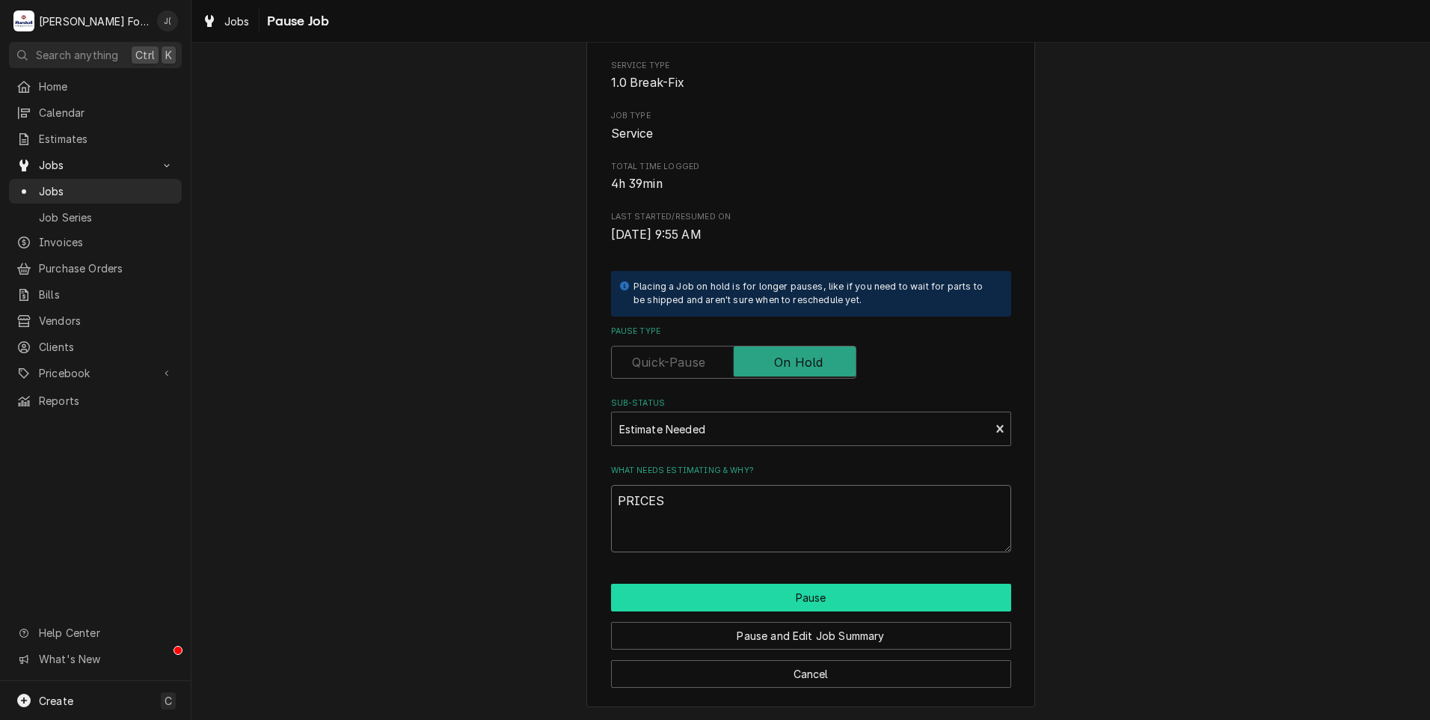
type textarea "PRICES"
click at [738, 602] on button "Pause" at bounding box center [811, 597] width 400 height 28
type textarea "x"
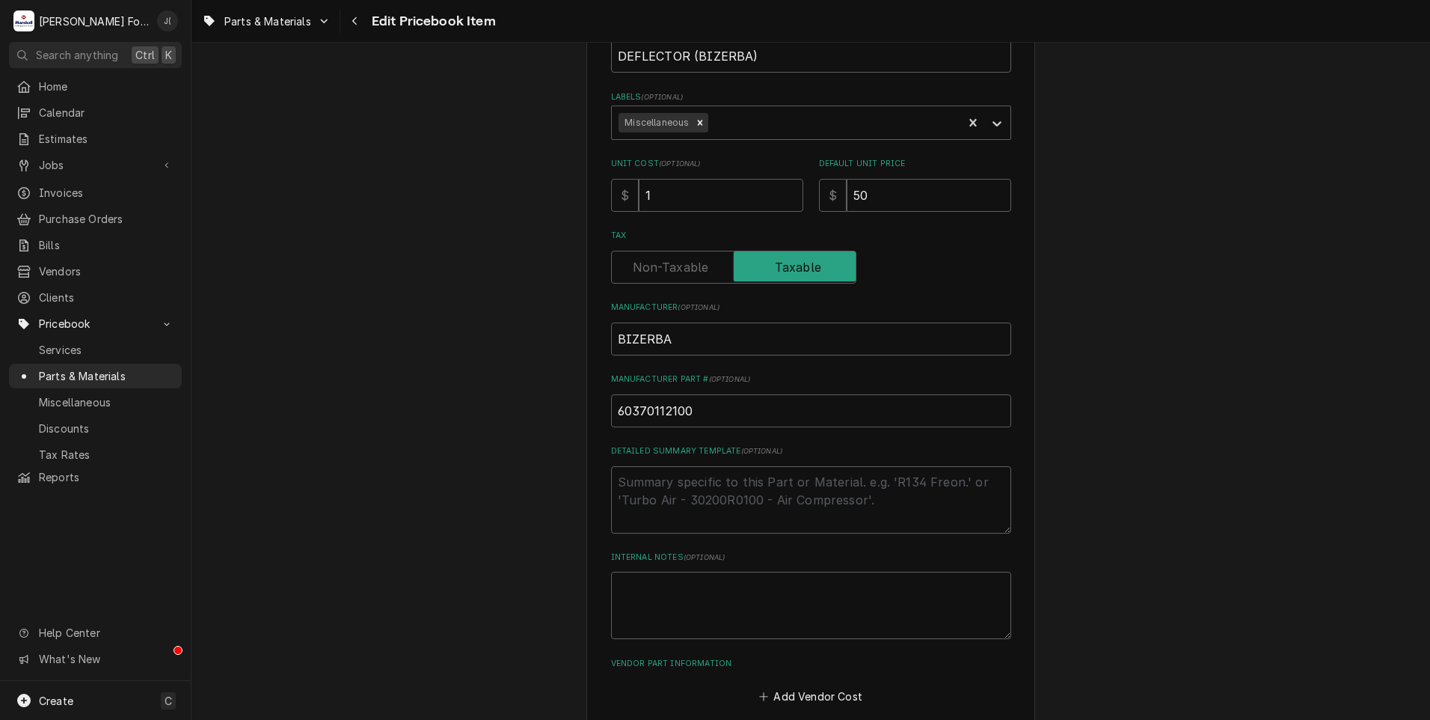
scroll to position [449, 0]
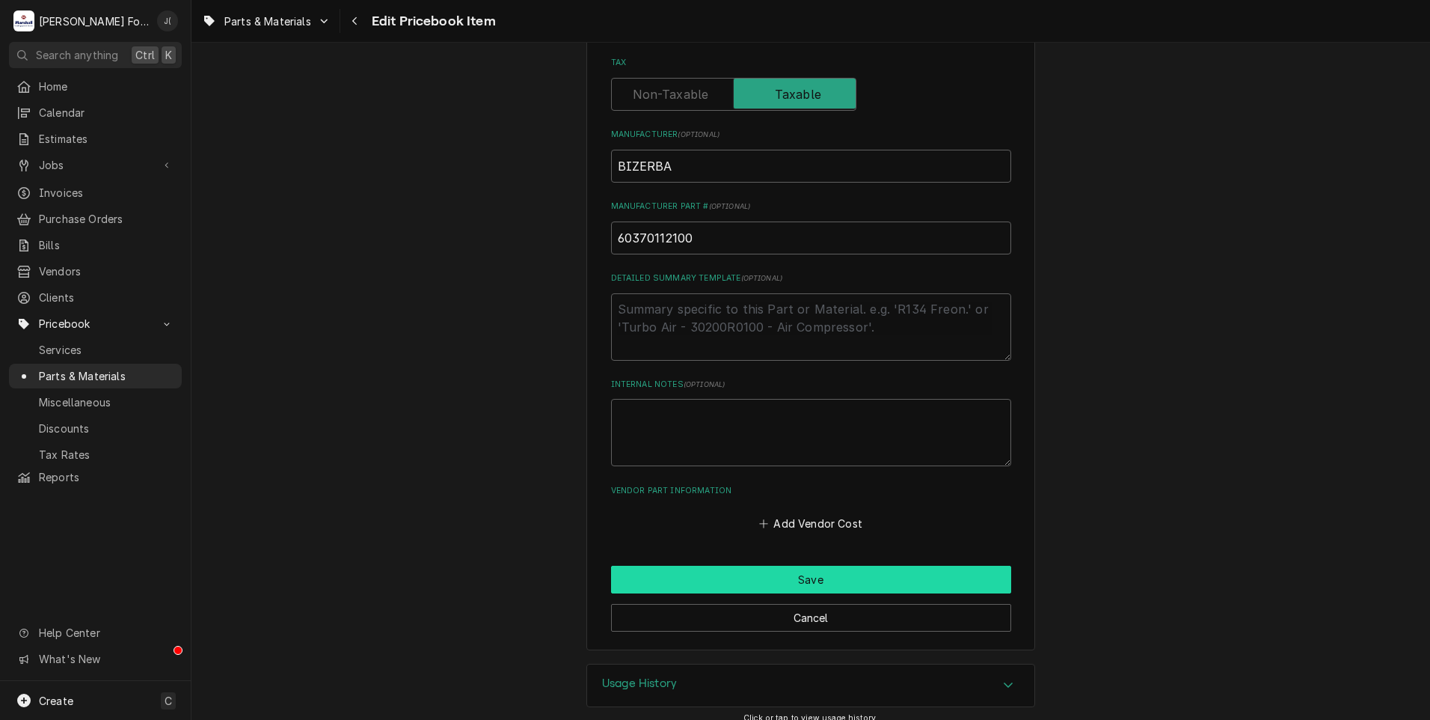
click at [757, 577] on button "Save" at bounding box center [811, 580] width 400 height 28
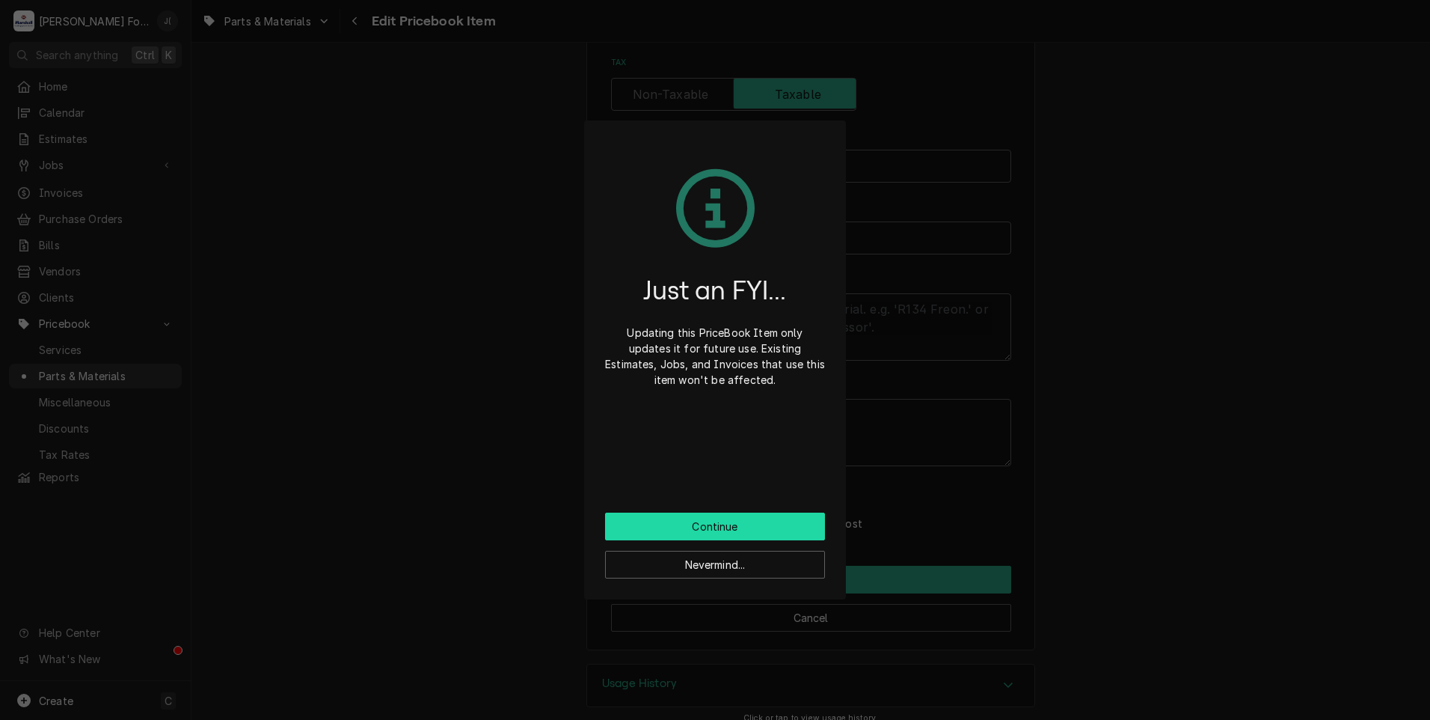
click at [723, 533] on button "Continue" at bounding box center [715, 526] width 220 height 28
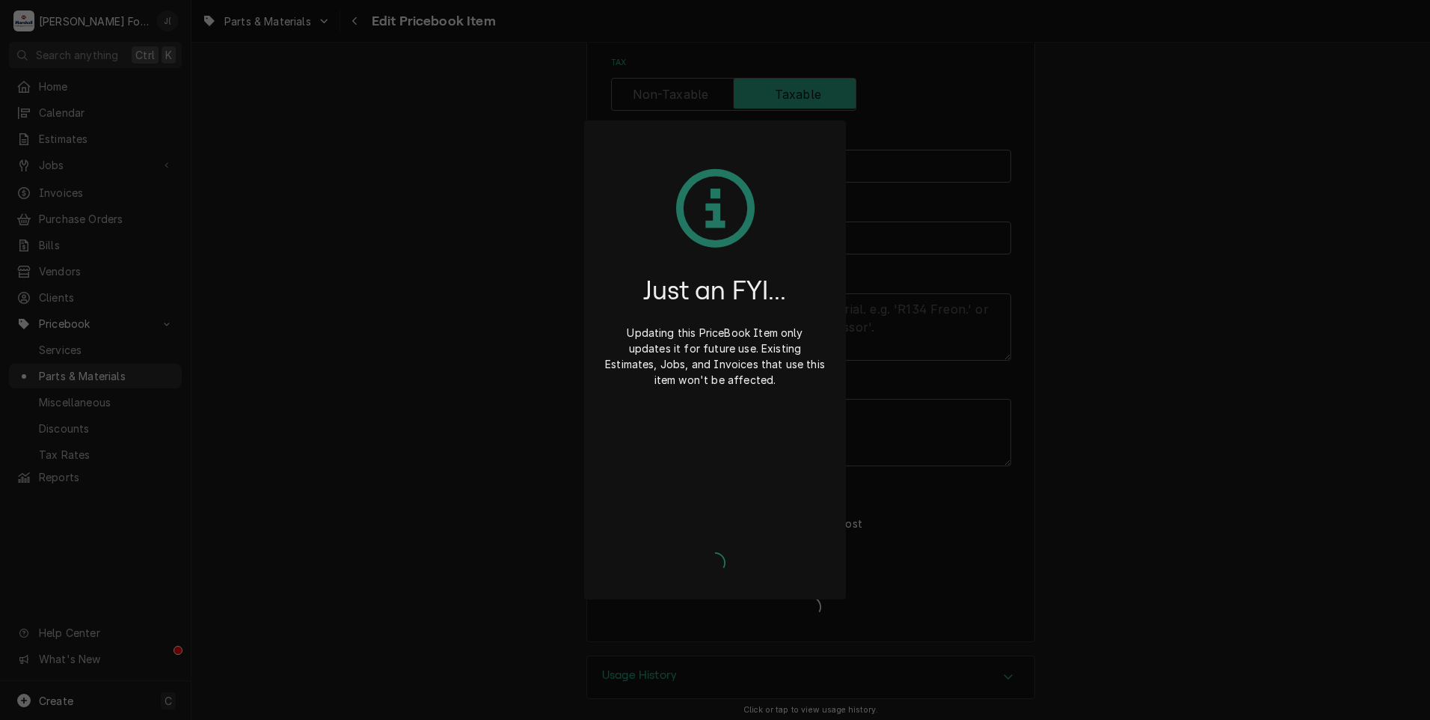
type textarea "x"
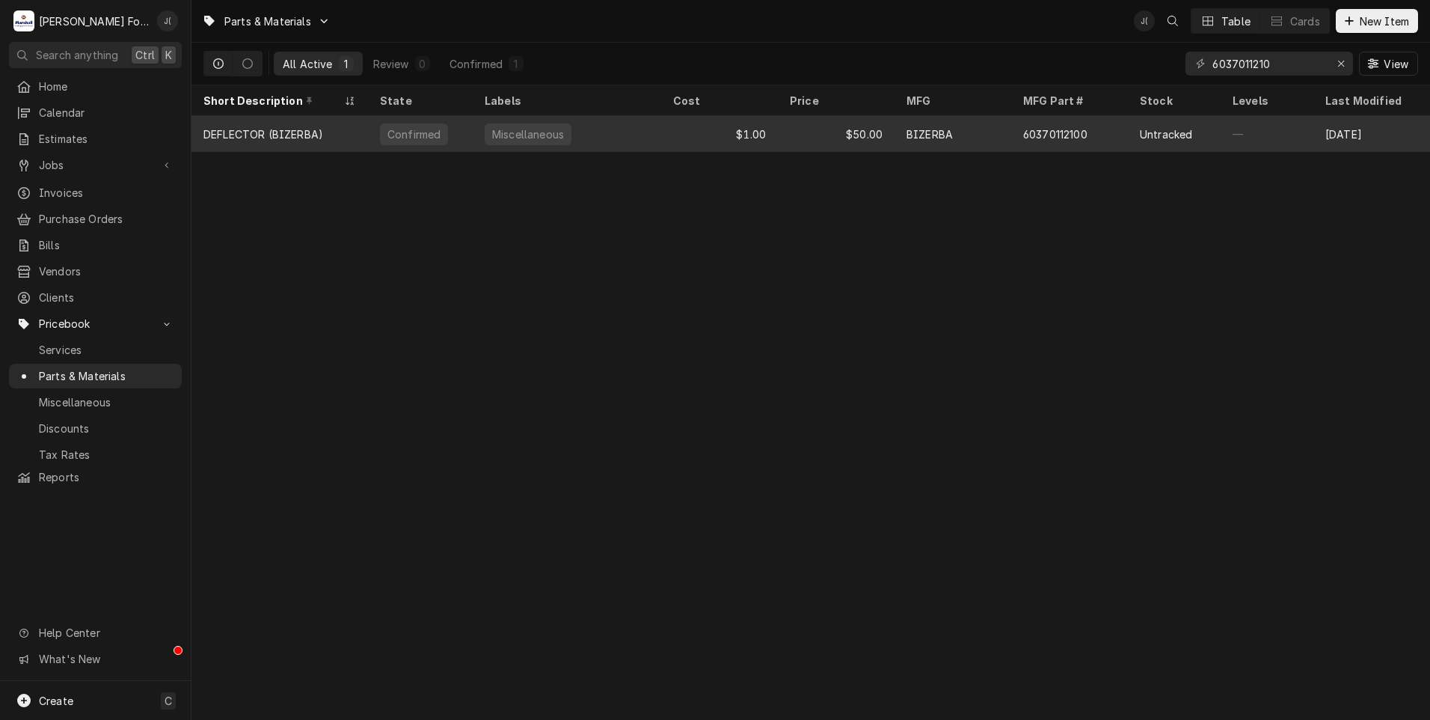
click at [600, 135] on div "Miscellaneous" at bounding box center [567, 134] width 189 height 36
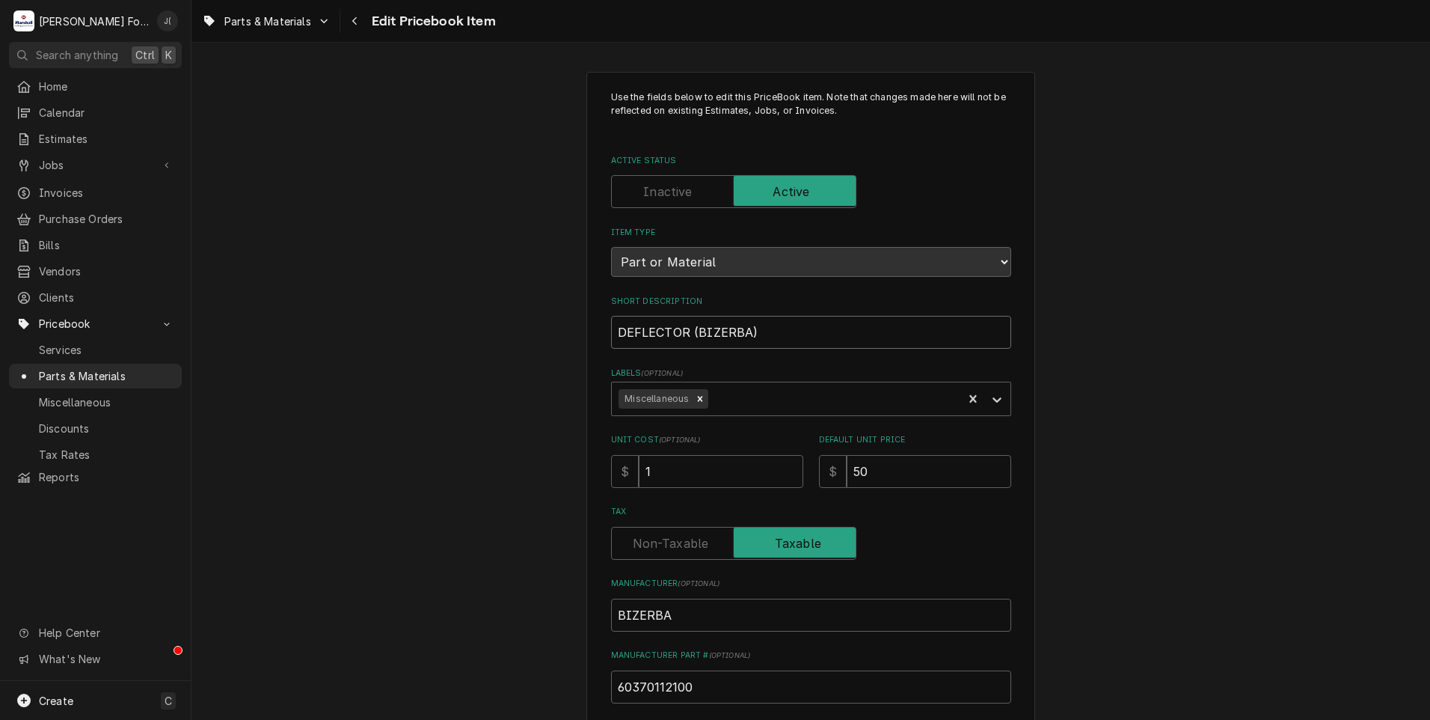
drag, startPoint x: 717, startPoint y: 331, endPoint x: 224, endPoint y: 313, distance: 492.6
click at [226, 316] on div "Use the fields below to edit this PriceBook item. Note that changes made here w…" at bounding box center [811, 585] width 1239 height 1054
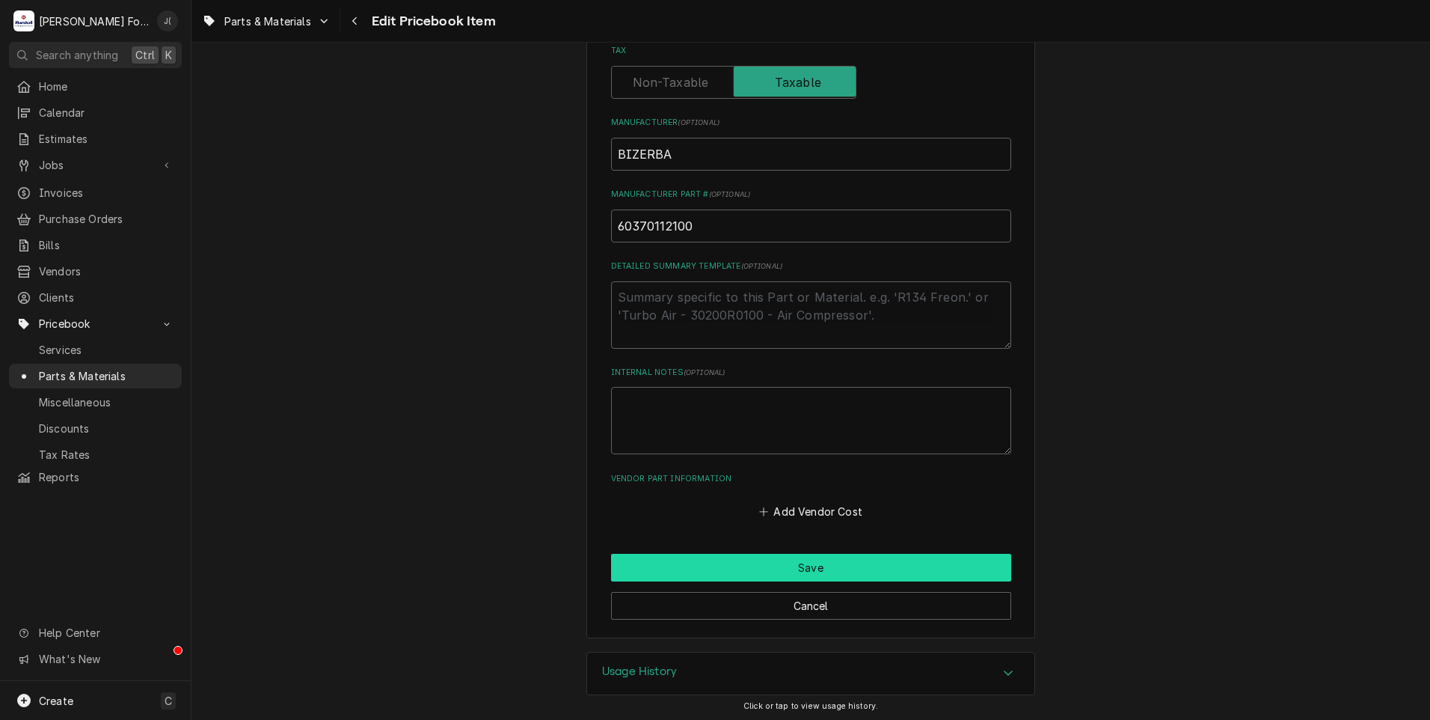
click at [788, 566] on button "Save" at bounding box center [811, 568] width 400 height 28
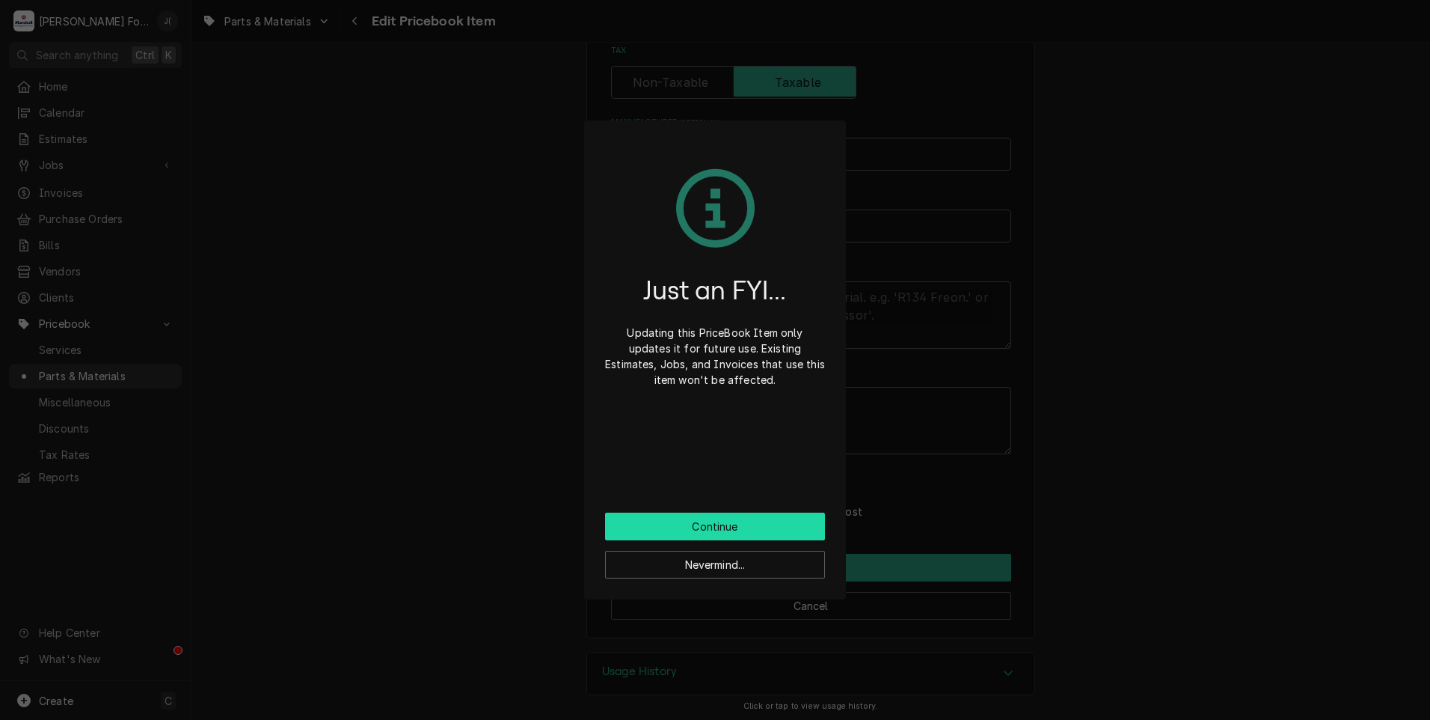
click at [765, 527] on button "Continue" at bounding box center [715, 526] width 220 height 28
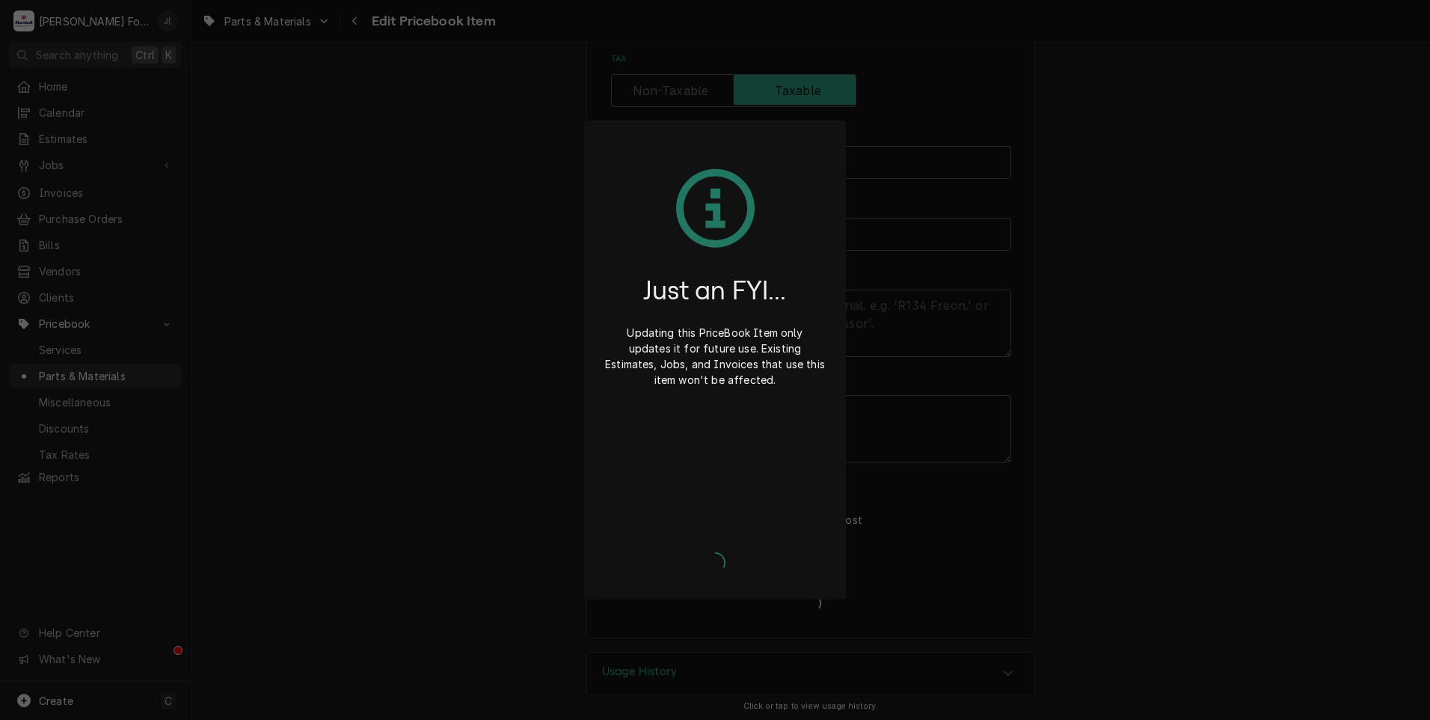
type textarea "x"
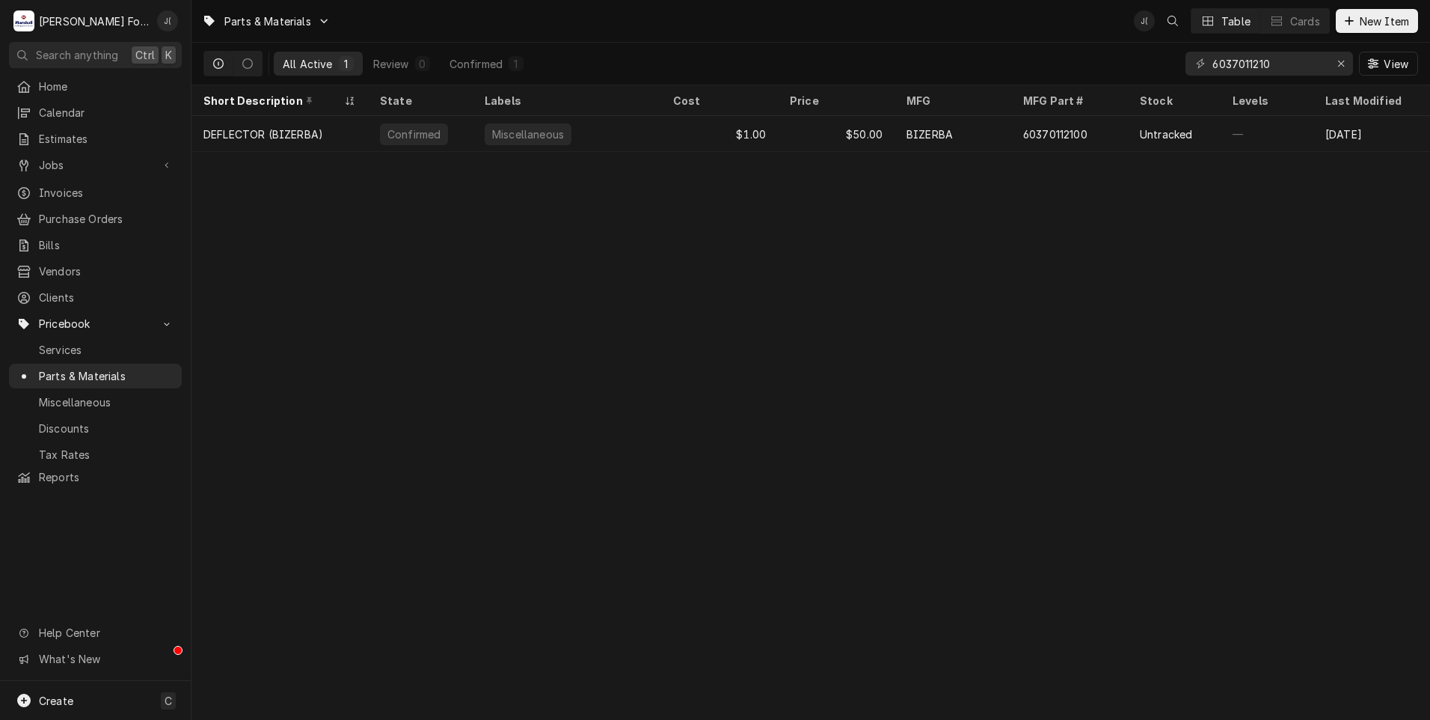
click at [661, 438] on div "Parts & Materials J( Table Cards New Item All Active 1 Review 0 Confirmed 1 603…" at bounding box center [811, 360] width 1239 height 720
click at [1042, 351] on div "Parts & Materials J( Table Cards New Item All Active 1 Review 0 Confirmed 1 603…" at bounding box center [811, 360] width 1239 height 720
